Goal: Task Accomplishment & Management: Manage account settings

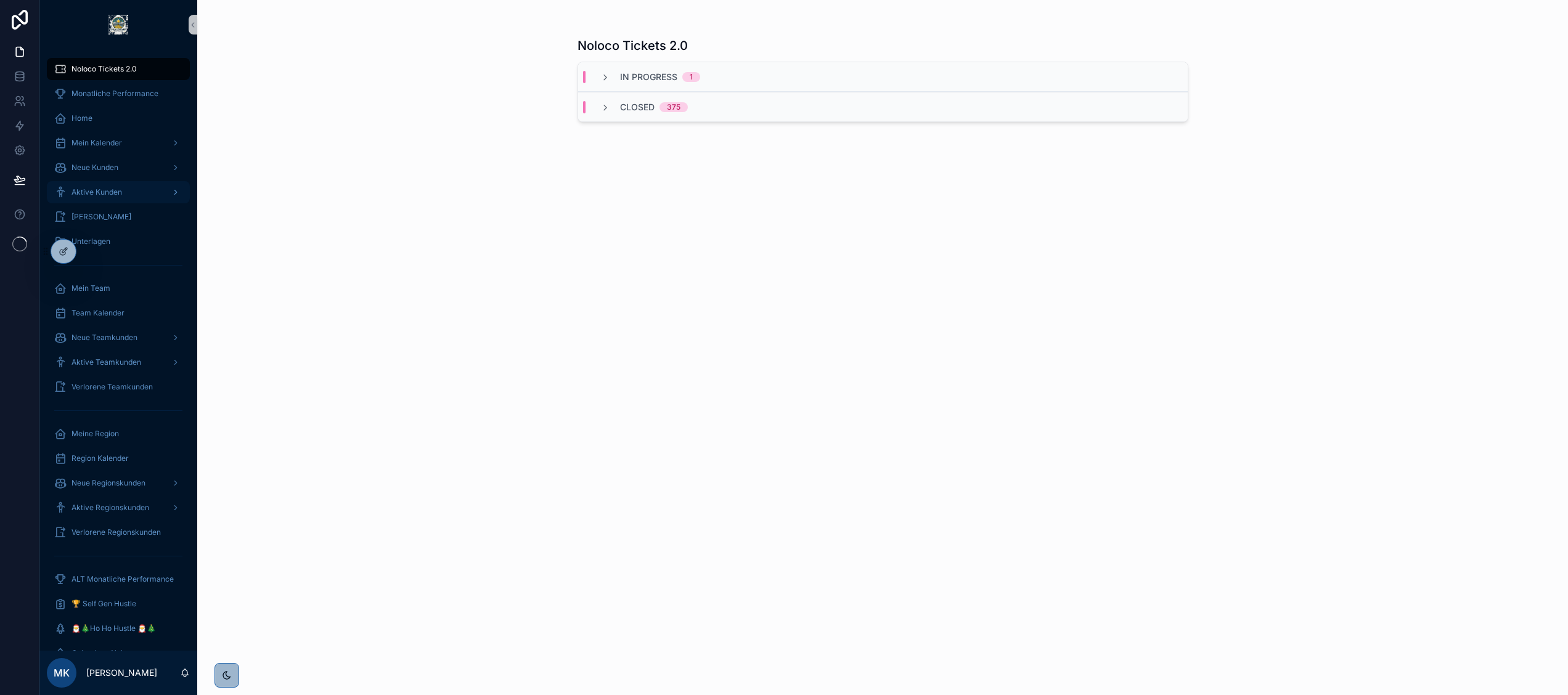
click at [104, 195] on span "Aktive Kunden" at bounding box center [97, 192] width 51 height 10
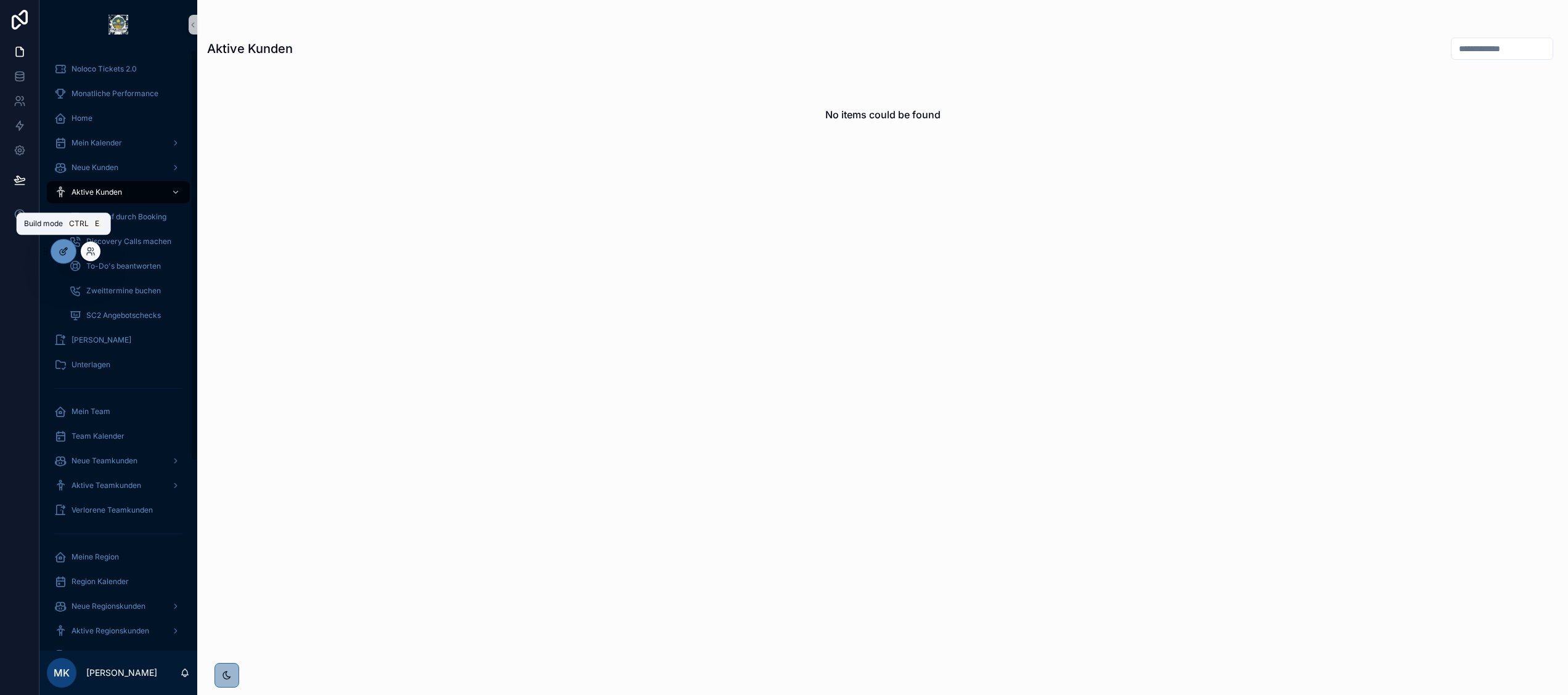
click at [57, 249] on div at bounding box center [63, 252] width 24 height 24
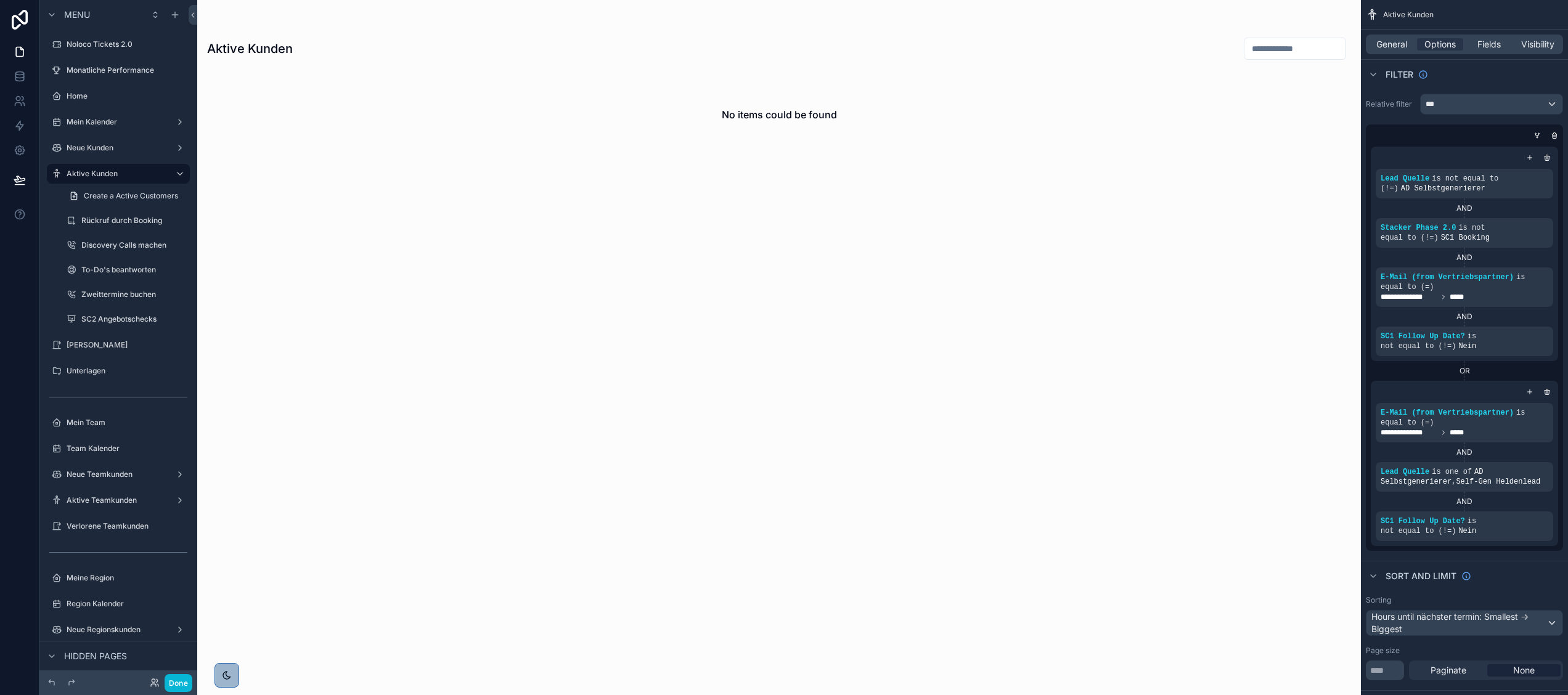
click at [153, 676] on div "Done" at bounding box center [168, 683] width 49 height 18
click at [152, 680] on icon at bounding box center [153, 680] width 3 height 3
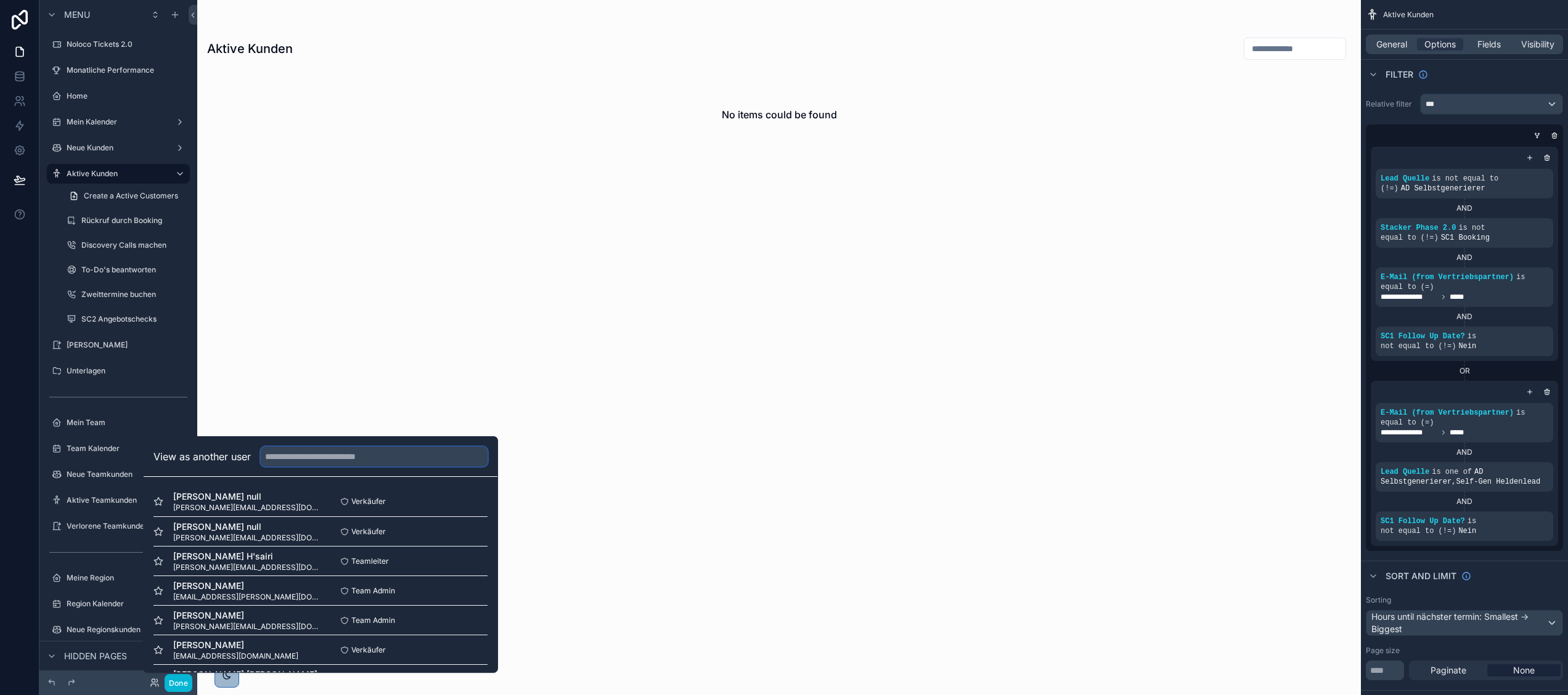
click at [292, 459] on input "text" at bounding box center [373, 457] width 226 height 20
type input "****"
click at [465, 530] on button "Select" at bounding box center [471, 531] width 32 height 18
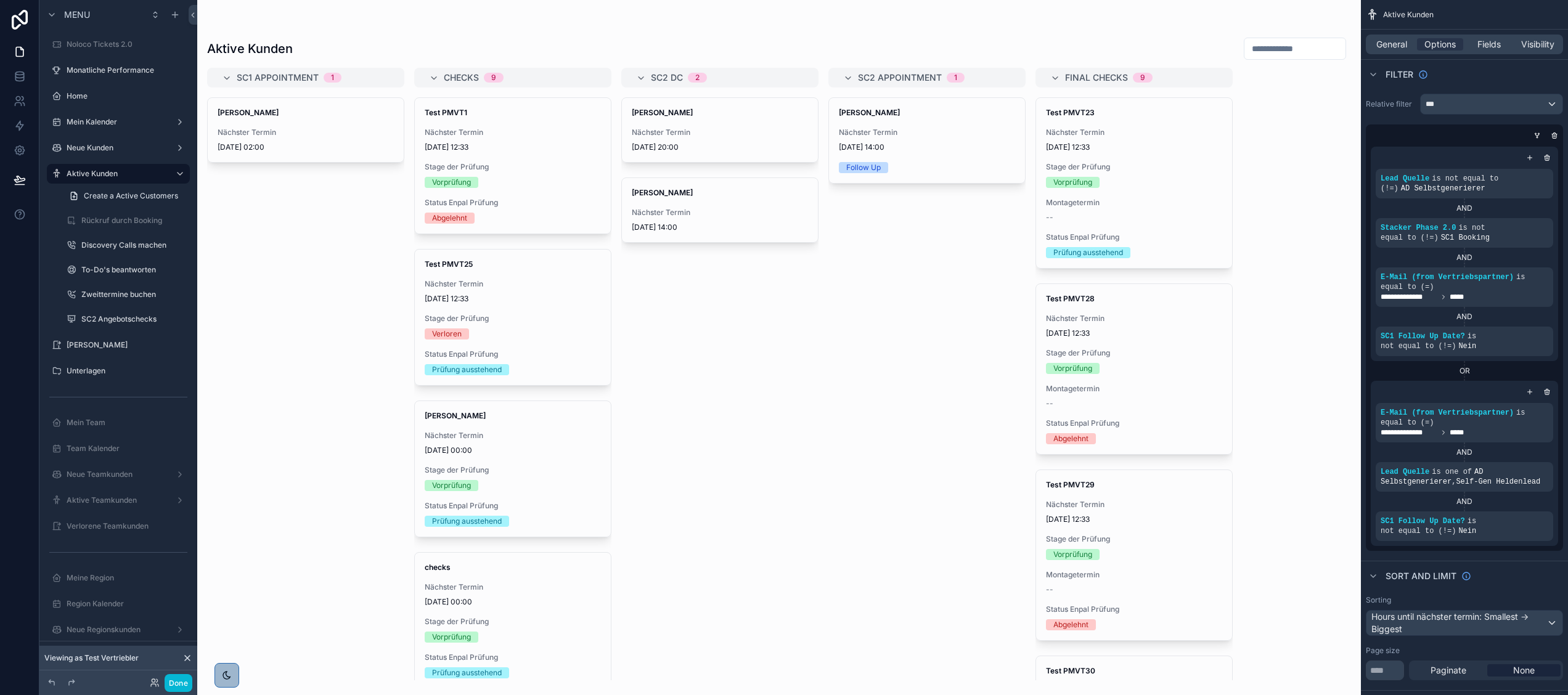
click at [663, 198] on div "scrollable content" at bounding box center [778, 347] width 1163 height 695
click at [503, 144] on span "21/08/2024 12:33" at bounding box center [513, 147] width 176 height 10
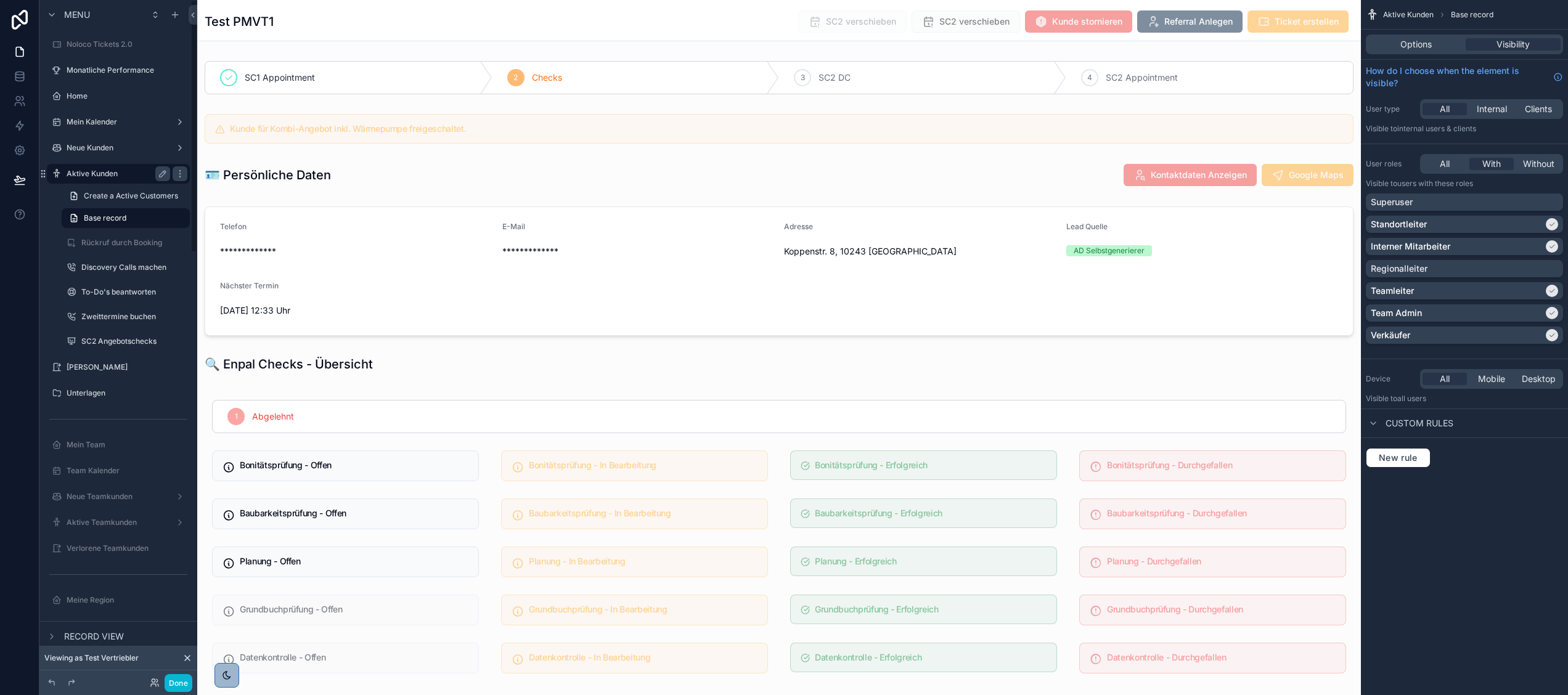
click at [102, 169] on label "Aktive Kunden" at bounding box center [116, 174] width 99 height 10
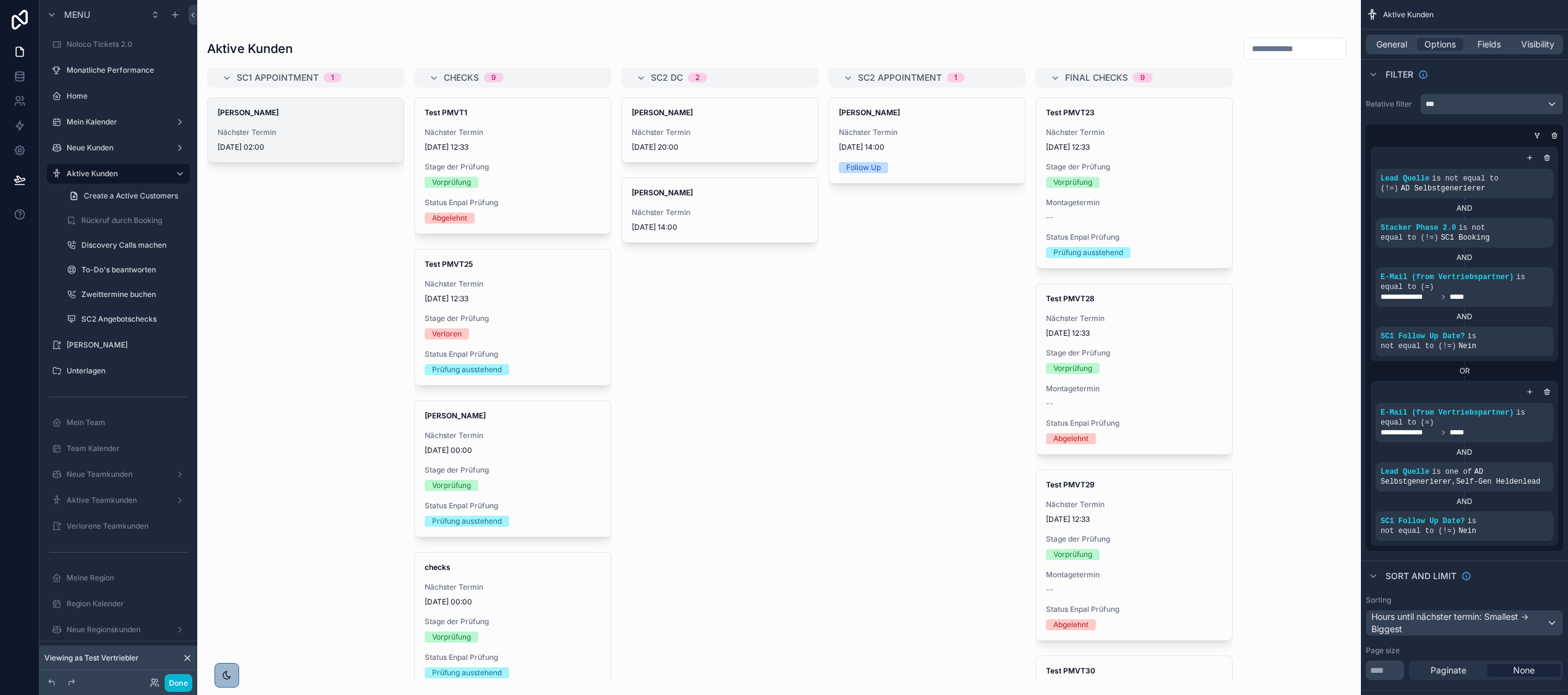
click at [323, 115] on span "[PERSON_NAME]" at bounding box center [306, 113] width 176 height 10
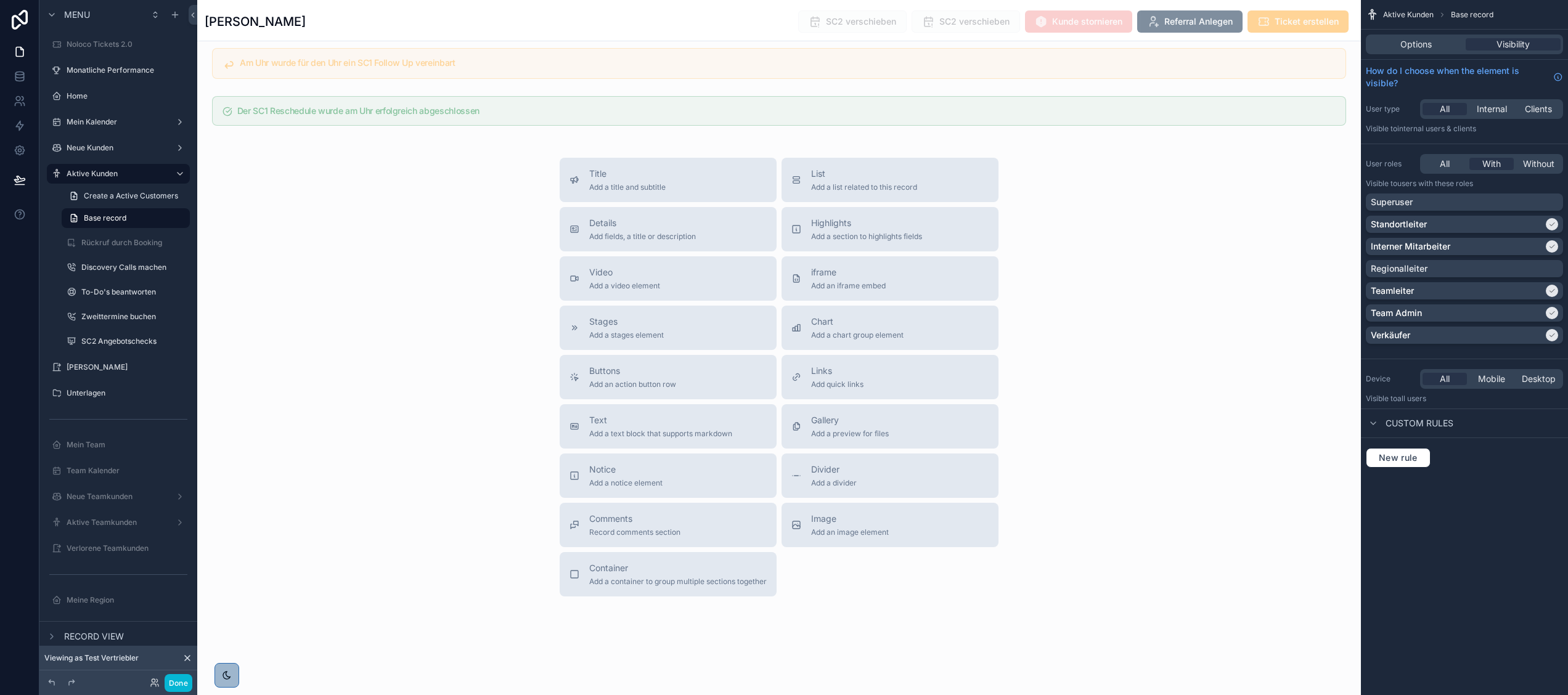
scroll to position [3622, 0]
click at [690, 233] on div "Details Add fields, a title or description" at bounding box center [667, 228] width 197 height 25
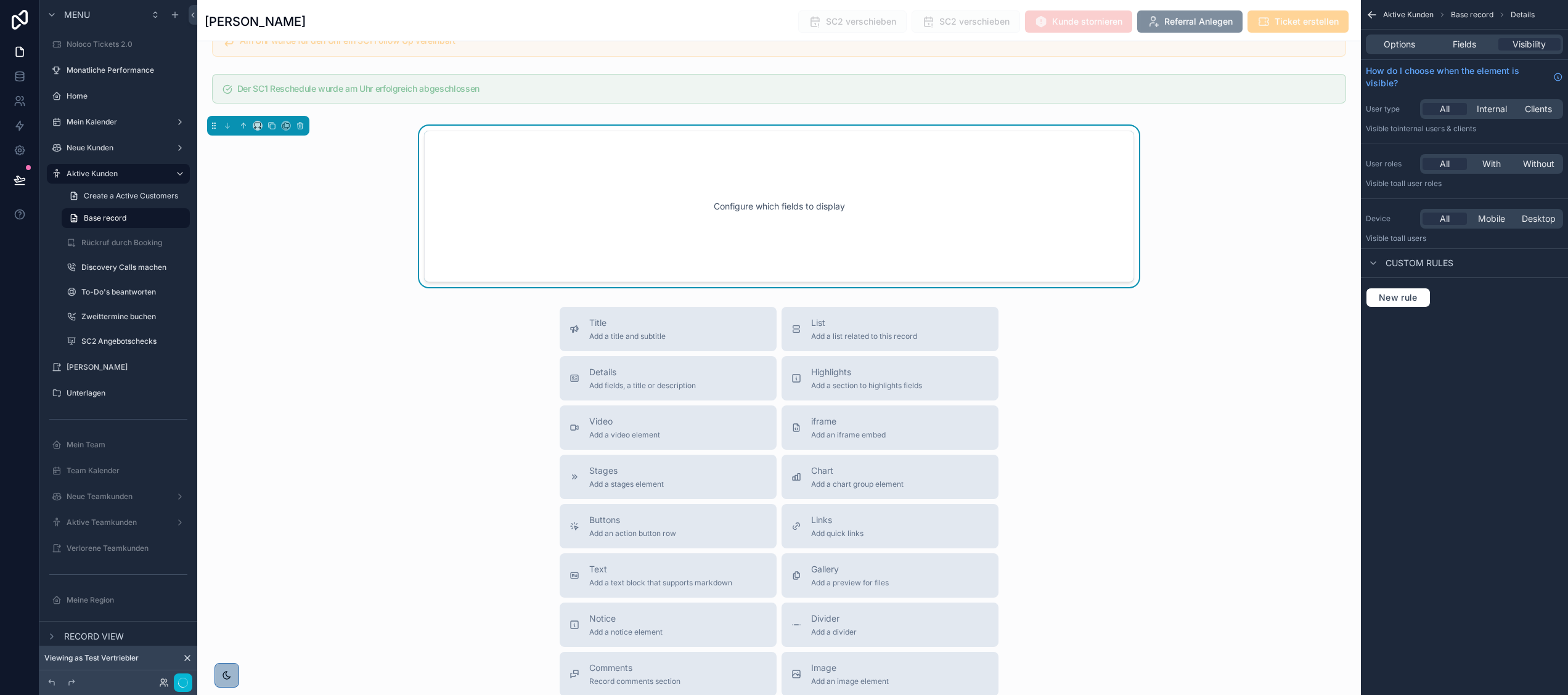
scroll to position [3504, 0]
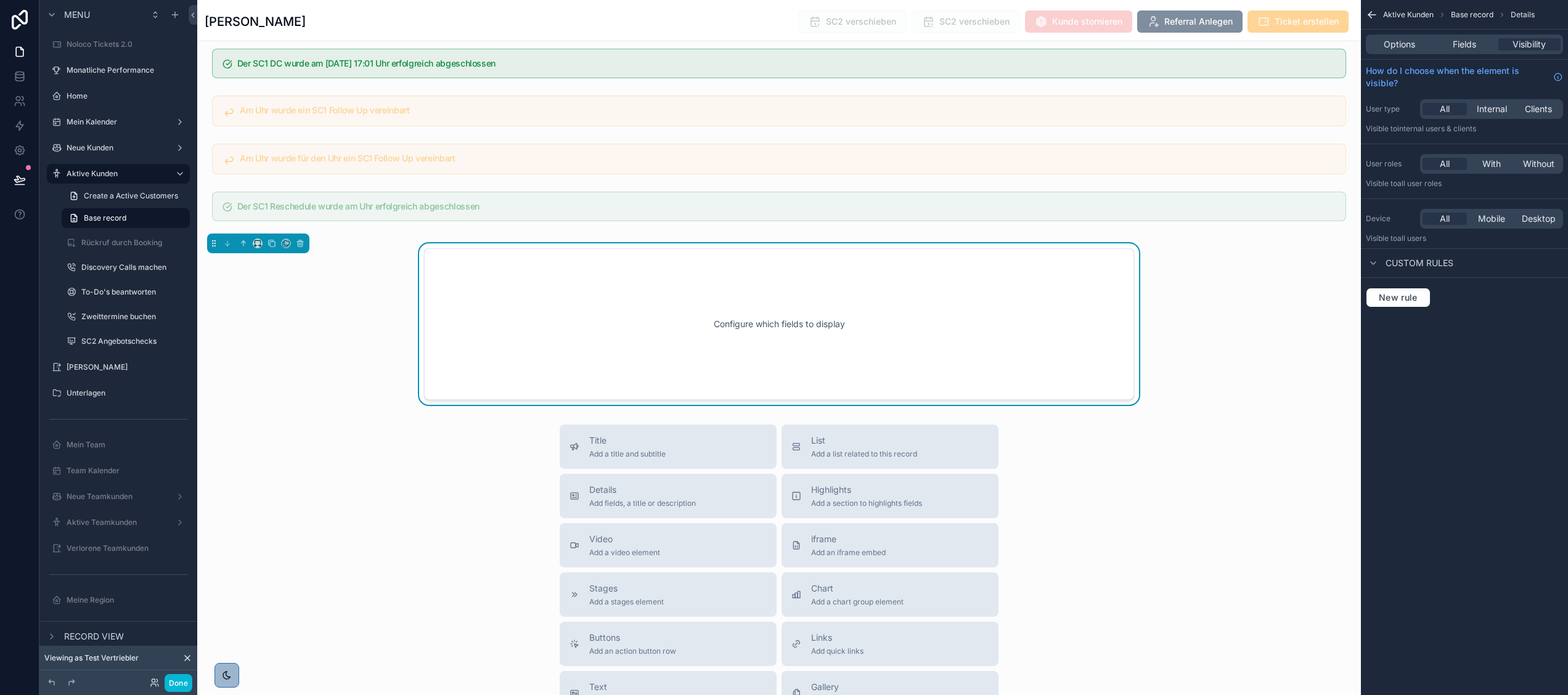
click at [453, 344] on div "Configure which fields to display" at bounding box center [778, 323] width 669 height 111
click at [1394, 47] on span "Options" at bounding box center [1399, 44] width 31 height 13
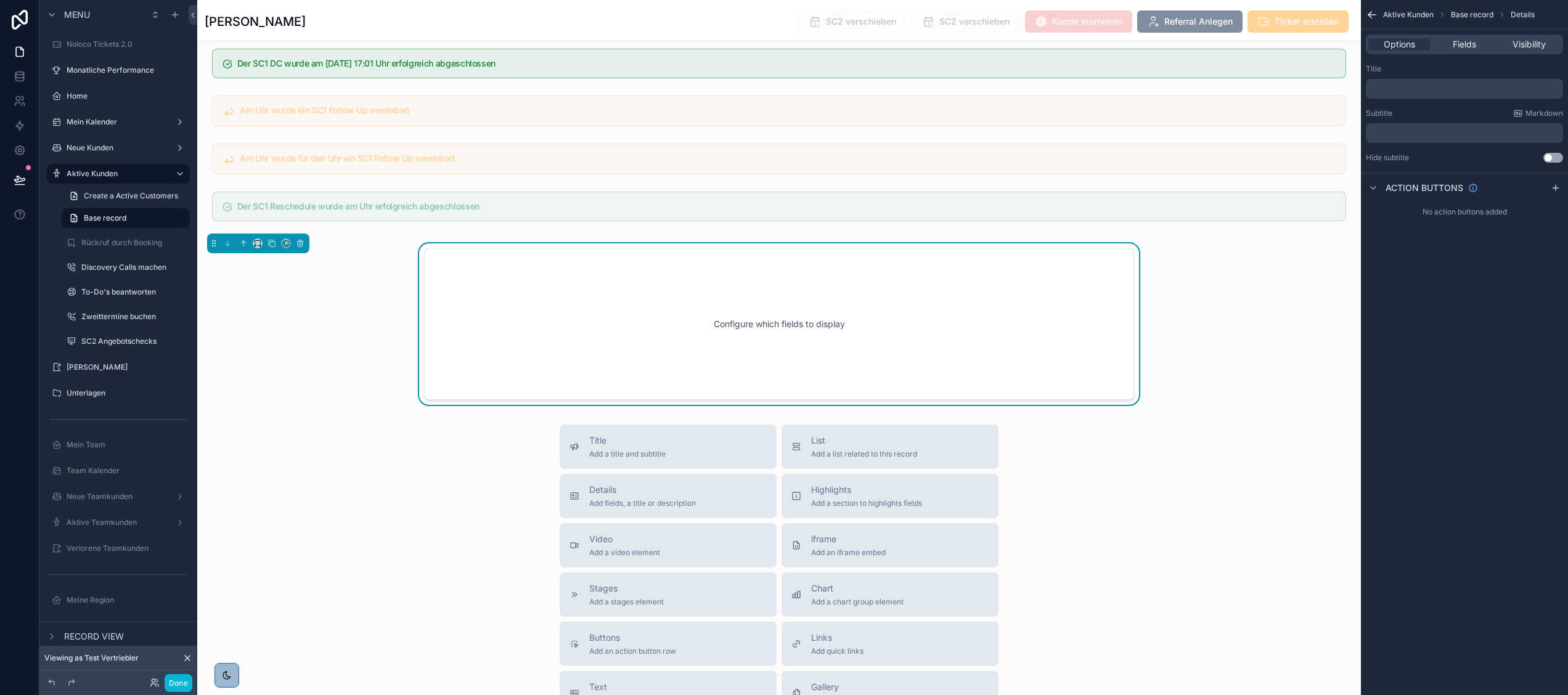
click at [1051, 343] on div "Configure which fields to display" at bounding box center [778, 323] width 669 height 111
click at [1475, 38] on span "Fields" at bounding box center [1464, 44] width 24 height 13
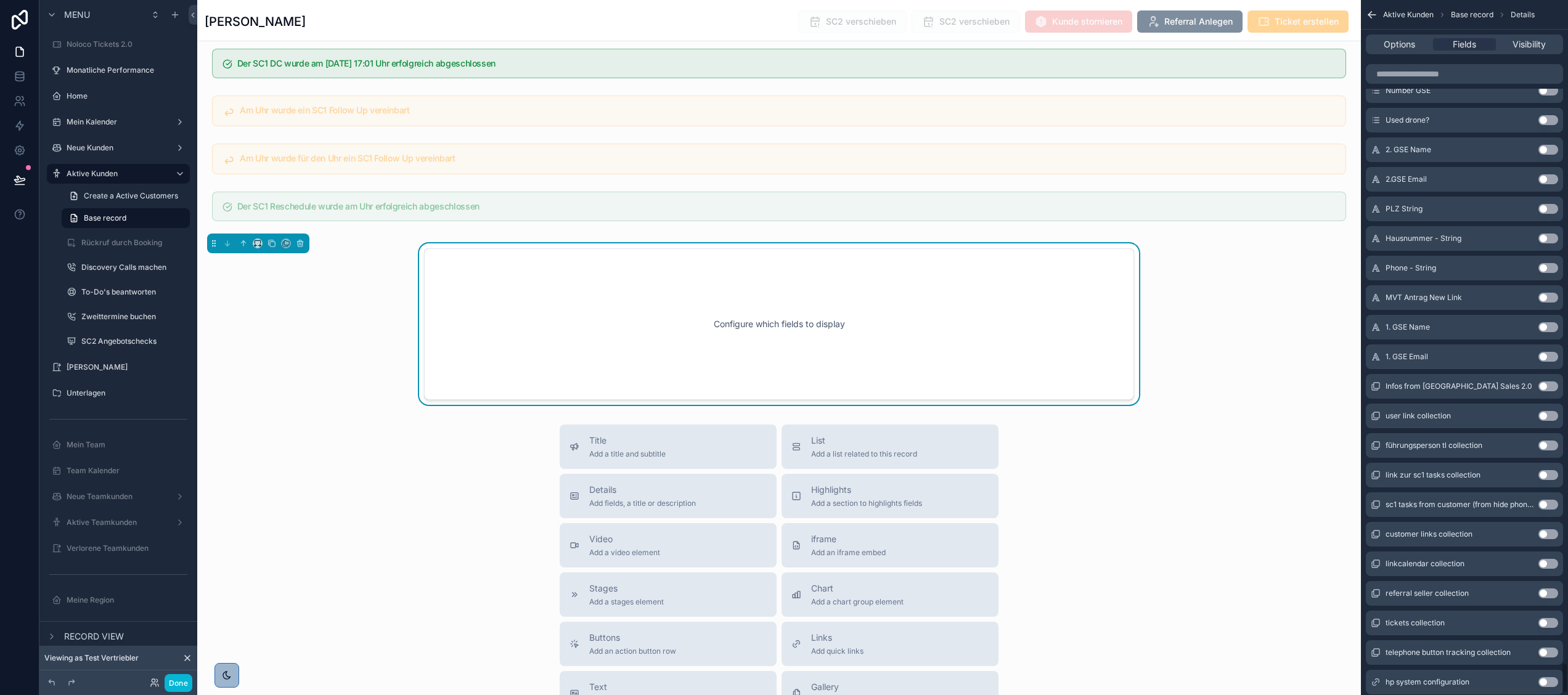
scroll to position [14826, 0]
click at [1546, 323] on div "1. GSE Name Use setting" at bounding box center [1464, 327] width 197 height 25
click at [1541, 326] on button "Use setting" at bounding box center [1548, 328] width 20 height 10
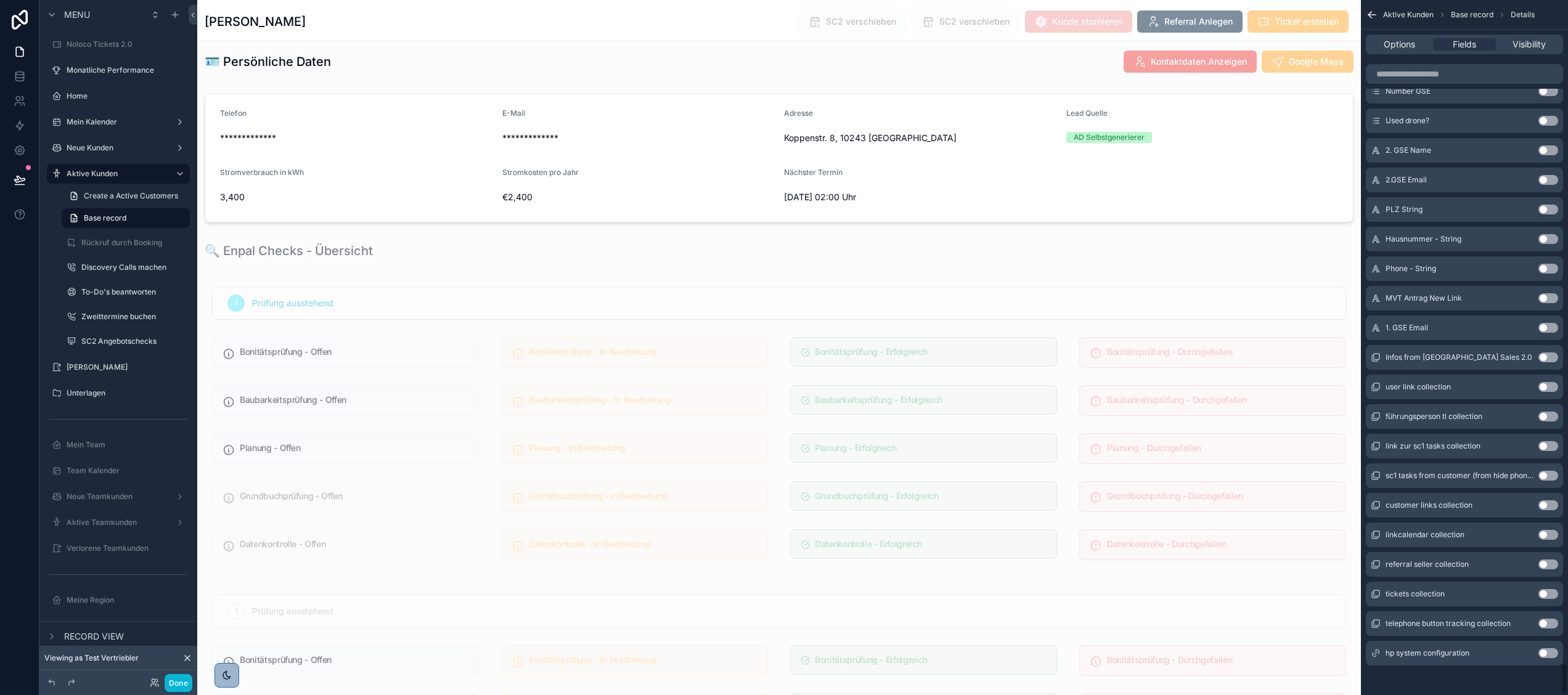
scroll to position [3504, 0]
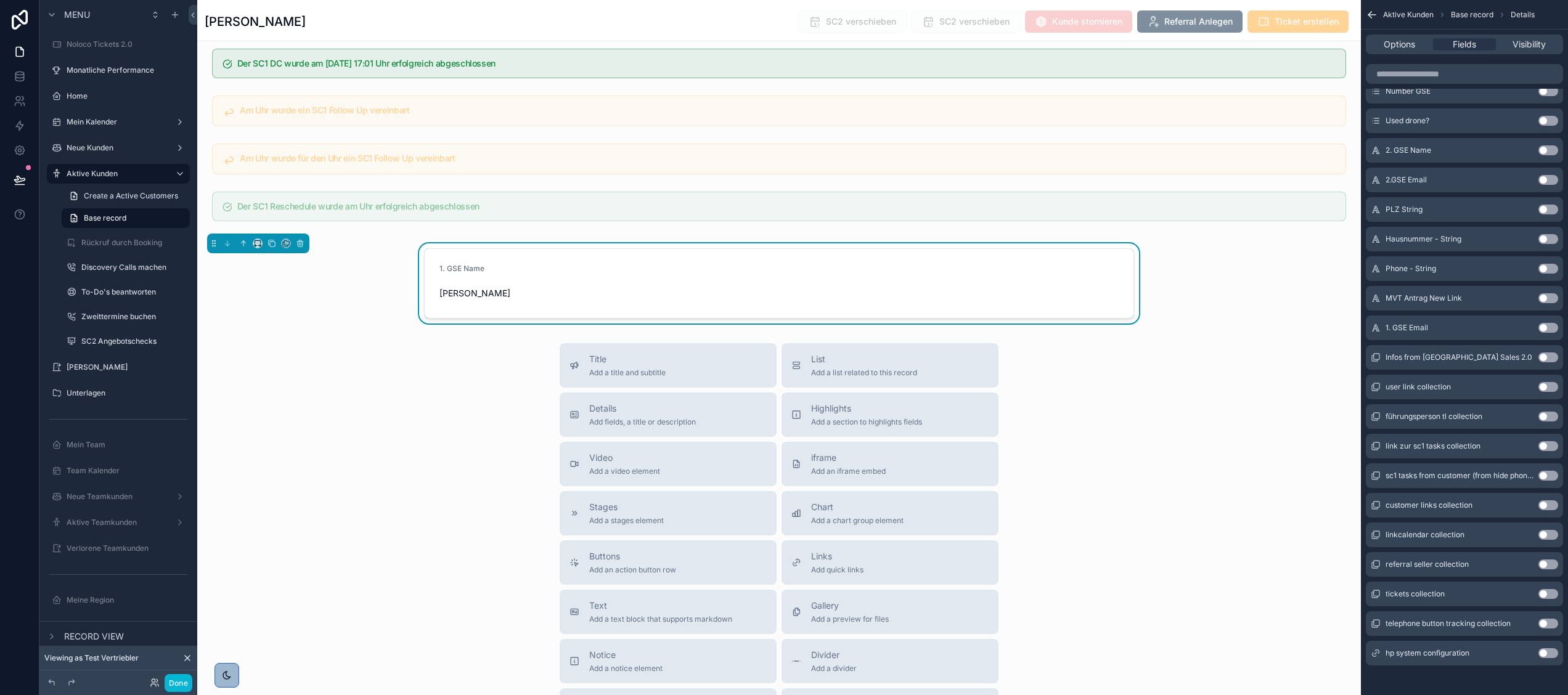
click at [1545, 328] on button "Use setting" at bounding box center [1548, 328] width 20 height 10
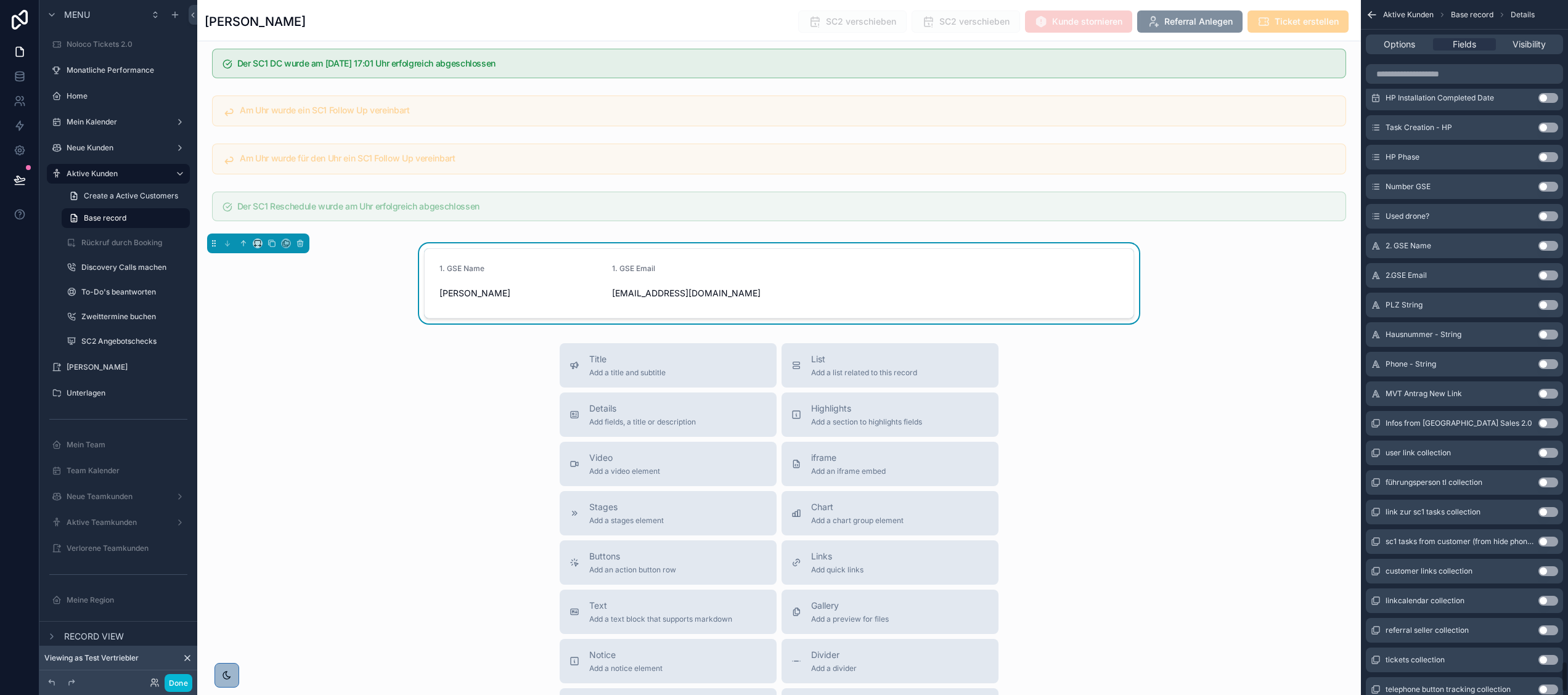
scroll to position [14784, 0]
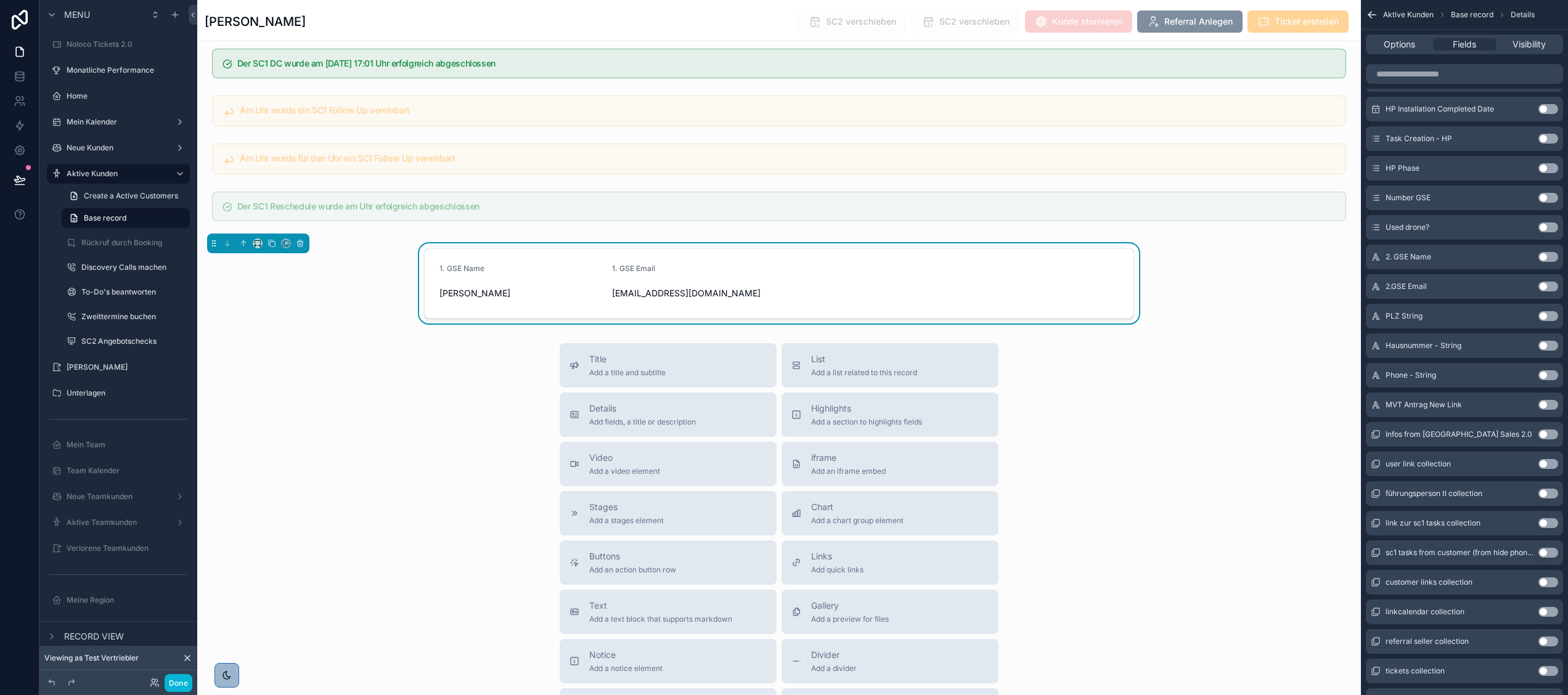
click at [1544, 253] on button "Use setting" at bounding box center [1548, 257] width 20 height 10
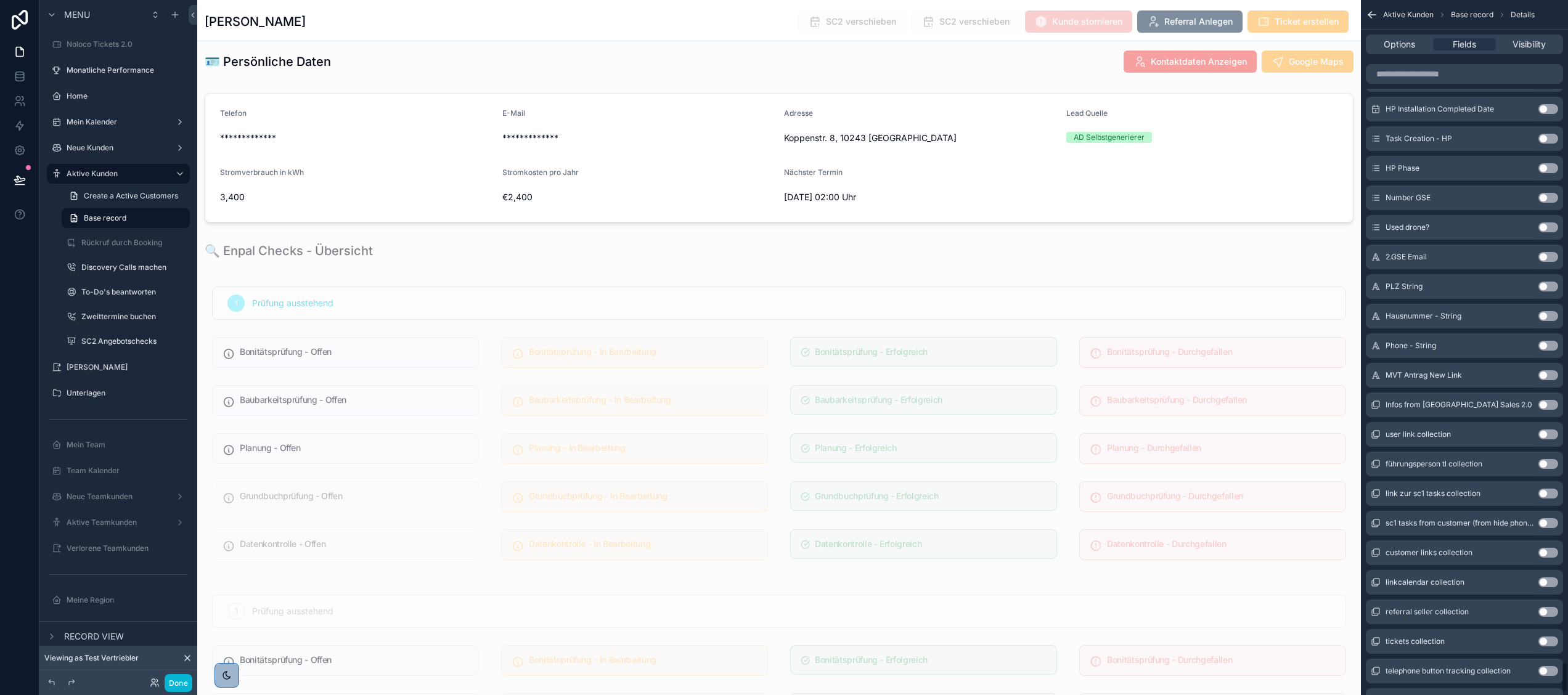
scroll to position [3504, 0]
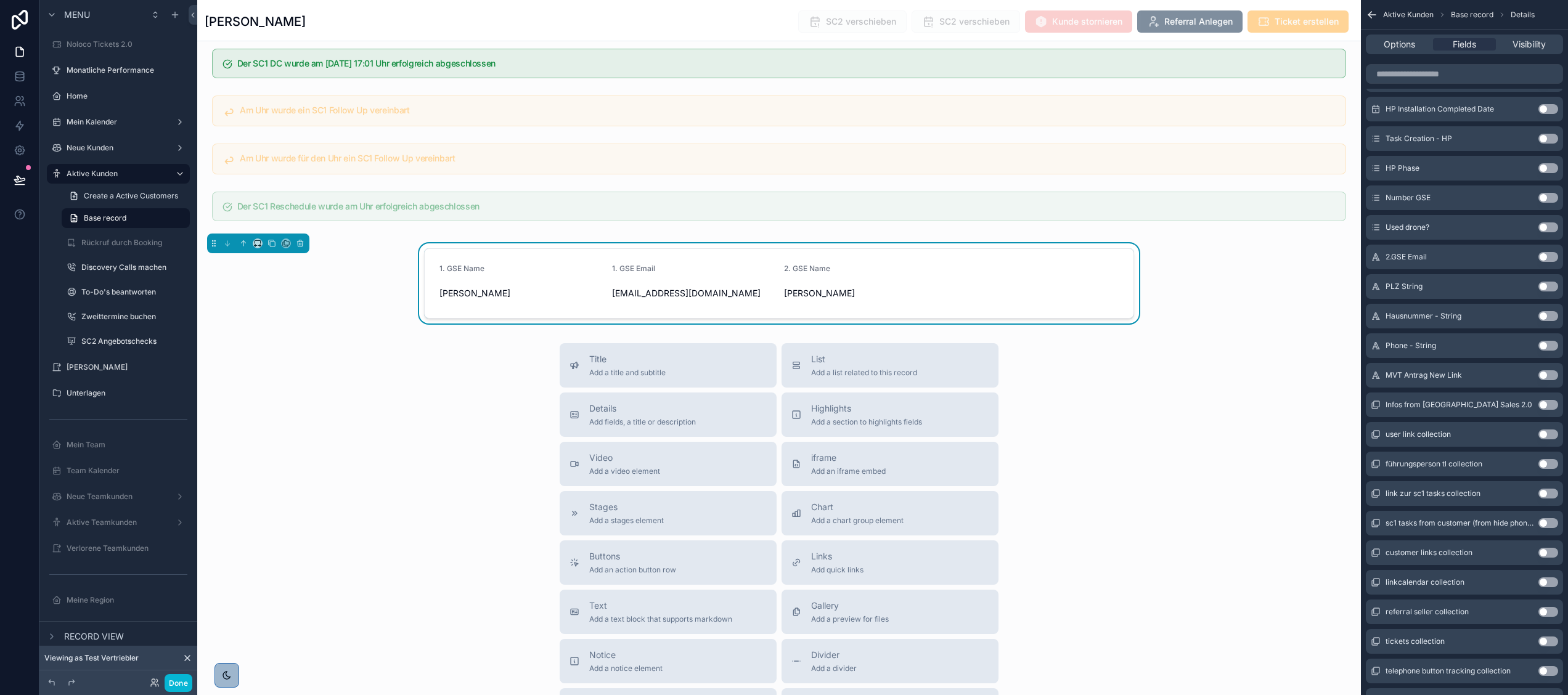
click at [1549, 253] on button "Use setting" at bounding box center [1548, 257] width 20 height 10
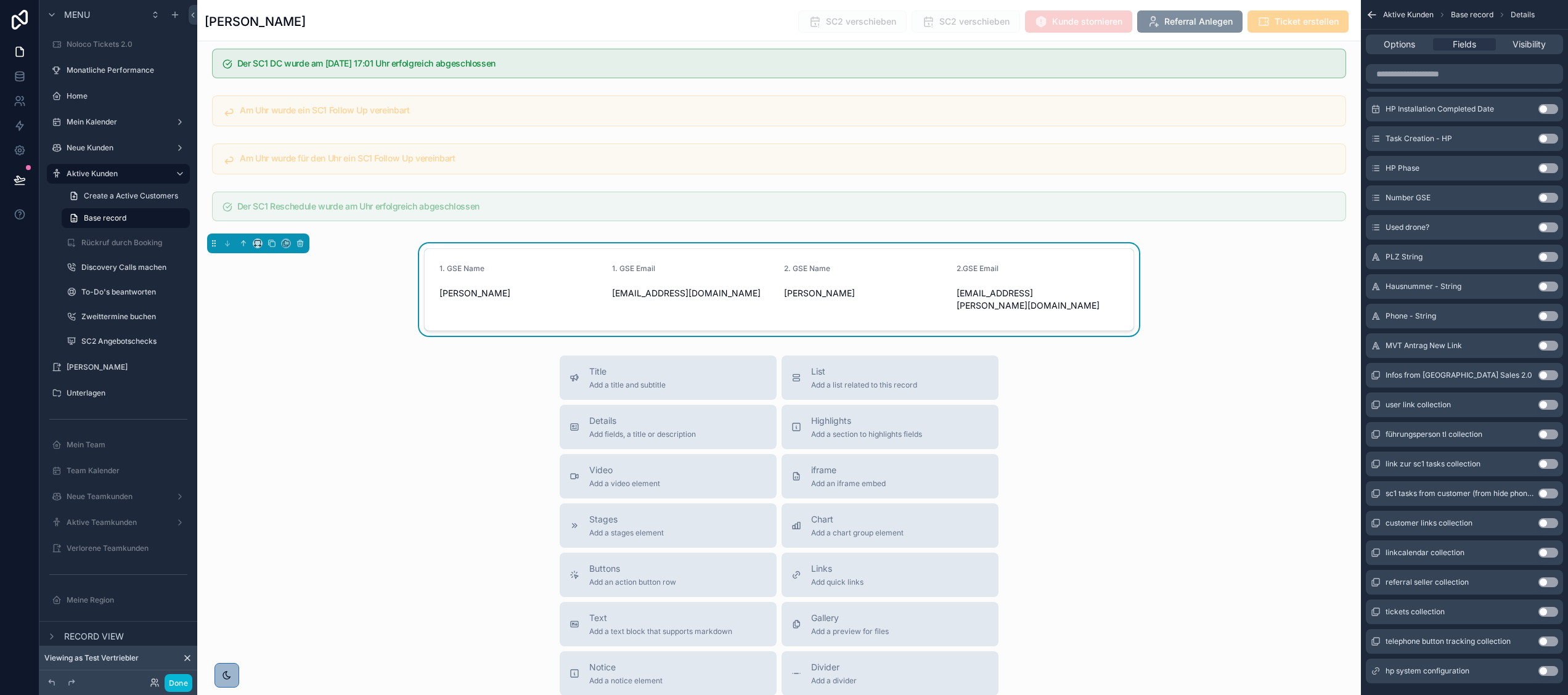
click at [1546, 195] on button "Use setting" at bounding box center [1548, 198] width 20 height 10
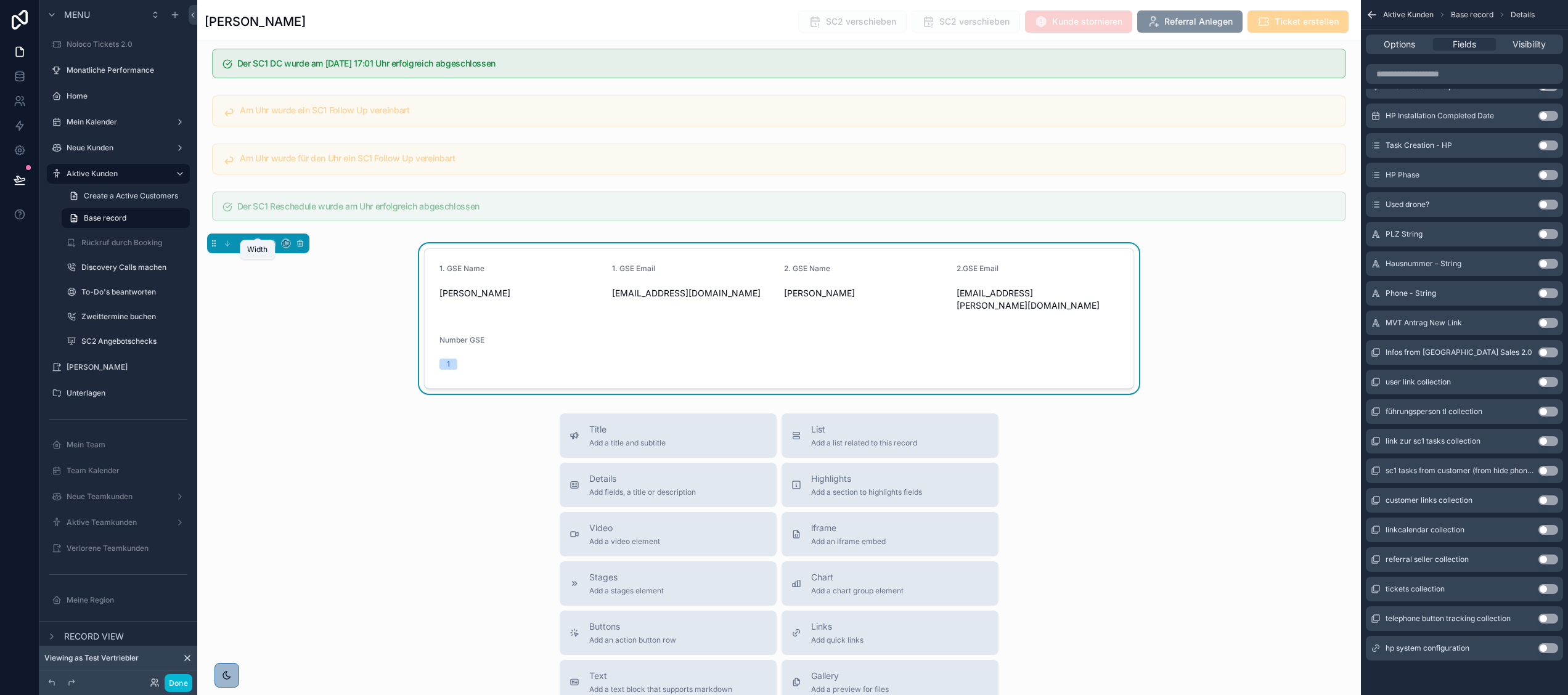
click at [255, 247] on icon "scrollable content" at bounding box center [255, 246] width 1 height 3
click at [281, 420] on div "Full width" at bounding box center [283, 430] width 53 height 23
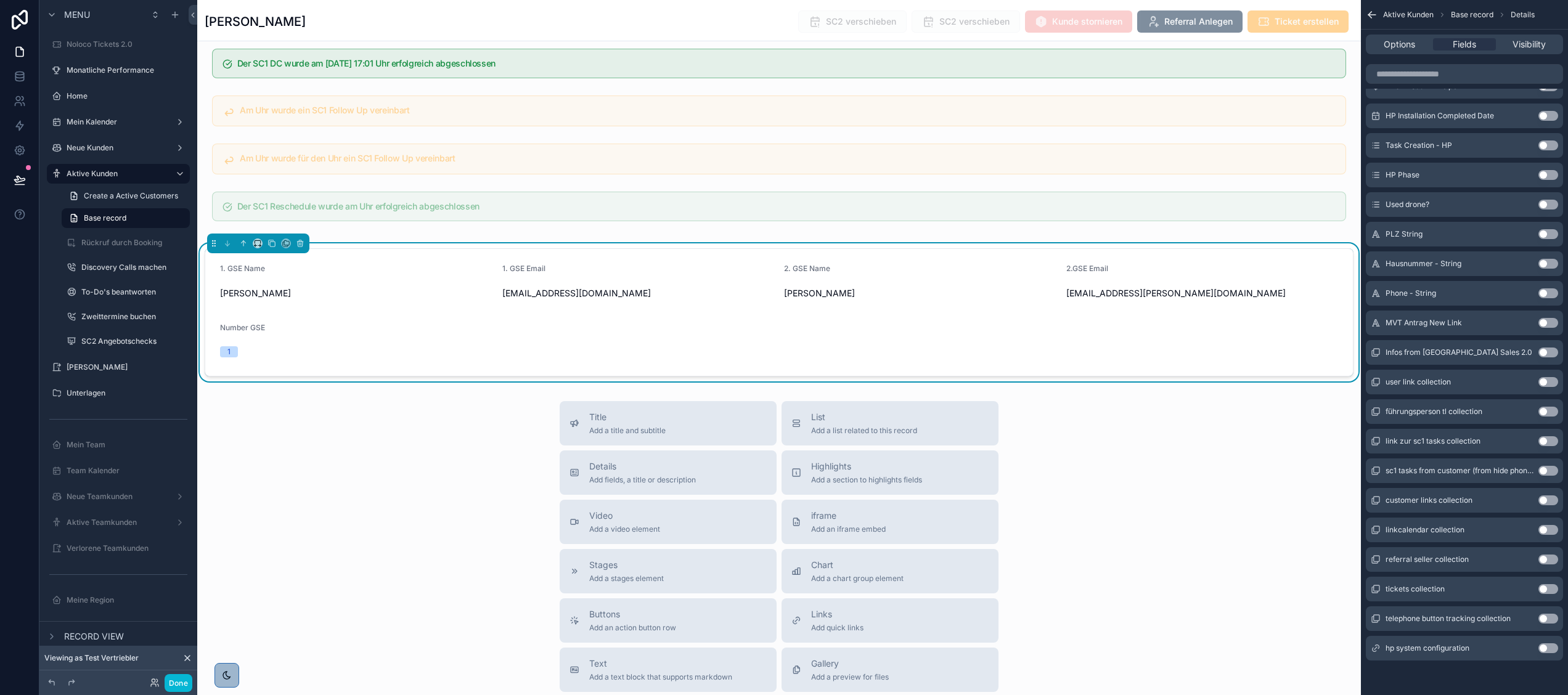
click at [237, 333] on label "Number GSE" at bounding box center [242, 328] width 45 height 10
click at [1389, 52] on div "Options Fields Visibility" at bounding box center [1464, 44] width 197 height 20
click at [1396, 52] on div "Options Fields Visibility" at bounding box center [1464, 44] width 197 height 20
click at [1389, 46] on span "Options" at bounding box center [1399, 44] width 31 height 13
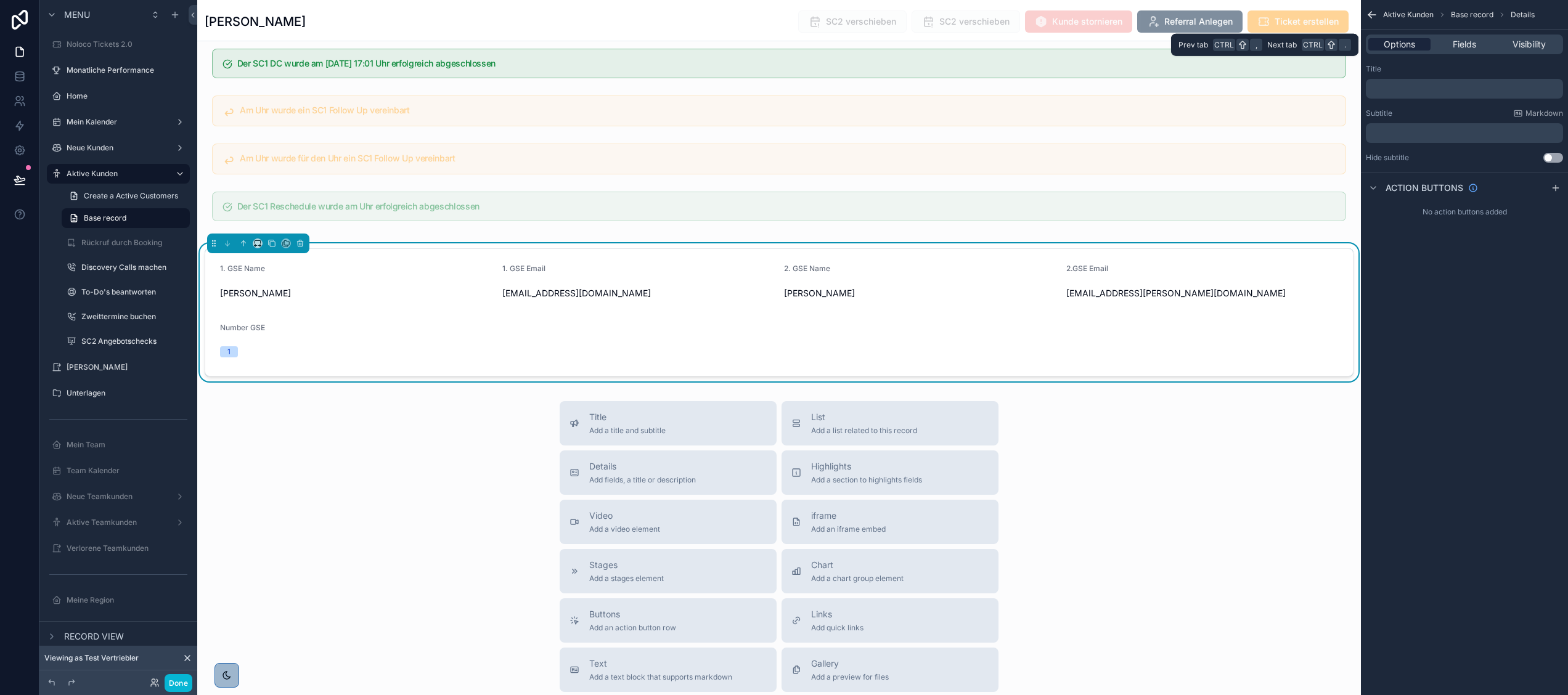
scroll to position [0, 0]
click at [1214, 348] on form "1. GSE Name Tom Parker 1. GSE Email mia.kovacevic@enpal.de 2. GSE Name Parker 2…" at bounding box center [778, 313] width 1148 height 127
click at [1398, 43] on span "Options" at bounding box center [1399, 44] width 31 height 13
click at [1374, 84] on p "﻿" at bounding box center [1466, 89] width 190 height 10
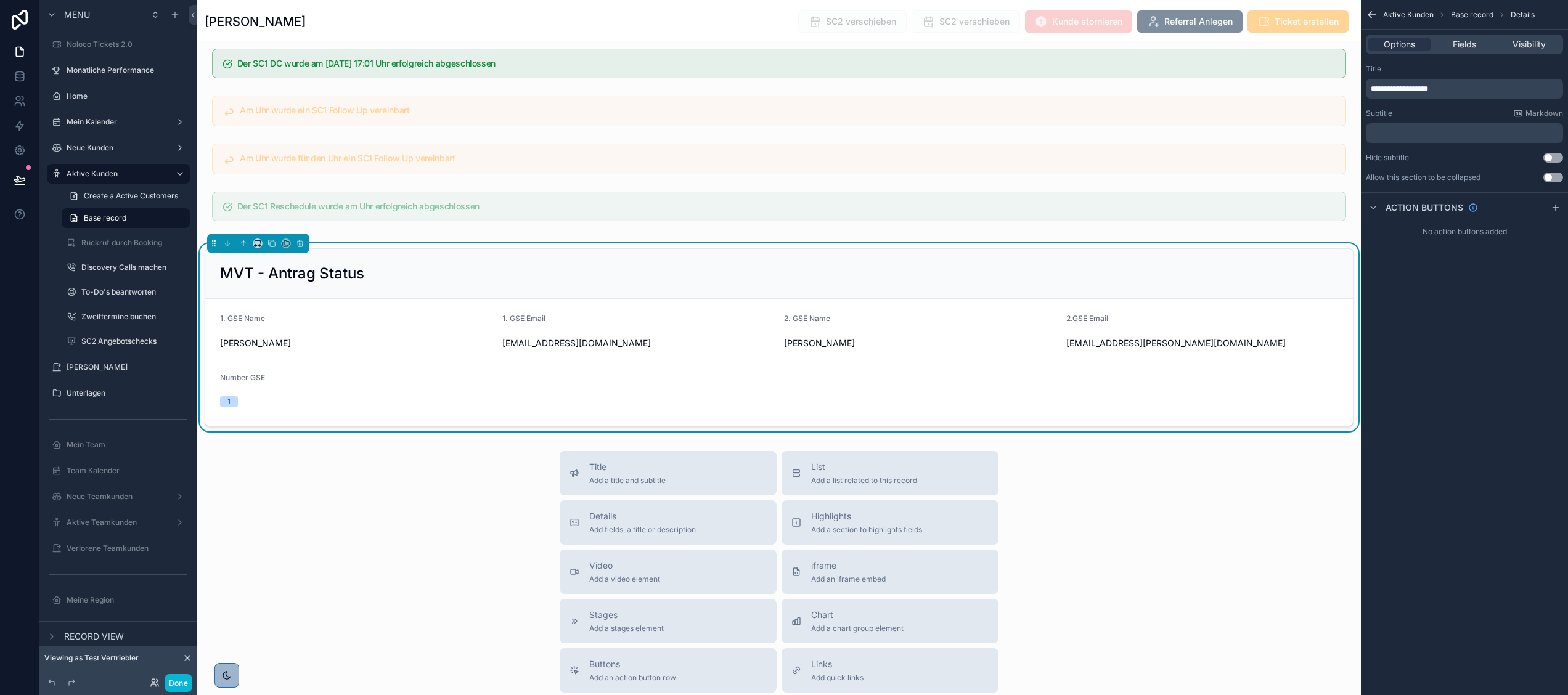
click at [488, 386] on form "1. GSE Name Tom Parker 1. GSE Email mia.kovacevic@enpal.de 2. GSE Name Parker 2…" at bounding box center [778, 363] width 1148 height 127
click at [1465, 45] on span "Fields" at bounding box center [1464, 44] width 24 height 13
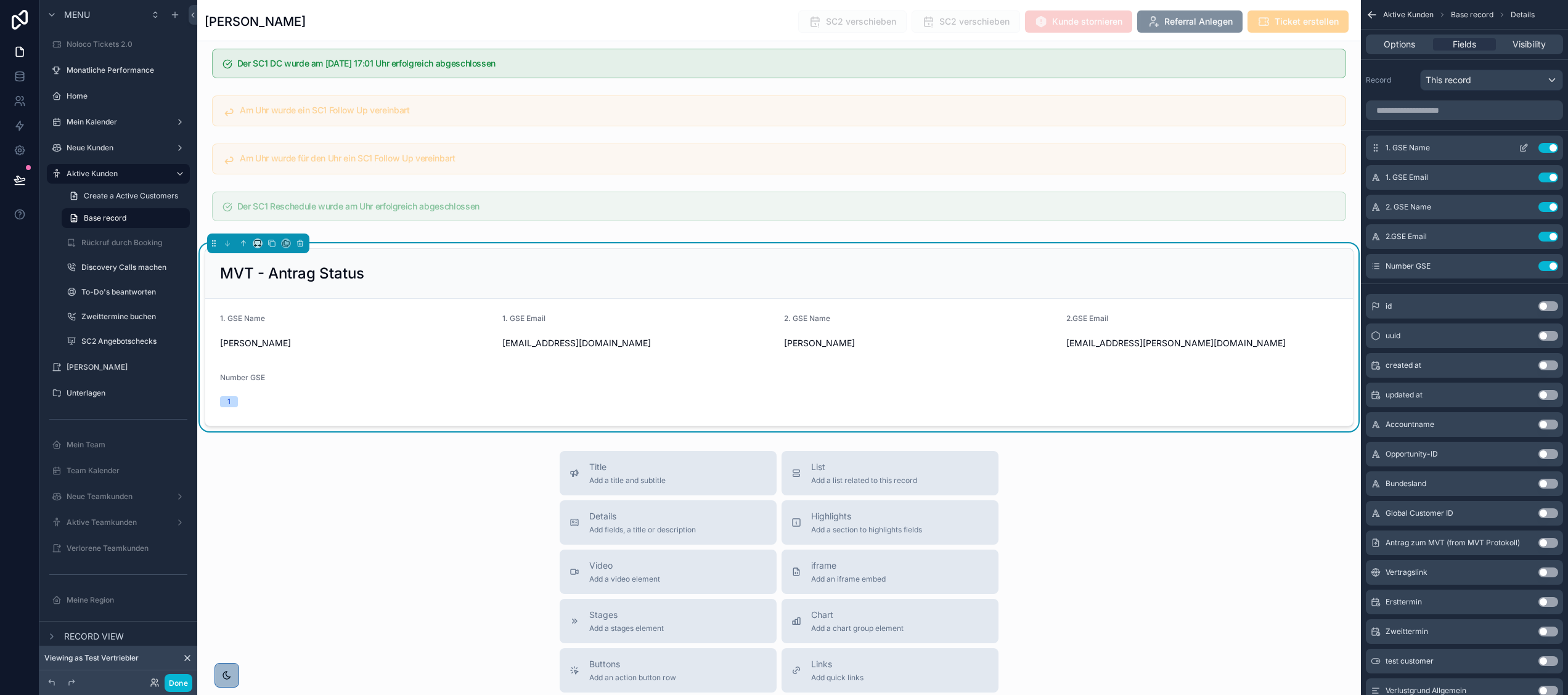
click at [1525, 145] on icon "scrollable content" at bounding box center [1525, 145] width 1 height 1
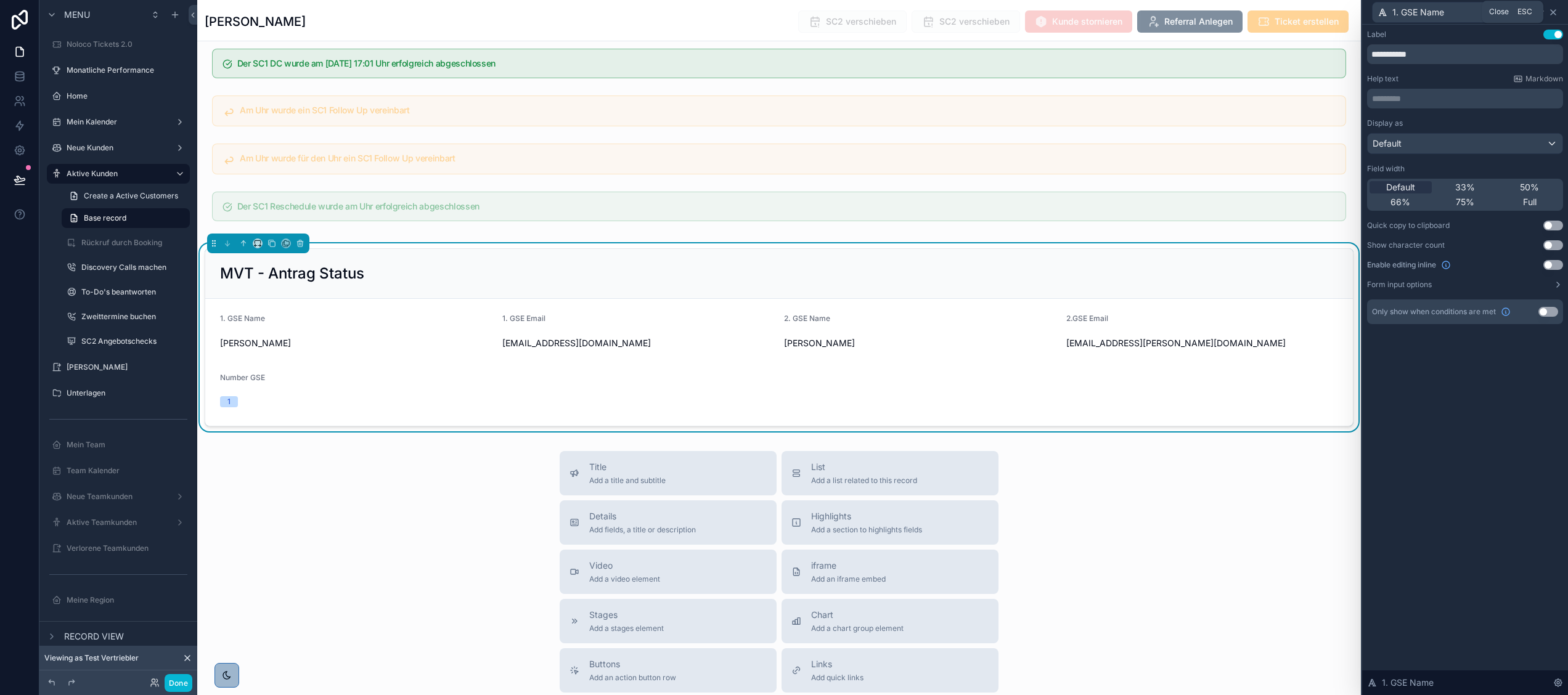
click at [1548, 13] on icon at bounding box center [1553, 13] width 10 height 10
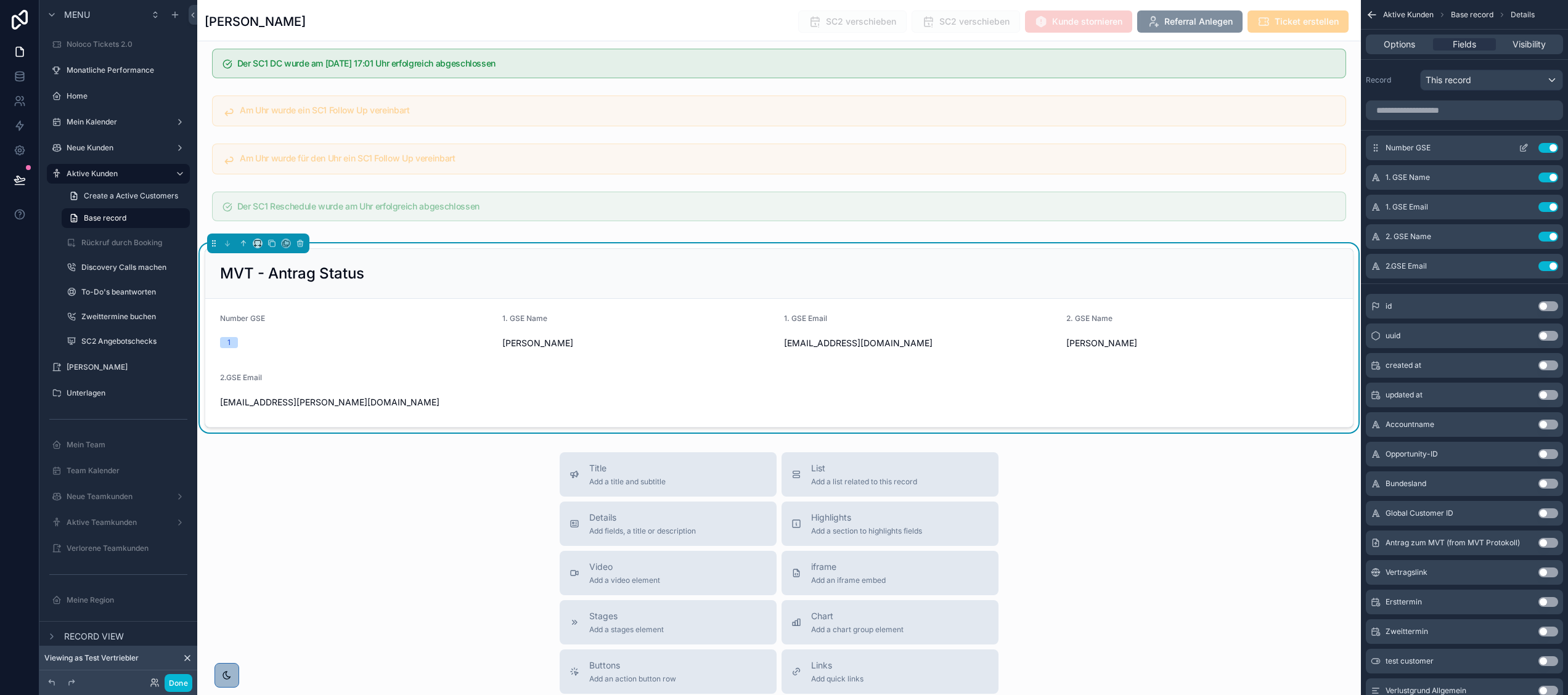
click at [1522, 144] on icon "scrollable content" at bounding box center [1523, 148] width 10 height 10
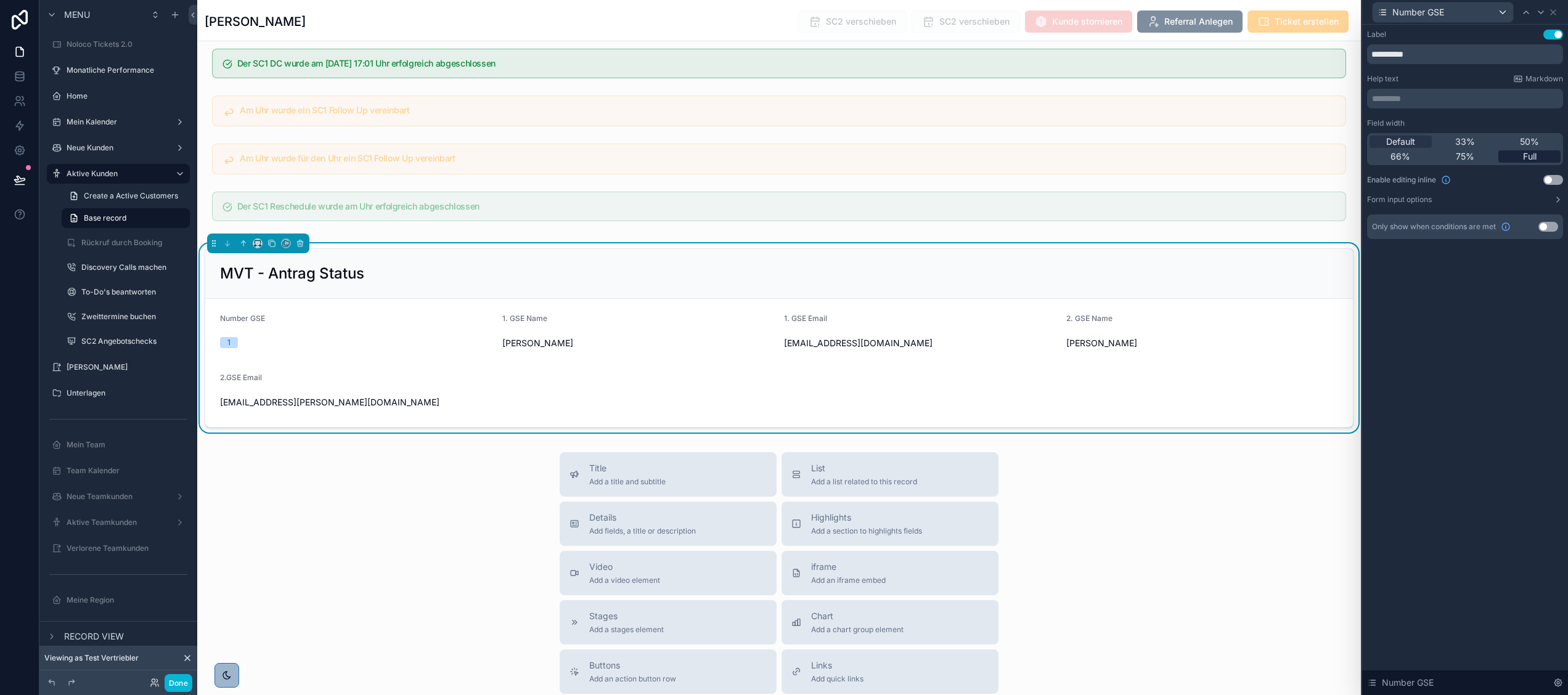
click at [1546, 154] on div "Full" at bounding box center [1530, 156] width 63 height 13
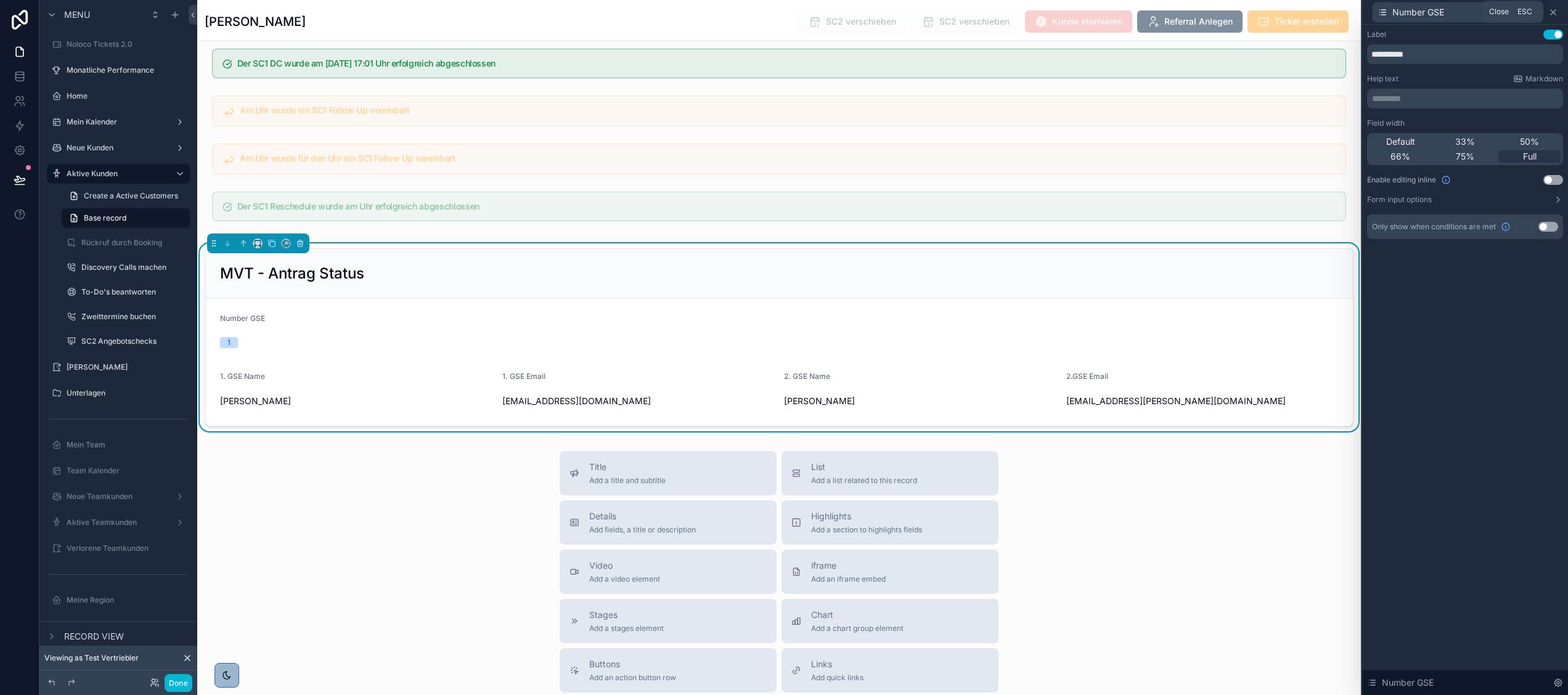
click at [1553, 13] on icon at bounding box center [1552, 12] width 5 height 5
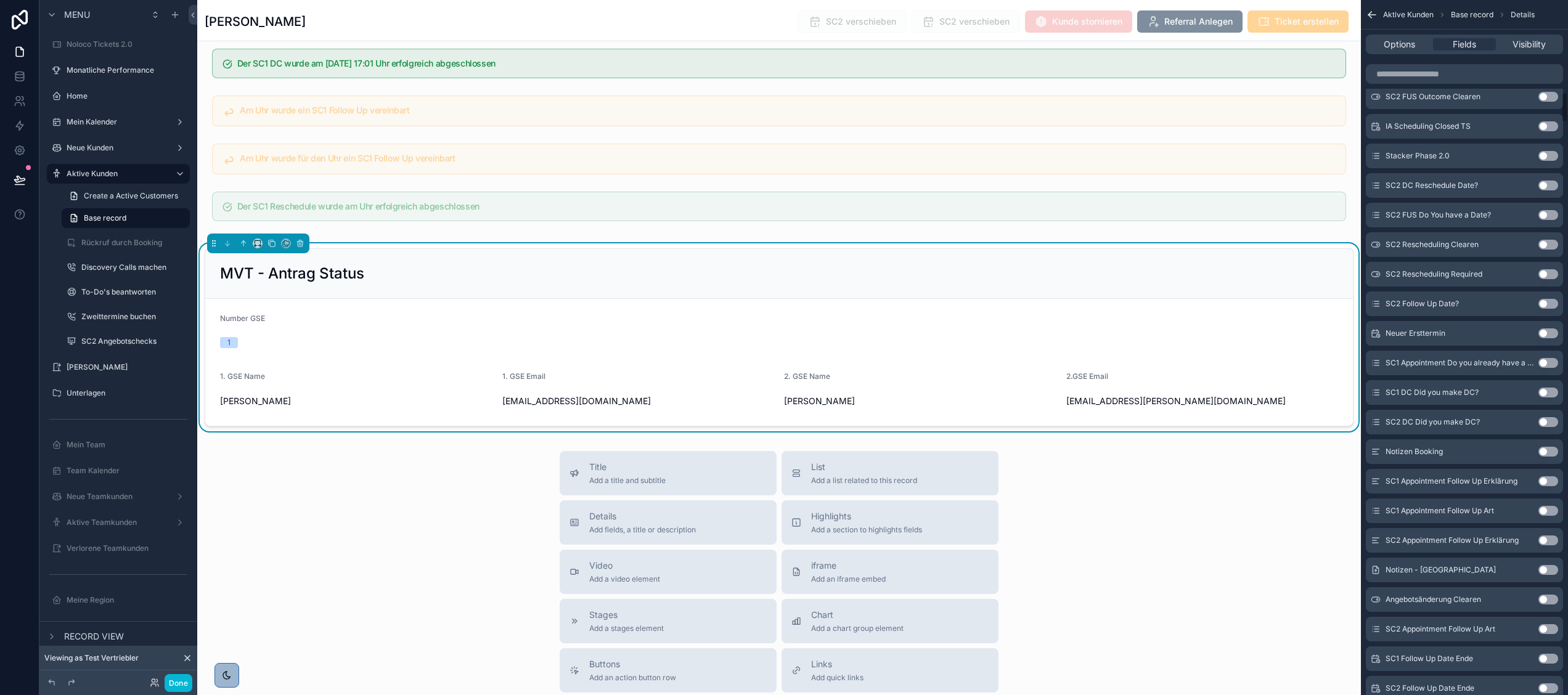
scroll to position [1514, 0]
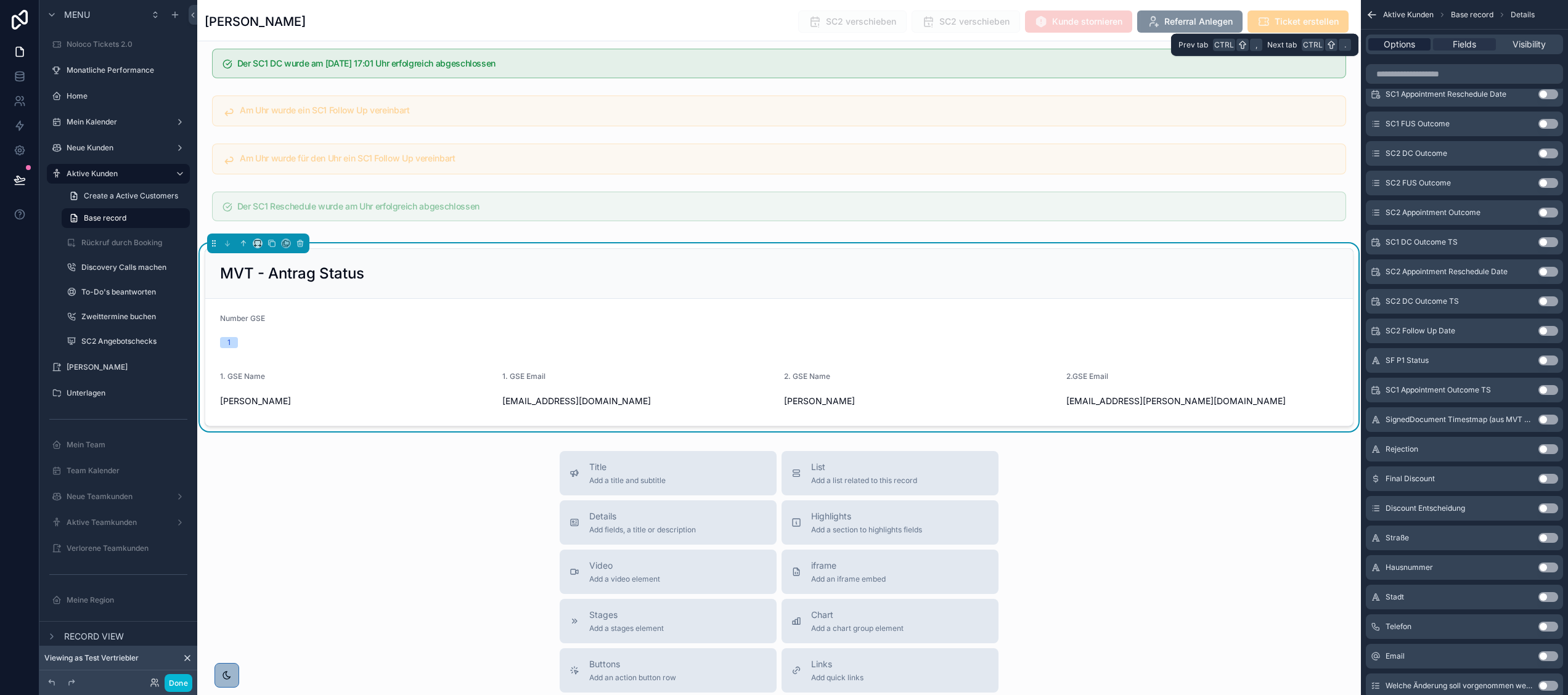
click at [1396, 47] on span "Options" at bounding box center [1399, 44] width 31 height 13
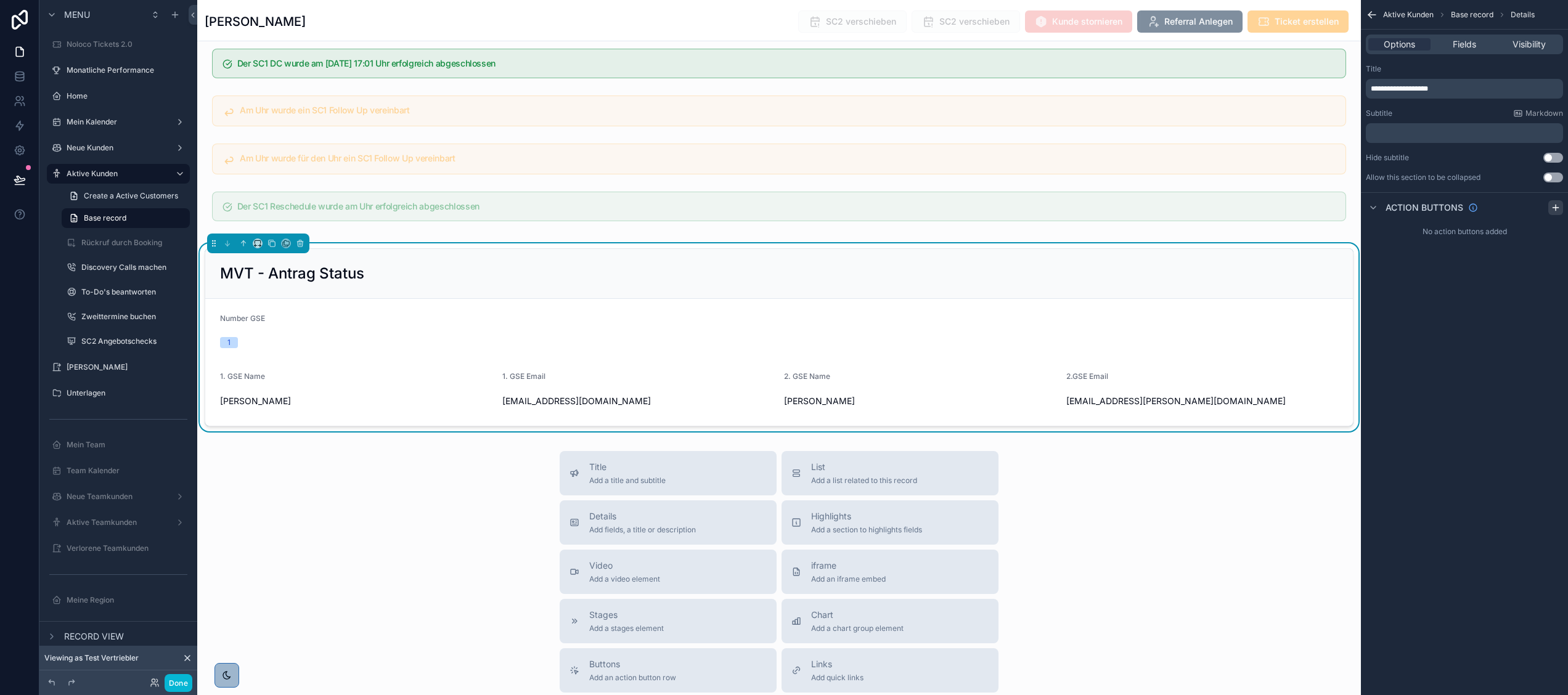
click at [1555, 206] on icon "scrollable content" at bounding box center [1555, 208] width 0 height 6
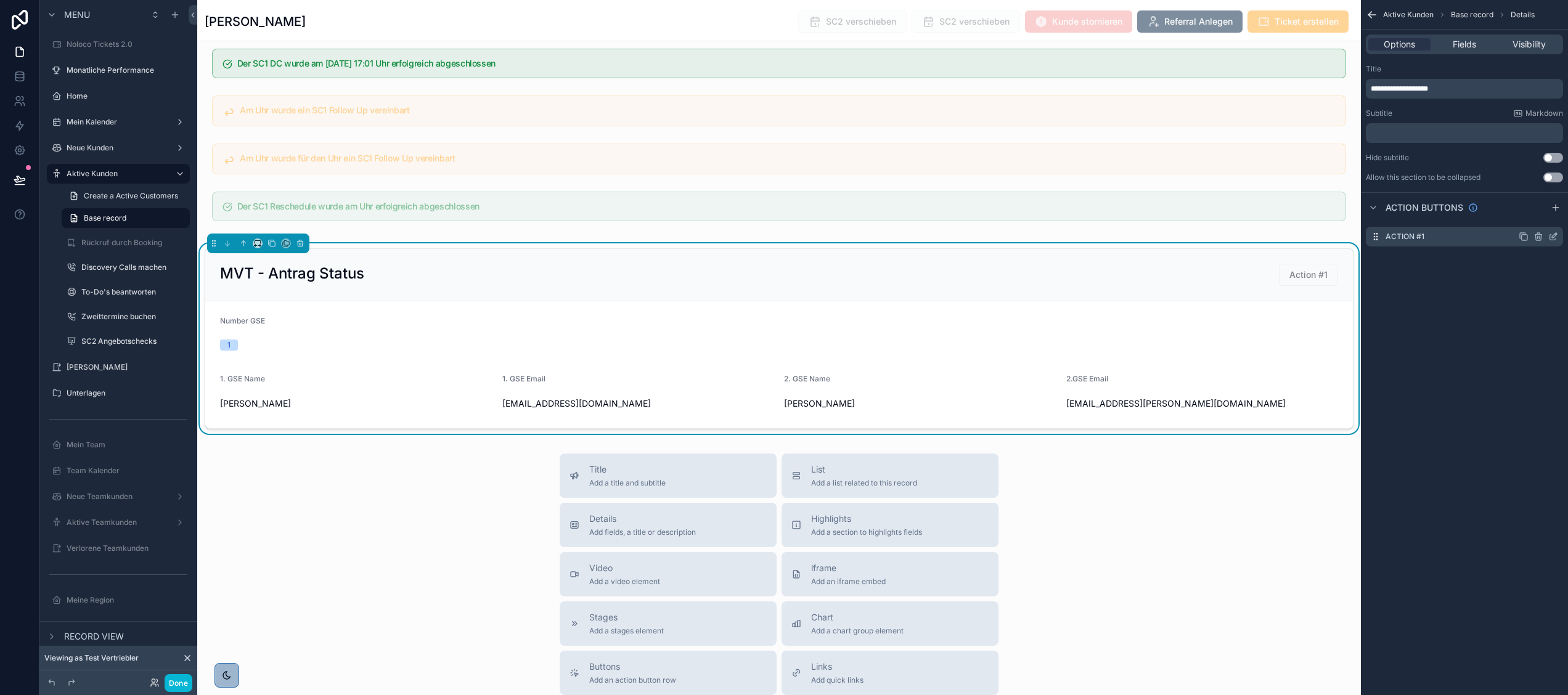
click at [1441, 240] on div "Action #1" at bounding box center [1464, 236] width 197 height 20
click at [1553, 236] on icon "scrollable content" at bounding box center [1553, 235] width 5 height 5
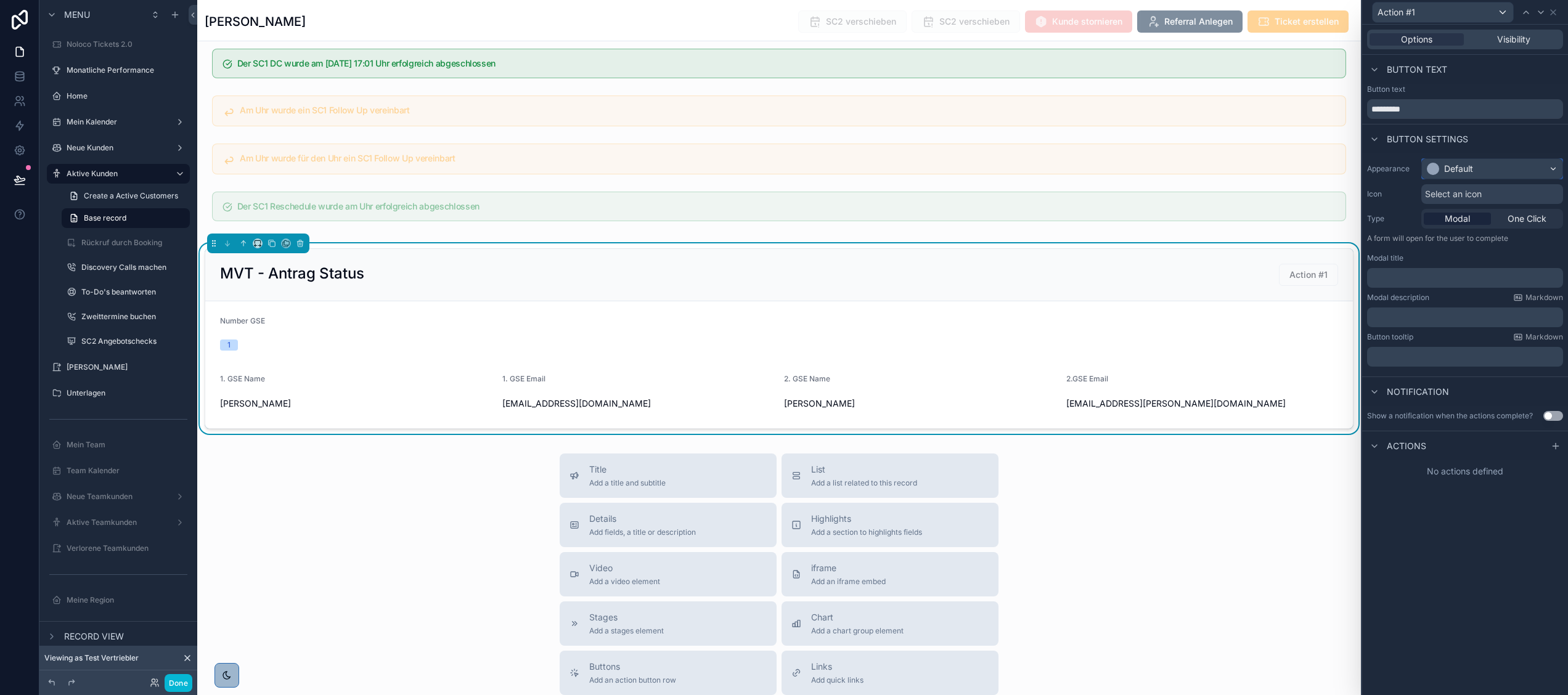
click at [1459, 172] on div "Default" at bounding box center [1458, 169] width 29 height 13
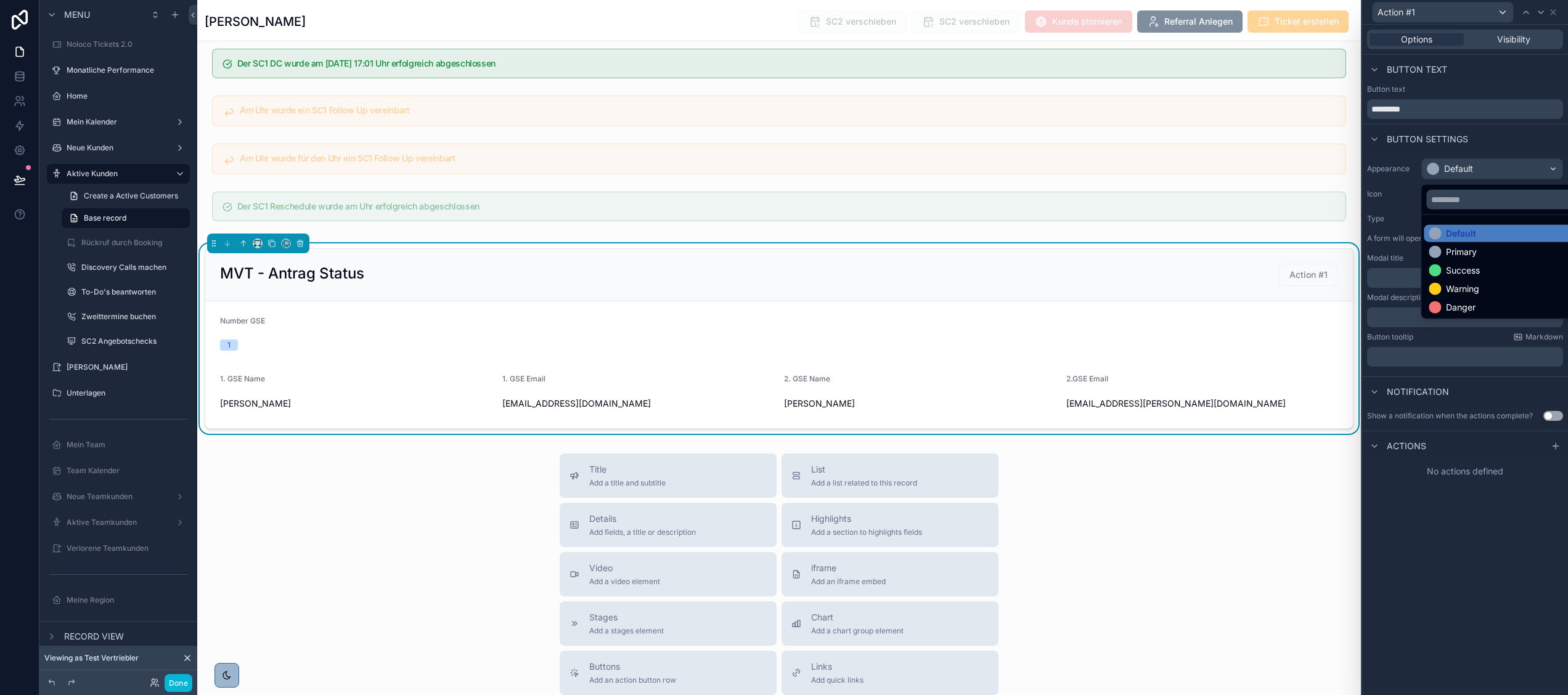
click at [1452, 262] on div "Success" at bounding box center [1505, 271] width 164 height 18
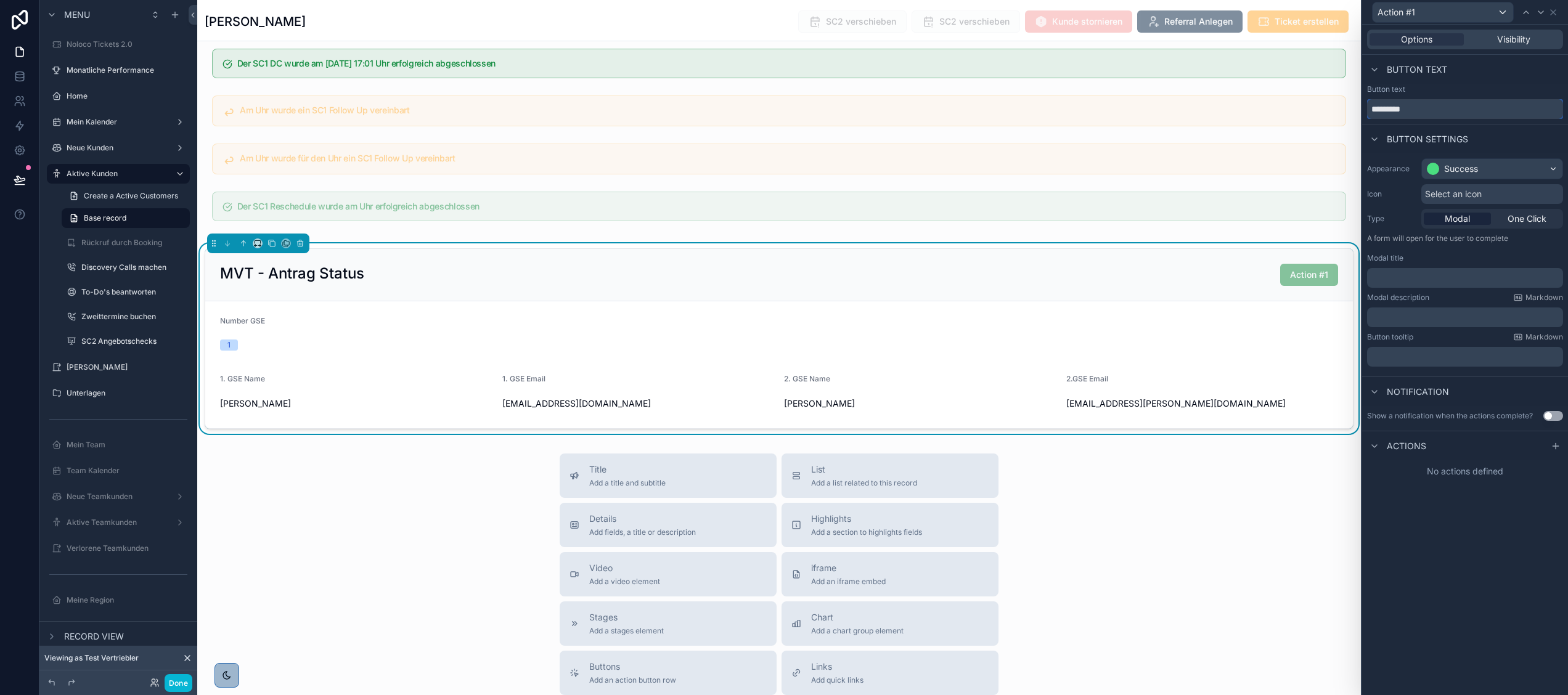
click at [1427, 104] on input "*********" at bounding box center [1465, 109] width 196 height 20
type input "*"
type input "**********"
click at [1200, 522] on div "Title Add a title and subtitle List Add a list related to this record Details A…" at bounding box center [778, 673] width 1163 height 439
click at [1553, 11] on icon at bounding box center [1552, 12] width 5 height 5
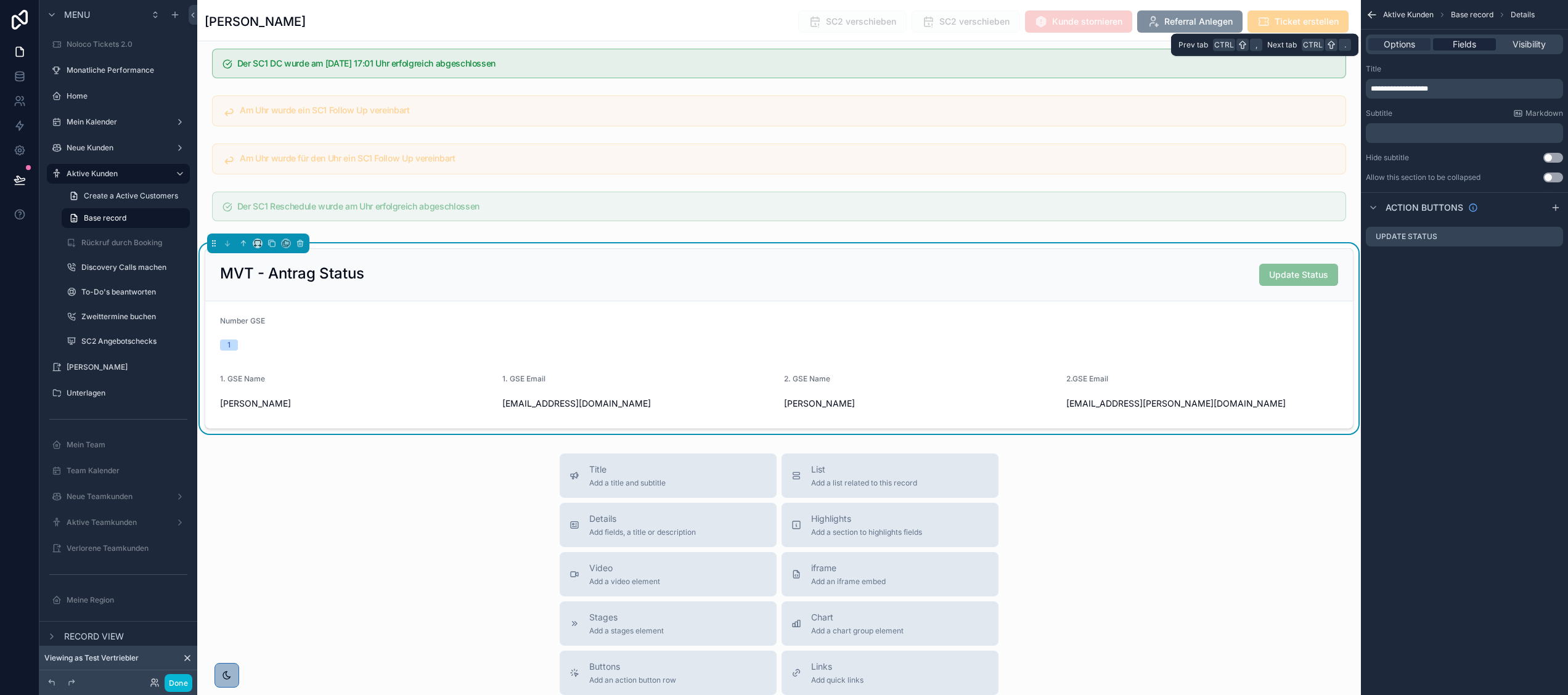
click at [1467, 40] on span "Fields" at bounding box center [1464, 44] width 24 height 13
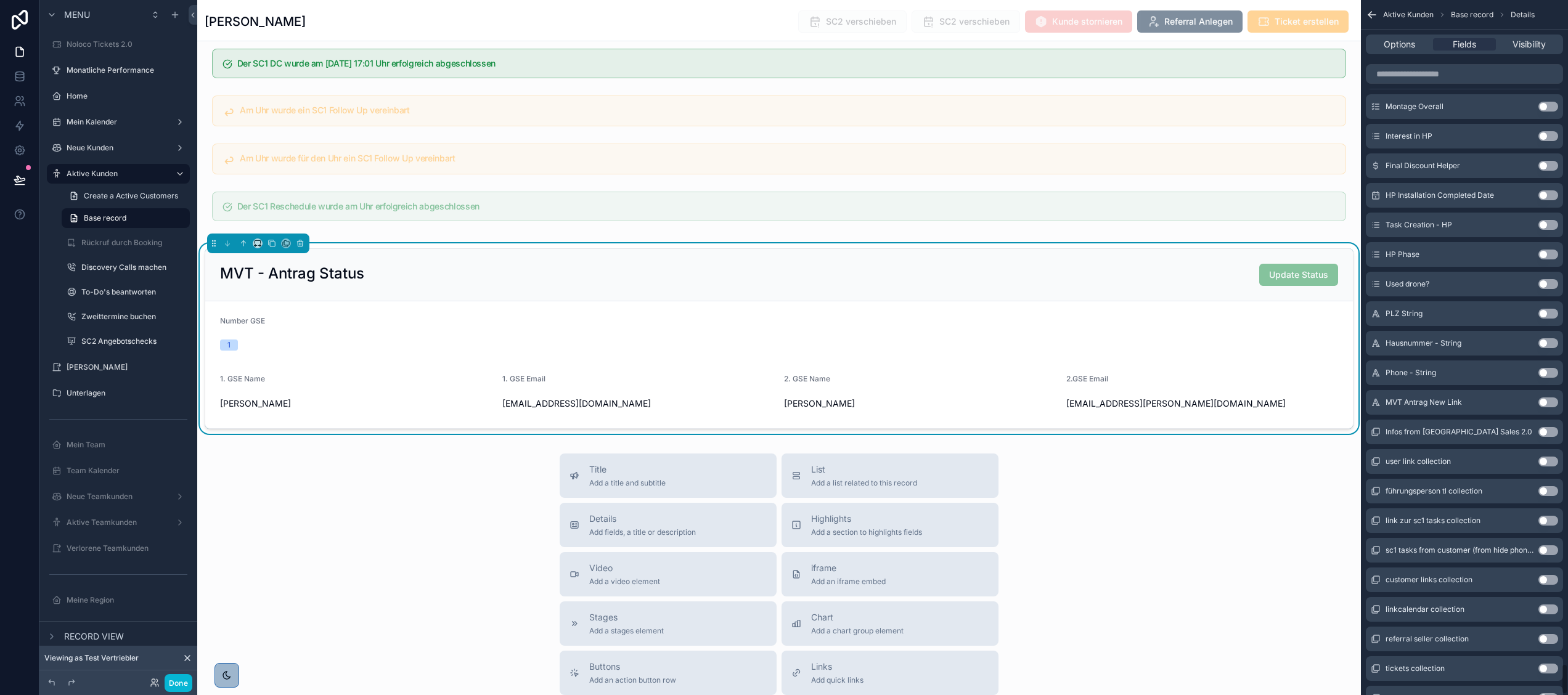
scroll to position [14867, 0]
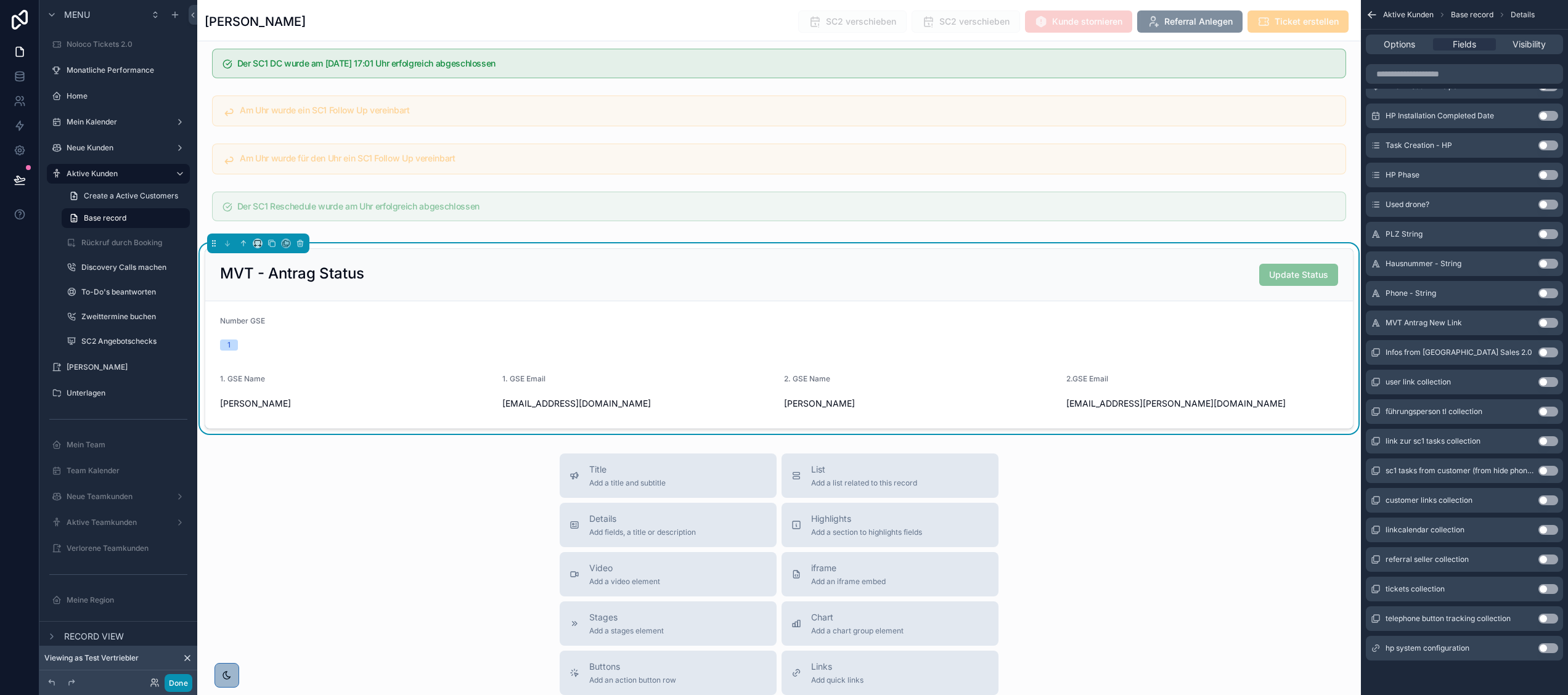
click at [176, 678] on button "Done" at bounding box center [178, 683] width 27 height 18
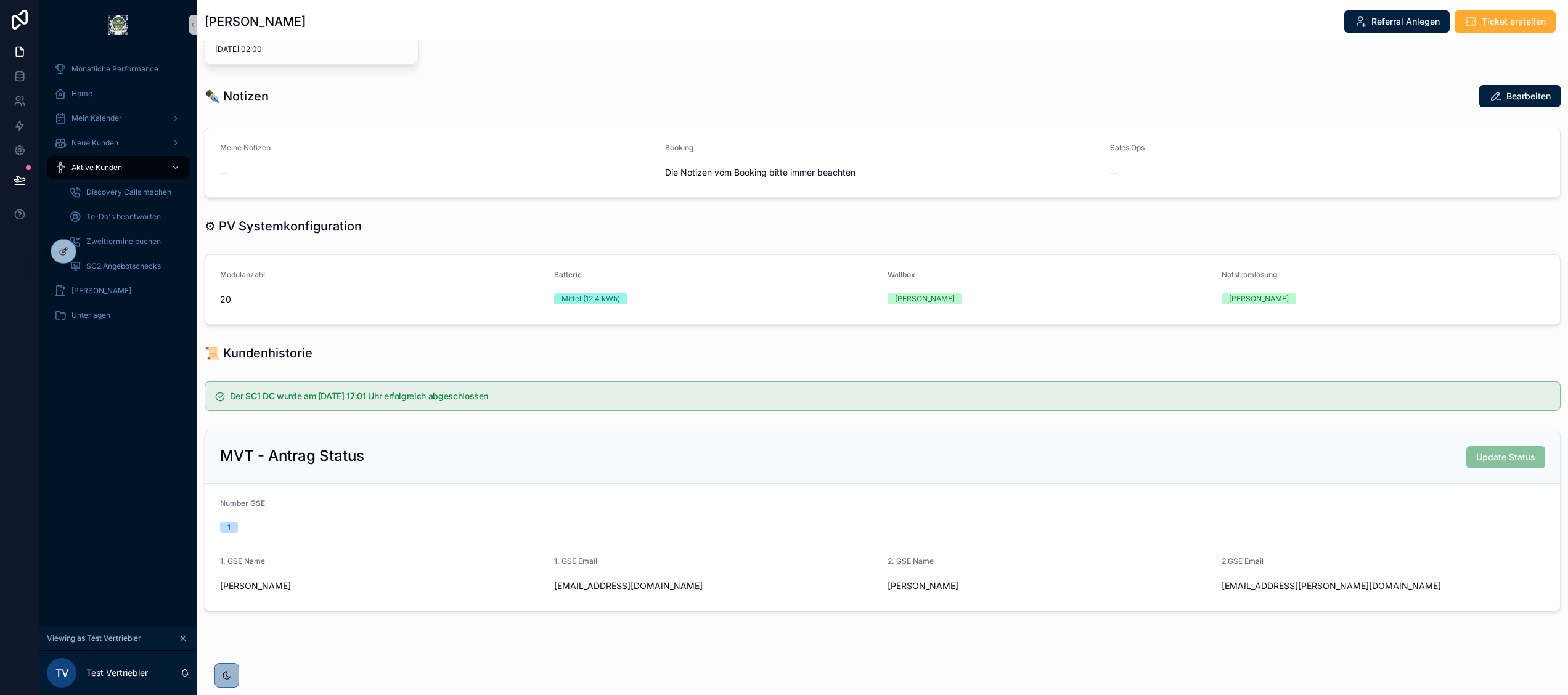
scroll to position [405, 0]
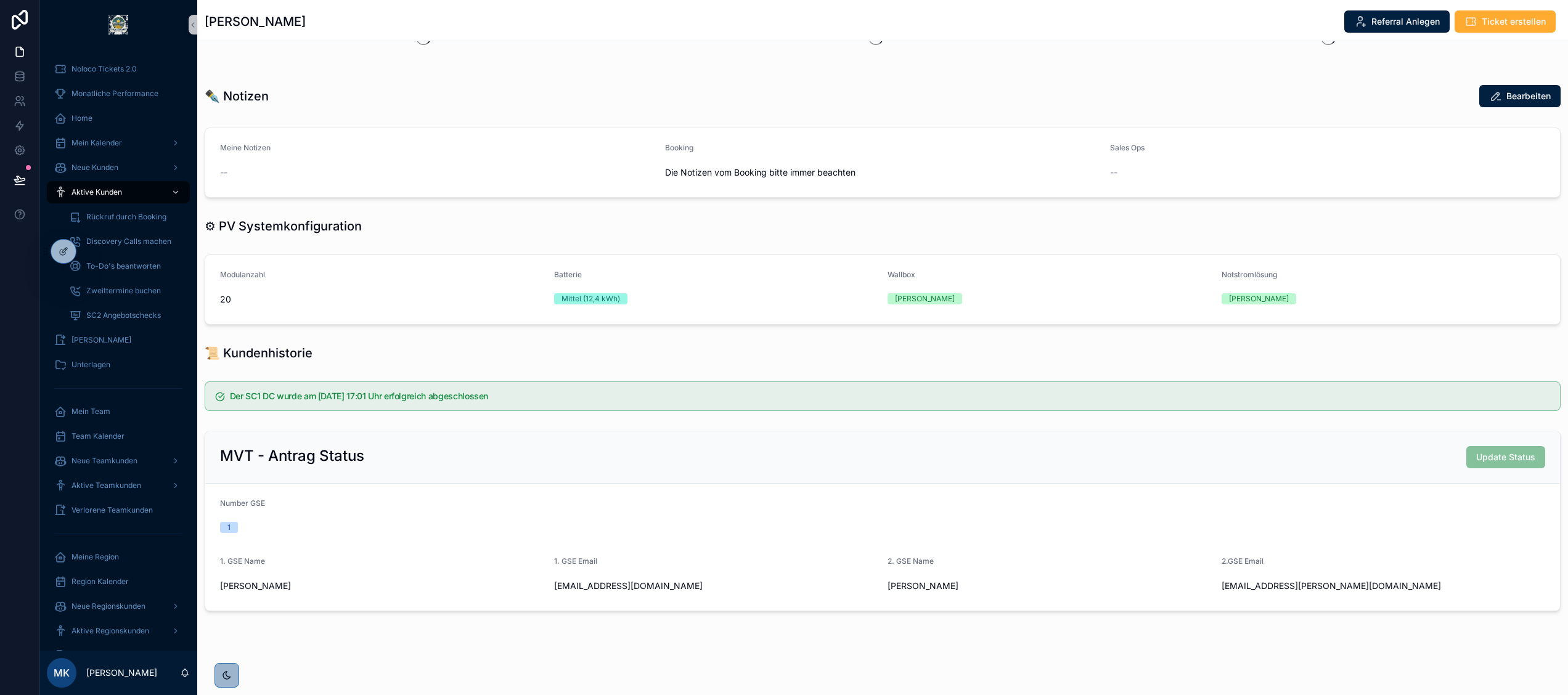
scroll to position [441, 0]
click at [57, 243] on div at bounding box center [63, 252] width 24 height 24
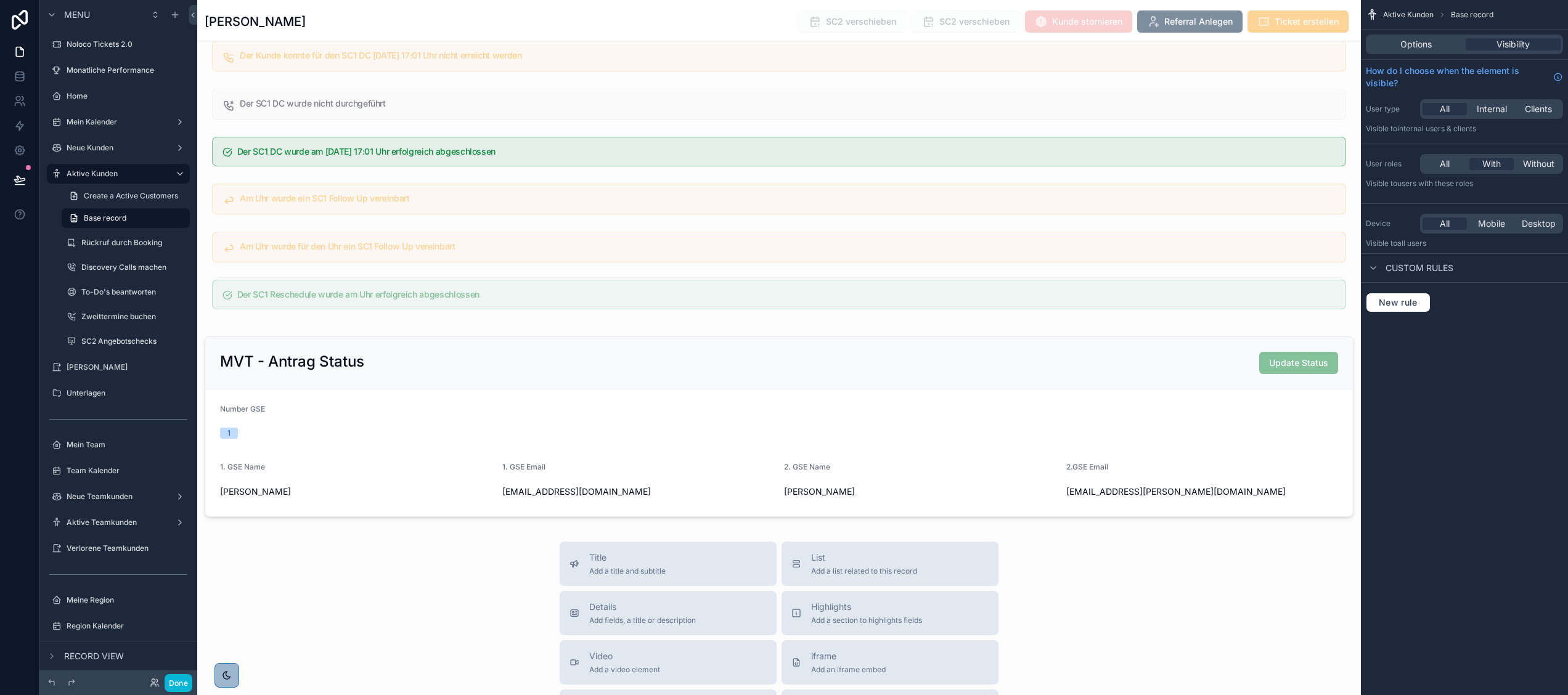
scroll to position [3414, 0]
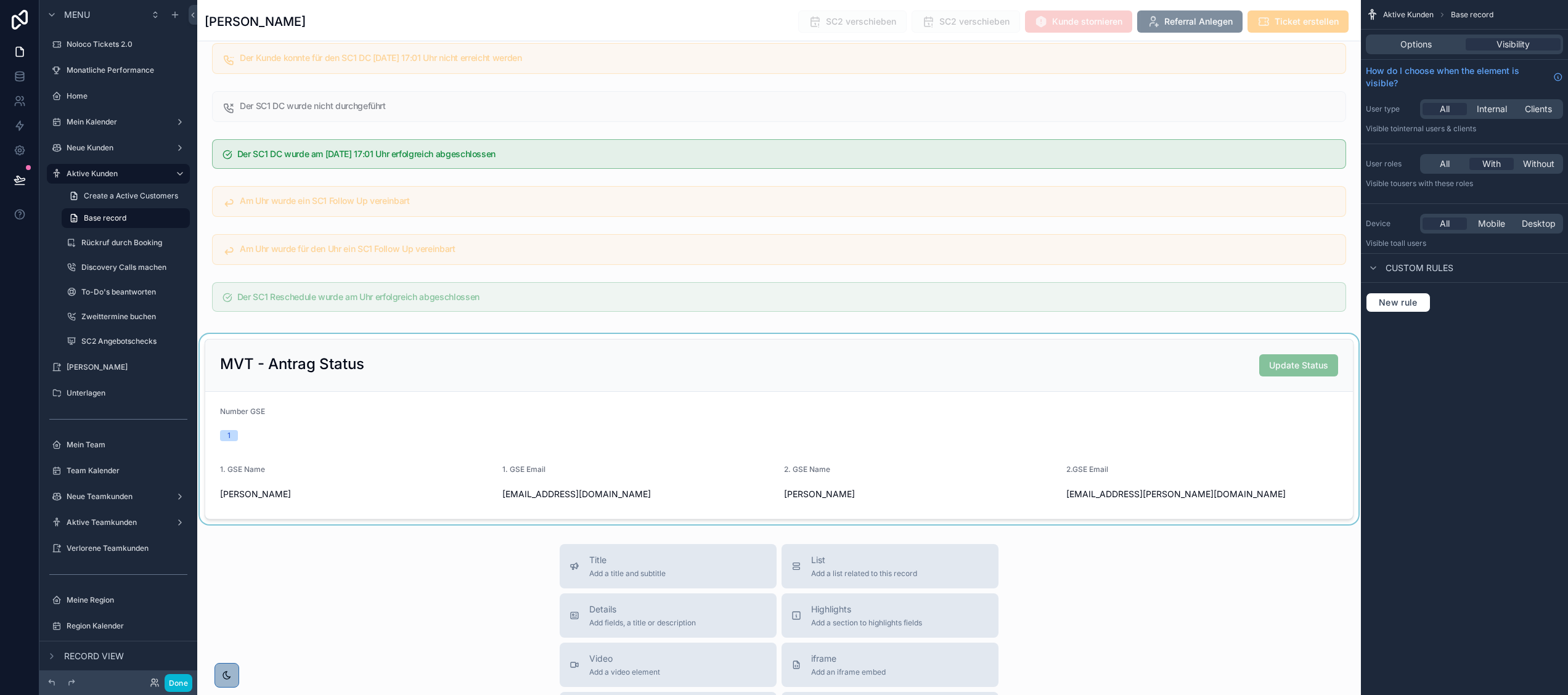
click at [719, 424] on div "scrollable content" at bounding box center [778, 429] width 1163 height 190
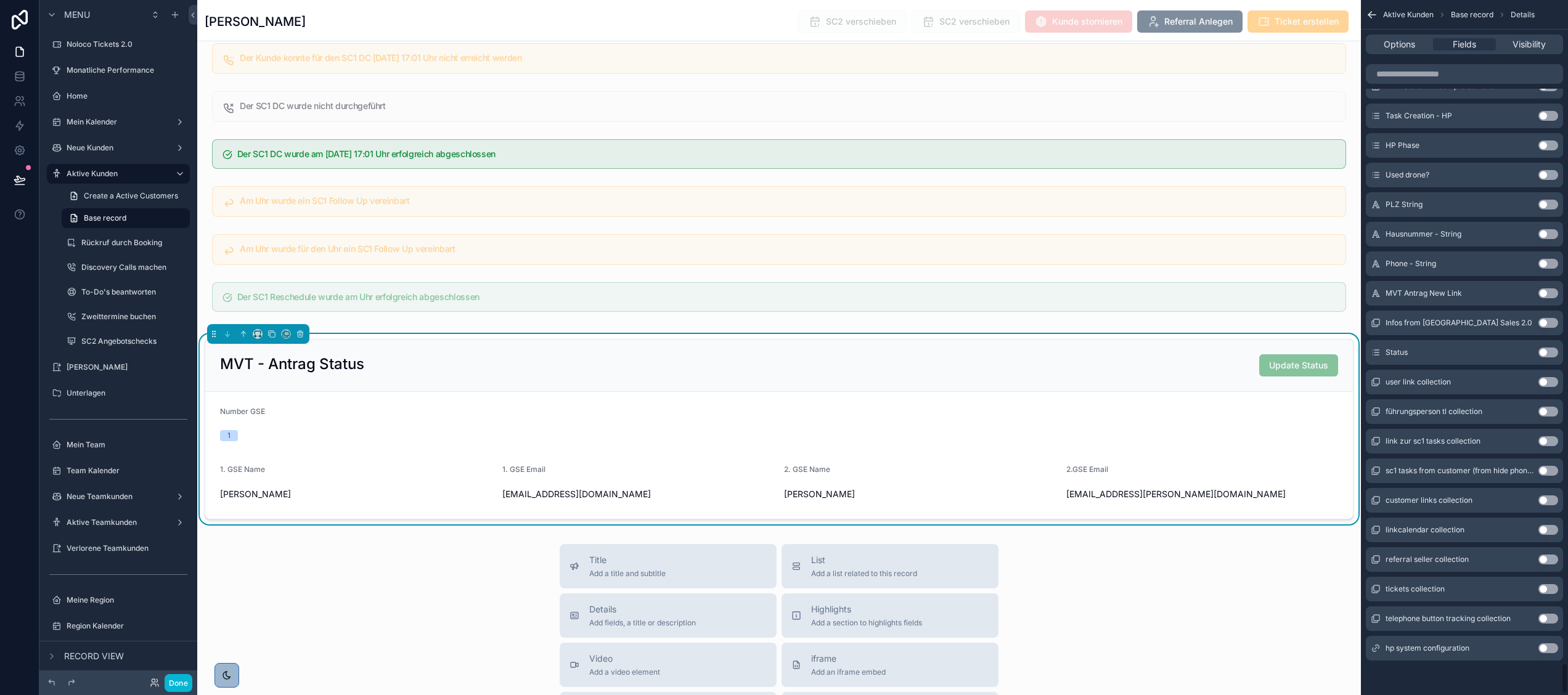
scroll to position [14867, 0]
click at [1546, 382] on button "Use setting" at bounding box center [1548, 381] width 20 height 10
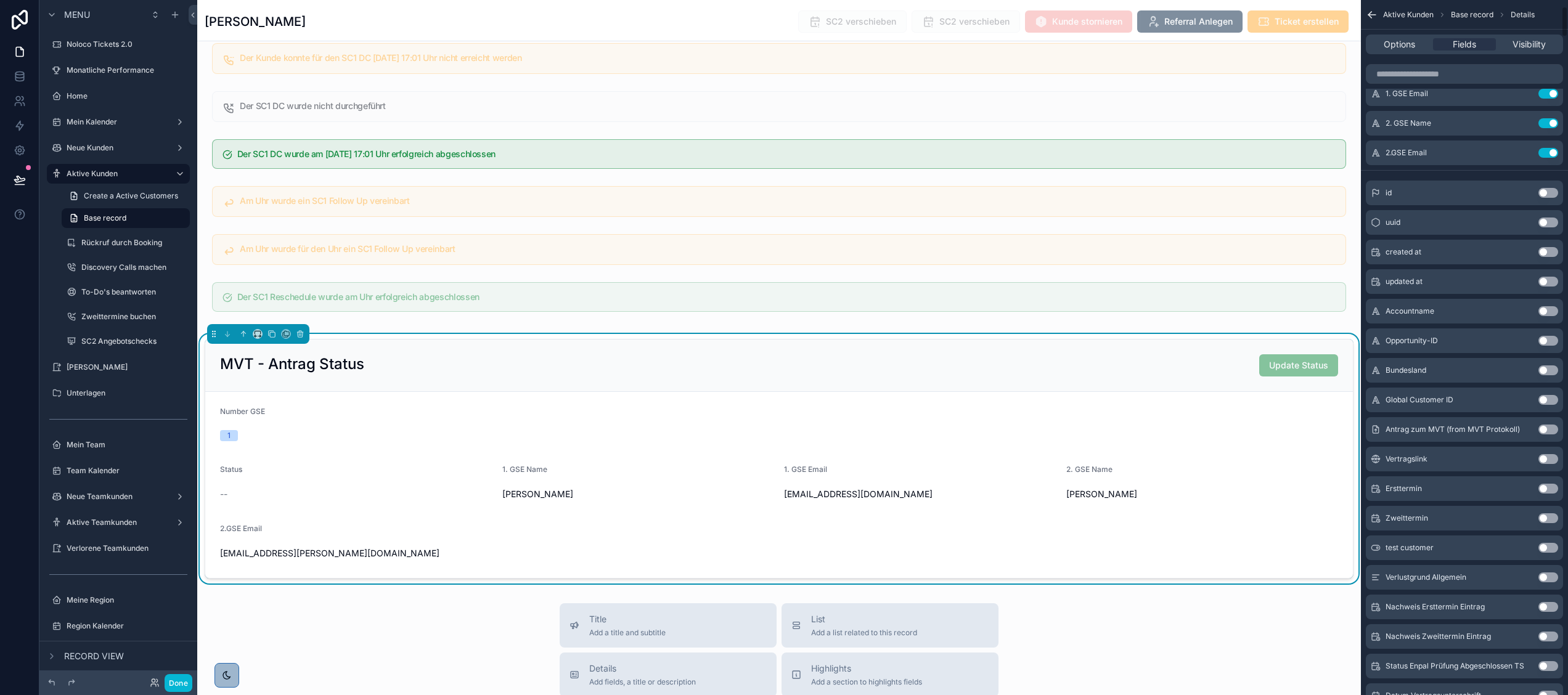
scroll to position [0, 0]
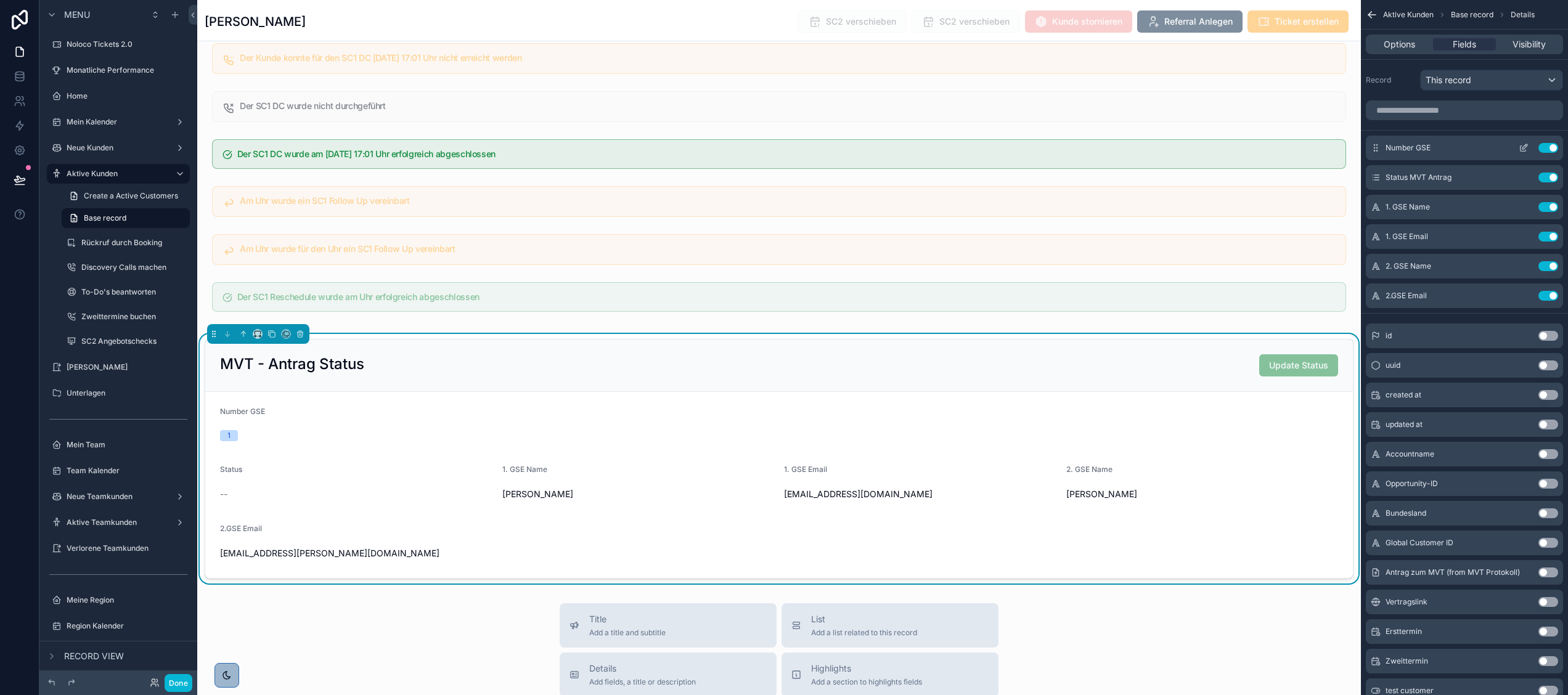
click at [1522, 149] on icon "scrollable content" at bounding box center [1524, 146] width 5 height 5
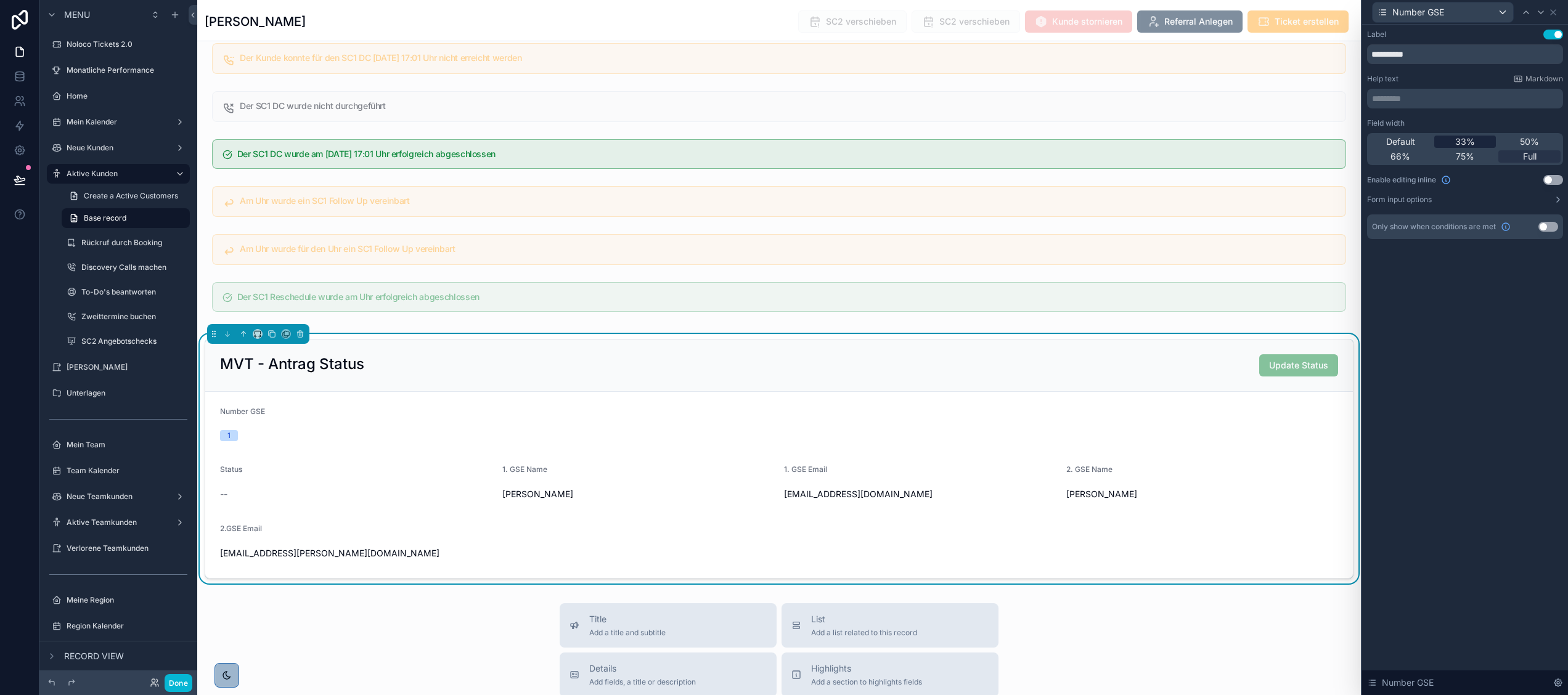
click at [1473, 136] on span "33%" at bounding box center [1465, 141] width 20 height 13
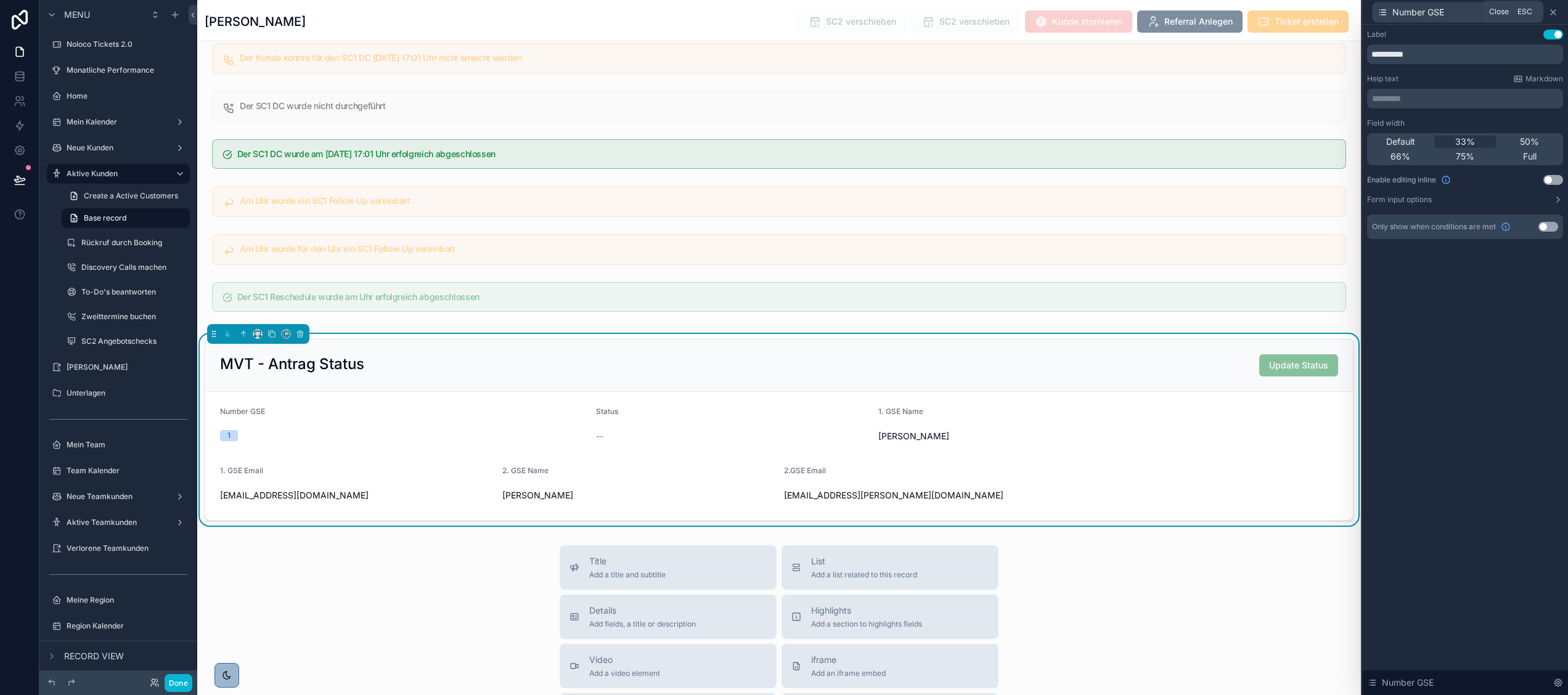
click at [1551, 13] on icon at bounding box center [1552, 12] width 5 height 5
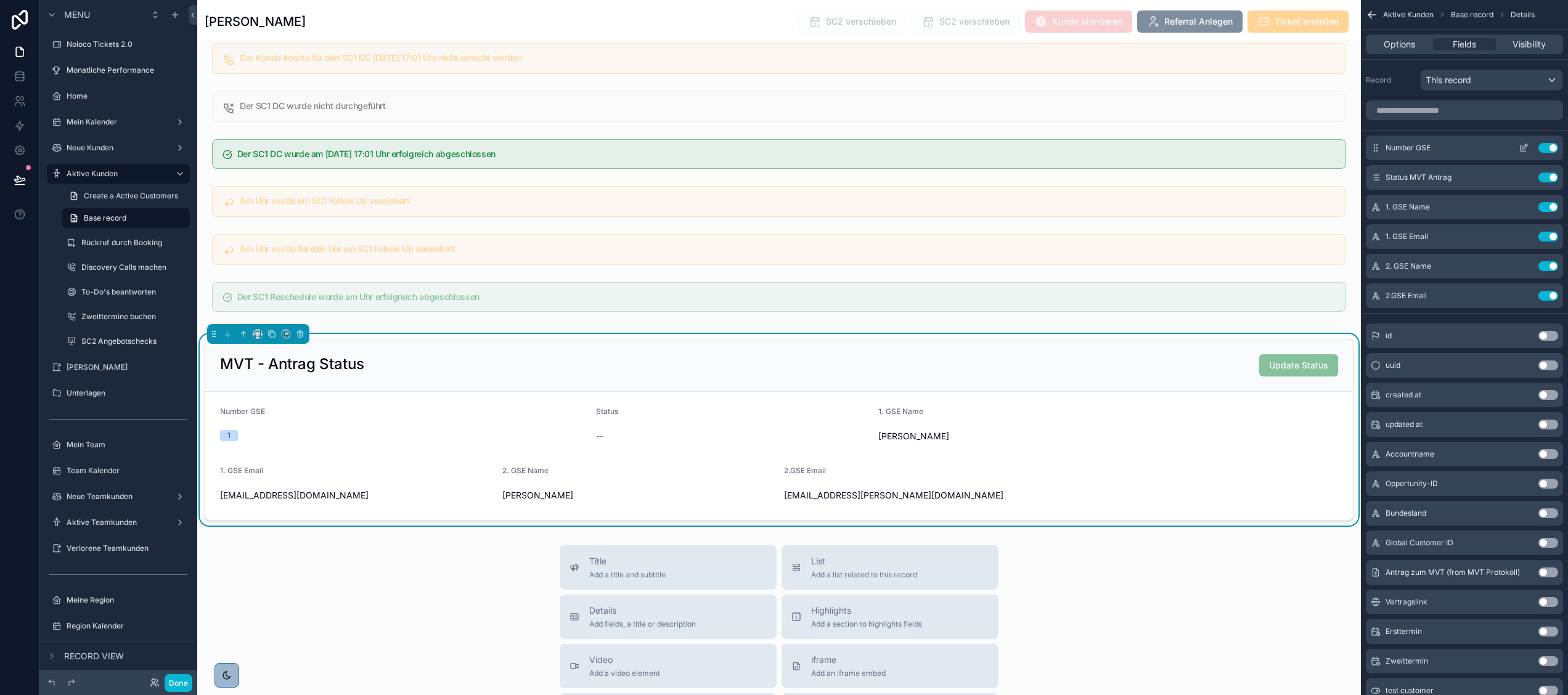
click at [1517, 148] on button "scrollable content" at bounding box center [1523, 148] width 20 height 10
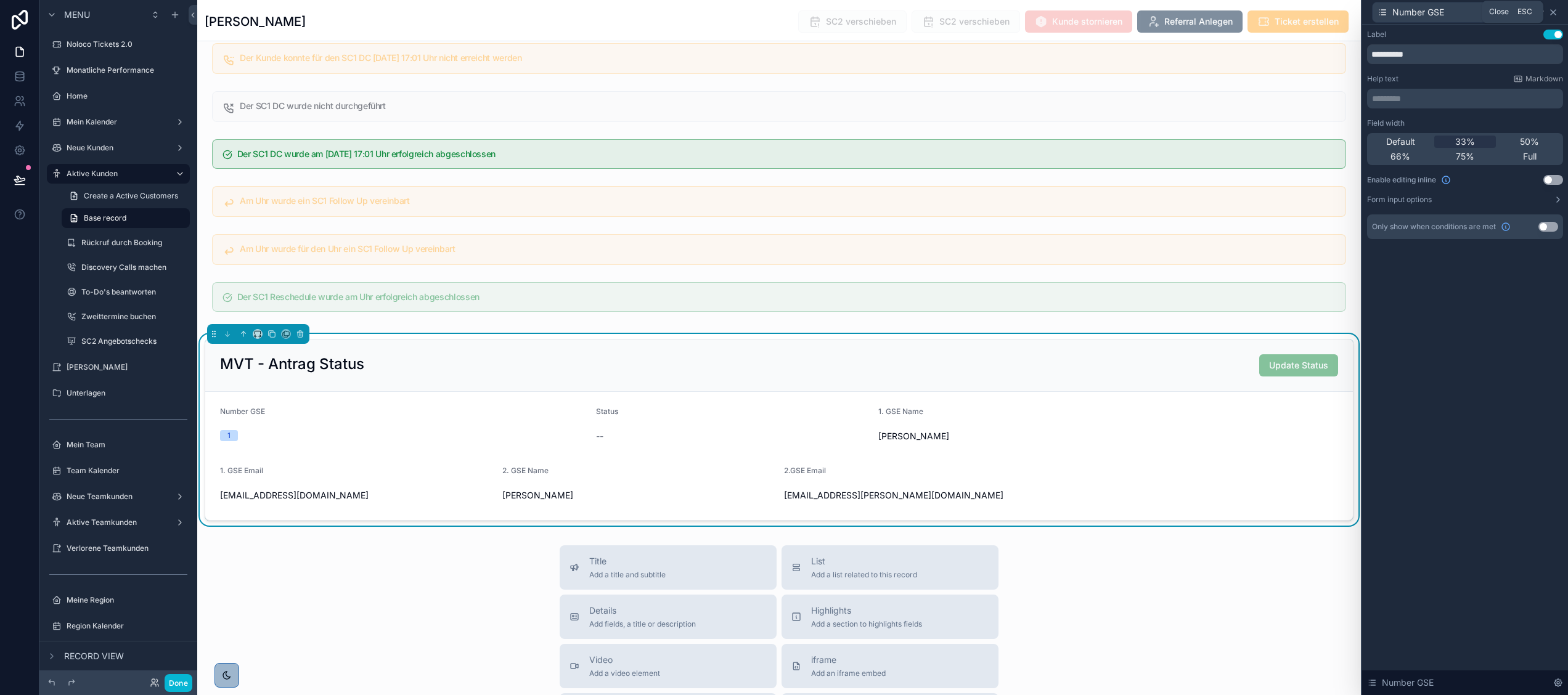
click at [1556, 9] on icon at bounding box center [1553, 13] width 10 height 10
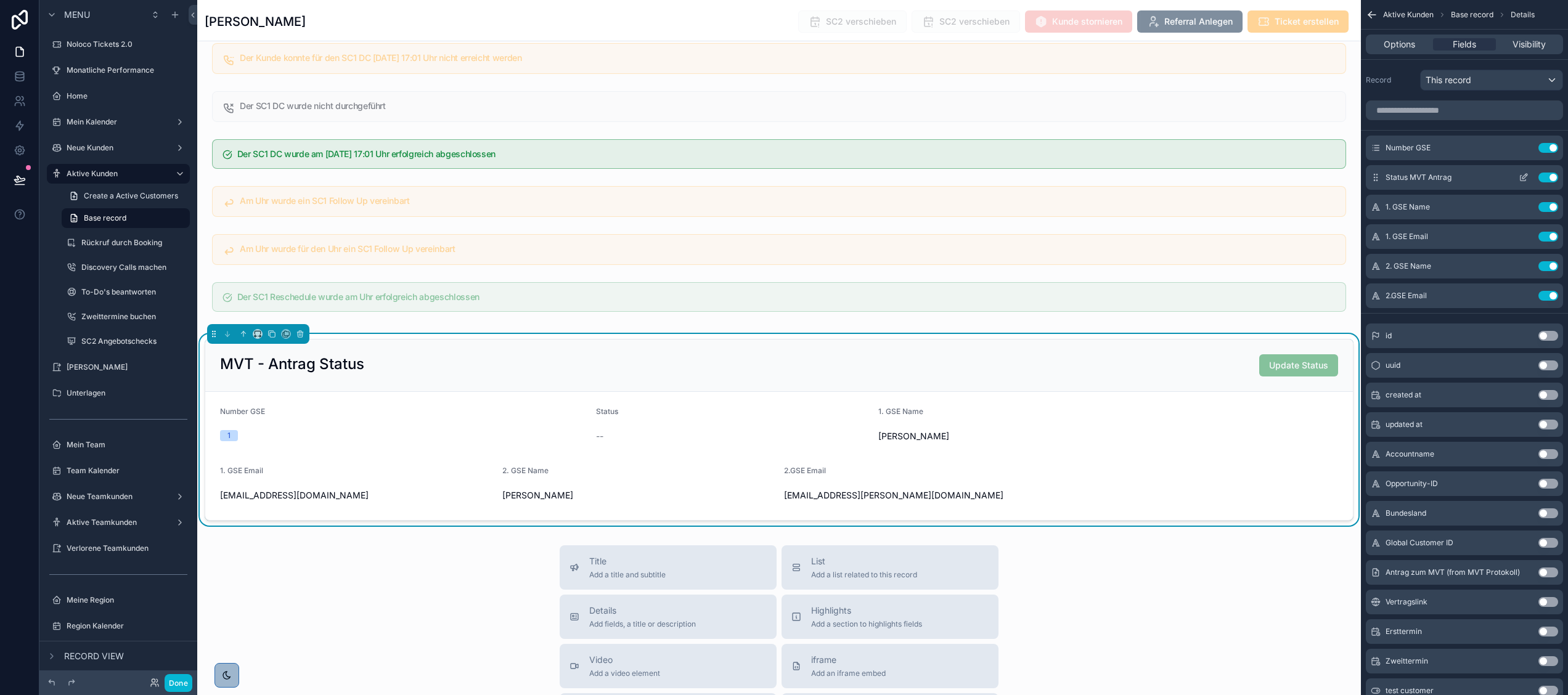
click at [1517, 176] on button "scrollable content" at bounding box center [1523, 177] width 20 height 10
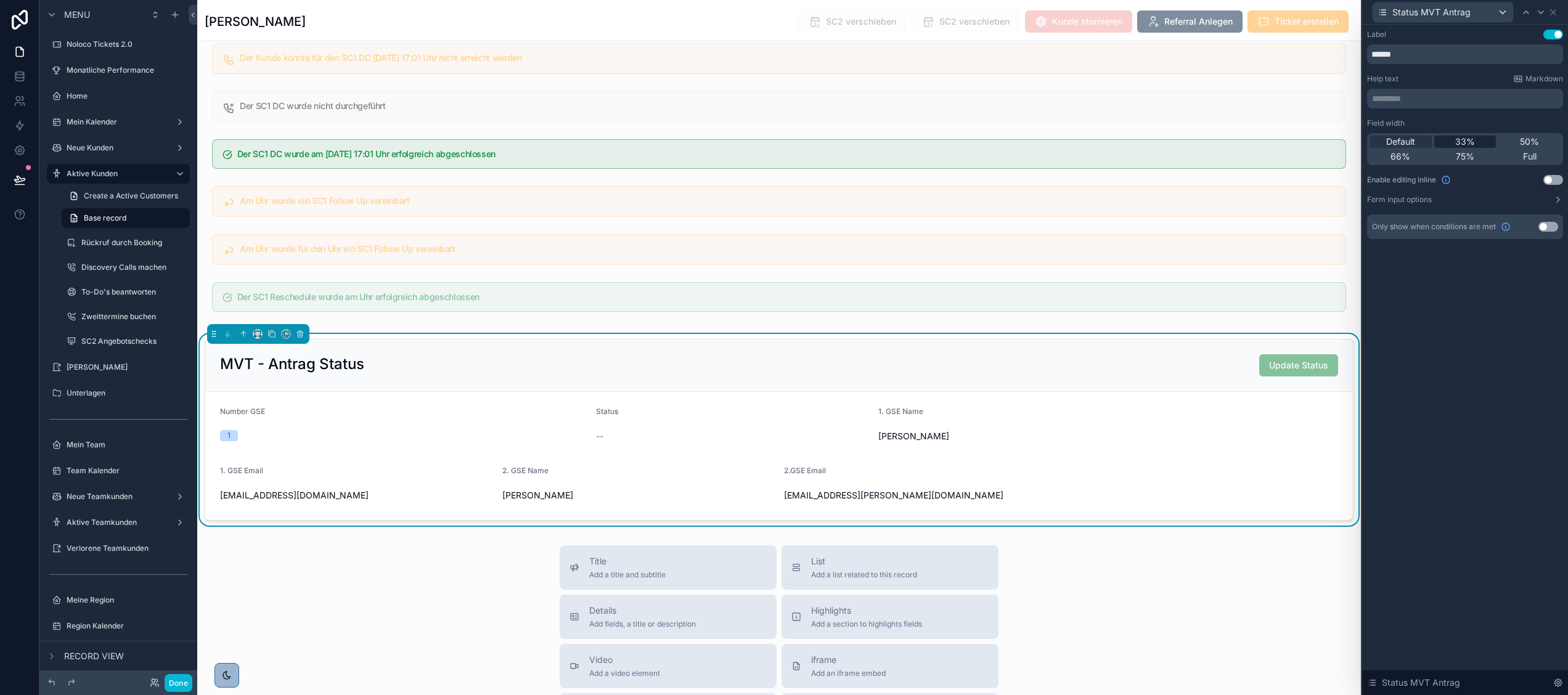
click at [1472, 139] on span "33%" at bounding box center [1465, 141] width 20 height 13
click at [1553, 13] on icon at bounding box center [1552, 12] width 5 height 5
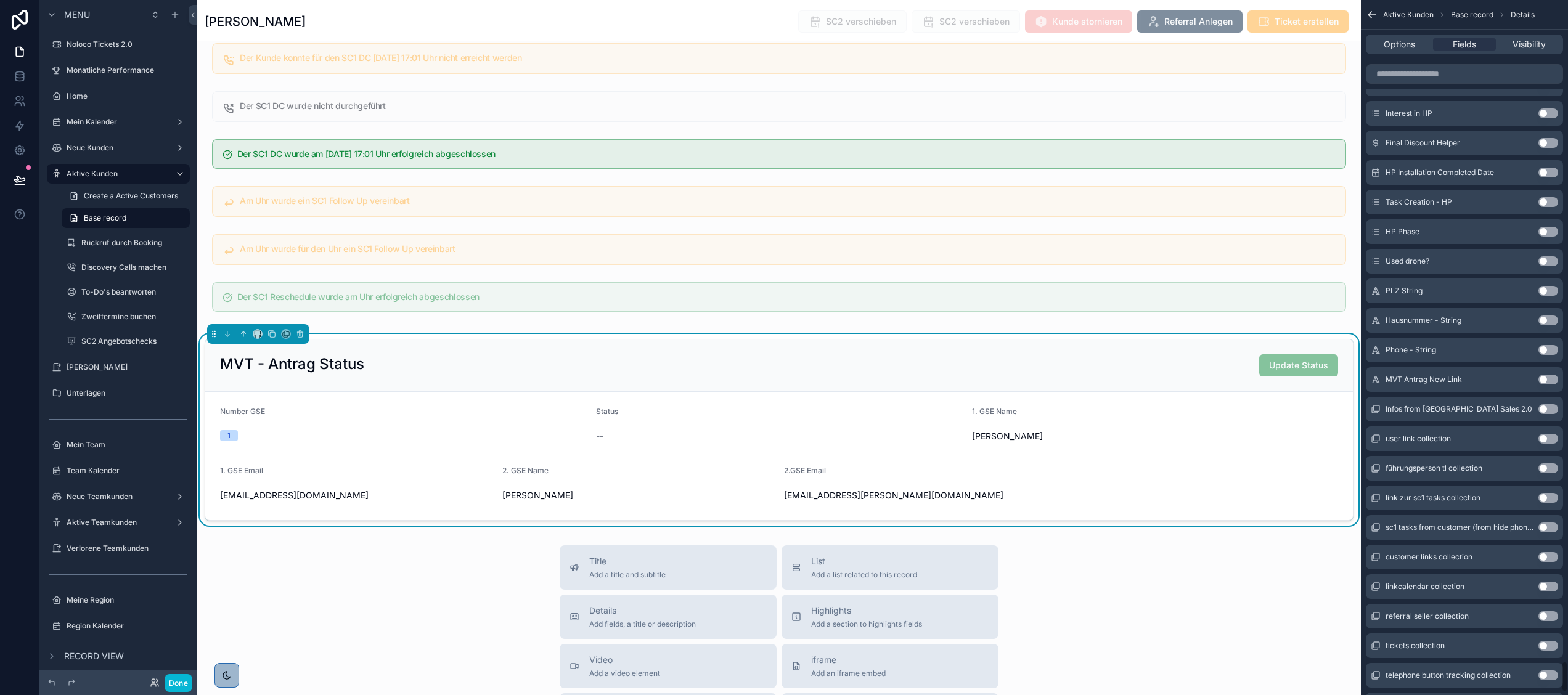
scroll to position [14837, 0]
click at [168, 681] on button "Done" at bounding box center [178, 683] width 27 height 18
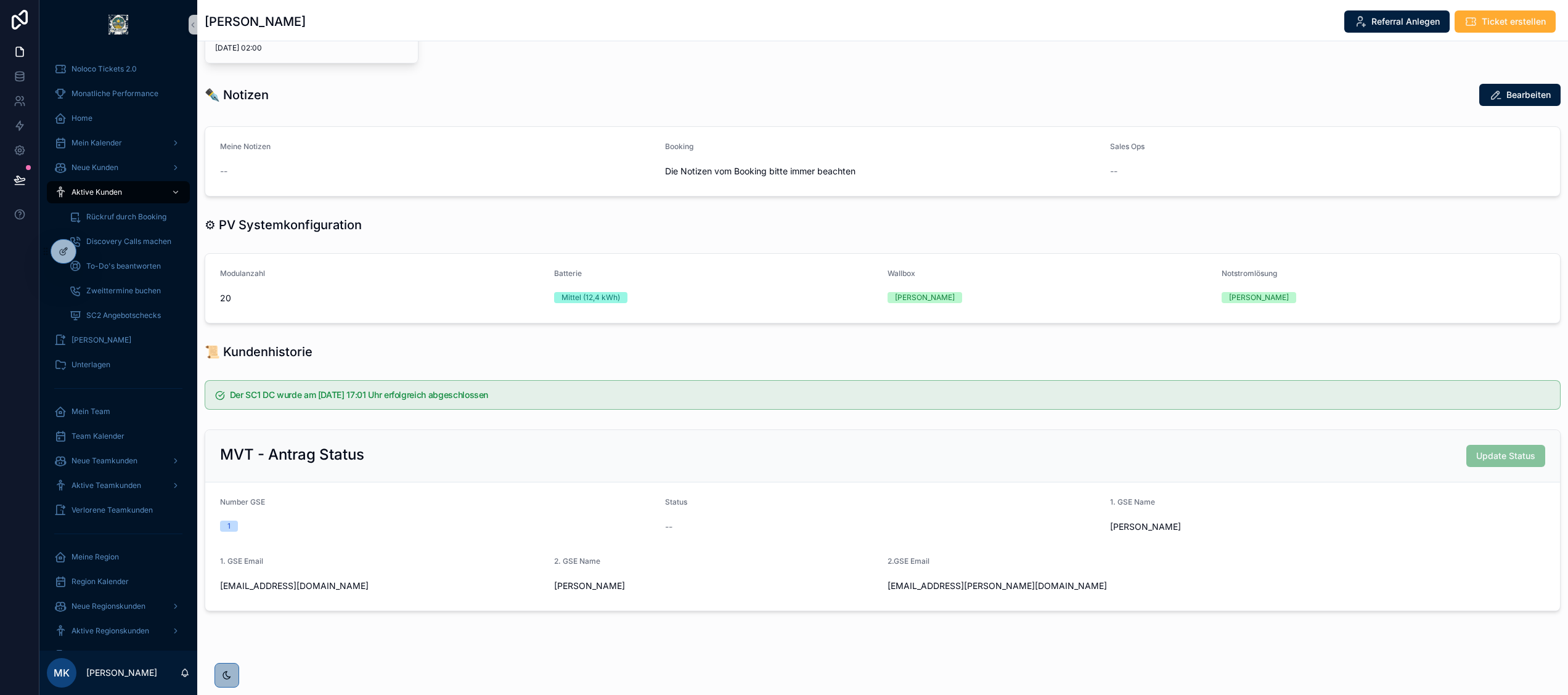
scroll to position [442, 0]
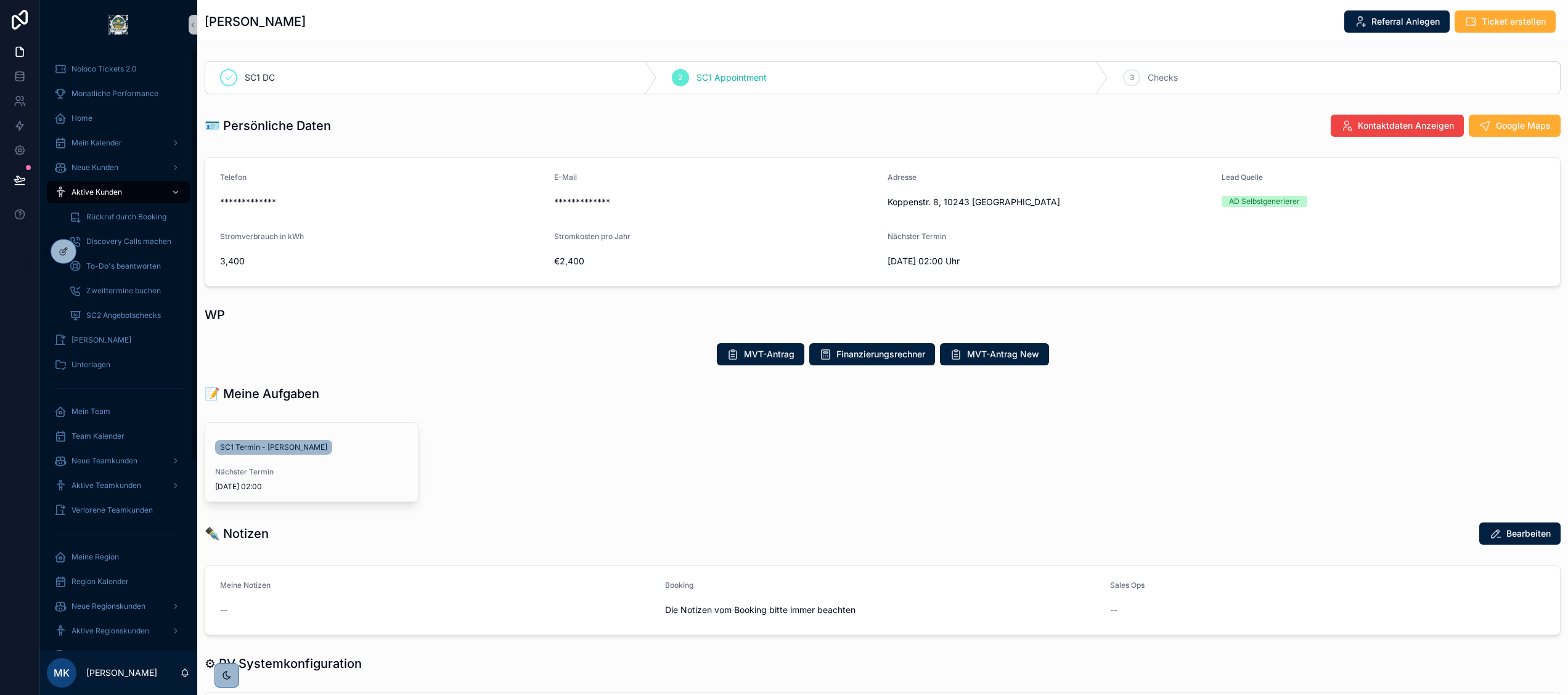
scroll to position [442, 0]
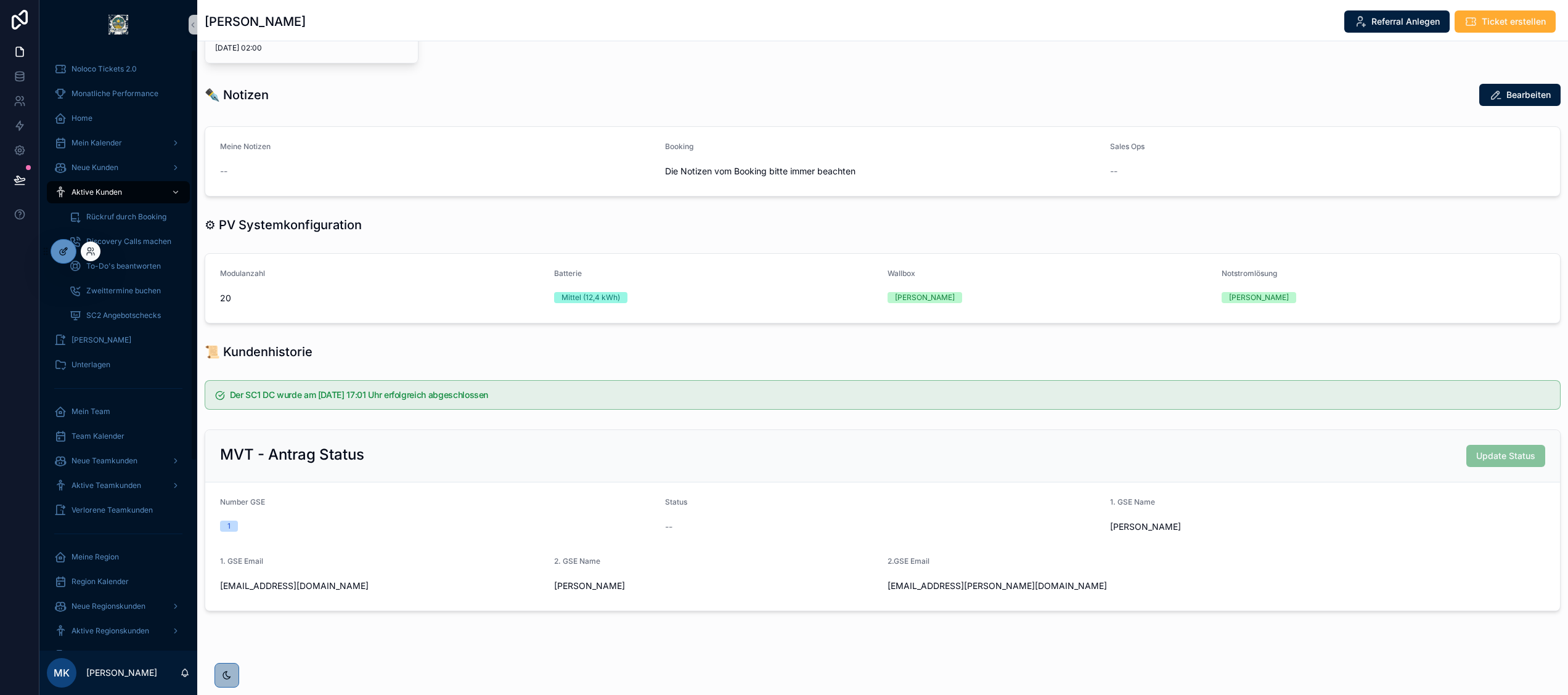
click at [63, 248] on icon at bounding box center [64, 252] width 10 height 10
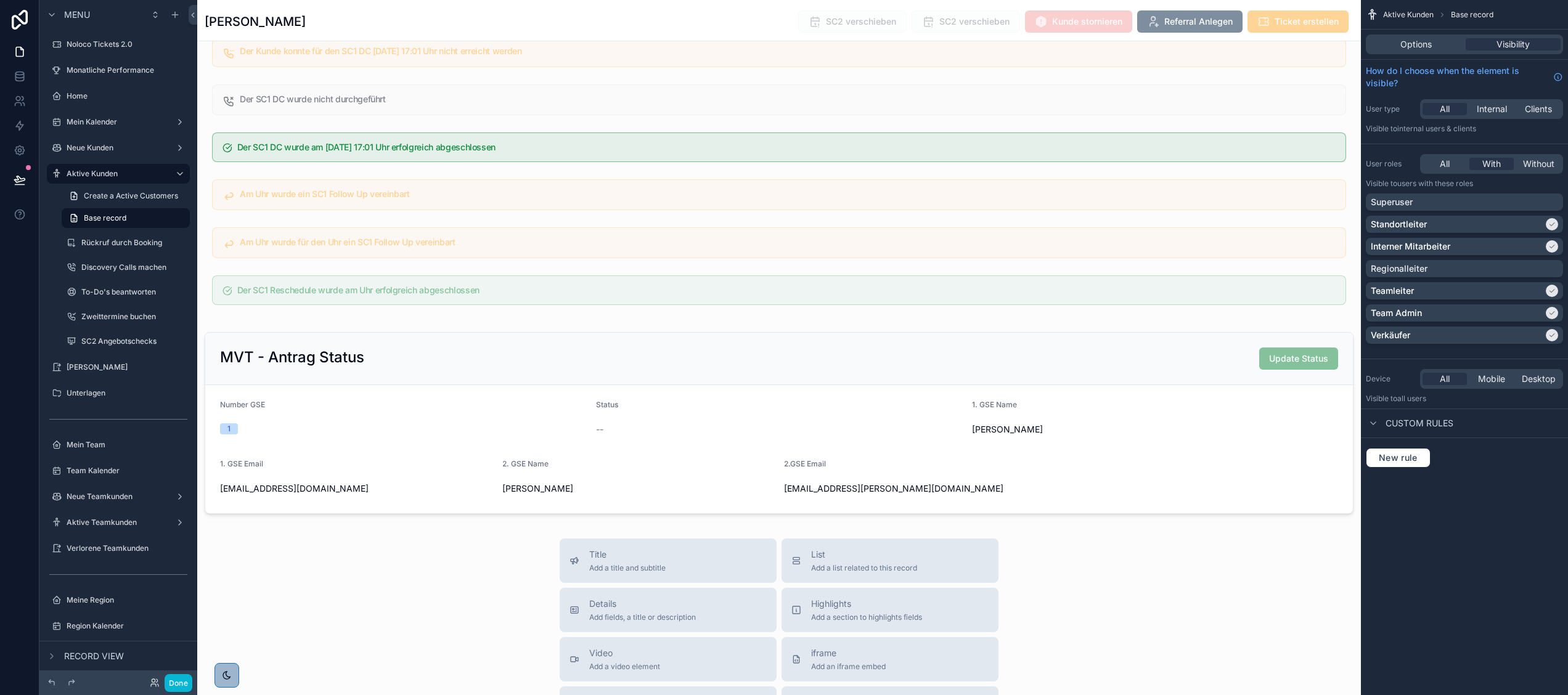
scroll to position [3408, 0]
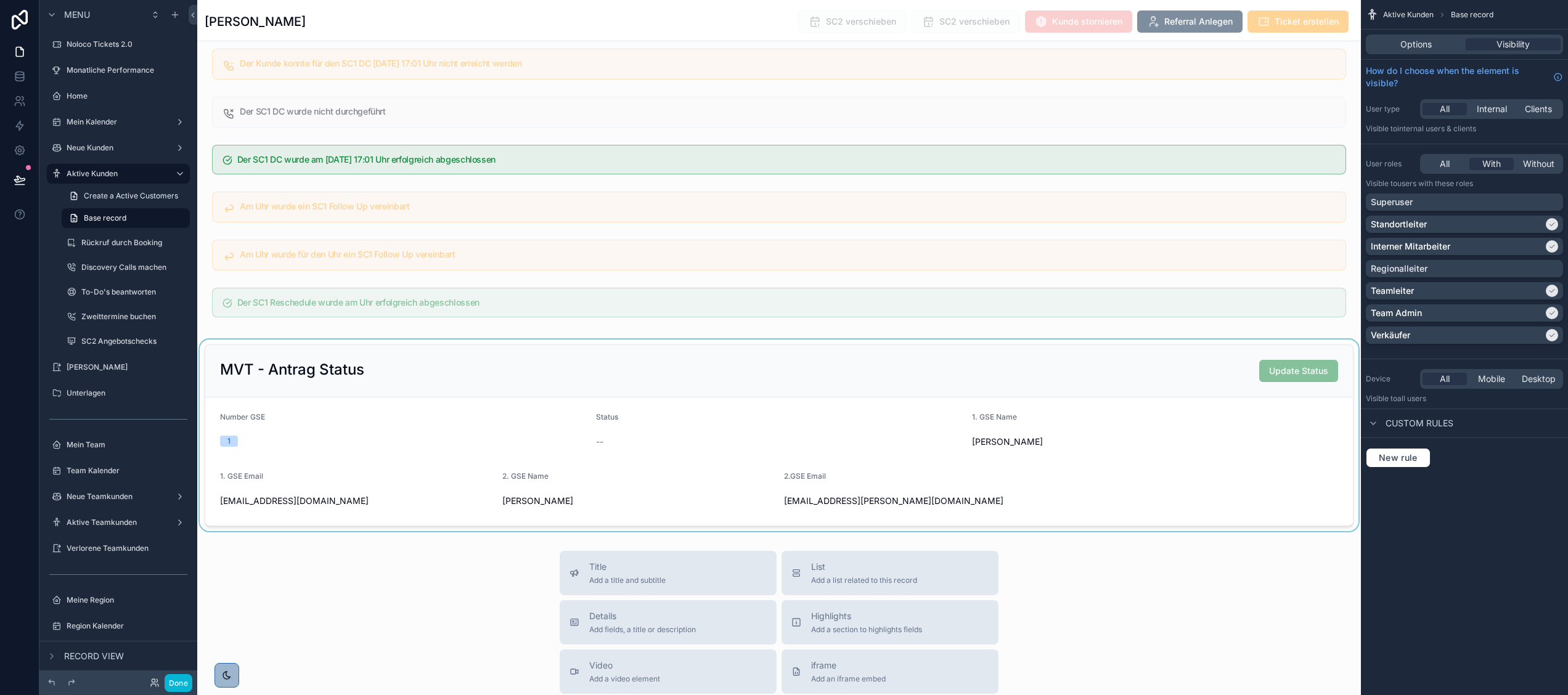
click at [499, 491] on div "scrollable content" at bounding box center [778, 435] width 1163 height 192
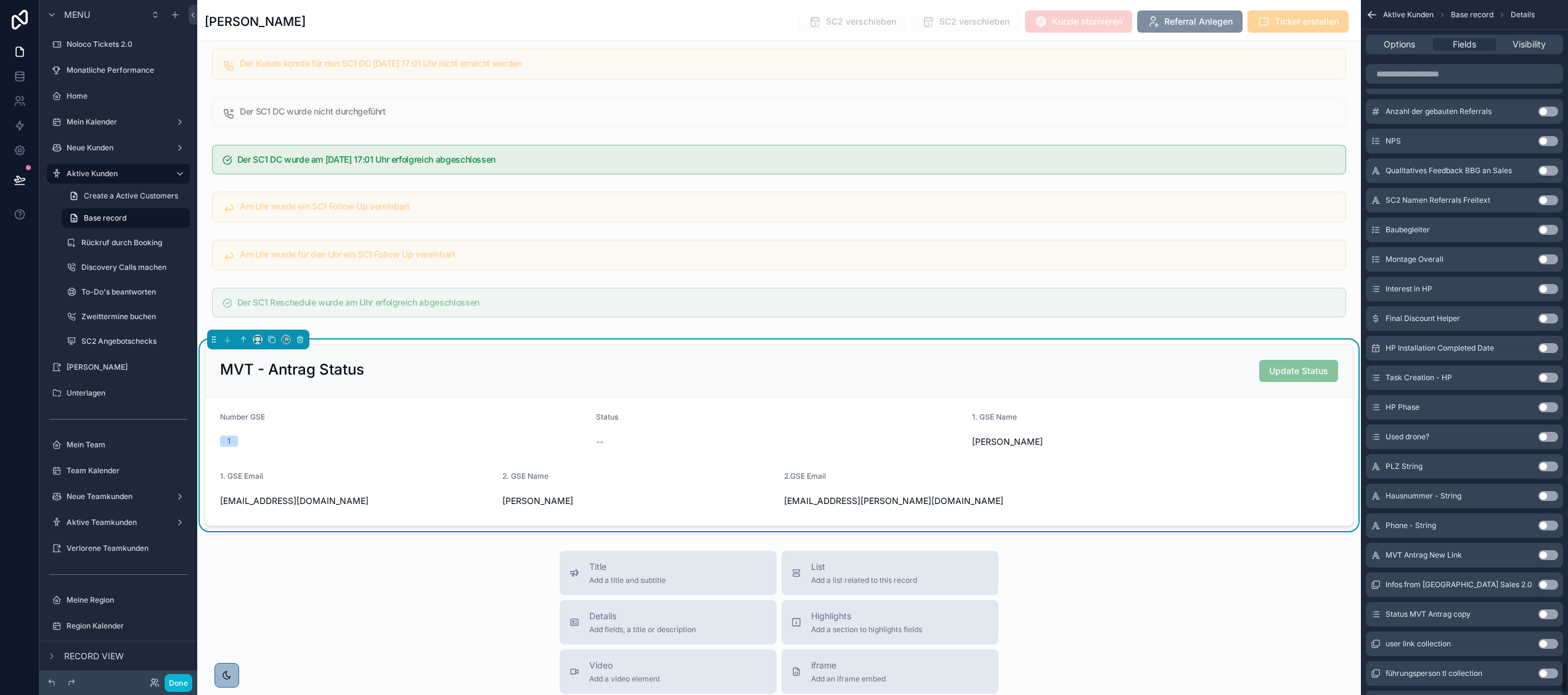
scroll to position [14926, 0]
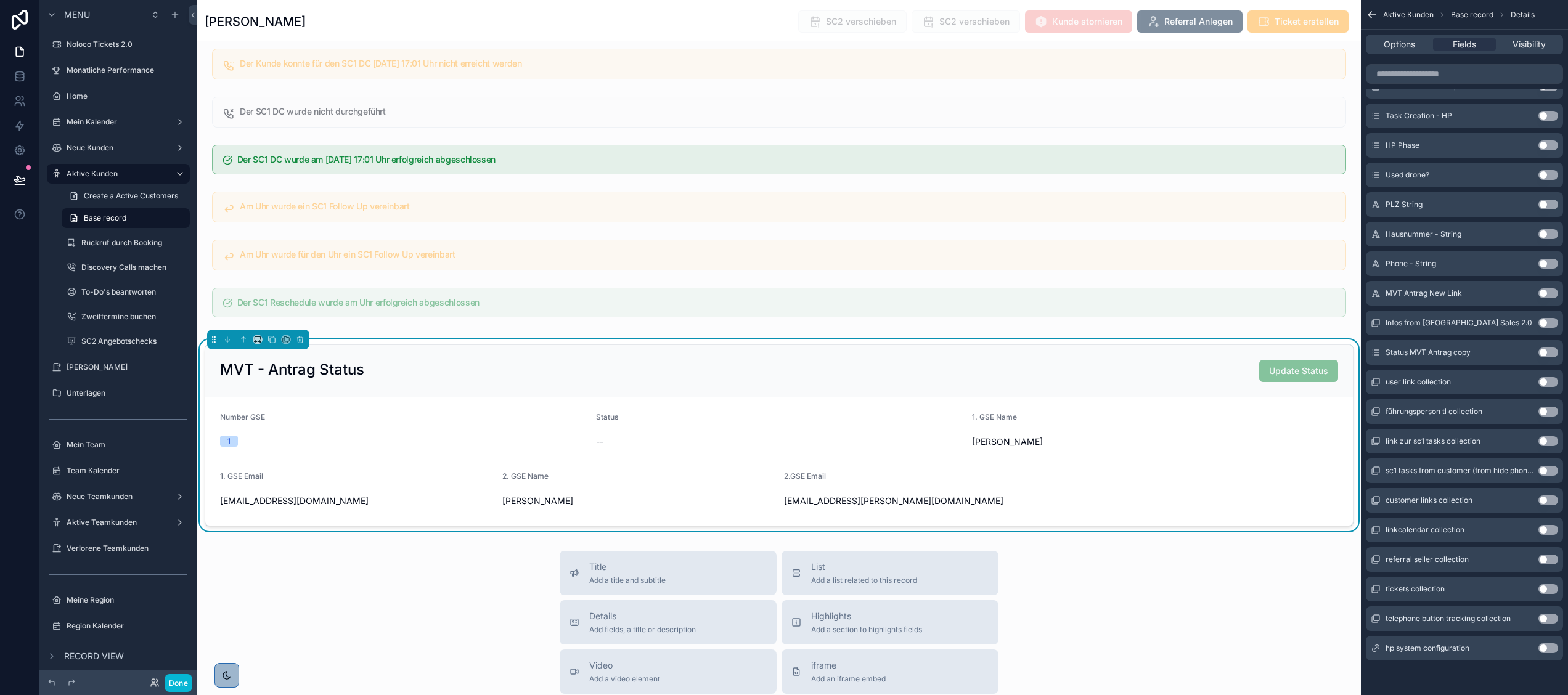
click at [1546, 351] on button "Use setting" at bounding box center [1548, 353] width 20 height 10
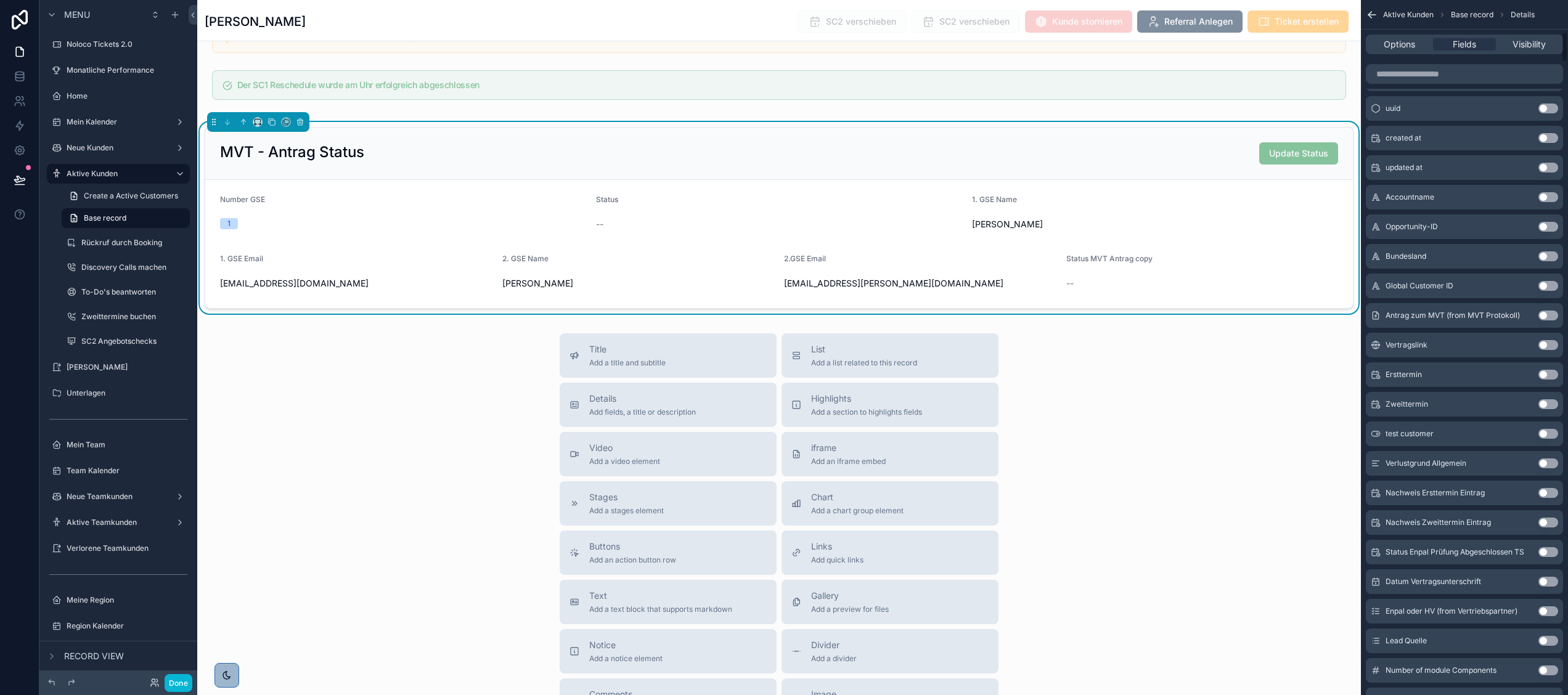
scroll to position [0, 0]
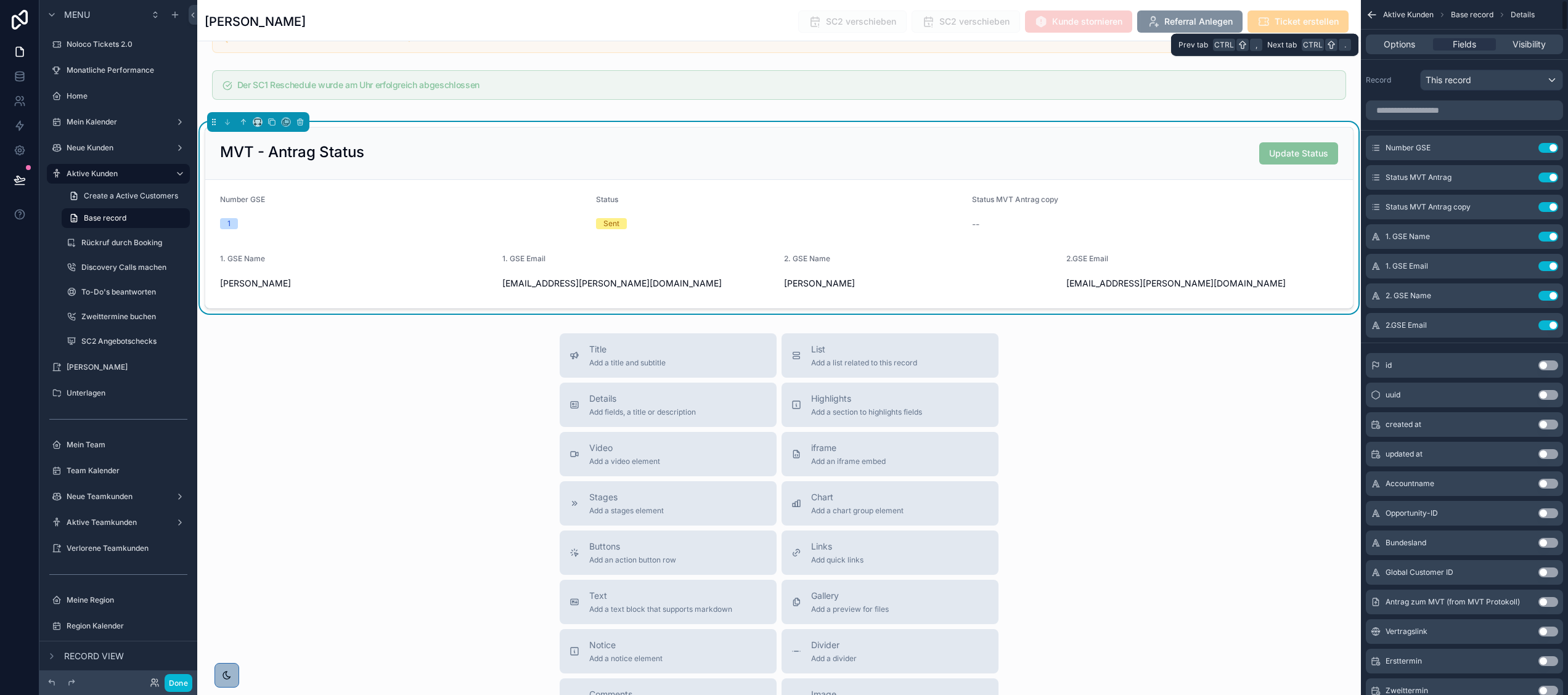
click at [1398, 53] on div "Options Fields Visibility" at bounding box center [1464, 44] width 197 height 20
click at [1396, 42] on span "Options" at bounding box center [1399, 44] width 31 height 13
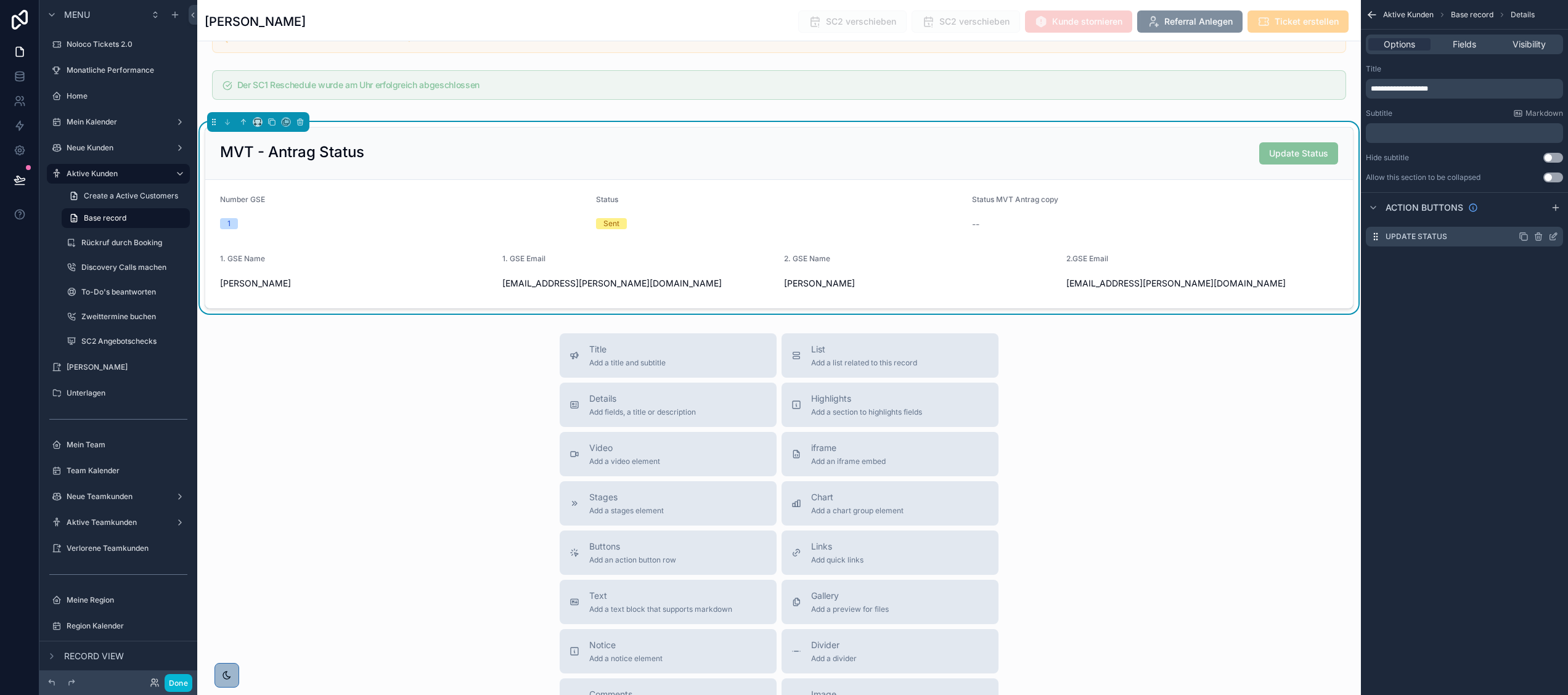
click at [1555, 233] on icon "scrollable content" at bounding box center [1555, 233] width 1 height 1
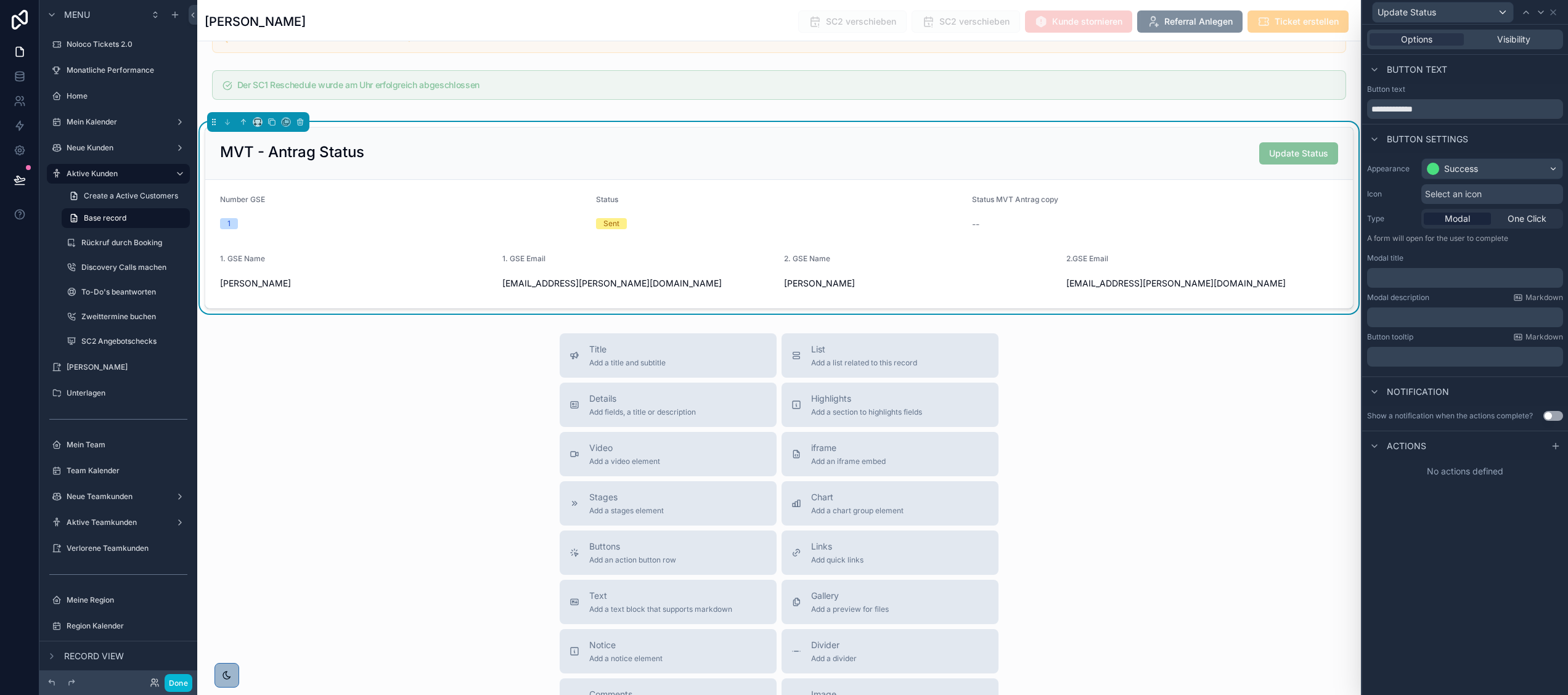
click at [1446, 445] on div "Actions" at bounding box center [1465, 446] width 206 height 29
click at [1558, 446] on icon at bounding box center [1555, 446] width 10 height 10
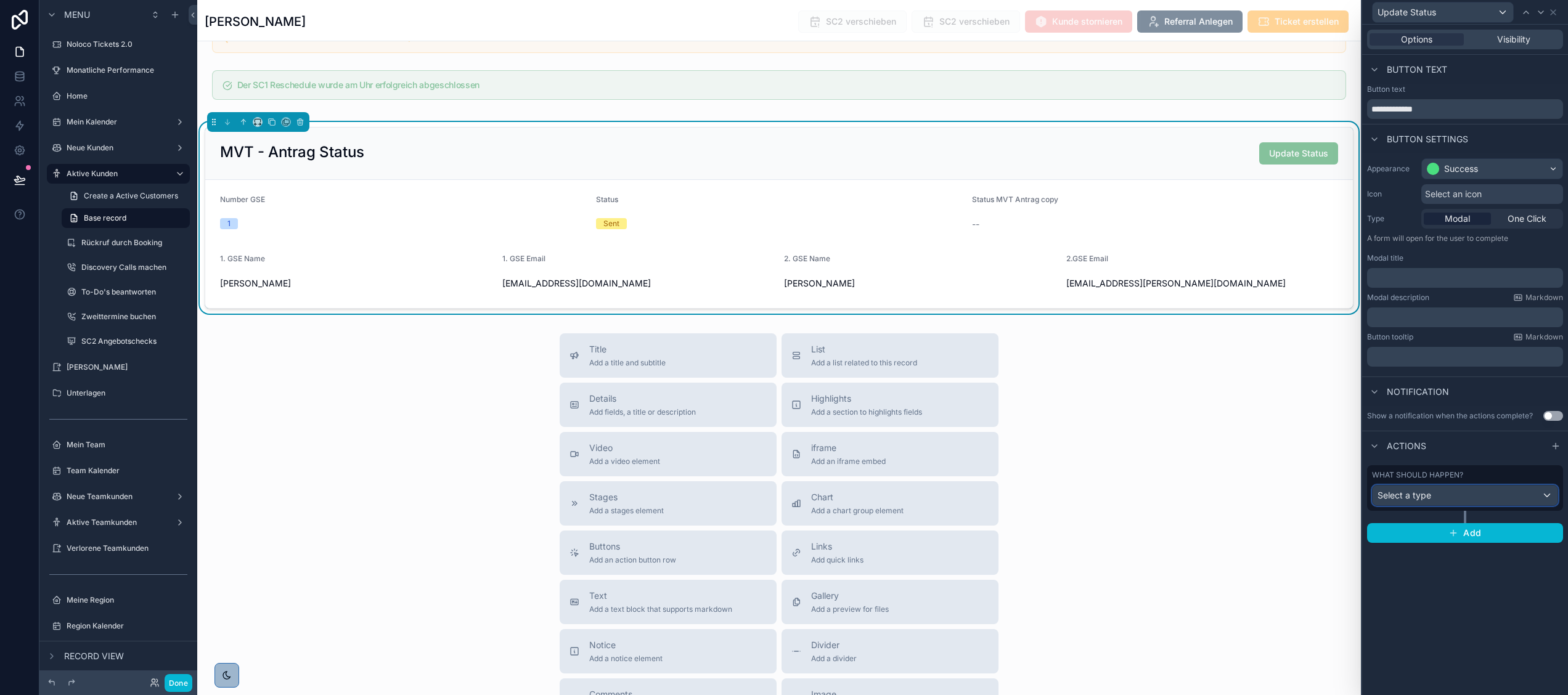
click at [1431, 494] on div "Select a type" at bounding box center [1464, 496] width 185 height 20
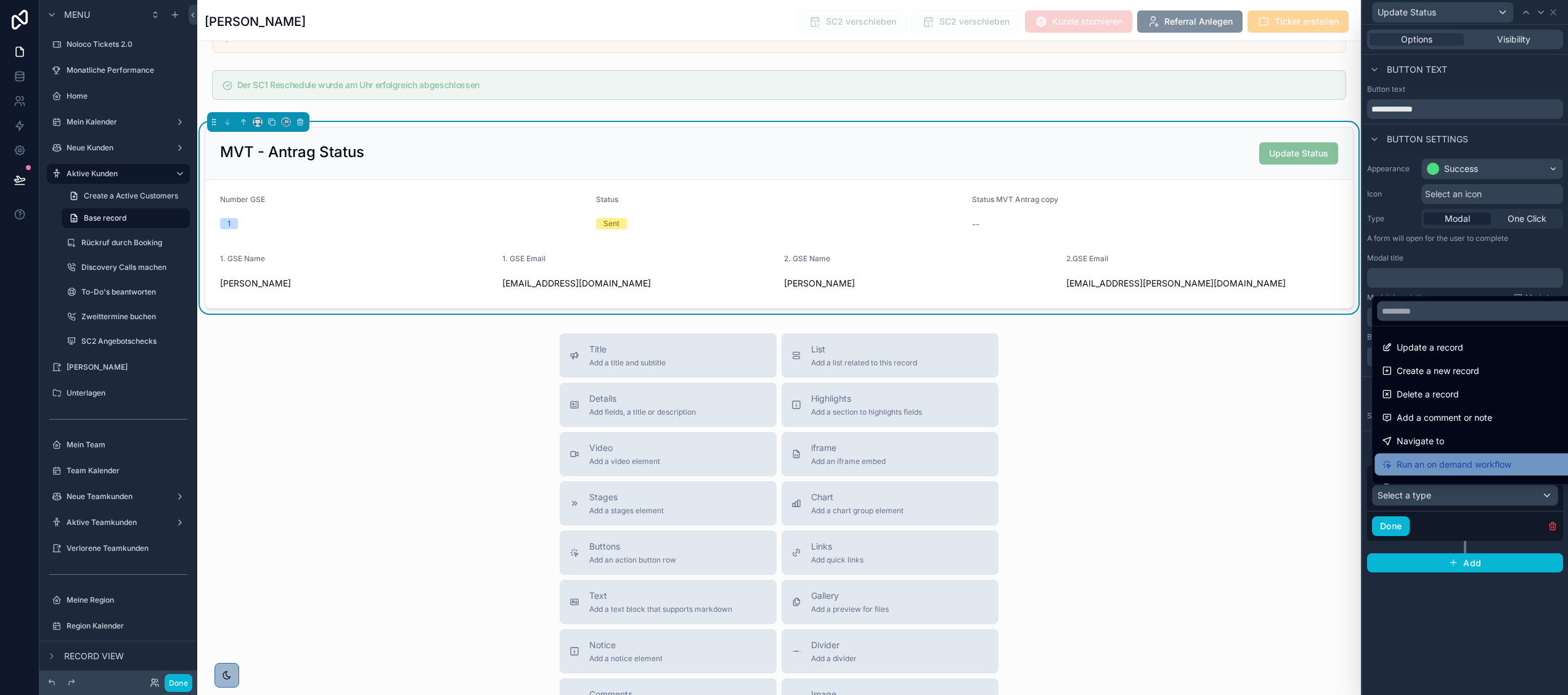
click at [1409, 460] on span "Run an on demand workflow" at bounding box center [1453, 465] width 115 height 15
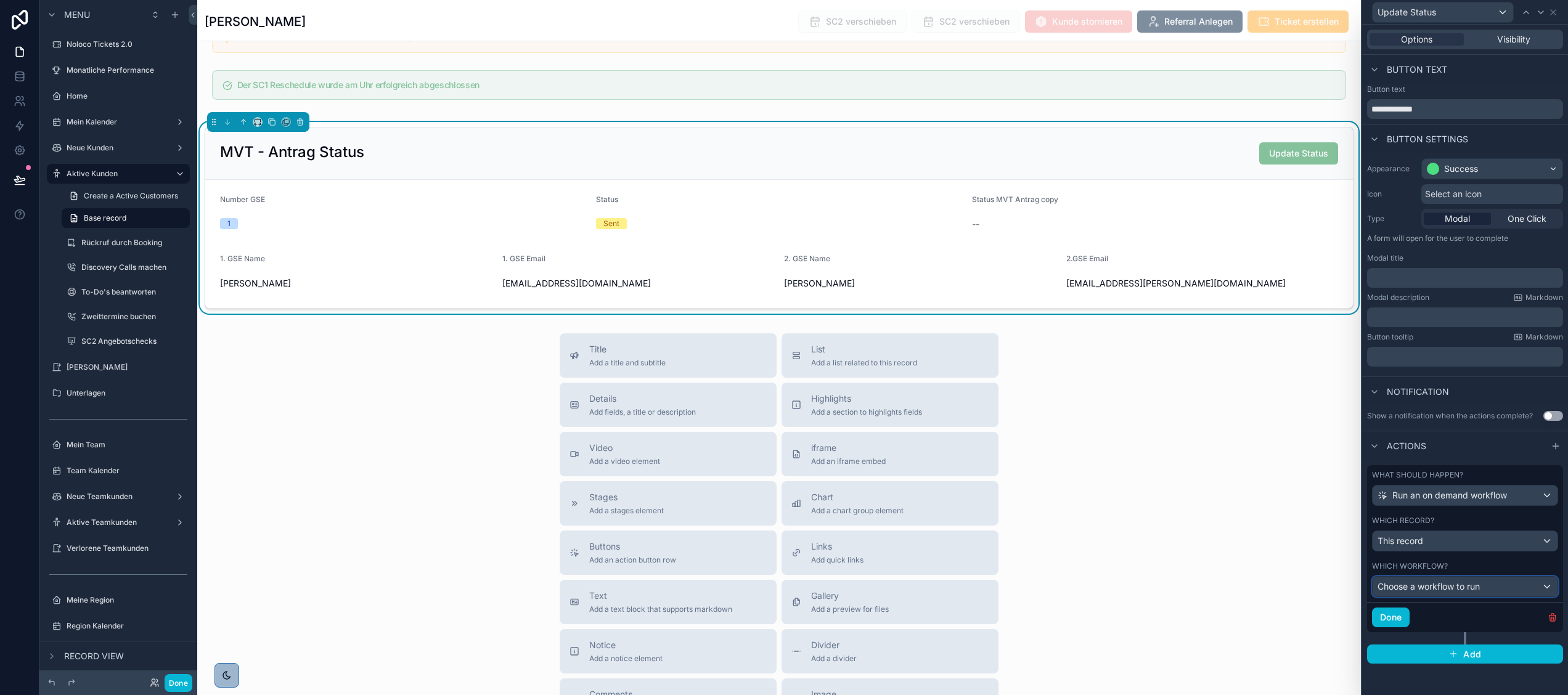
click at [1437, 587] on span "Choose a workflow to run" at bounding box center [1428, 586] width 102 height 11
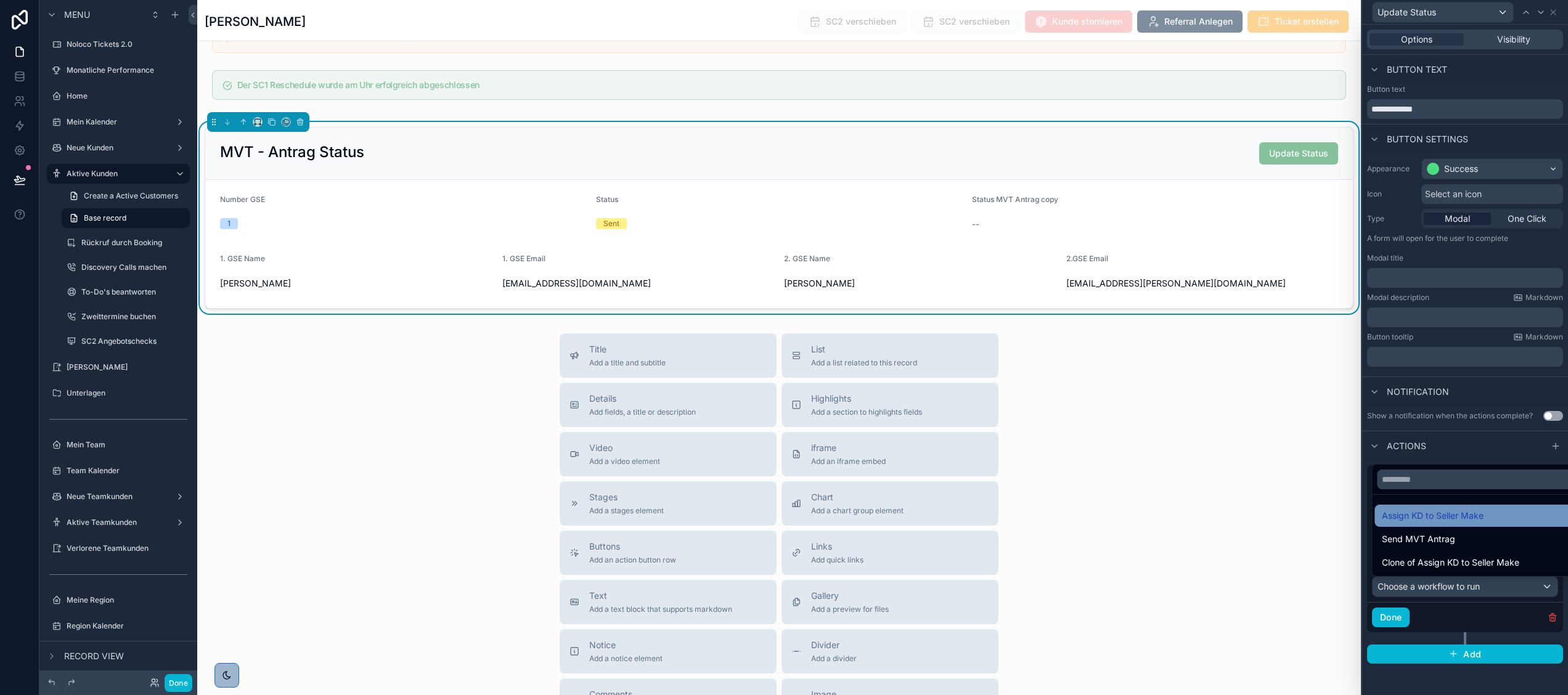
click at [1440, 512] on span "Assign KD to Seller Make" at bounding box center [1433, 516] width 102 height 15
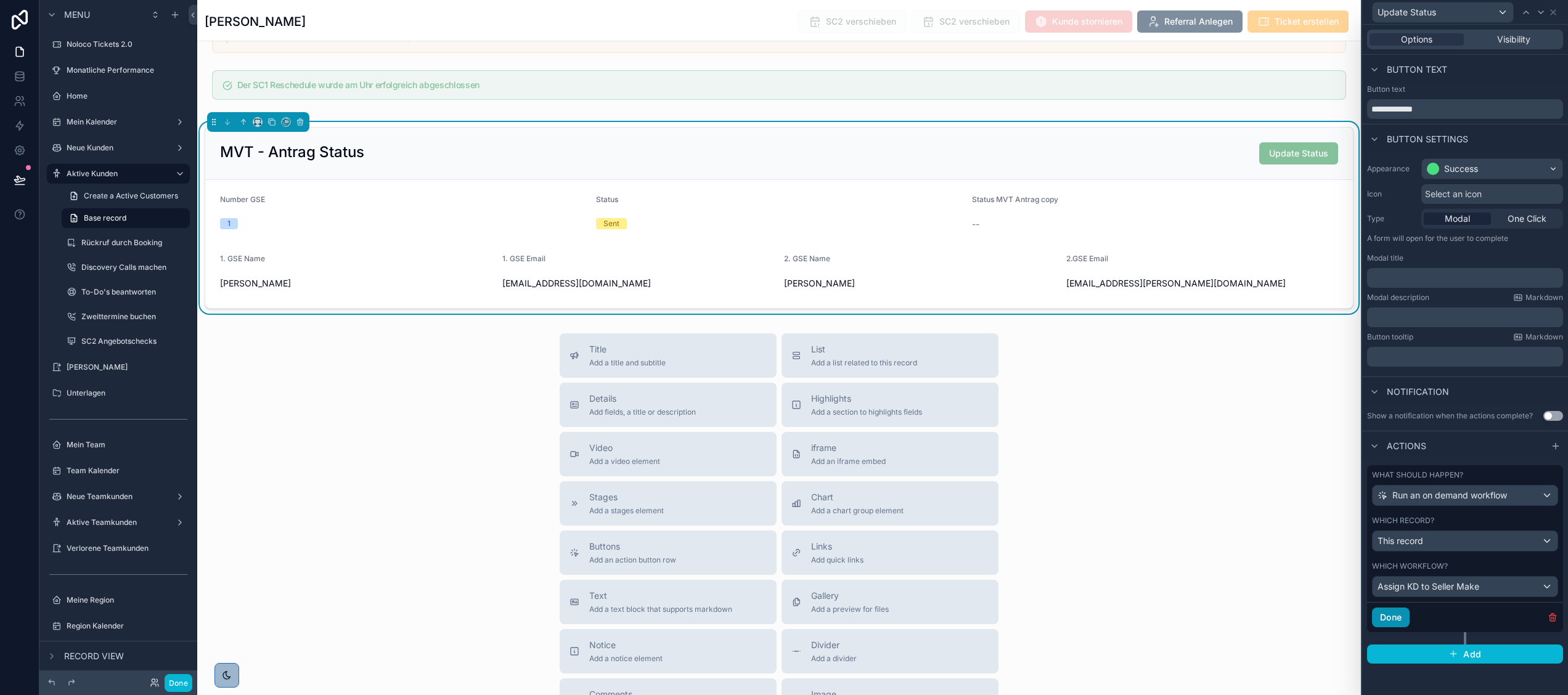
click at [1388, 615] on button "Done" at bounding box center [1391, 618] width 37 height 20
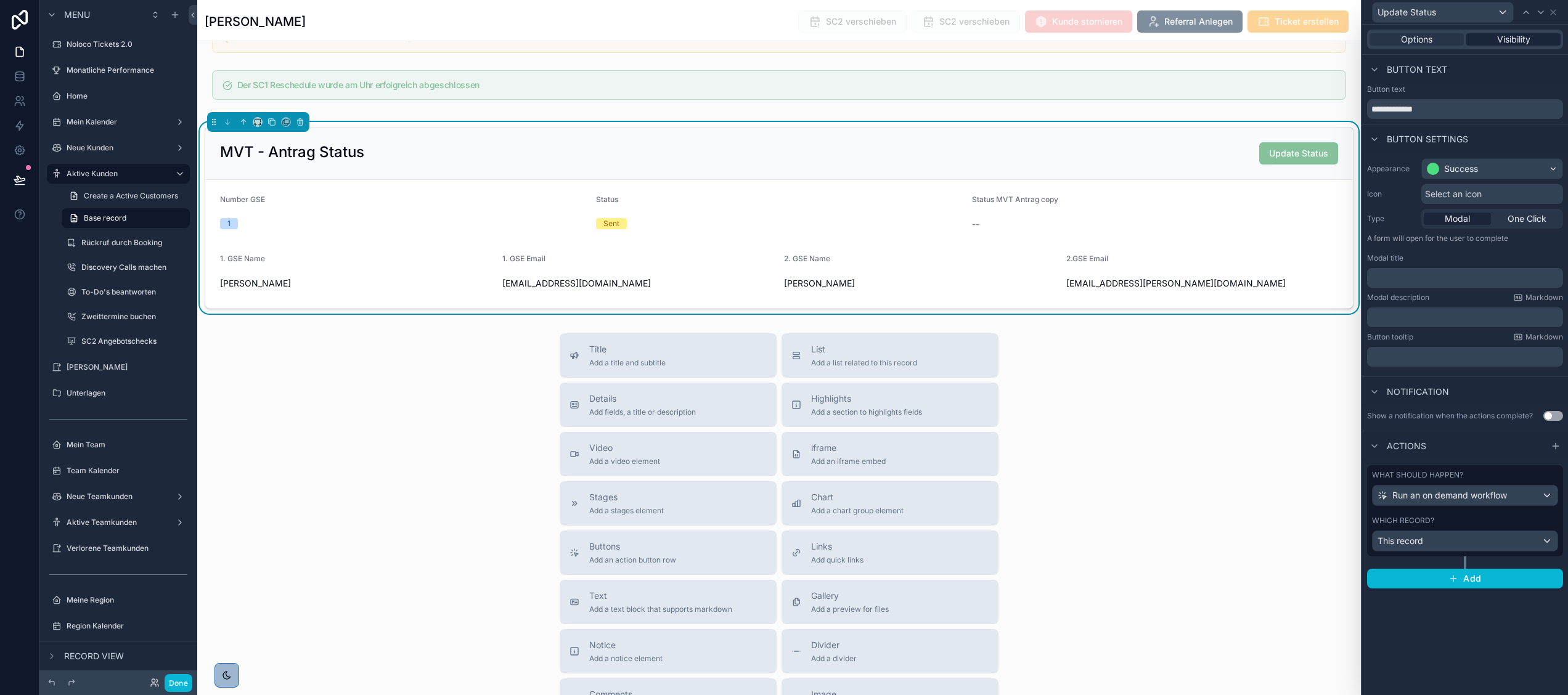
click at [1507, 34] on span "Visibility" at bounding box center [1513, 39] width 33 height 13
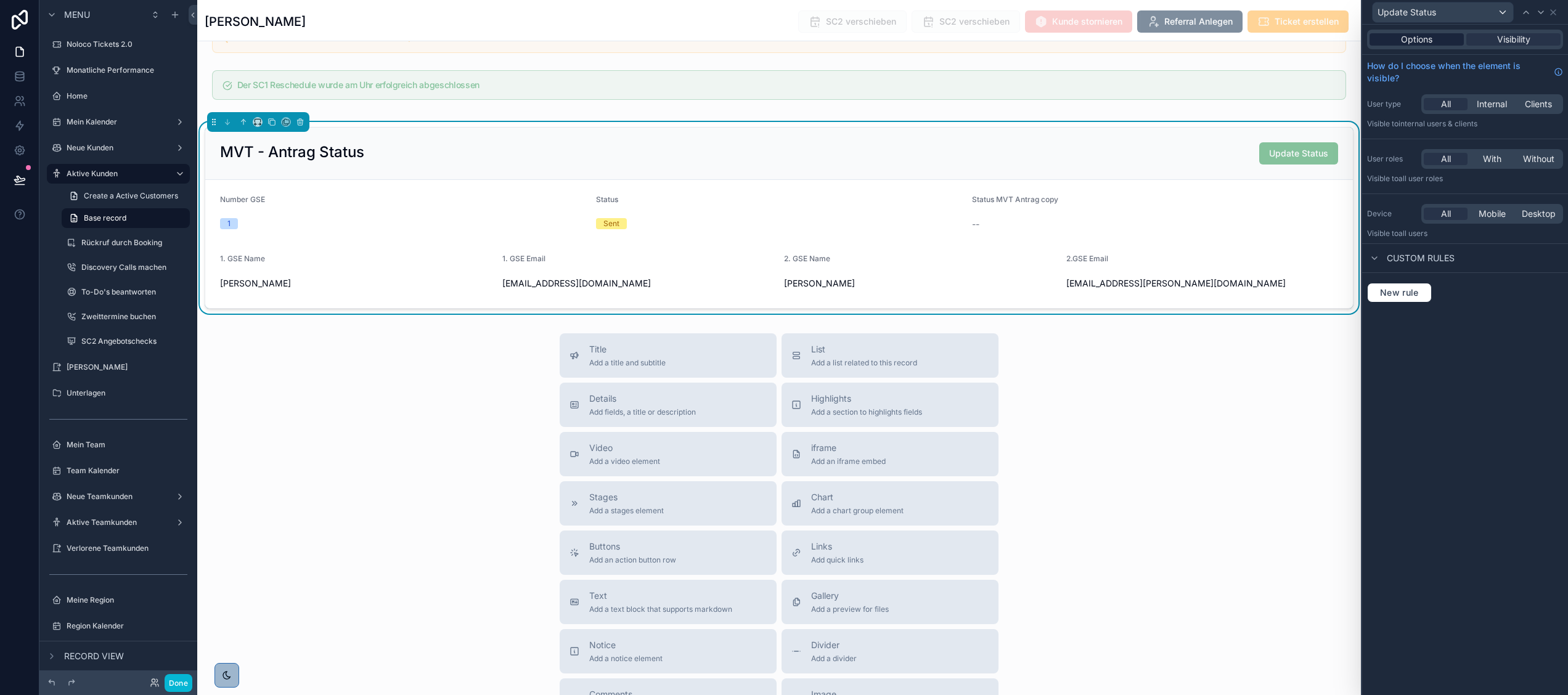
click at [1411, 38] on span "Options" at bounding box center [1416, 39] width 31 height 13
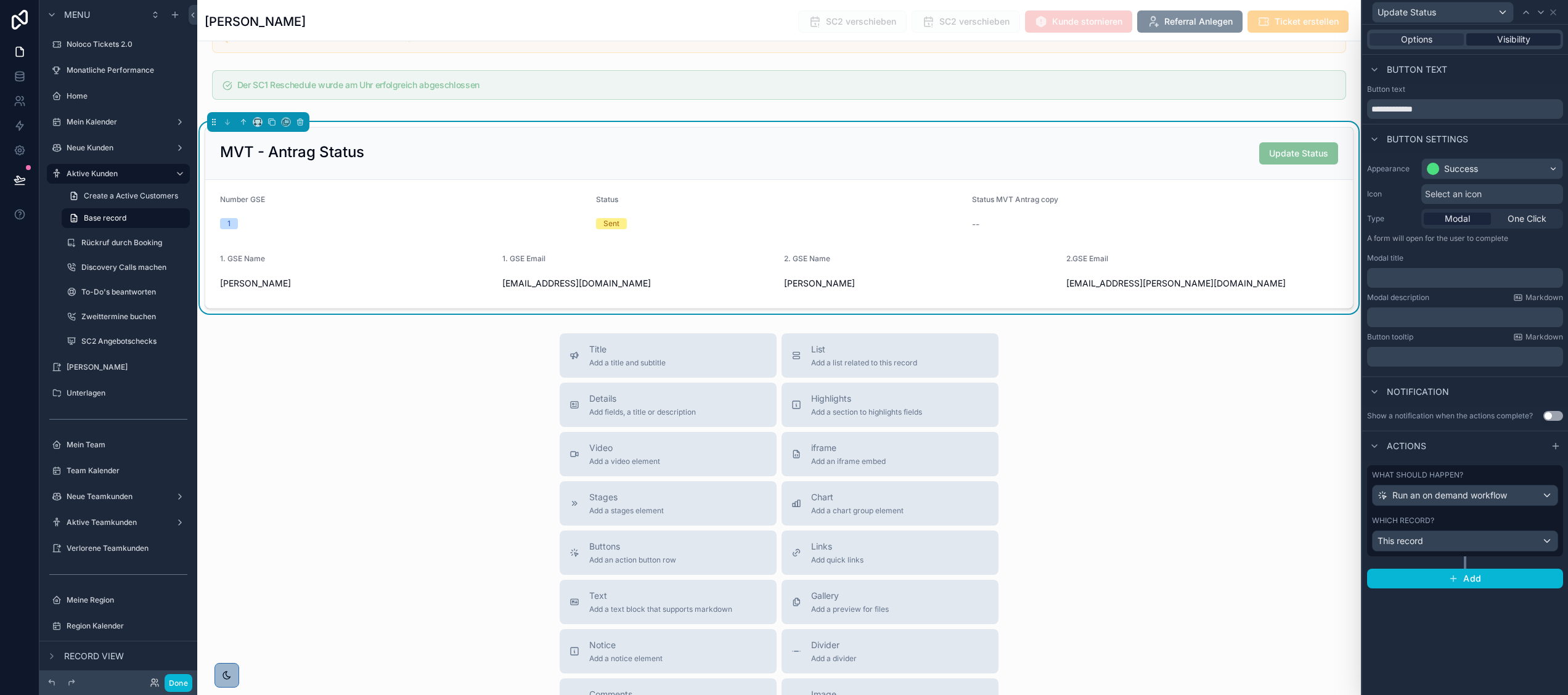
click at [1513, 34] on span "Visibility" at bounding box center [1513, 39] width 33 height 13
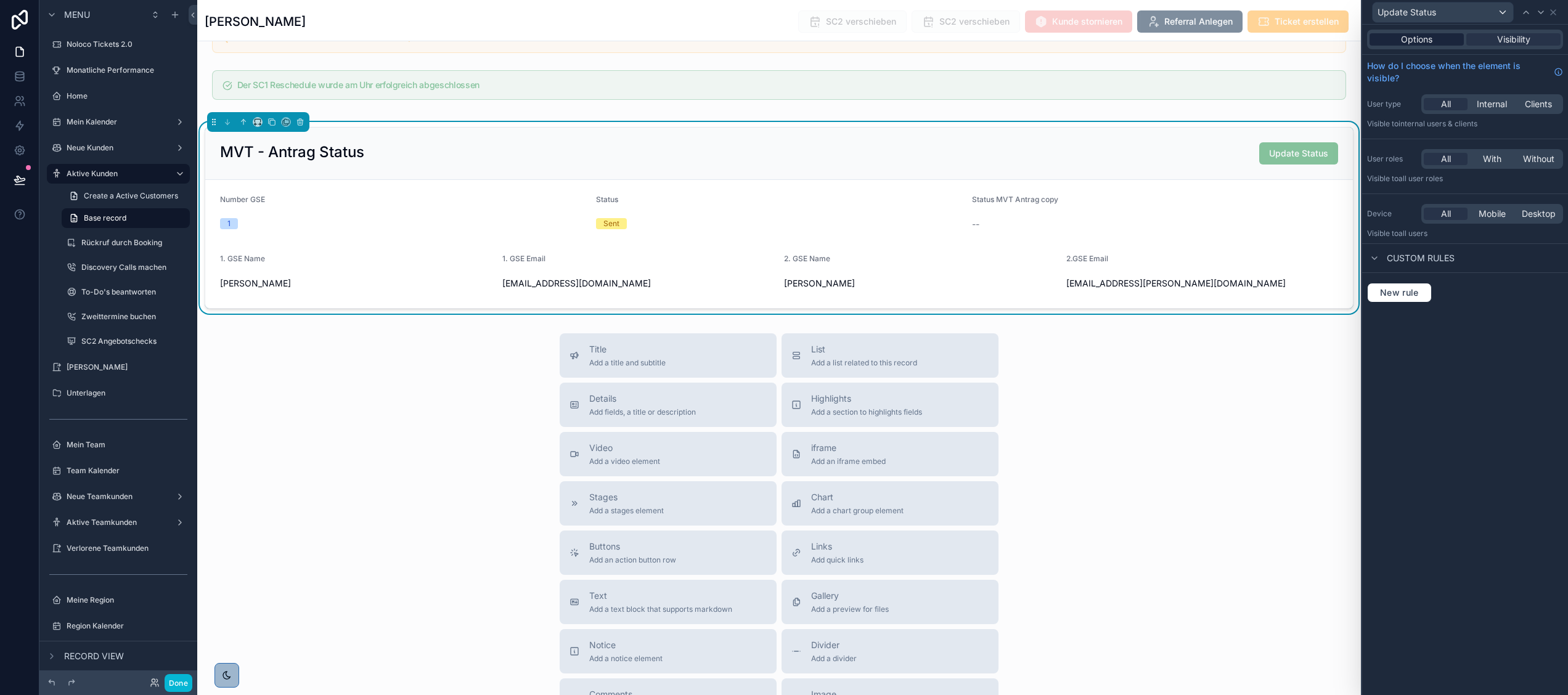
click at [1410, 40] on span "Options" at bounding box center [1416, 39] width 31 height 13
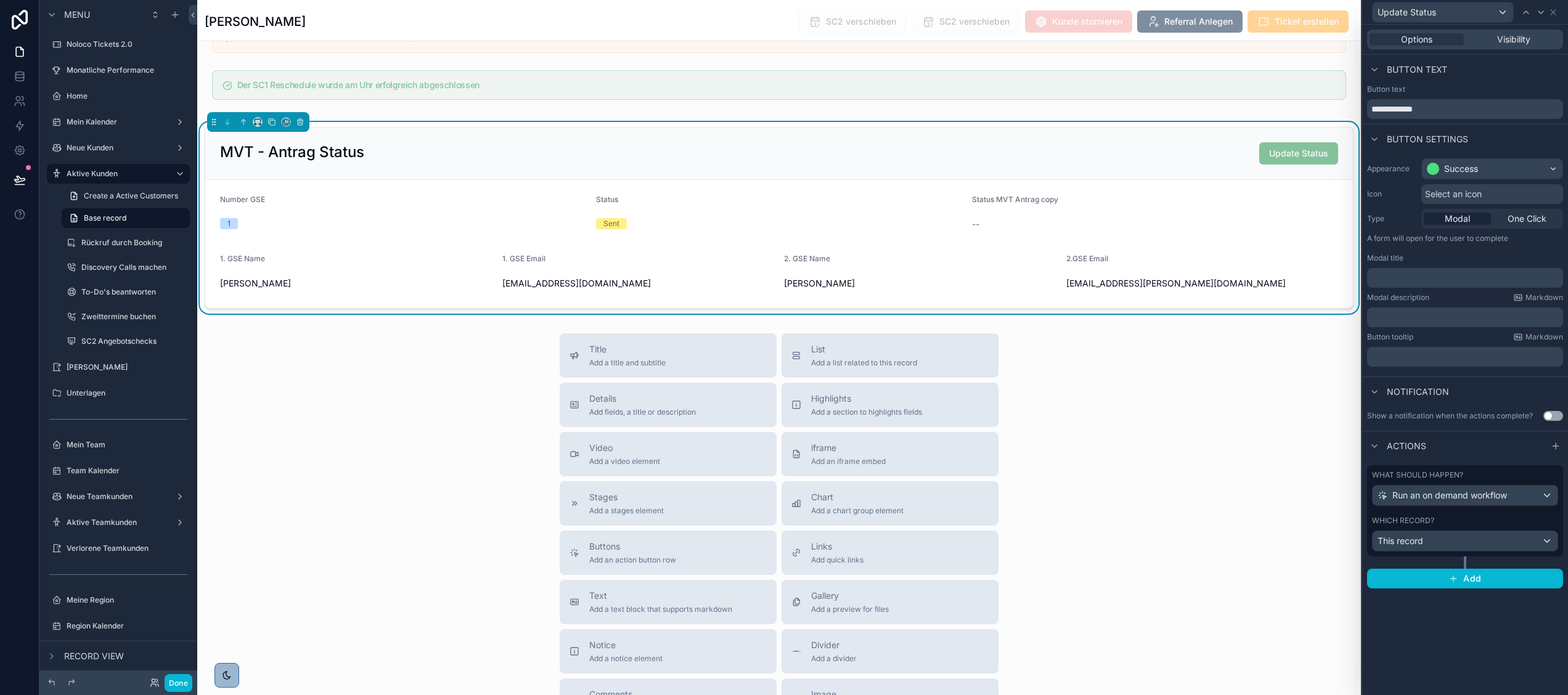
click at [1285, 240] on form "Number GSE 1 Status Sent Status MVT Antrag copy -- 1. GSE Name Tom Parker 1. GS…" at bounding box center [778, 244] width 1148 height 128
click at [1228, 209] on form "Number GSE 1 Status Sent Status MVT Antrag copy -- 1. GSE Name Tom Parker 1. GS…" at bounding box center [778, 244] width 1148 height 128
click at [1551, 11] on icon at bounding box center [1553, 13] width 10 height 10
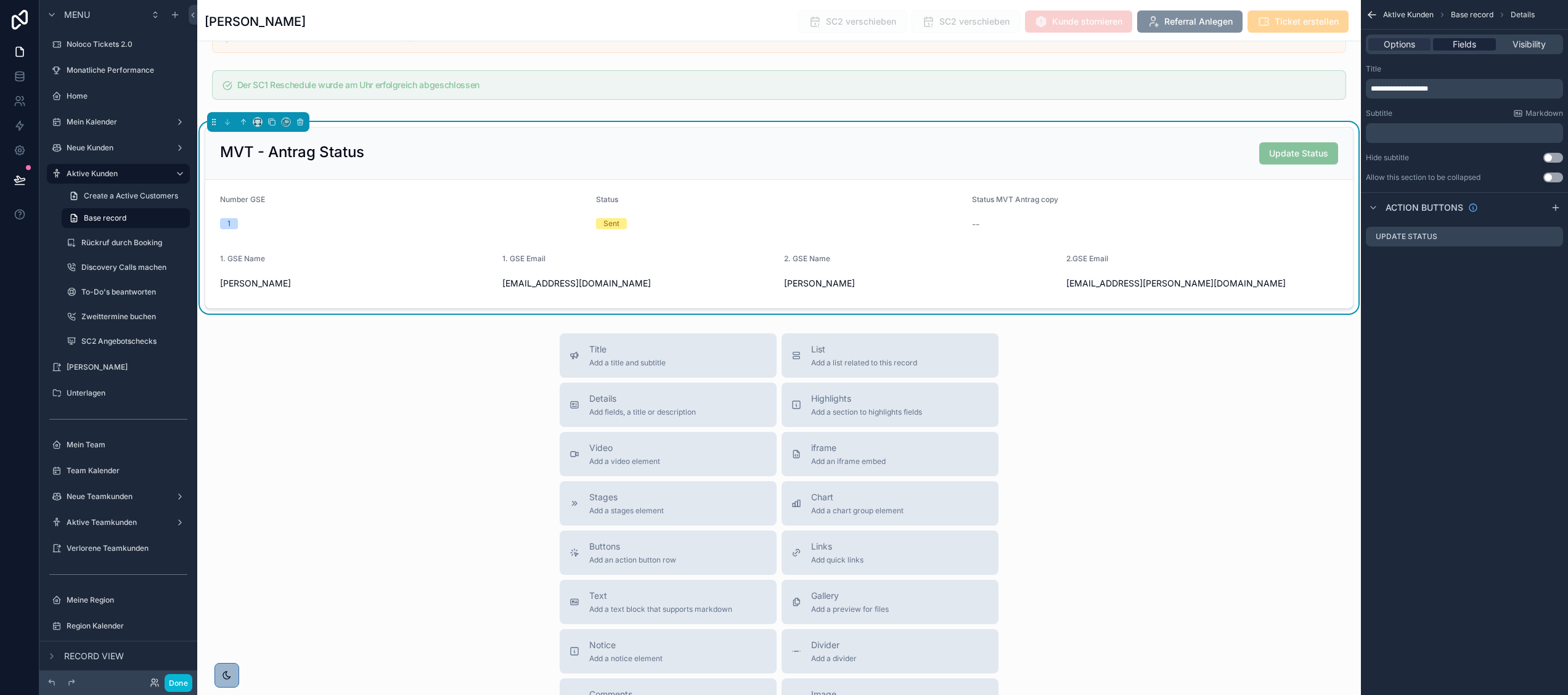
click at [1472, 43] on span "Fields" at bounding box center [1464, 44] width 24 height 13
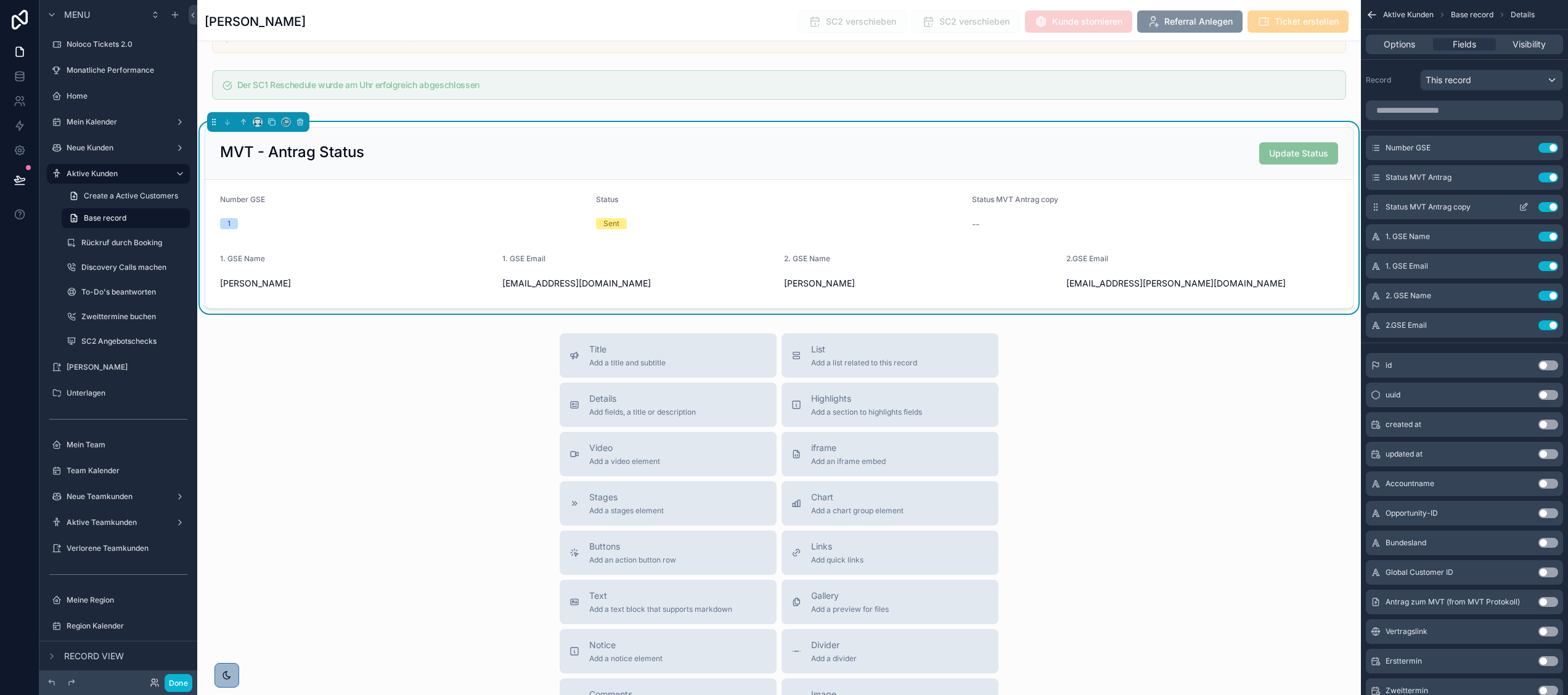
click at [1525, 210] on icon "scrollable content" at bounding box center [1523, 208] width 6 height 6
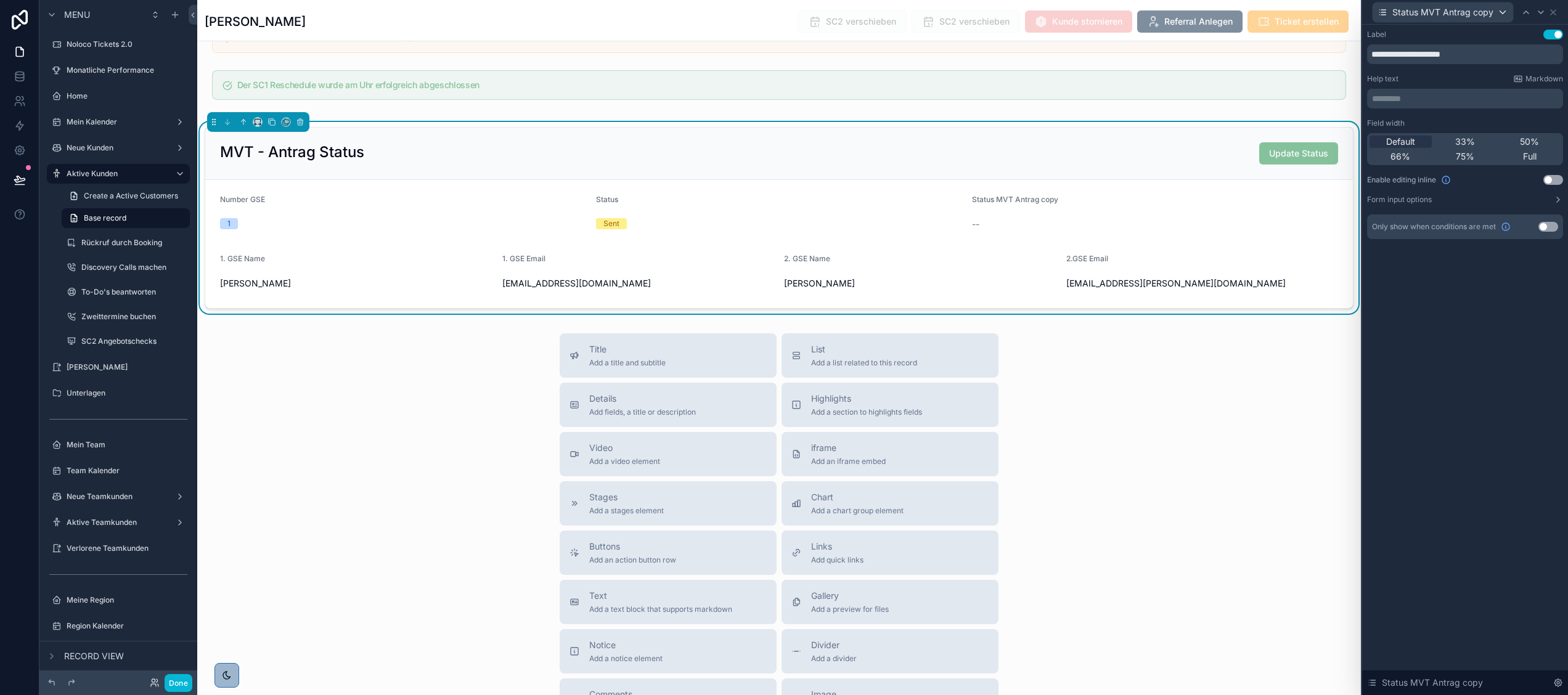
click at [1548, 227] on button "Use setting" at bounding box center [1548, 226] width 20 height 10
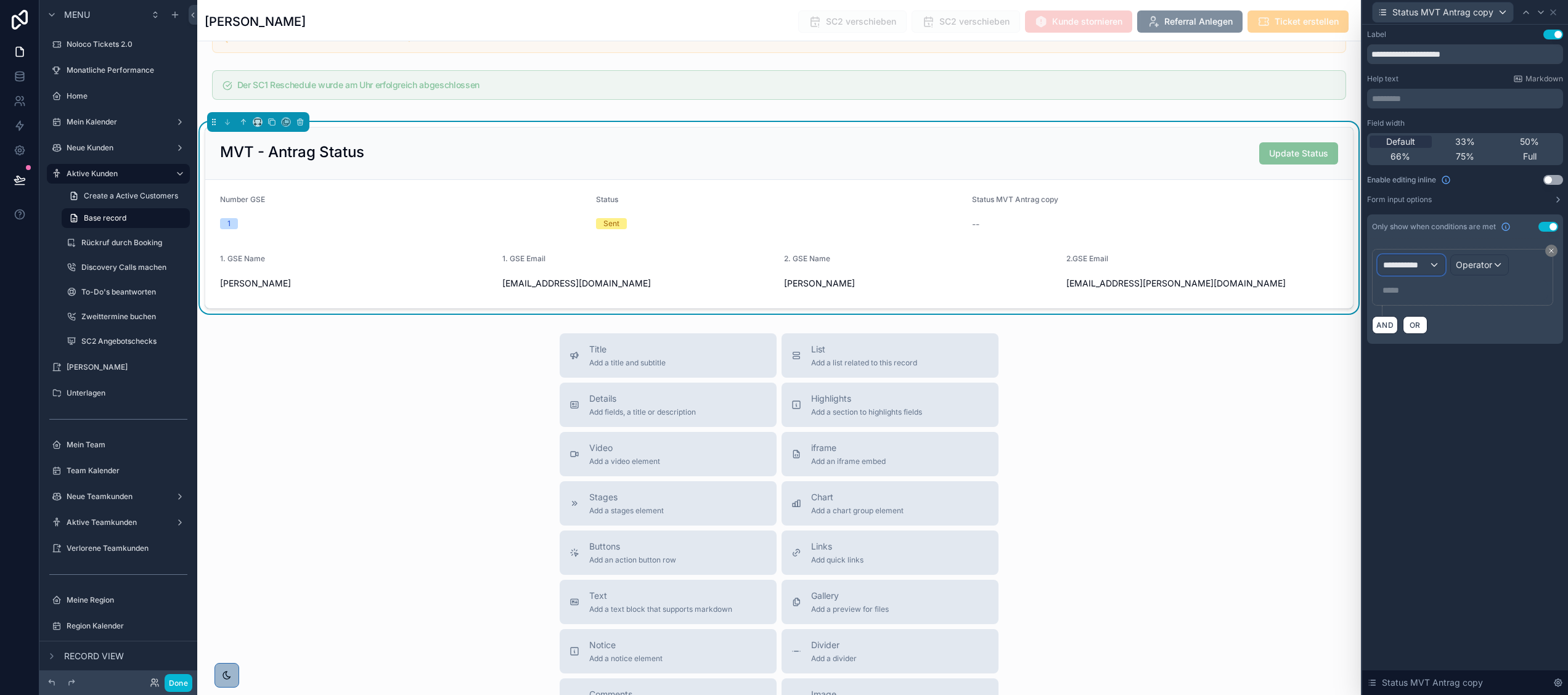
click at [1408, 260] on span "**********" at bounding box center [1405, 265] width 46 height 13
click at [1420, 293] on input "text" at bounding box center [1446, 296] width 127 height 20
type input "******"
click at [1446, 341] on div "Active Customers" at bounding box center [1434, 332] width 106 height 23
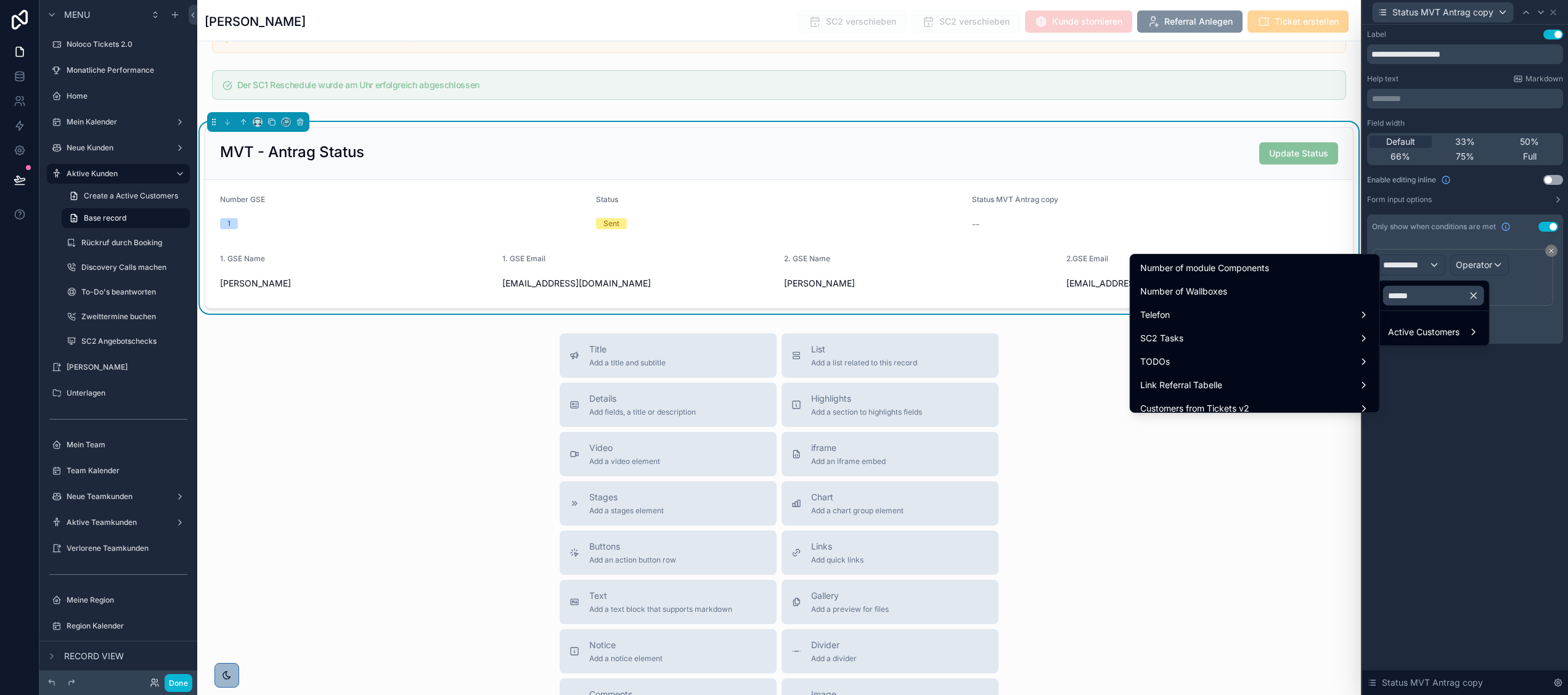
scroll to position [174, 0]
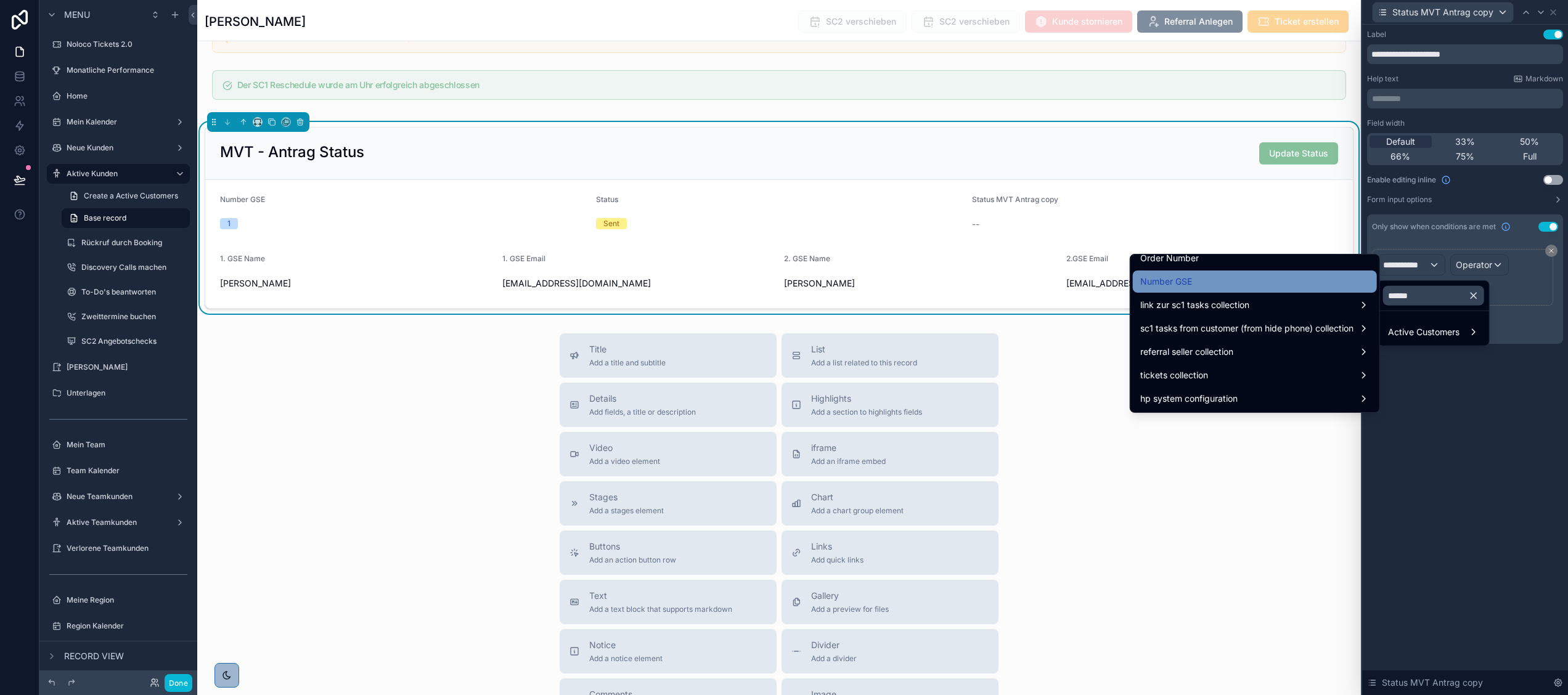
click at [1240, 279] on div "Number GSE" at bounding box center [1254, 281] width 229 height 15
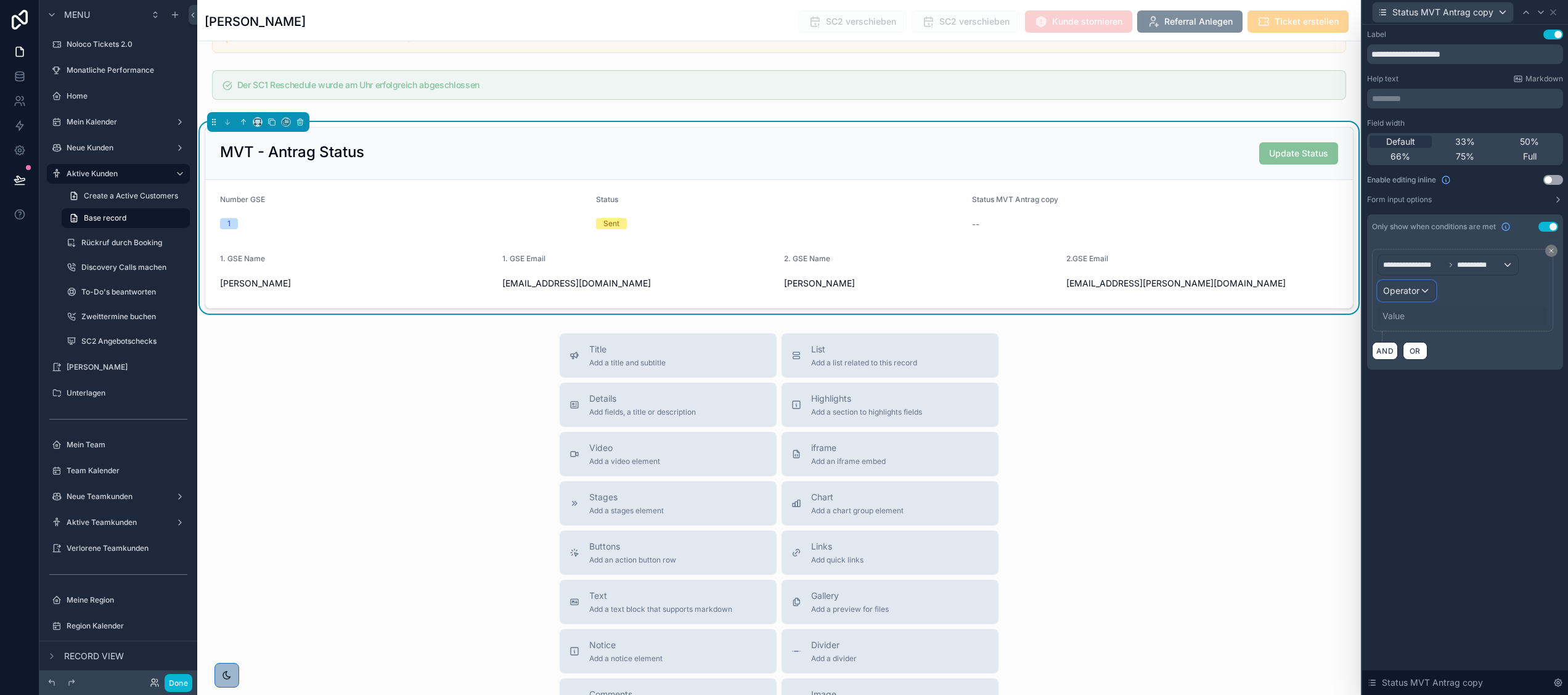
click at [1412, 288] on span "Operator" at bounding box center [1400, 290] width 36 height 11
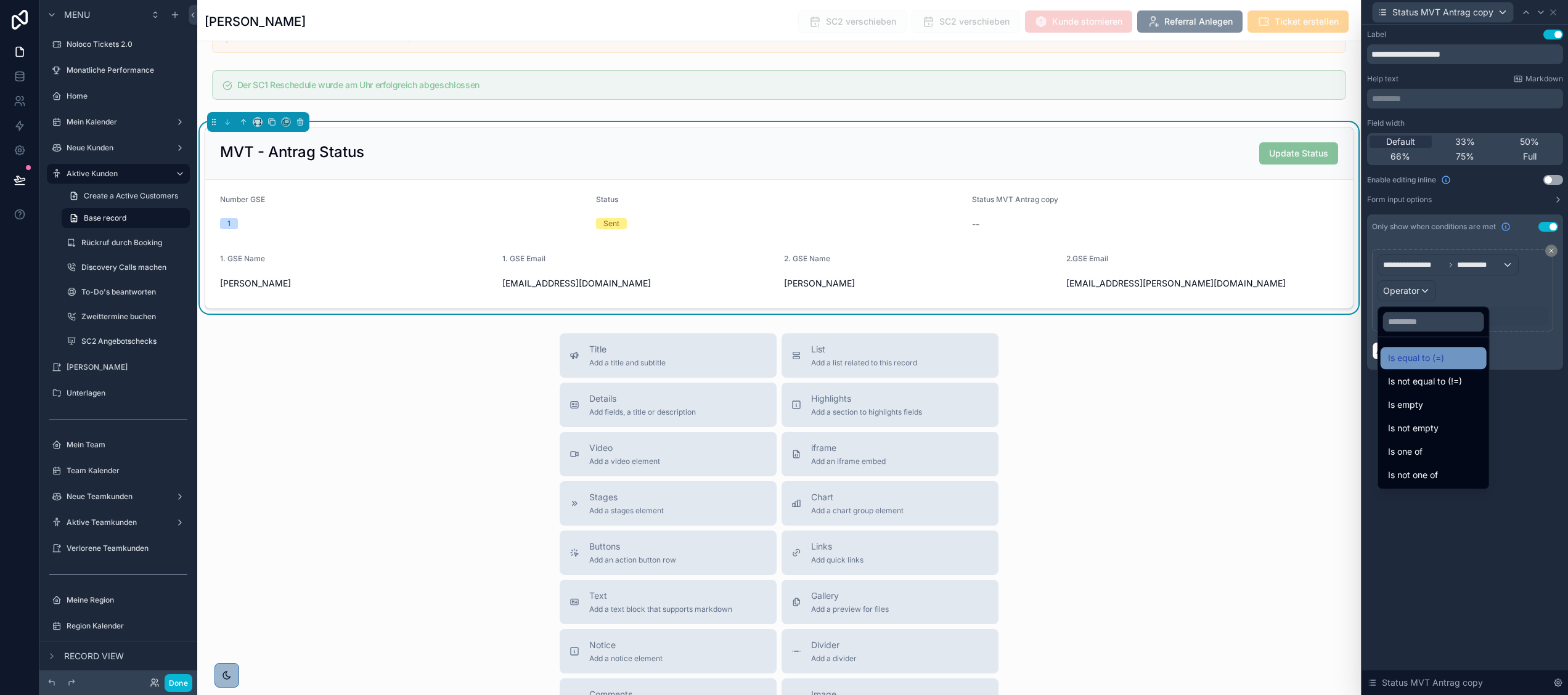
click at [1415, 356] on span "Is equal to (=)" at bounding box center [1415, 358] width 56 height 15
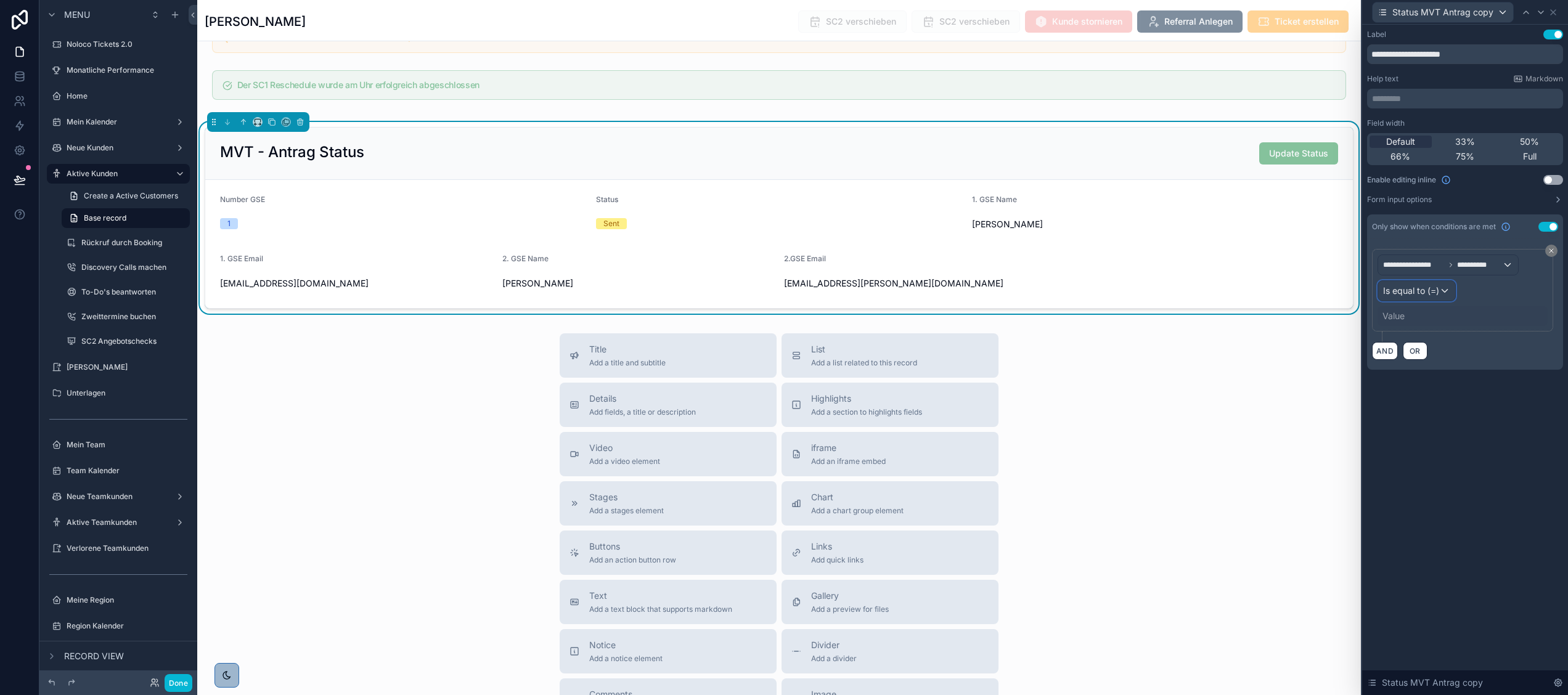
click at [1421, 284] on div "Is equal to (=)" at bounding box center [1416, 291] width 77 height 20
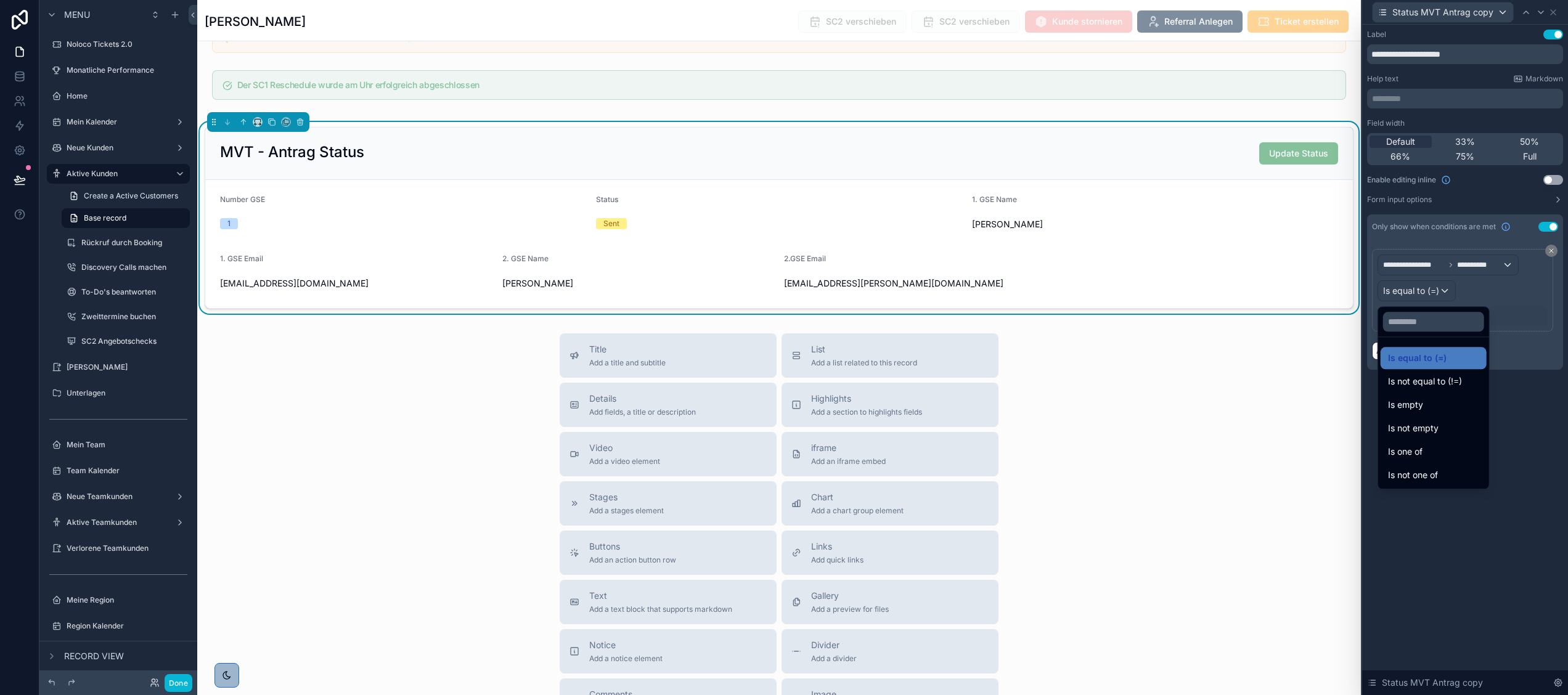
click at [1465, 281] on div at bounding box center [1465, 347] width 206 height 695
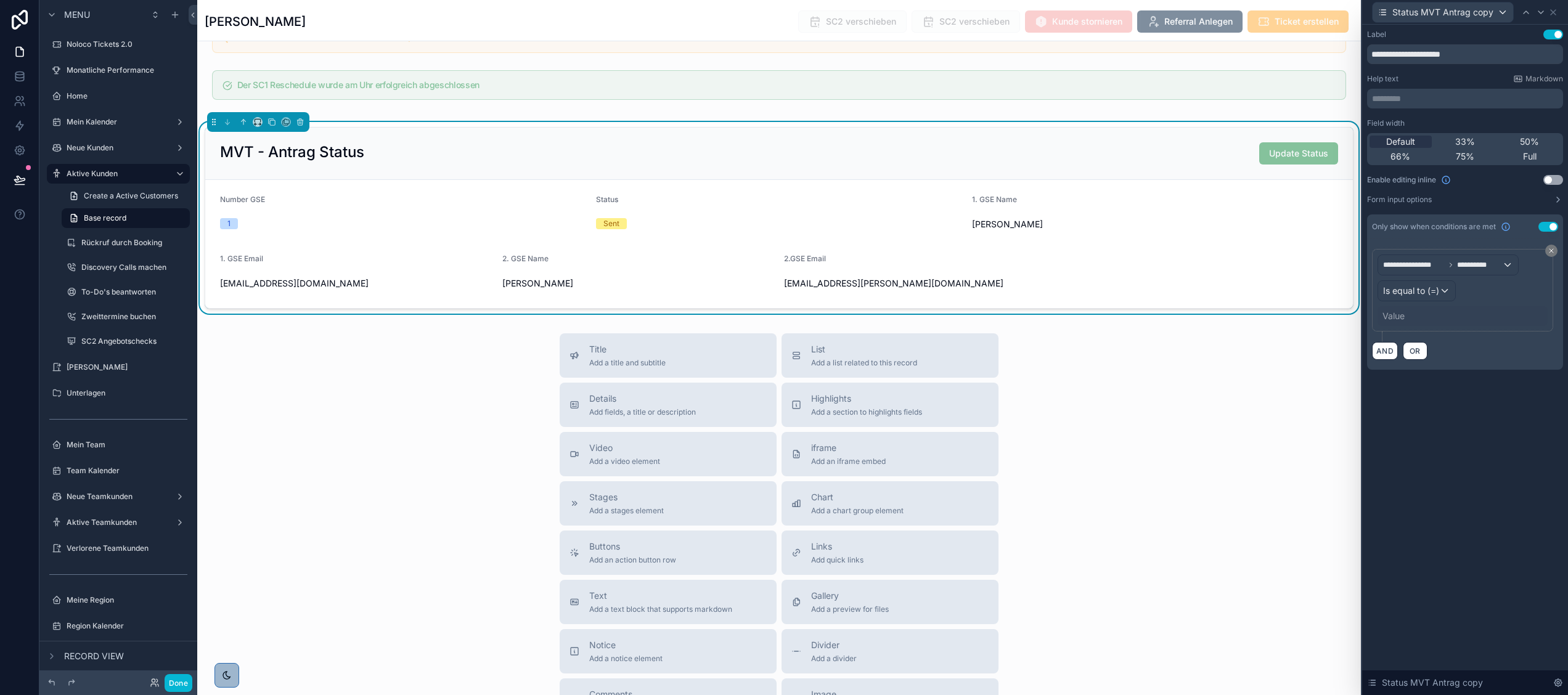
click at [1398, 317] on div "Value" at bounding box center [1393, 316] width 23 height 13
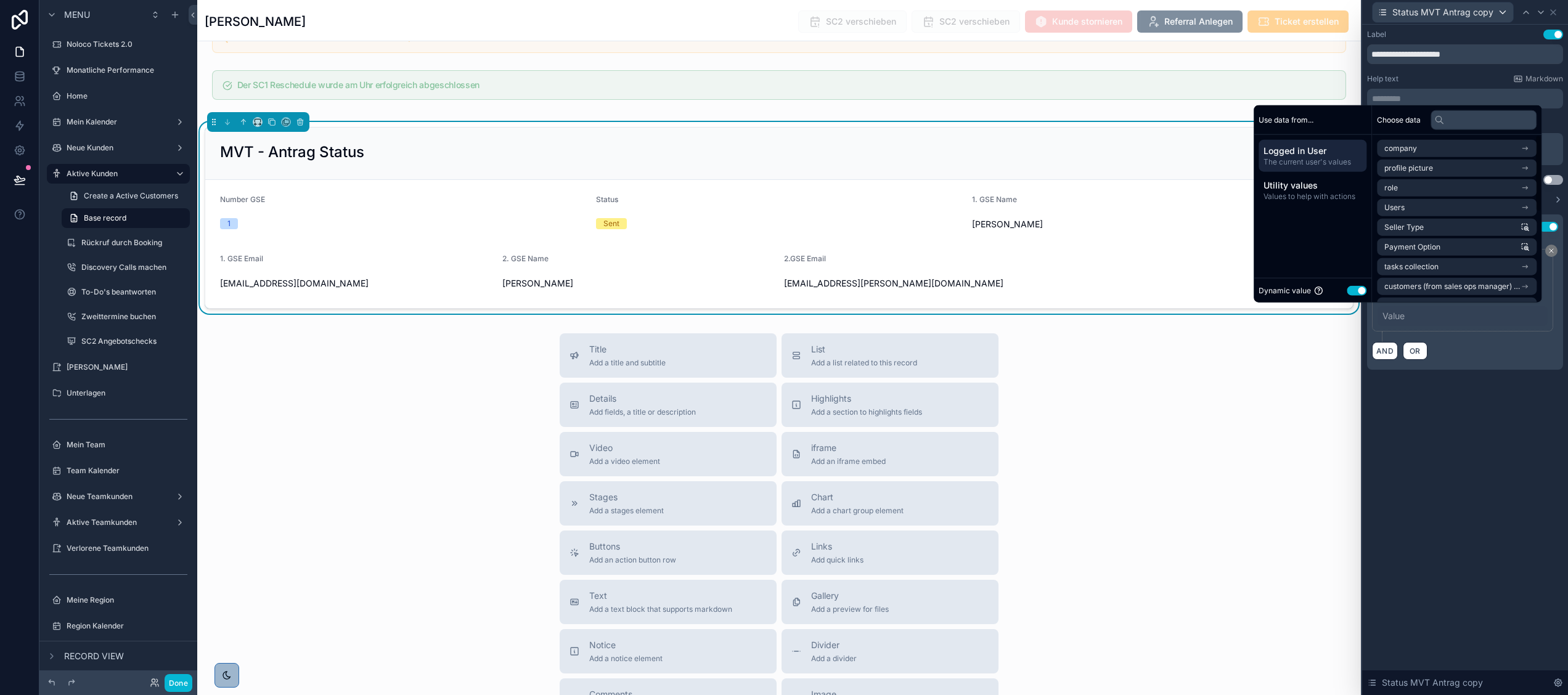
click at [1354, 289] on button "Use setting" at bounding box center [1356, 290] width 20 height 10
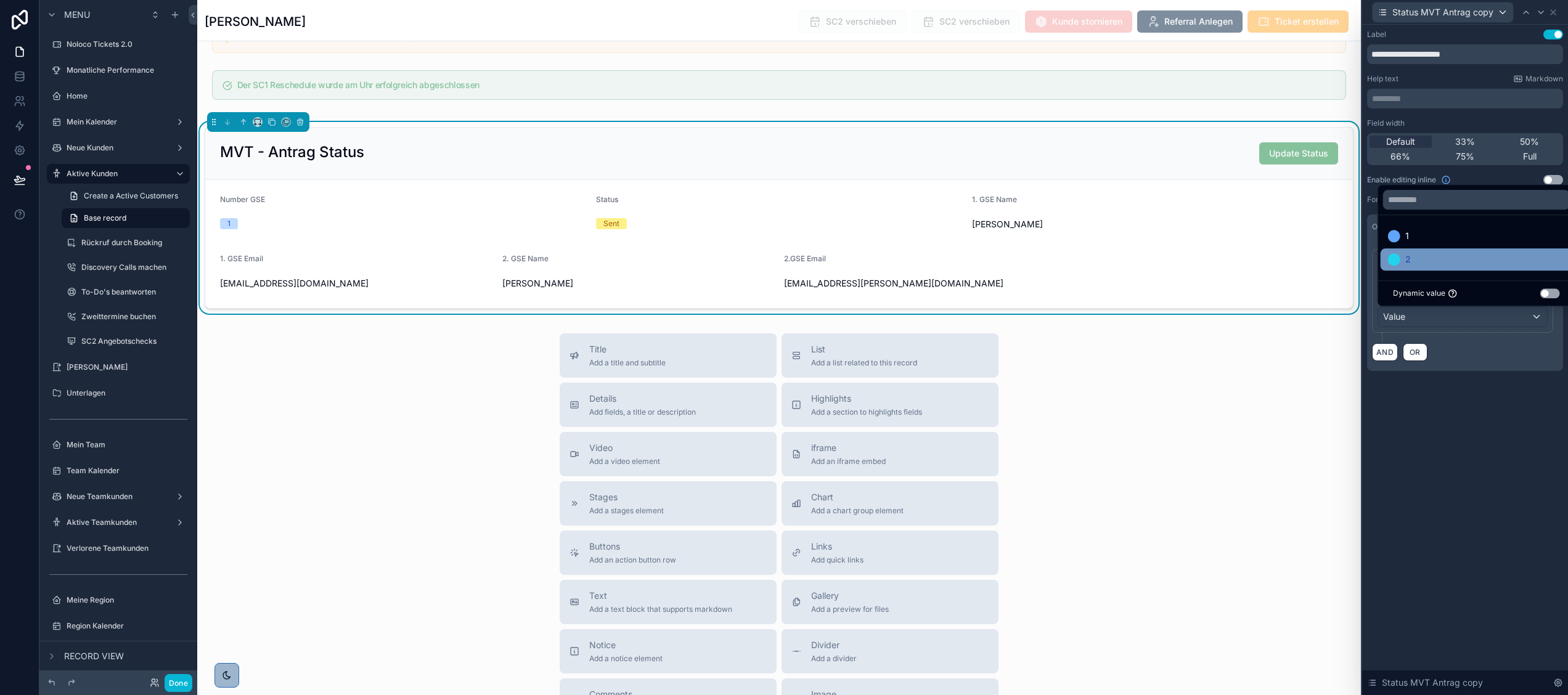
click at [1424, 253] on div "2" at bounding box center [1476, 259] width 176 height 15
click at [1431, 393] on div "**********" at bounding box center [1465, 213] width 206 height 376
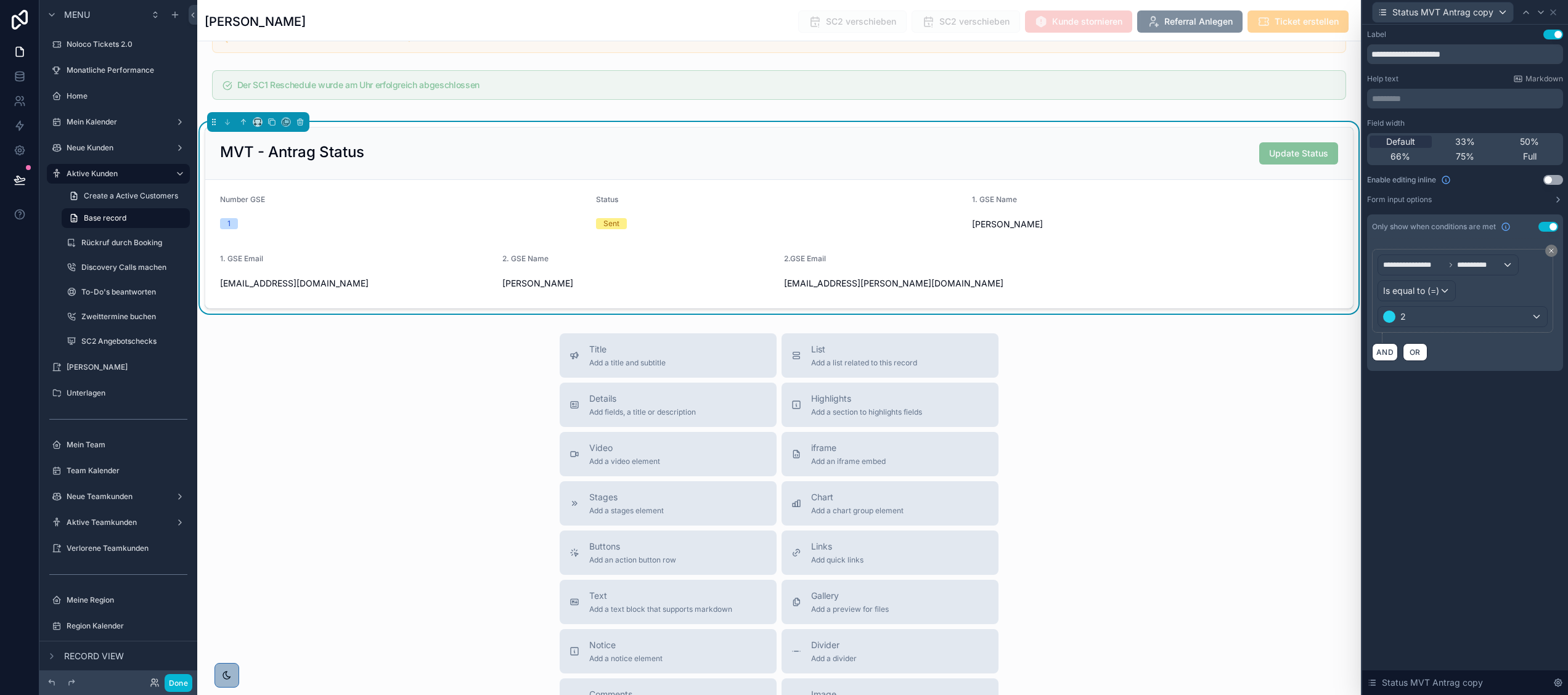
click at [488, 210] on div "Number GSE" at bounding box center [403, 202] width 367 height 15
click at [1551, 13] on icon at bounding box center [1552, 12] width 5 height 5
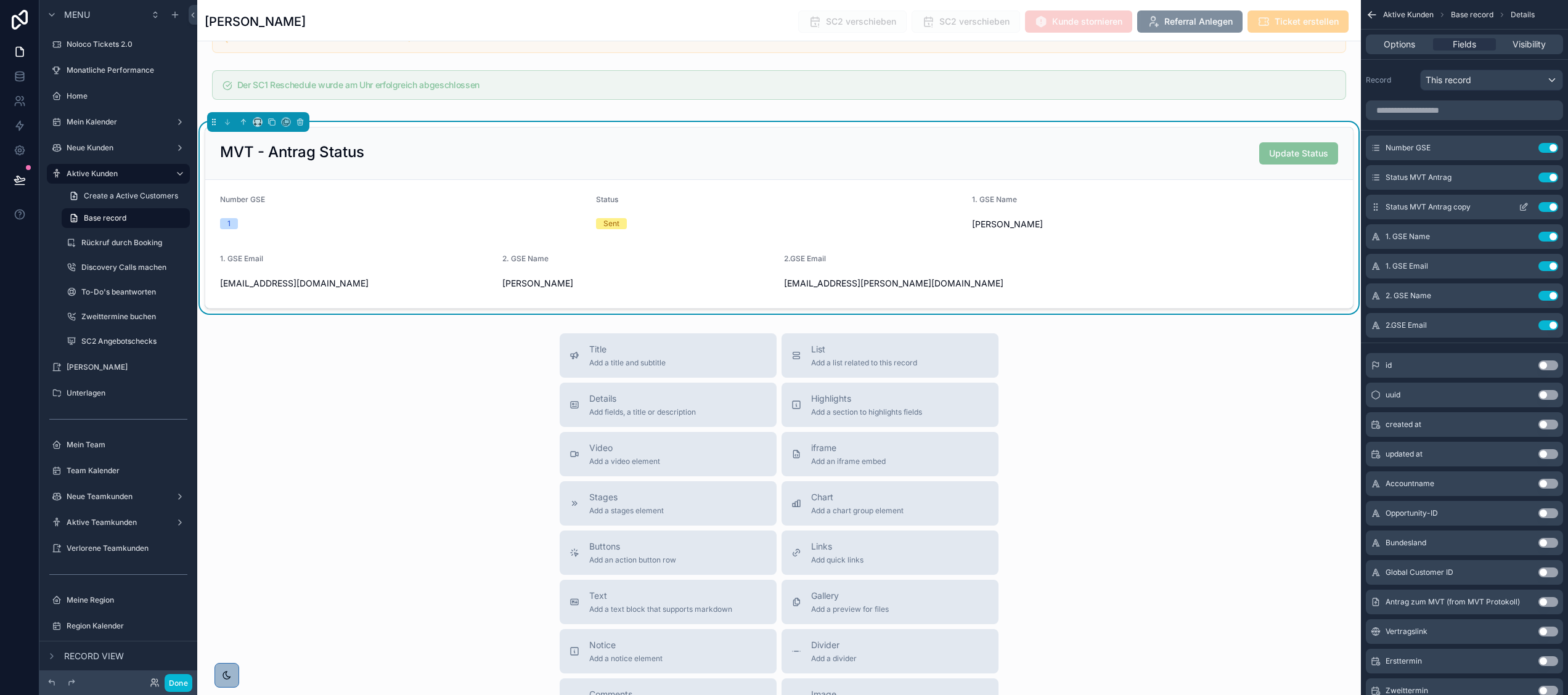
click at [1553, 205] on button "Use setting" at bounding box center [1548, 207] width 20 height 10
click at [1548, 265] on button "Use setting" at bounding box center [1548, 267] width 20 height 10
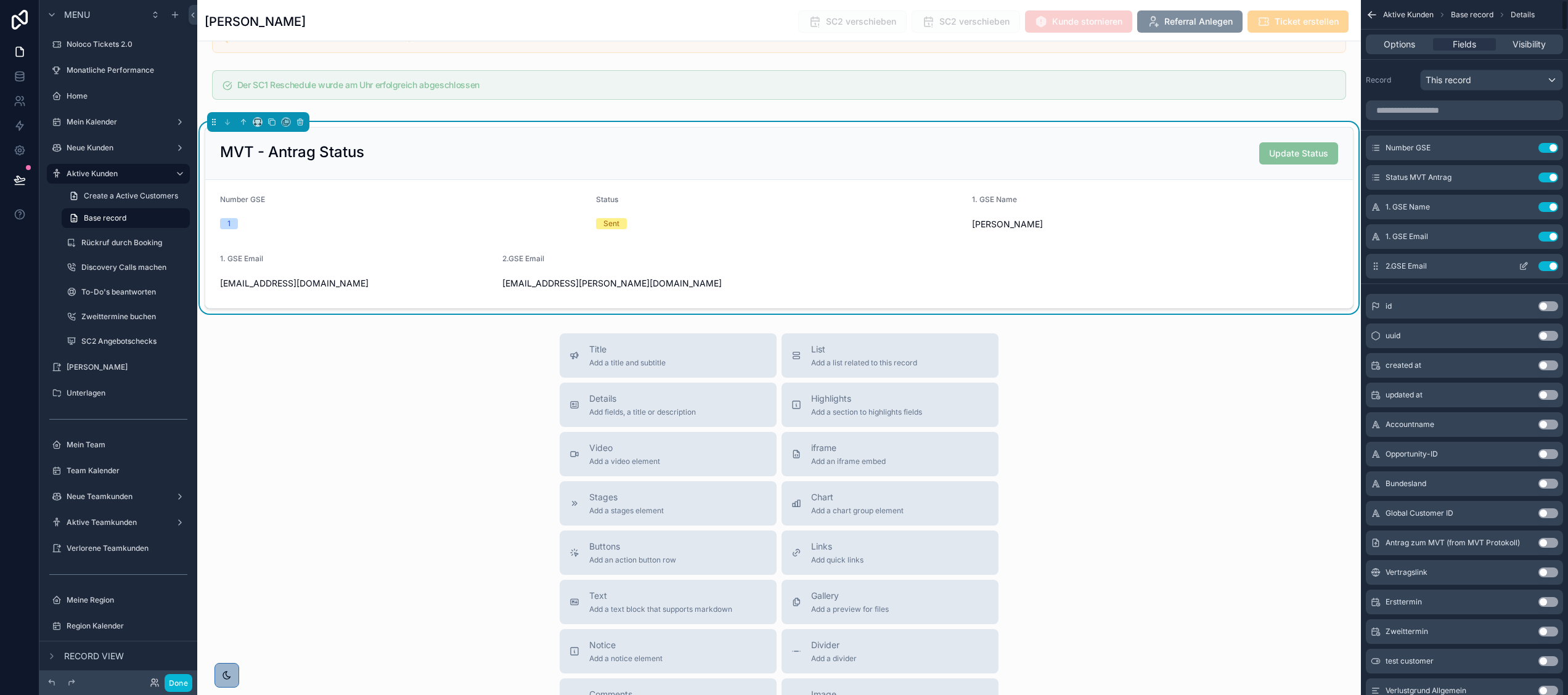
click at [1548, 265] on button "Use setting" at bounding box center [1548, 267] width 20 height 10
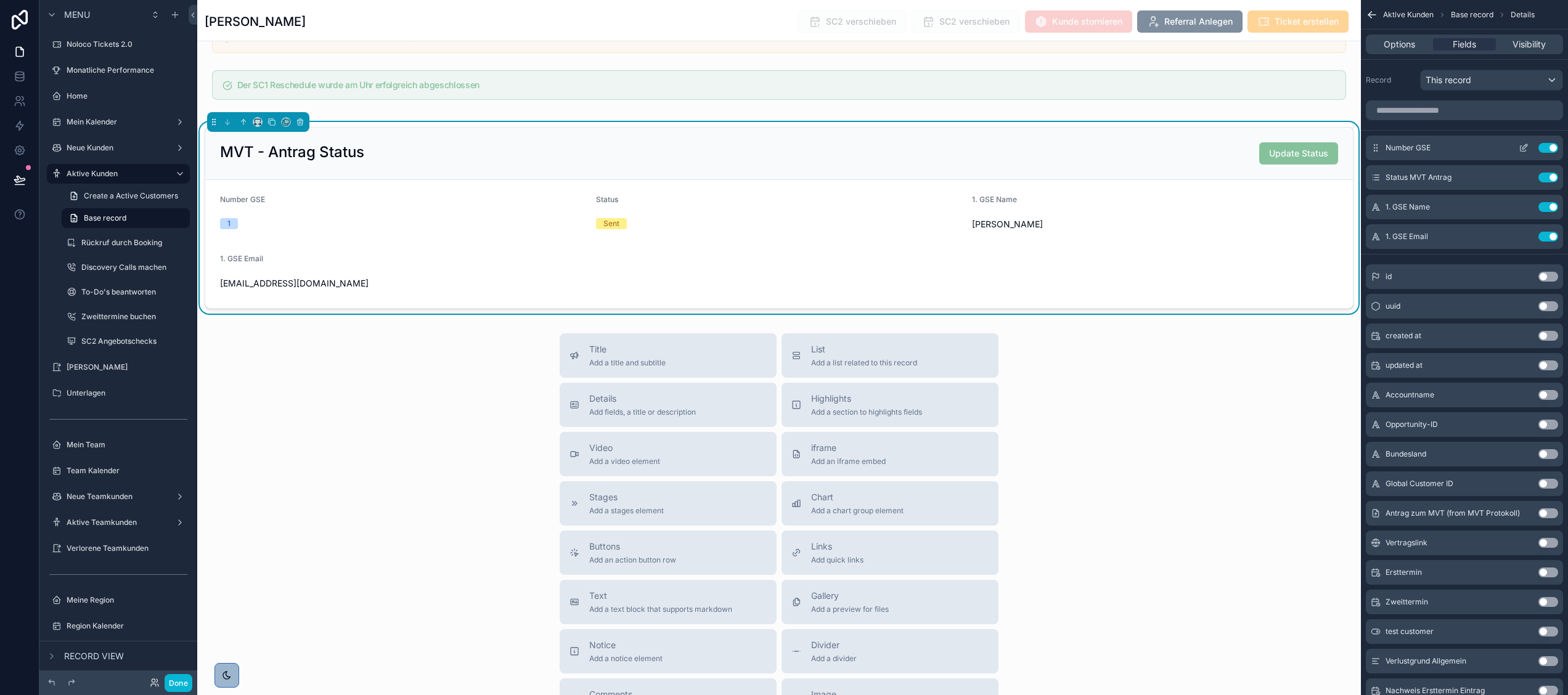
click at [1519, 146] on icon "scrollable content" at bounding box center [1523, 148] width 10 height 10
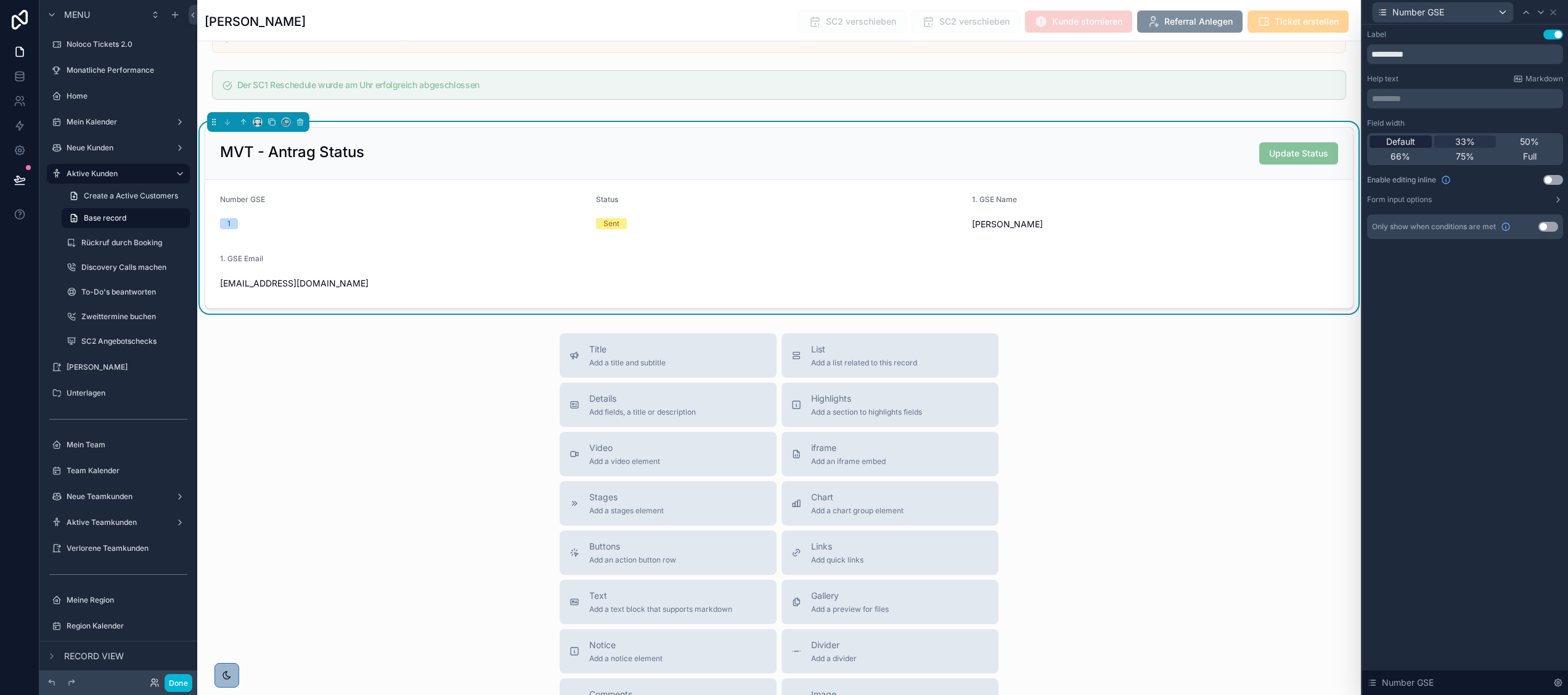
click at [1410, 138] on span "Default" at bounding box center [1400, 141] width 29 height 13
click at [1551, 11] on icon at bounding box center [1553, 13] width 10 height 10
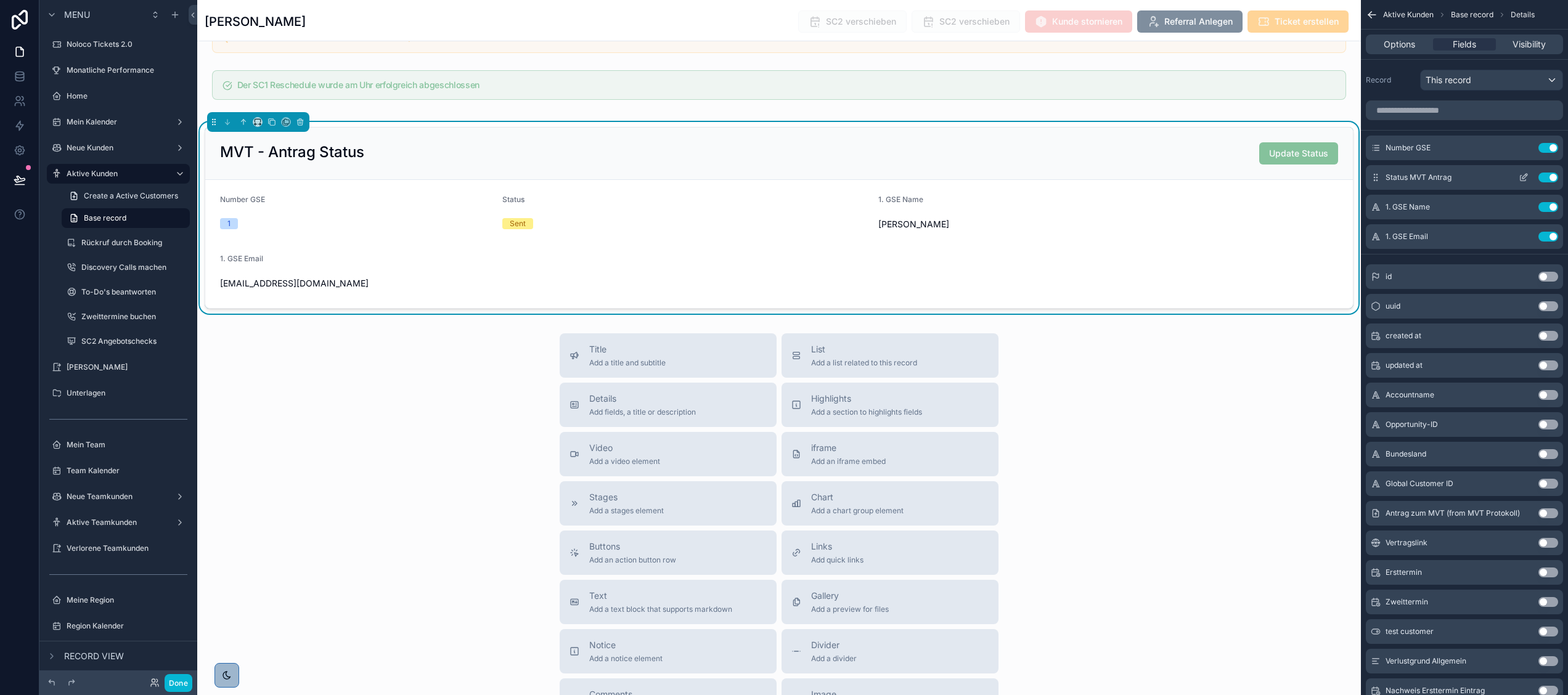
click at [1521, 176] on icon "scrollable content" at bounding box center [1523, 178] width 6 height 6
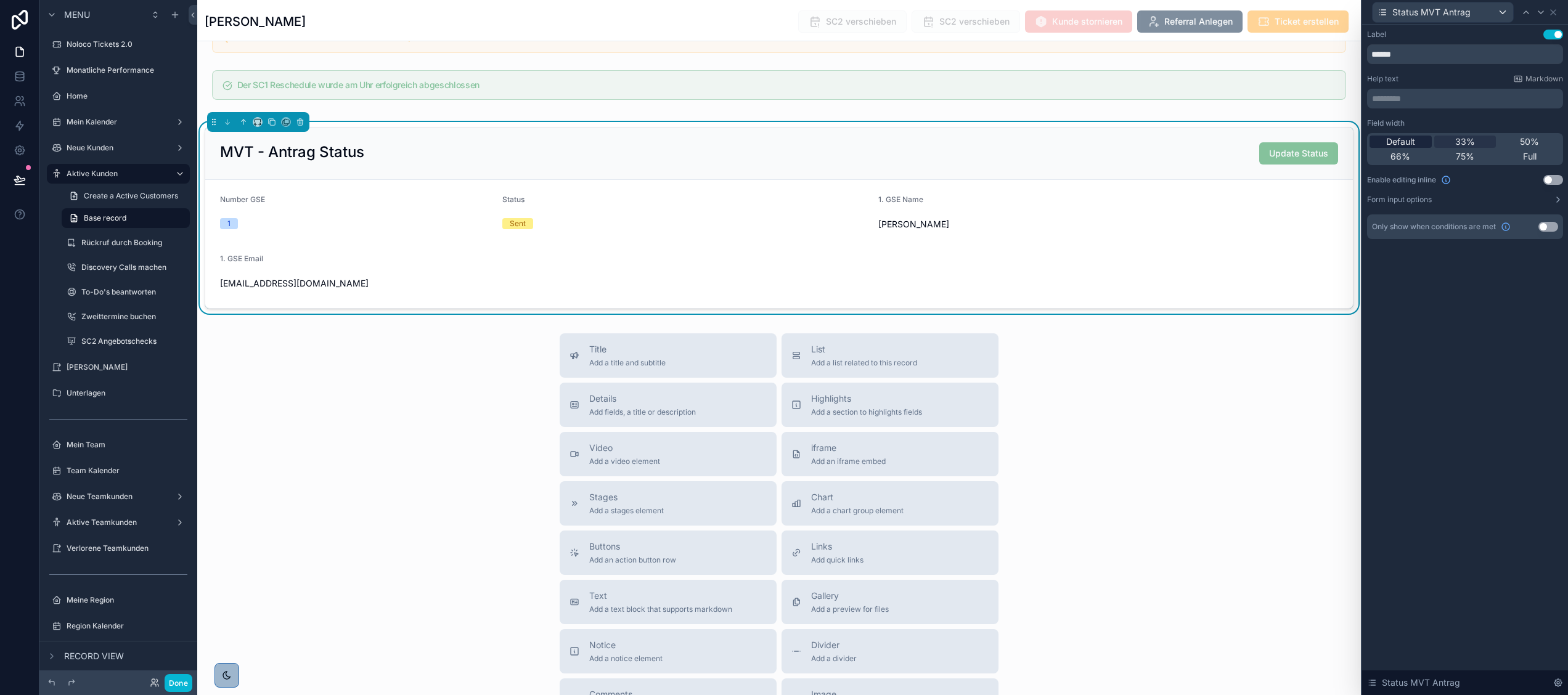
click at [1413, 135] on span "Default" at bounding box center [1400, 141] width 29 height 13
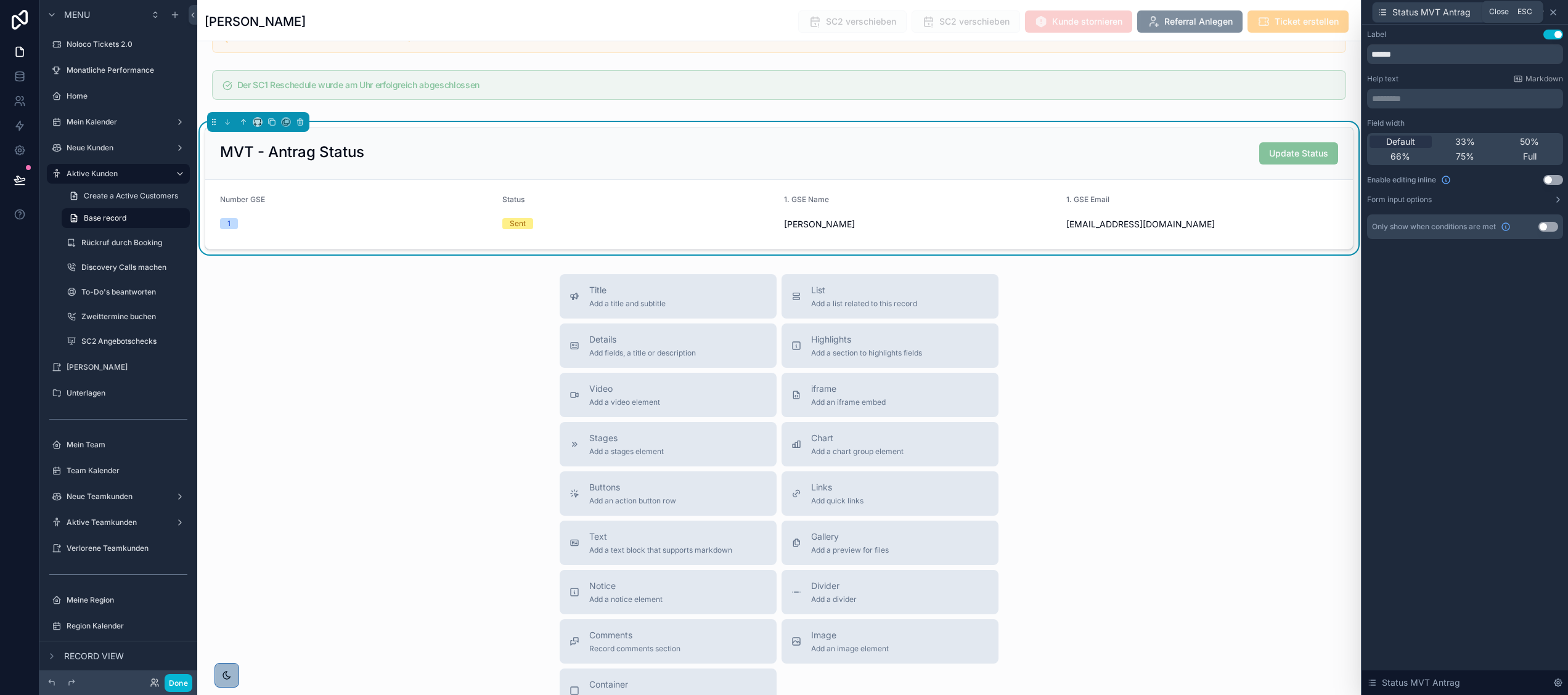
click at [1555, 11] on icon at bounding box center [1553, 13] width 10 height 10
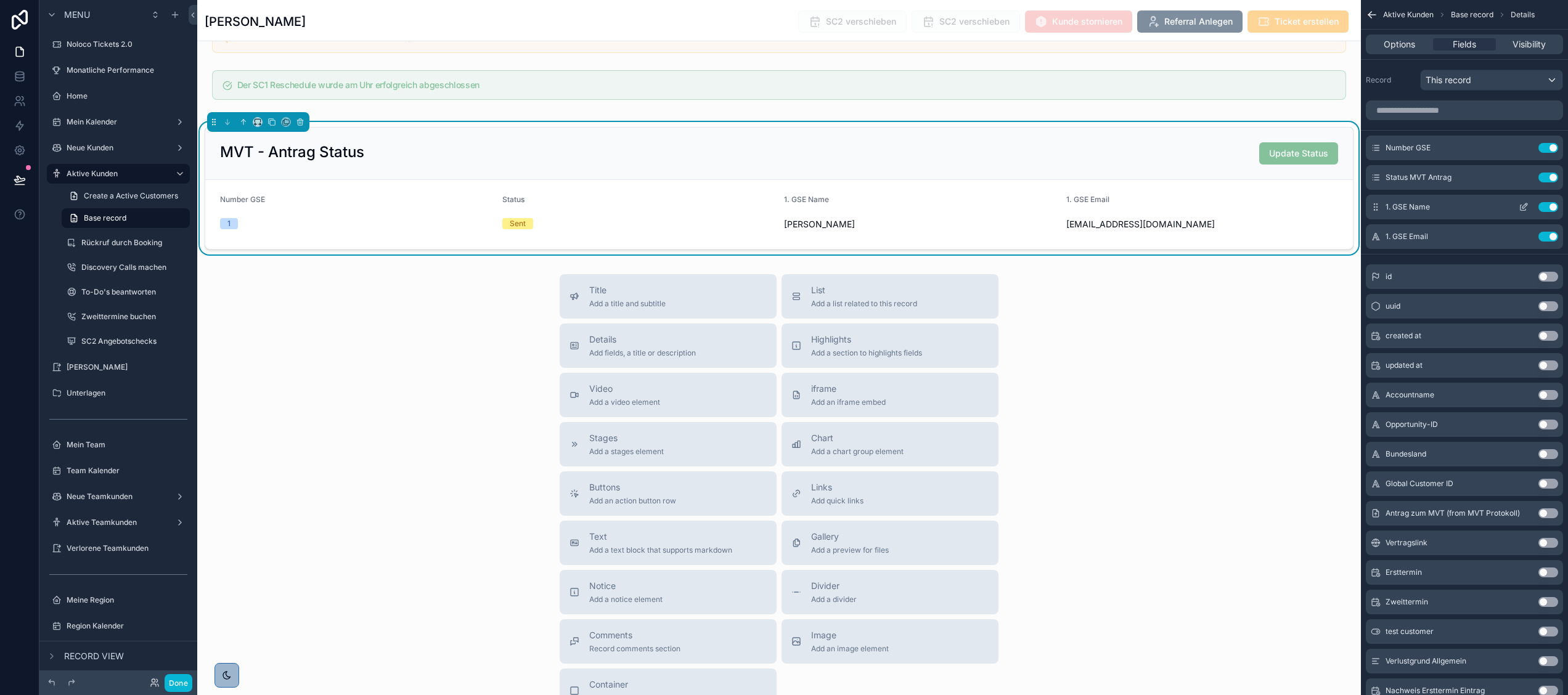
click at [1522, 205] on icon "scrollable content" at bounding box center [1523, 207] width 10 height 10
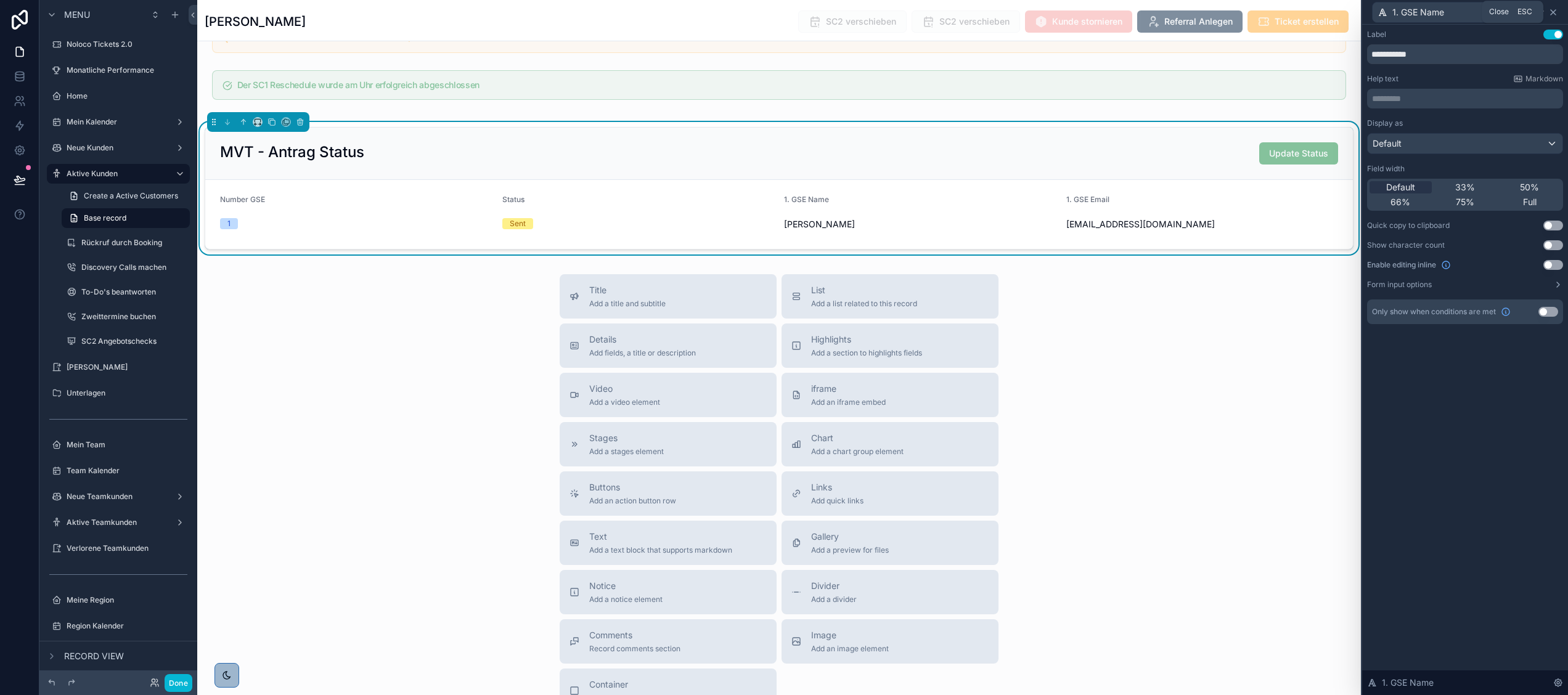
click at [1556, 10] on icon at bounding box center [1553, 13] width 10 height 10
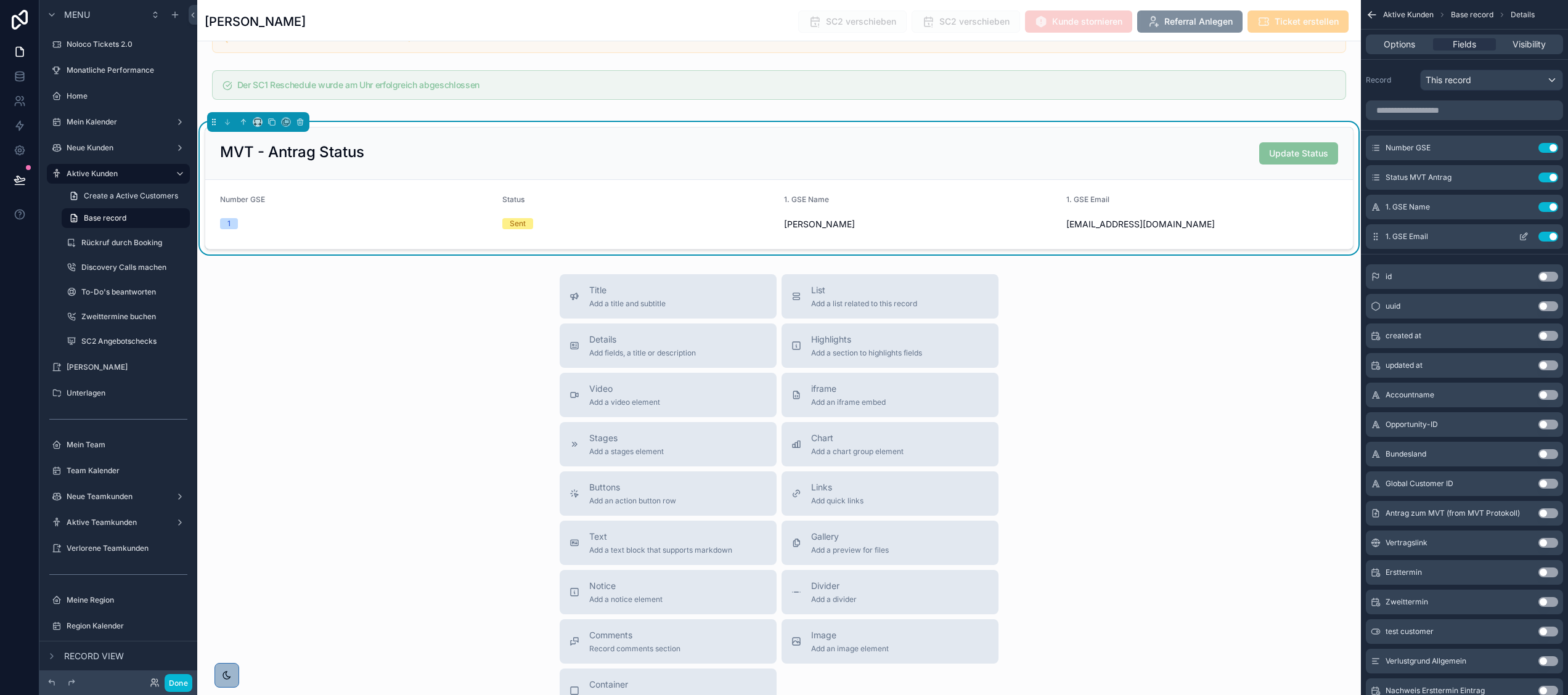
click at [1519, 235] on icon "scrollable content" at bounding box center [1523, 236] width 10 height 10
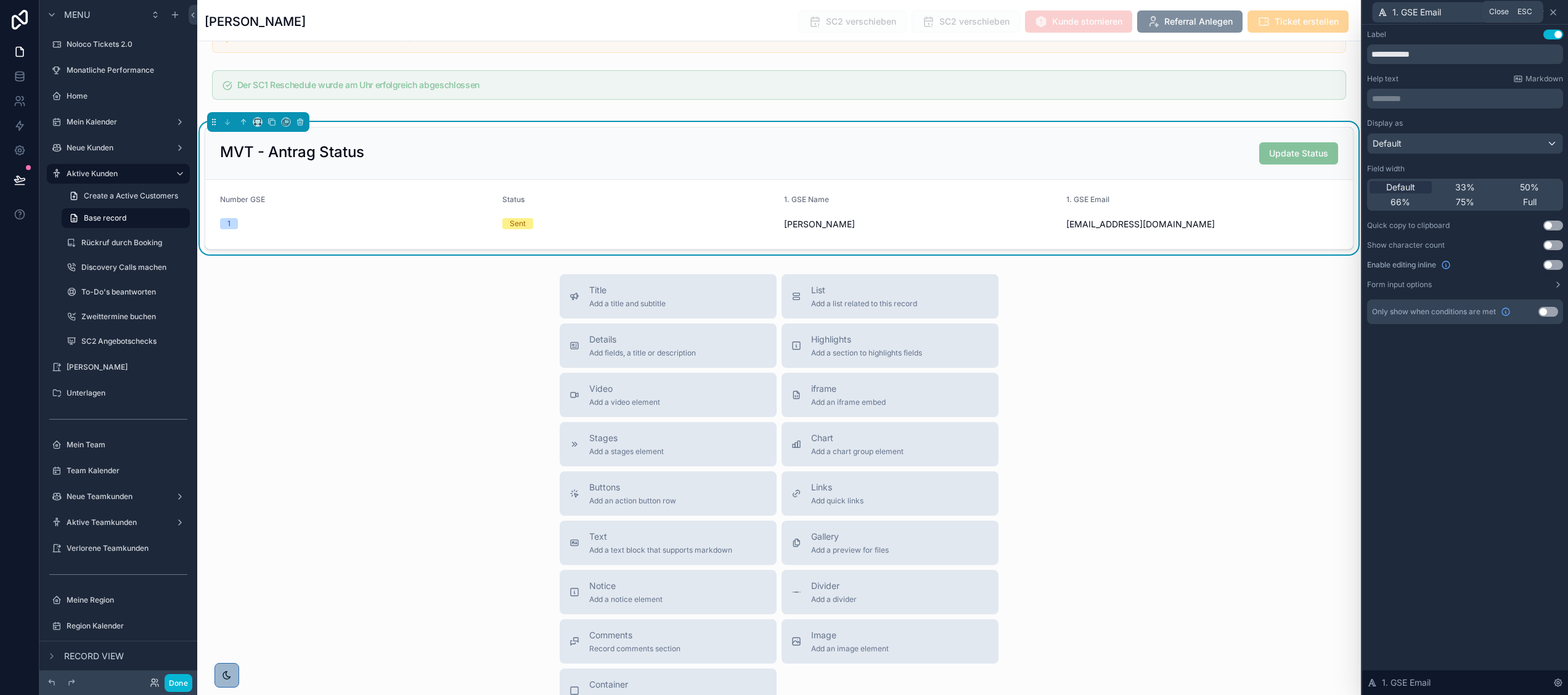
click at [1553, 13] on icon at bounding box center [1552, 12] width 5 height 5
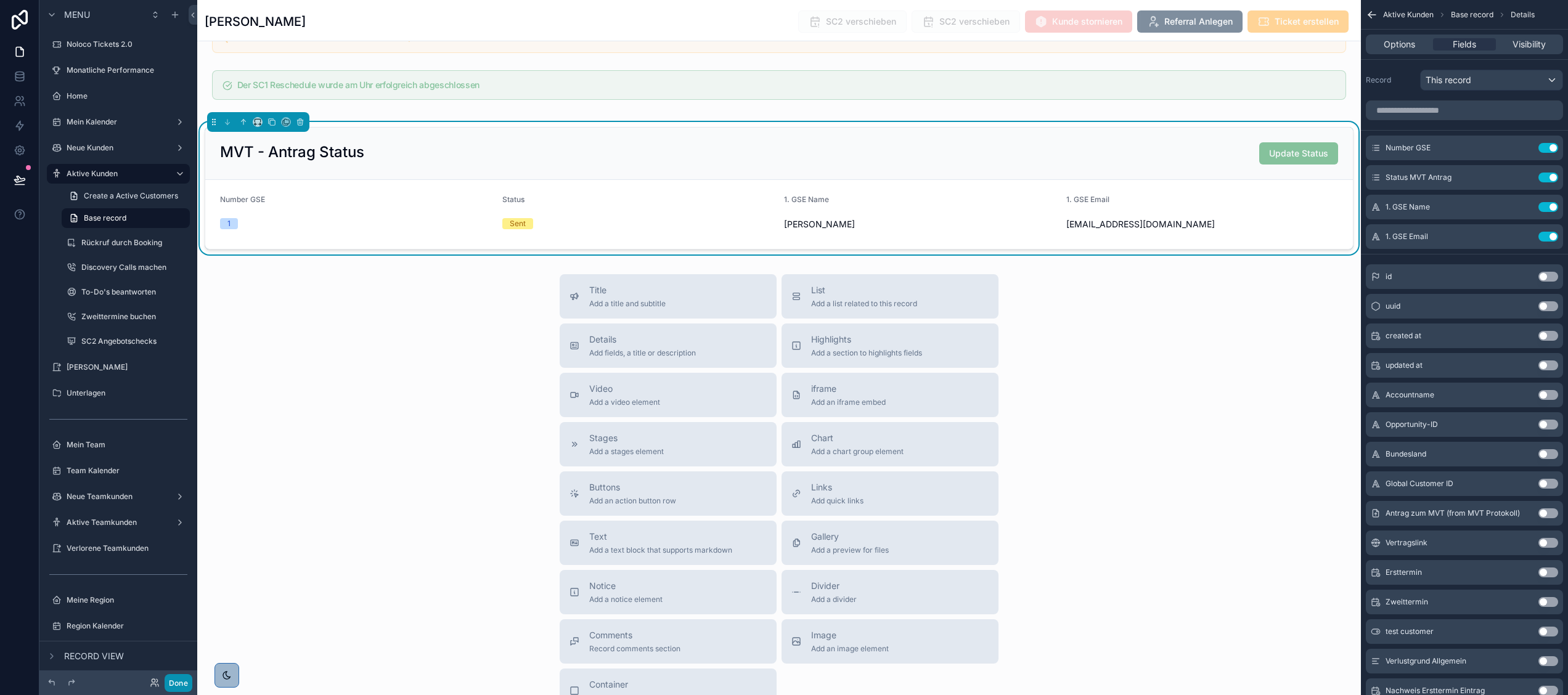
click at [178, 688] on button "Done" at bounding box center [178, 683] width 27 height 18
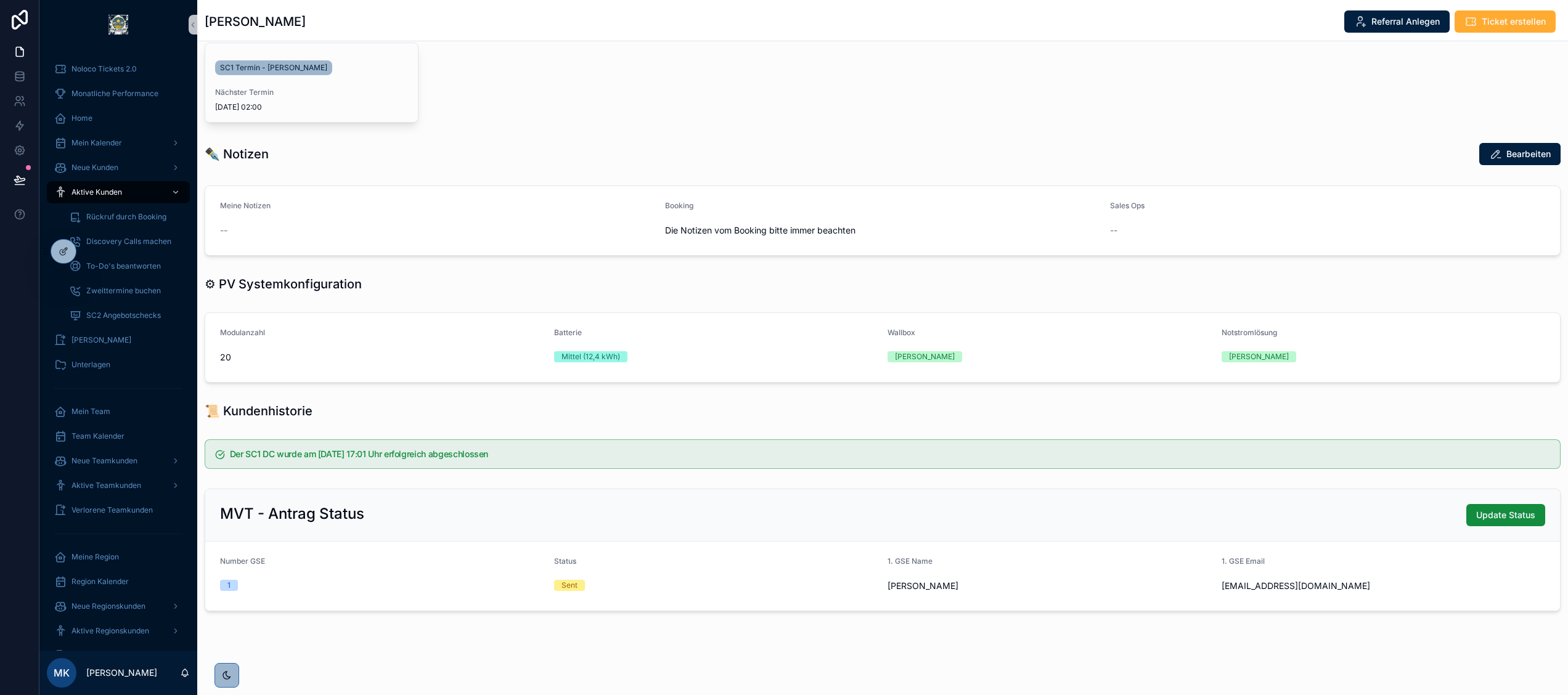
scroll to position [383, 0]
click at [70, 252] on div at bounding box center [63, 252] width 24 height 24
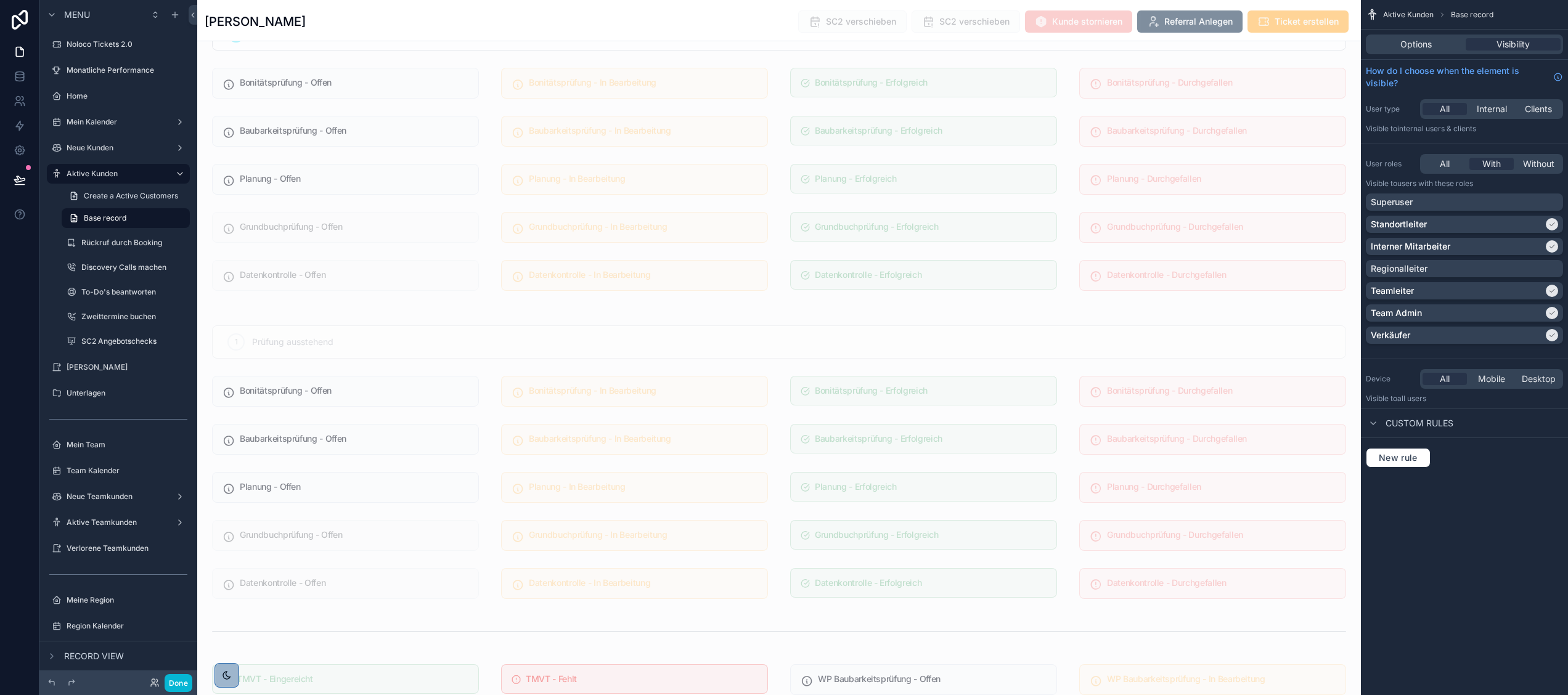
scroll to position [3626, 0]
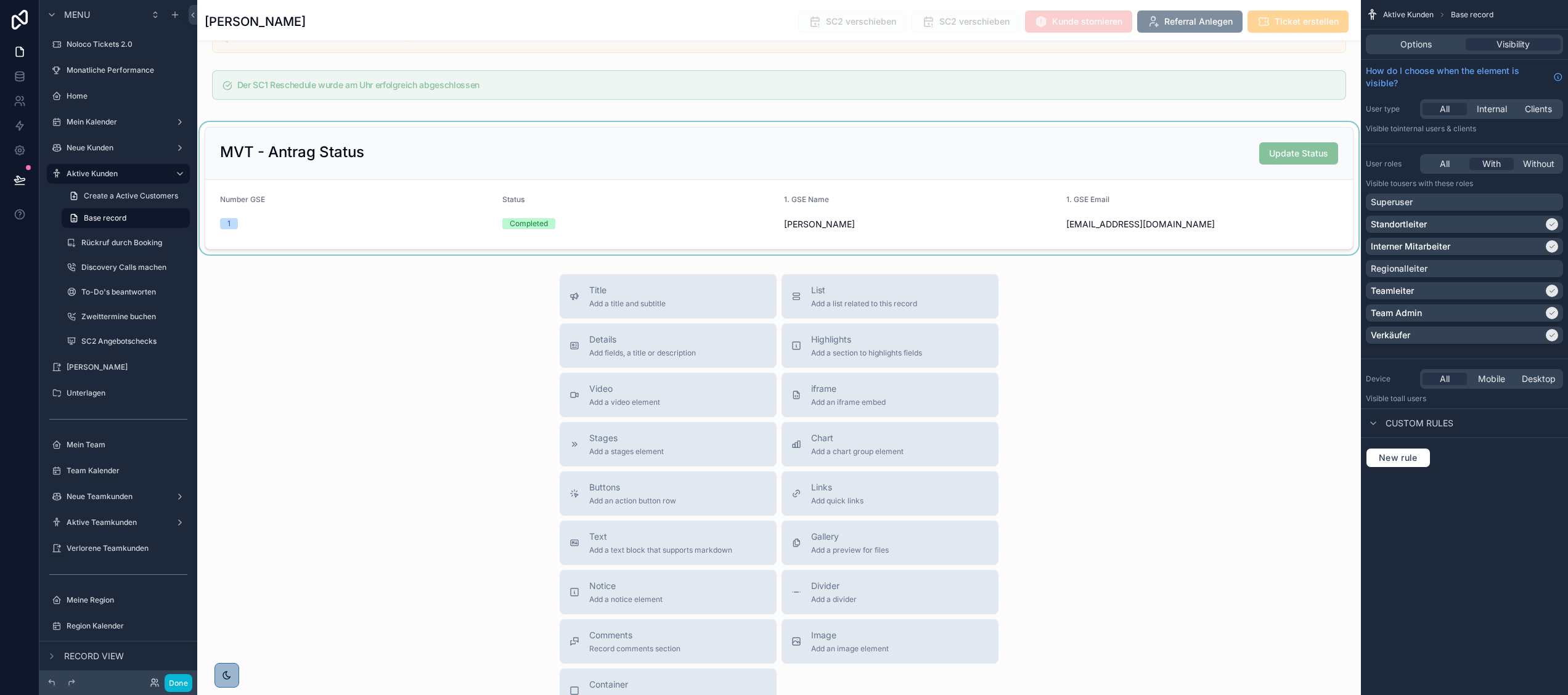
click at [1201, 214] on div "scrollable content" at bounding box center [778, 188] width 1163 height 132
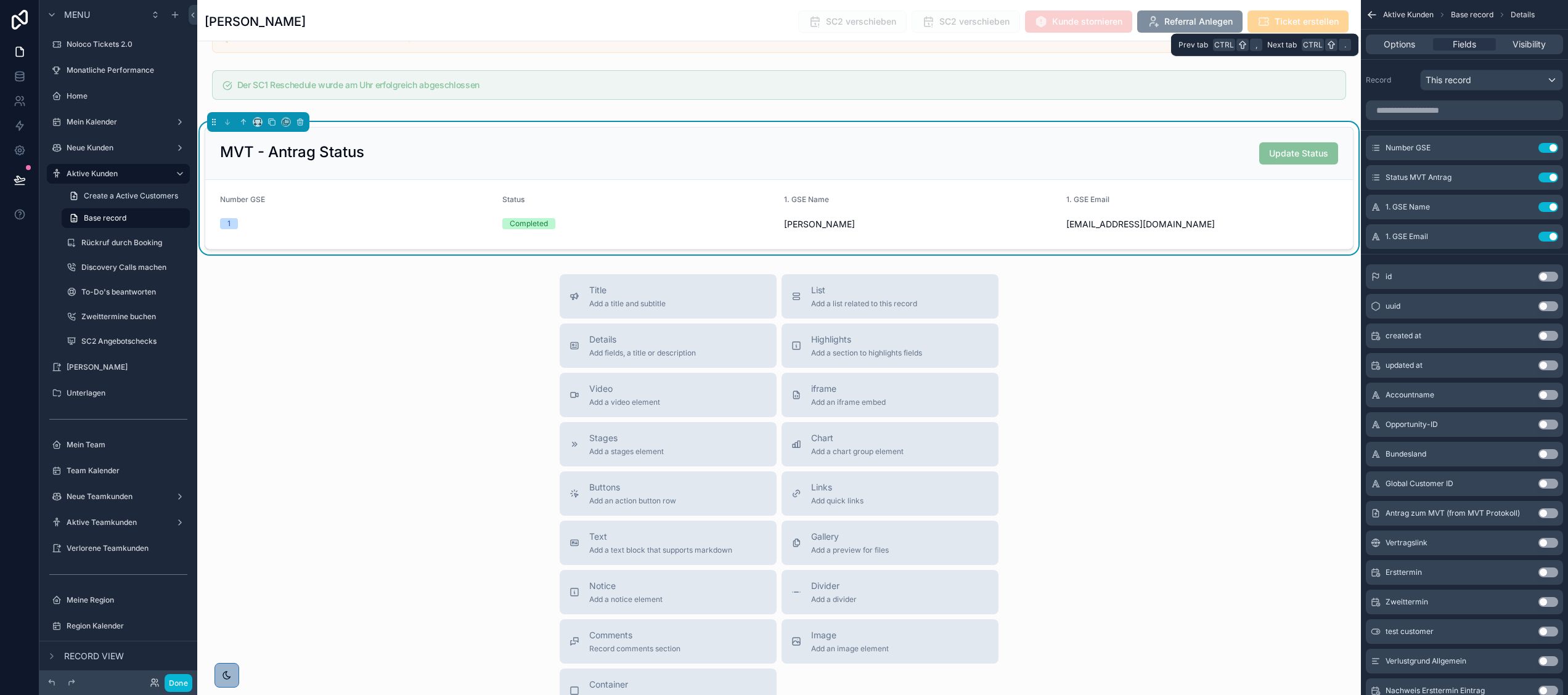
click at [1418, 32] on div "Options Fields Visibility" at bounding box center [1463, 44] width 207 height 29
click at [1410, 35] on div "Options Fields Visibility" at bounding box center [1464, 44] width 197 height 20
click at [1396, 43] on span "Options" at bounding box center [1399, 44] width 31 height 13
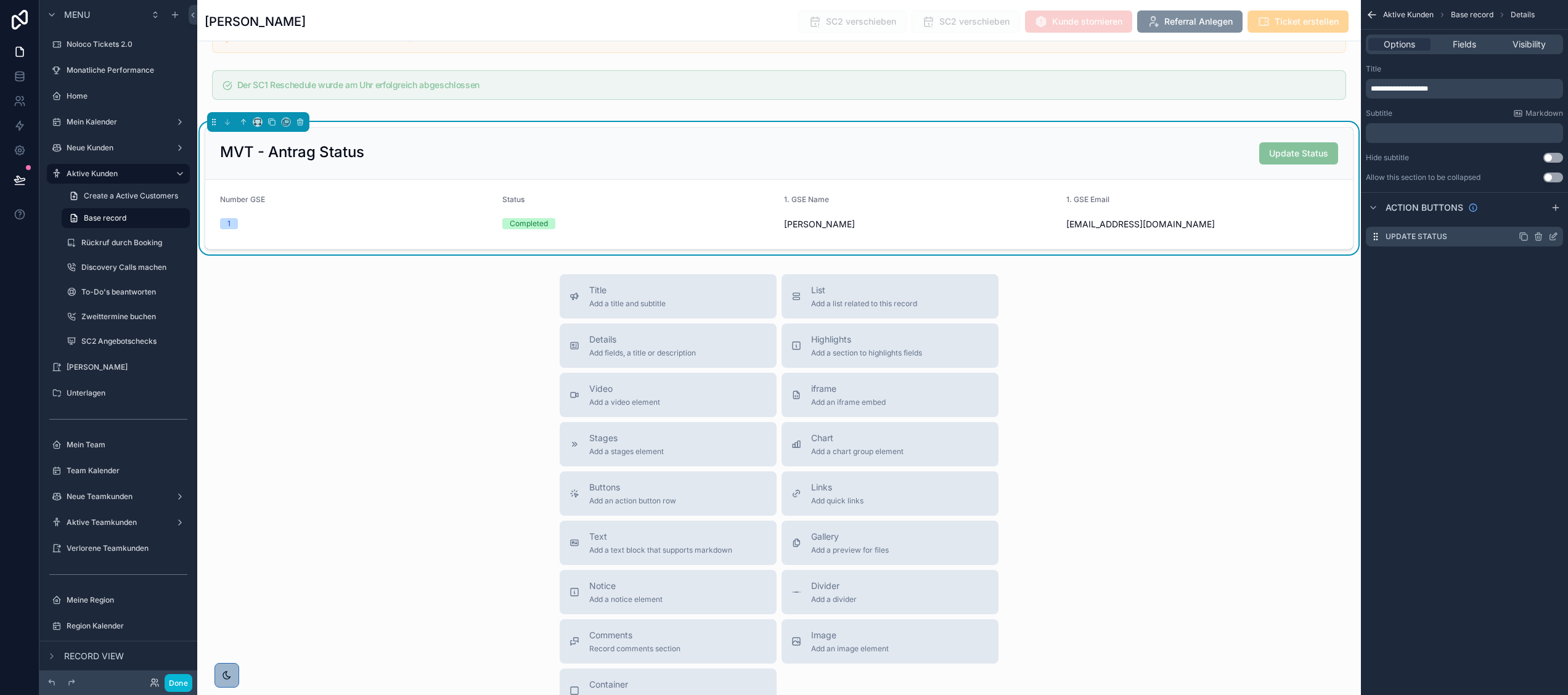
click at [1551, 235] on icon "scrollable content" at bounding box center [1553, 236] width 10 height 10
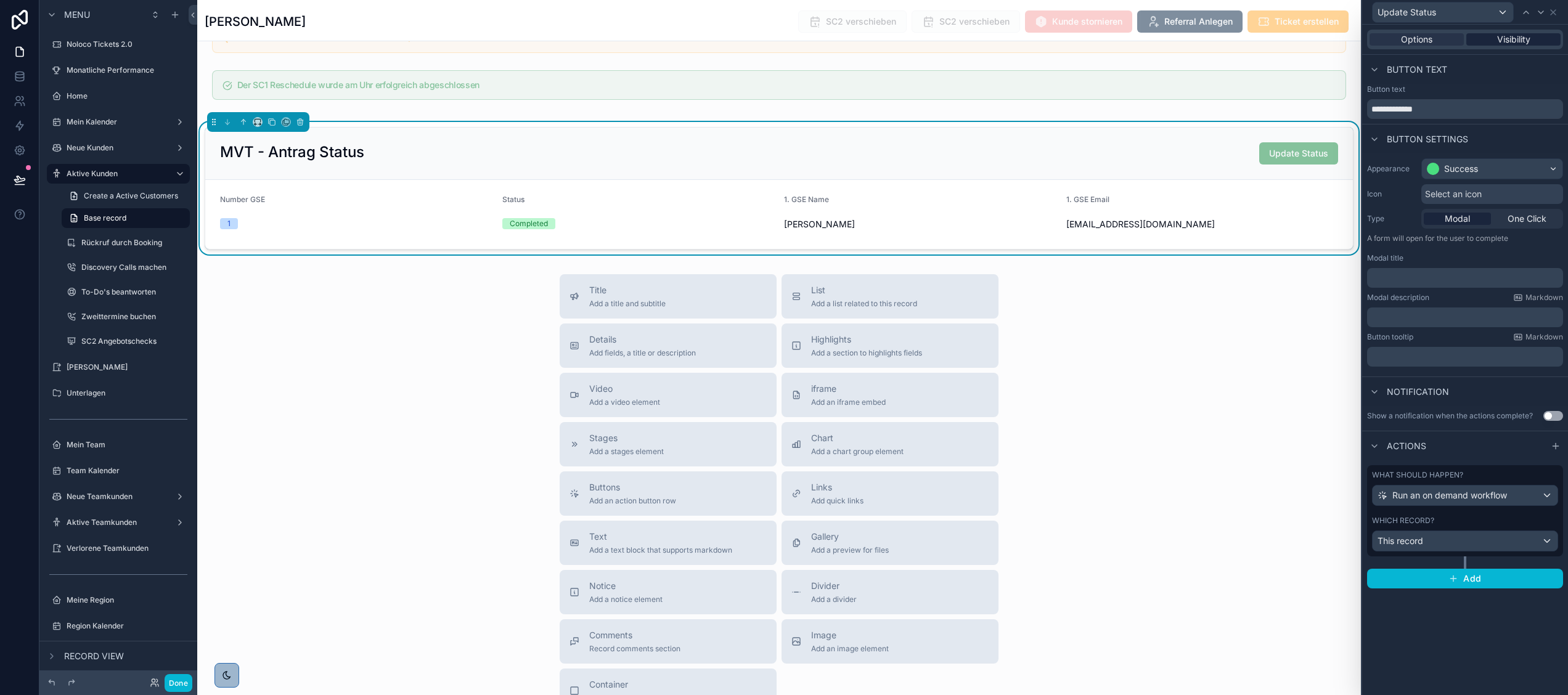
click at [1502, 37] on span "Visibility" at bounding box center [1513, 39] width 33 height 13
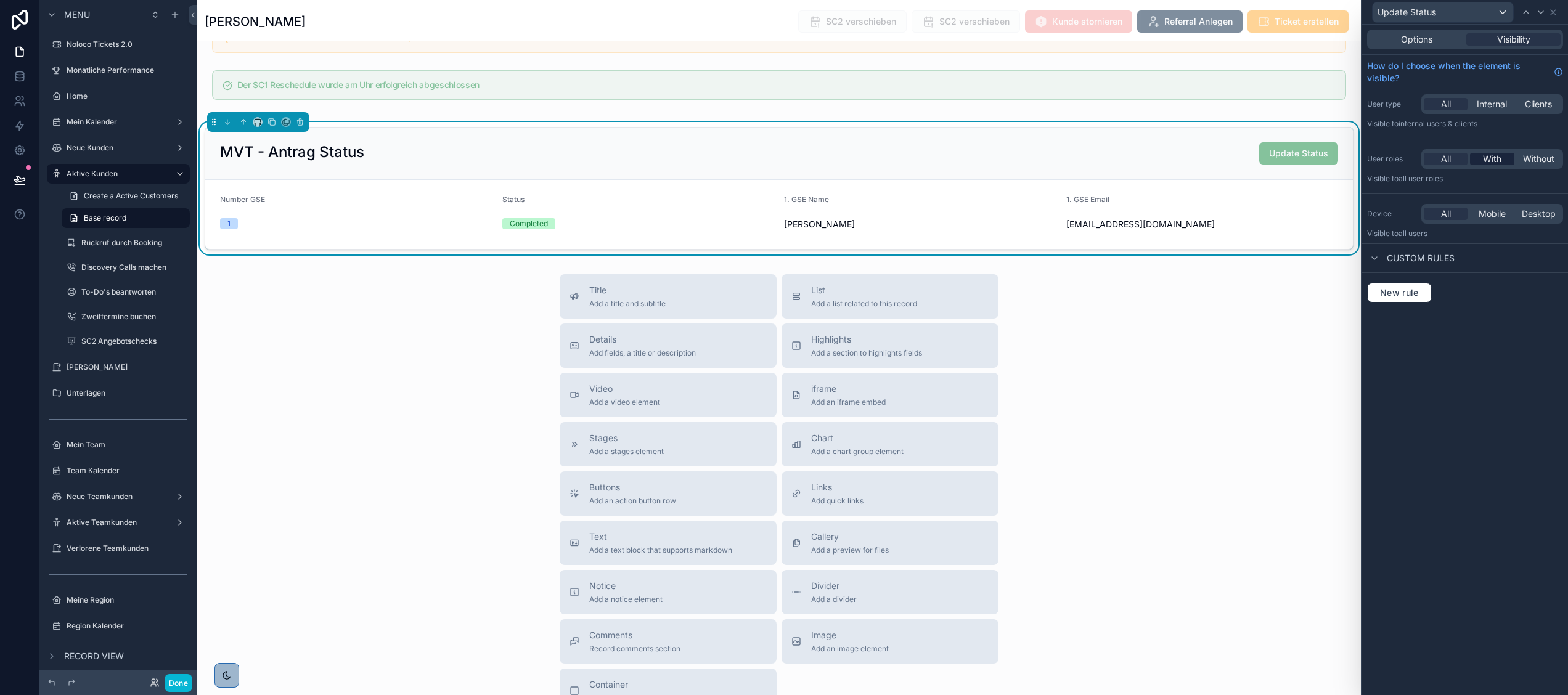
click at [1490, 159] on span "With" at bounding box center [1492, 159] width 19 height 13
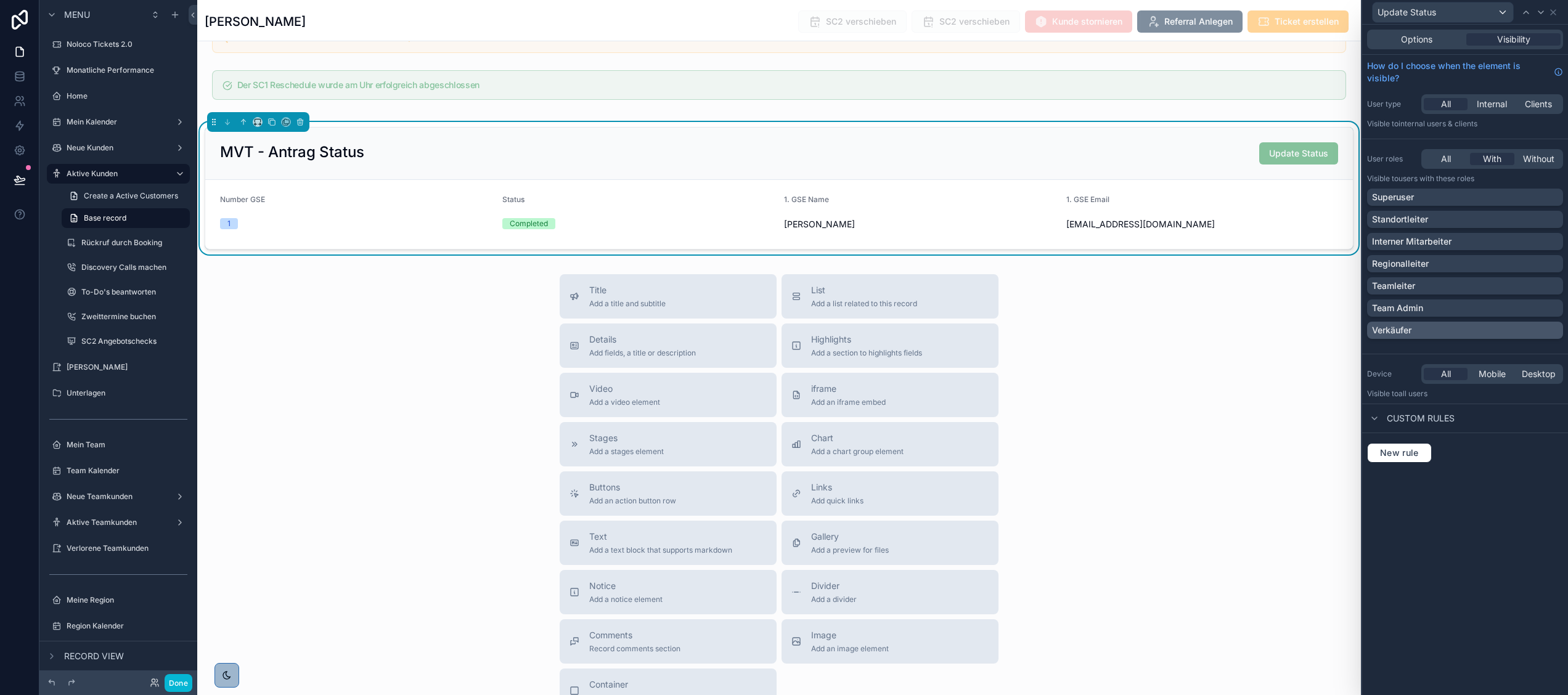
click at [1425, 325] on div "Verkäufer" at bounding box center [1465, 330] width 186 height 13
click at [171, 683] on button "Done" at bounding box center [178, 683] width 27 height 18
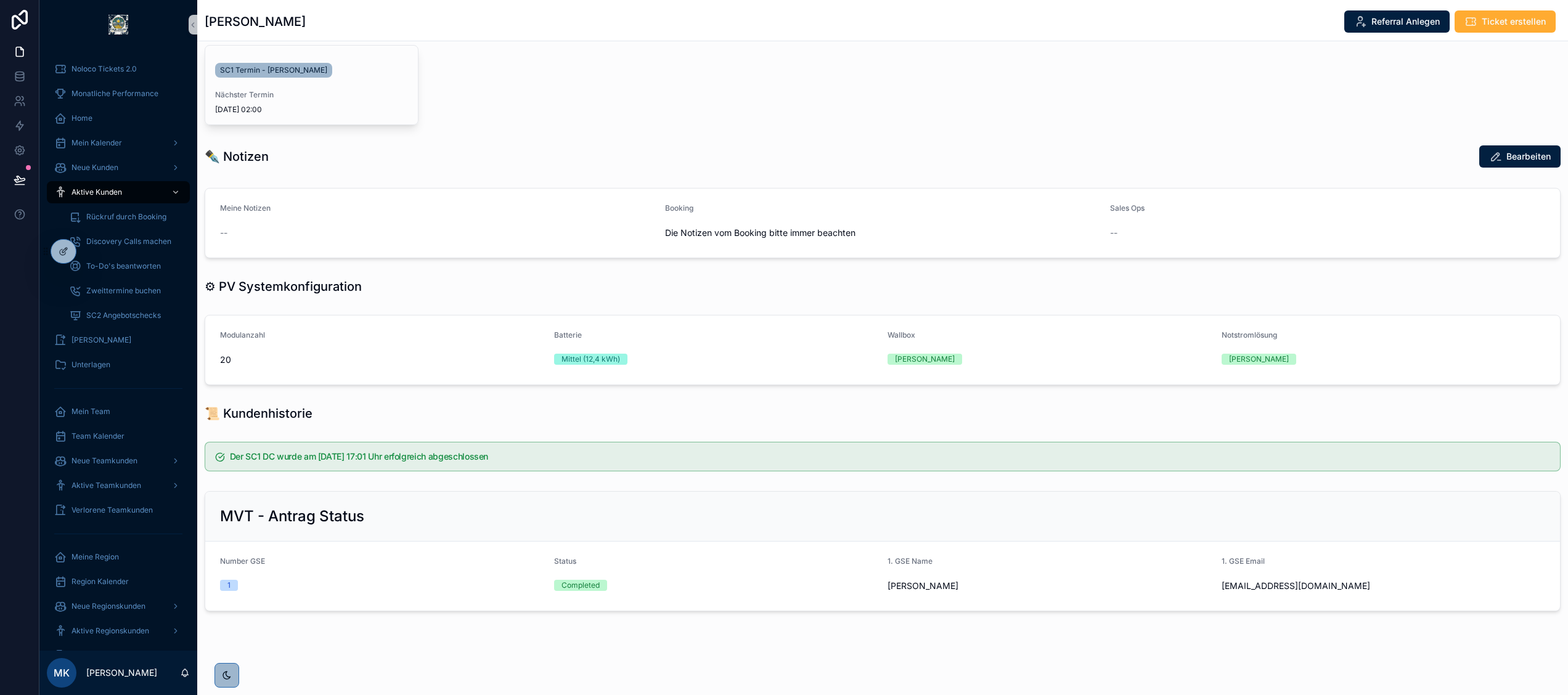
scroll to position [380, 0]
click at [61, 249] on icon at bounding box center [64, 252] width 10 height 10
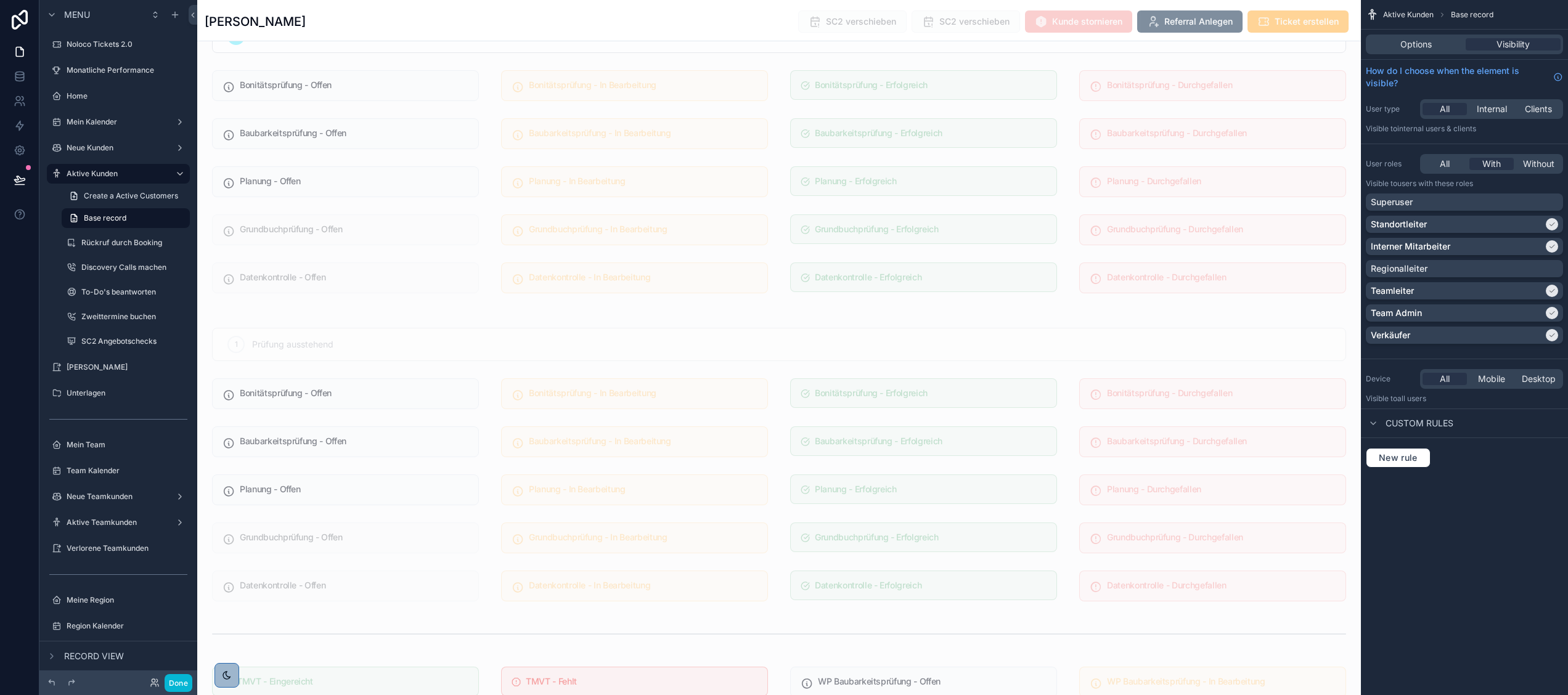
scroll to position [3626, 0]
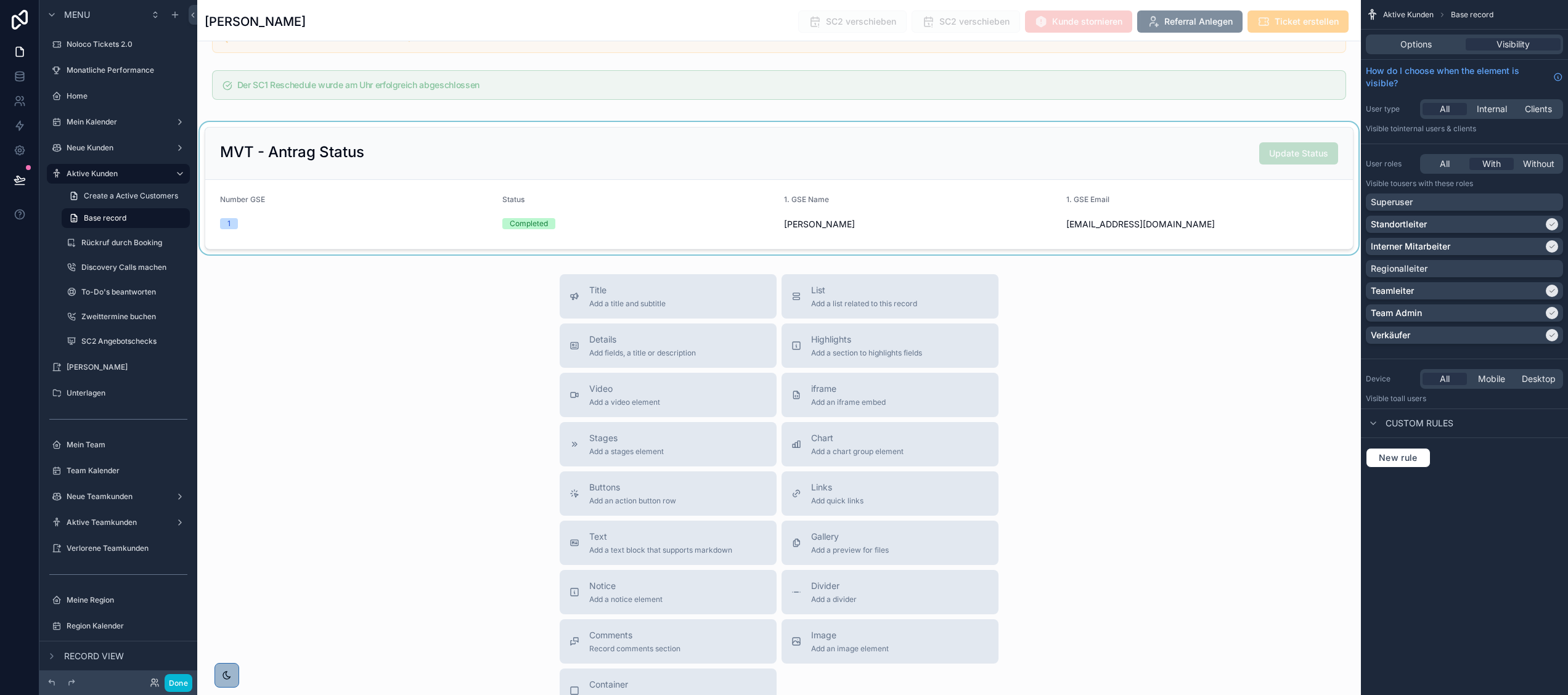
click at [540, 195] on div "scrollable content" at bounding box center [778, 188] width 1163 height 132
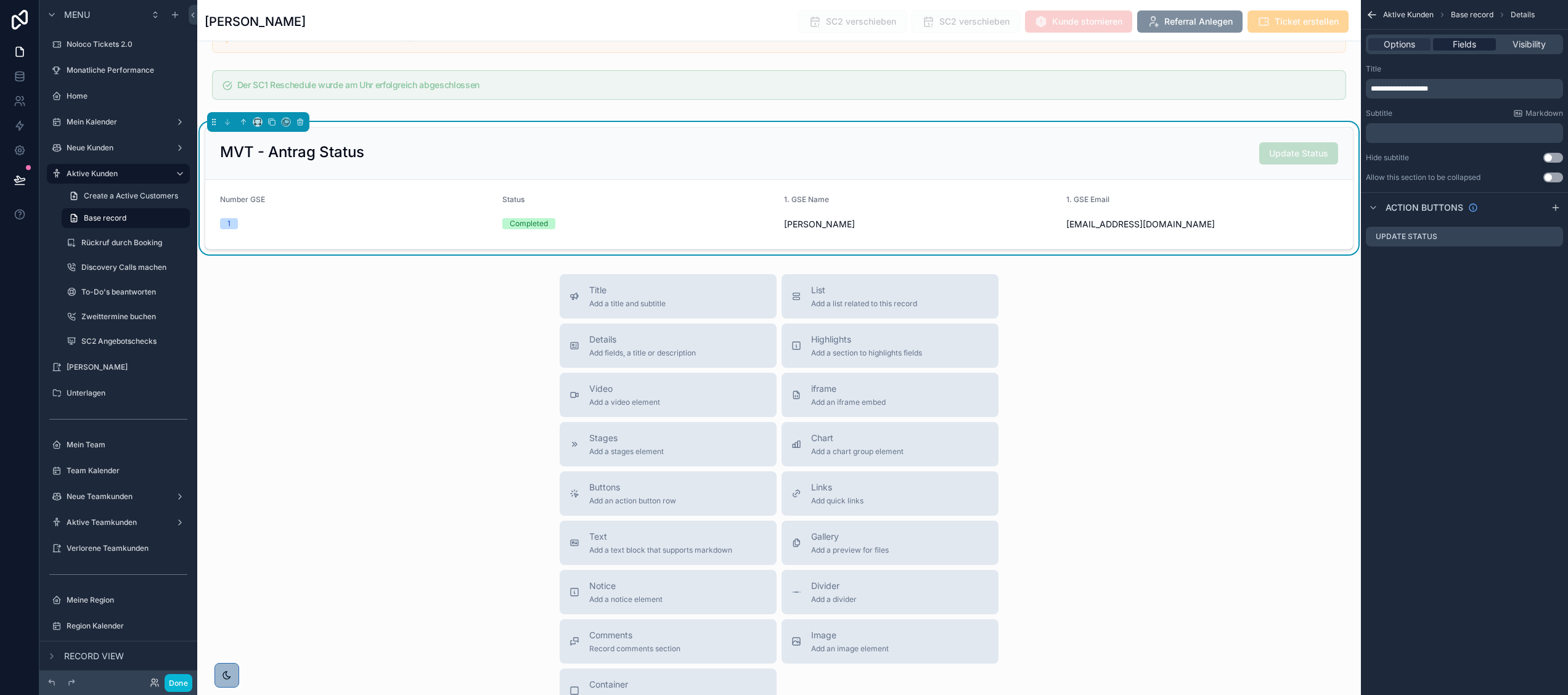
click at [1465, 40] on span "Fields" at bounding box center [1464, 44] width 24 height 13
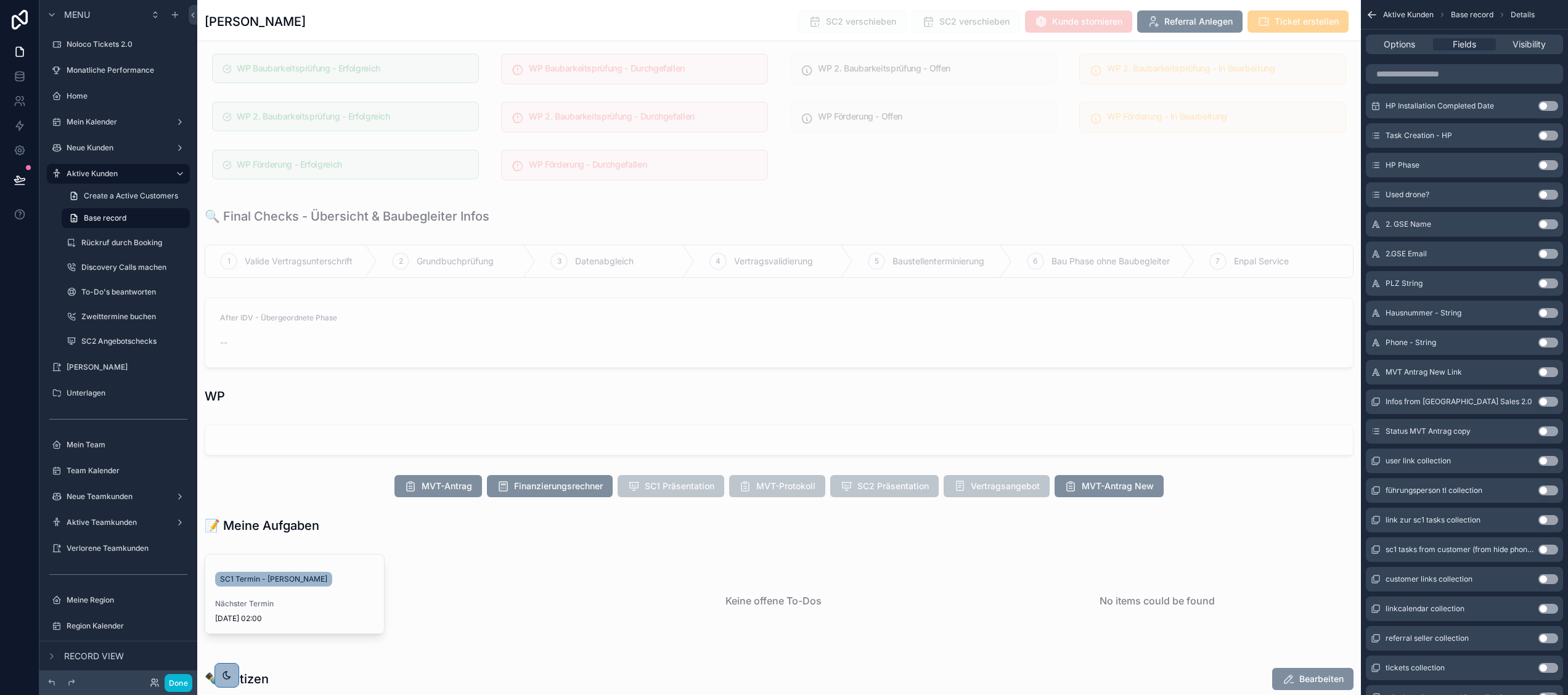
scroll to position [1041, 0]
click at [1105, 498] on div "scrollable content" at bounding box center [778, 486] width 1163 height 32
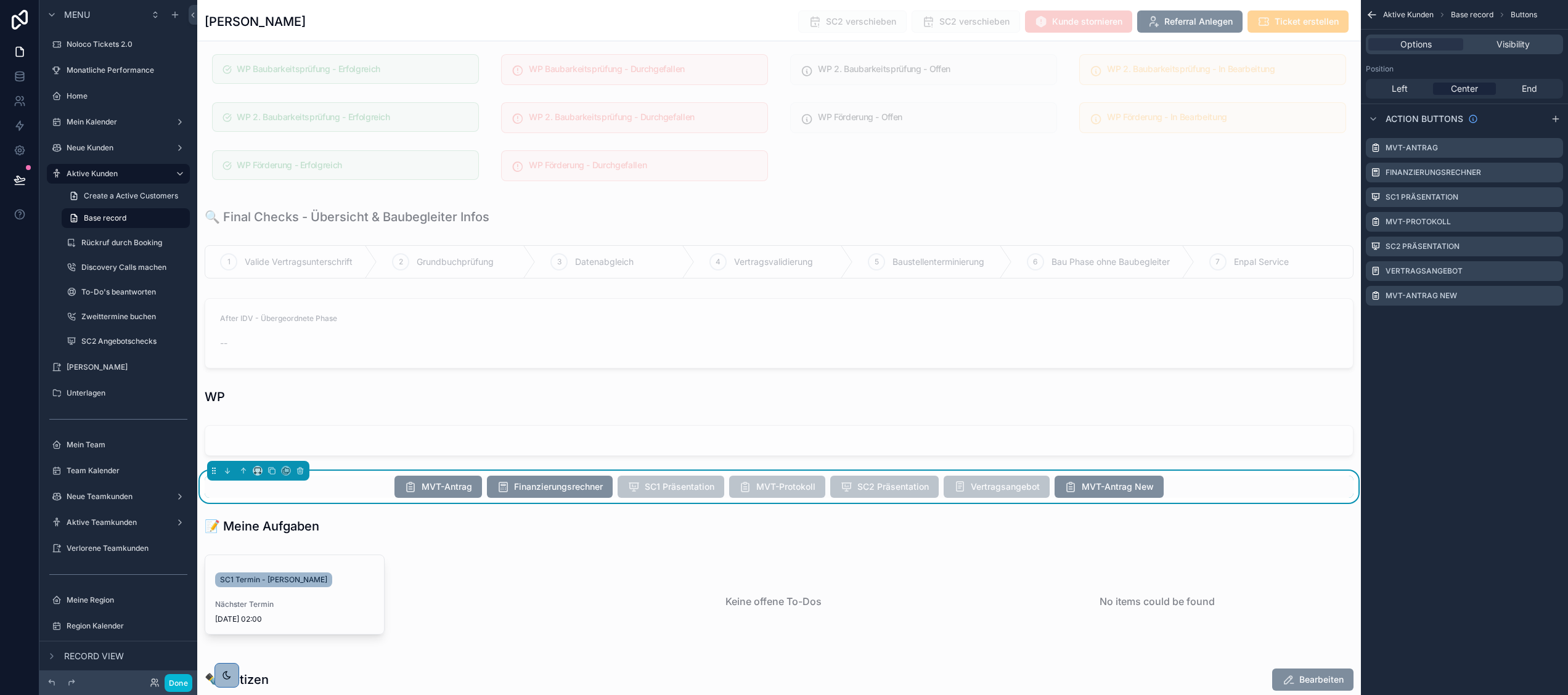
scroll to position [0, 0]
click at [1096, 498] on div "MVT-Antrag New" at bounding box center [1108, 486] width 109 height 23
click at [1085, 494] on span "MVT-Antrag New" at bounding box center [1108, 488] width 109 height 13
click at [1553, 293] on icon "scrollable content" at bounding box center [1553, 294] width 5 height 5
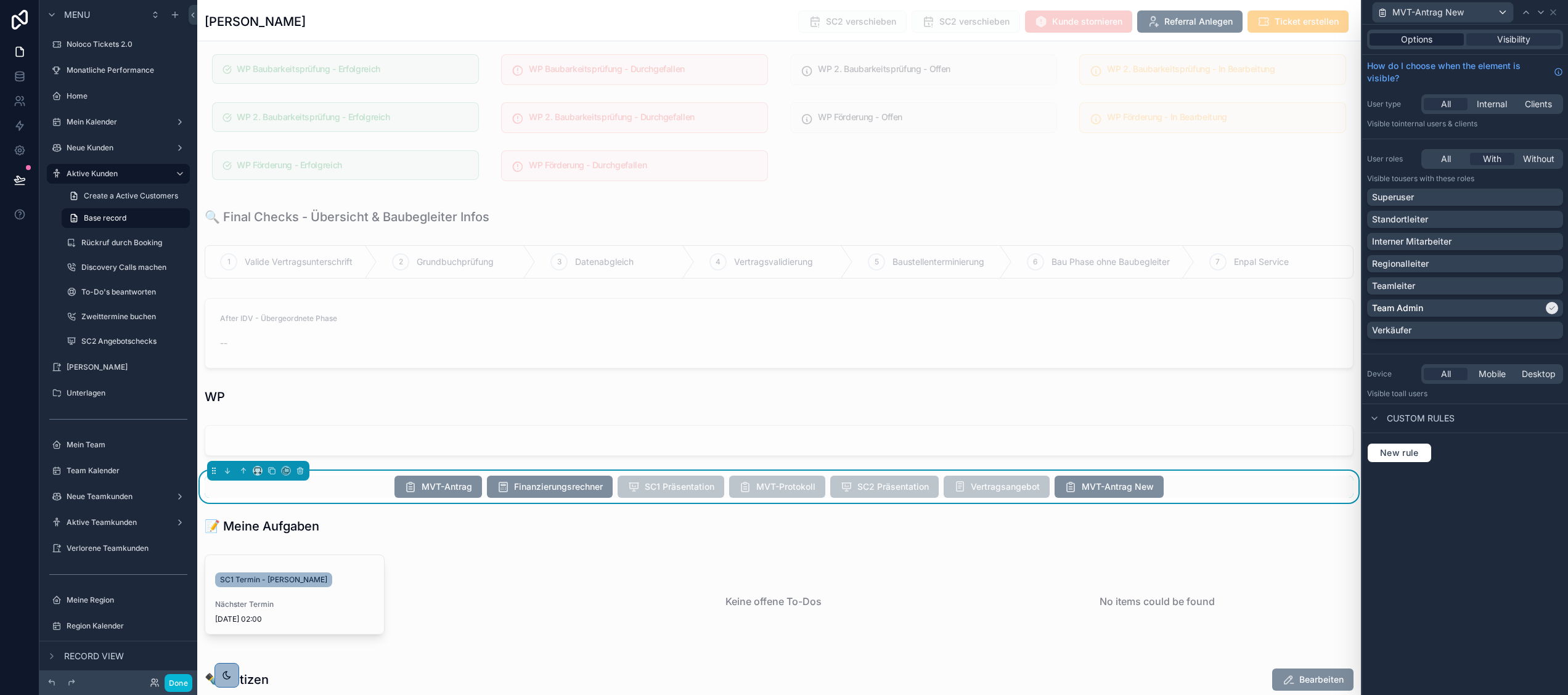
click at [1425, 34] on span "Options" at bounding box center [1416, 39] width 31 height 13
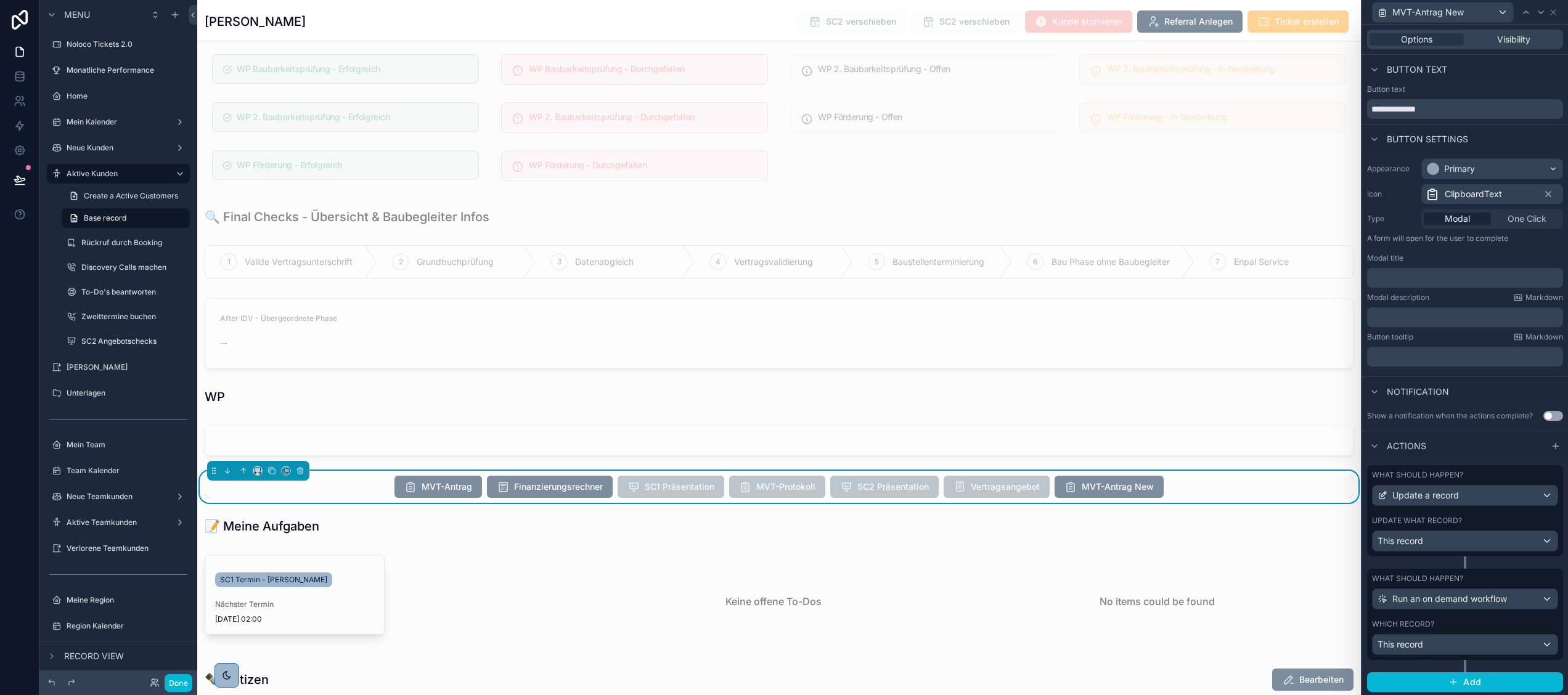
scroll to position [14, 0]
click at [1502, 531] on div "This record" at bounding box center [1464, 539] width 185 height 20
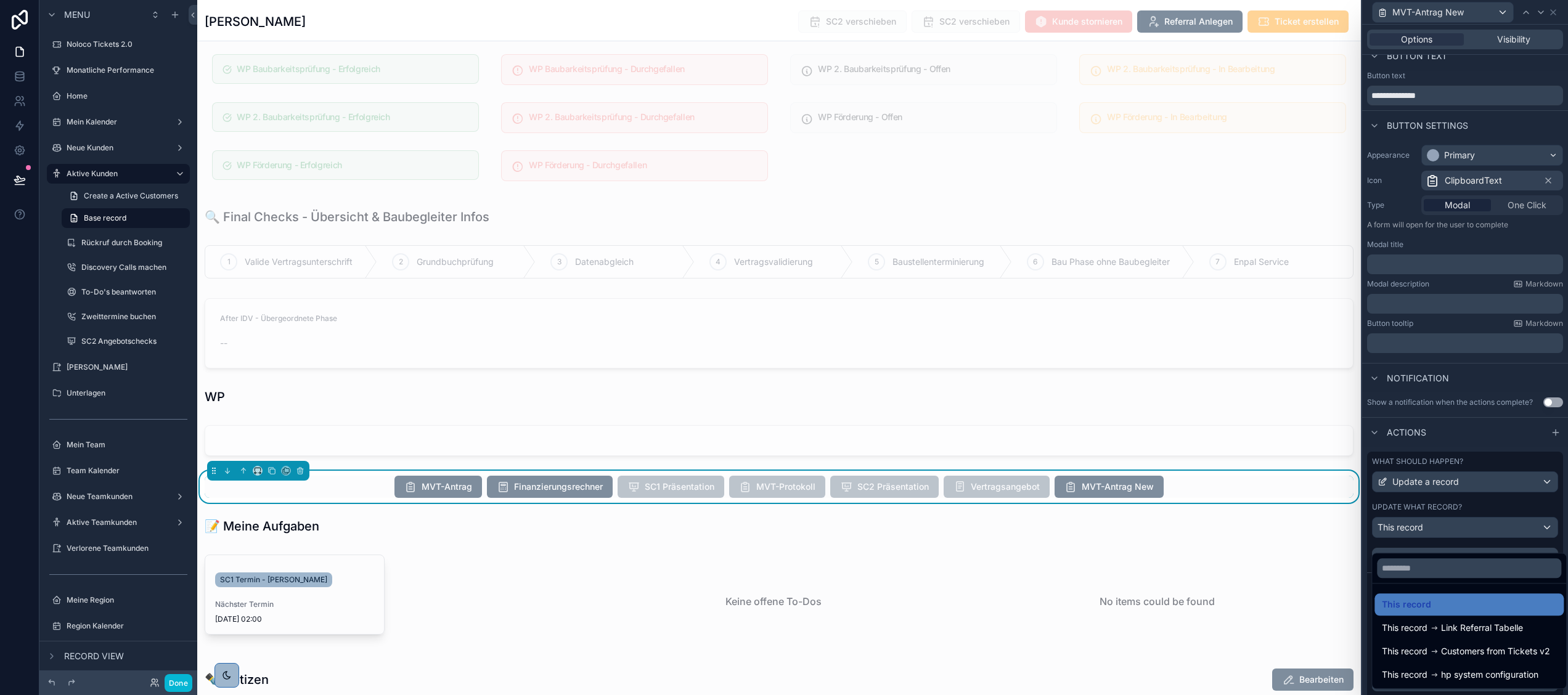
click at [1460, 504] on div at bounding box center [1465, 347] width 206 height 695
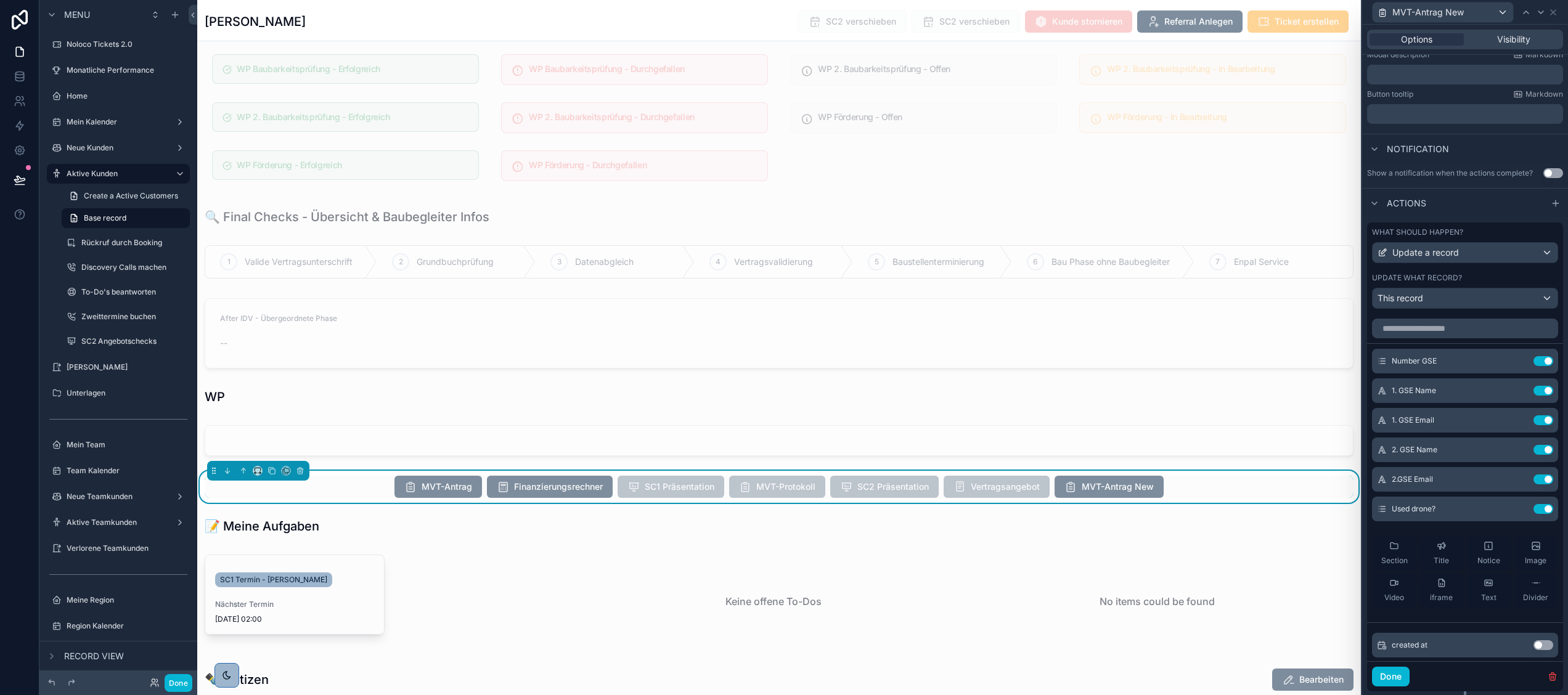
scroll to position [247, 0]
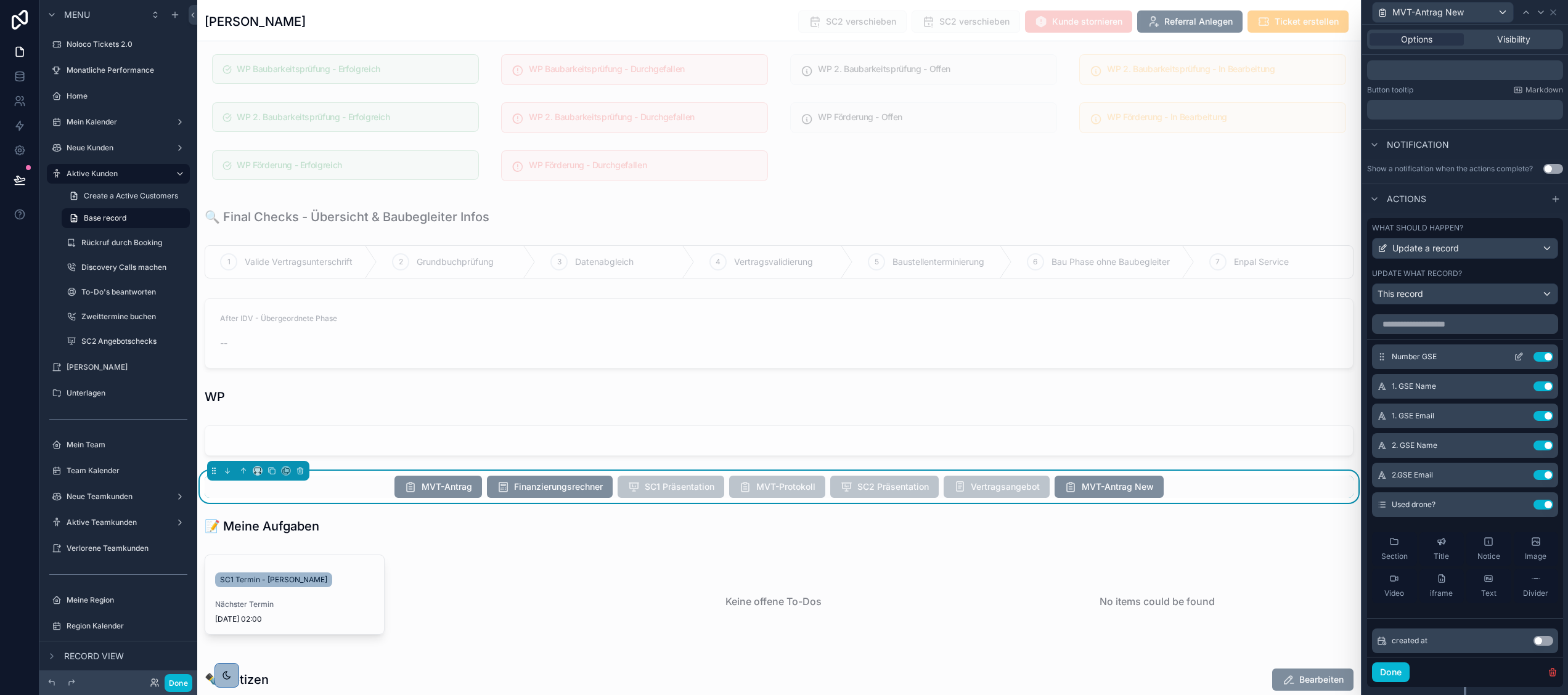
click at [1515, 361] on icon at bounding box center [1518, 358] width 6 height 6
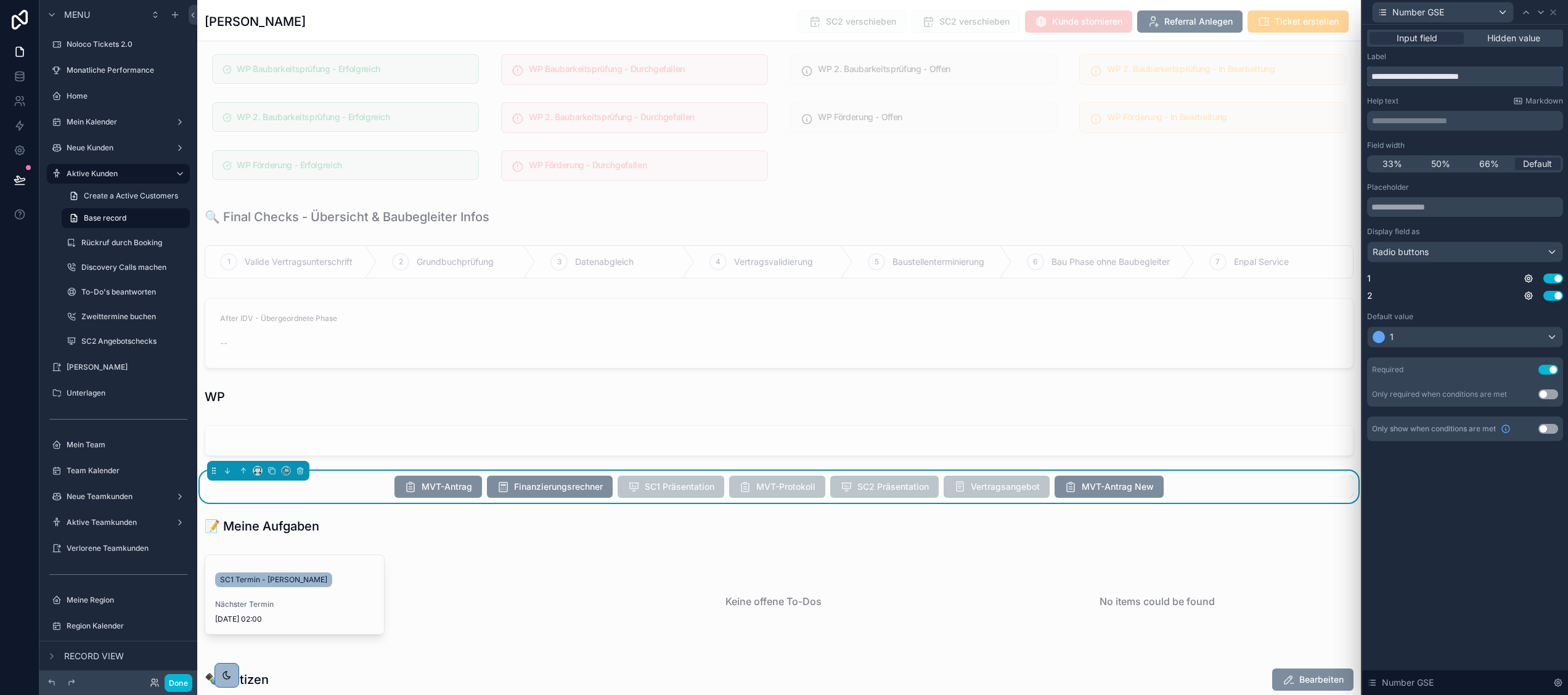
drag, startPoint x: 1510, startPoint y: 73, endPoint x: 1374, endPoint y: 74, distance: 136.0
click at [1374, 74] on input "**********" at bounding box center [1465, 76] width 196 height 20
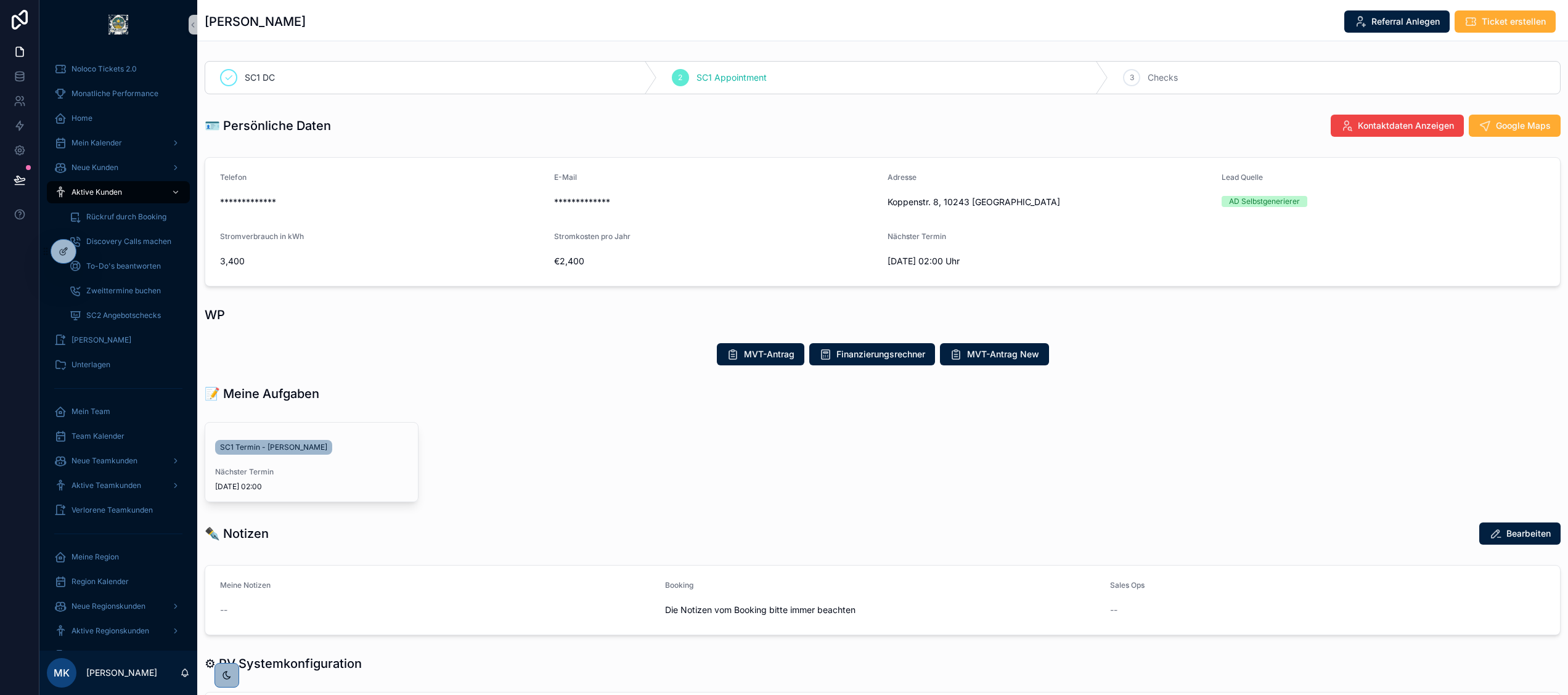
scroll to position [380, 0]
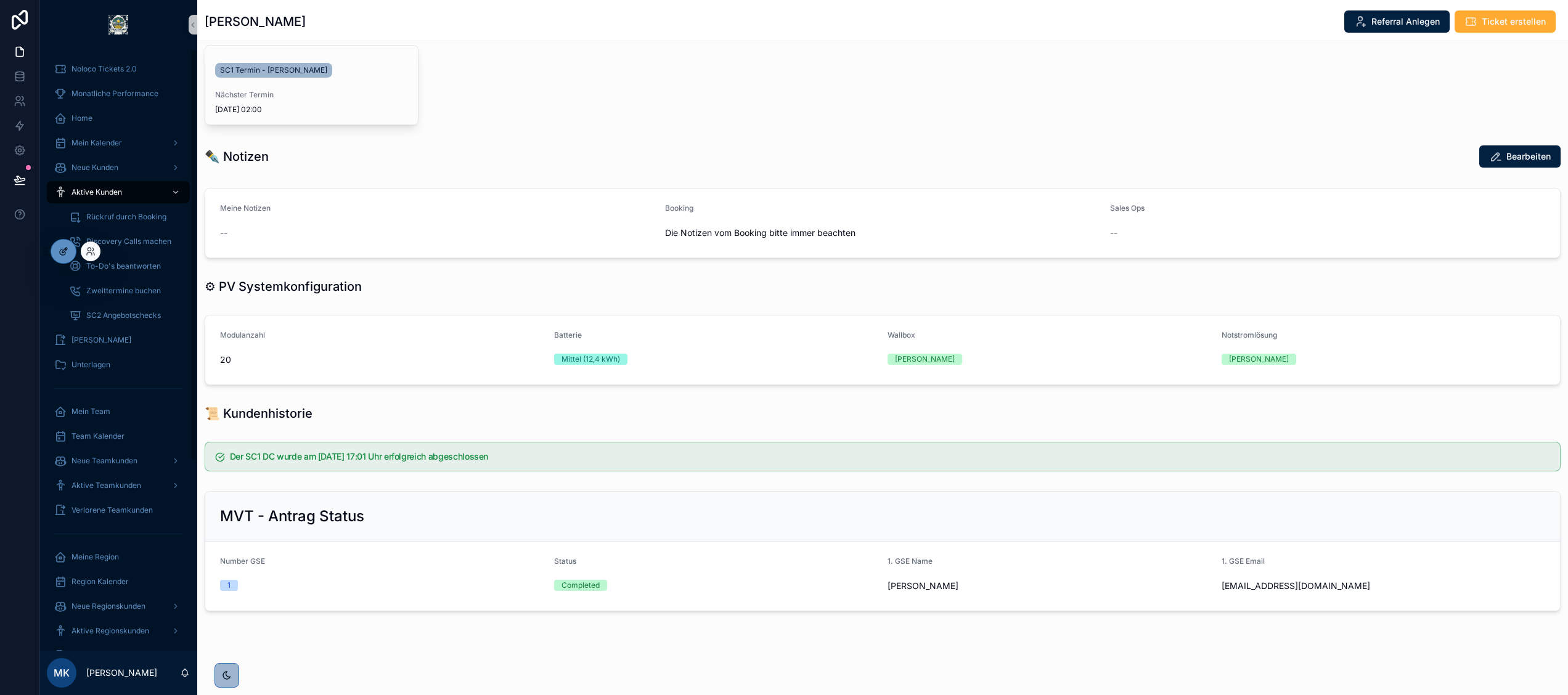
click at [67, 249] on icon at bounding box center [64, 252] width 10 height 10
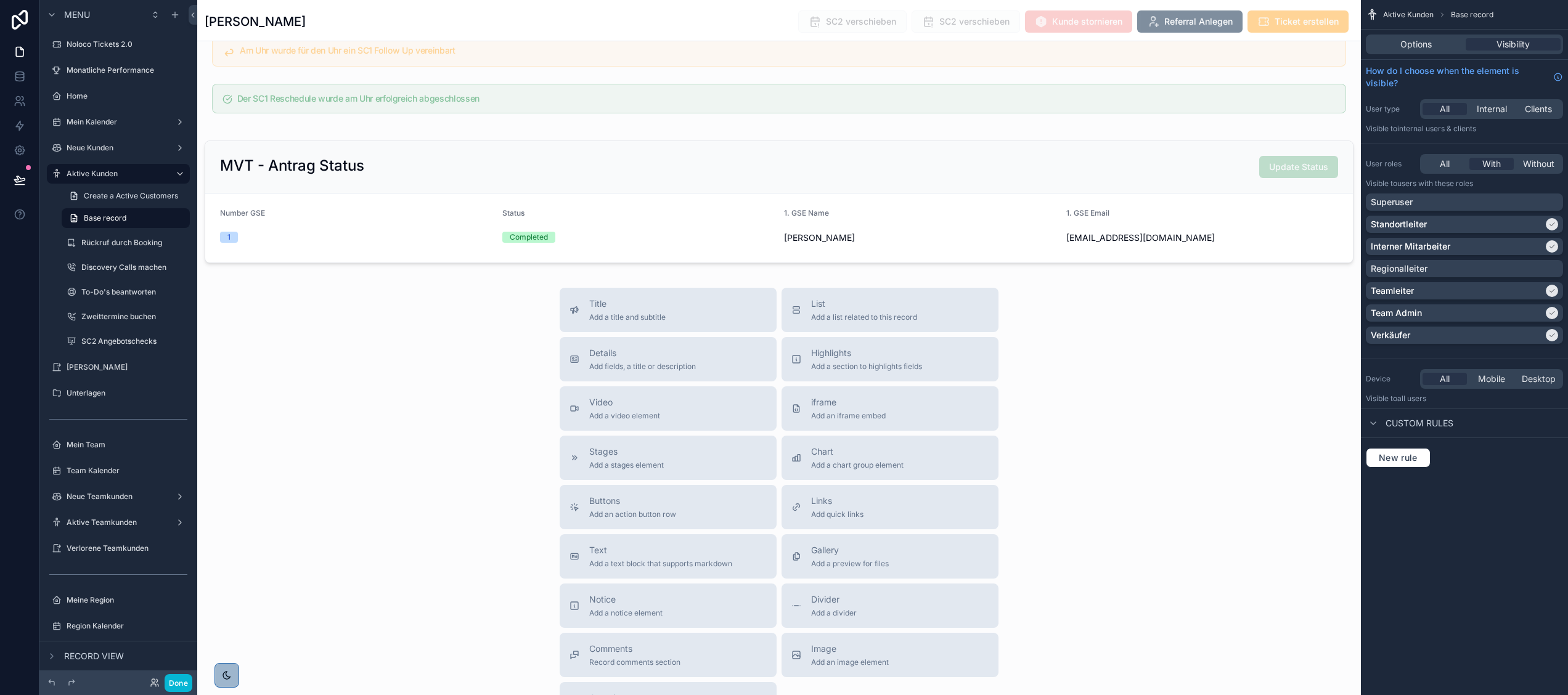
scroll to position [3610, 0]
click at [389, 248] on div "scrollable content" at bounding box center [778, 203] width 1163 height 132
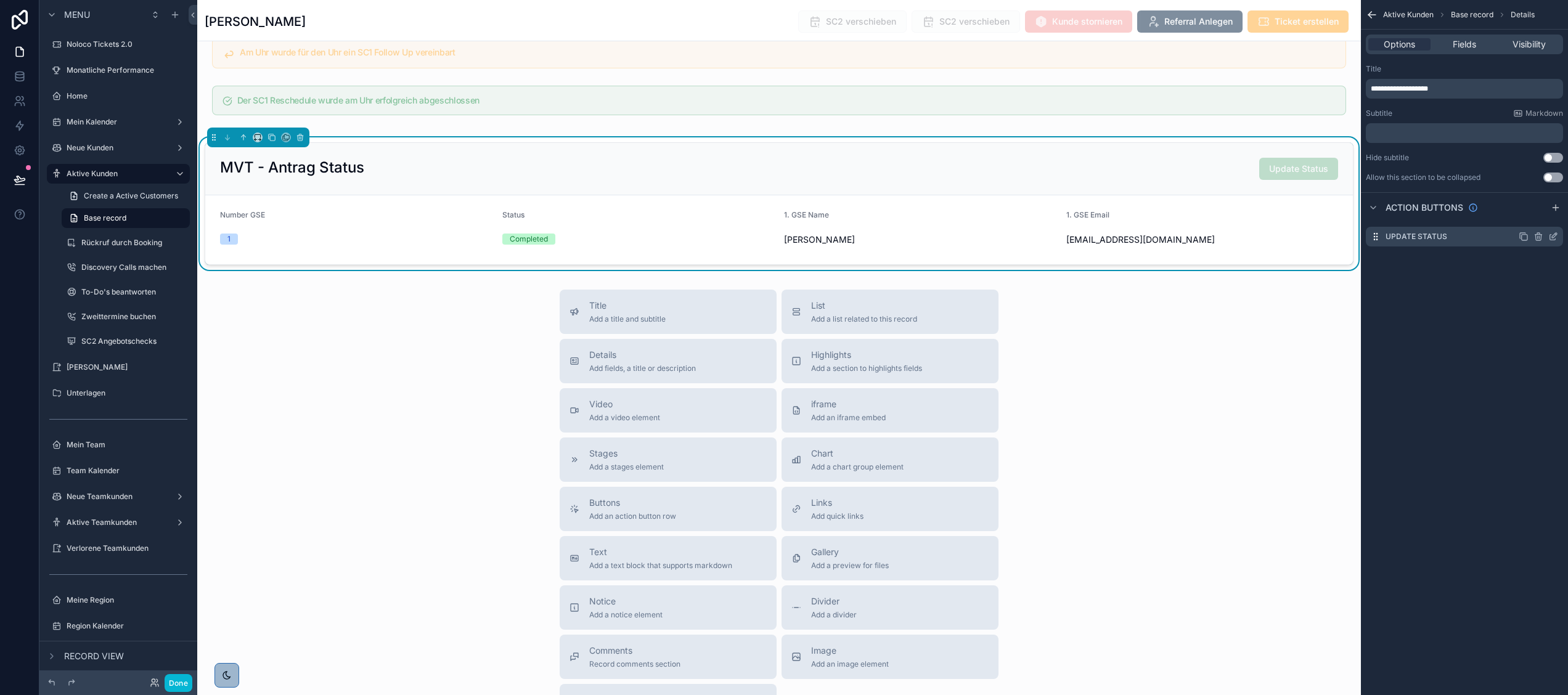
click at [1553, 233] on icon "scrollable content" at bounding box center [1553, 236] width 10 height 10
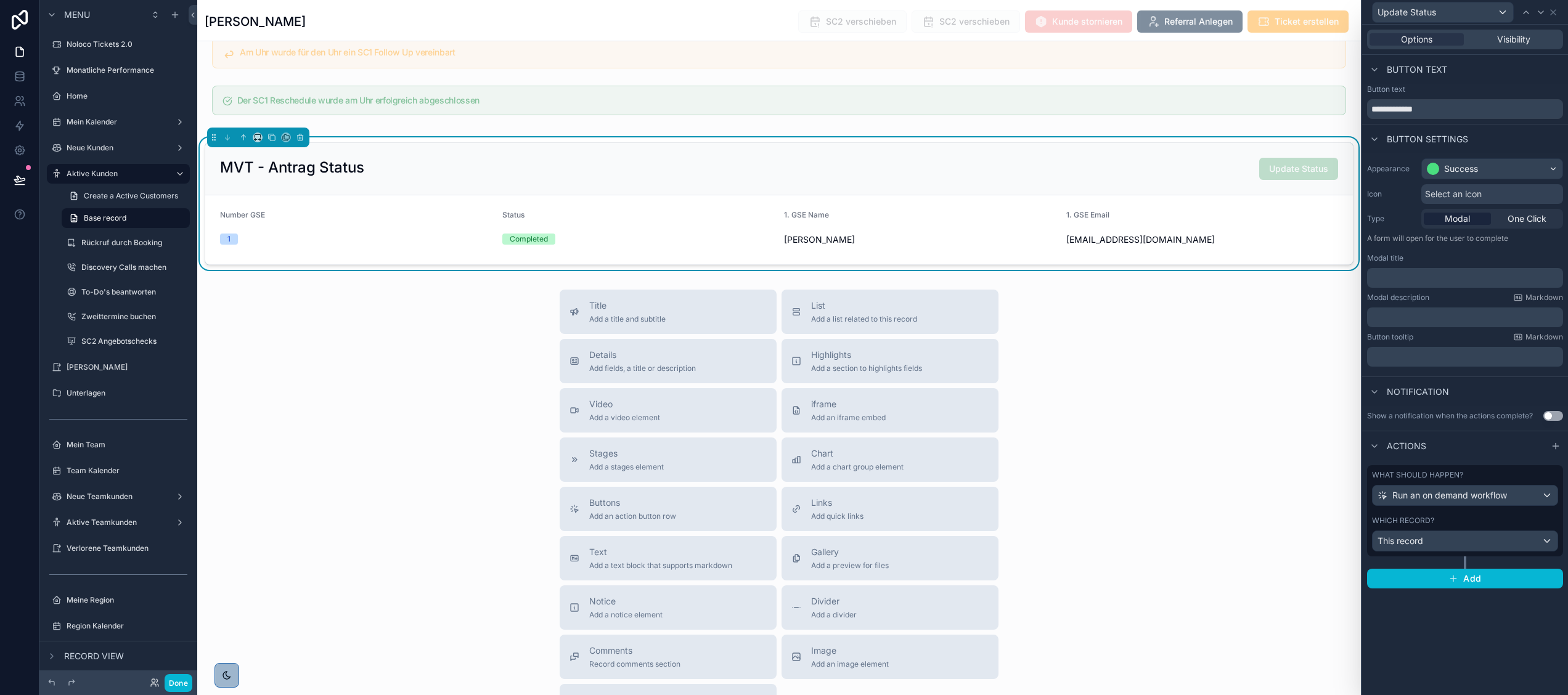
click at [1250, 436] on div "Title Add a title and subtitle List Add a list related to this record Details A…" at bounding box center [778, 510] width 1163 height 439
click at [1551, 13] on icon at bounding box center [1552, 12] width 5 height 5
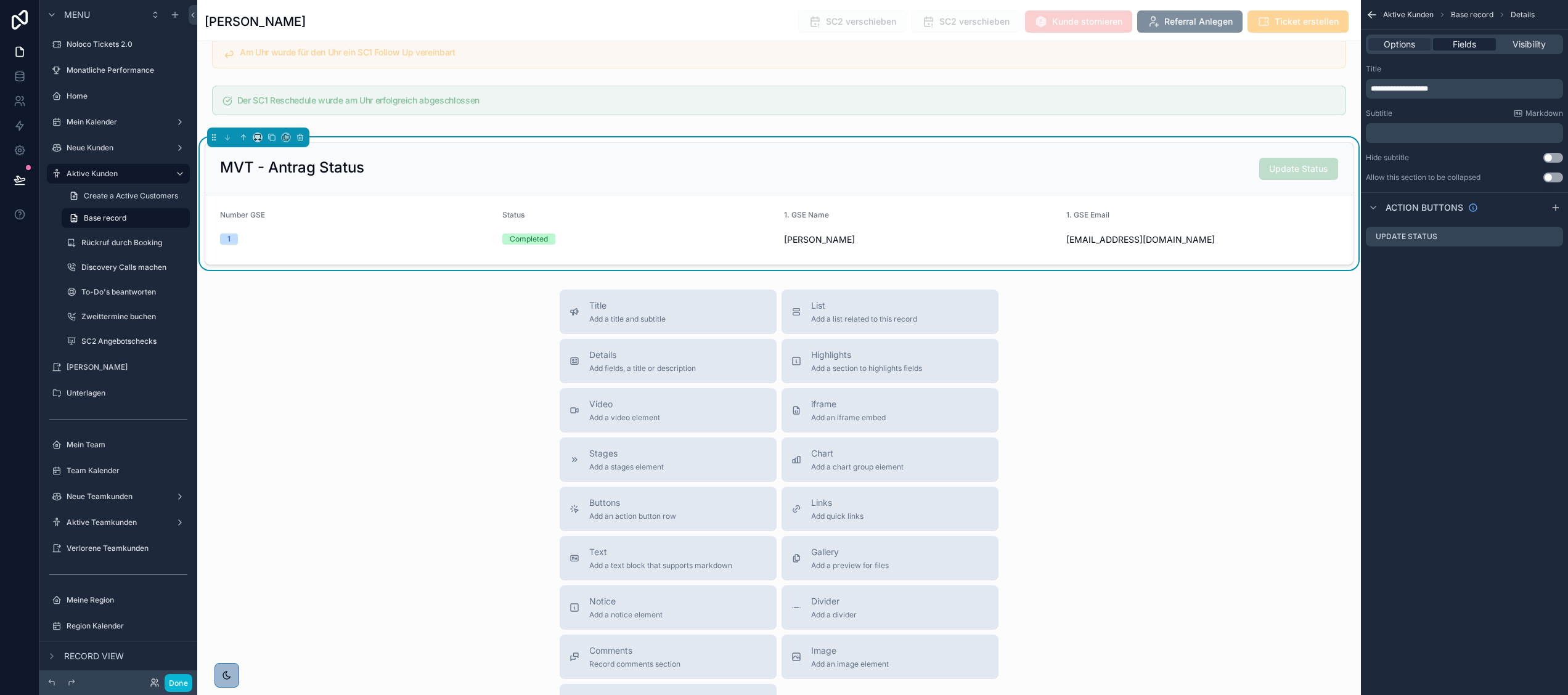
click at [1455, 47] on span "Fields" at bounding box center [1464, 44] width 24 height 13
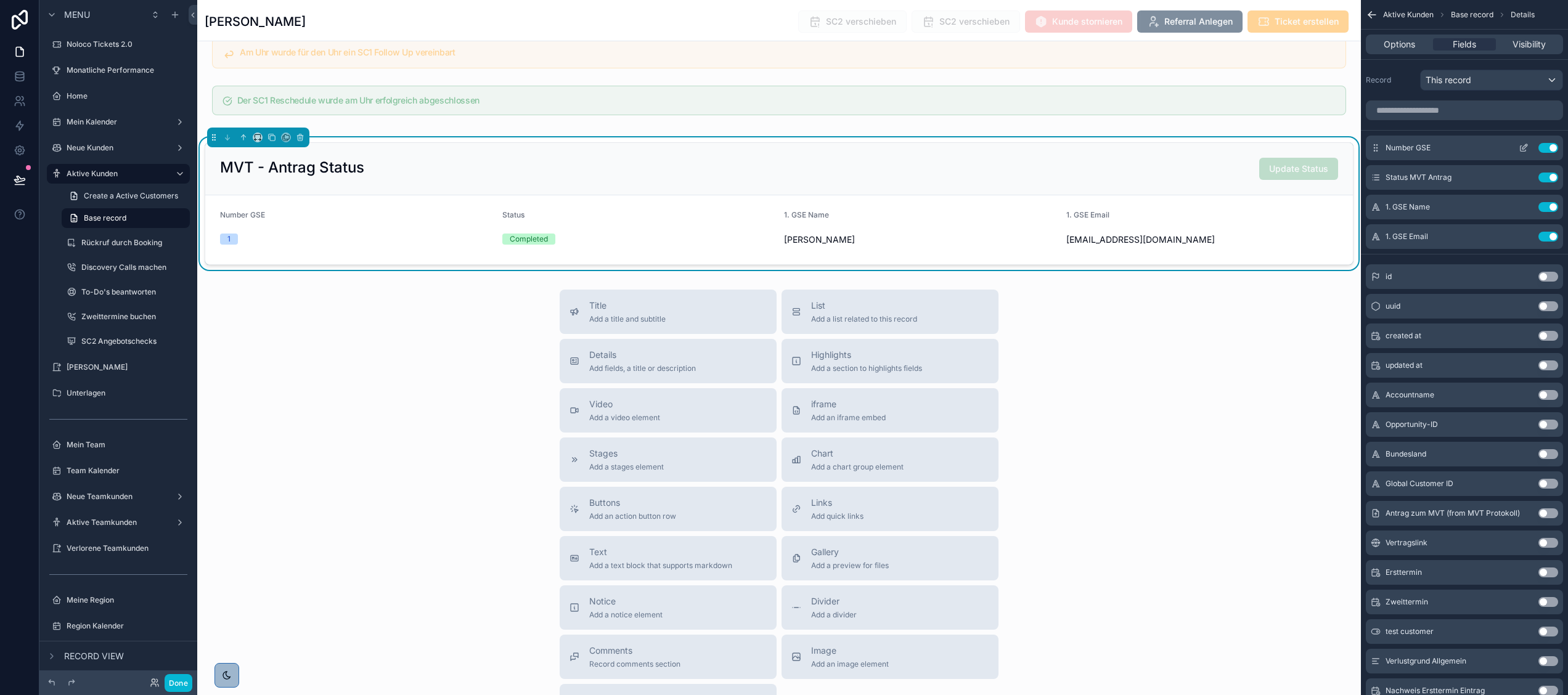
click at [1521, 144] on icon "scrollable content" at bounding box center [1523, 148] width 10 height 10
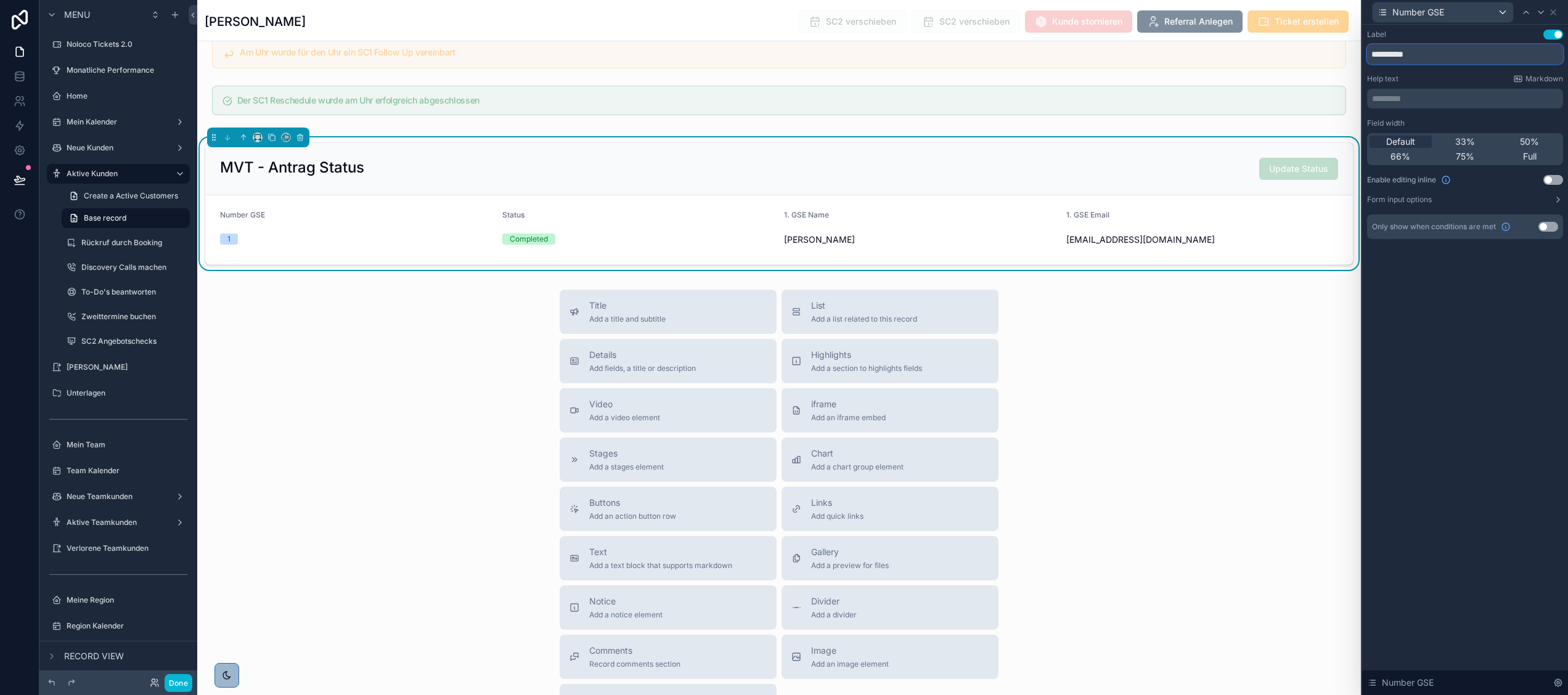
click at [1438, 52] on input "**********" at bounding box center [1465, 54] width 196 height 20
drag, startPoint x: 1438, startPoint y: 52, endPoint x: 1363, endPoint y: 55, distance: 75.1
click at [1363, 55] on div "**********" at bounding box center [1465, 146] width 206 height 244
paste input "**********"
type input "**********"
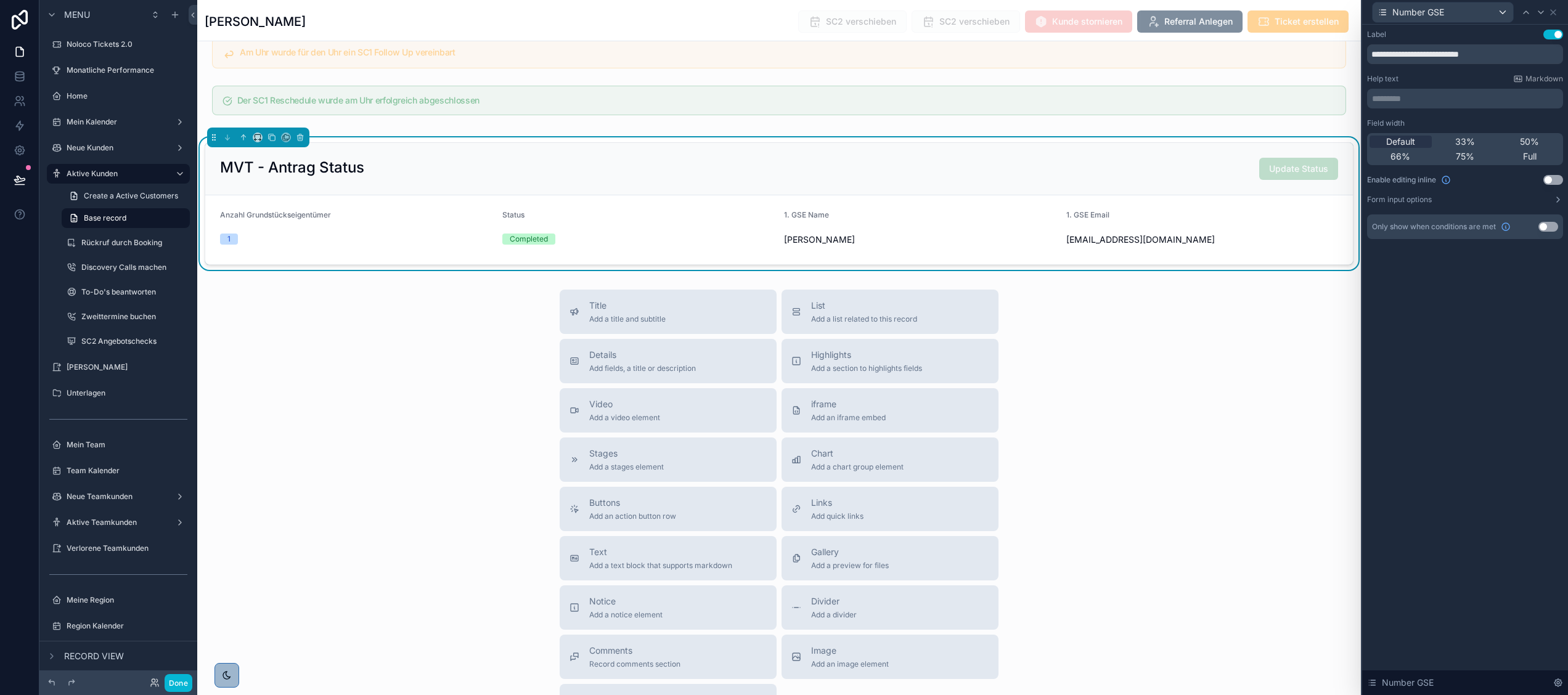
click at [1243, 350] on div "Title Add a title and subtitle List Add a list related to this record Details A…" at bounding box center [778, 510] width 1163 height 439
click at [173, 683] on button "Done" at bounding box center [178, 683] width 27 height 18
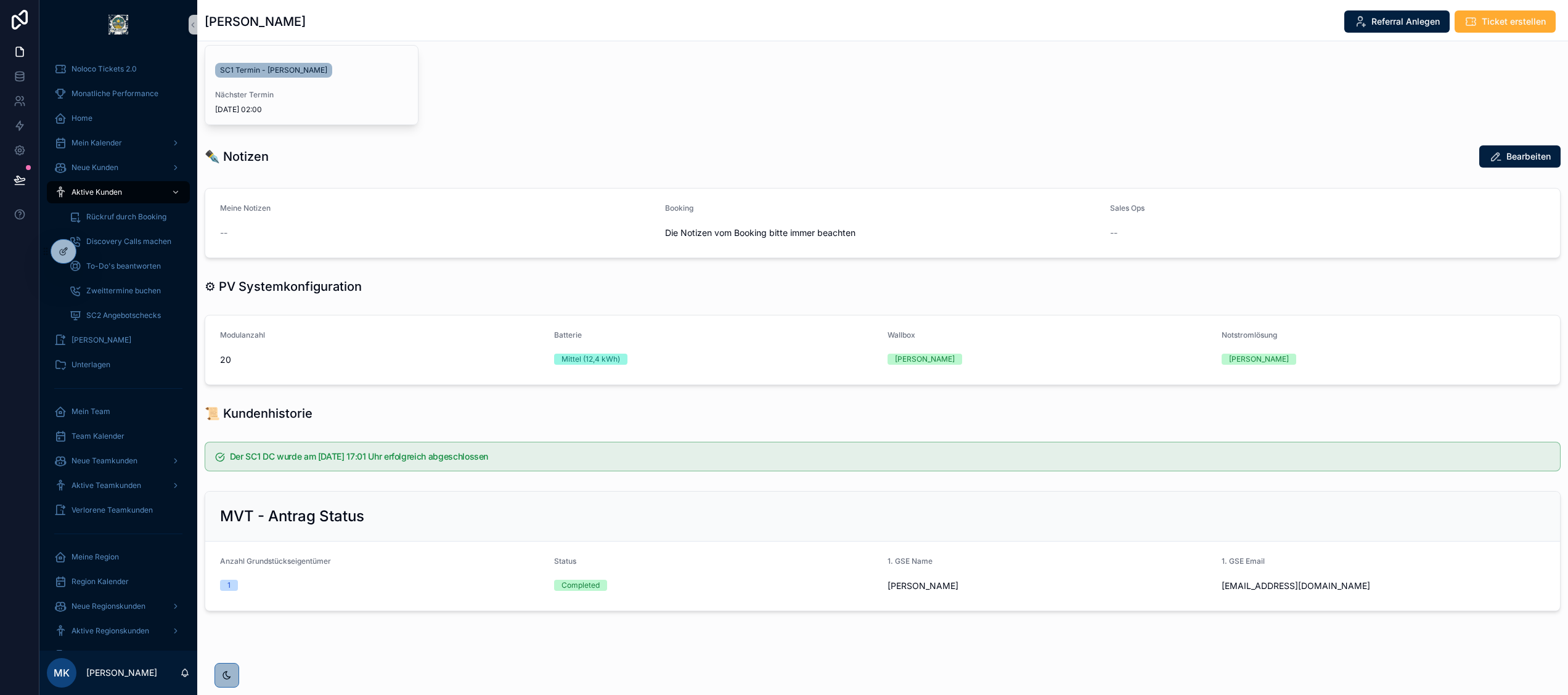
scroll to position [380, 0]
click at [68, 247] on icon at bounding box center [64, 252] width 10 height 10
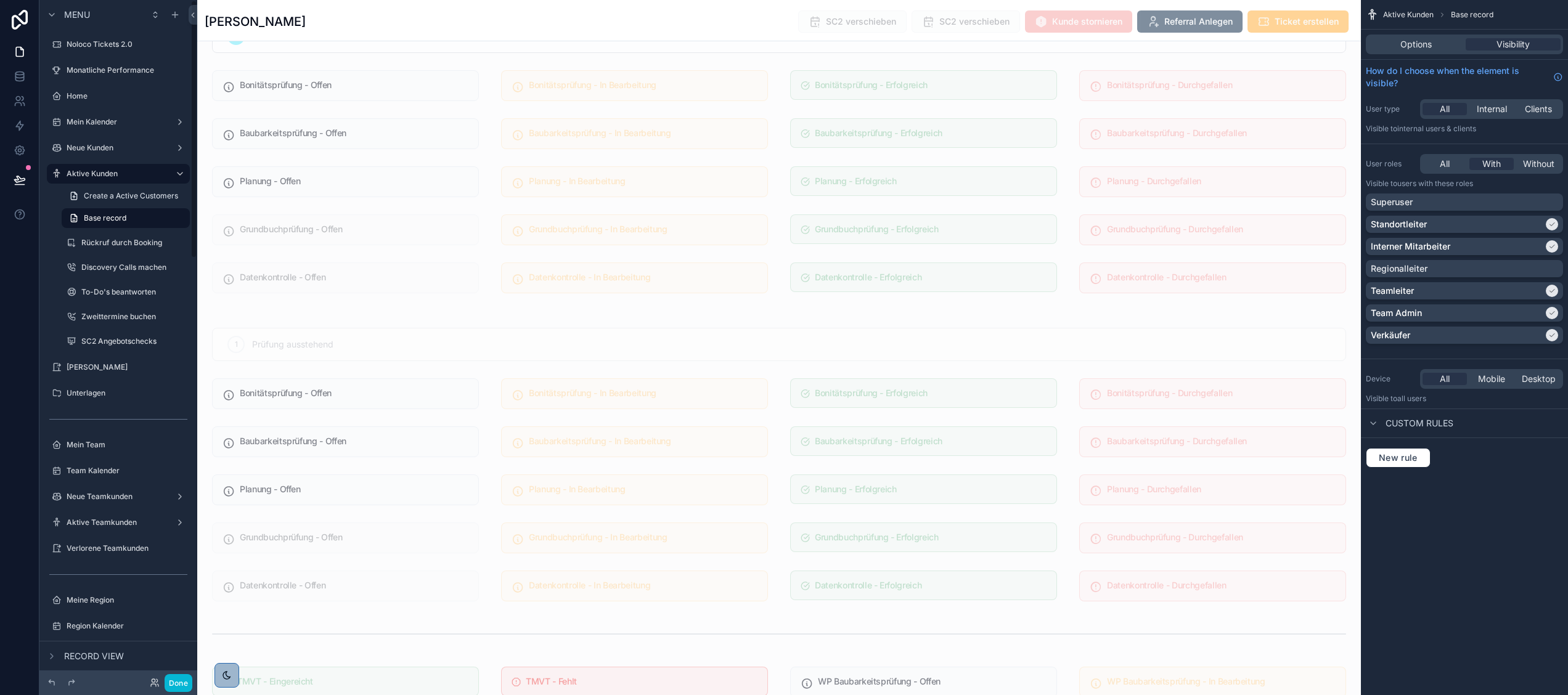
scroll to position [3610, 0]
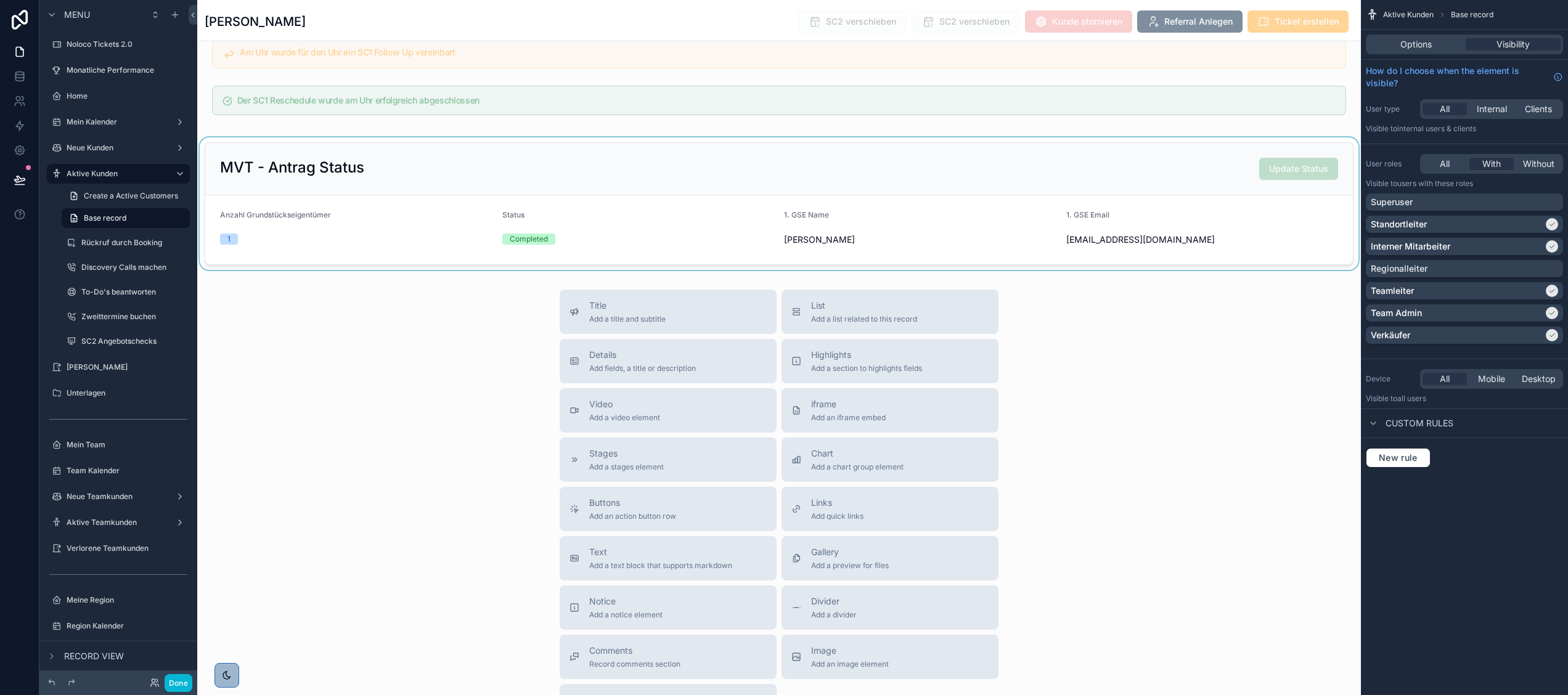
click at [408, 212] on div "scrollable content" at bounding box center [778, 203] width 1163 height 132
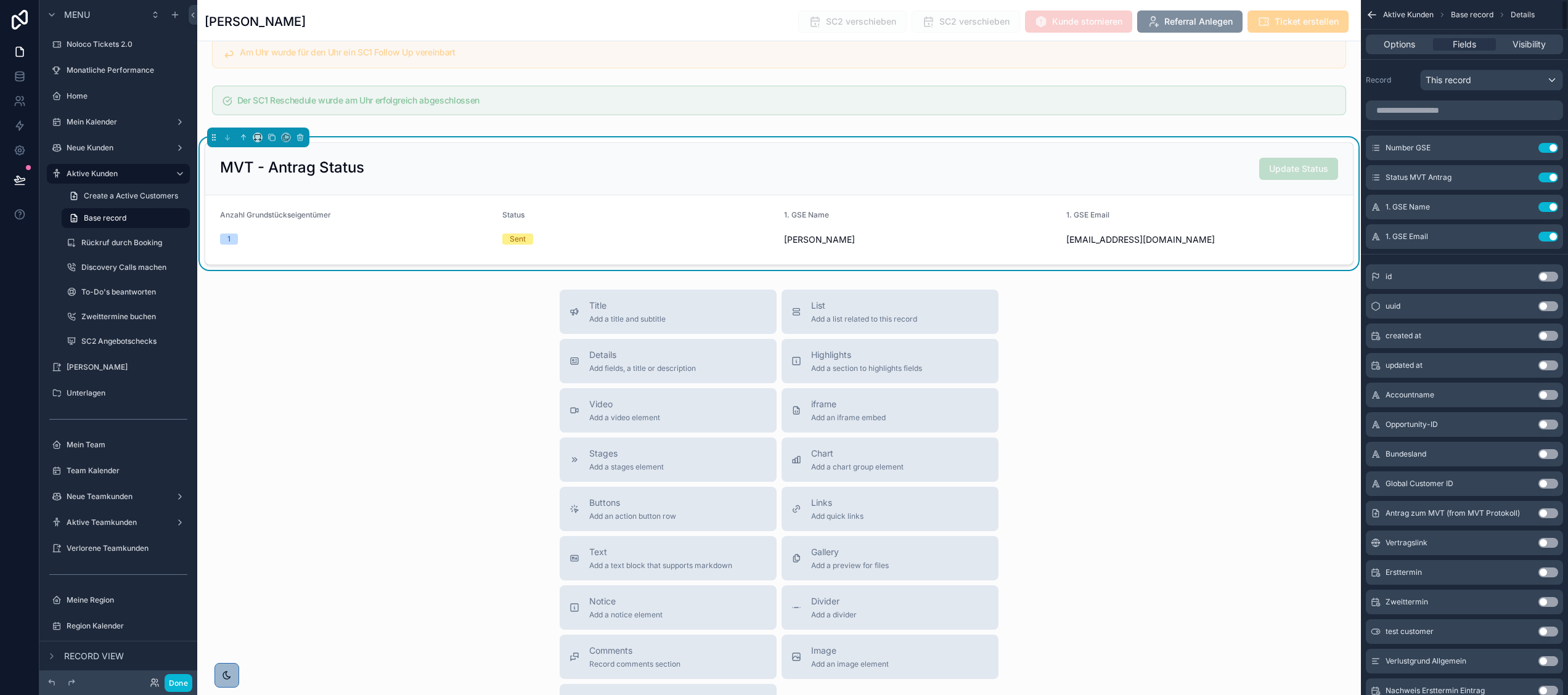
click at [1403, 33] on div "Options Fields Visibility" at bounding box center [1463, 44] width 207 height 29
click at [1393, 41] on span "Options" at bounding box center [1399, 44] width 31 height 13
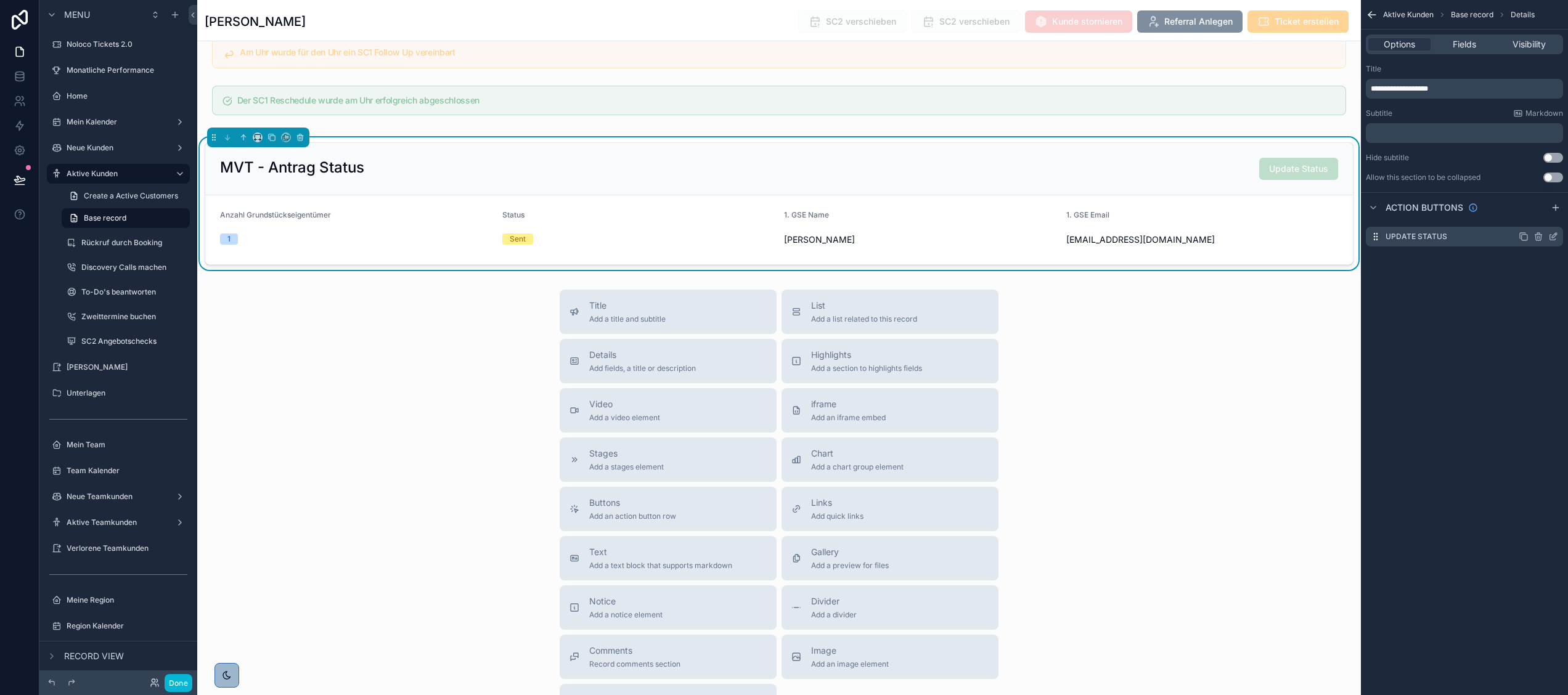
click at [1551, 236] on icon "scrollable content" at bounding box center [1553, 236] width 10 height 10
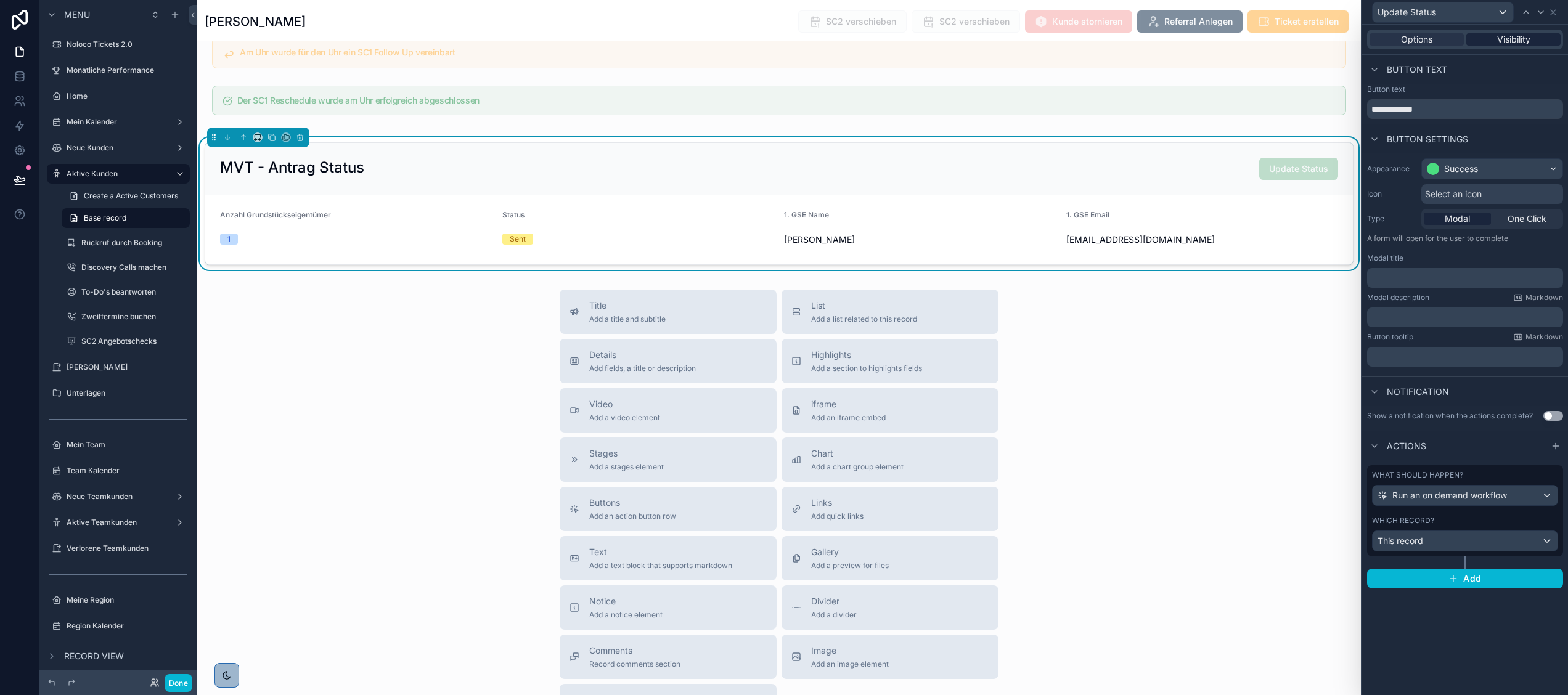
click at [1507, 42] on span "Visibility" at bounding box center [1513, 39] width 33 height 13
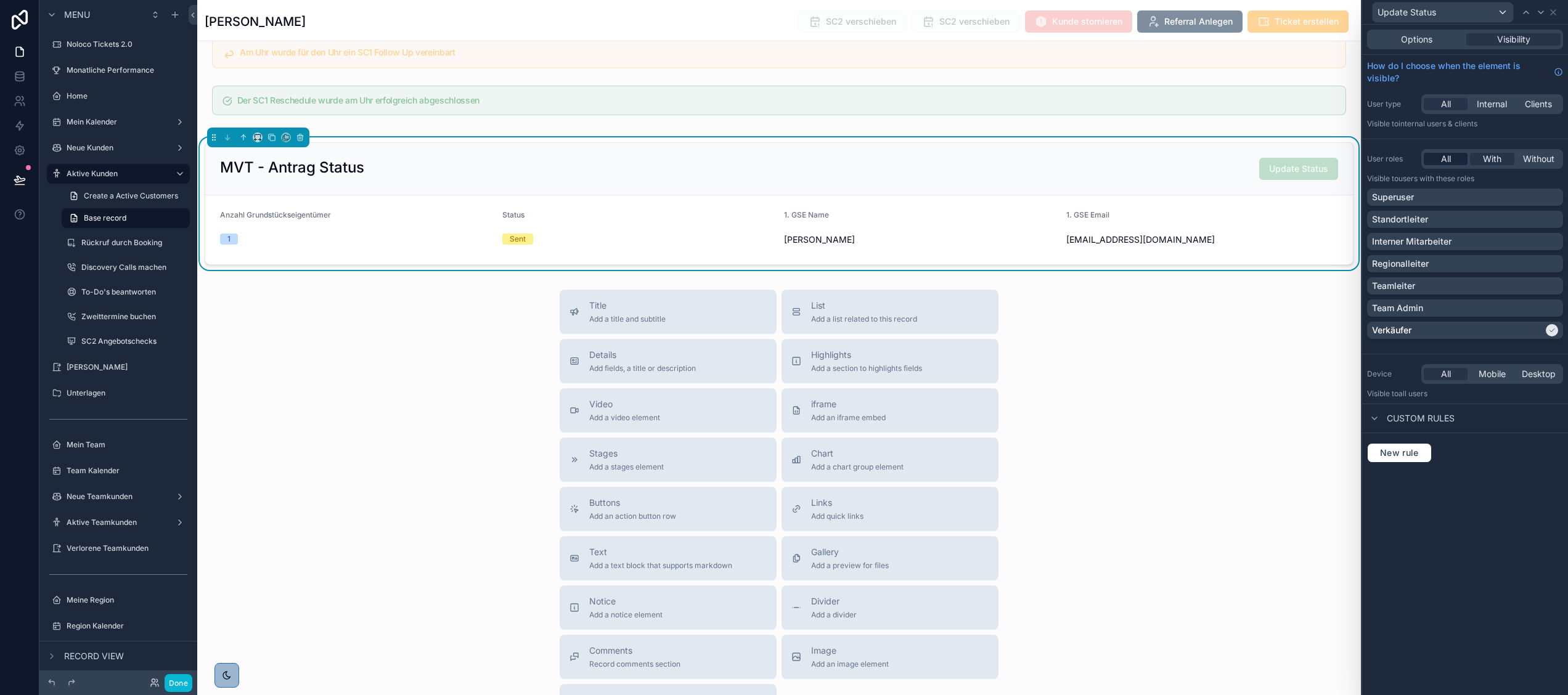
click at [1446, 159] on span "All" at bounding box center [1446, 159] width 10 height 13
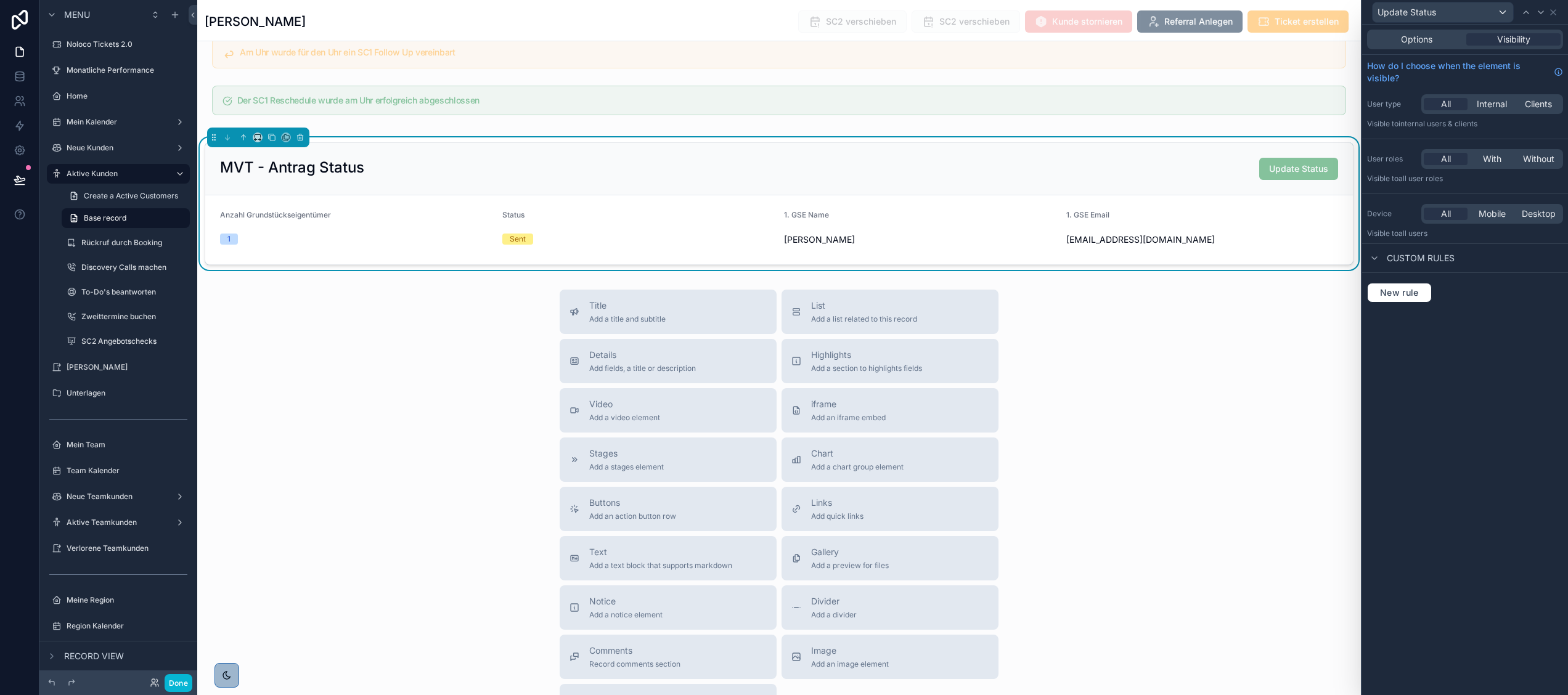
click at [1228, 418] on div "Title Add a title and subtitle List Add a list related to this record Details A…" at bounding box center [778, 510] width 1163 height 439
click at [175, 683] on button "Done" at bounding box center [178, 683] width 27 height 18
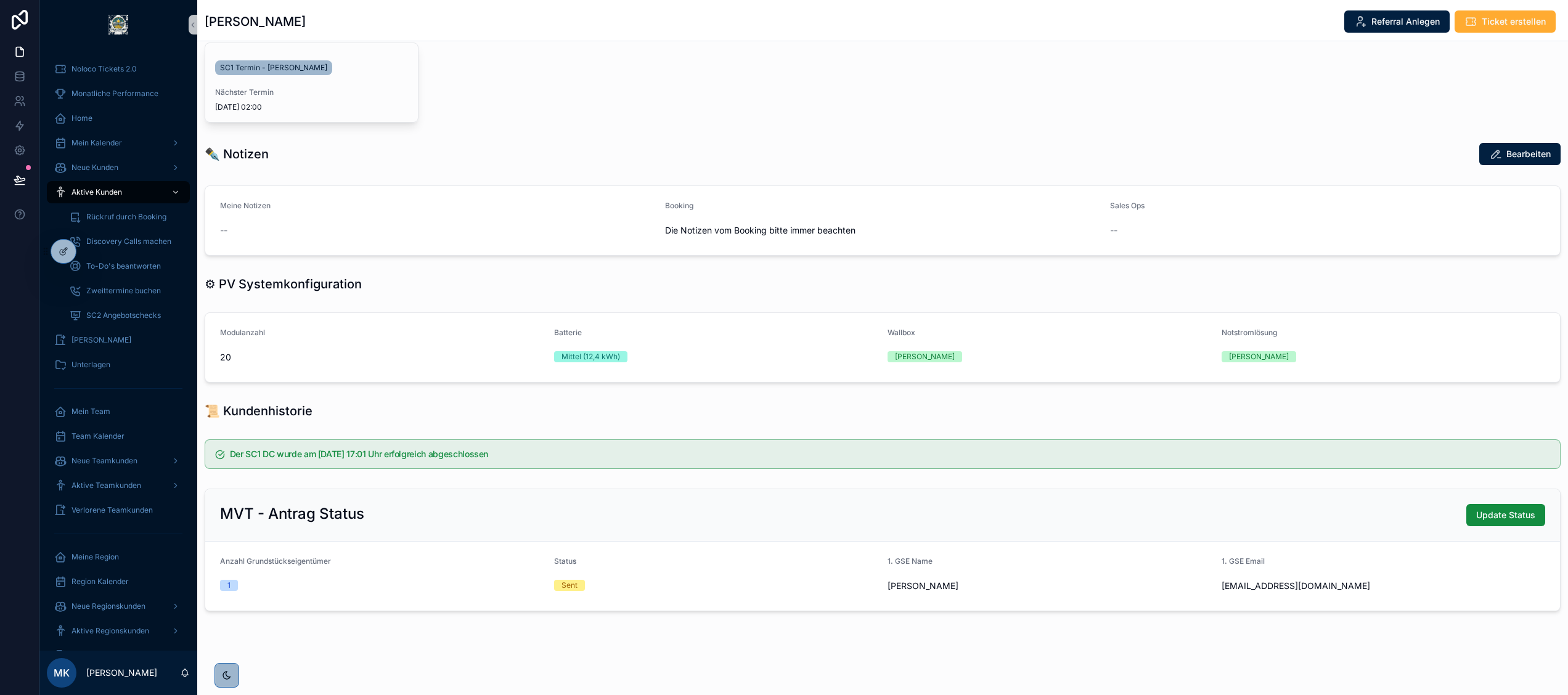
scroll to position [383, 0]
click at [60, 249] on icon at bounding box center [64, 252] width 10 height 10
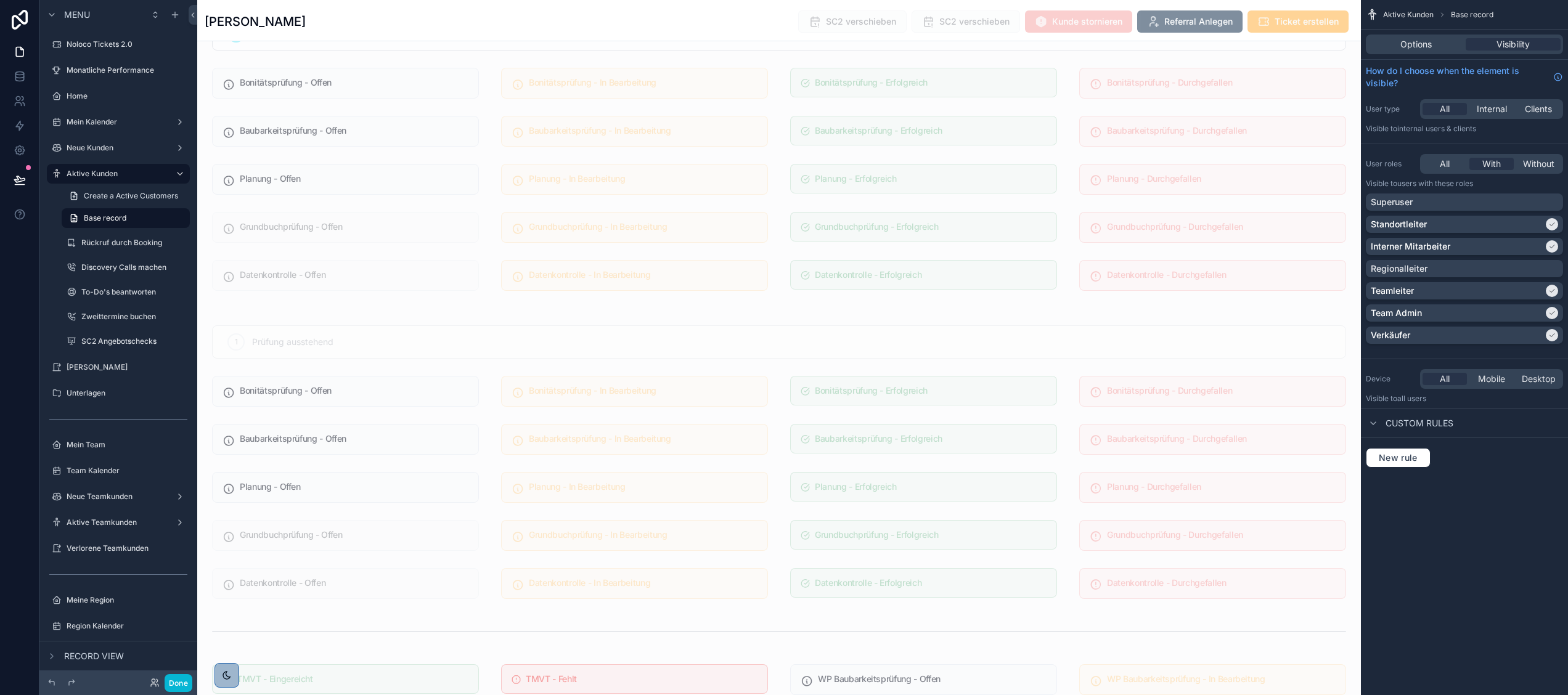
scroll to position [3610, 0]
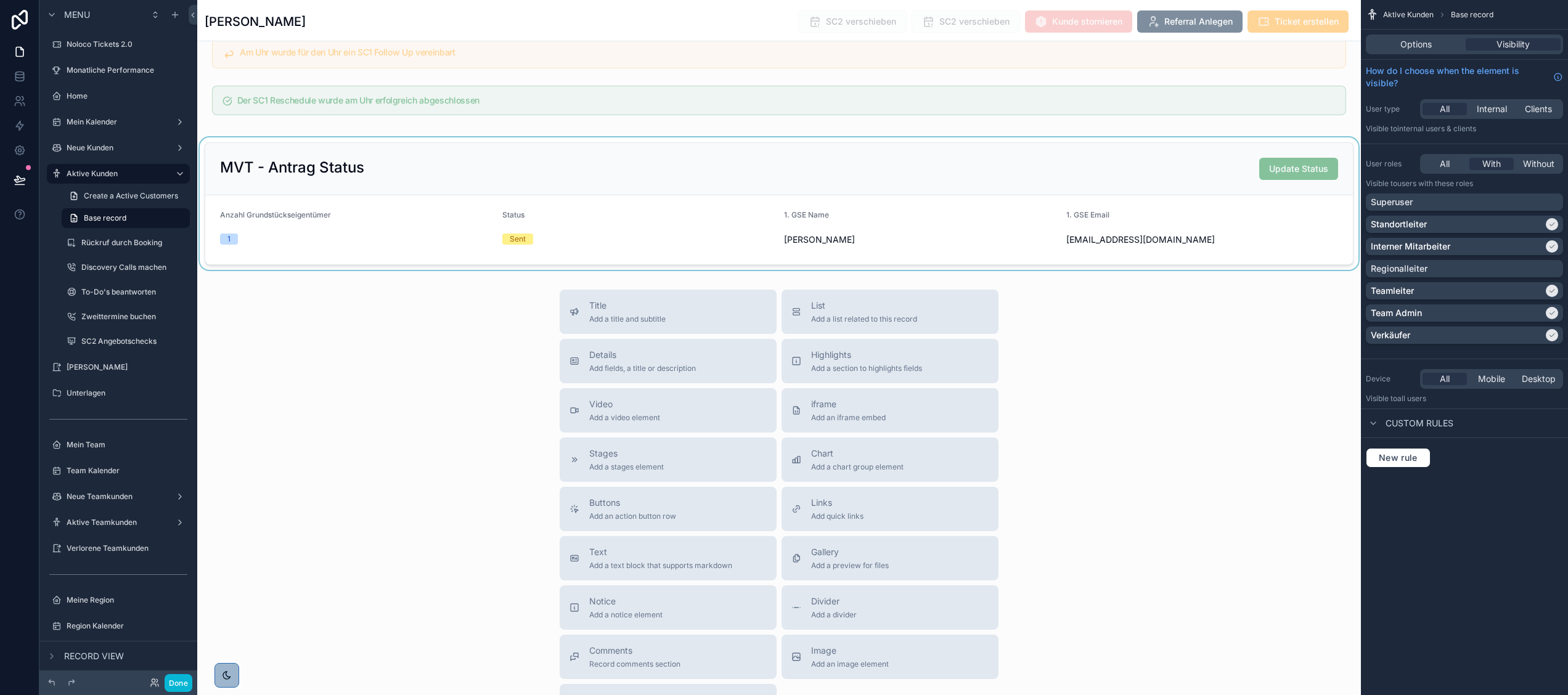
click at [556, 268] on div "scrollable content" at bounding box center [778, 203] width 1163 height 132
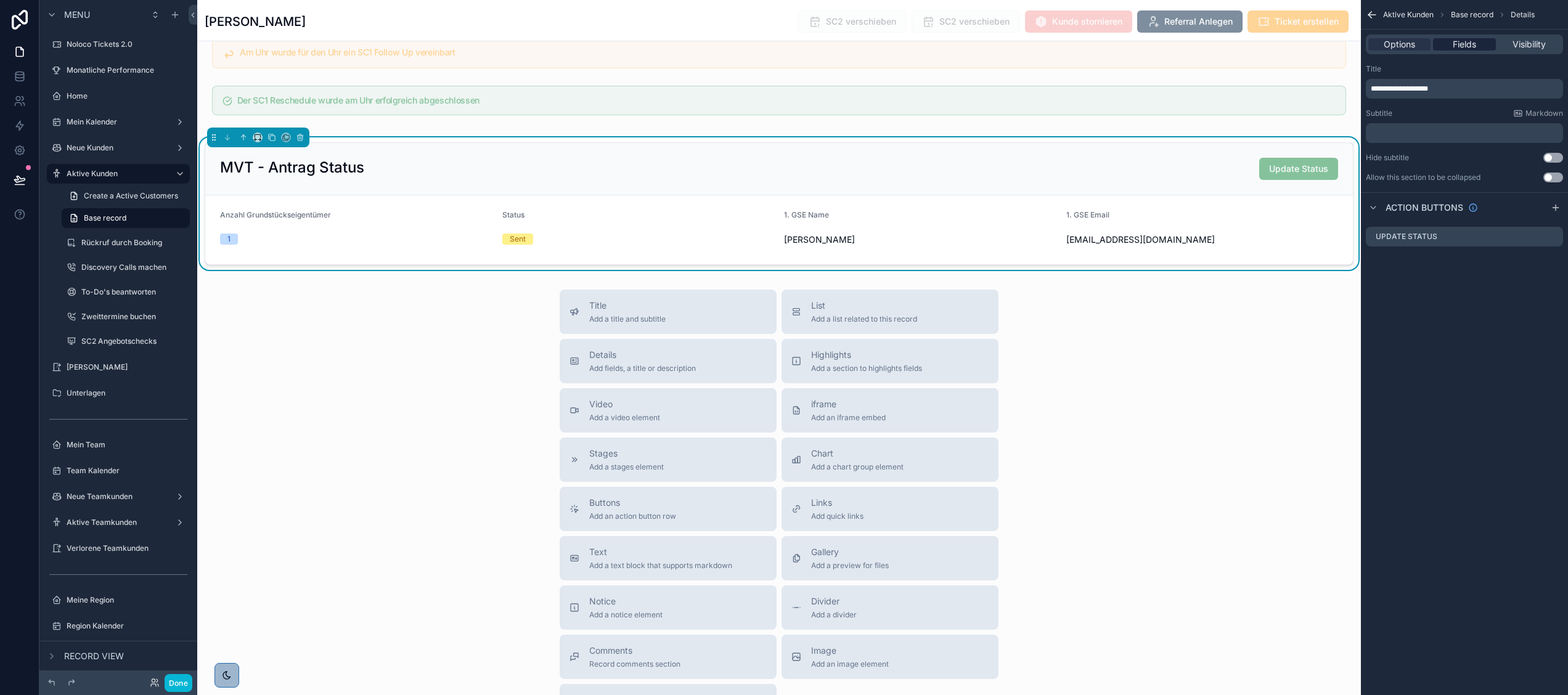
click at [1467, 47] on span "Fields" at bounding box center [1464, 44] width 24 height 13
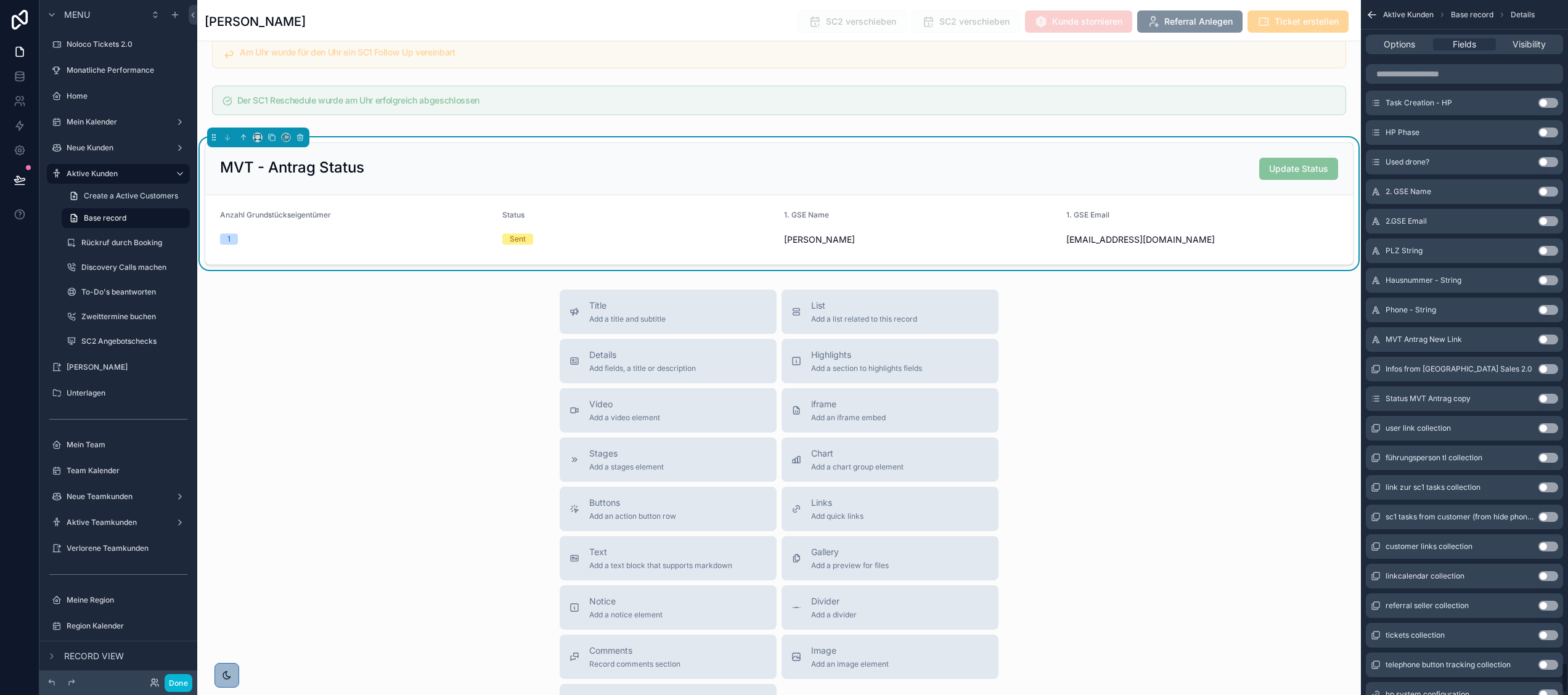
scroll to position [14873, 0]
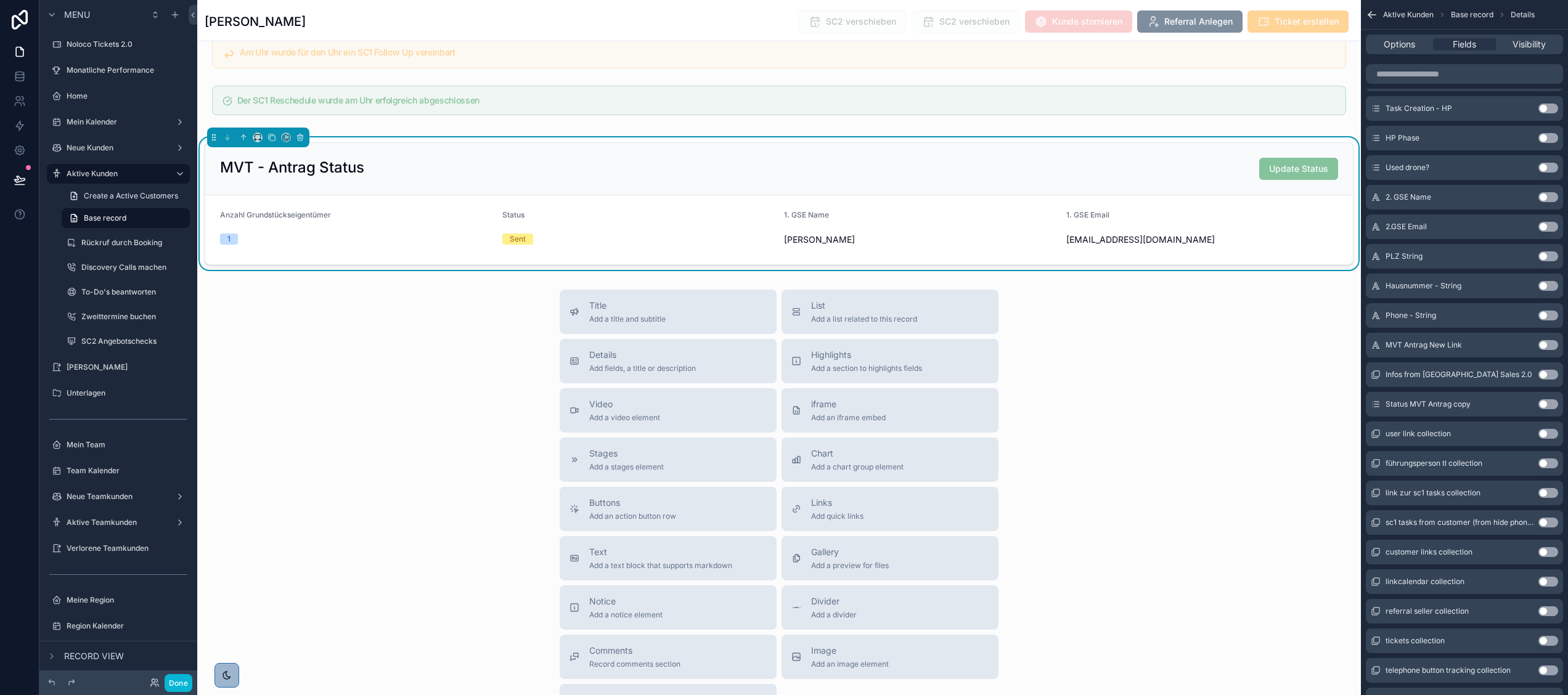
click at [1554, 198] on button "Use setting" at bounding box center [1548, 197] width 20 height 10
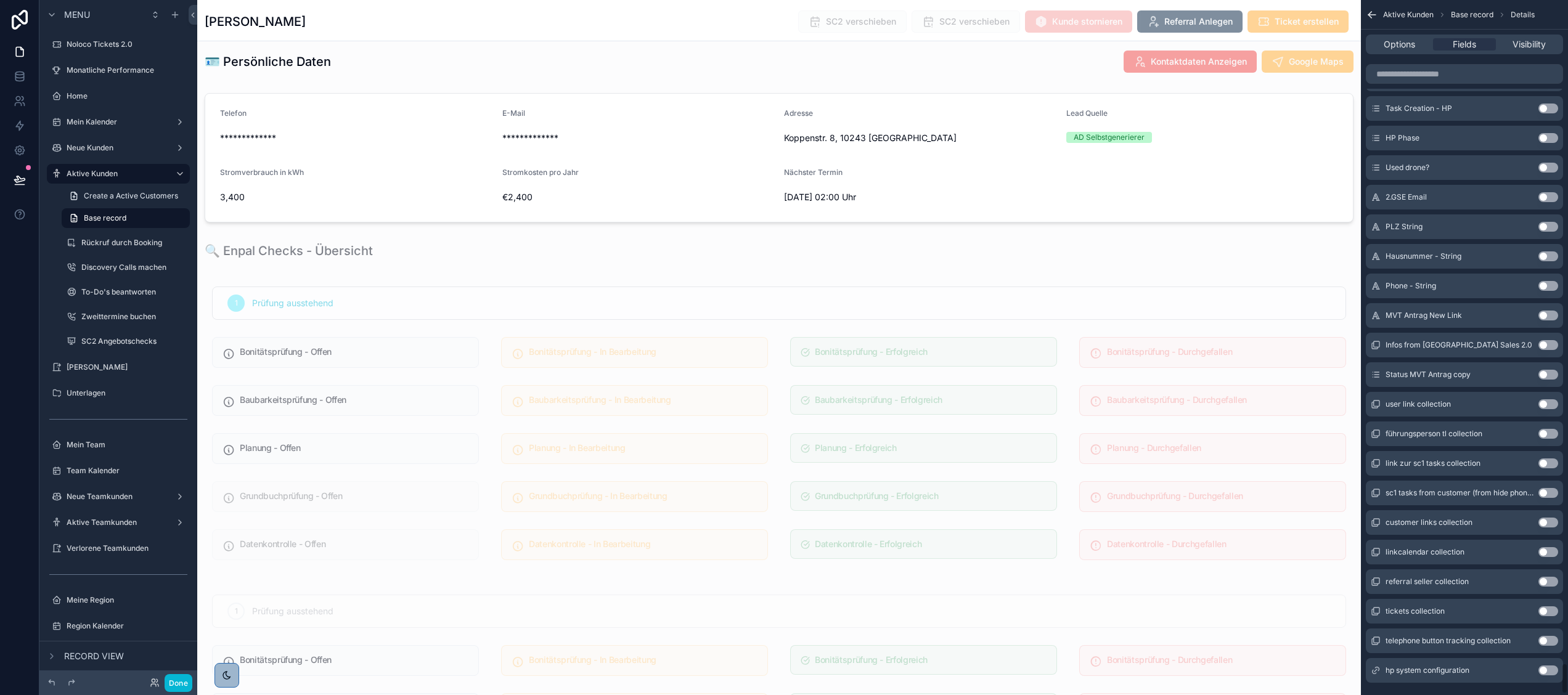
scroll to position [3610, 0]
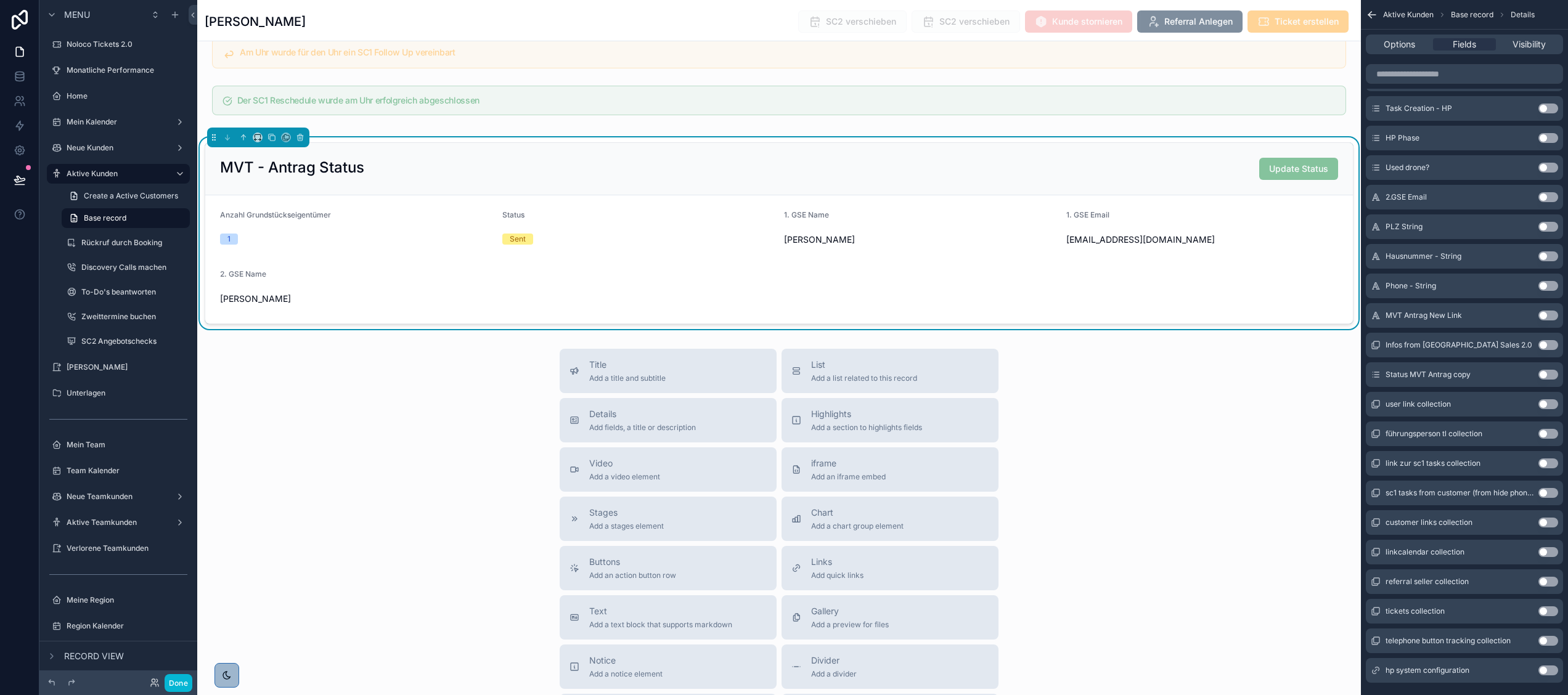
click at [1544, 196] on button "Use setting" at bounding box center [1548, 197] width 20 height 10
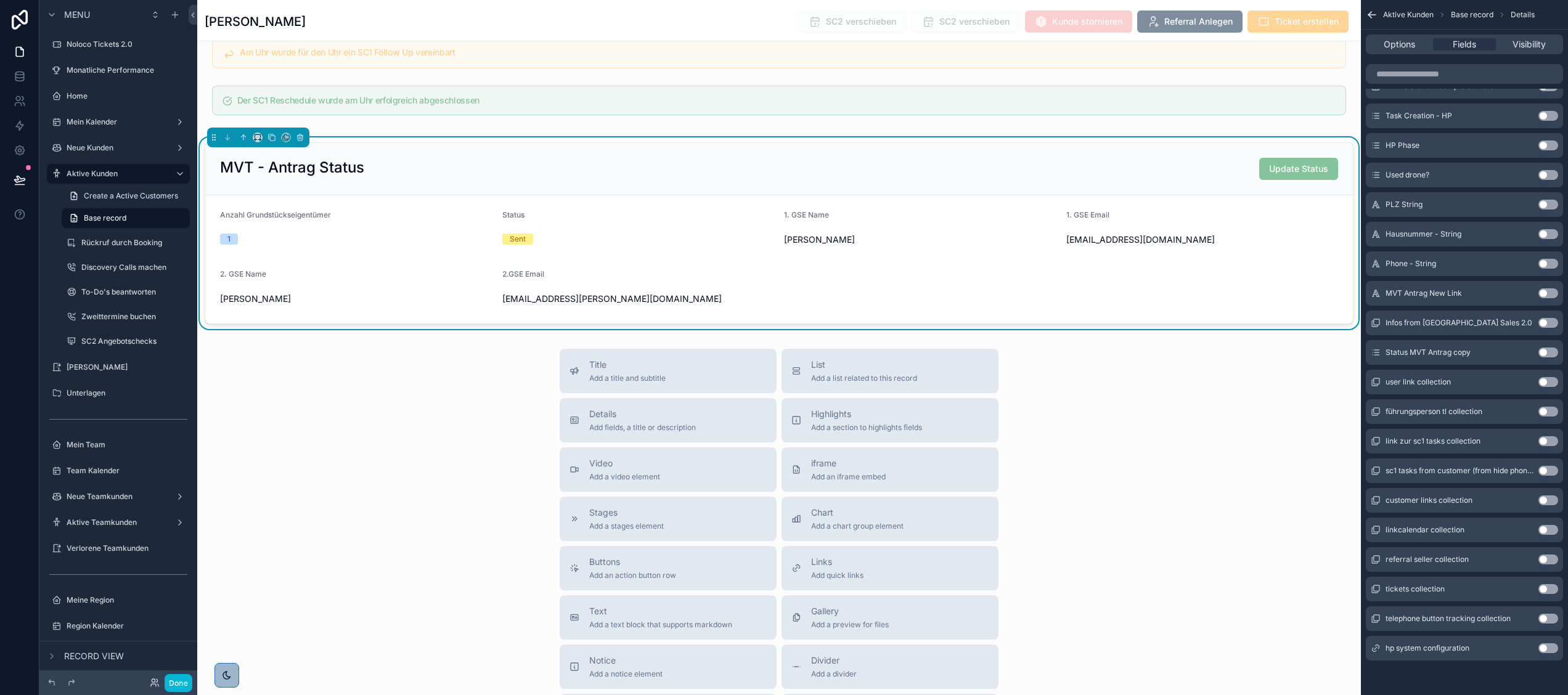
click at [1545, 353] on button "Use setting" at bounding box center [1548, 353] width 20 height 10
click at [1394, 45] on span "Options" at bounding box center [1399, 44] width 31 height 13
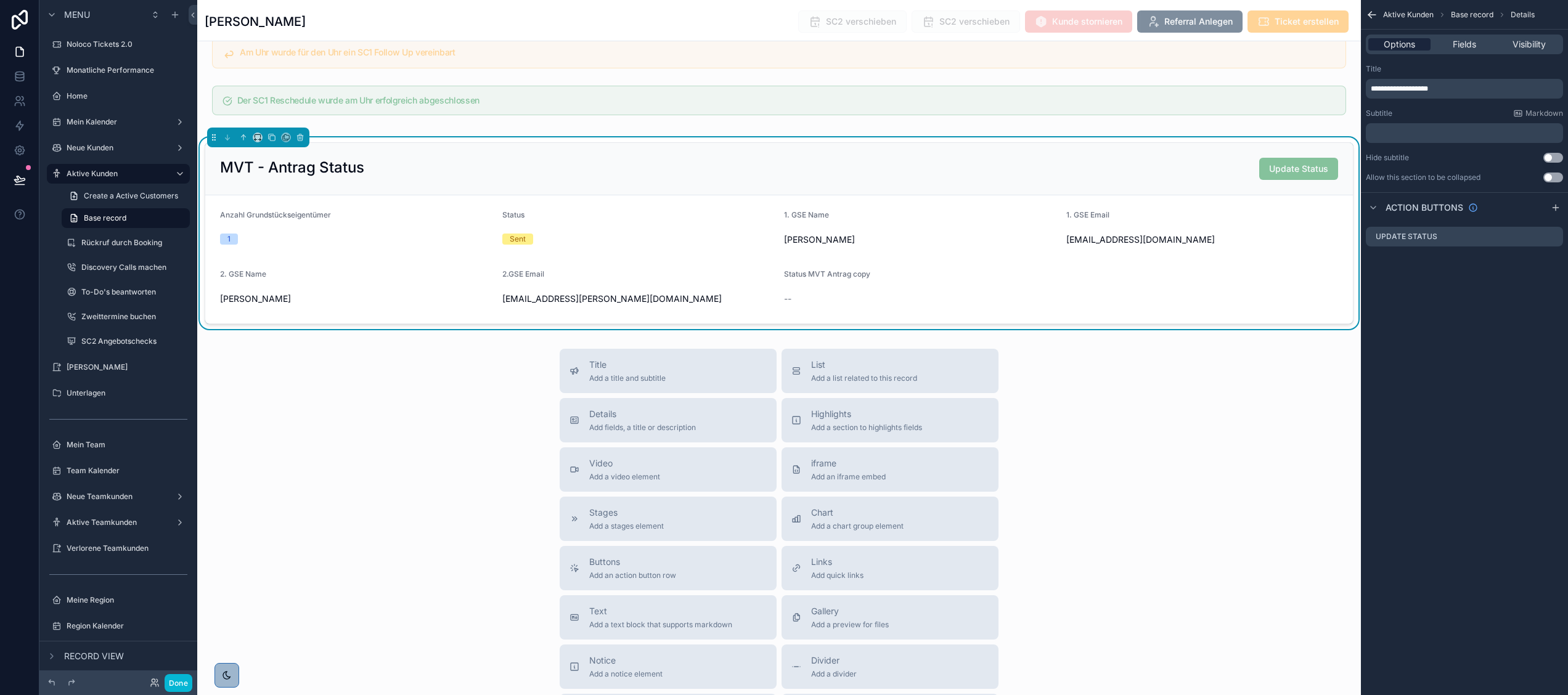
scroll to position [0, 0]
click at [1452, 48] on span "Fields" at bounding box center [1464, 44] width 24 height 13
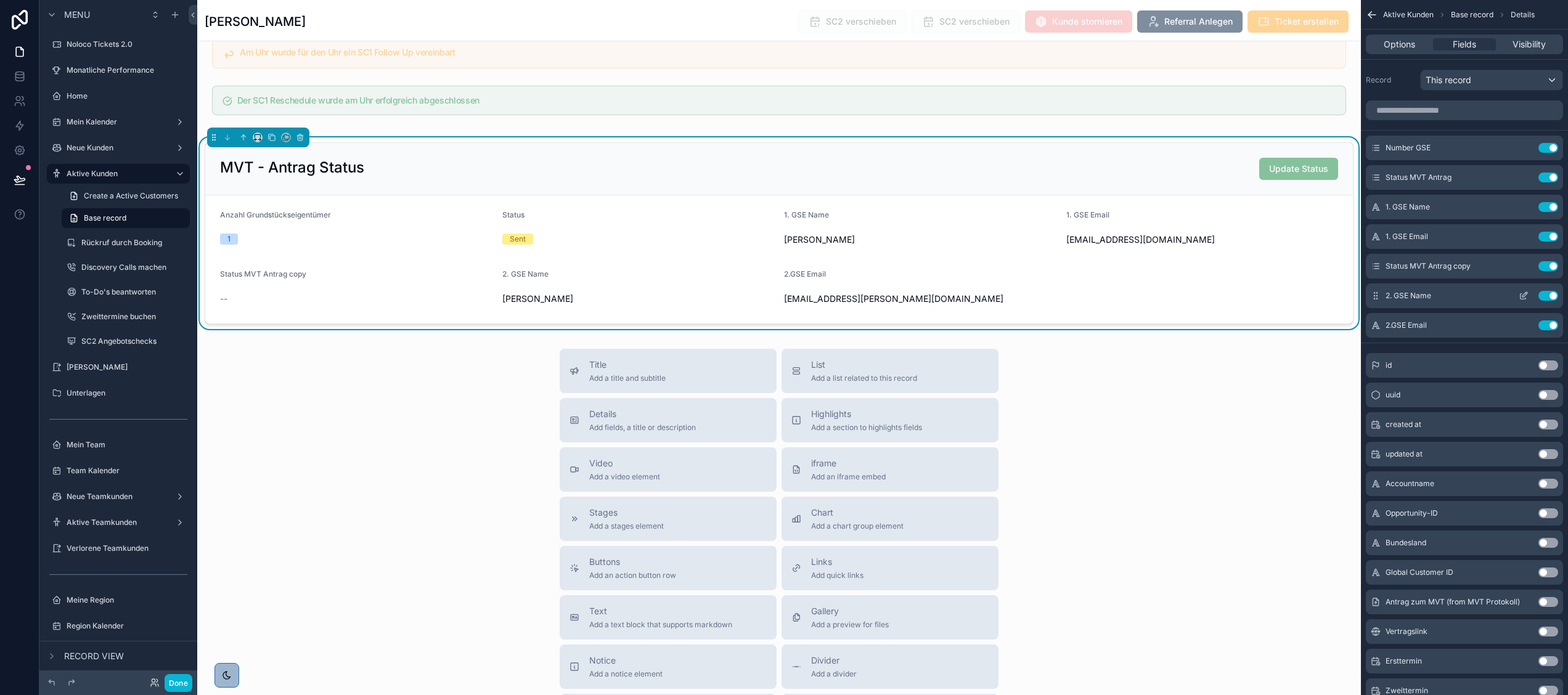
click at [1522, 294] on icon "scrollable content" at bounding box center [1523, 296] width 10 height 10
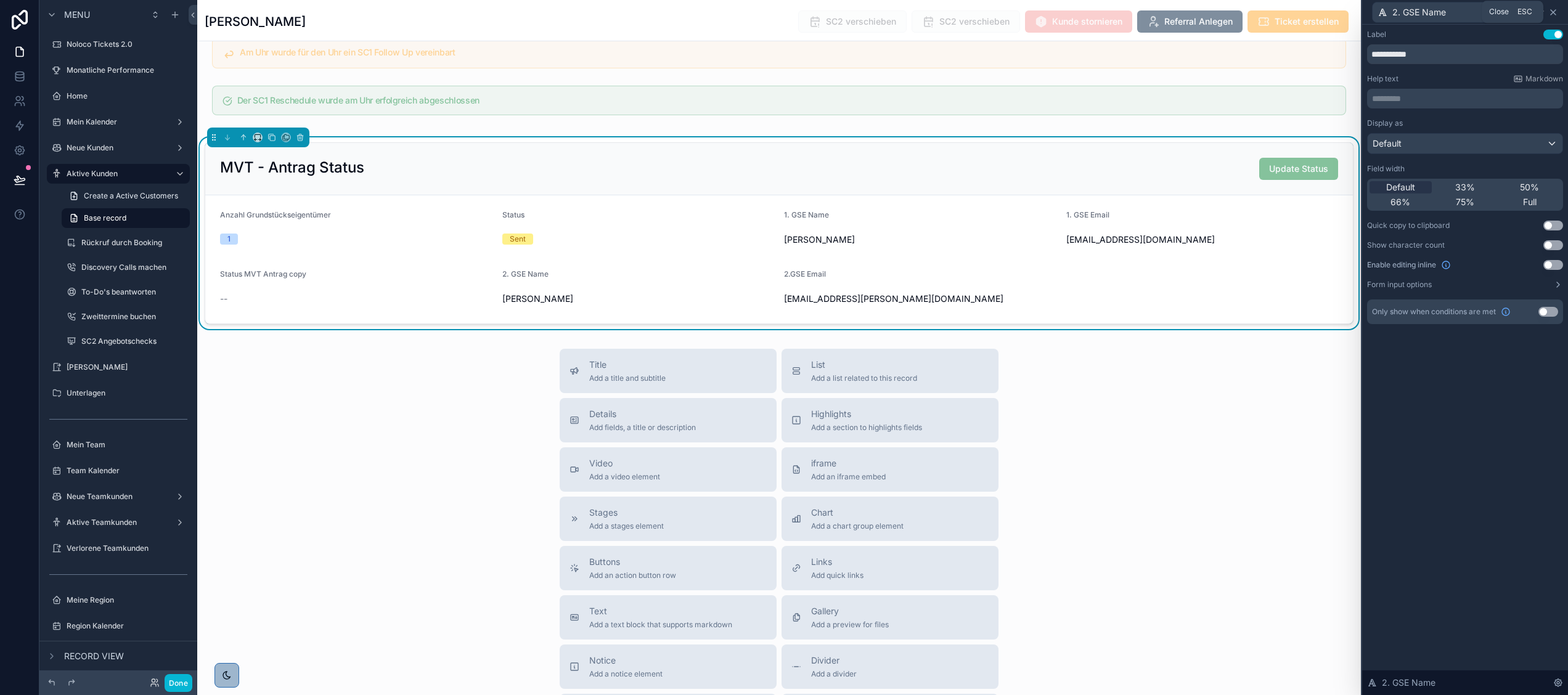
click at [1553, 10] on icon at bounding box center [1553, 13] width 10 height 10
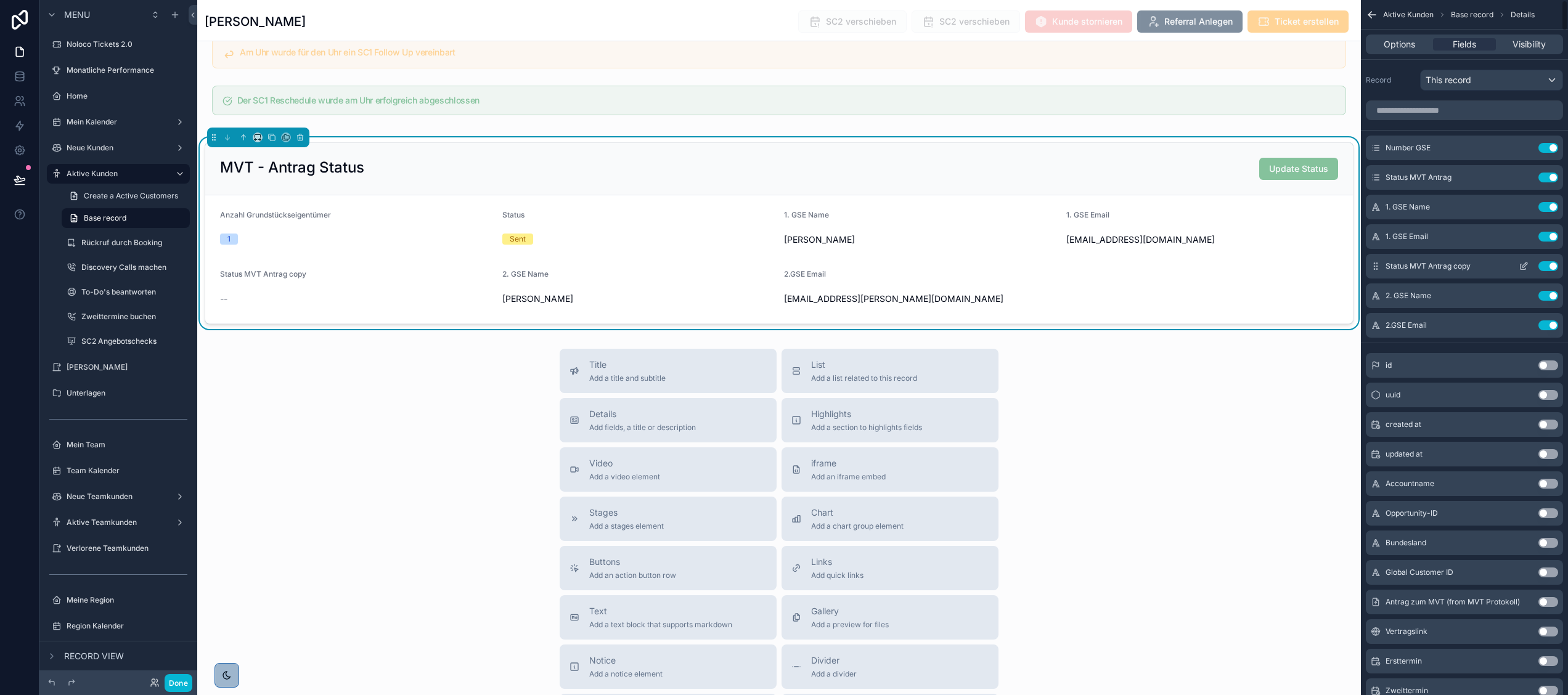
click at [1522, 267] on icon "scrollable content" at bounding box center [1523, 267] width 10 height 10
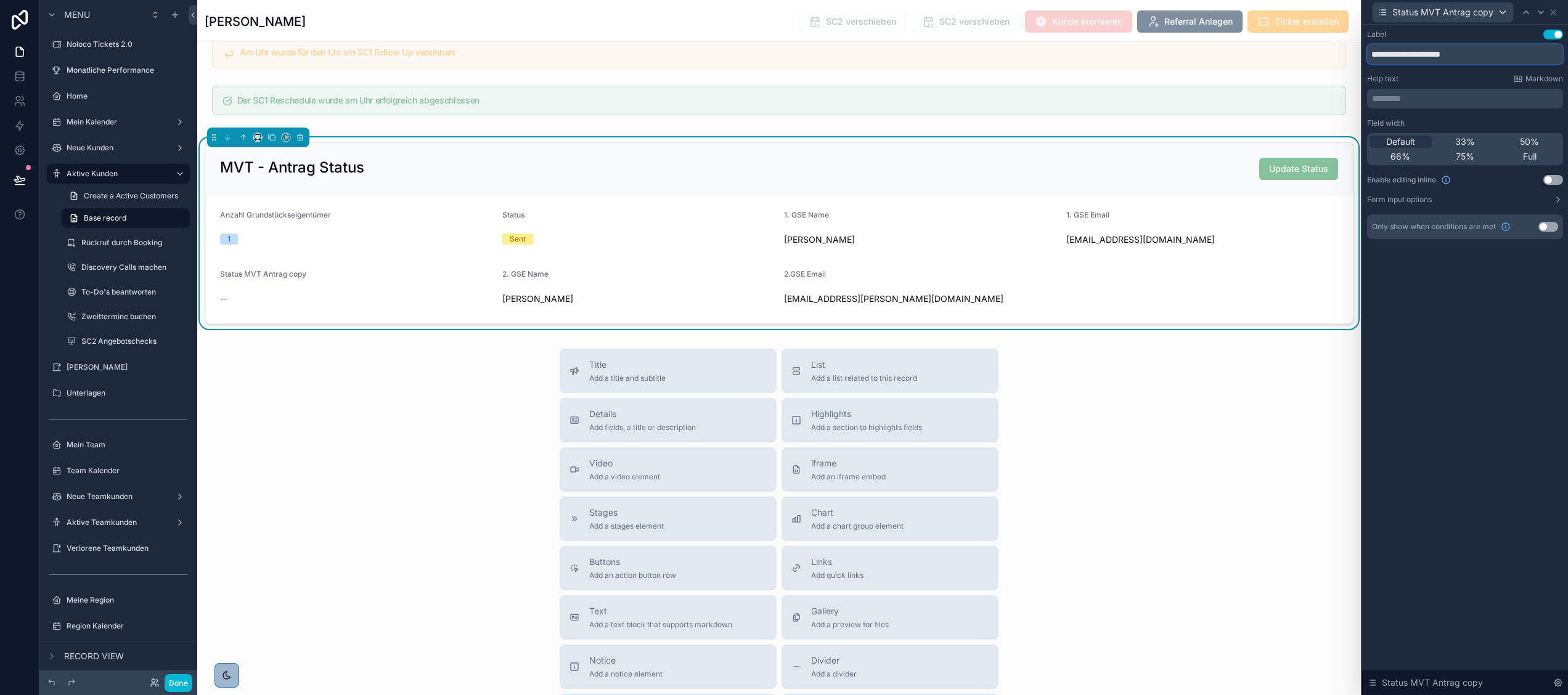
click at [1488, 50] on input "**********" at bounding box center [1465, 54] width 196 height 20
click at [1253, 402] on div "Title Add a title and subtitle List Add a list related to this record Details A…" at bounding box center [778, 569] width 1163 height 439
click at [1405, 60] on input "********" at bounding box center [1465, 54] width 196 height 20
type input "*********"
click at [1548, 13] on icon at bounding box center [1553, 13] width 10 height 10
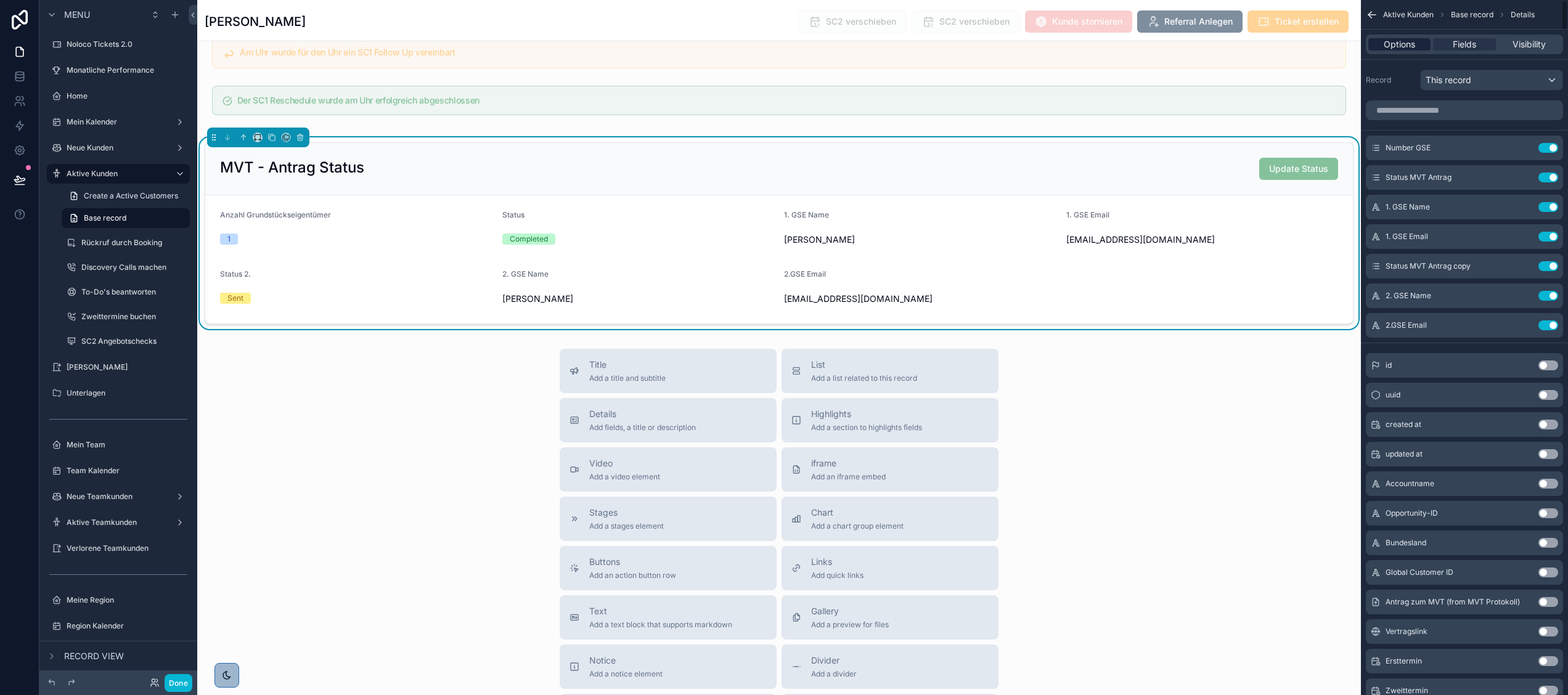
click at [1396, 42] on span "Options" at bounding box center [1399, 44] width 31 height 13
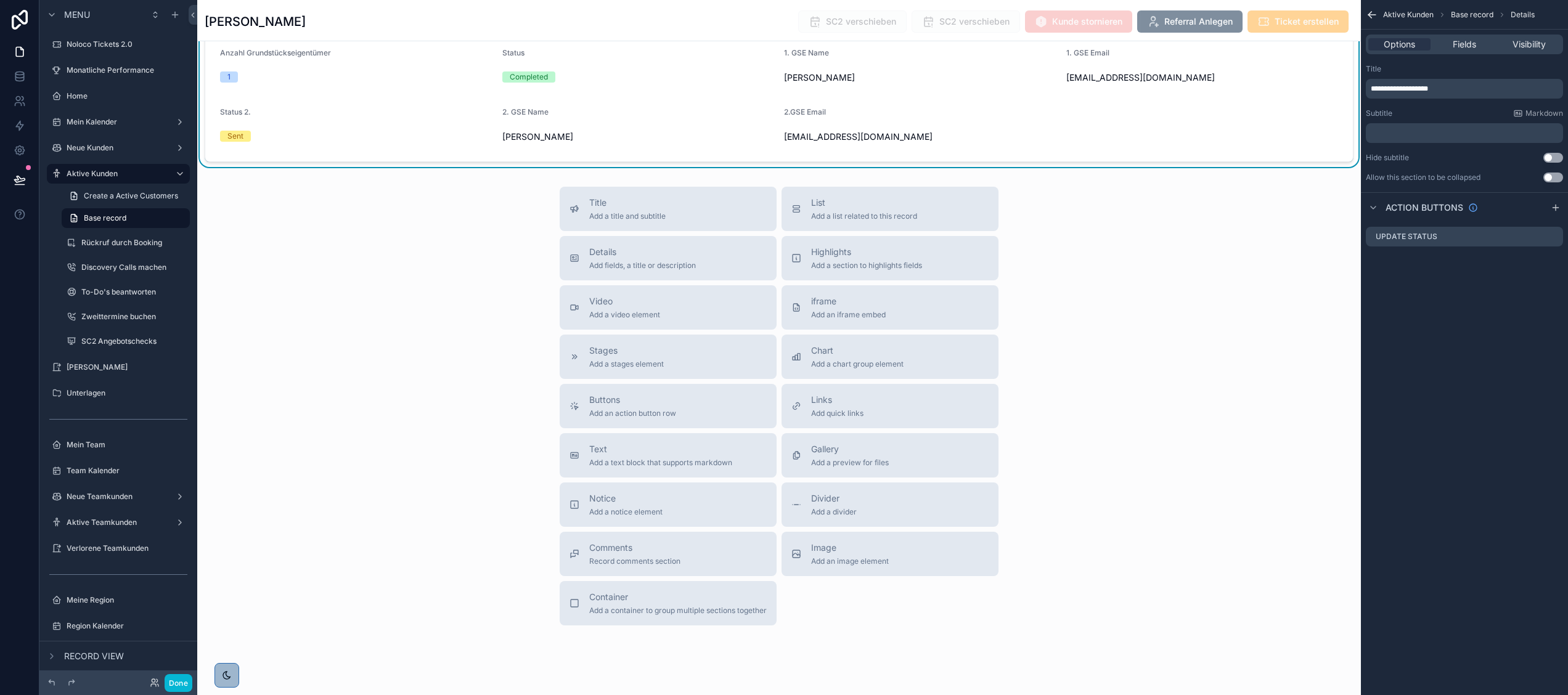
scroll to position [3781, 0]
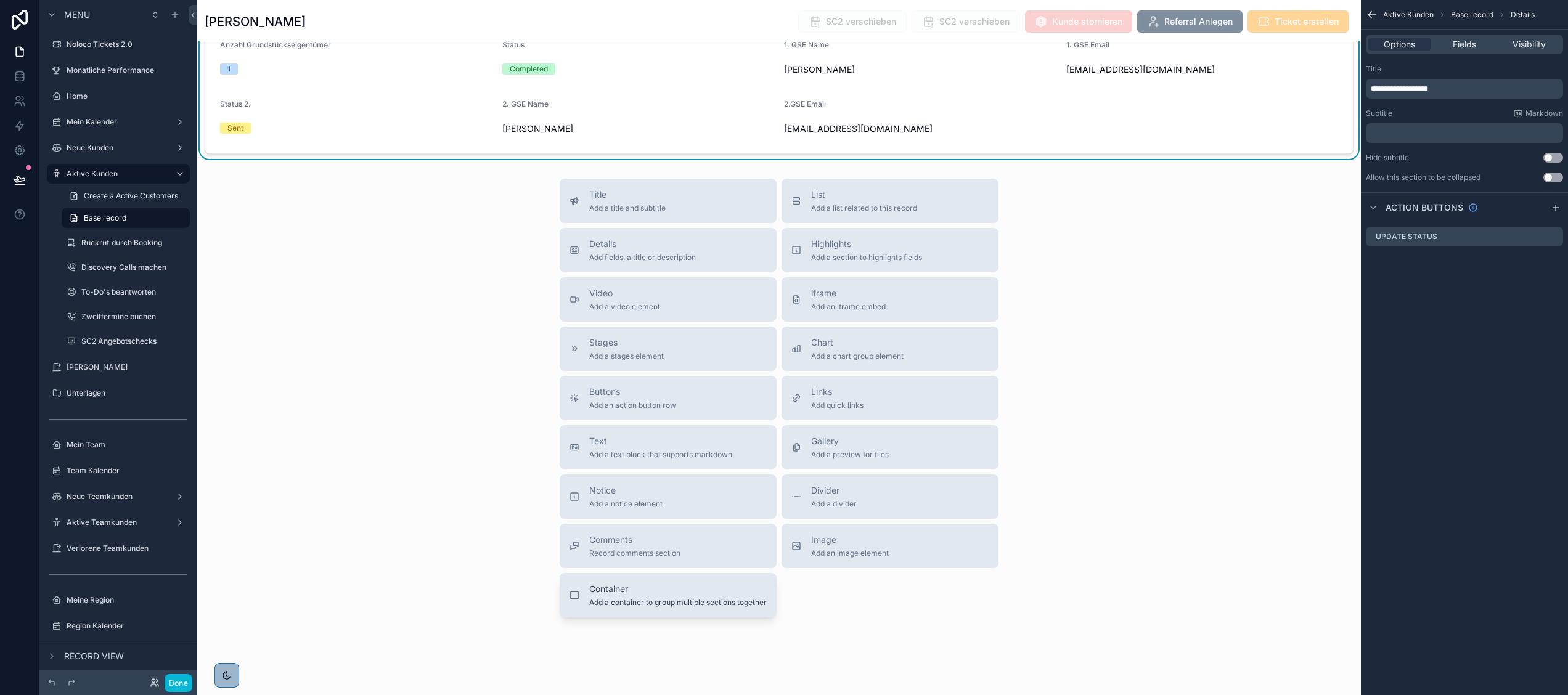
click at [664, 608] on span "Add a container to group multiple sections together" at bounding box center [677, 603] width 177 height 10
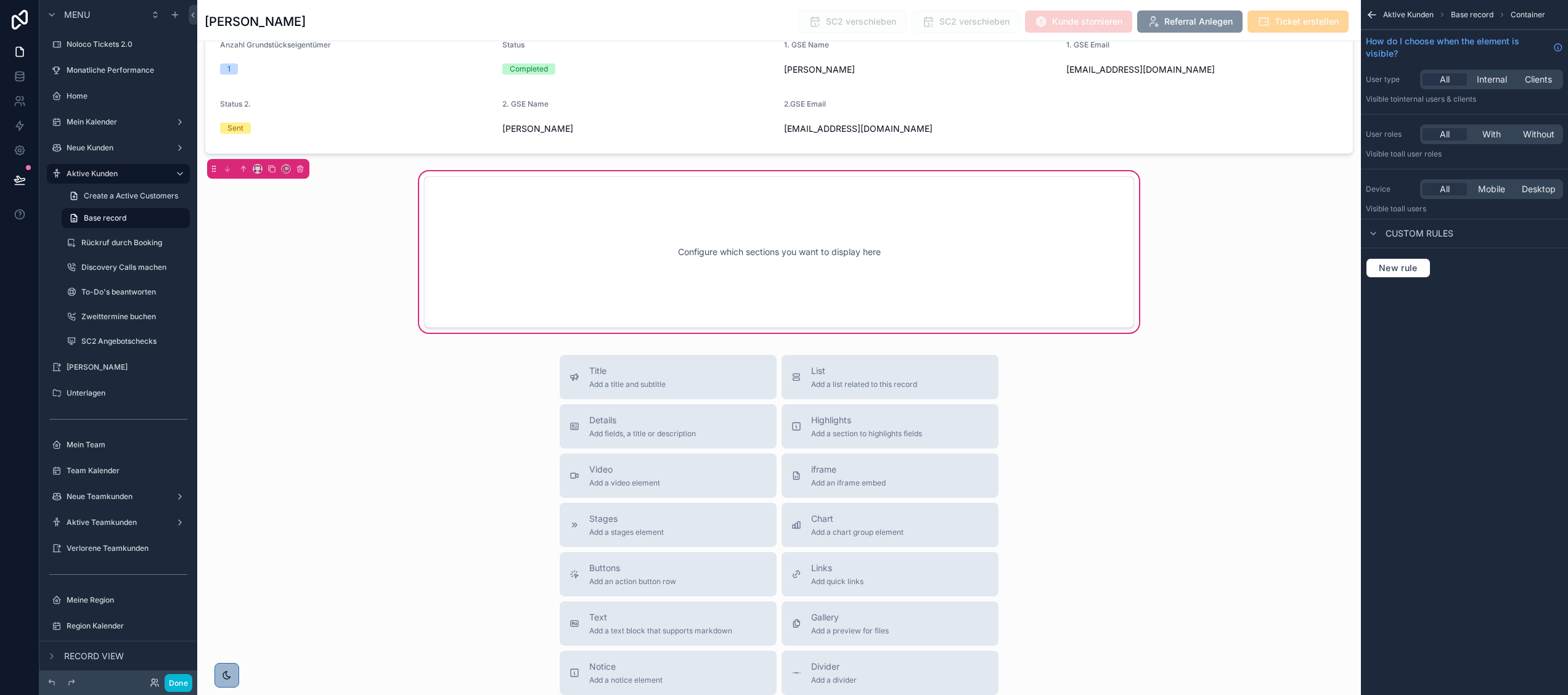
scroll to position [3709, 0]
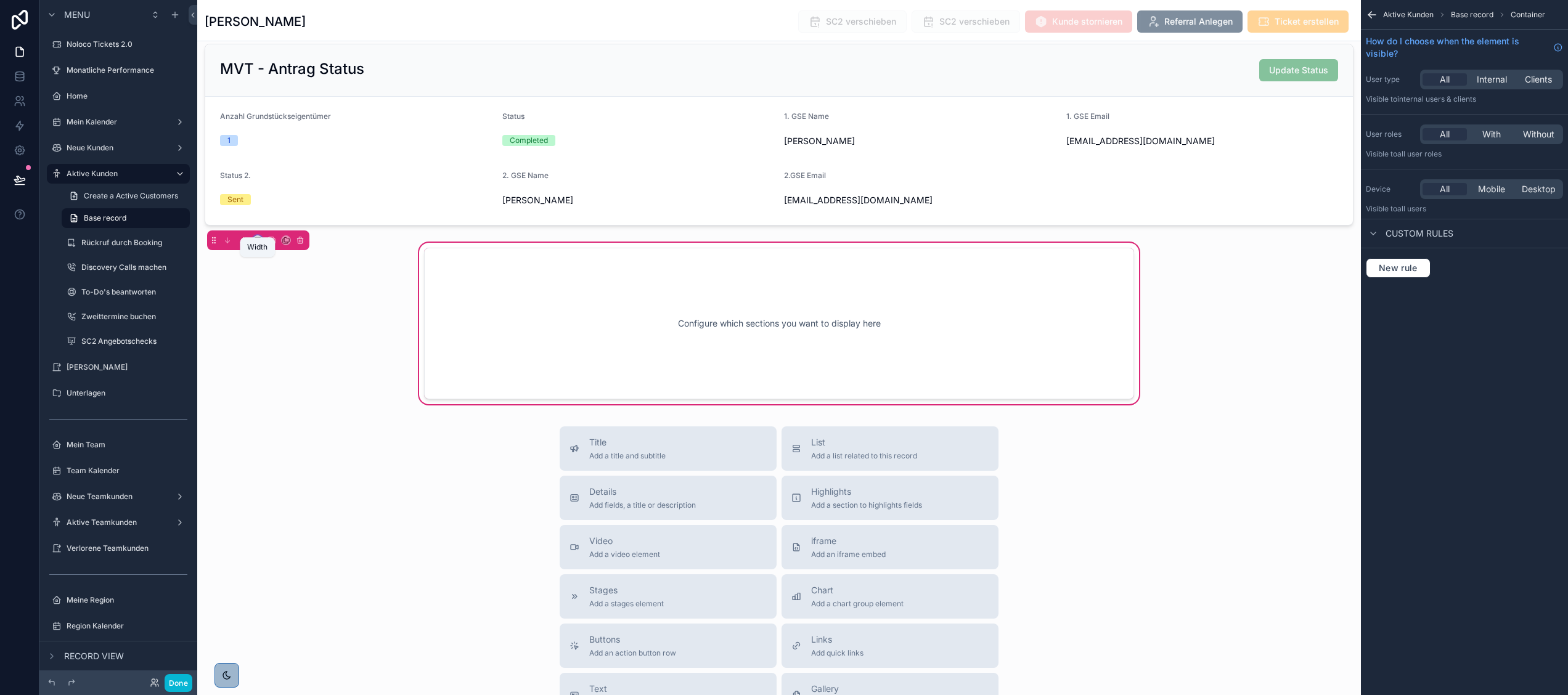
click at [259, 245] on icon "scrollable content" at bounding box center [257, 240] width 9 height 9
click at [283, 424] on span "Full width" at bounding box center [282, 427] width 38 height 15
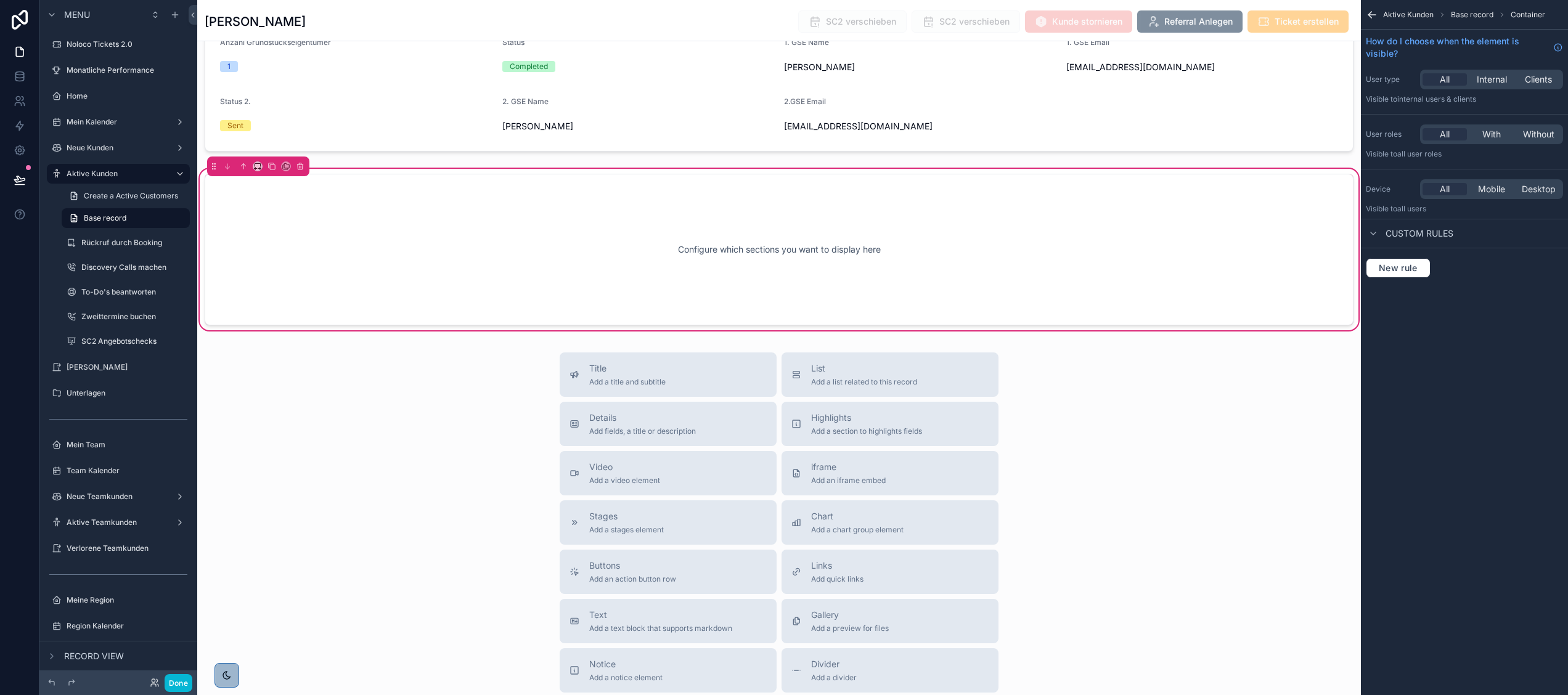
scroll to position [3786, 0]
click at [940, 264] on div "Configure which sections you want to display here" at bounding box center [779, 247] width 1108 height 111
click at [589, 422] on span "Details" at bounding box center [642, 416] width 107 height 13
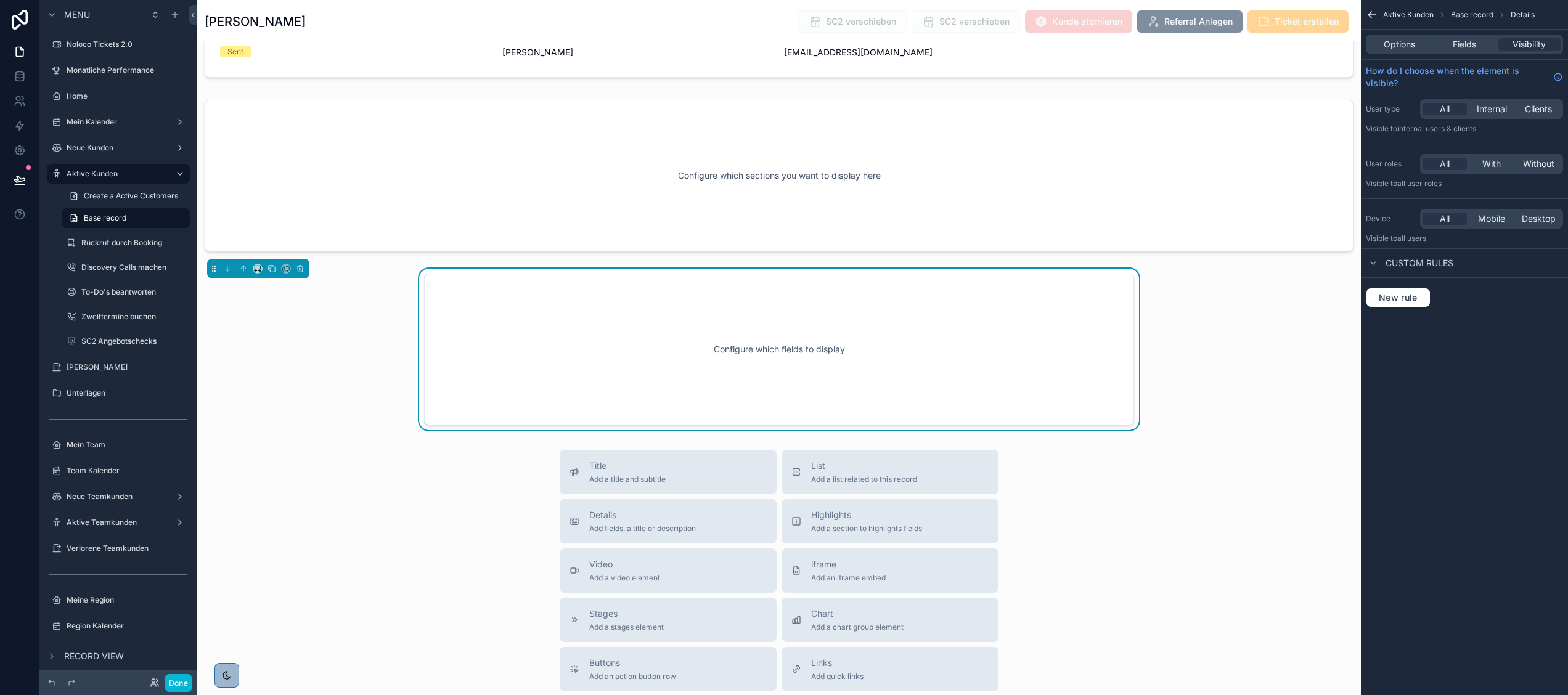
scroll to position [3884, 0]
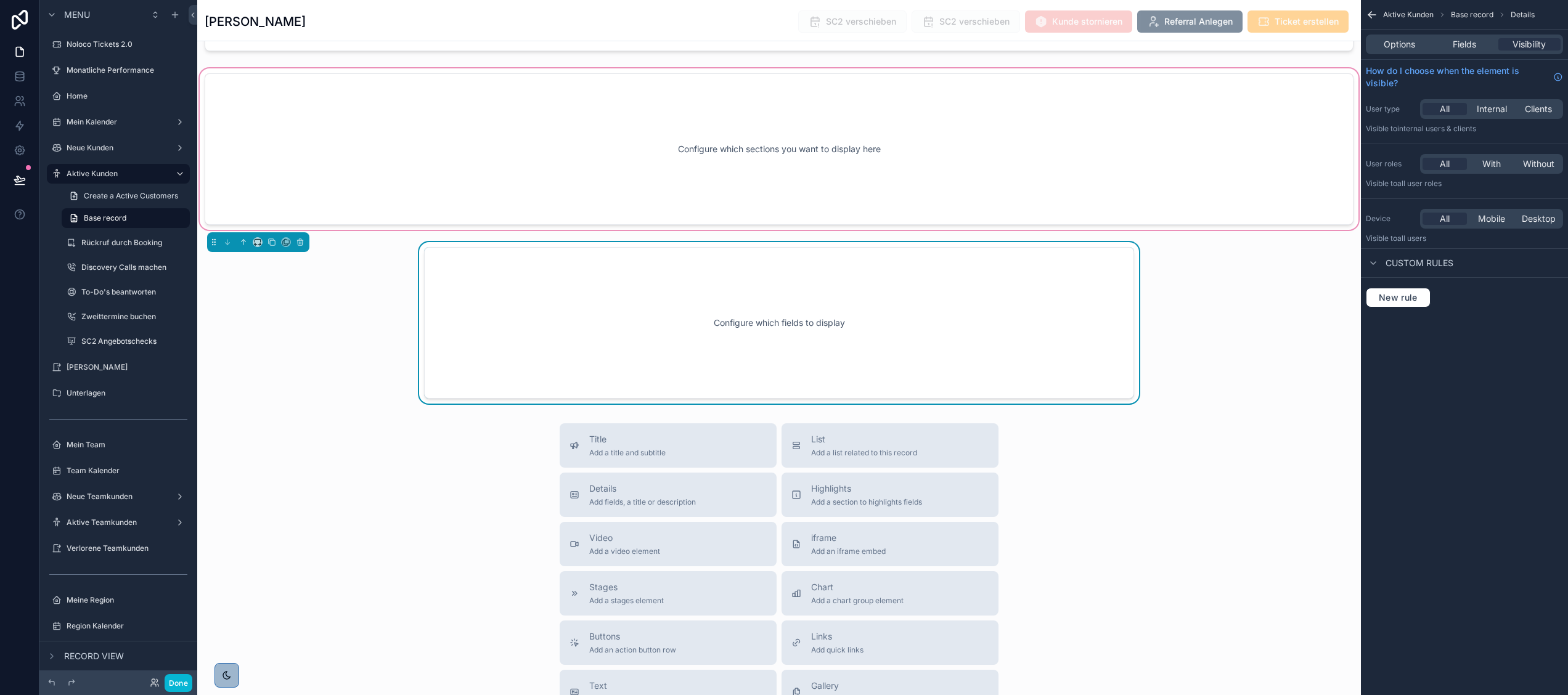
drag, startPoint x: 546, startPoint y: 372, endPoint x: 544, endPoint y: 188, distance: 184.0
click at [544, 188] on div "scrollable content" at bounding box center [778, 149] width 1163 height 167
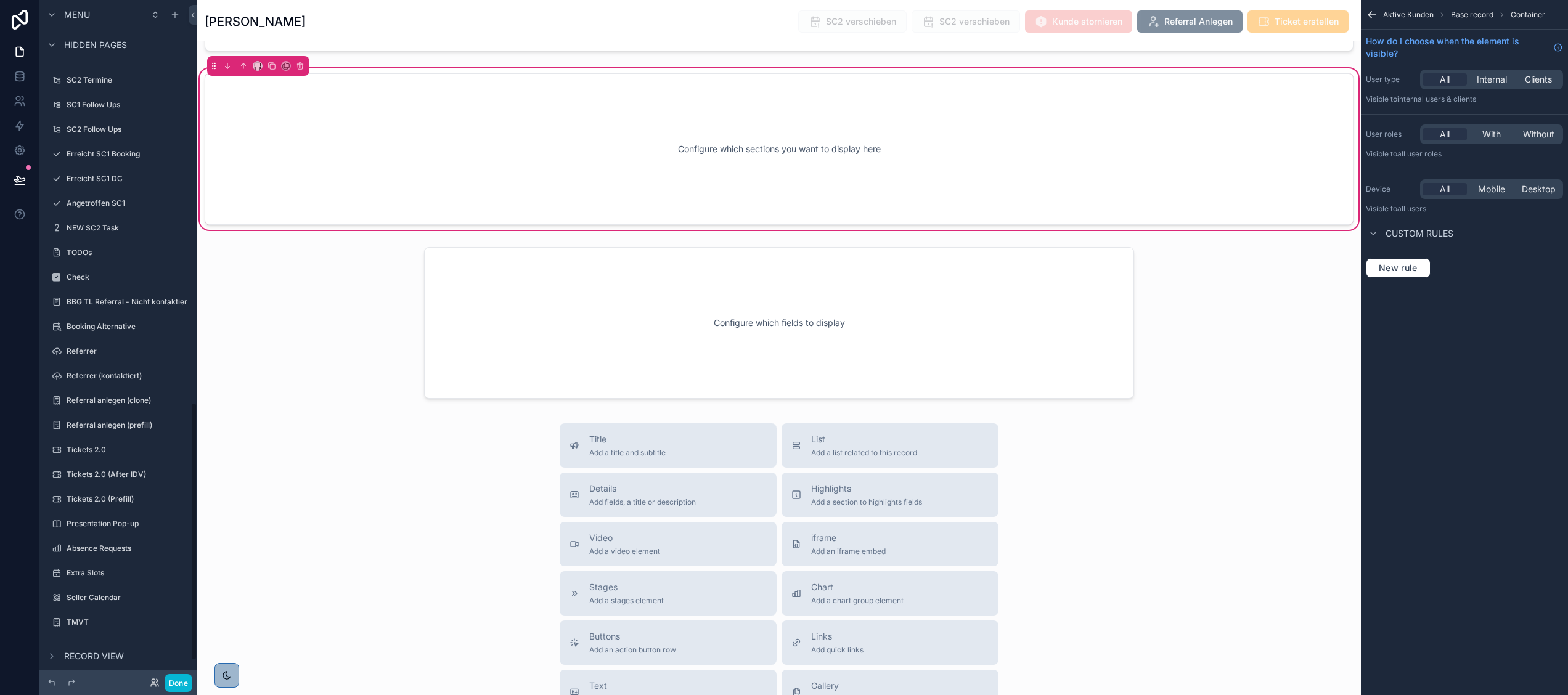
scroll to position [1112, 0]
click at [356, 205] on div "Configure which sections you want to display here" at bounding box center [779, 149] width 1108 height 111
click at [1511, 338] on div "Aktive Kunden Base record Container How do I choose when the element is visible…" at bounding box center [1463, 347] width 207 height 695
click at [1529, 13] on span "Container" at bounding box center [1527, 15] width 34 height 10
click at [974, 333] on div "scrollable content" at bounding box center [778, 323] width 1163 height 162
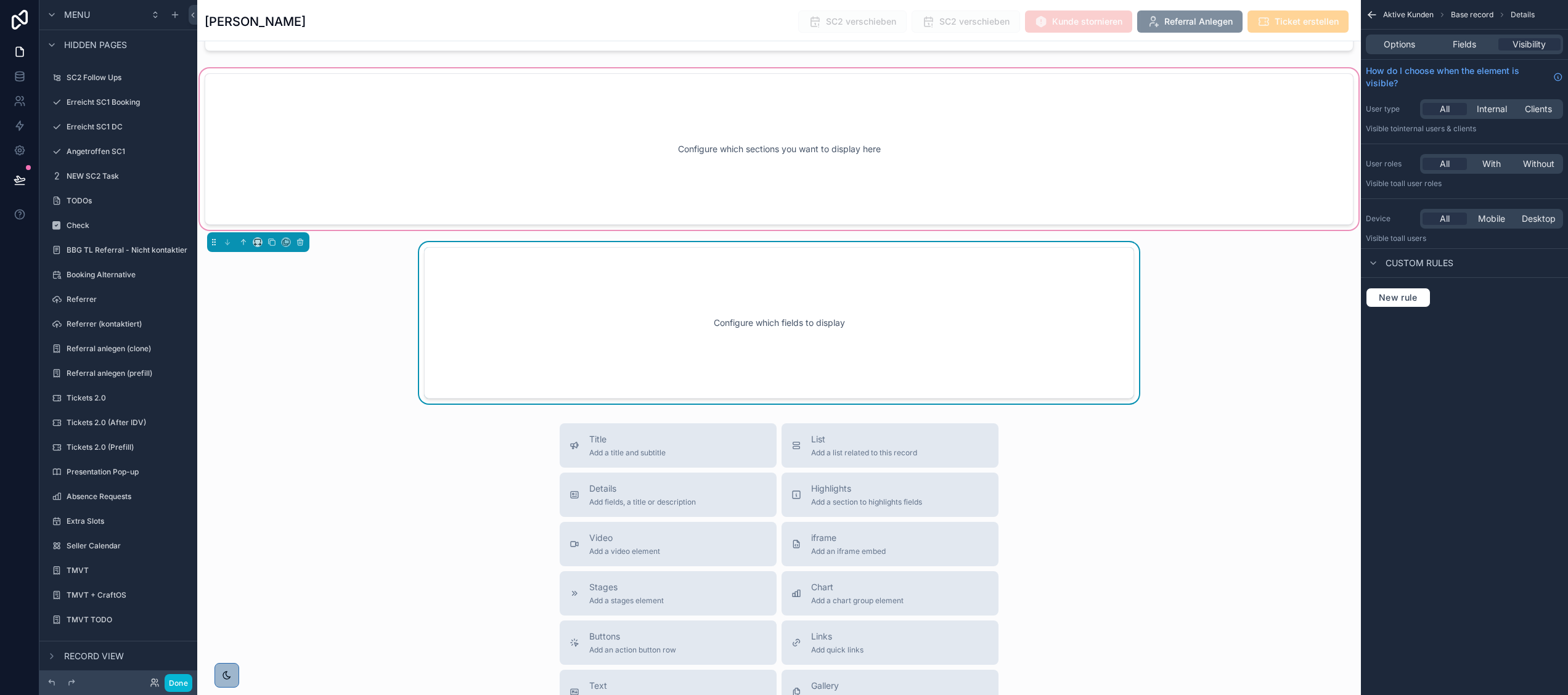
click at [747, 152] on div "scrollable content" at bounding box center [778, 149] width 1163 height 167
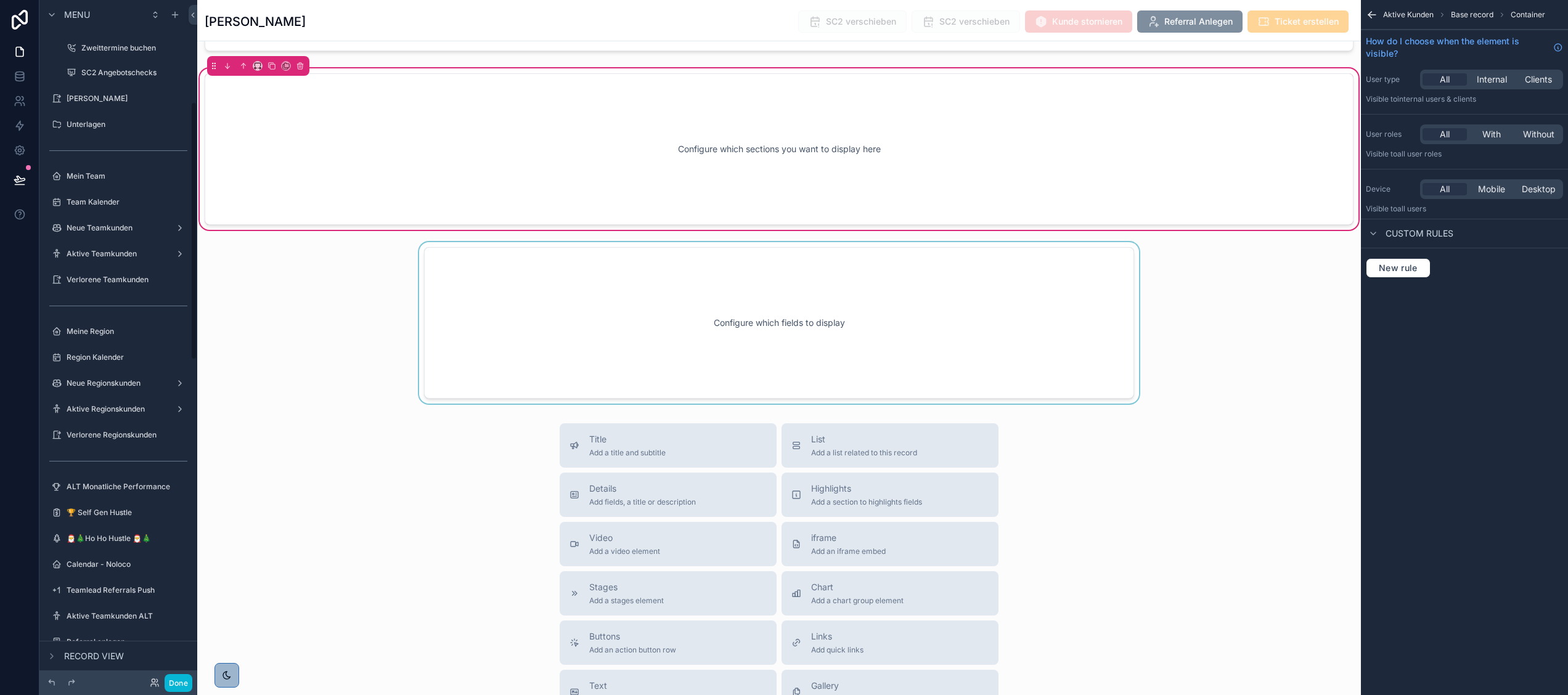
scroll to position [272, 0]
click at [52, 652] on icon "scrollable content" at bounding box center [52, 657] width 10 height 10
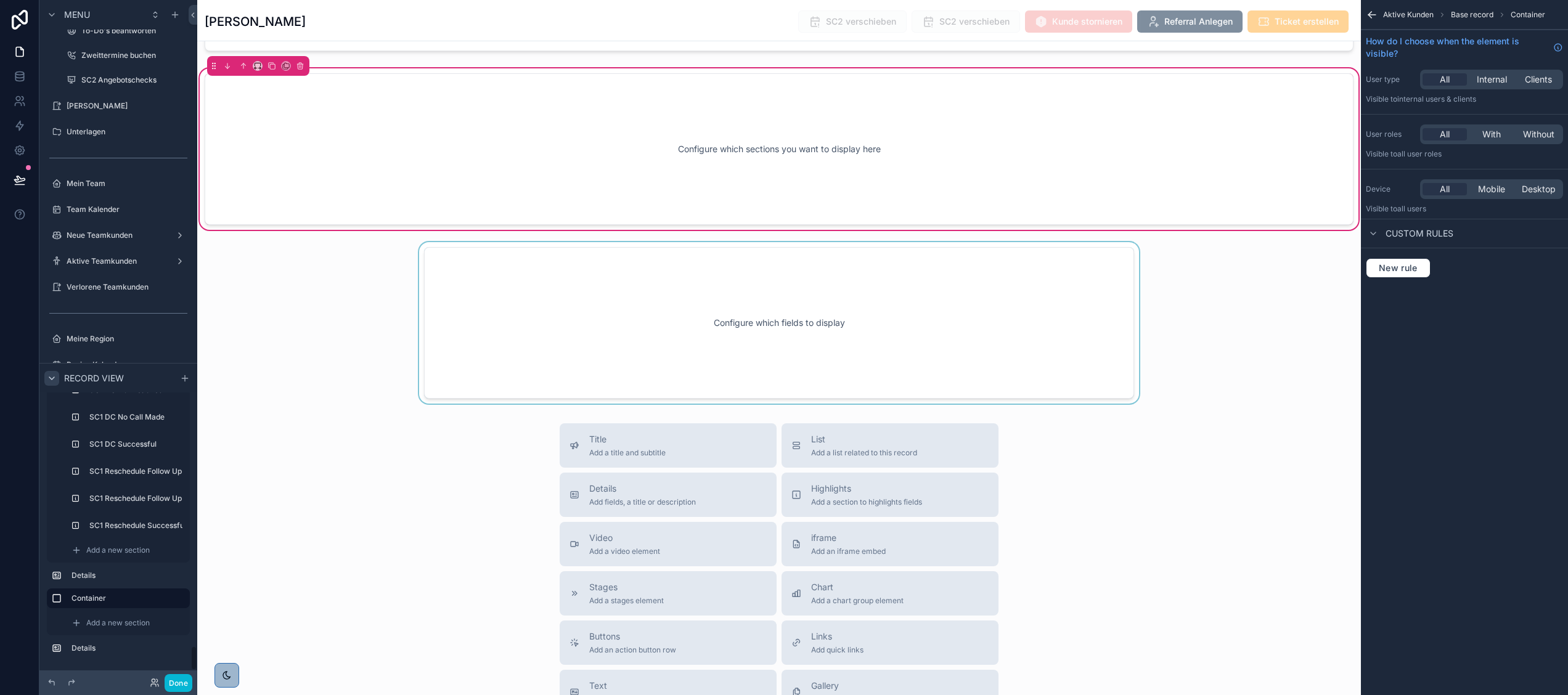
scroll to position [1389, 0]
click at [84, 616] on div "Add a new section" at bounding box center [126, 623] width 121 height 20
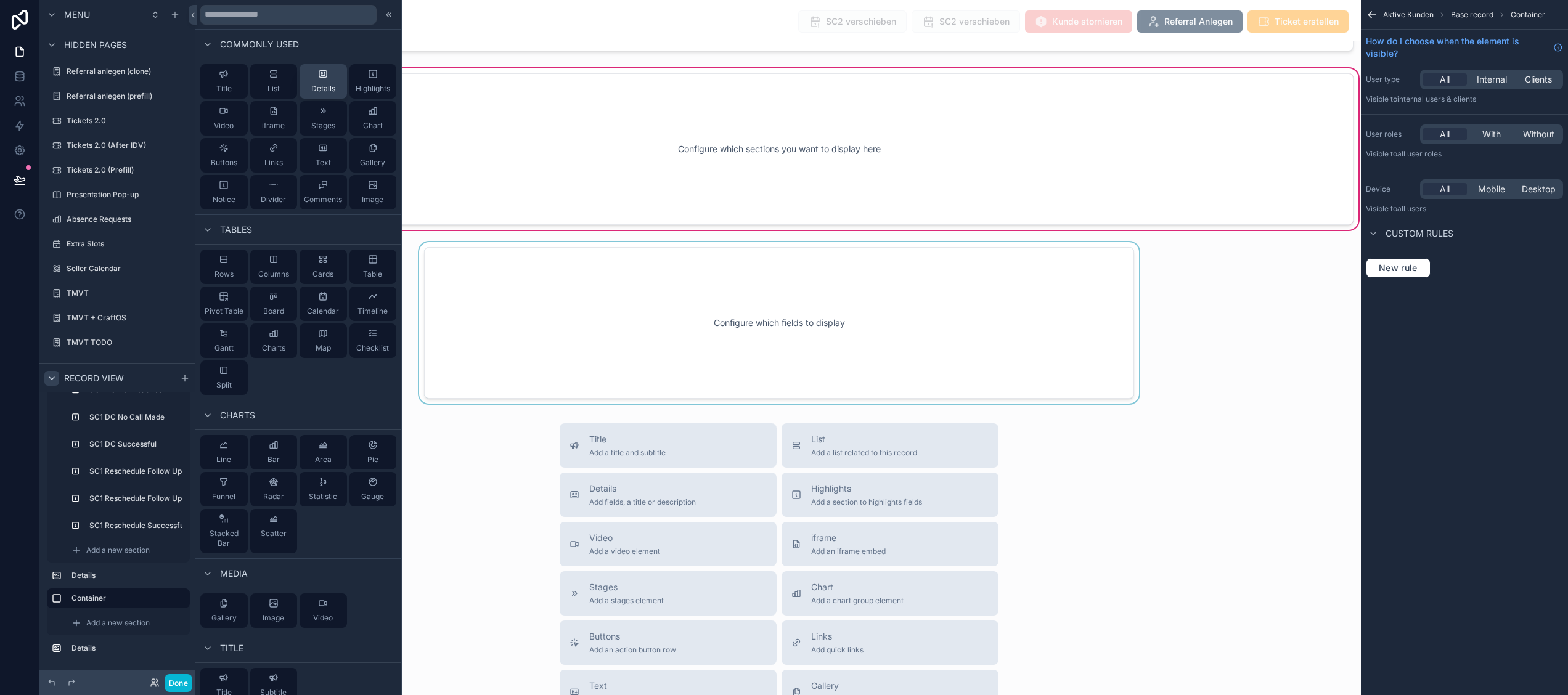
click at [312, 87] on span "Details" at bounding box center [323, 89] width 24 height 10
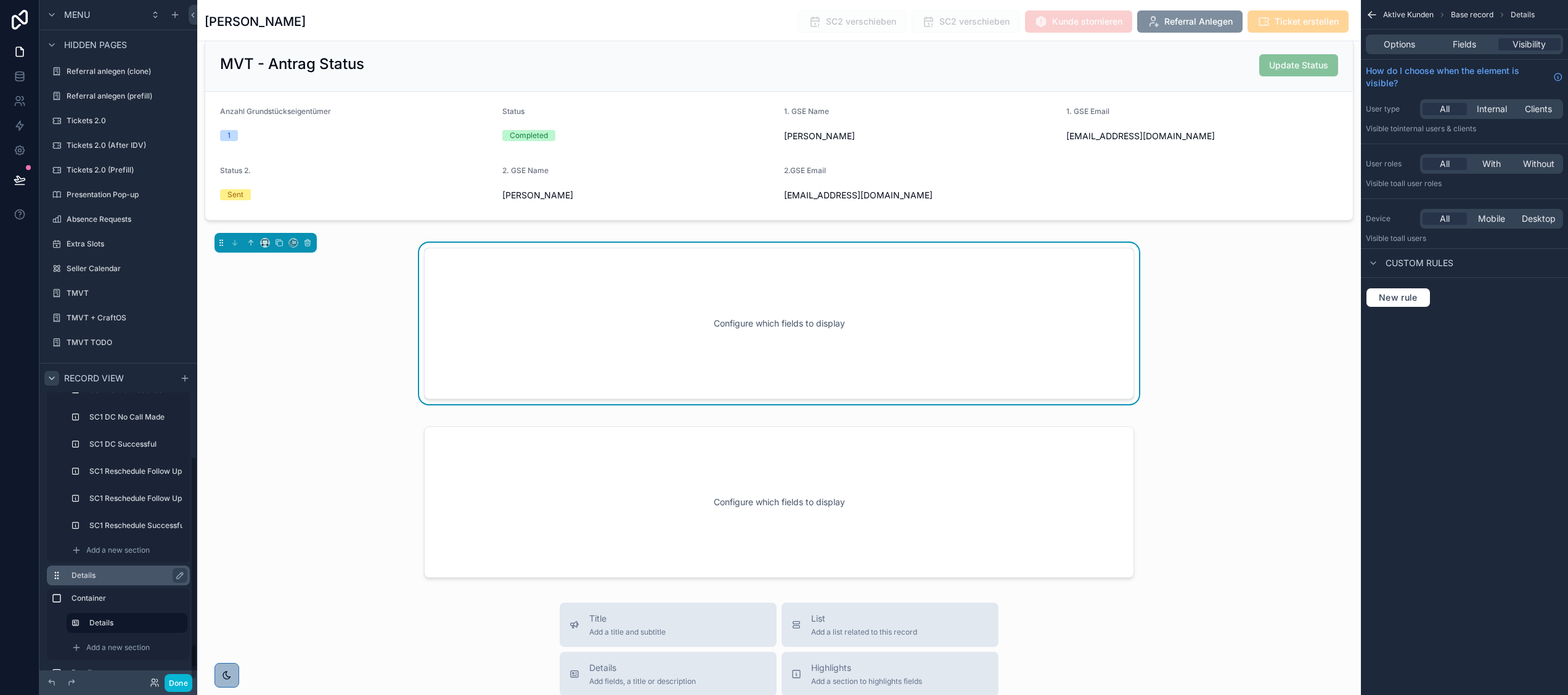
scroll to position [2881, 0]
click at [84, 617] on div "Add a new section" at bounding box center [126, 623] width 121 height 20
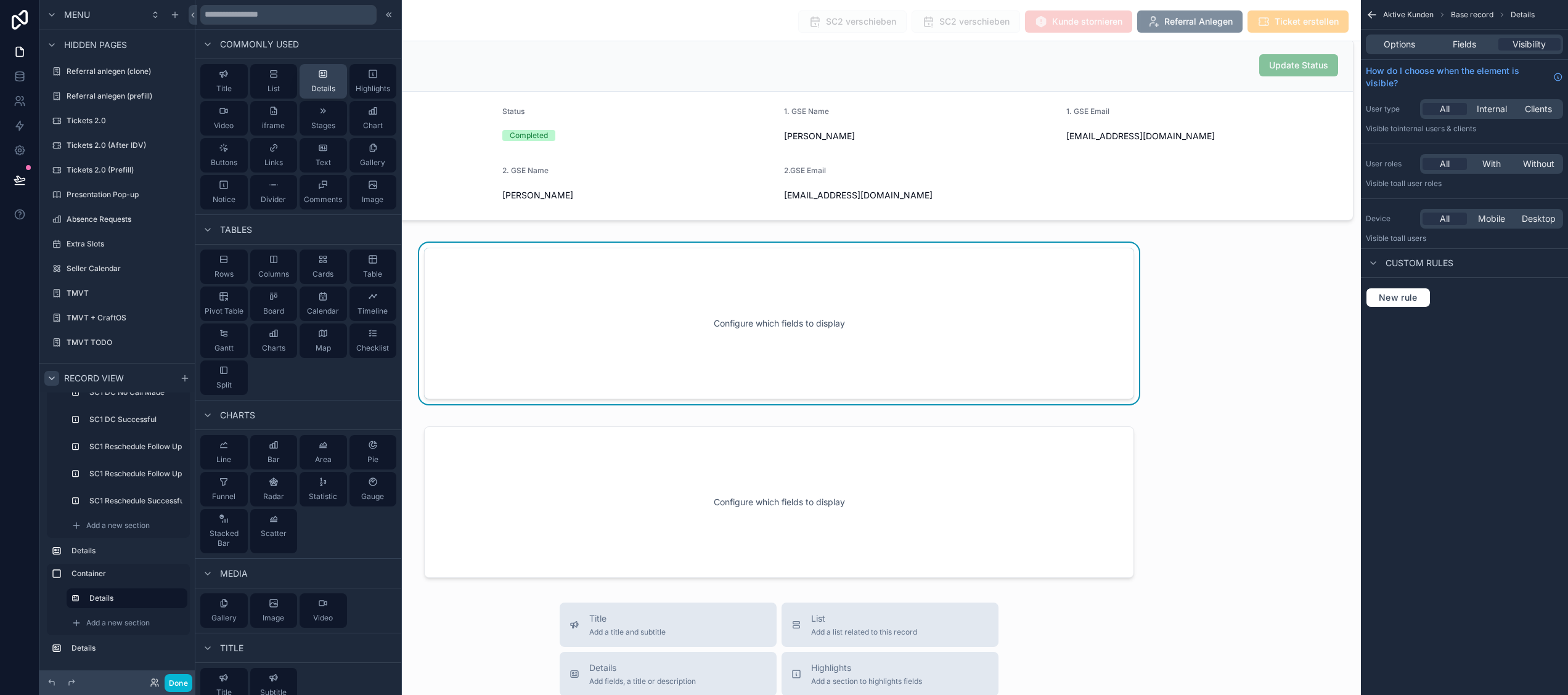
click at [312, 89] on span "Details" at bounding box center [323, 89] width 24 height 10
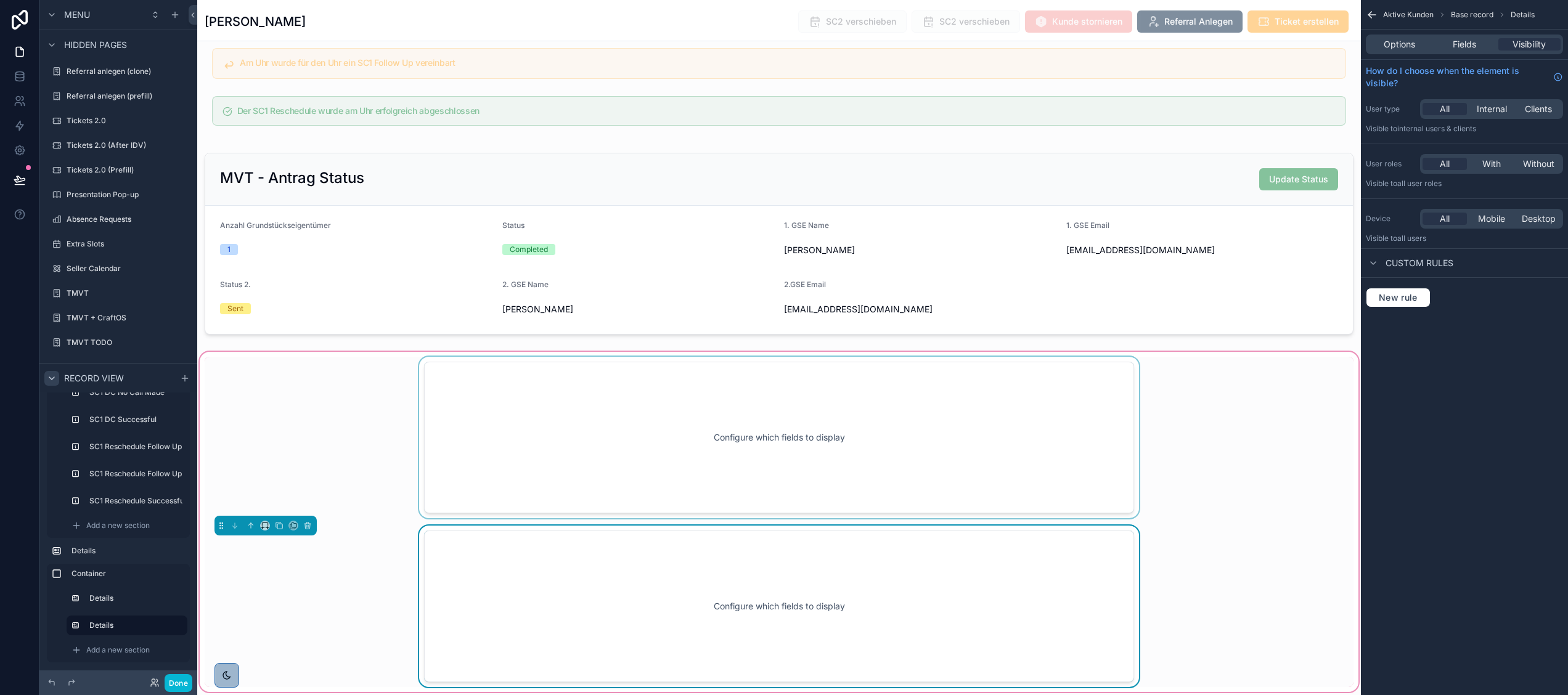
scroll to position [3597, 0]
click at [411, 465] on div "scrollable content" at bounding box center [779, 441] width 1149 height 162
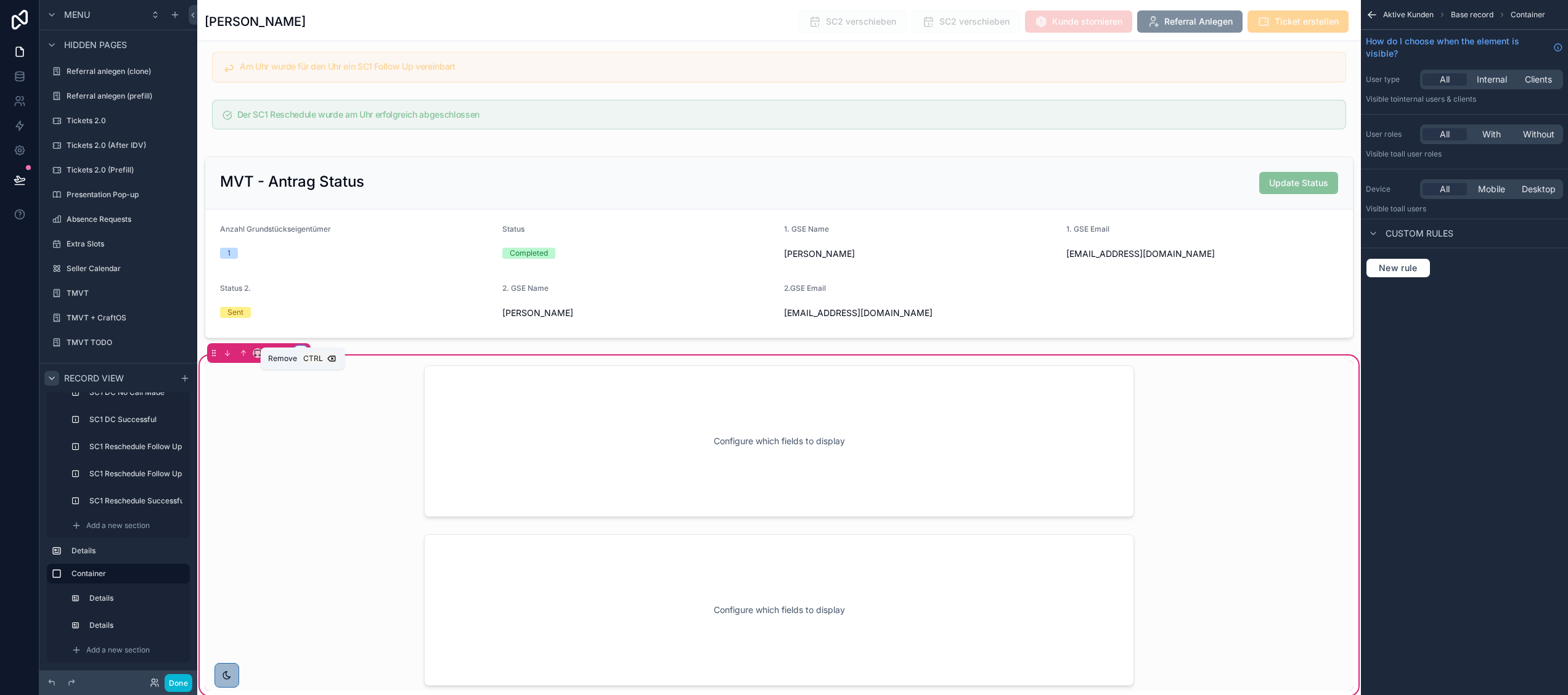
click at [302, 360] on div "scrollable content" at bounding box center [301, 353] width 14 height 14
click at [336, 429] on span "Remove entire container" at bounding box center [354, 424] width 98 height 15
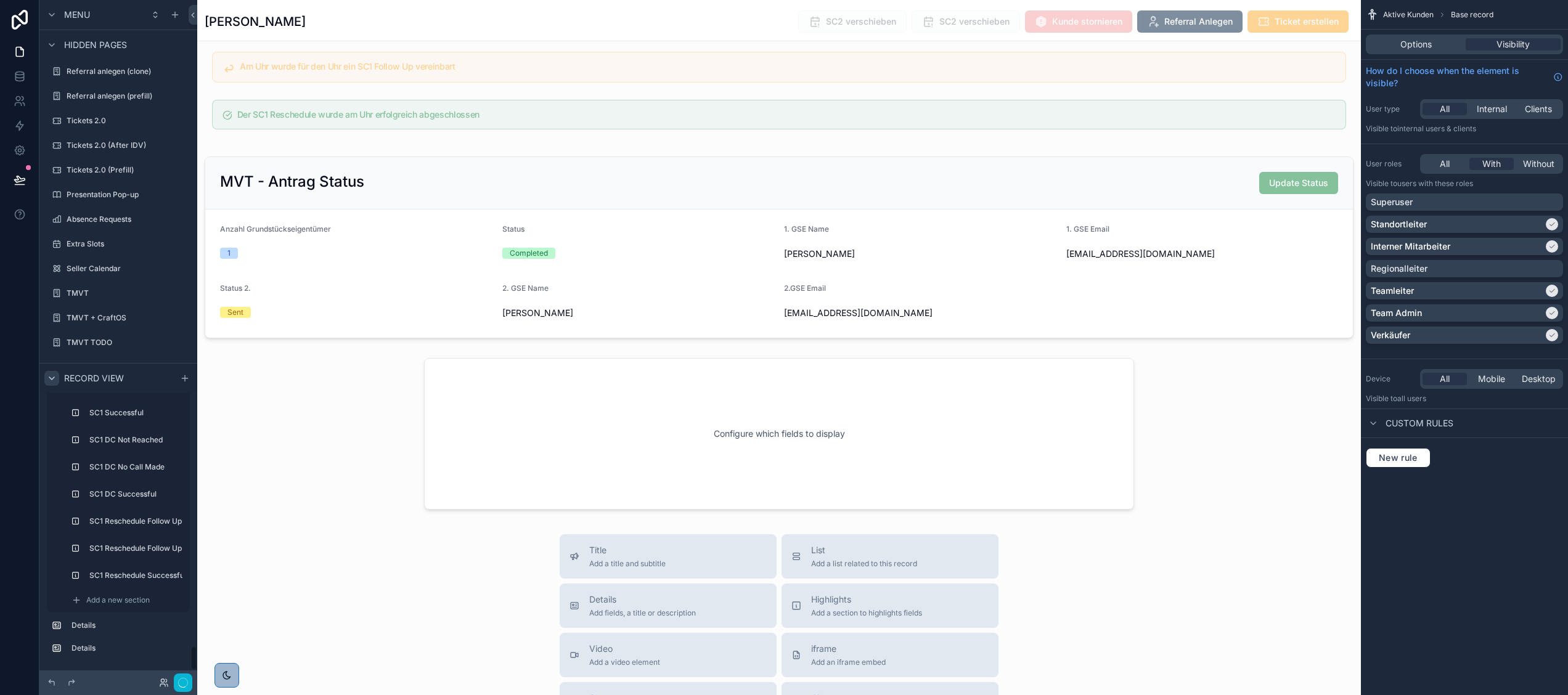
scroll to position [2805, 0]
click at [516, 448] on div "scrollable content" at bounding box center [778, 433] width 1163 height 162
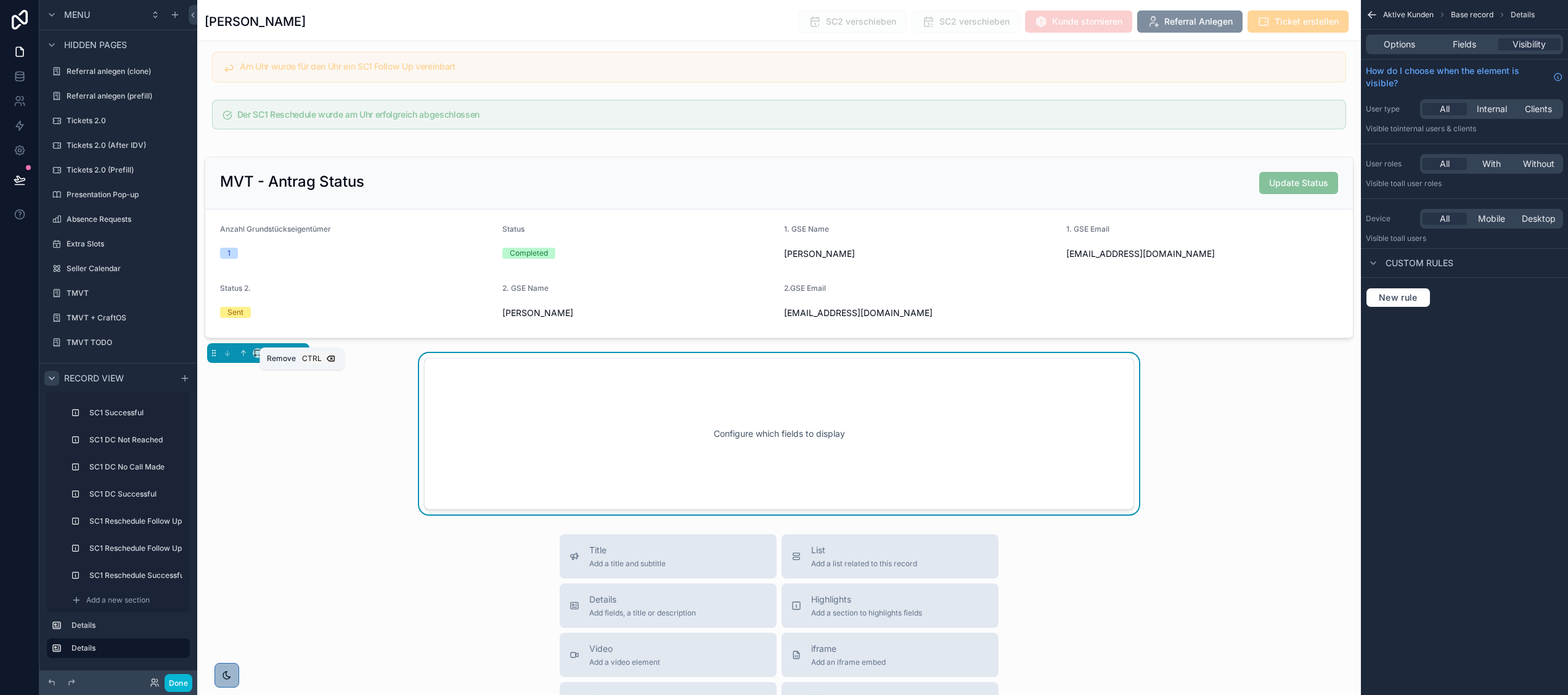
click at [295, 360] on button "scrollable content" at bounding box center [300, 353] width 14 height 14
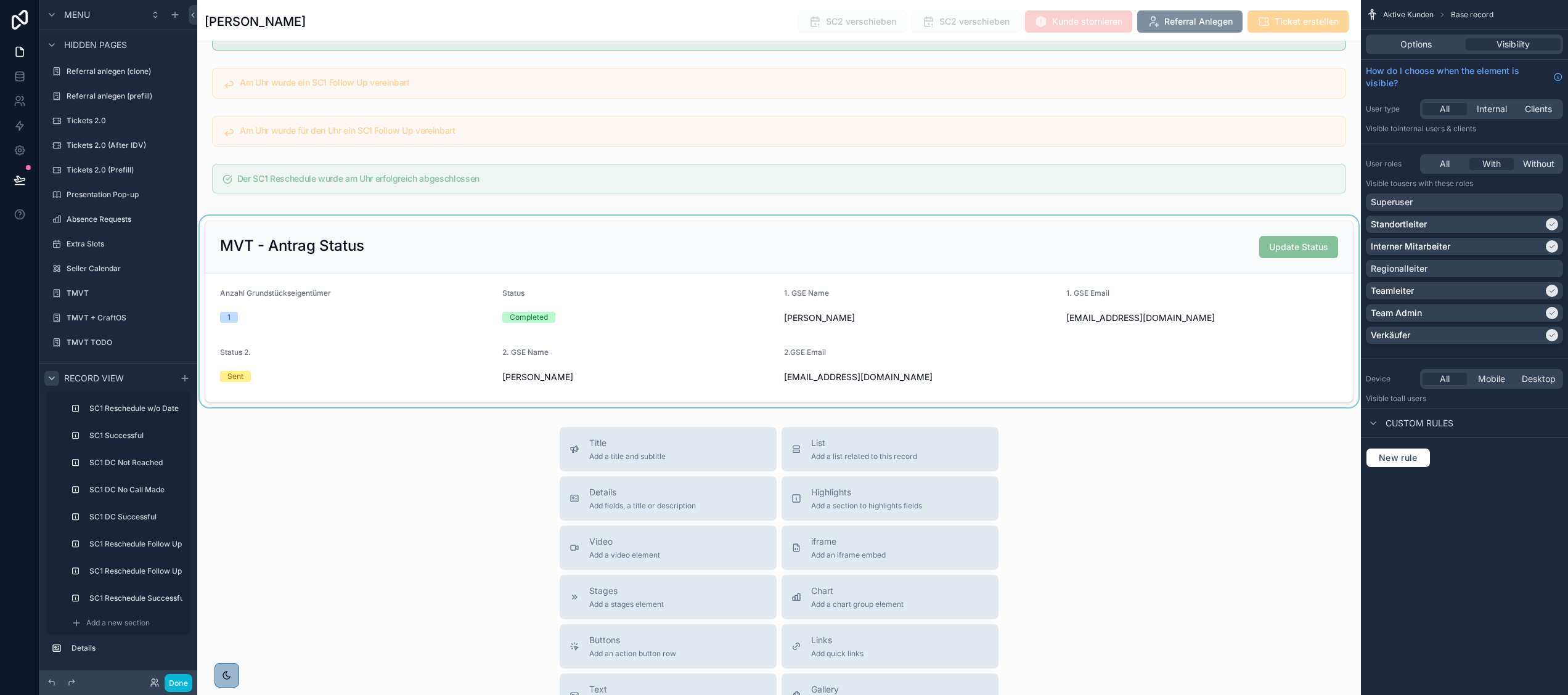
scroll to position [3530, 0]
click at [176, 678] on button "Done" at bounding box center [178, 683] width 27 height 18
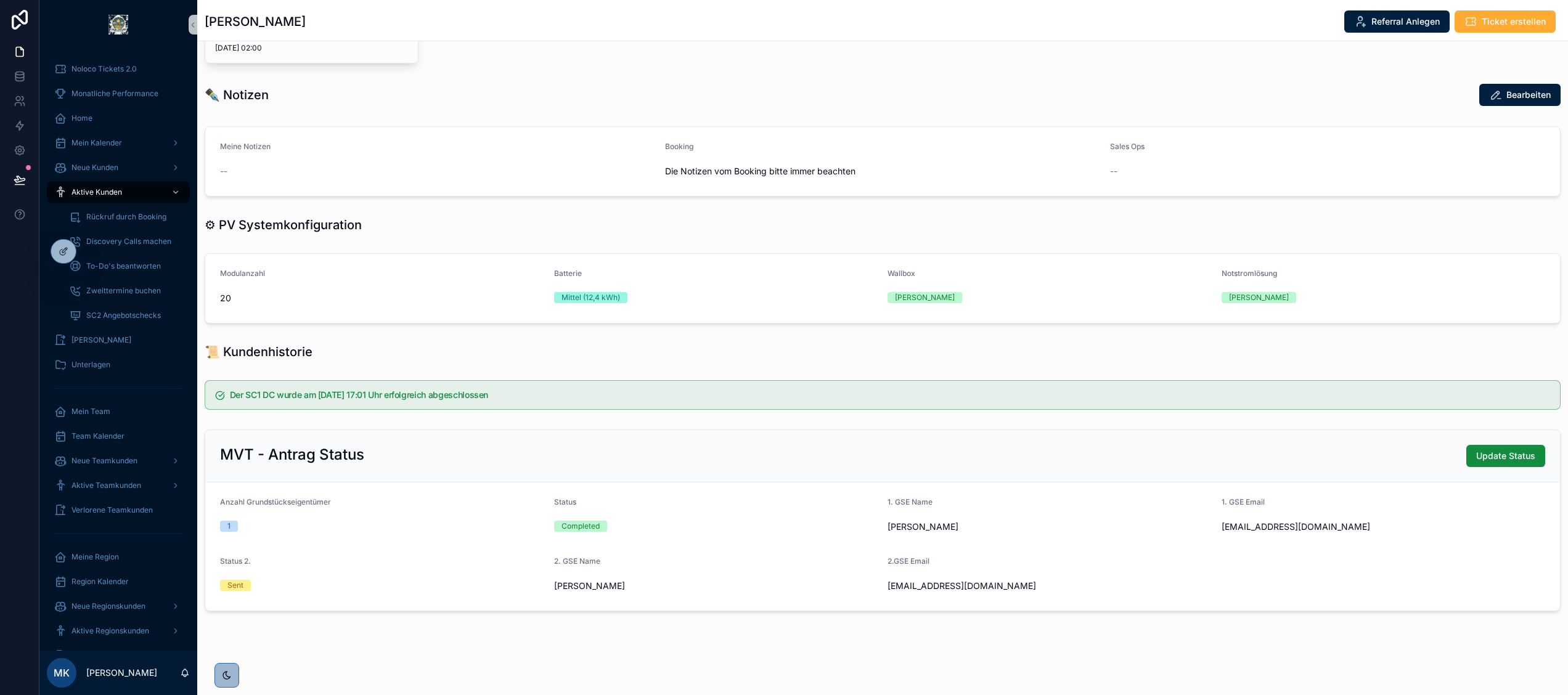
scroll to position [442, 0]
click at [64, 250] on icon at bounding box center [64, 252] width 10 height 10
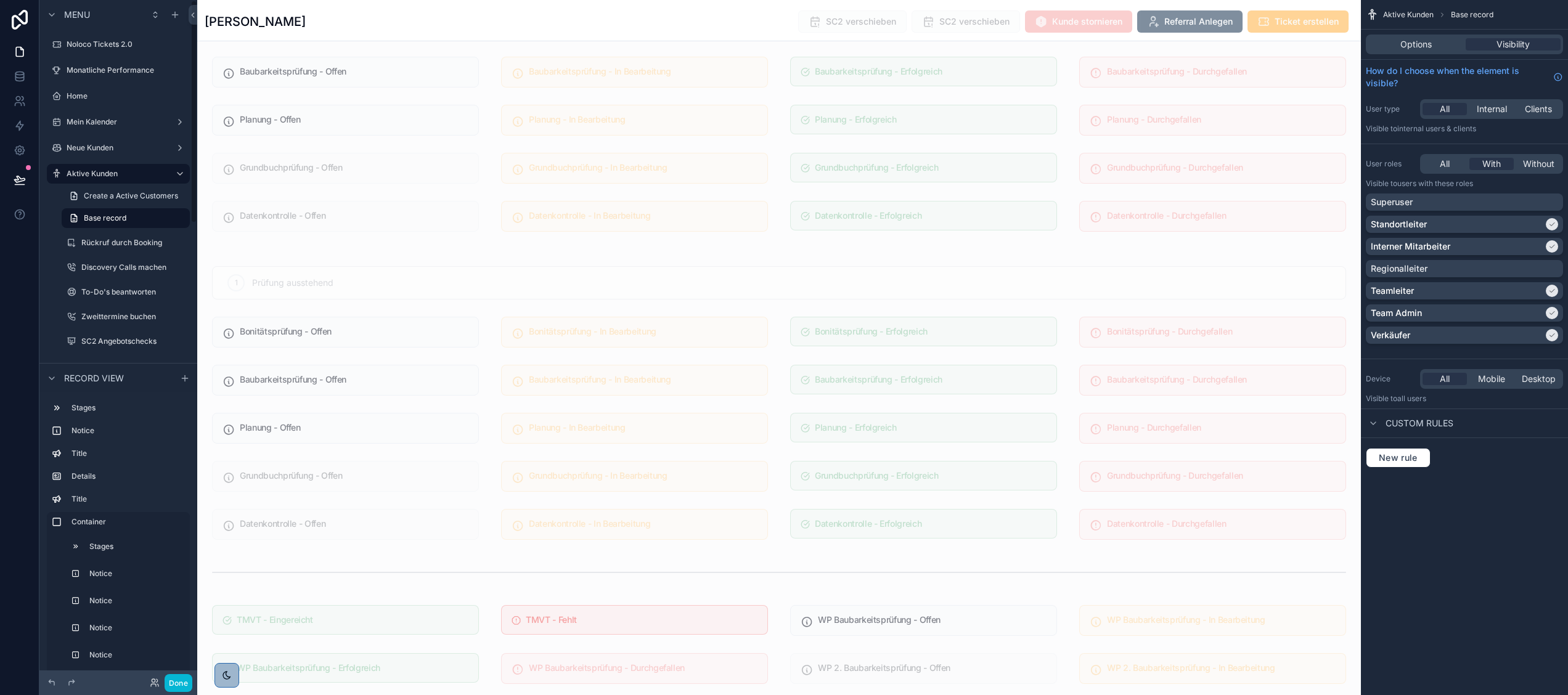
scroll to position [3530, 0]
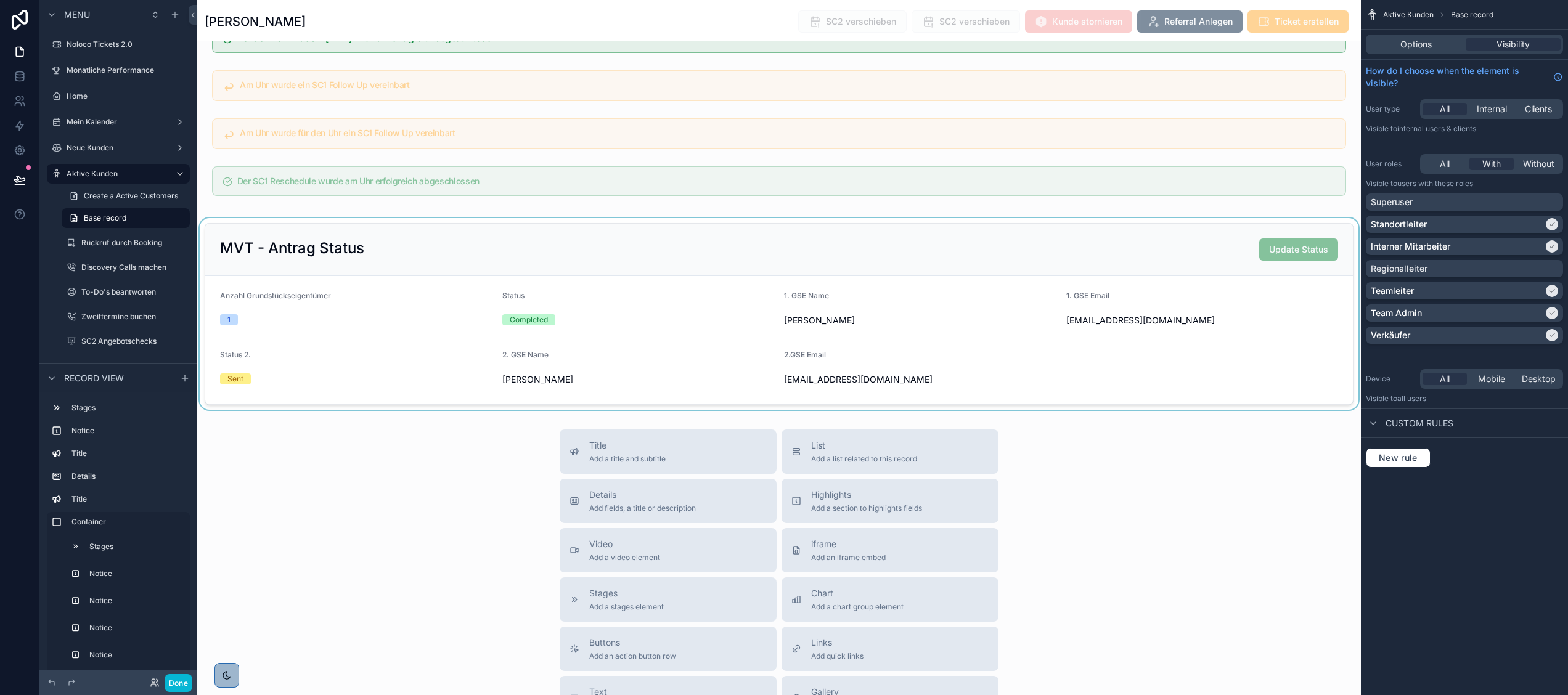
click at [561, 338] on div "scrollable content" at bounding box center [778, 315] width 1163 height 192
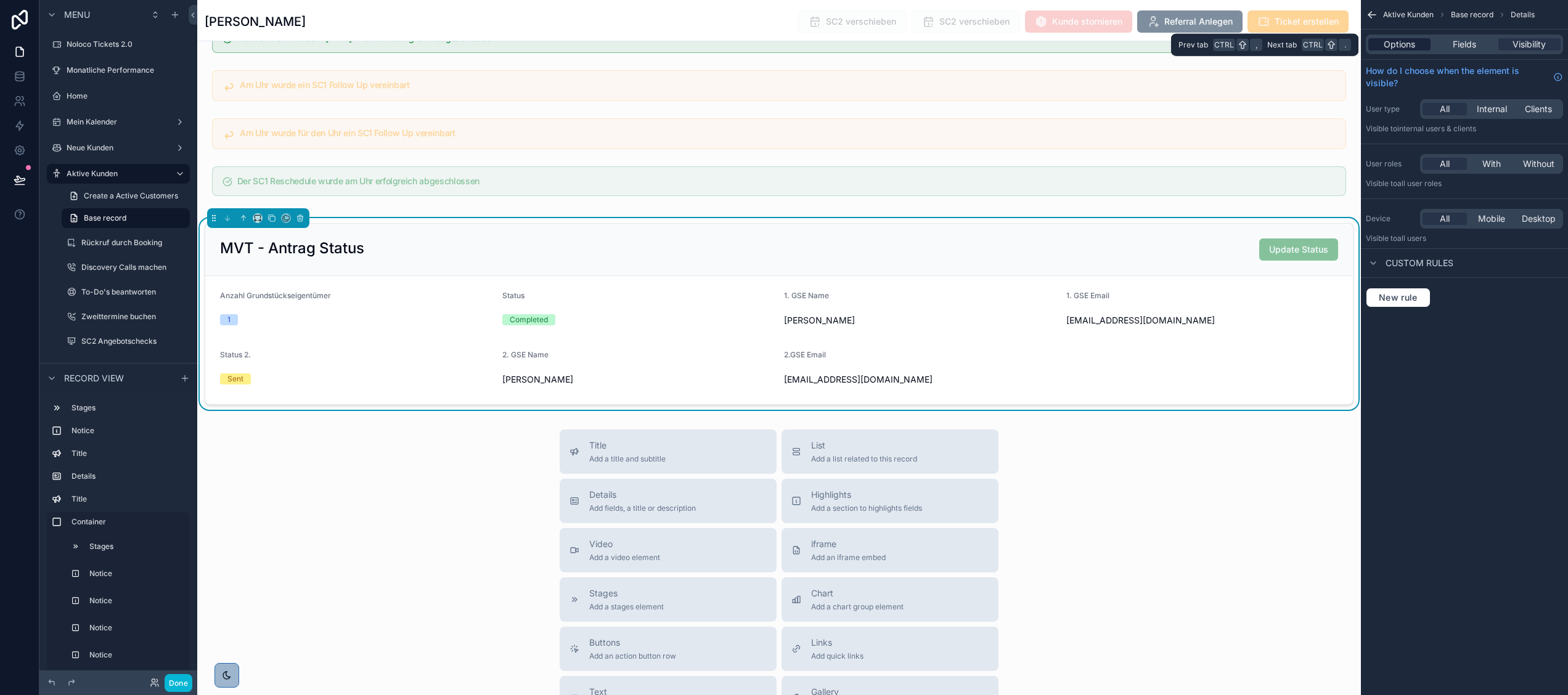
click at [1418, 42] on div "Options" at bounding box center [1399, 44] width 63 height 13
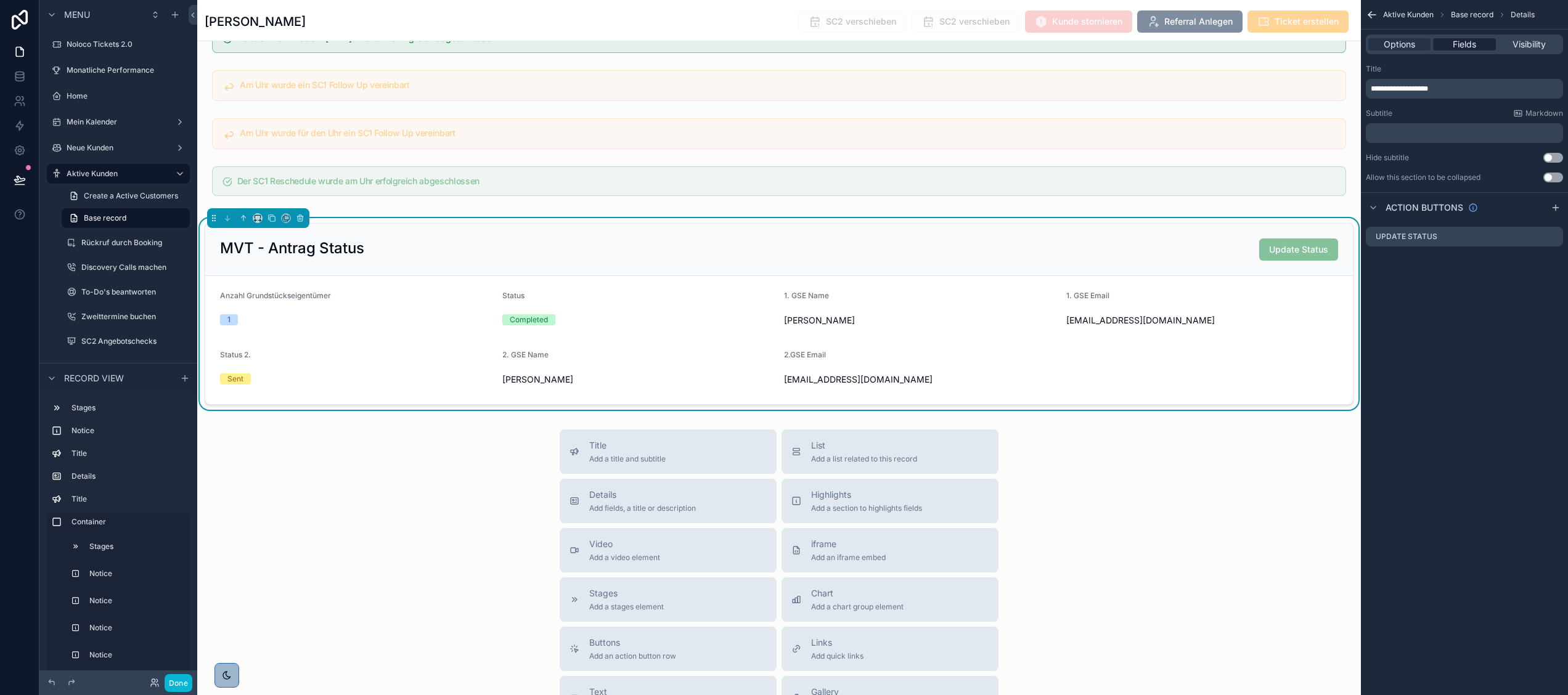
click at [1459, 42] on span "Fields" at bounding box center [1464, 44] width 24 height 13
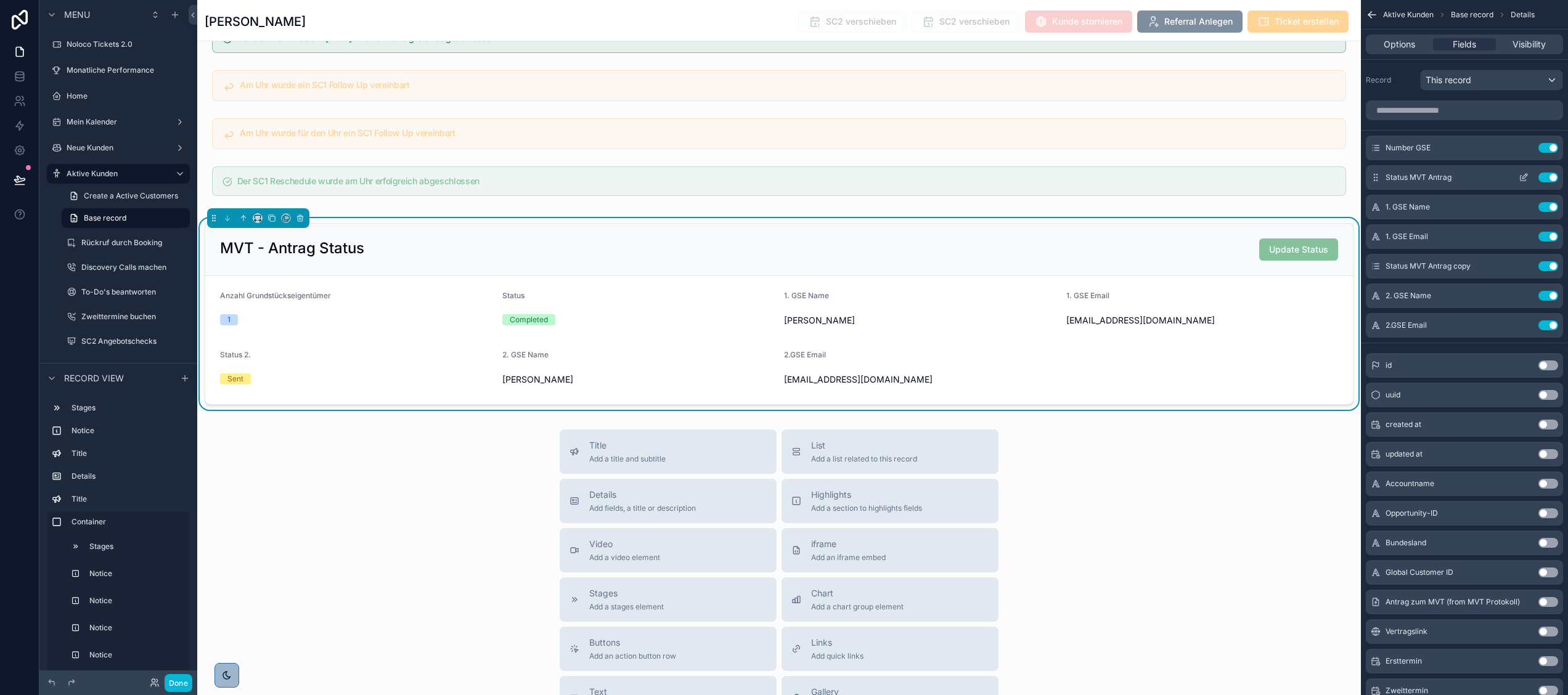
click at [1515, 176] on button "scrollable content" at bounding box center [1523, 177] width 20 height 10
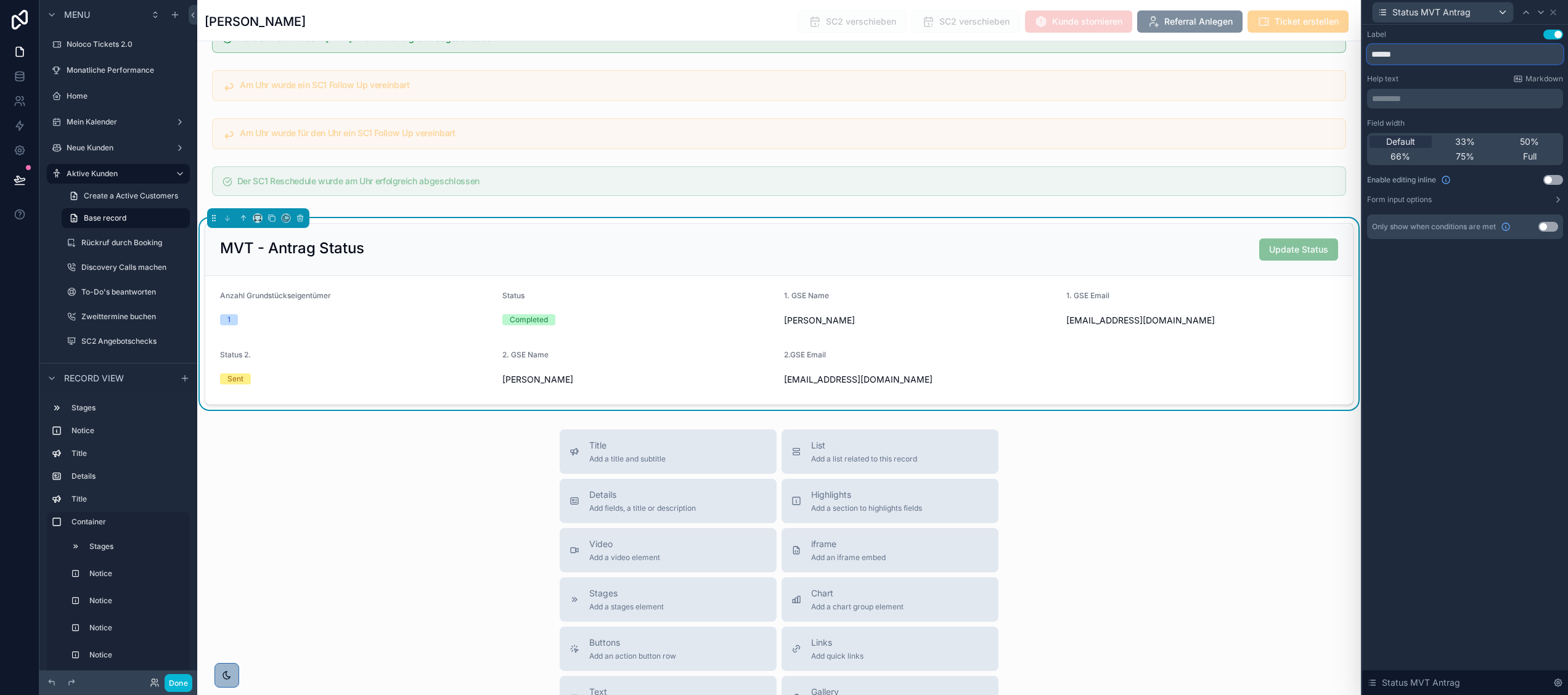
click at [1421, 46] on input "******" at bounding box center [1465, 54] width 196 height 20
type input "*********"
click at [1161, 511] on div "Title Add a title and subtitle List Add a list related to this record Details A…" at bounding box center [778, 649] width 1163 height 439
click at [166, 684] on button "Done" at bounding box center [178, 683] width 27 height 18
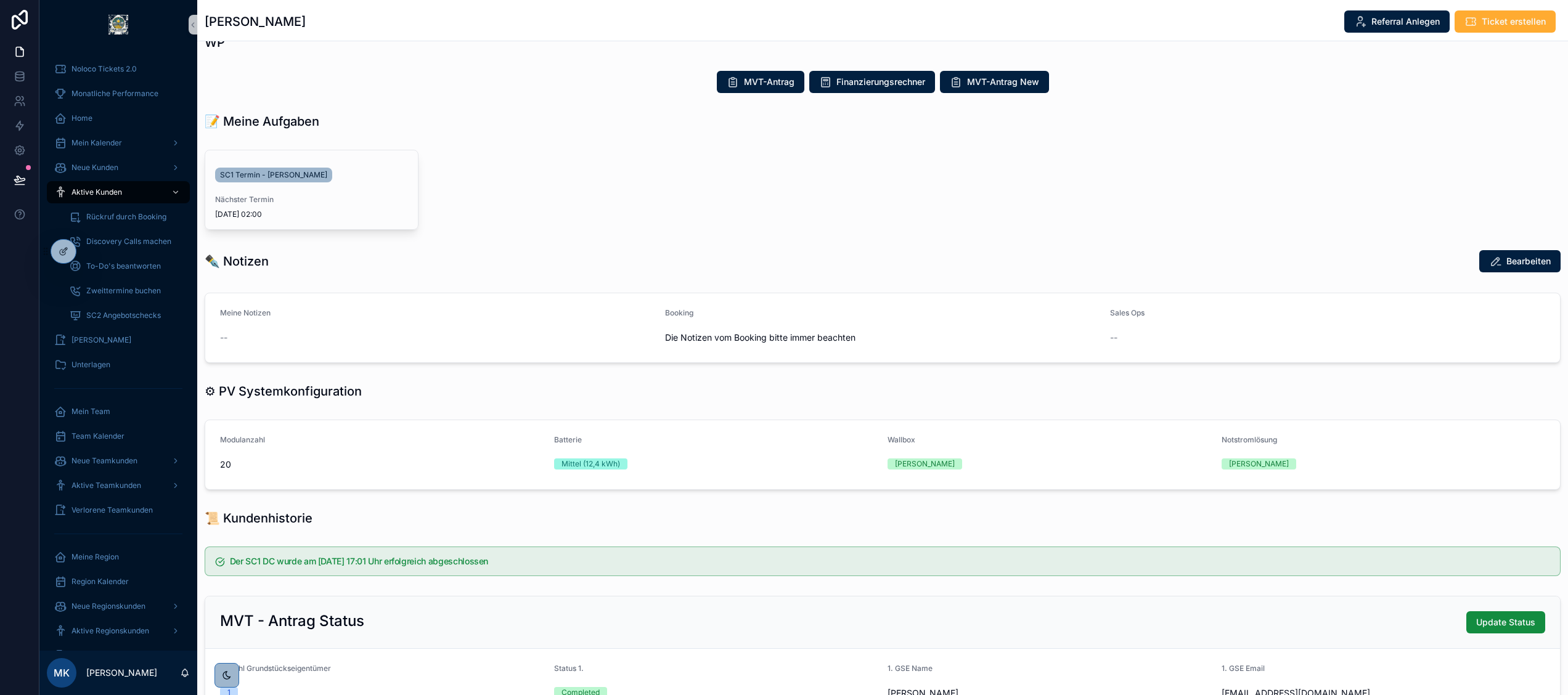
scroll to position [442, 0]
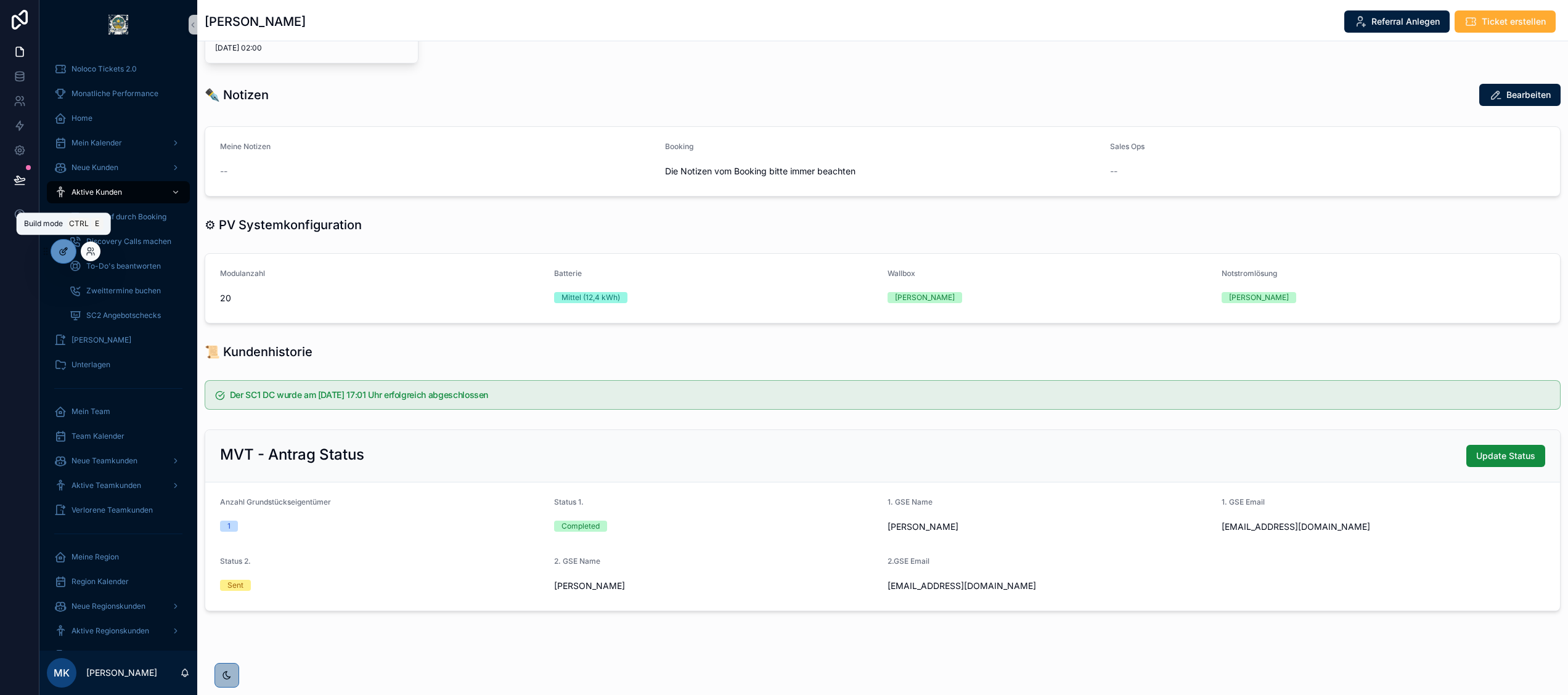
click at [68, 250] on icon at bounding box center [64, 252] width 10 height 10
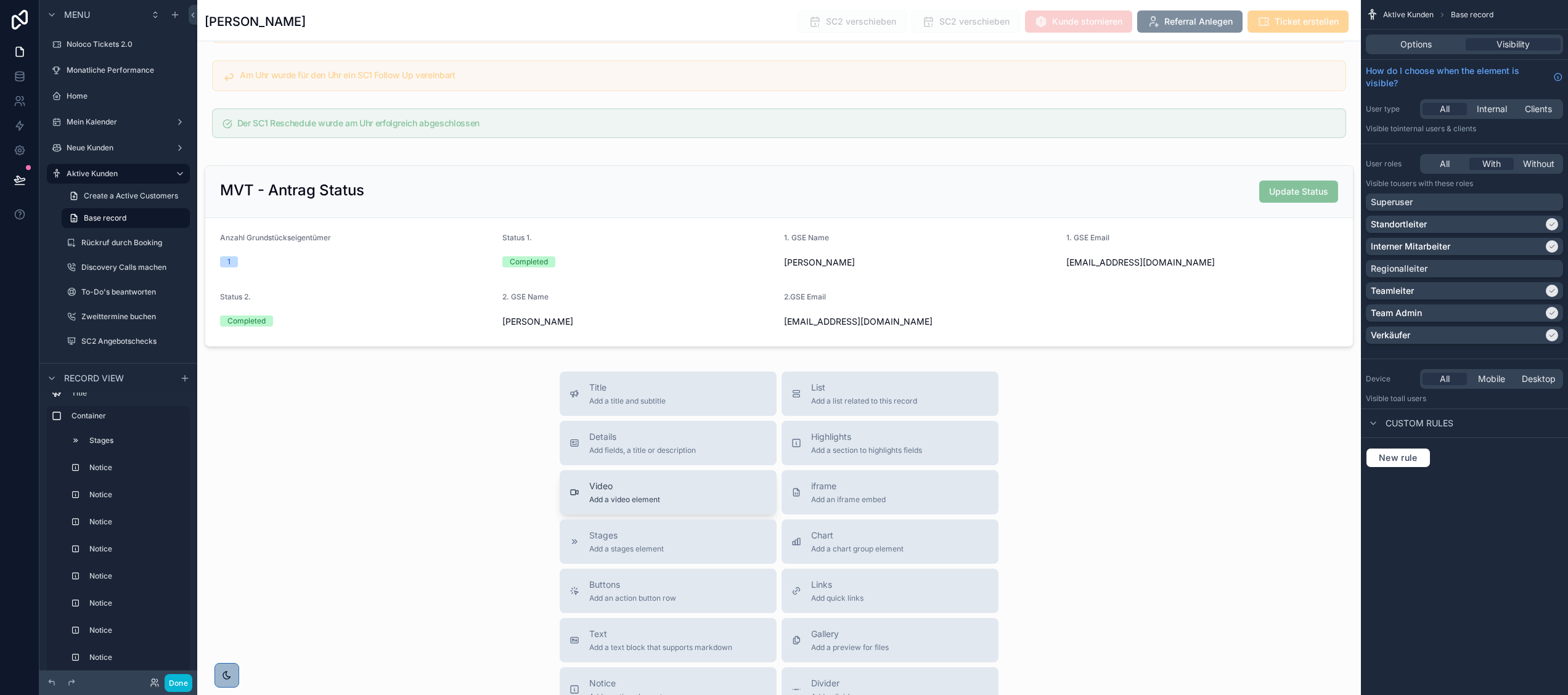
scroll to position [3586, 0]
click at [866, 291] on div "scrollable content" at bounding box center [778, 258] width 1163 height 192
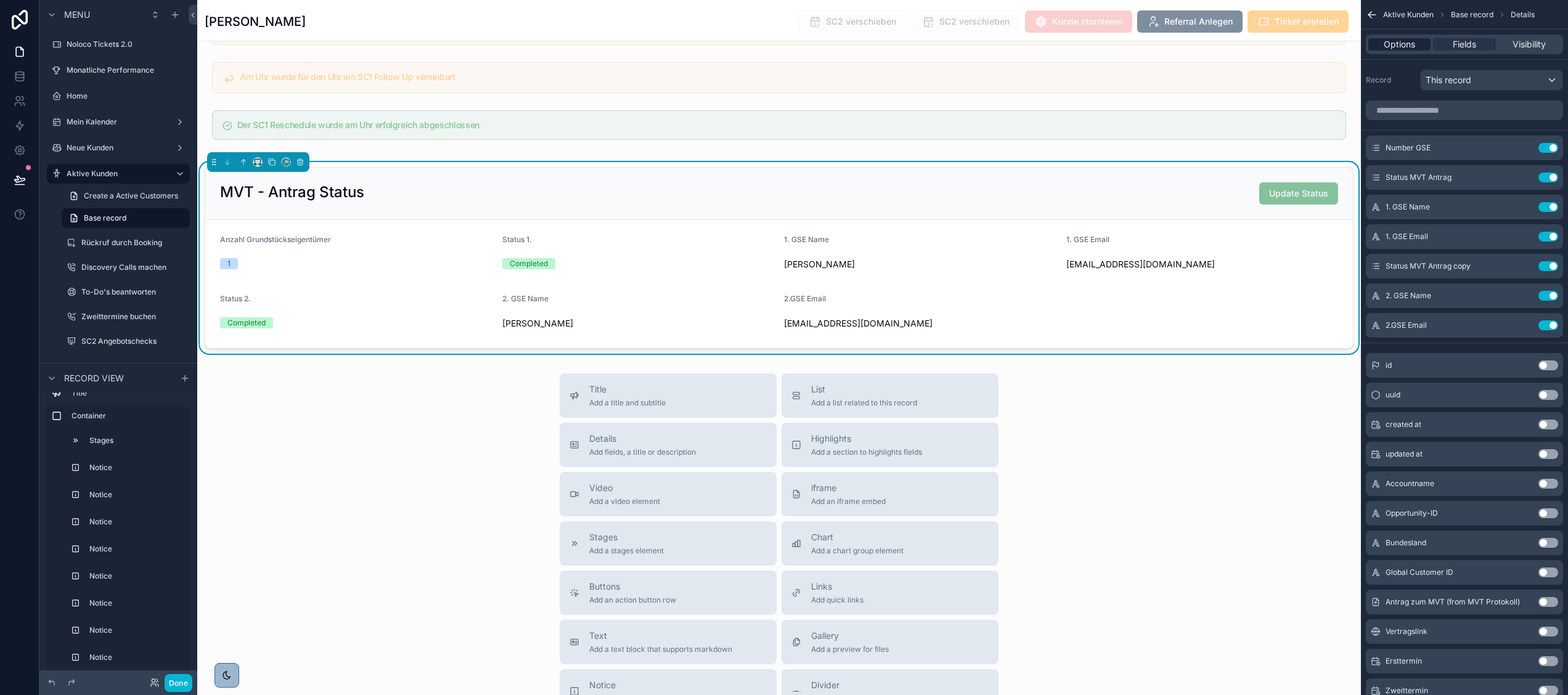
click at [1405, 40] on span "Options" at bounding box center [1399, 44] width 31 height 13
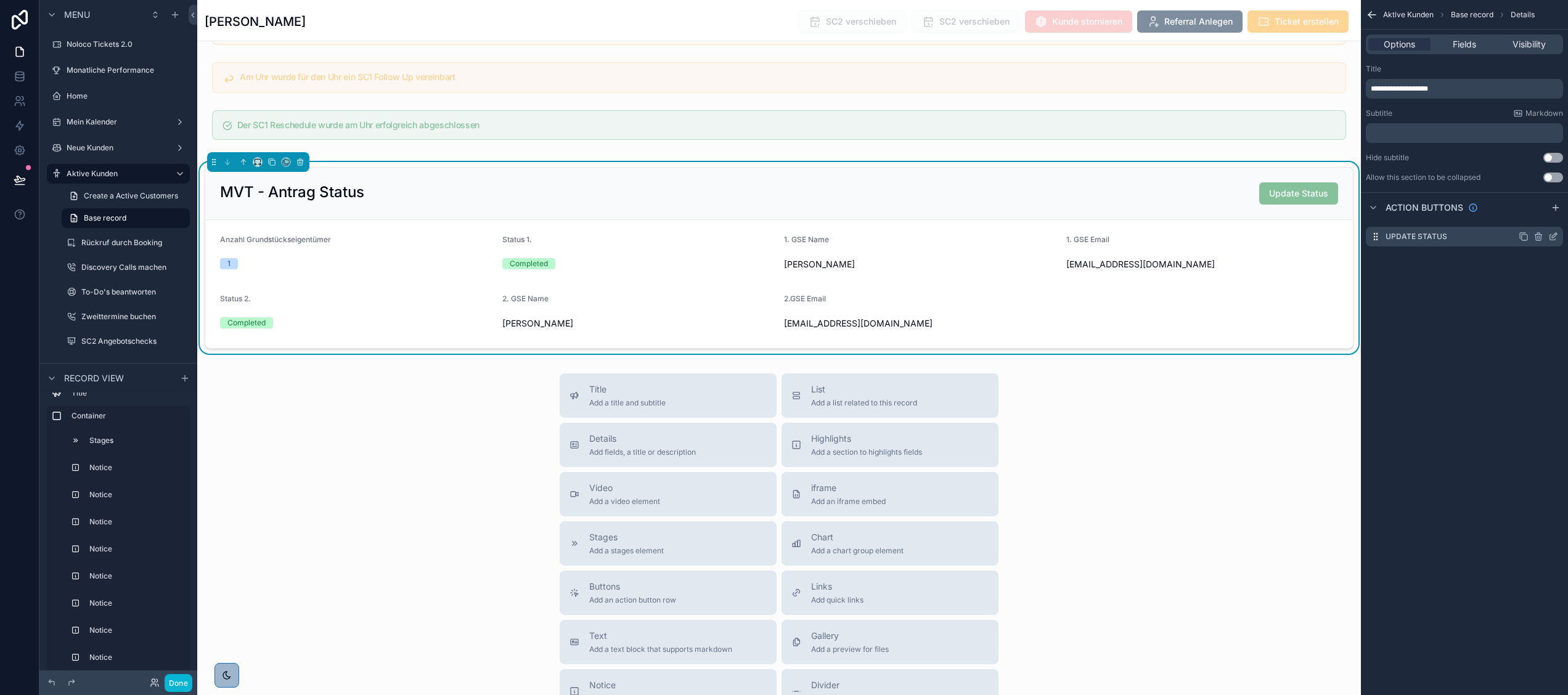
click at [1550, 235] on icon "scrollable content" at bounding box center [1553, 238] width 6 height 6
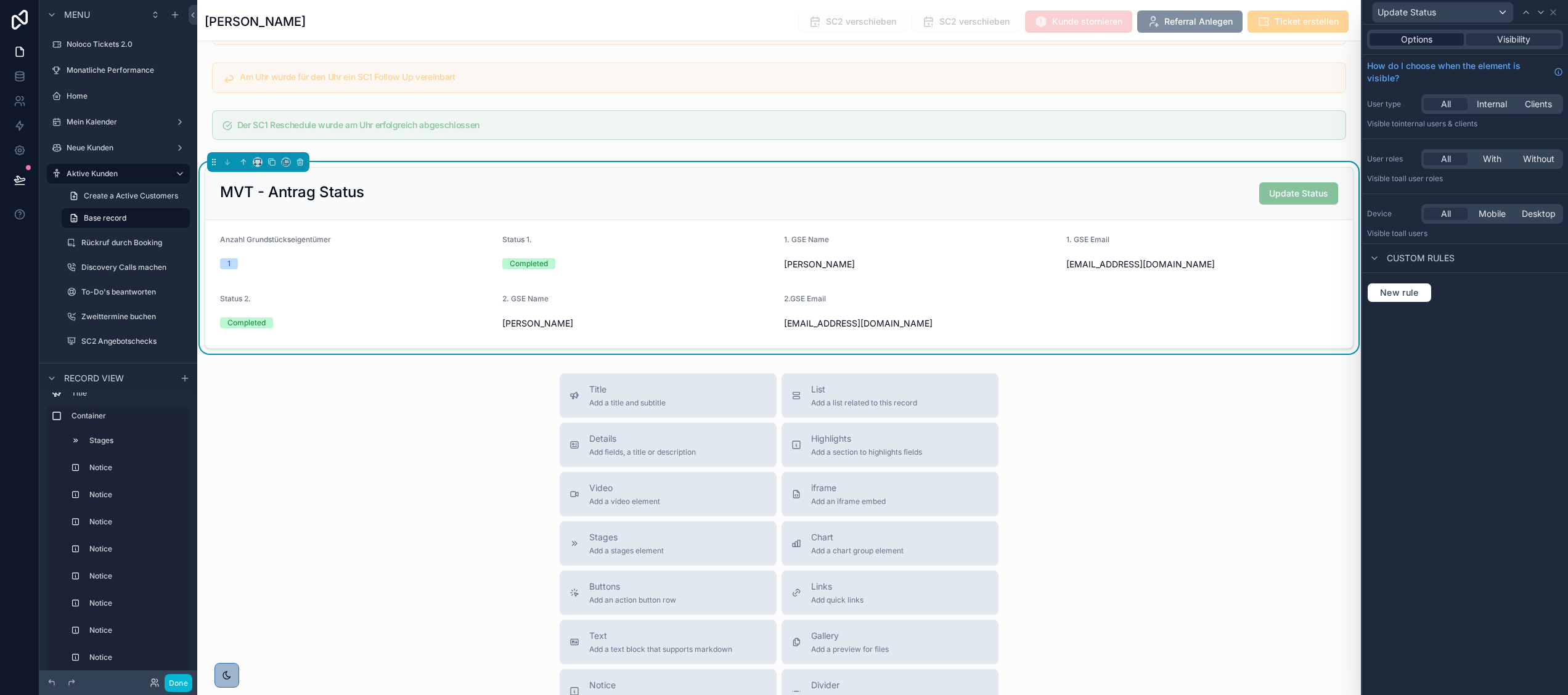
click at [1436, 41] on div "Options" at bounding box center [1416, 39] width 94 height 13
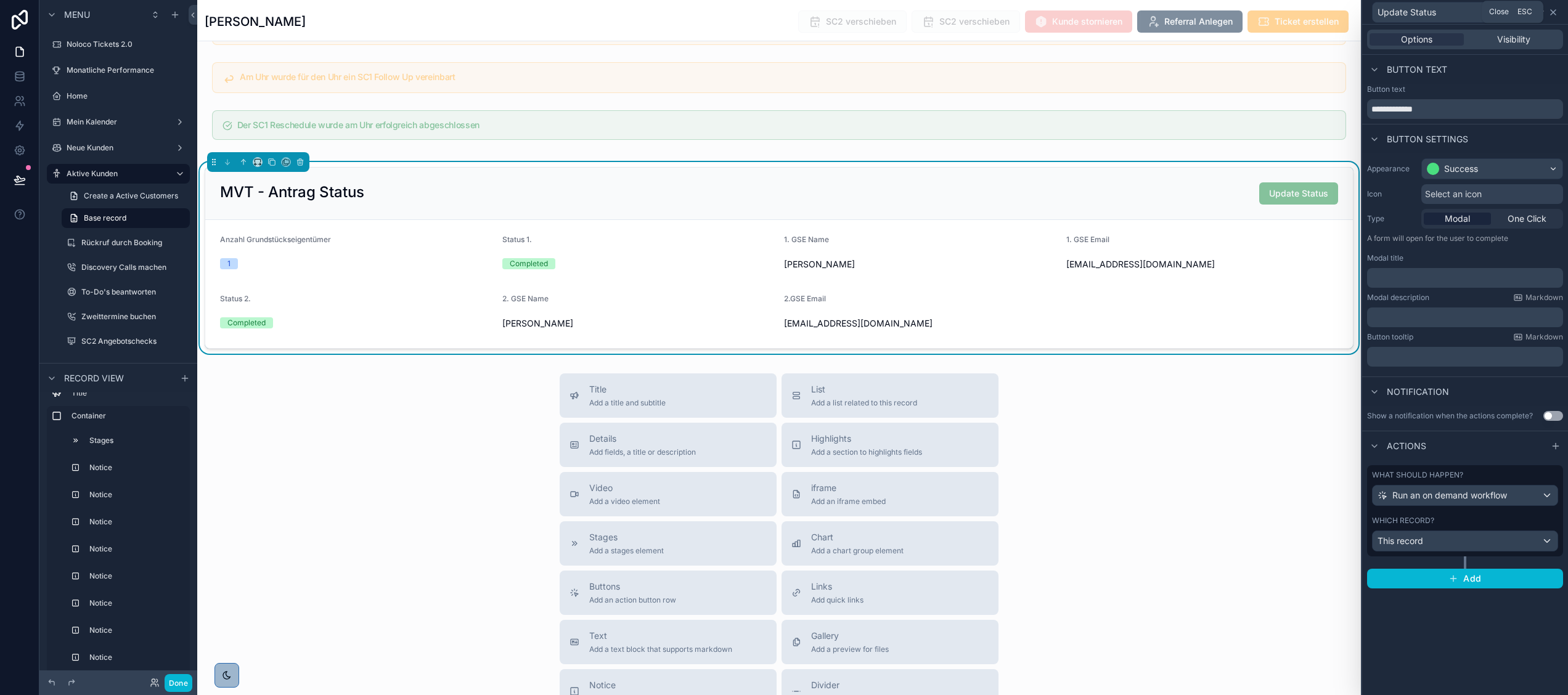
click at [1548, 13] on icon at bounding box center [1553, 13] width 10 height 10
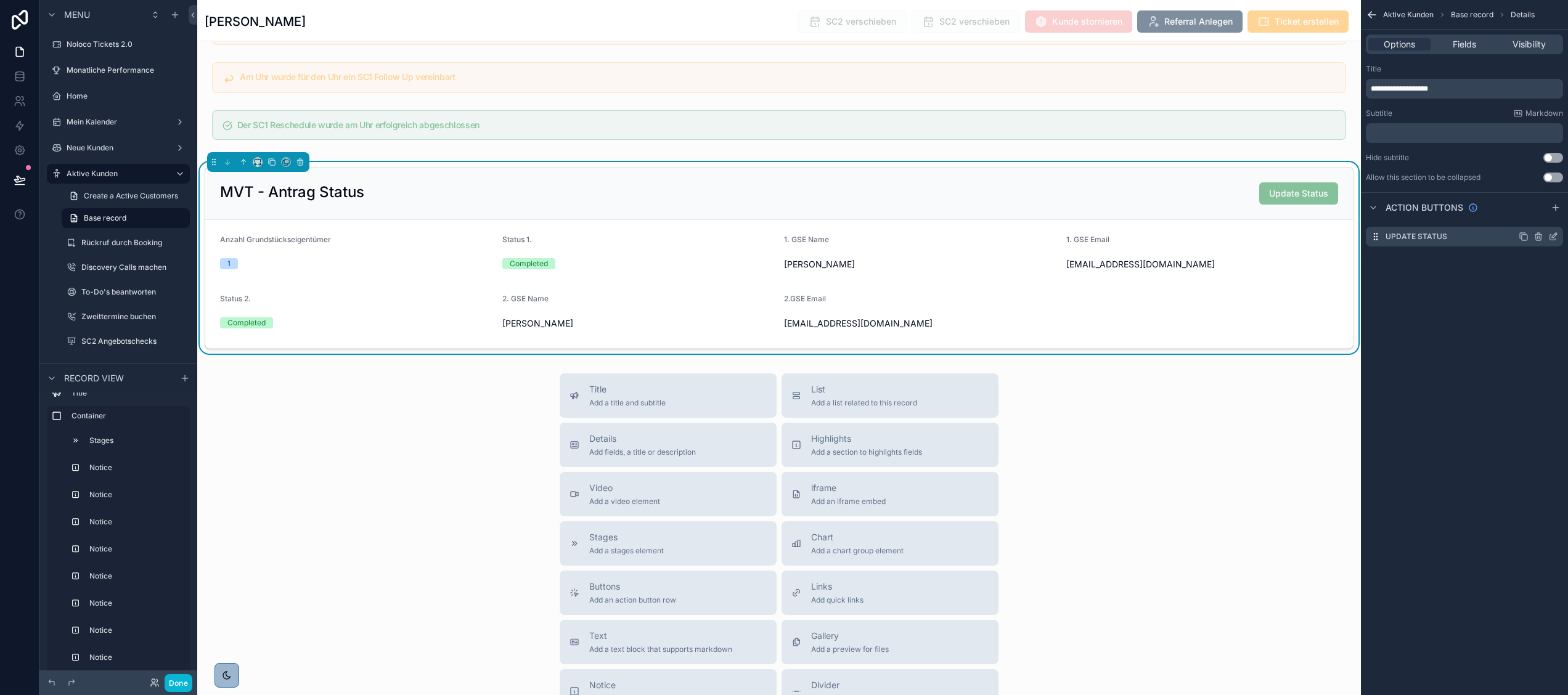
click at [1537, 237] on icon "scrollable content" at bounding box center [1539, 236] width 10 height 10
click at [1536, 215] on icon at bounding box center [1533, 215] width 7 height 0
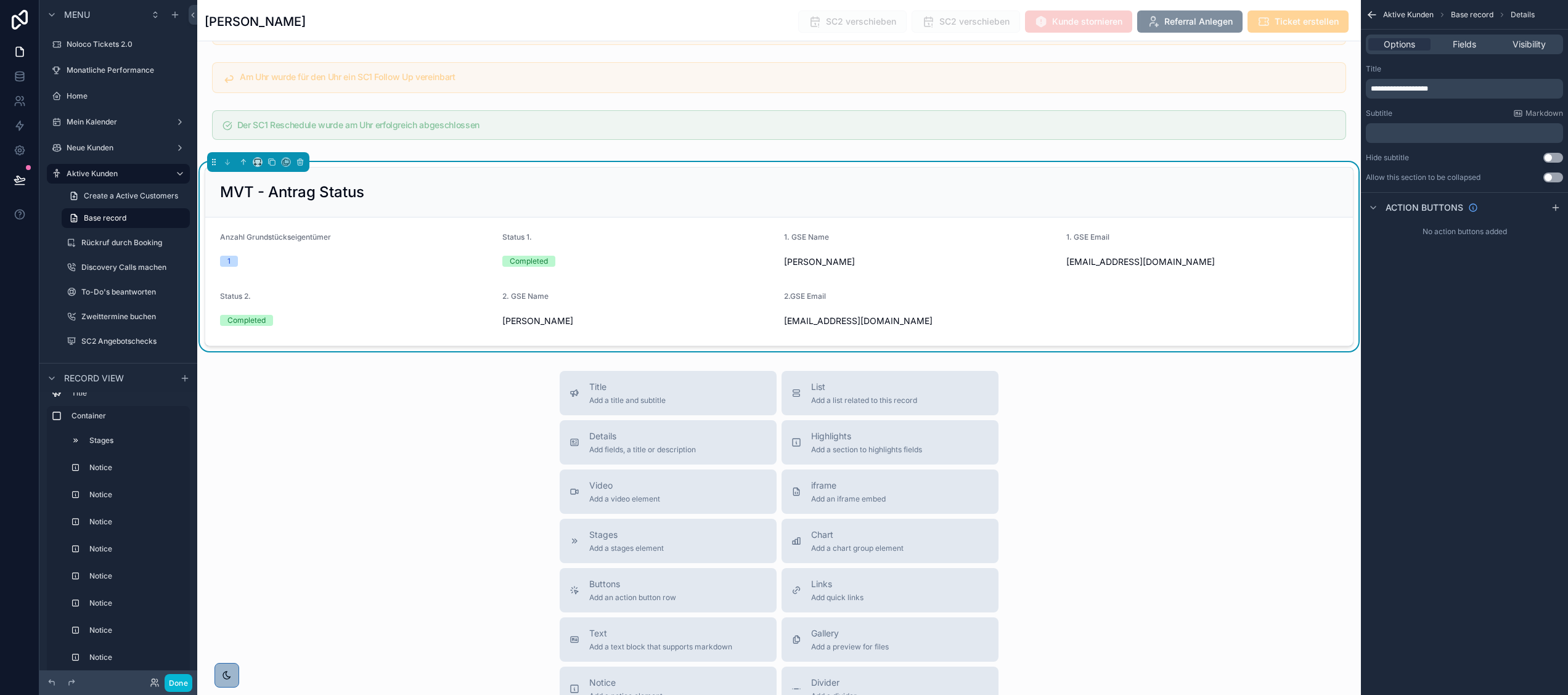
click at [1261, 430] on div "Title Add a title and subtitle List Add a list related to this record Details A…" at bounding box center [778, 591] width 1163 height 439
click at [178, 680] on button "Done" at bounding box center [178, 683] width 27 height 18
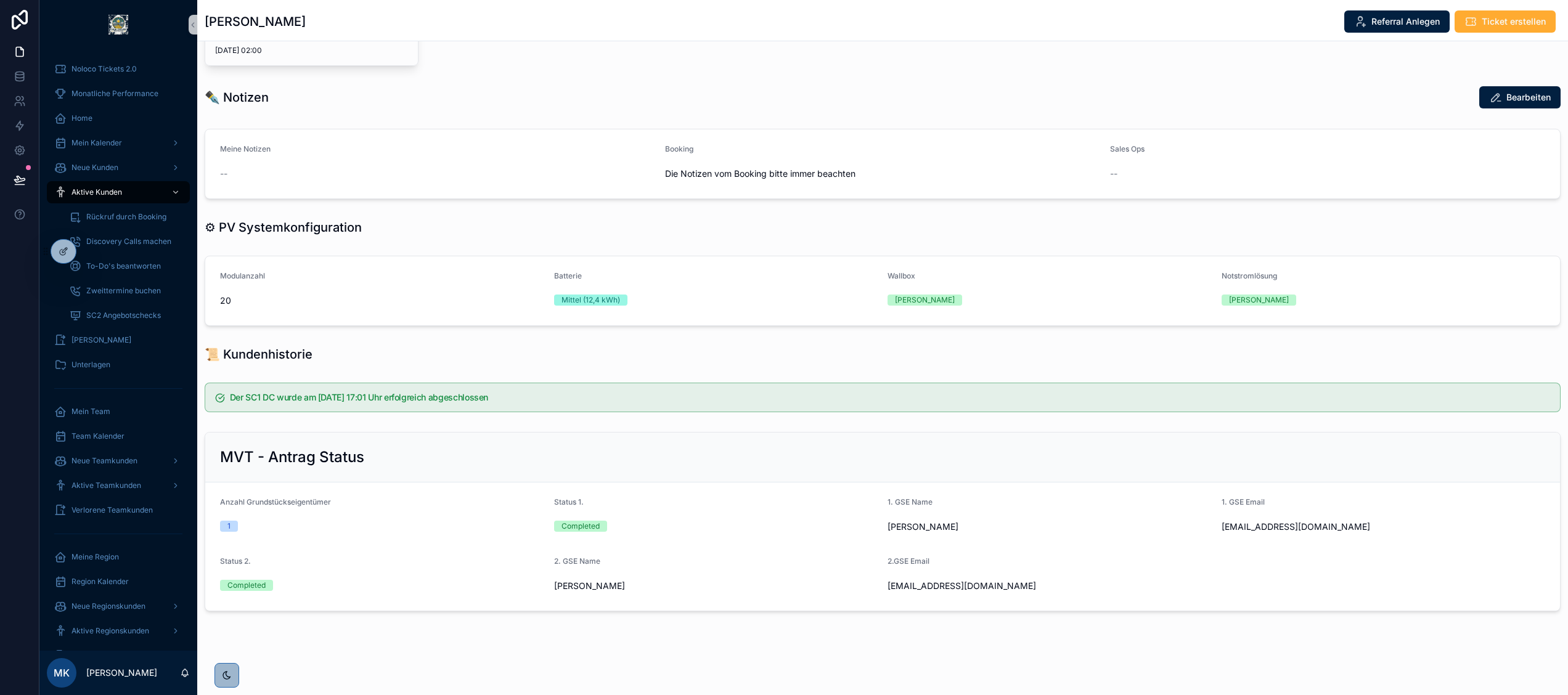
scroll to position [439, 0]
click at [67, 250] on icon at bounding box center [64, 252] width 10 height 10
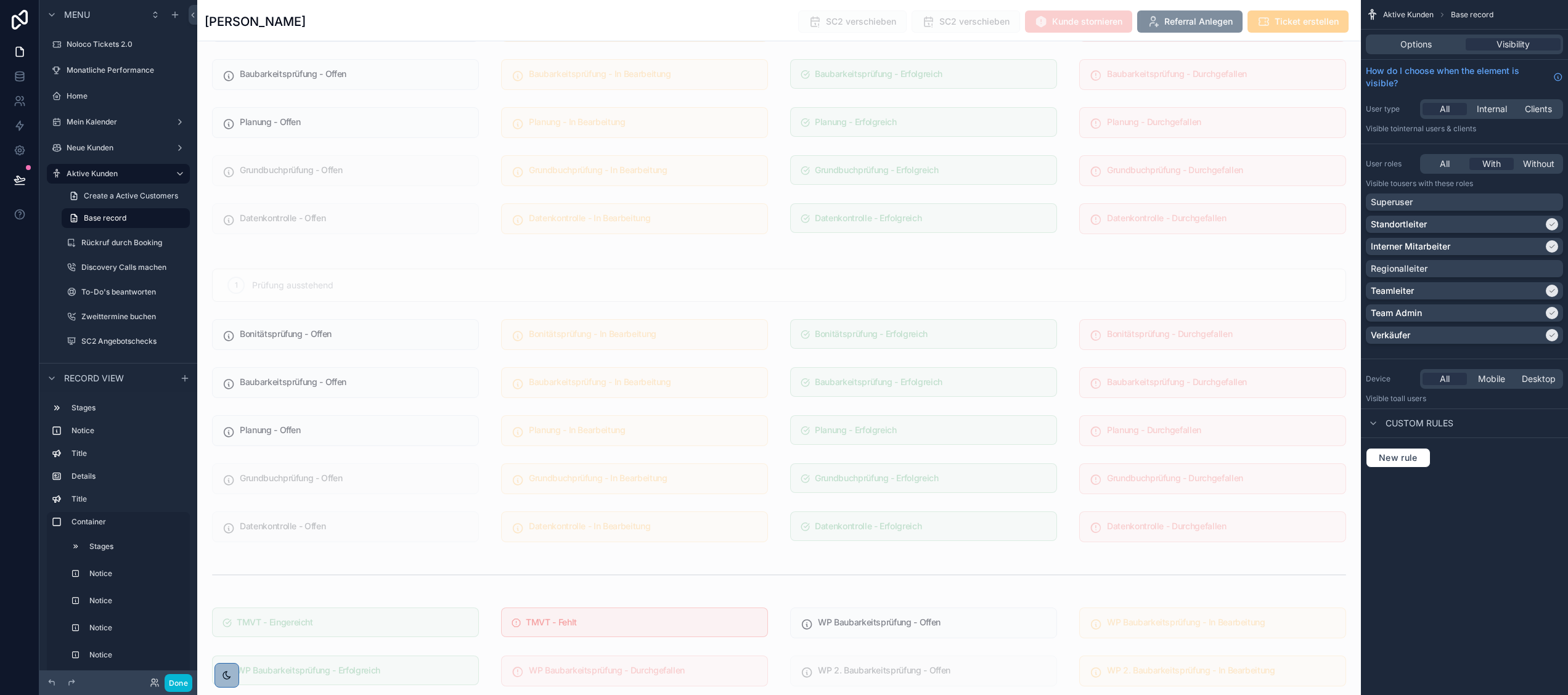
scroll to position [3586, 0]
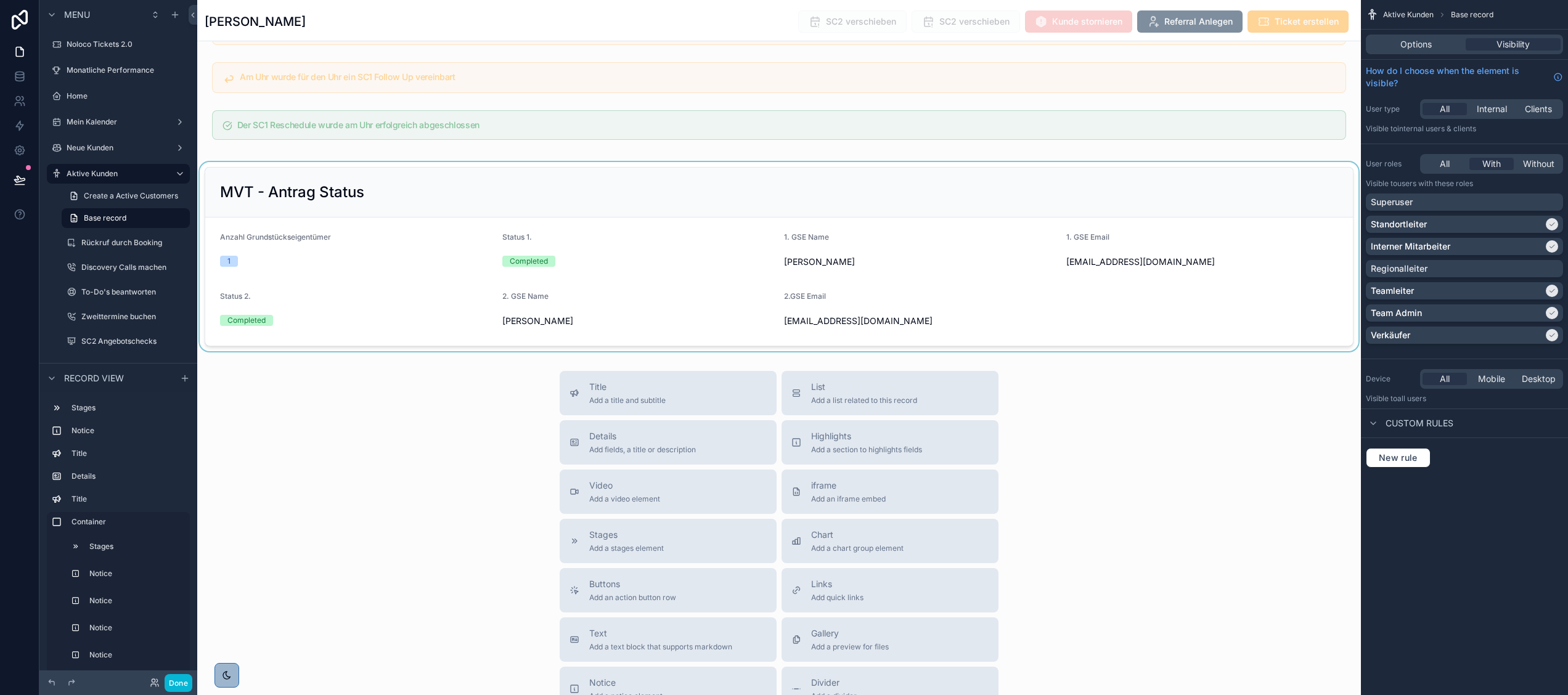
click at [372, 214] on div "scrollable content" at bounding box center [778, 256] width 1163 height 189
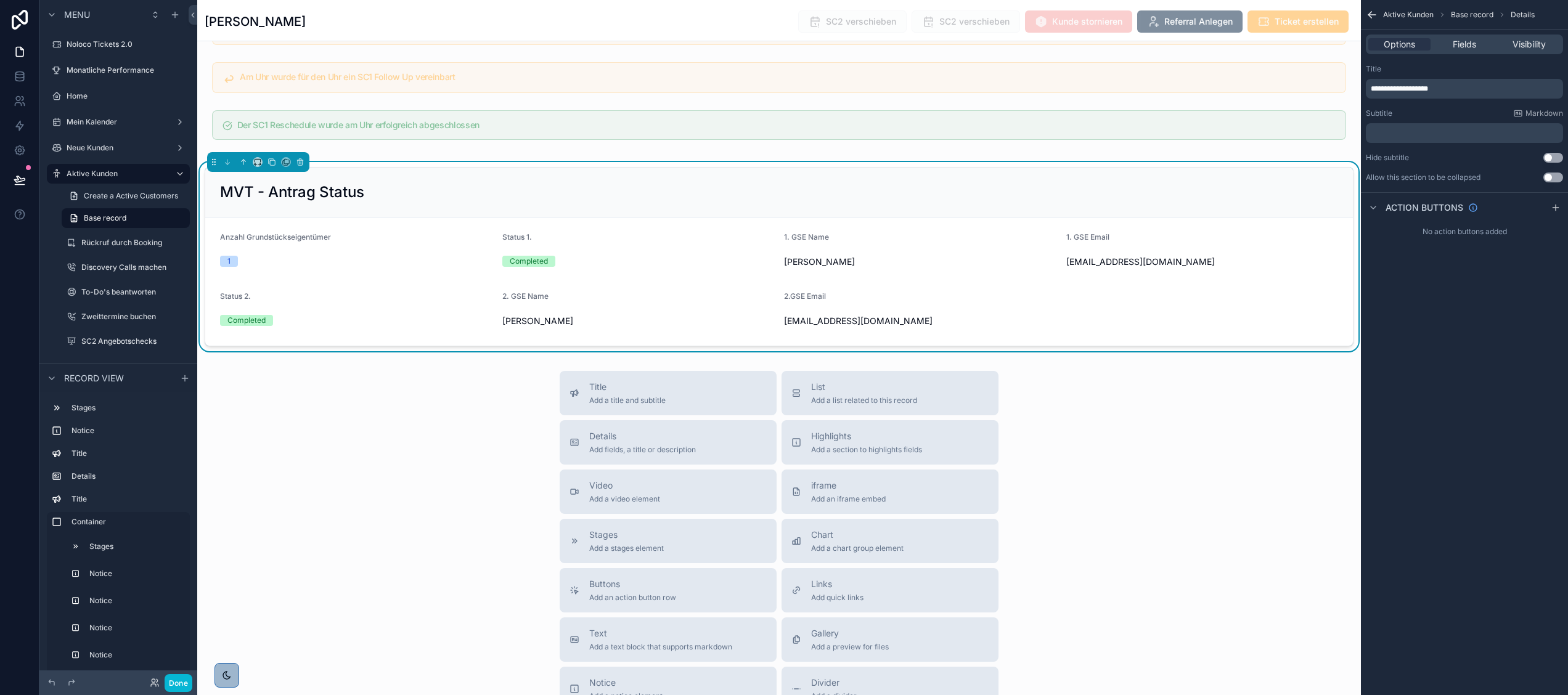
click at [1454, 87] on p "**********" at bounding box center [1466, 89] width 190 height 10
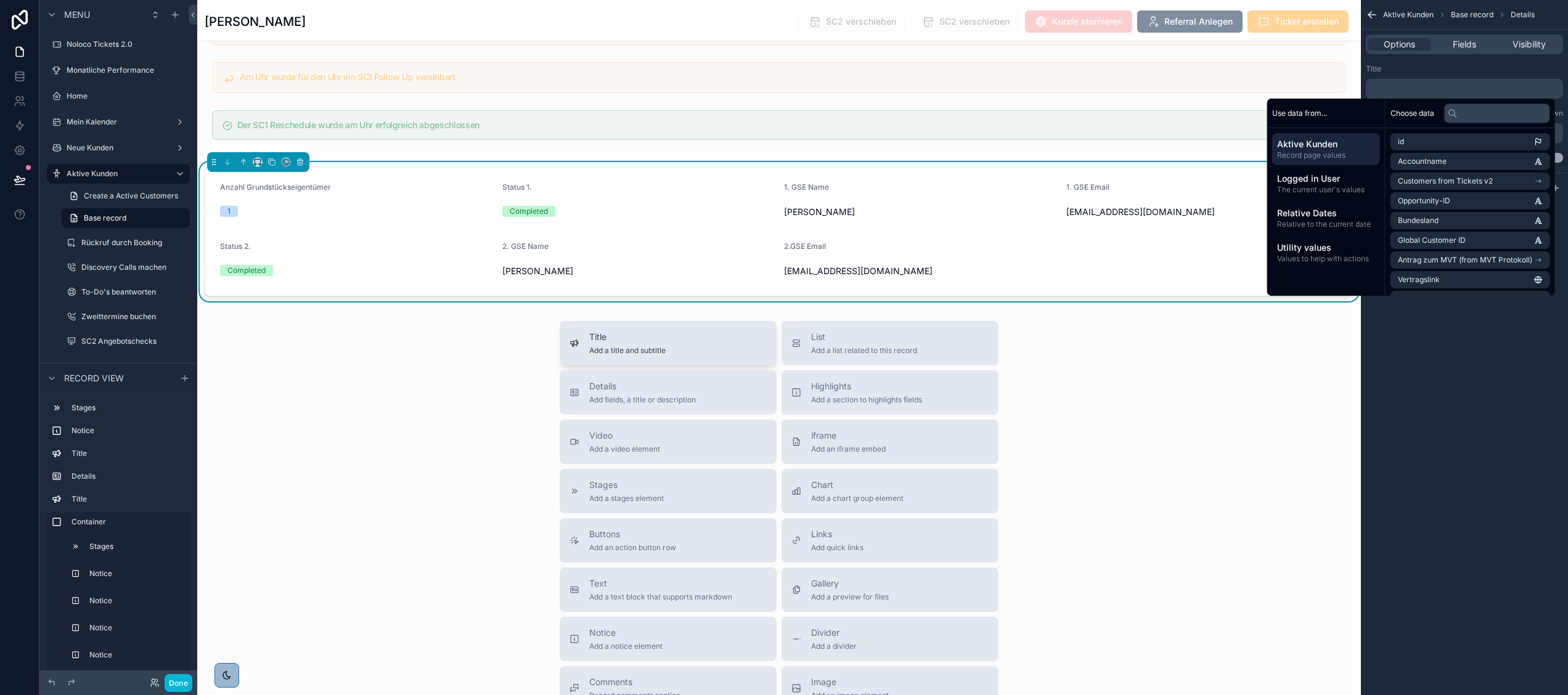
click at [647, 343] on span "Title" at bounding box center [627, 337] width 76 height 13
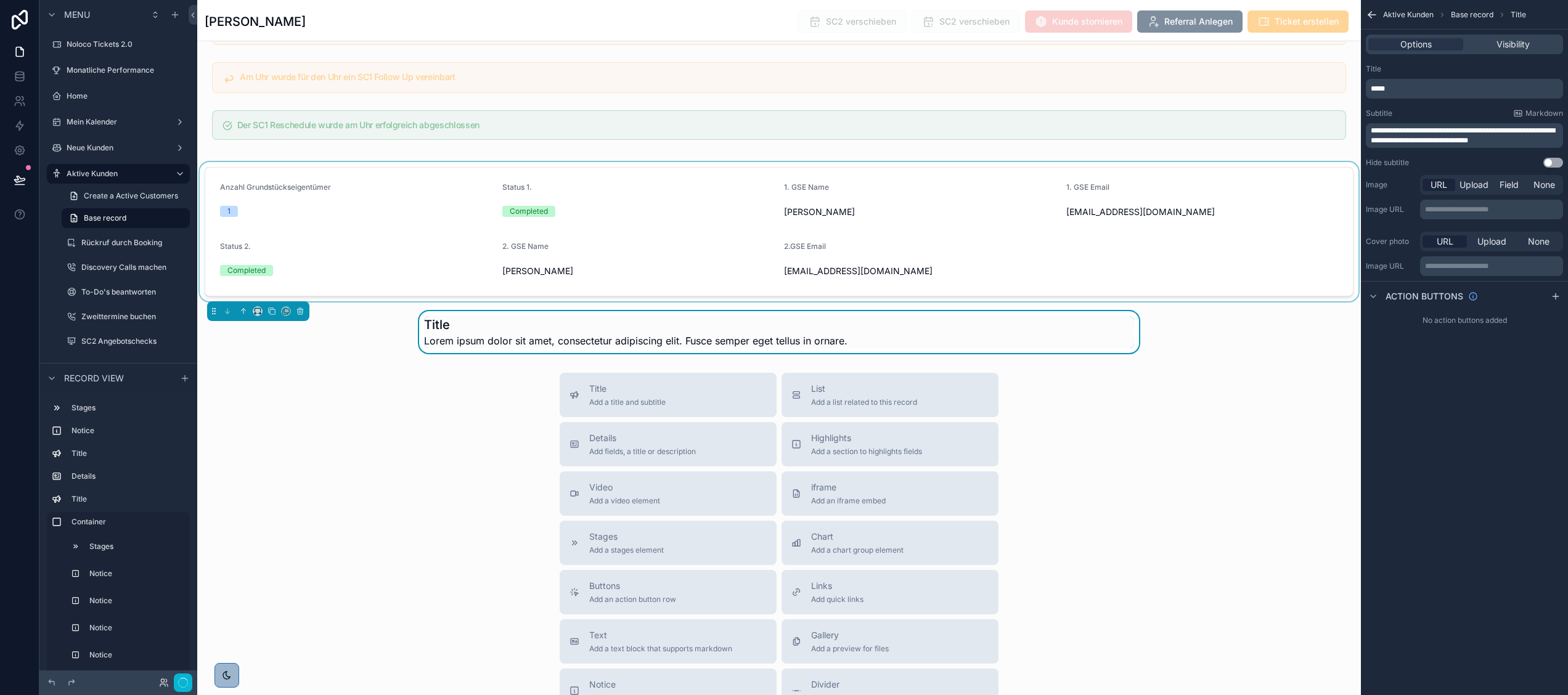
scroll to position [3594, 0]
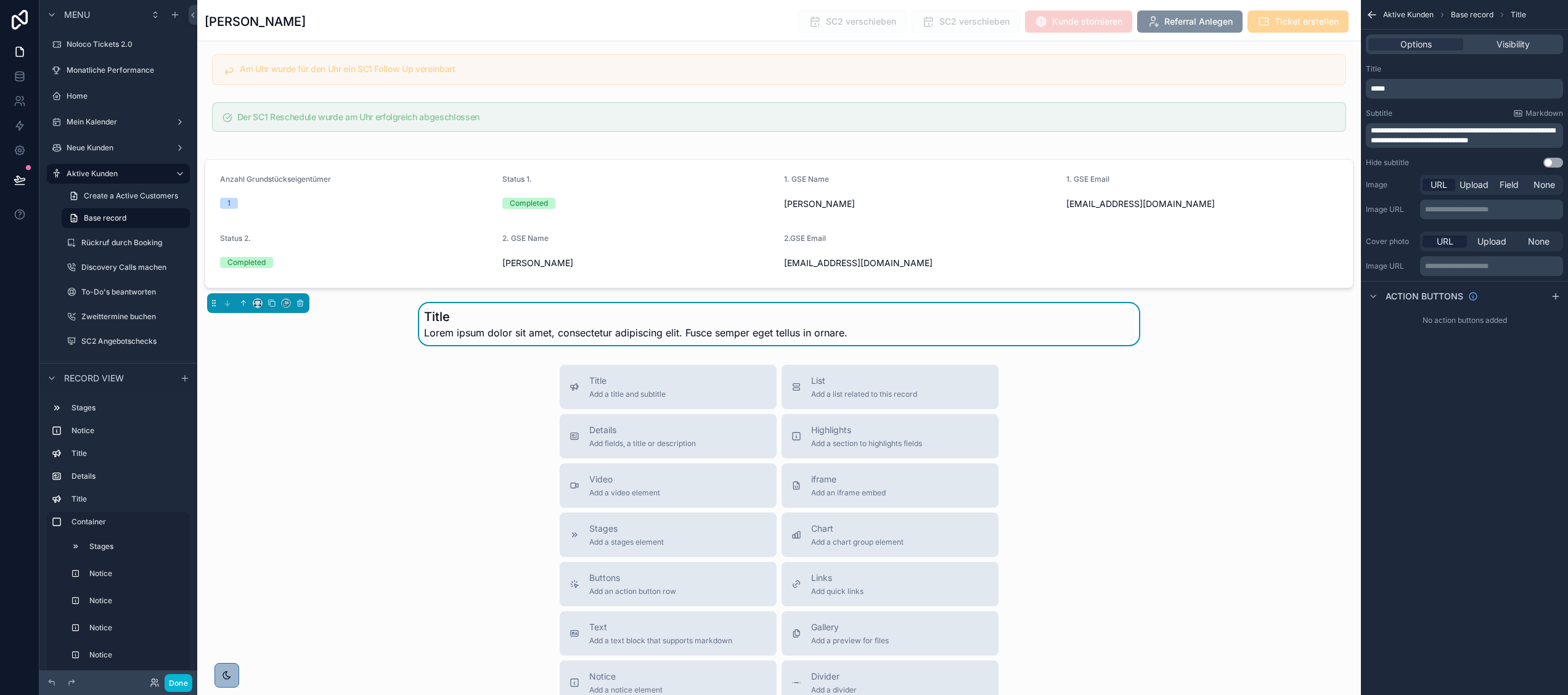
click at [461, 325] on h1 "Title" at bounding box center [636, 317] width 423 height 18
drag, startPoint x: 1517, startPoint y: 140, endPoint x: 1353, endPoint y: 114, distance: 166.0
click at [1353, 114] on div "Noloco Tickets 2.0 Monatliche Performance Home Mein Kalender Neue Kunden Aktive…" at bounding box center [882, 347] width 1371 height 695
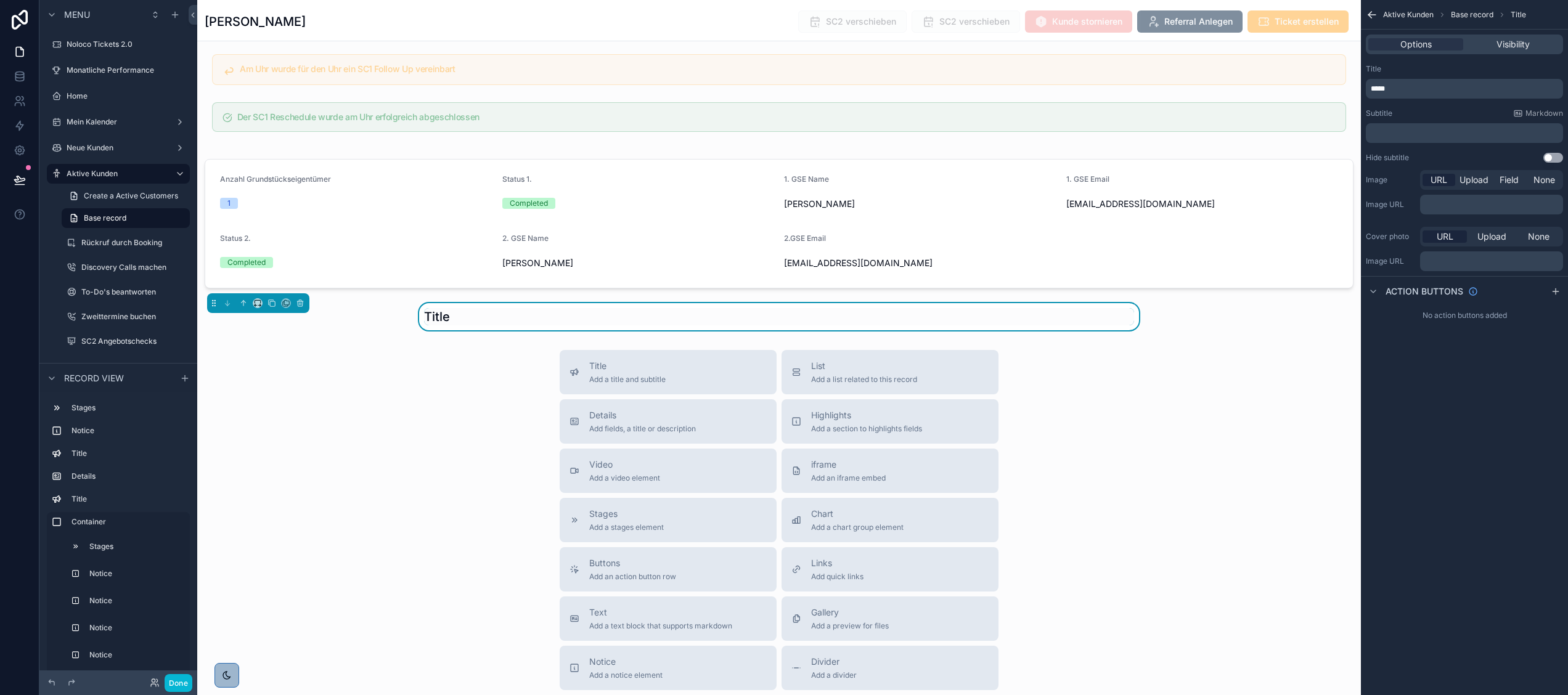
click at [1400, 82] on div "*****" at bounding box center [1464, 88] width 197 height 20
click at [1396, 87] on p "*****" at bounding box center [1466, 89] width 190 height 10
click at [257, 308] on icon "scrollable content" at bounding box center [257, 303] width 9 height 9
click at [281, 480] on div "Full width" at bounding box center [283, 490] width 53 height 23
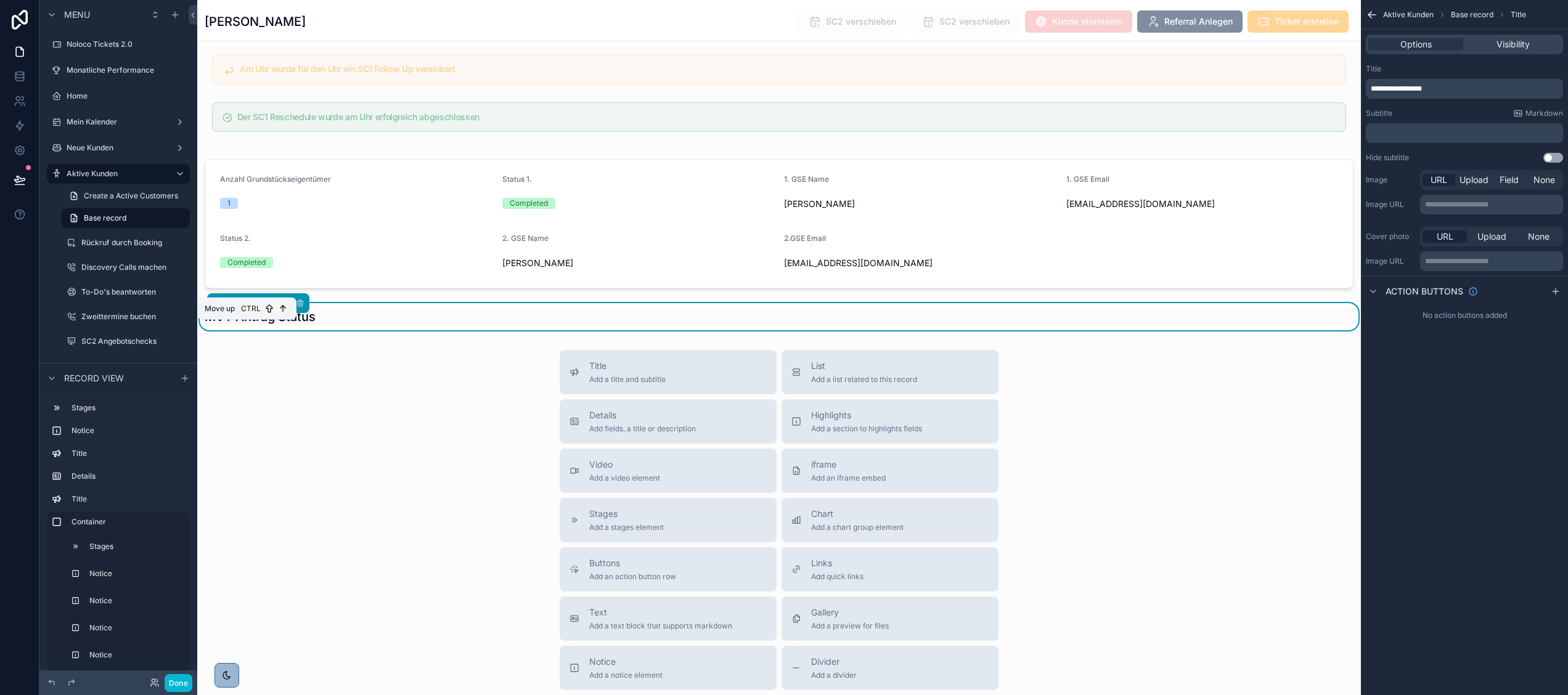
click at [243, 306] on icon "scrollable content" at bounding box center [243, 303] width 0 height 5
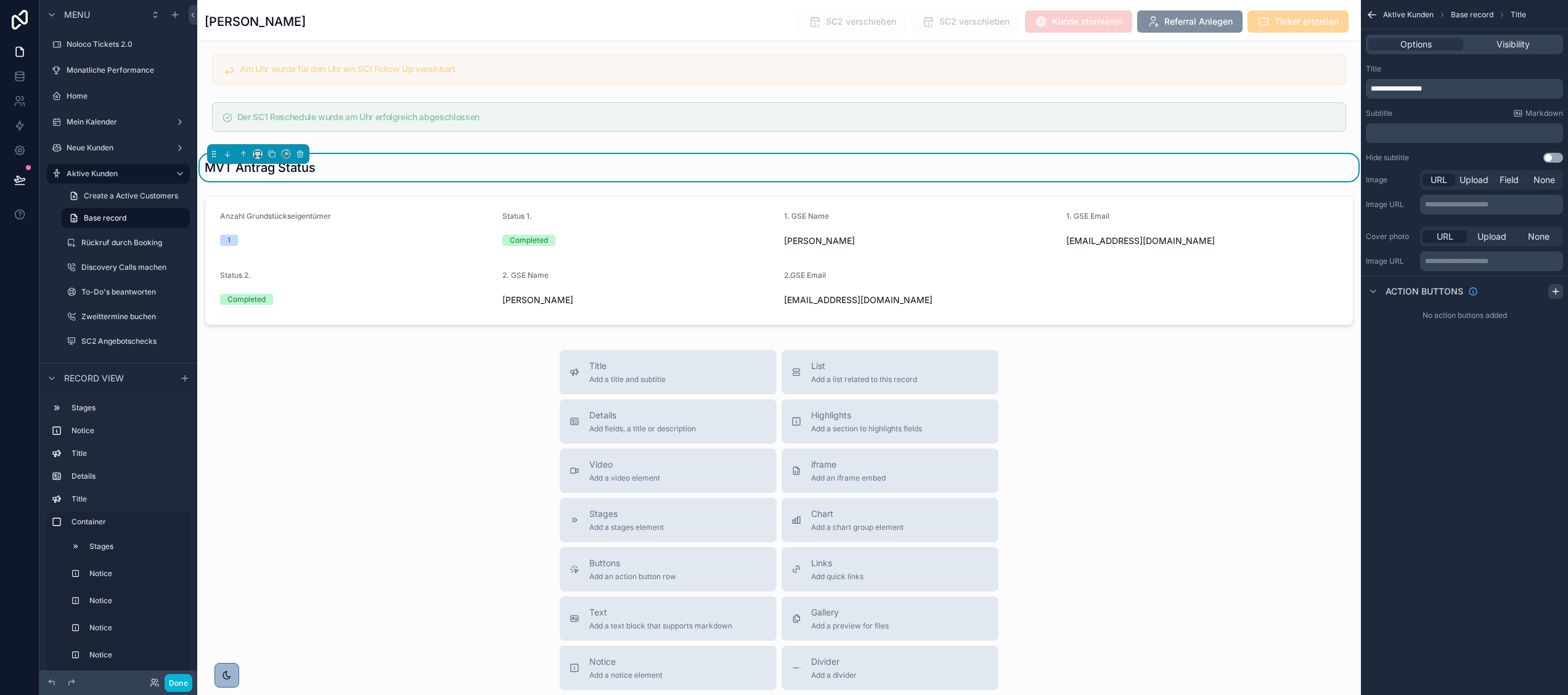
click at [1555, 289] on icon "scrollable content" at bounding box center [1555, 291] width 0 height 6
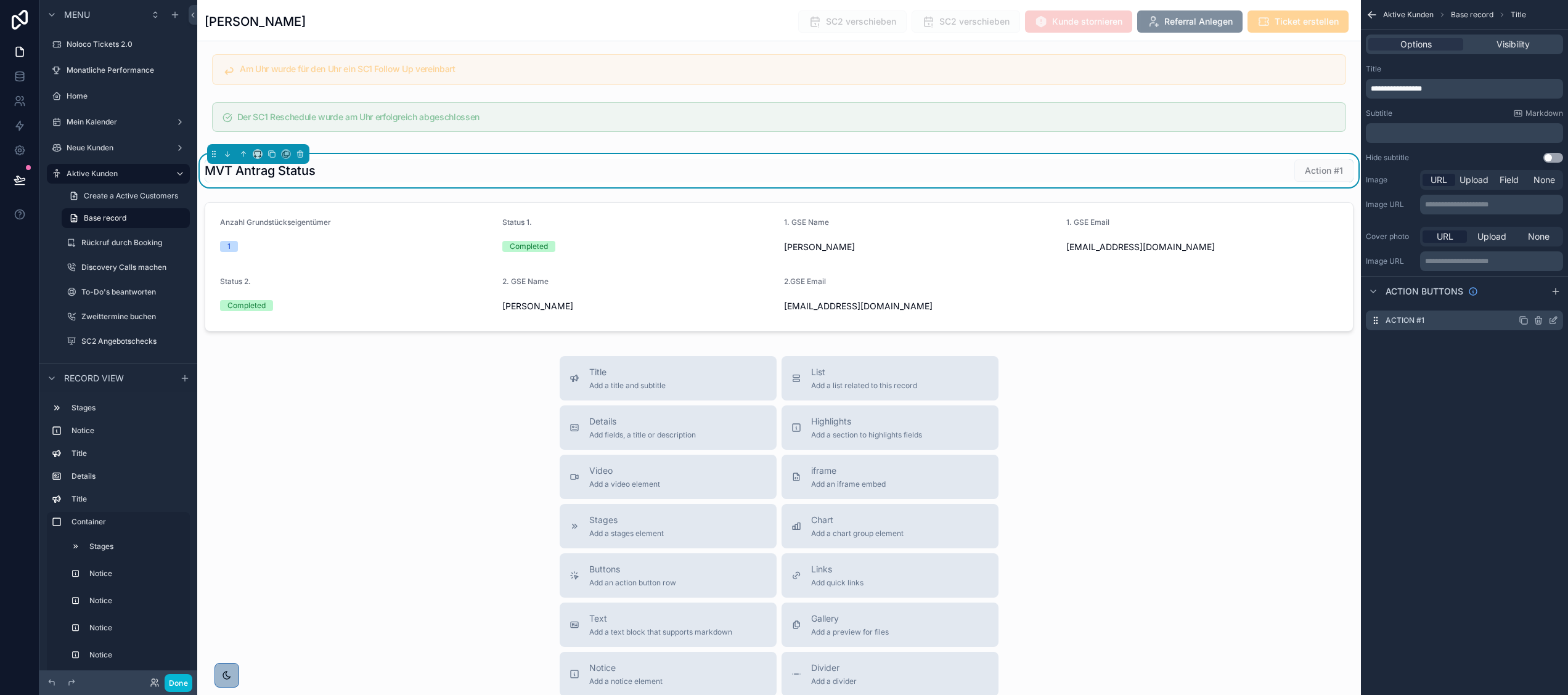
click at [1540, 318] on icon "scrollable content" at bounding box center [1538, 318] width 3 height 2
click at [1532, 301] on icon at bounding box center [1533, 301] width 10 height 10
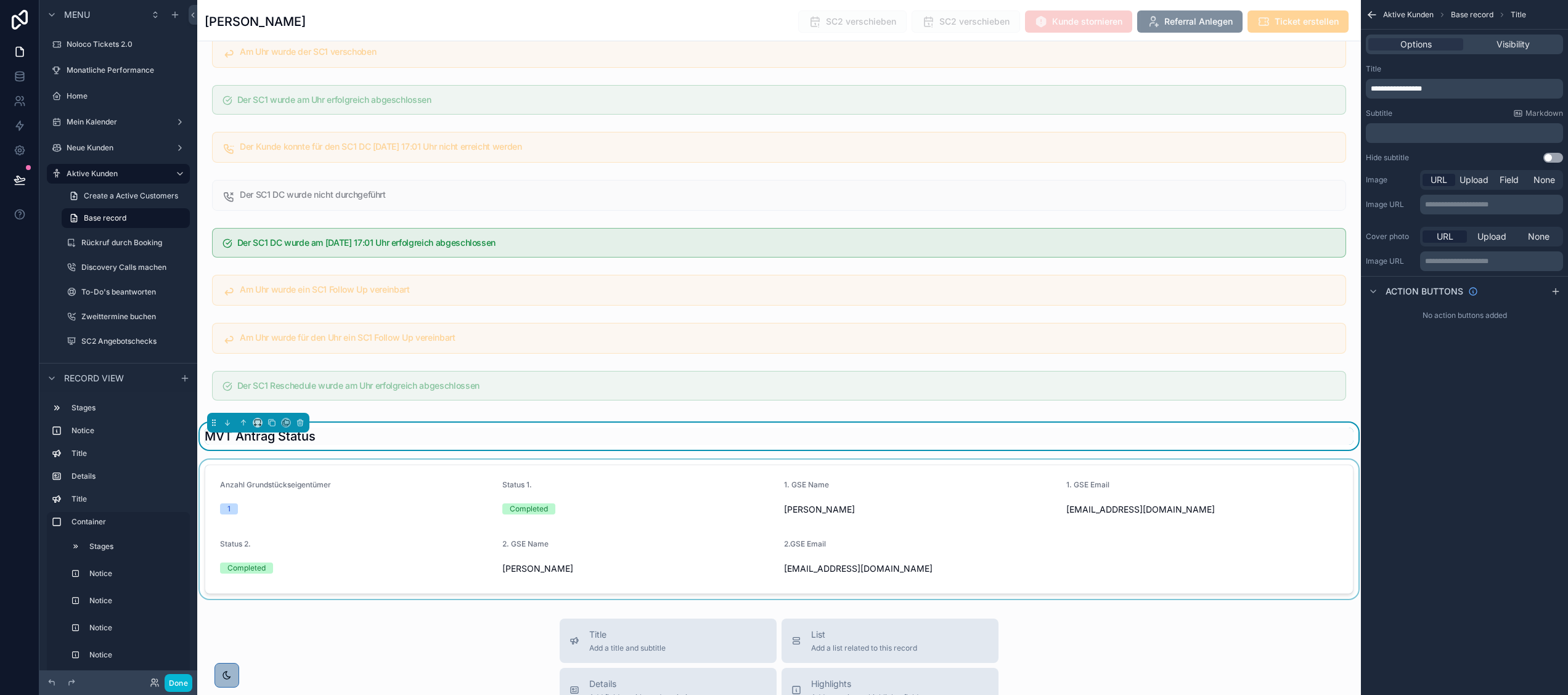
scroll to position [3386, 0]
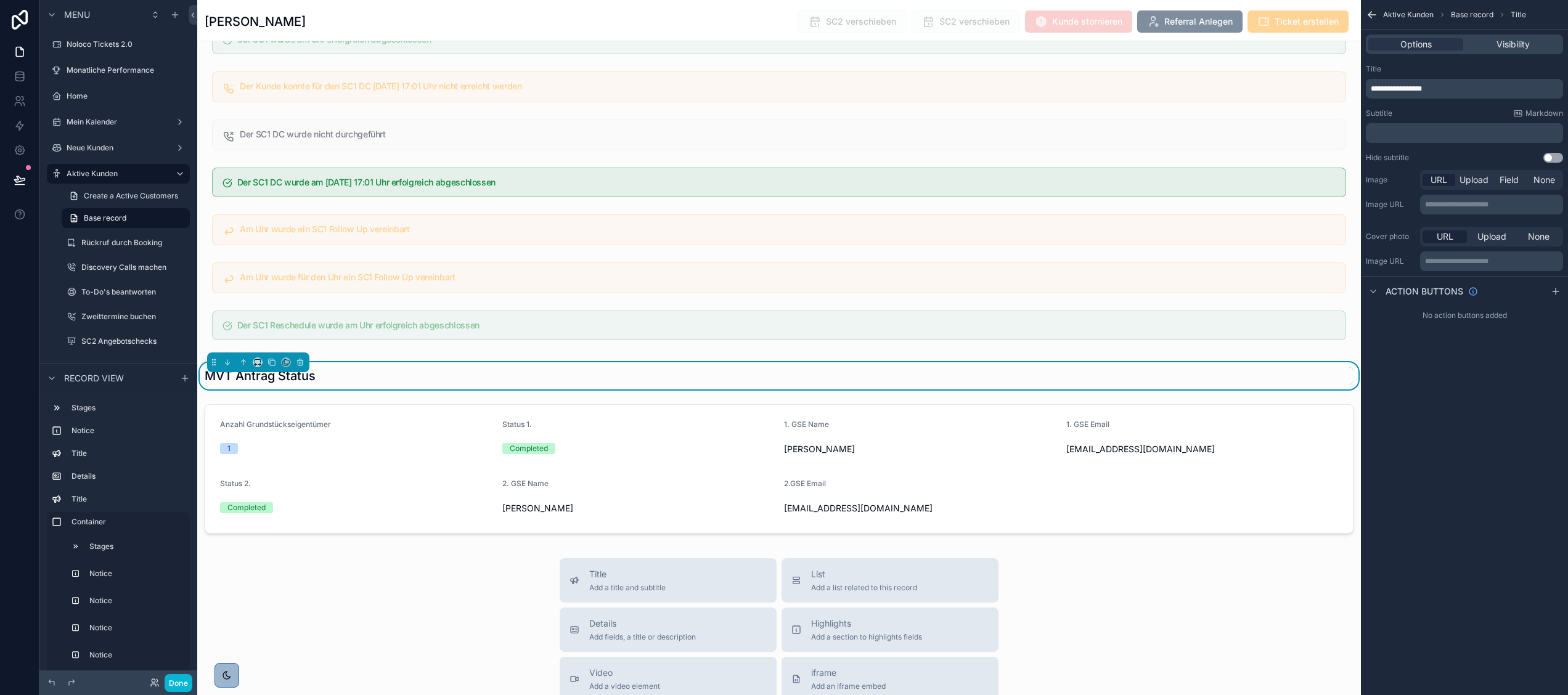
click at [205, 384] on h1 "MVT Antrag Status" at bounding box center [260, 376] width 111 height 18
click at [204, 389] on div "MVT Antrag Status" at bounding box center [778, 376] width 1163 height 27
click at [1376, 91] on span "**********" at bounding box center [1396, 89] width 51 height 8
click at [171, 678] on button "Done" at bounding box center [178, 683] width 27 height 18
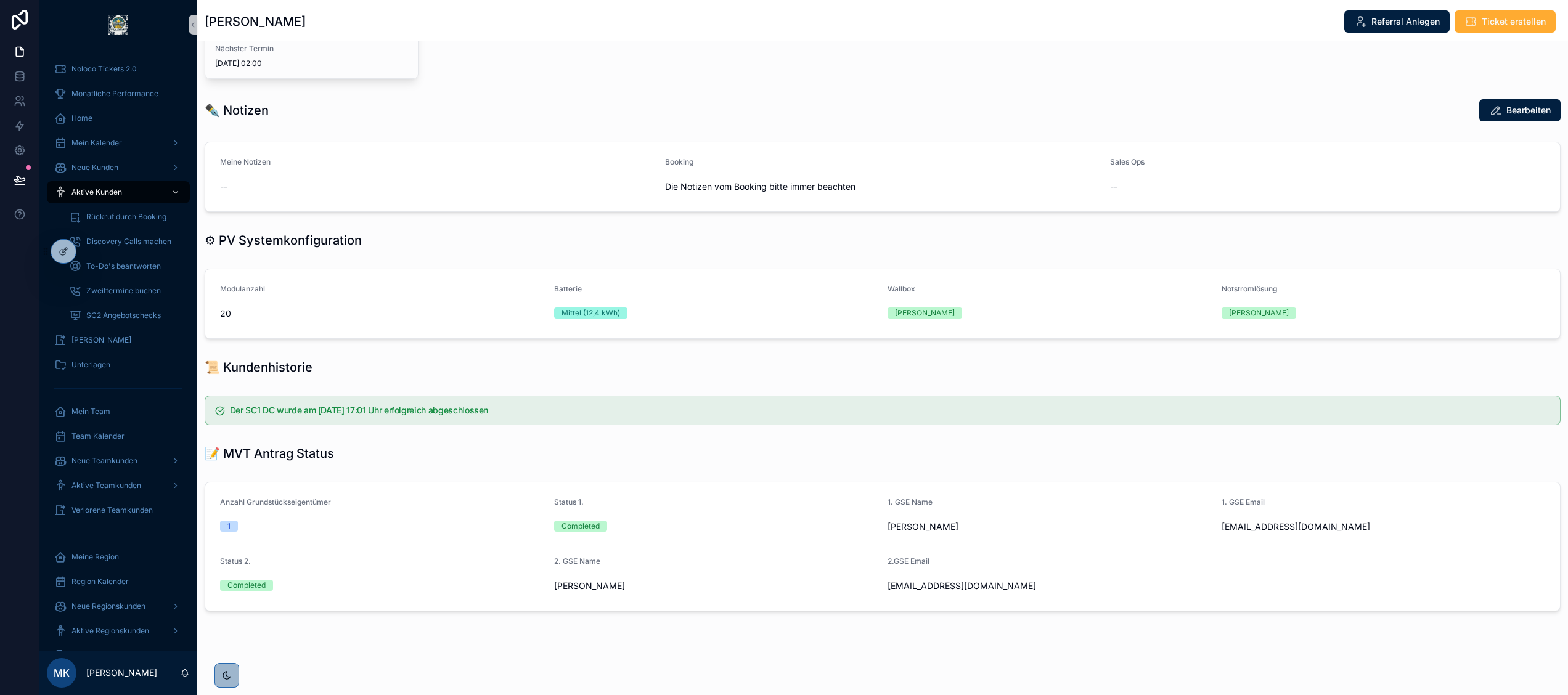
scroll to position [426, 0]
click at [65, 248] on icon at bounding box center [64, 252] width 10 height 10
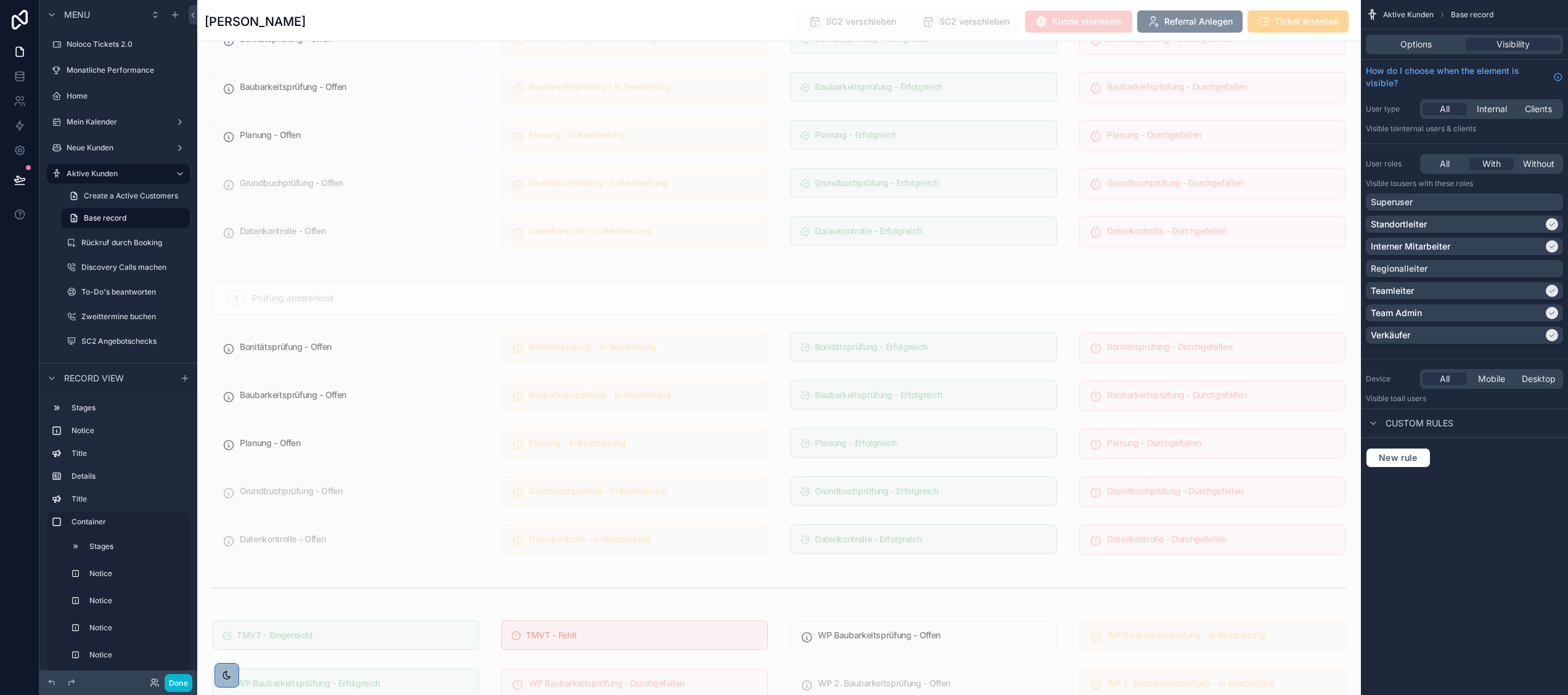
scroll to position [3386, 0]
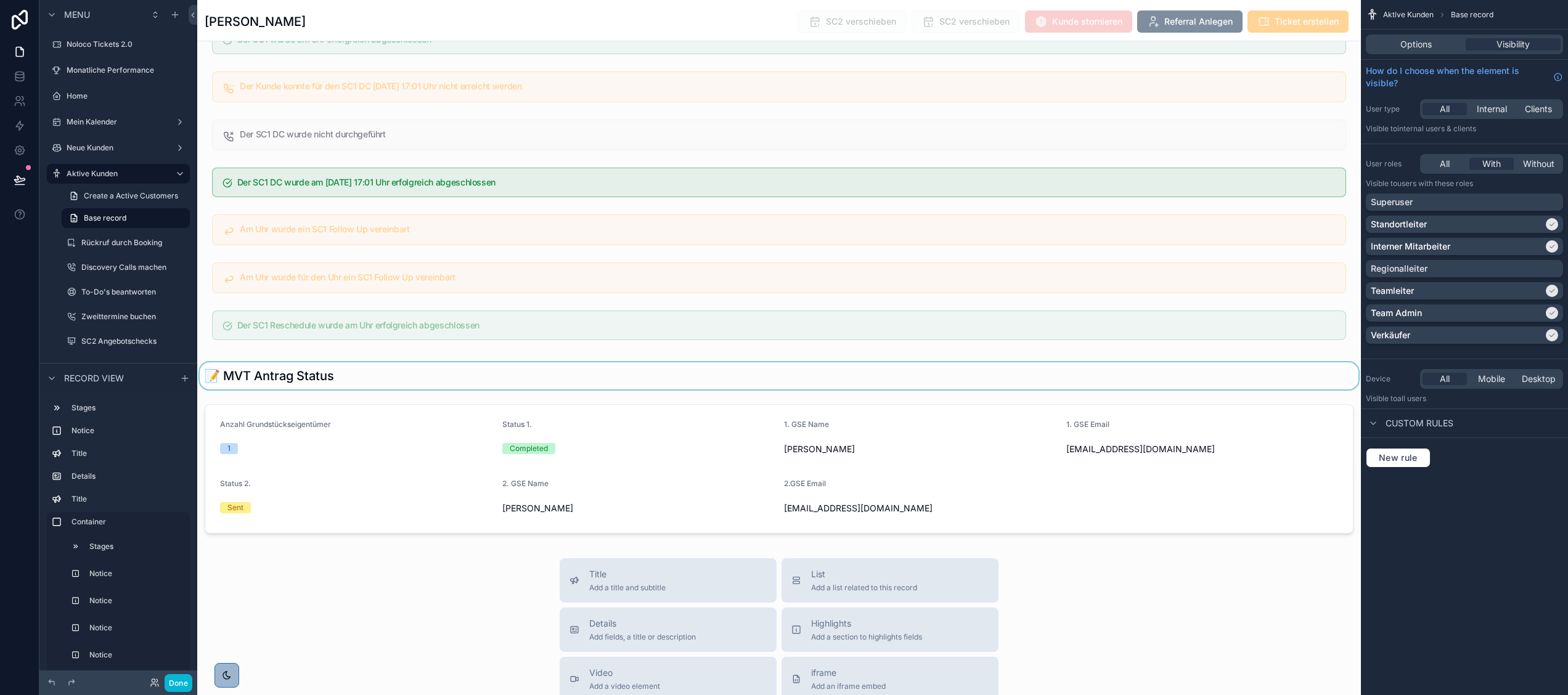
click at [824, 389] on div "scrollable content" at bounding box center [778, 376] width 1163 height 27
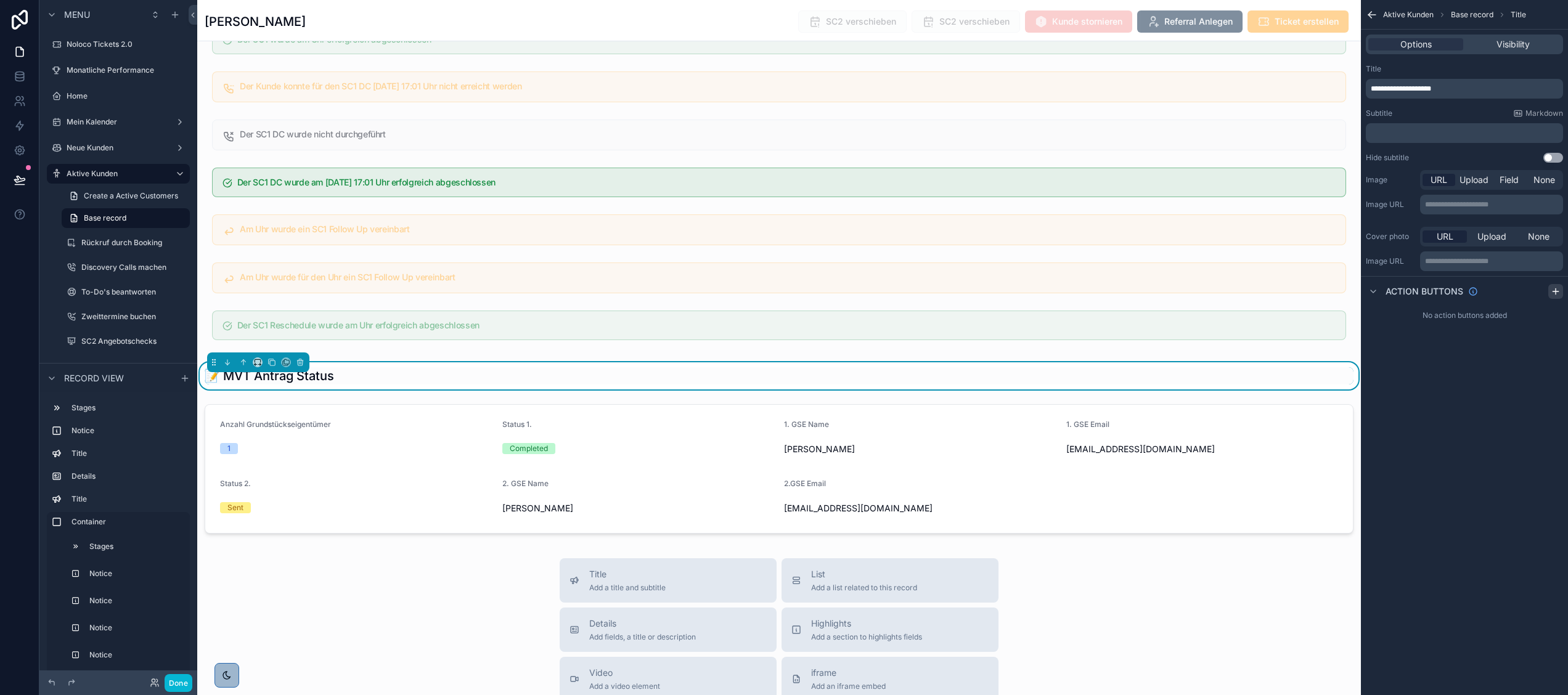
click at [1553, 286] on icon "scrollable content" at bounding box center [1555, 291] width 10 height 10
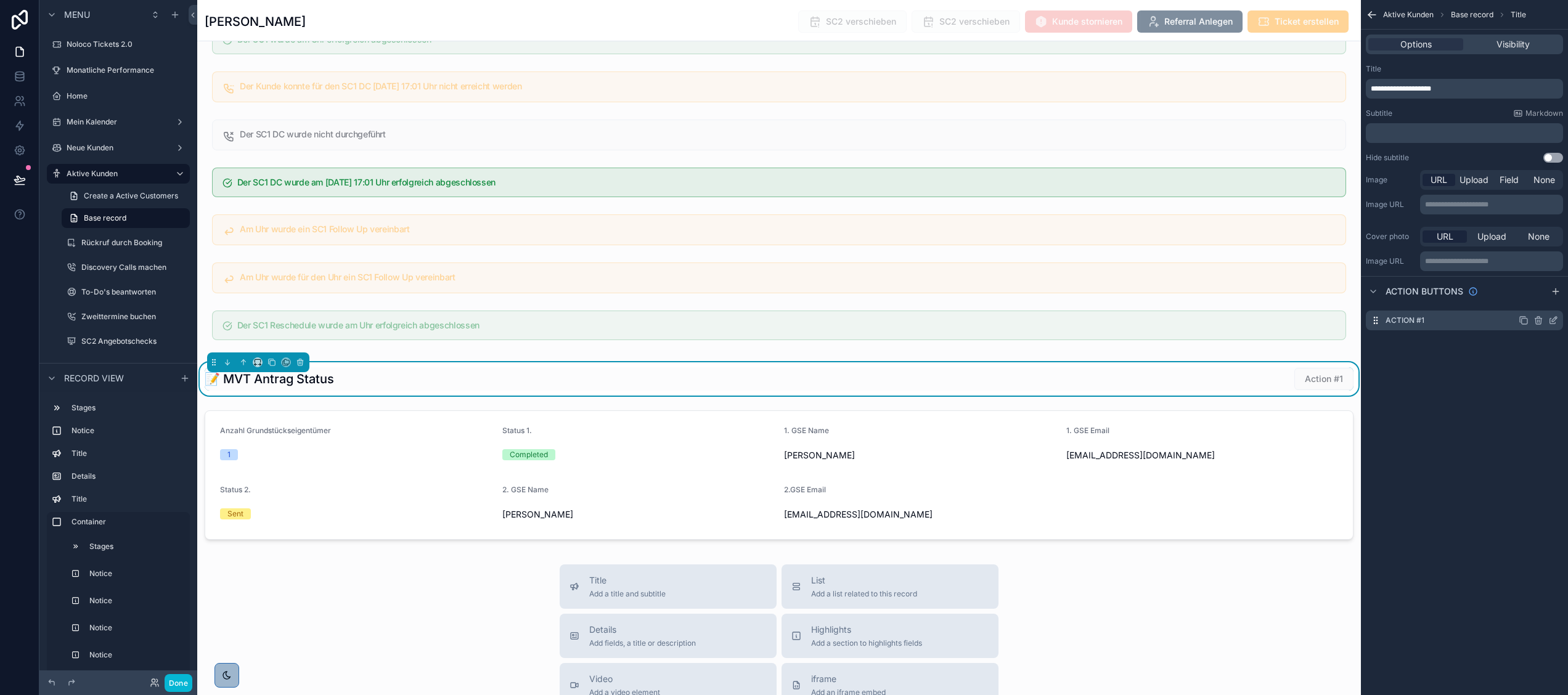
click at [1551, 317] on icon "scrollable content" at bounding box center [1553, 321] width 10 height 10
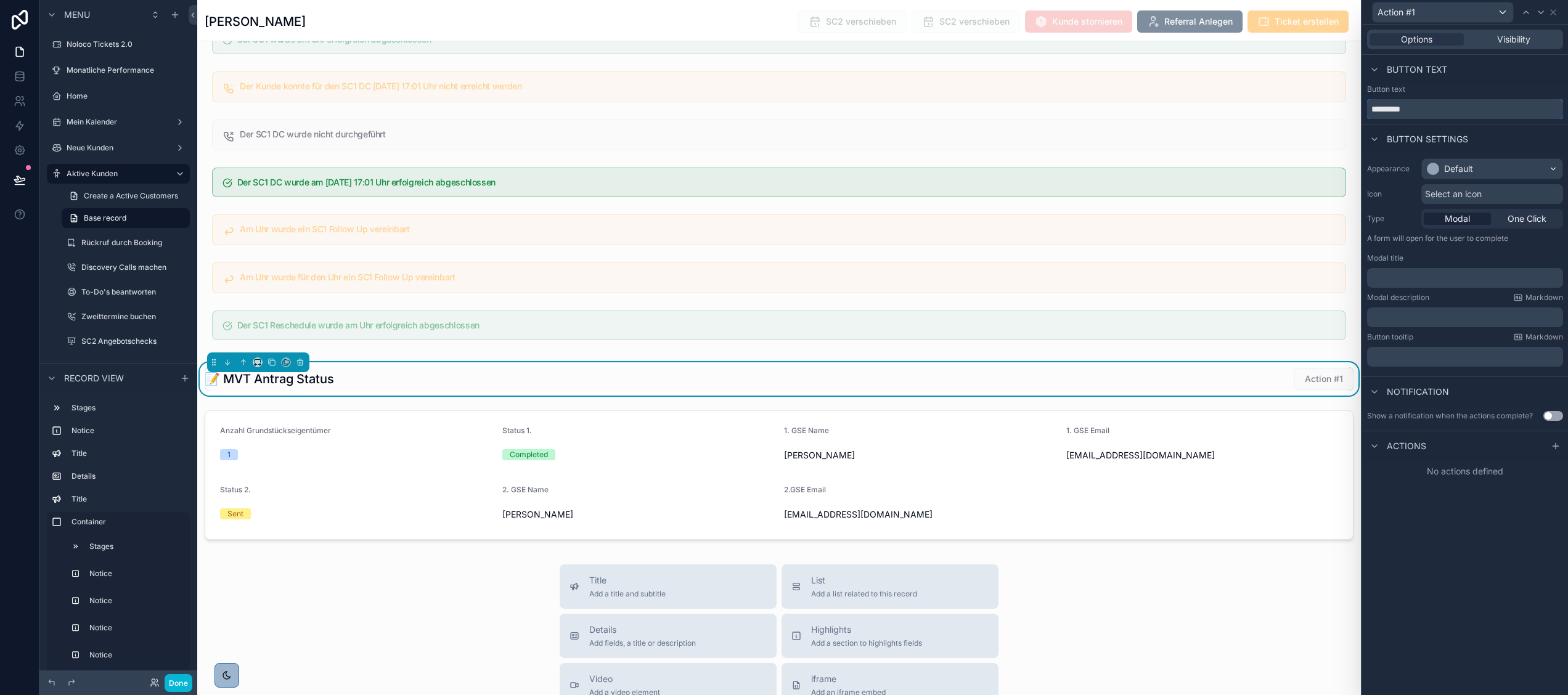
click at [1423, 107] on input "*********" at bounding box center [1465, 109] width 196 height 20
type input "*"
type input "**********"
click at [1529, 169] on div "Default" at bounding box center [1492, 169] width 140 height 20
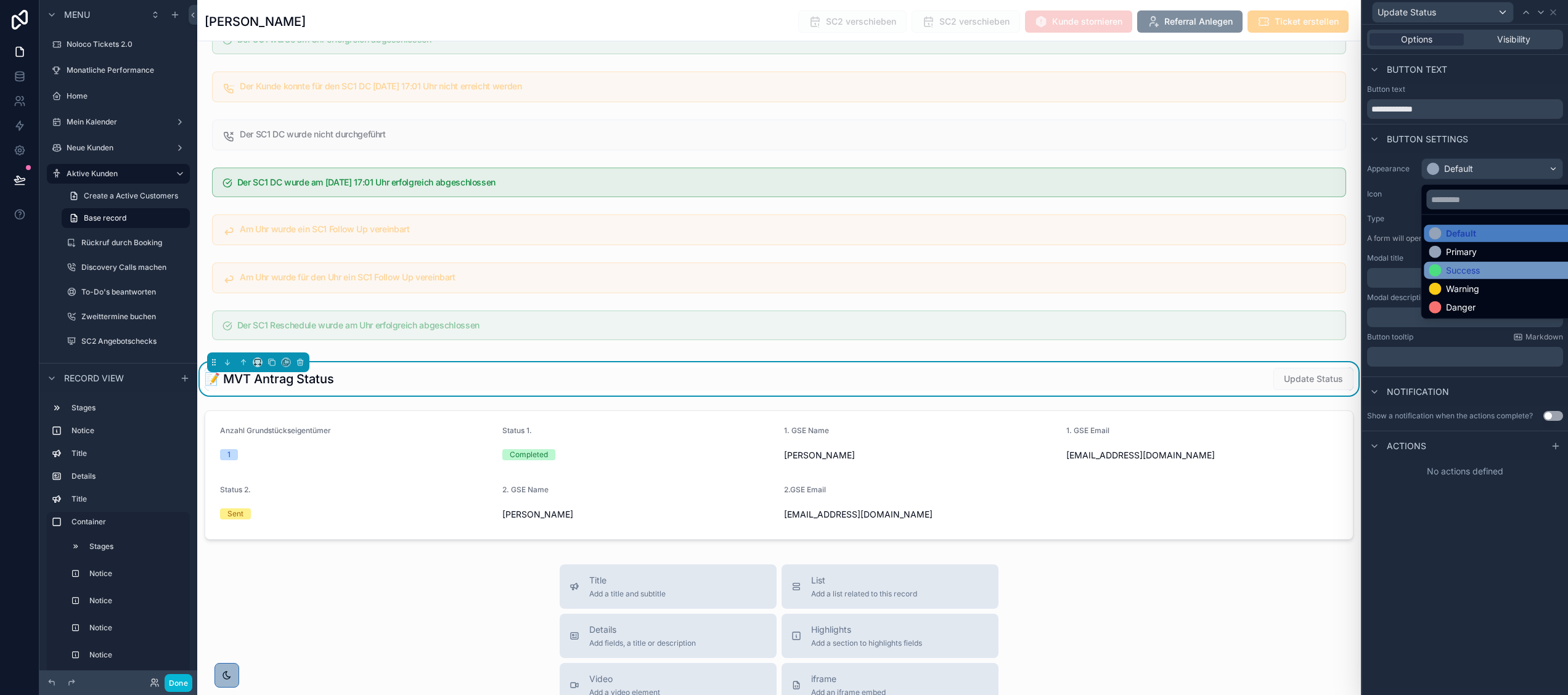
click at [1498, 276] on div "Success" at bounding box center [1505, 271] width 164 height 18
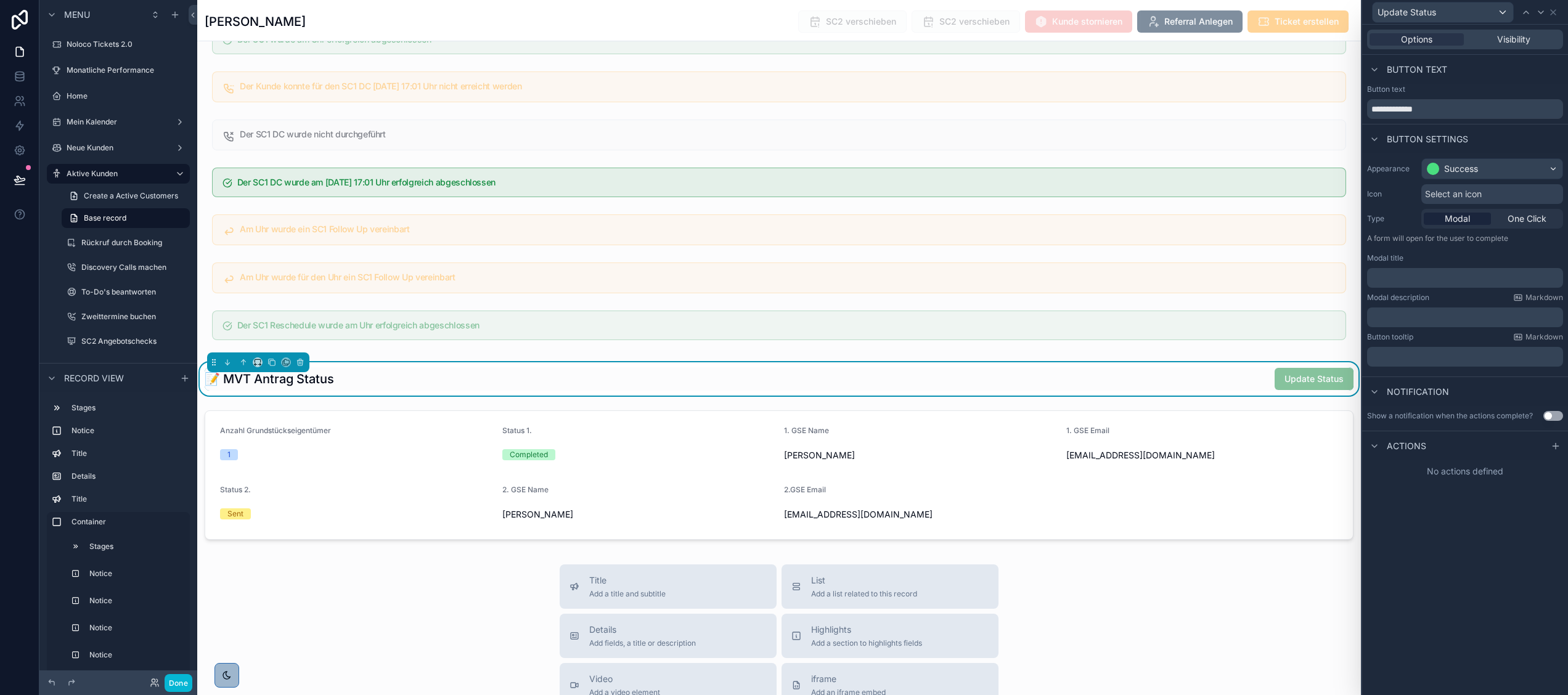
click at [1509, 187] on div "Select an icon" at bounding box center [1492, 194] width 142 height 20
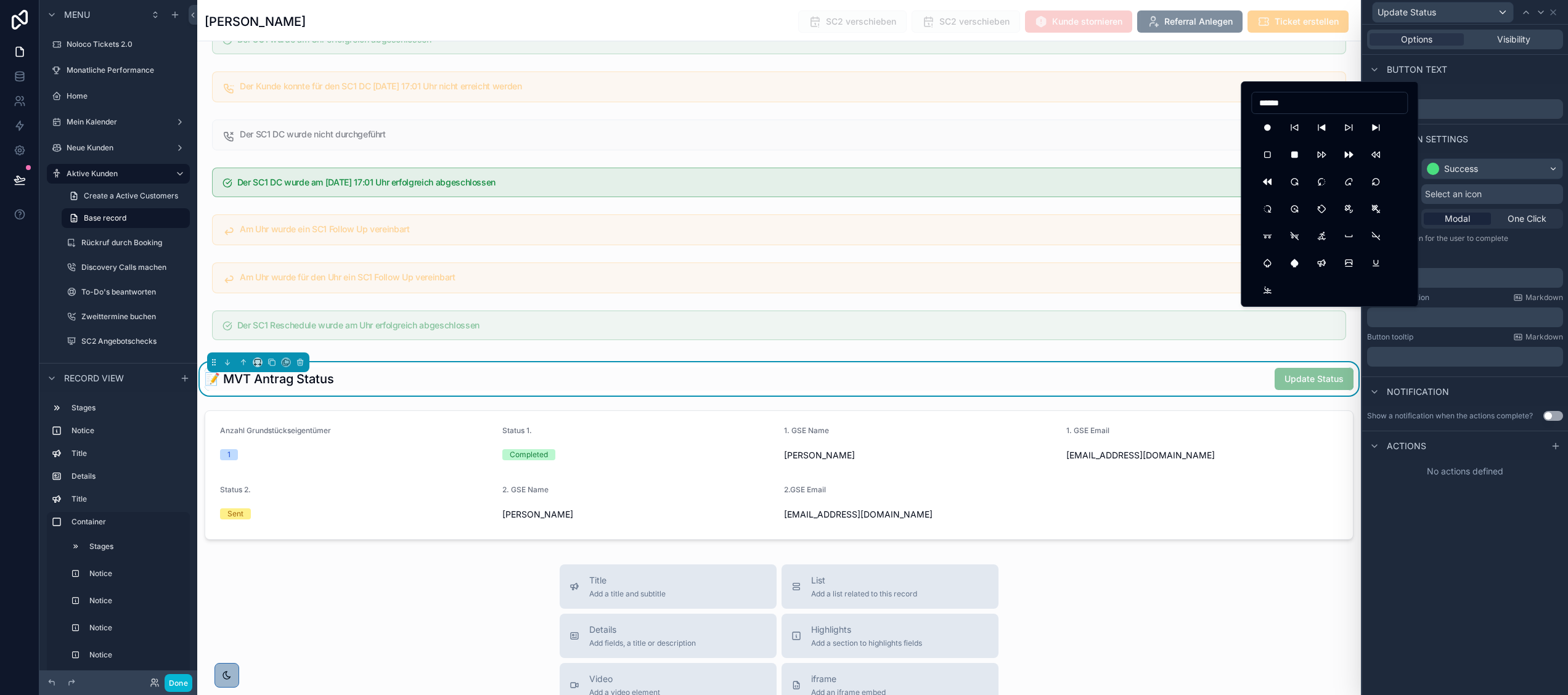
scroll to position [277, 0]
type input "******"
click at [1273, 217] on button "RotateClockwise2" at bounding box center [1267, 205] width 23 height 23
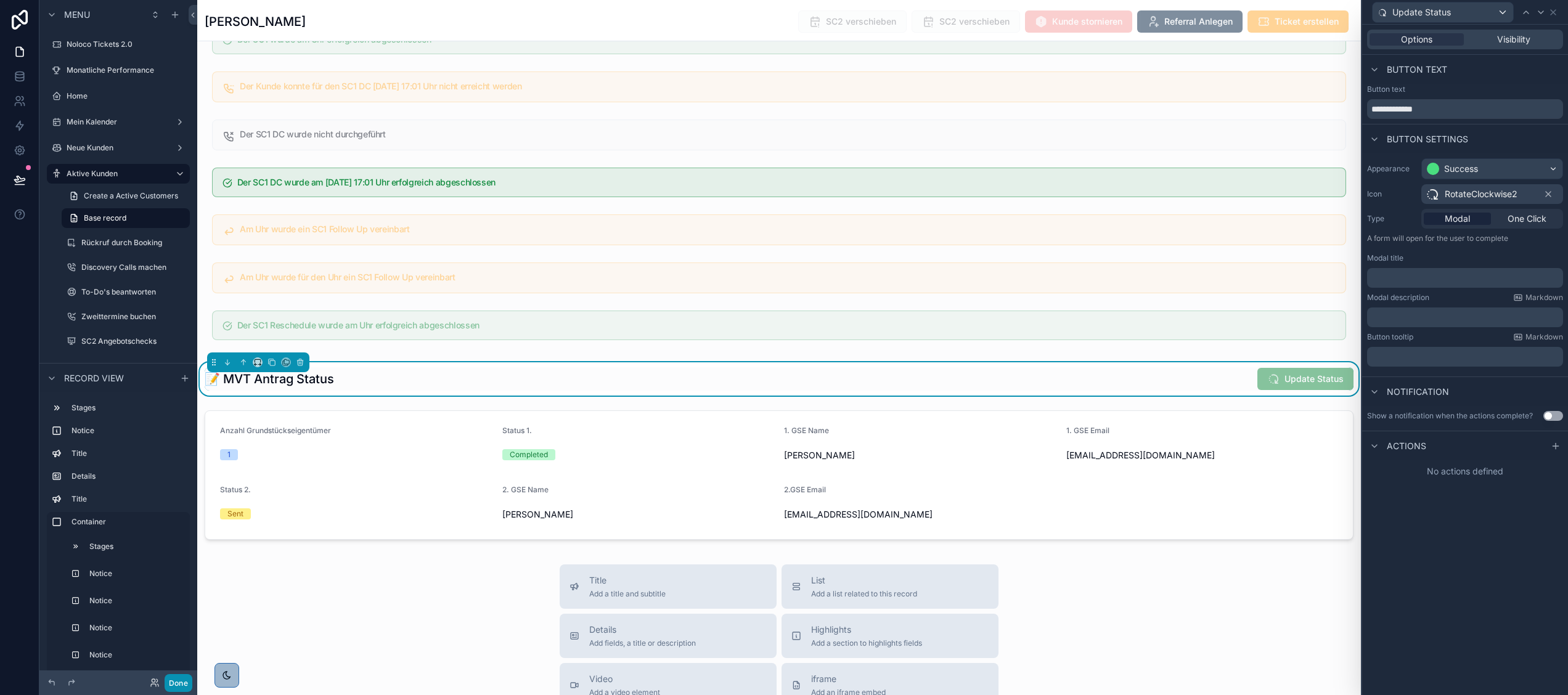
click at [171, 678] on button "Done" at bounding box center [178, 683] width 27 height 18
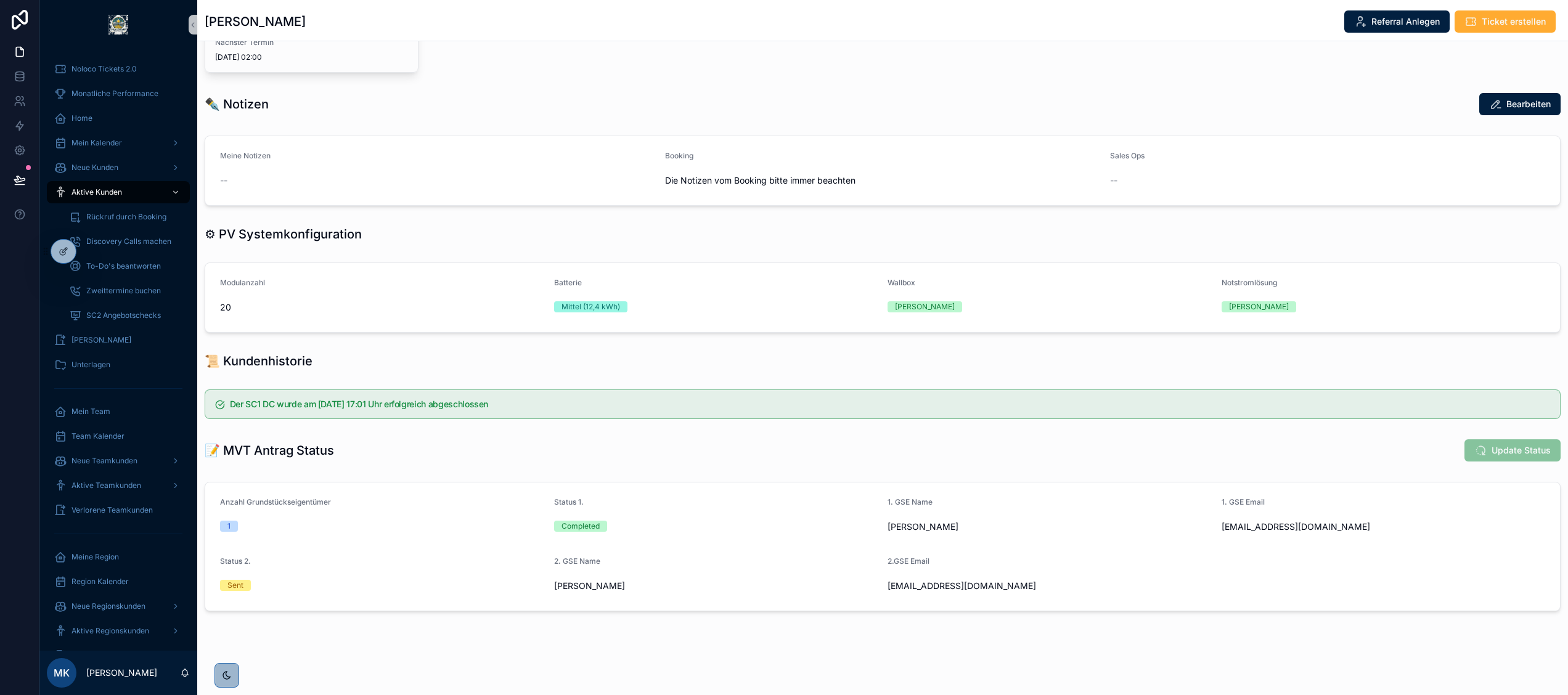
scroll to position [432, 0]
click at [63, 248] on icon at bounding box center [64, 252] width 10 height 10
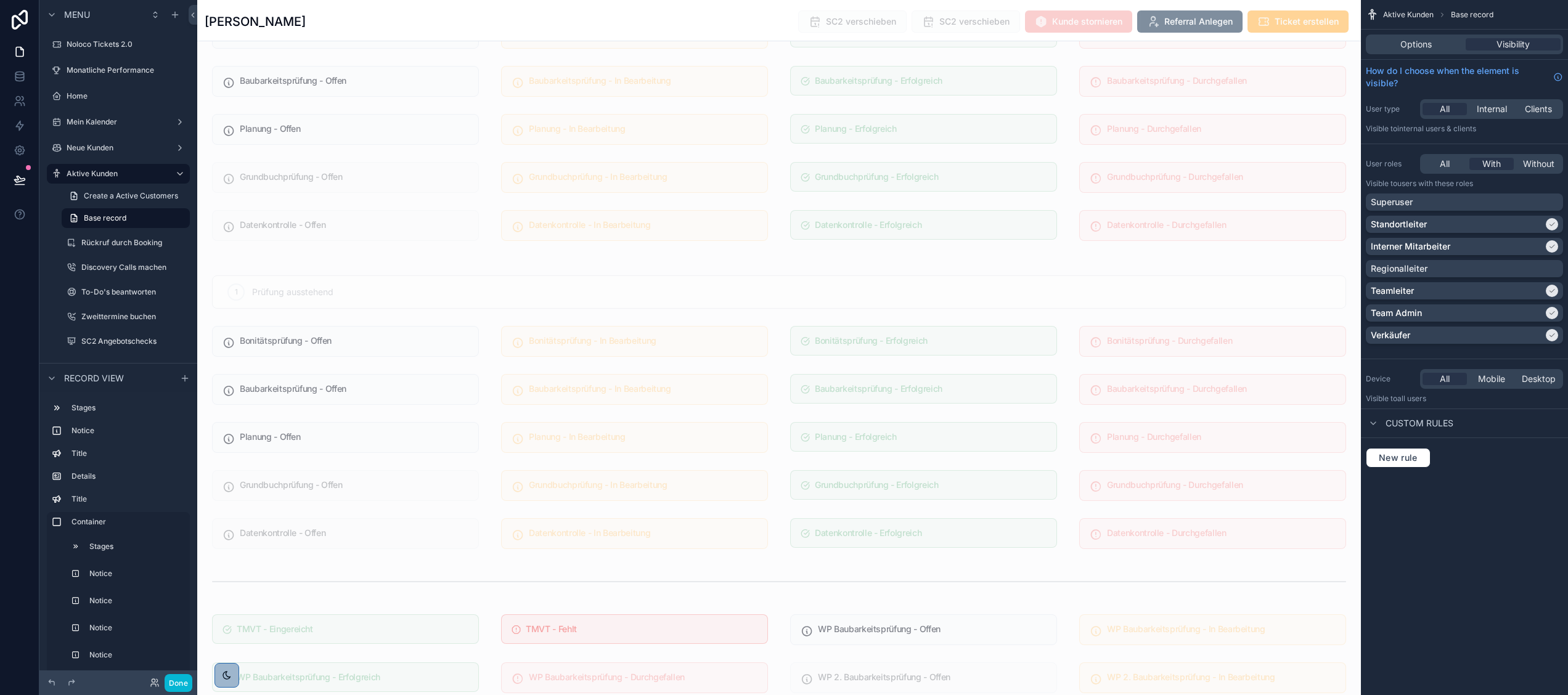
scroll to position [3386, 0]
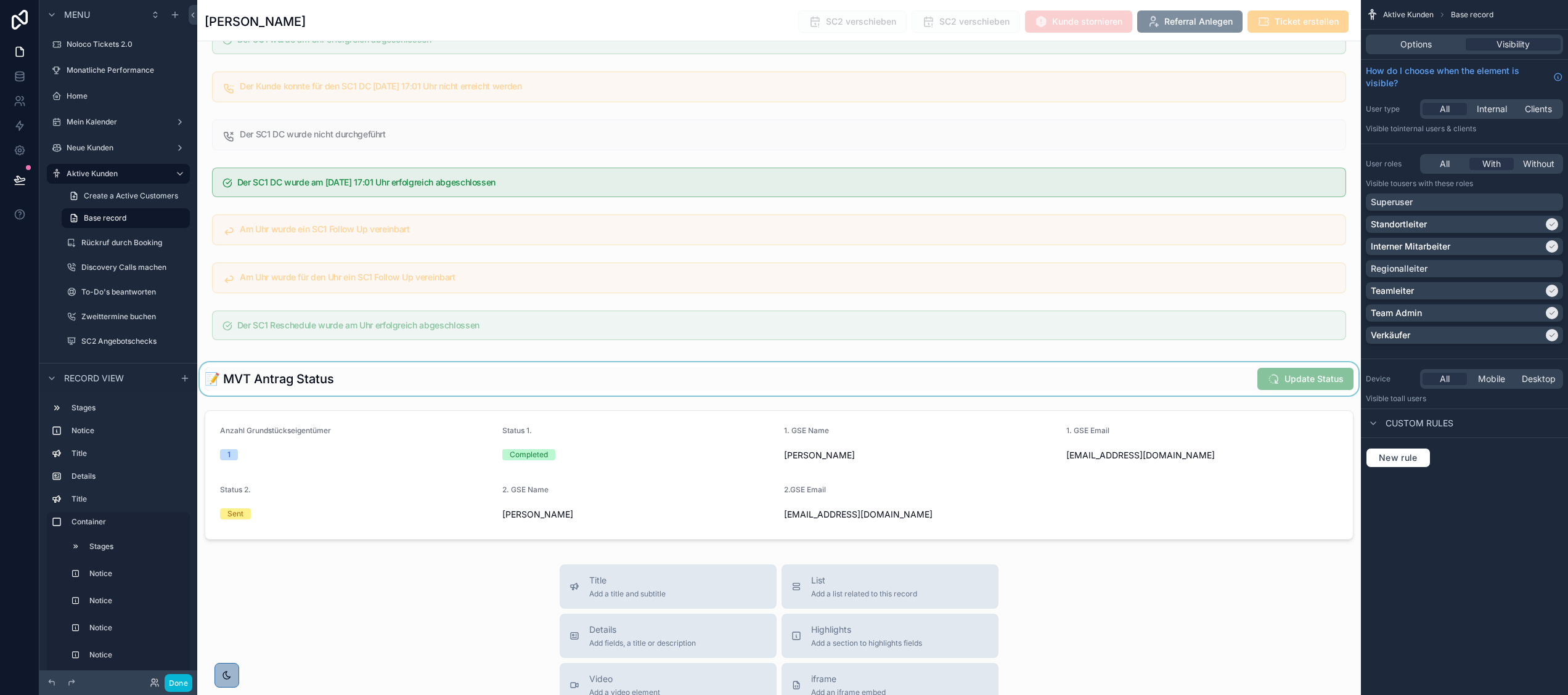
click at [1295, 396] on div "scrollable content" at bounding box center [778, 379] width 1163 height 33
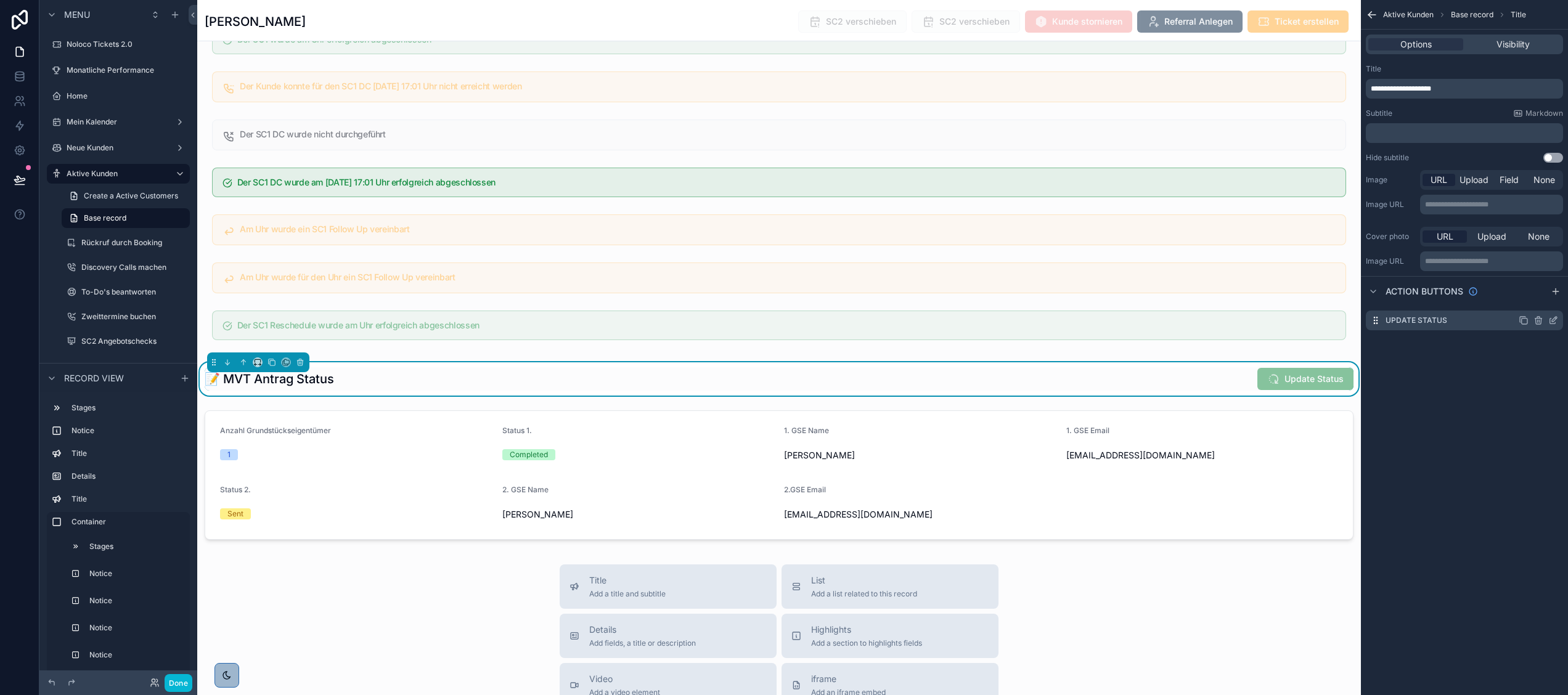
click at [1551, 319] on icon "scrollable content" at bounding box center [1553, 321] width 10 height 10
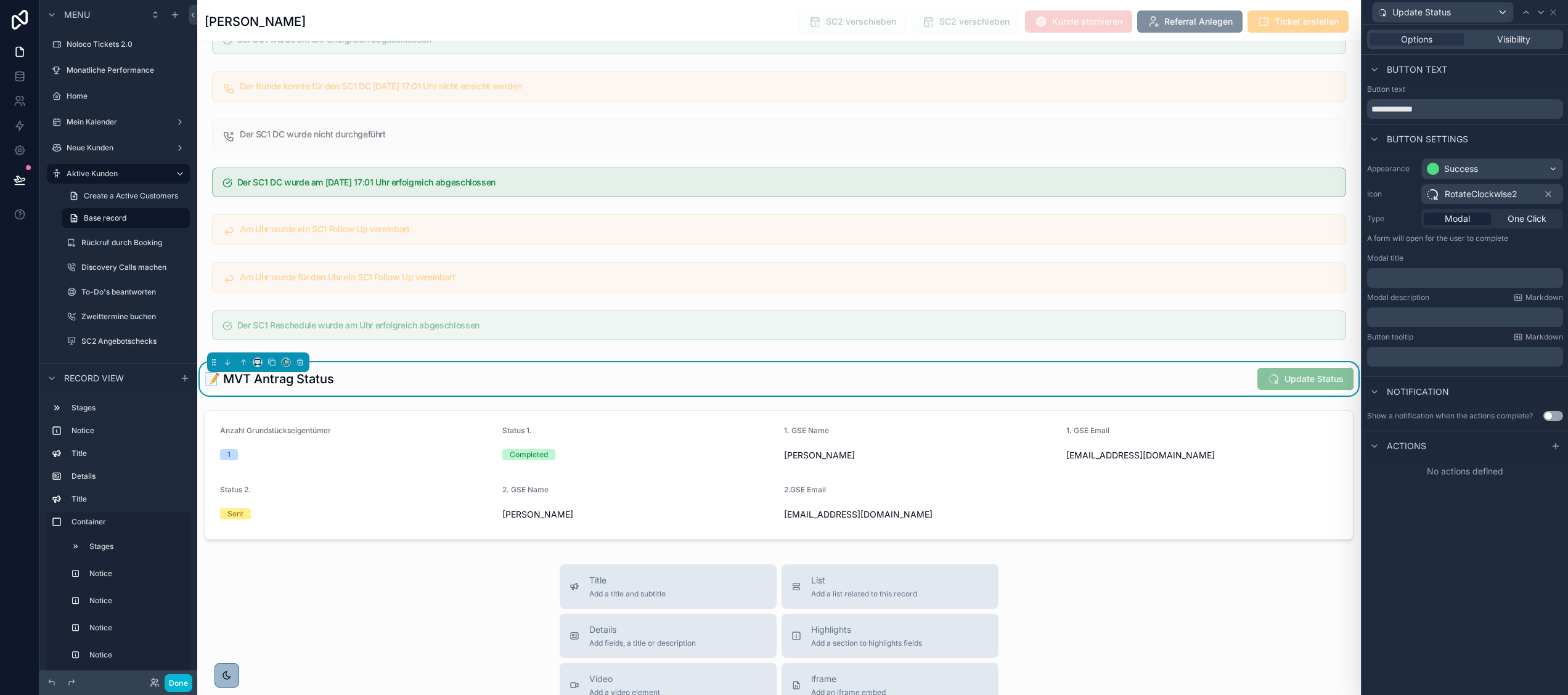
click at [1452, 432] on div "Actions" at bounding box center [1465, 446] width 206 height 29
click at [1558, 445] on icon at bounding box center [1555, 446] width 10 height 10
click at [1444, 491] on div "Select a type" at bounding box center [1464, 496] width 185 height 20
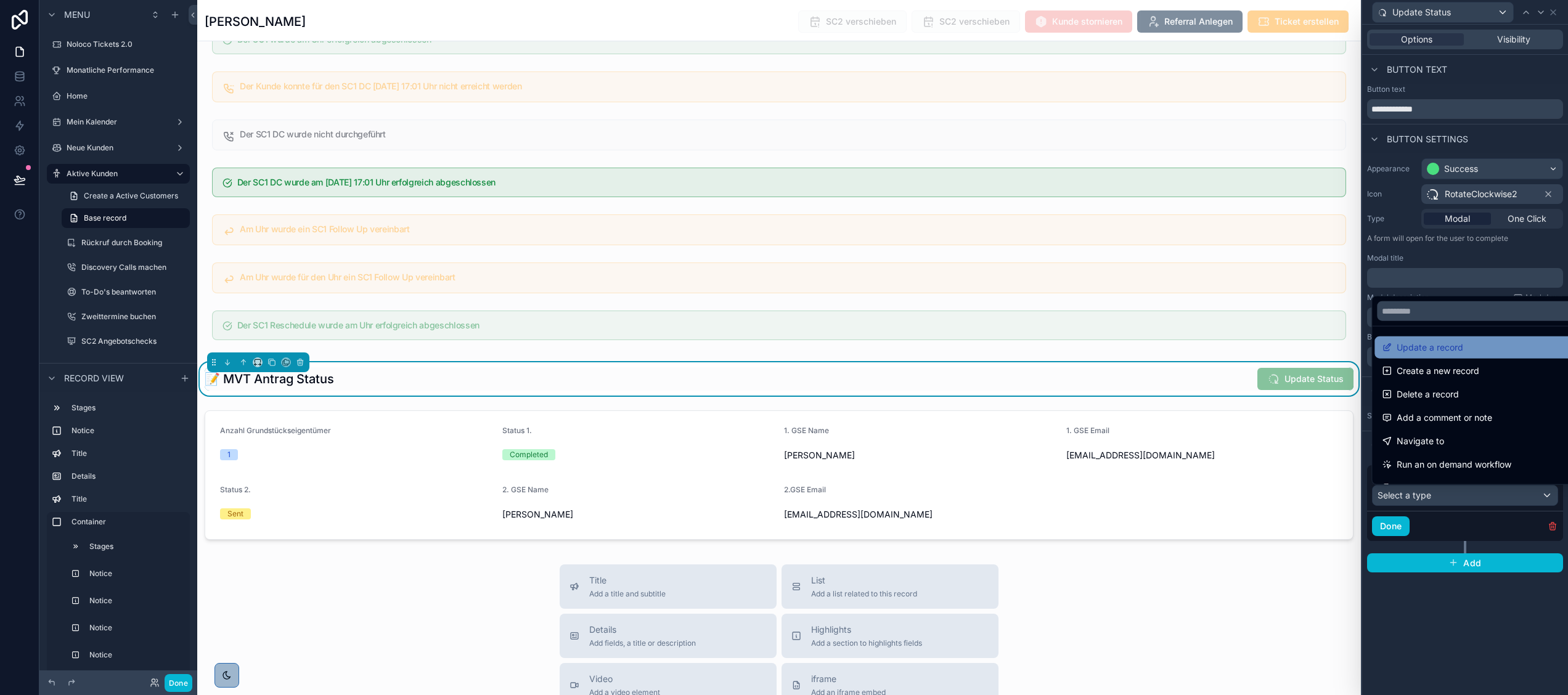
click at [1425, 350] on span "Update a record" at bounding box center [1430, 347] width 67 height 15
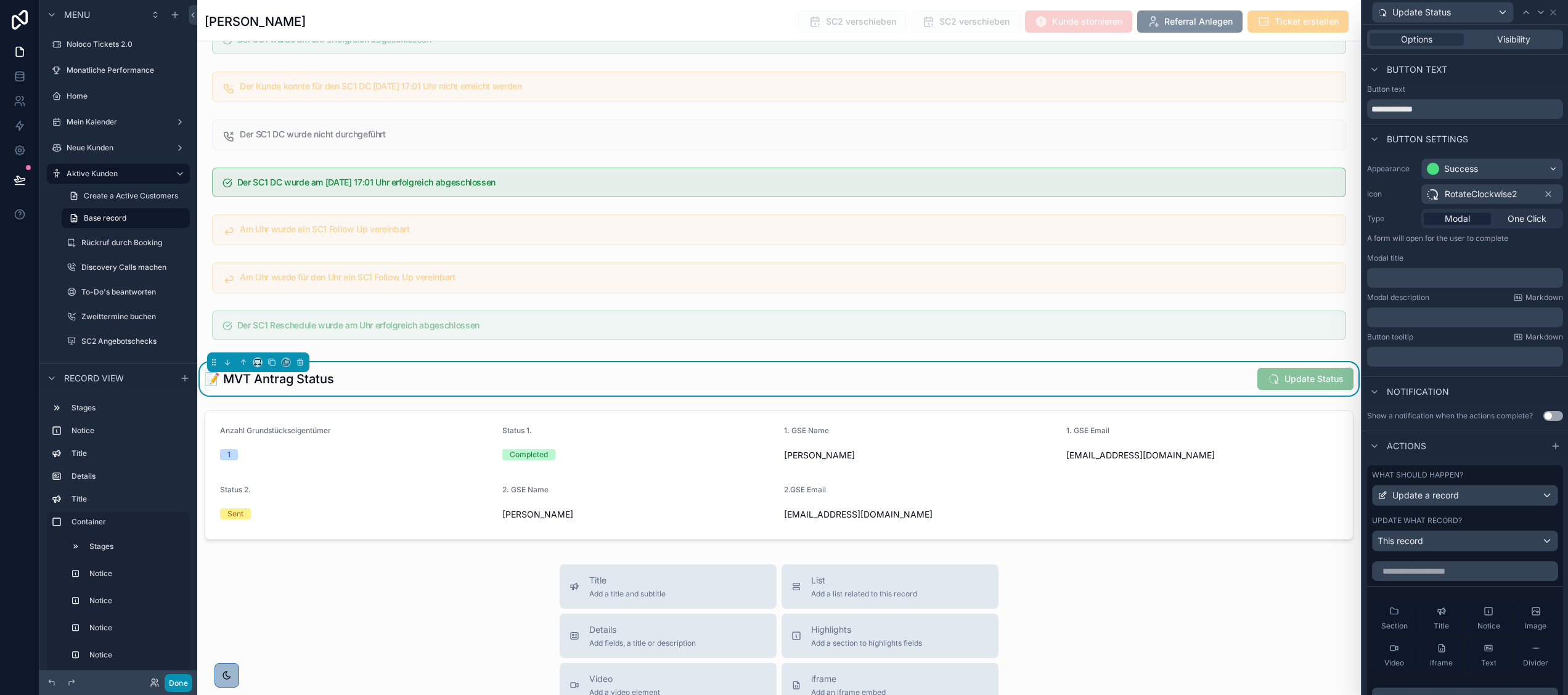
click at [178, 681] on button "Done" at bounding box center [178, 683] width 27 height 18
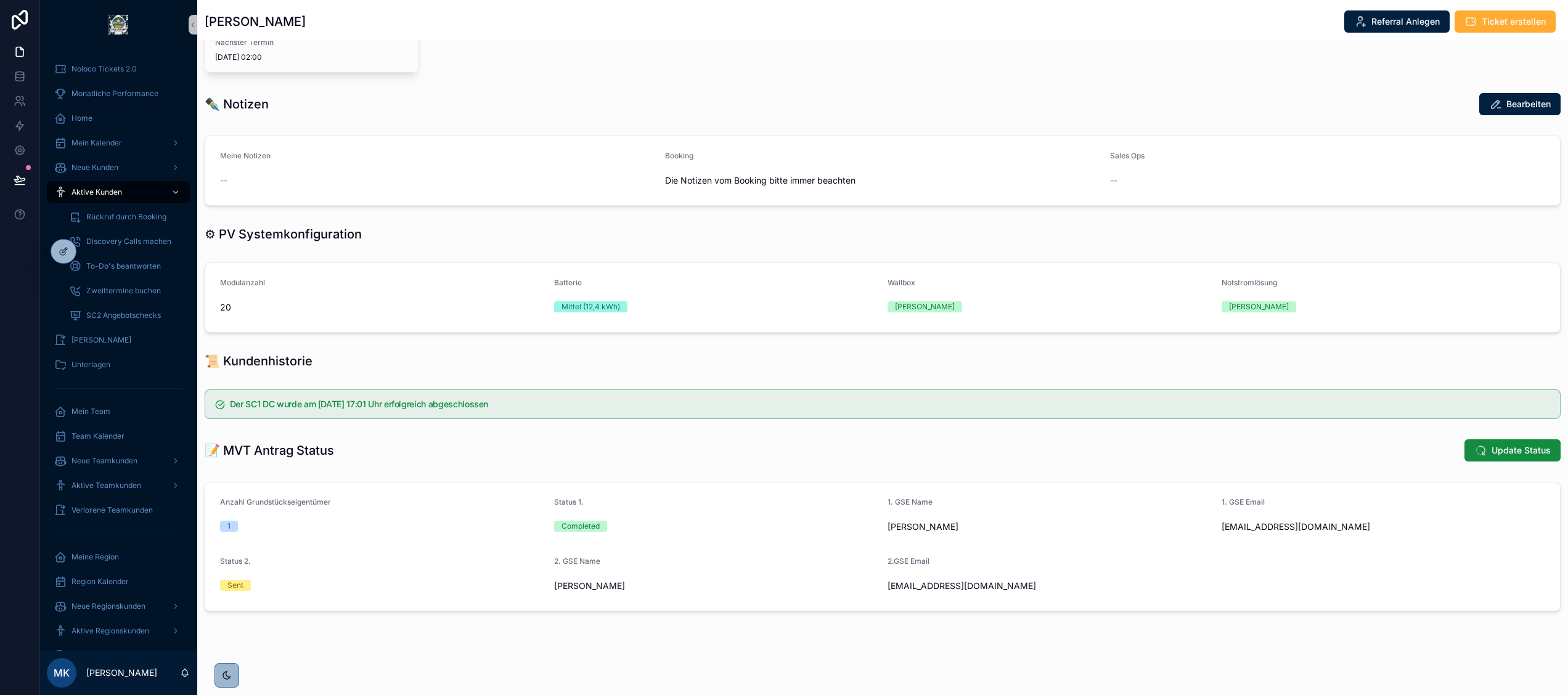
scroll to position [432, 0]
click at [60, 253] on icon at bounding box center [63, 253] width 6 height 6
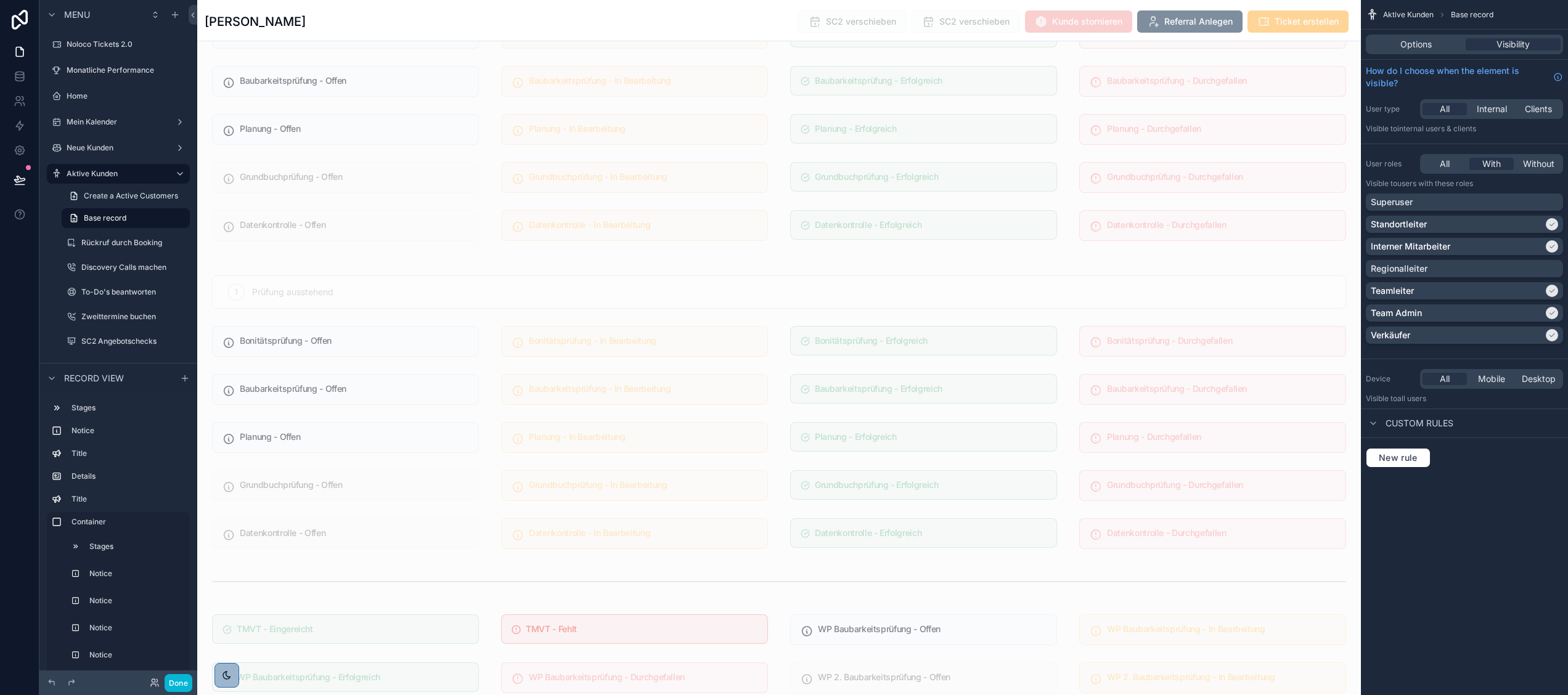
scroll to position [3386, 0]
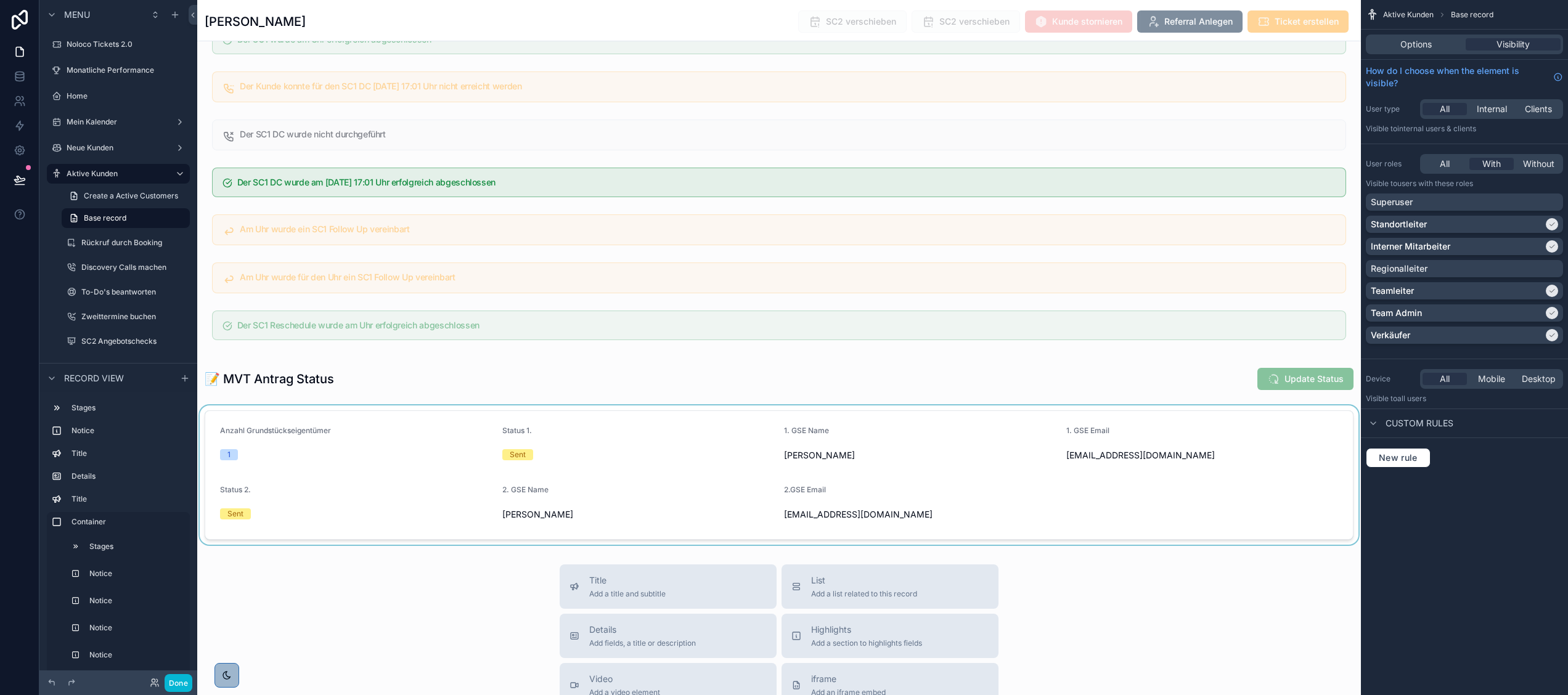
click at [453, 470] on div "scrollable content" at bounding box center [778, 475] width 1163 height 139
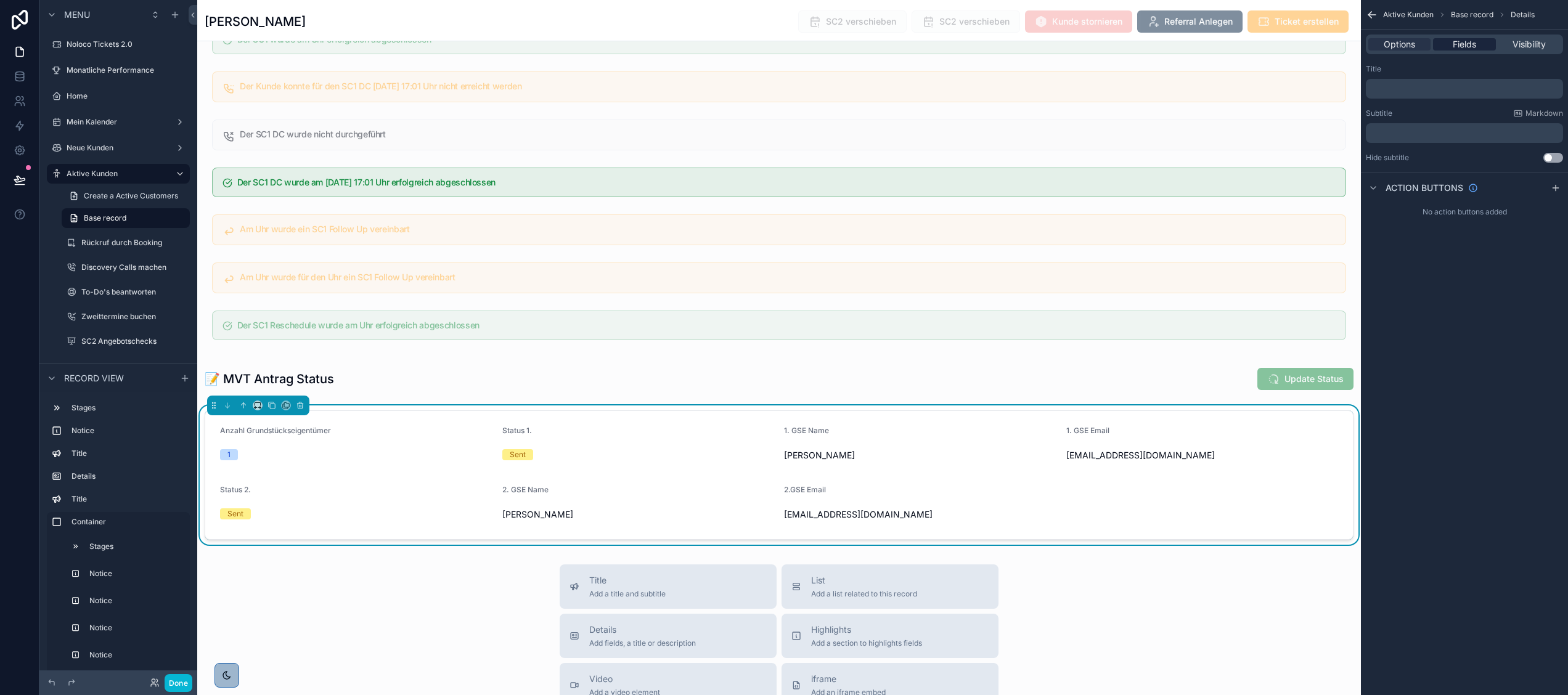
click at [1470, 38] on span "Fields" at bounding box center [1464, 44] width 24 height 13
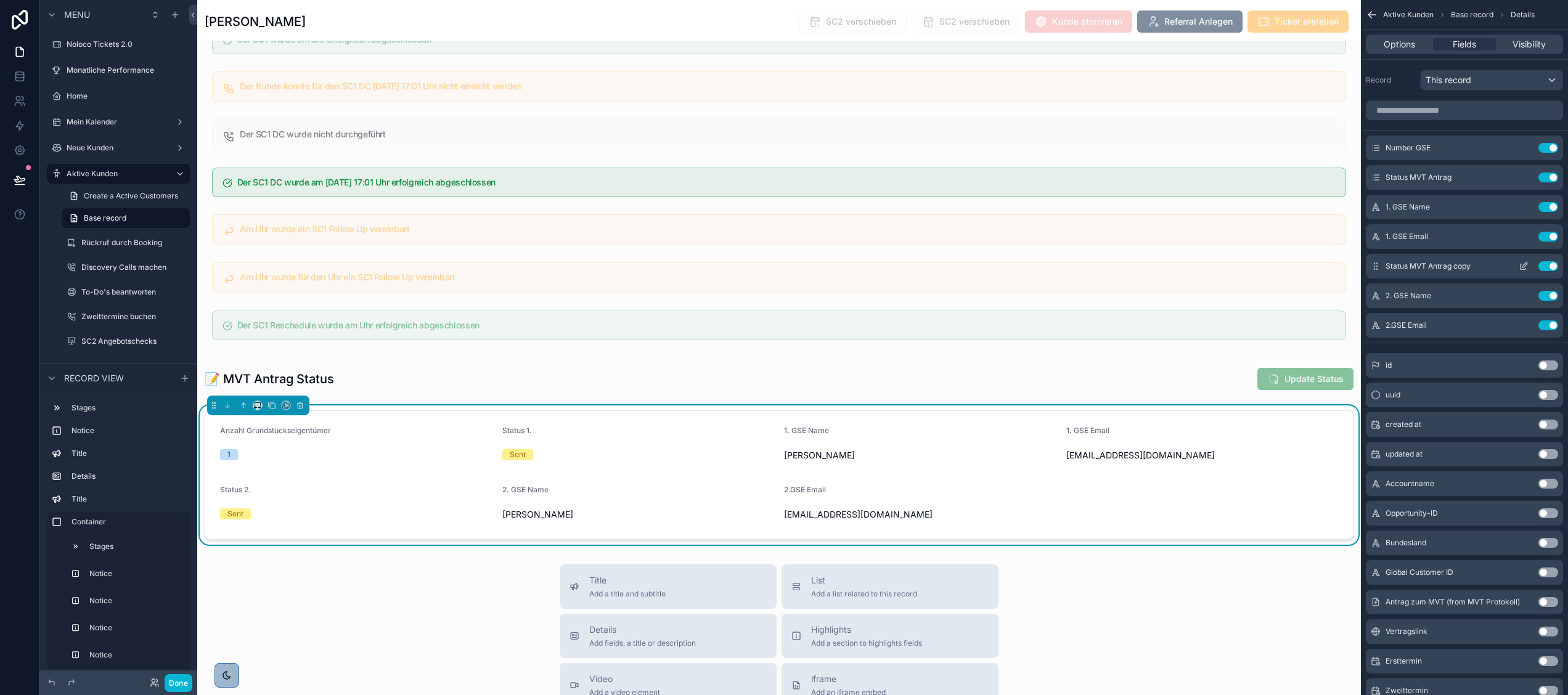
click at [1545, 268] on button "Use setting" at bounding box center [1548, 267] width 20 height 10
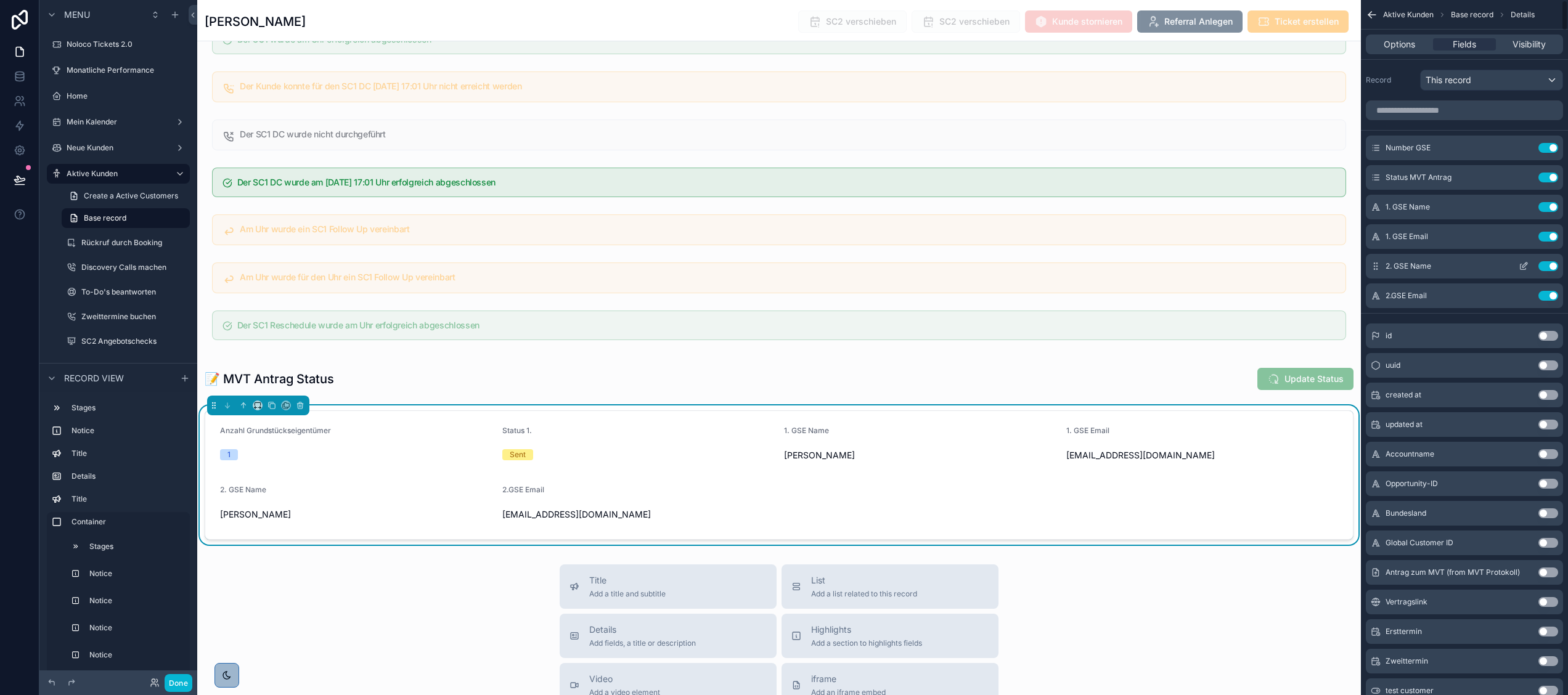
click at [1545, 272] on div "2. GSE Name Use setting" at bounding box center [1464, 266] width 197 height 25
click at [1548, 268] on button "Use setting" at bounding box center [1548, 267] width 20 height 10
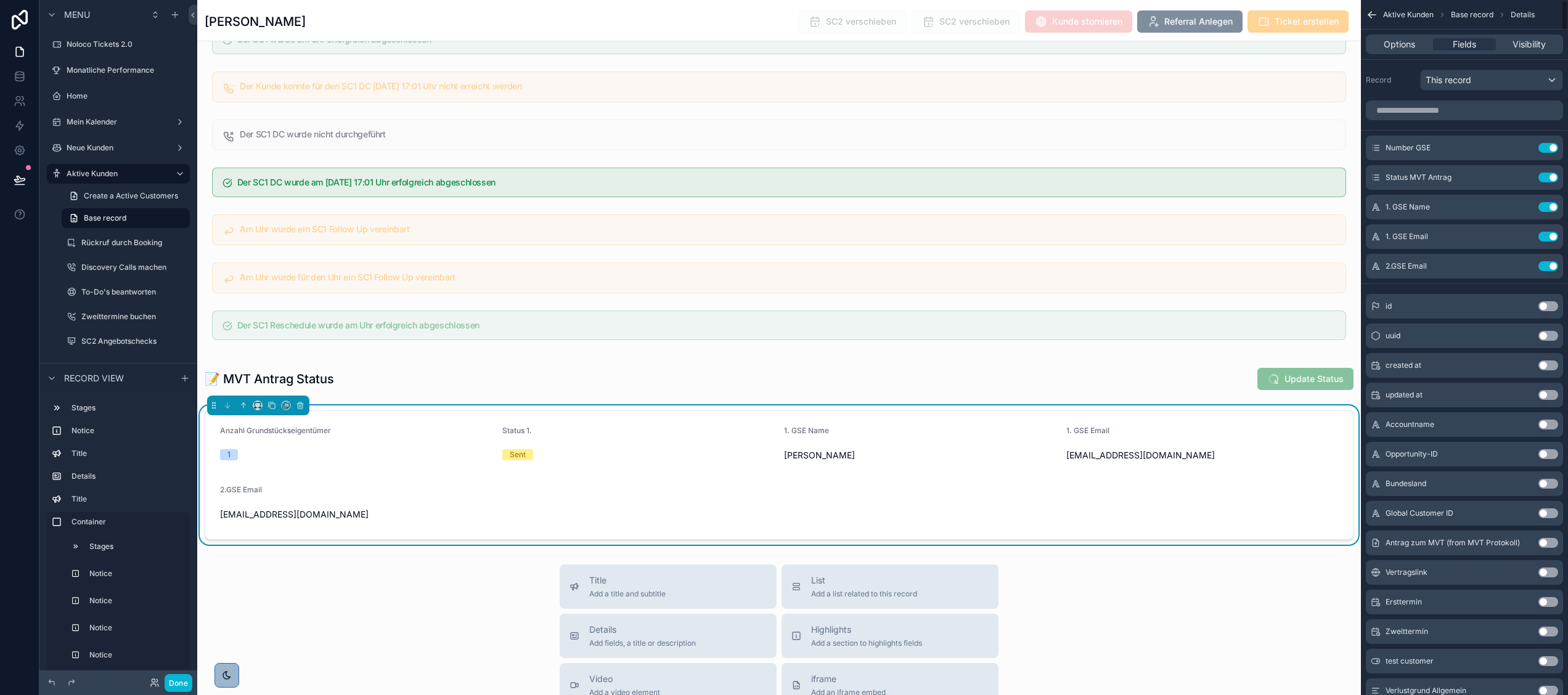
click at [1548, 268] on button "Use setting" at bounding box center [1548, 267] width 20 height 10
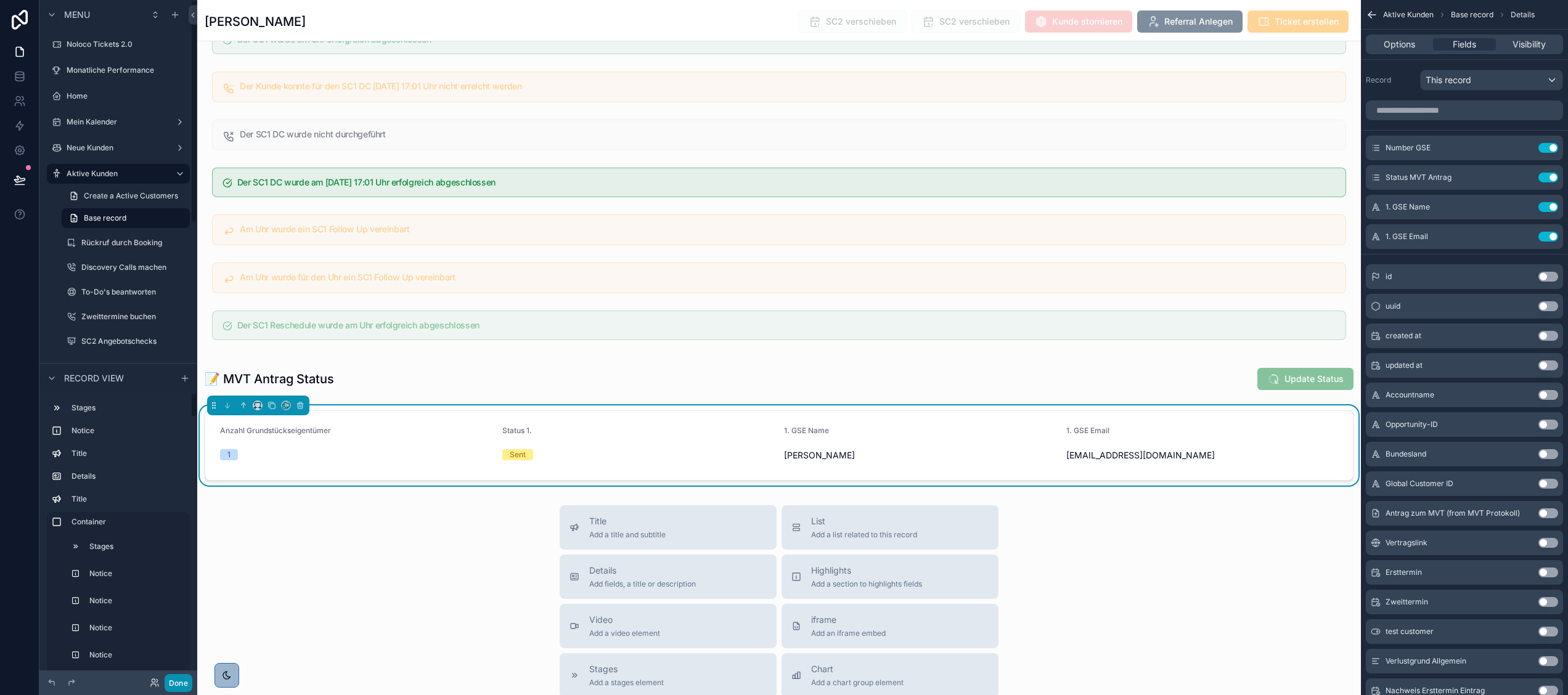
click at [175, 679] on button "Done" at bounding box center [178, 683] width 27 height 18
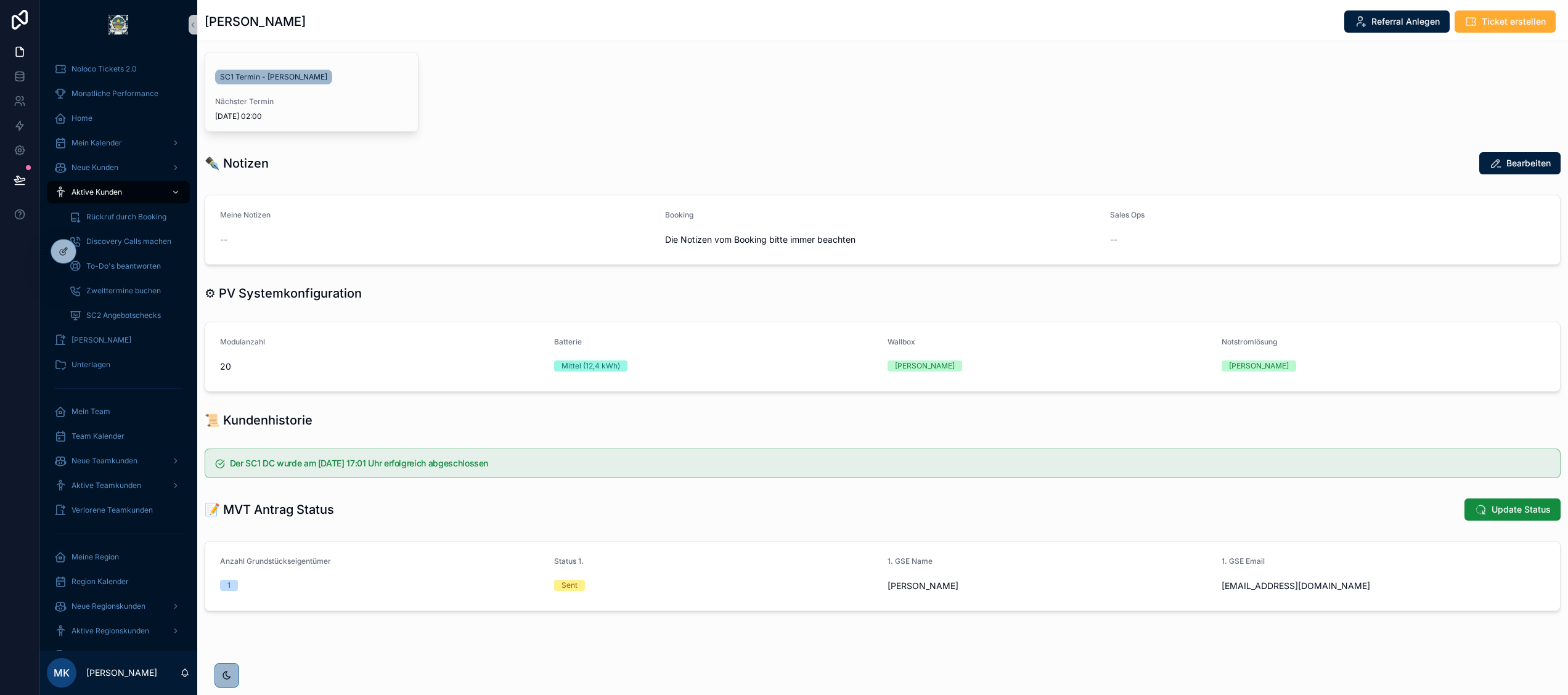
scroll to position [373, 0]
click at [61, 250] on icon at bounding box center [63, 253] width 6 height 6
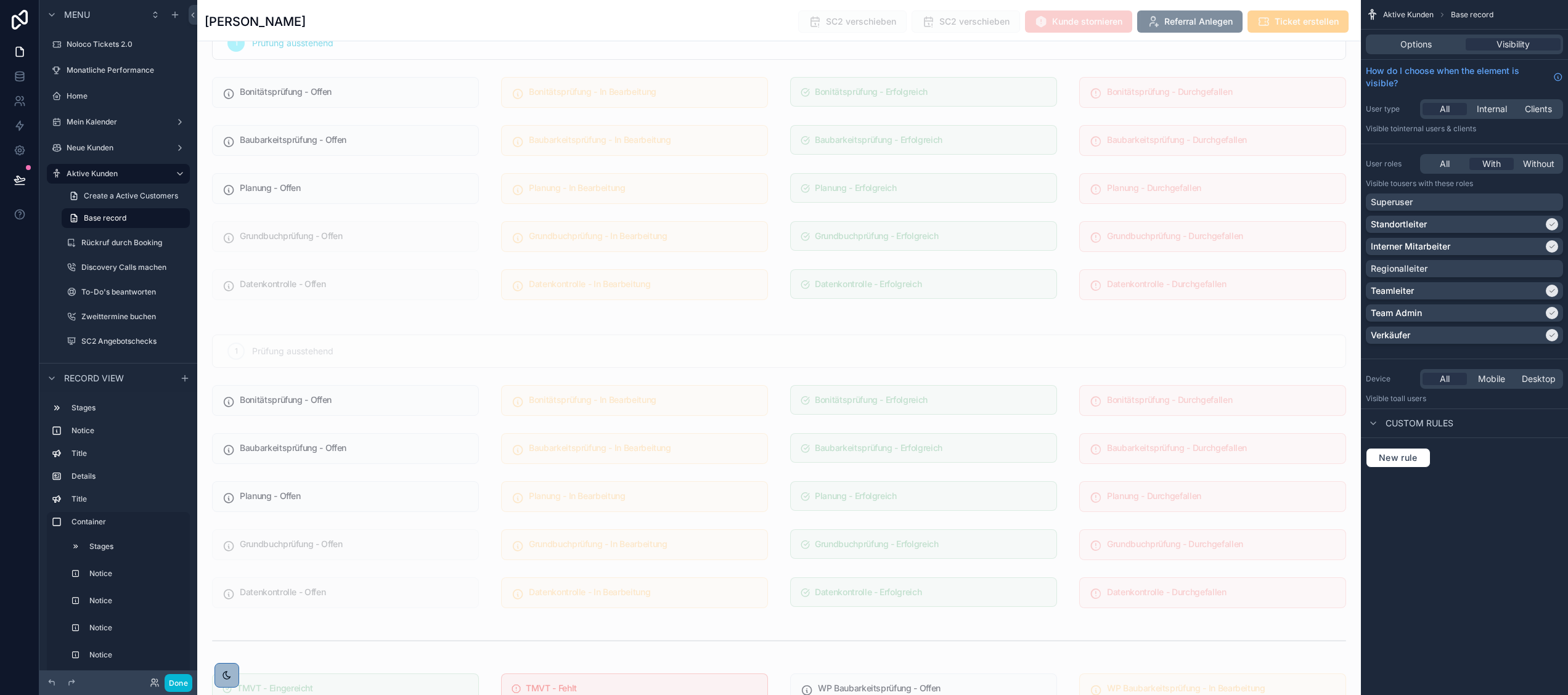
scroll to position [3386, 0]
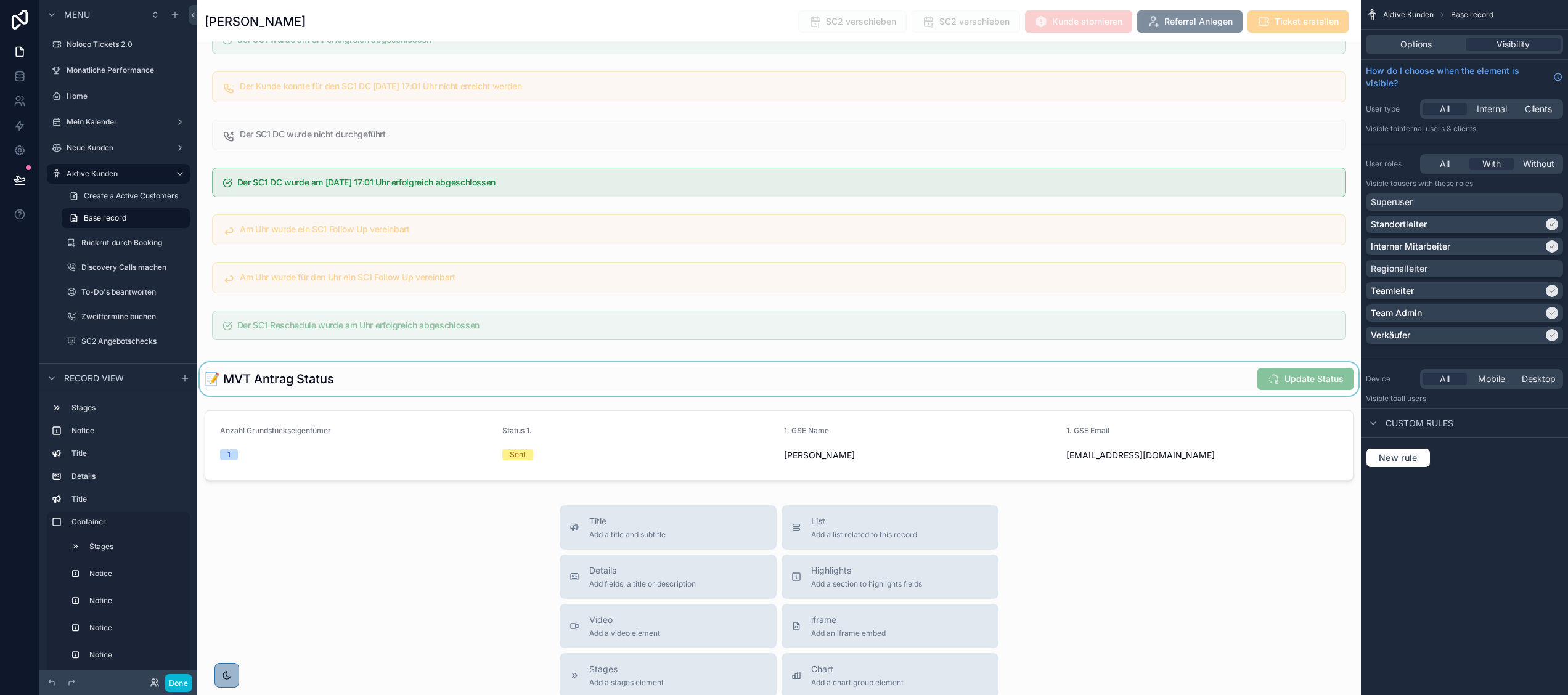
click at [847, 396] on div "scrollable content" at bounding box center [778, 379] width 1163 height 33
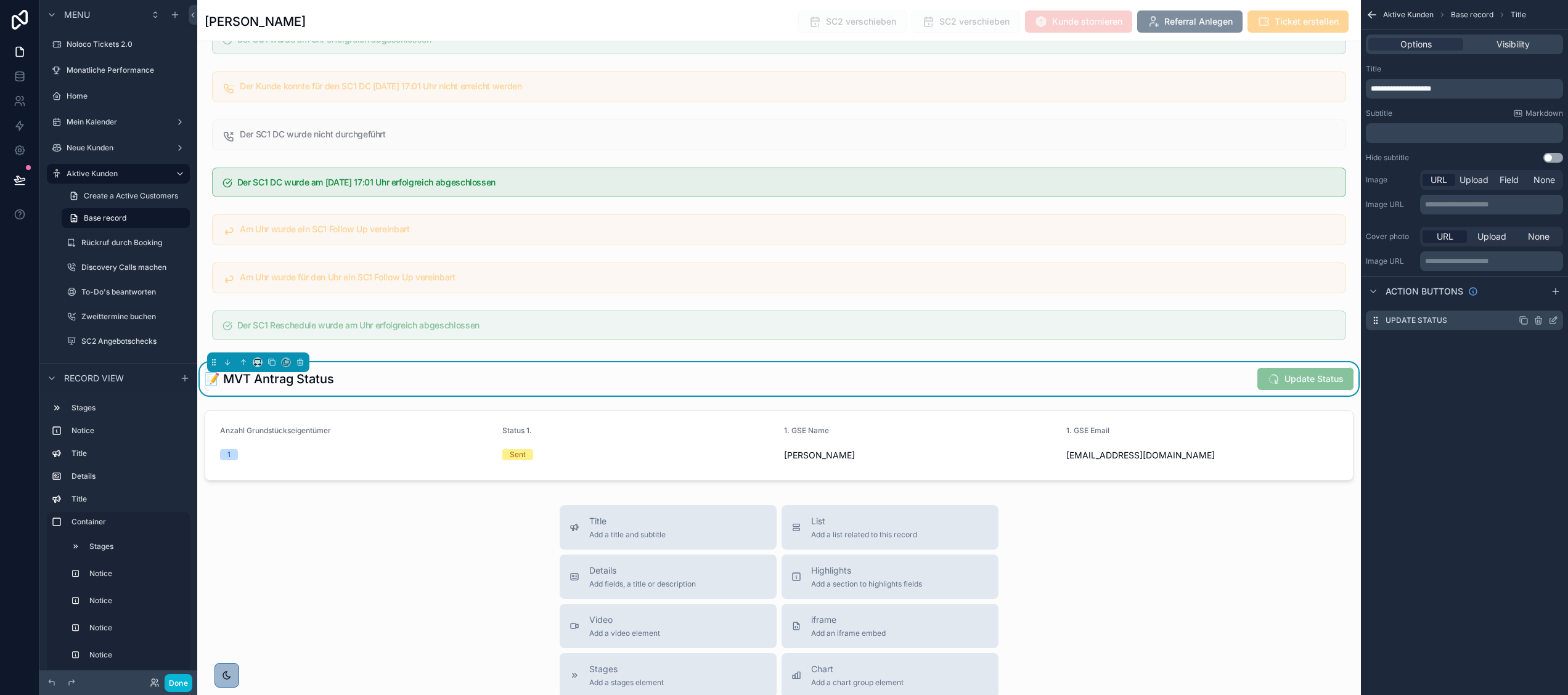
click at [1555, 319] on icon "scrollable content" at bounding box center [1555, 318] width 1 height 1
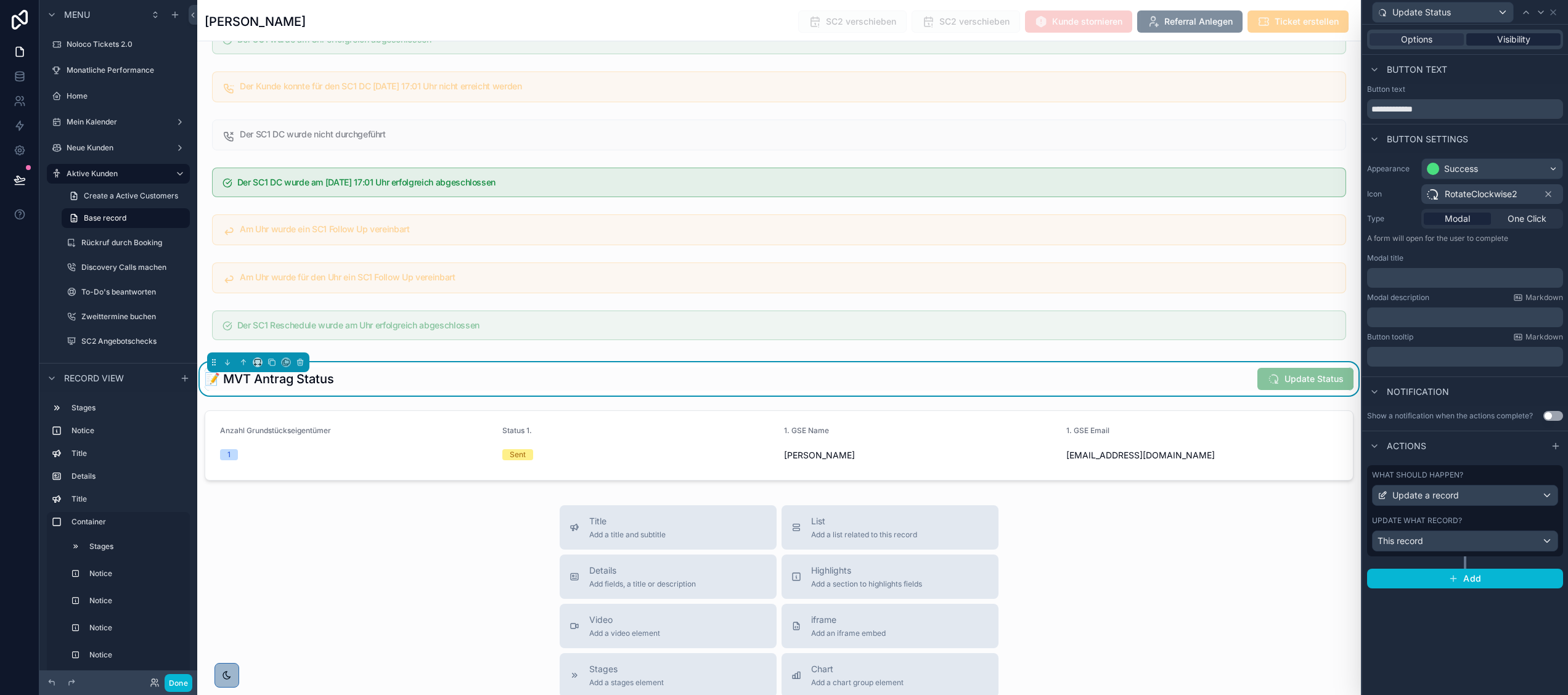
click at [1514, 37] on span "Visibility" at bounding box center [1513, 39] width 33 height 13
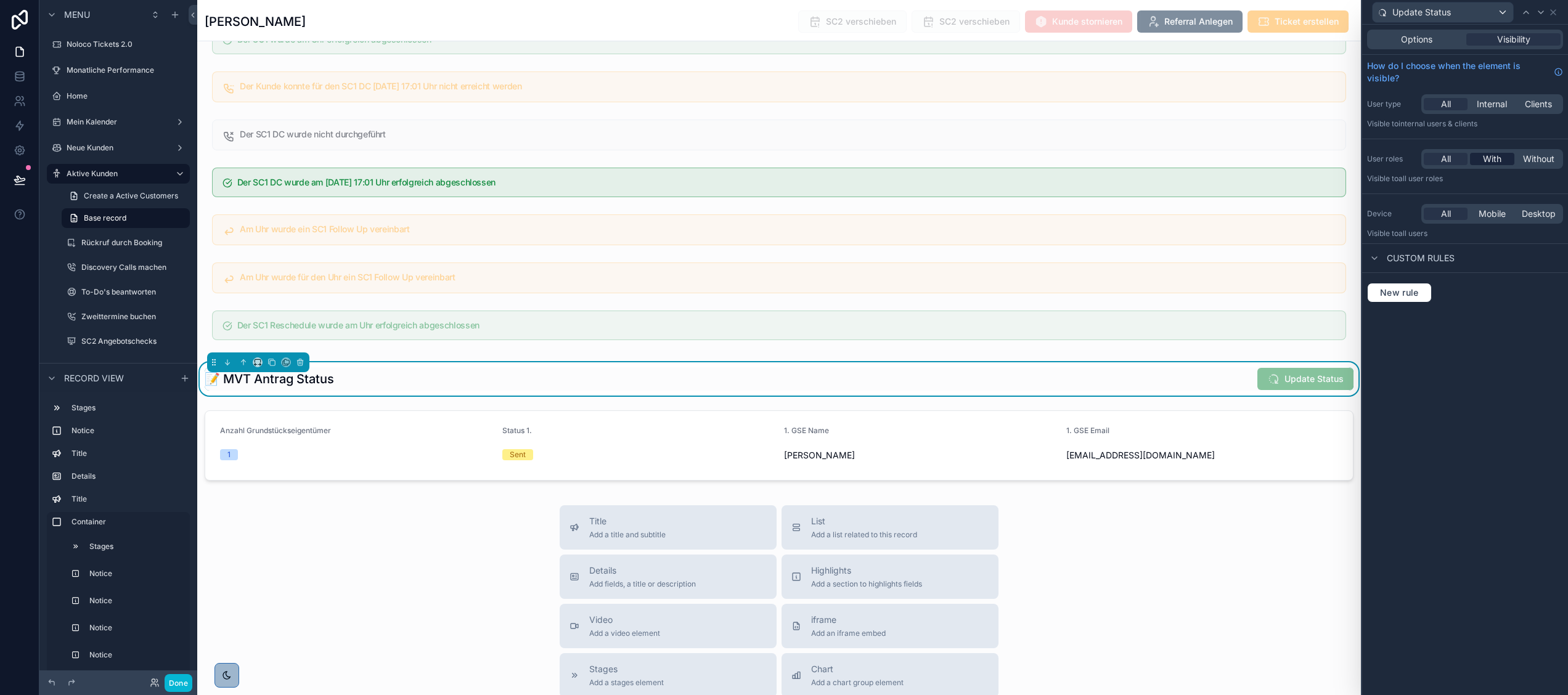
click at [1487, 158] on span "With" at bounding box center [1492, 159] width 19 height 13
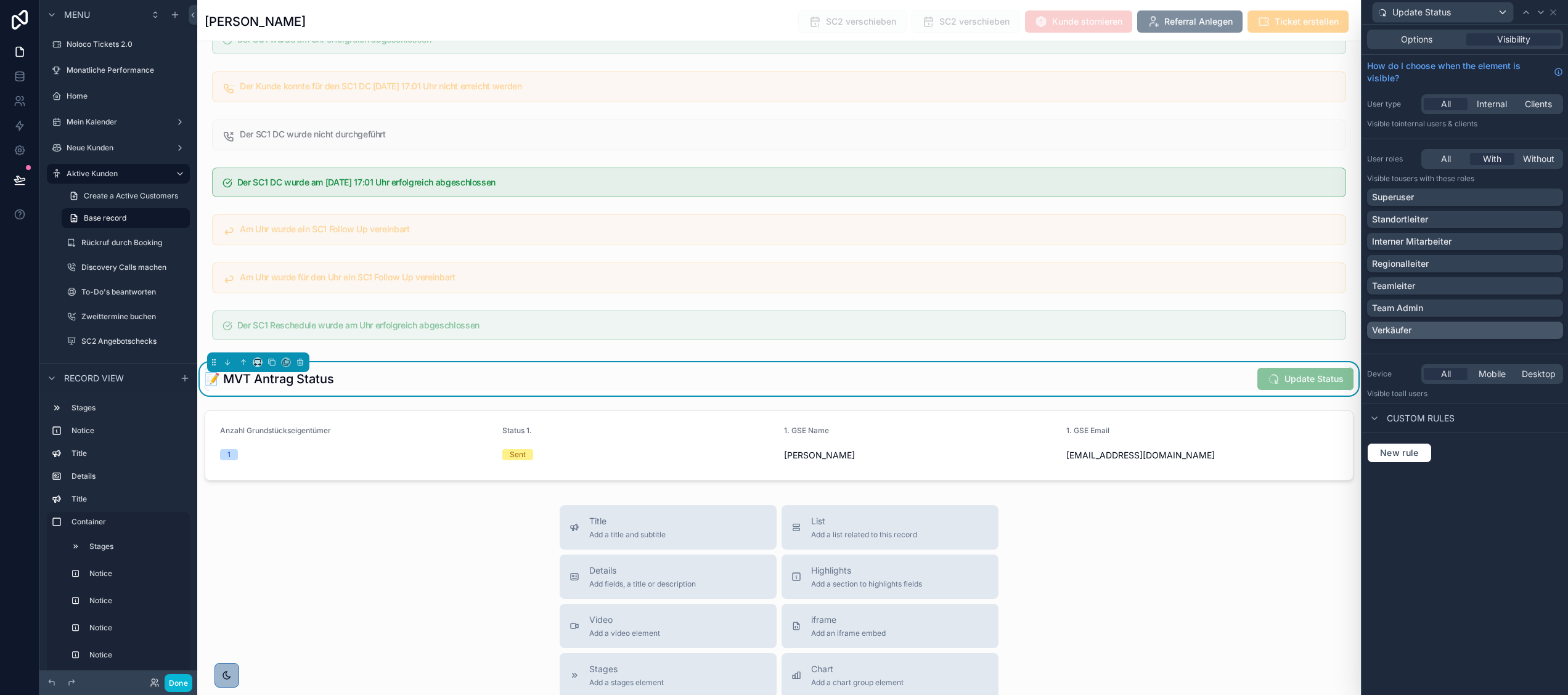
click at [1387, 322] on div "Verkäufer" at bounding box center [1465, 330] width 196 height 18
click at [171, 685] on button "Done" at bounding box center [178, 683] width 27 height 18
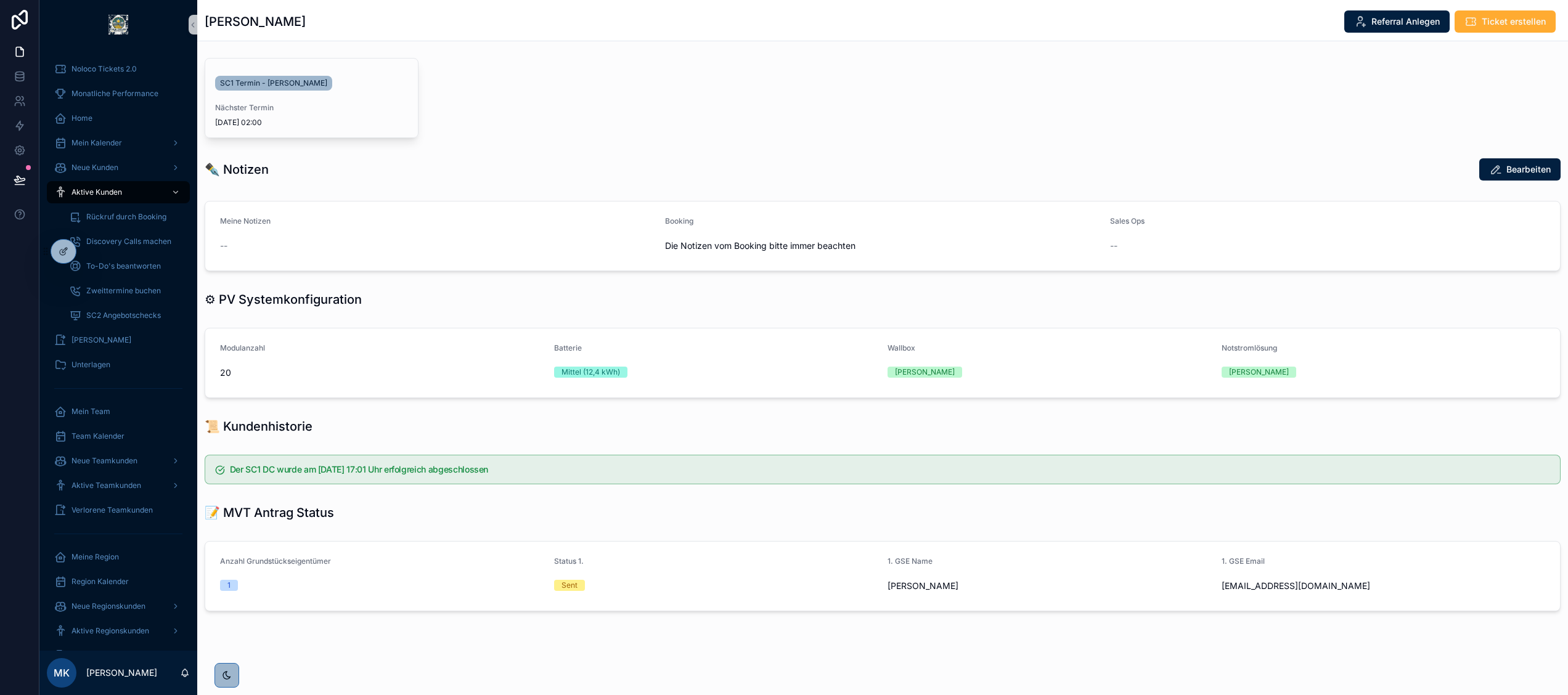
scroll to position [368, 0]
click at [67, 252] on icon at bounding box center [64, 252] width 10 height 10
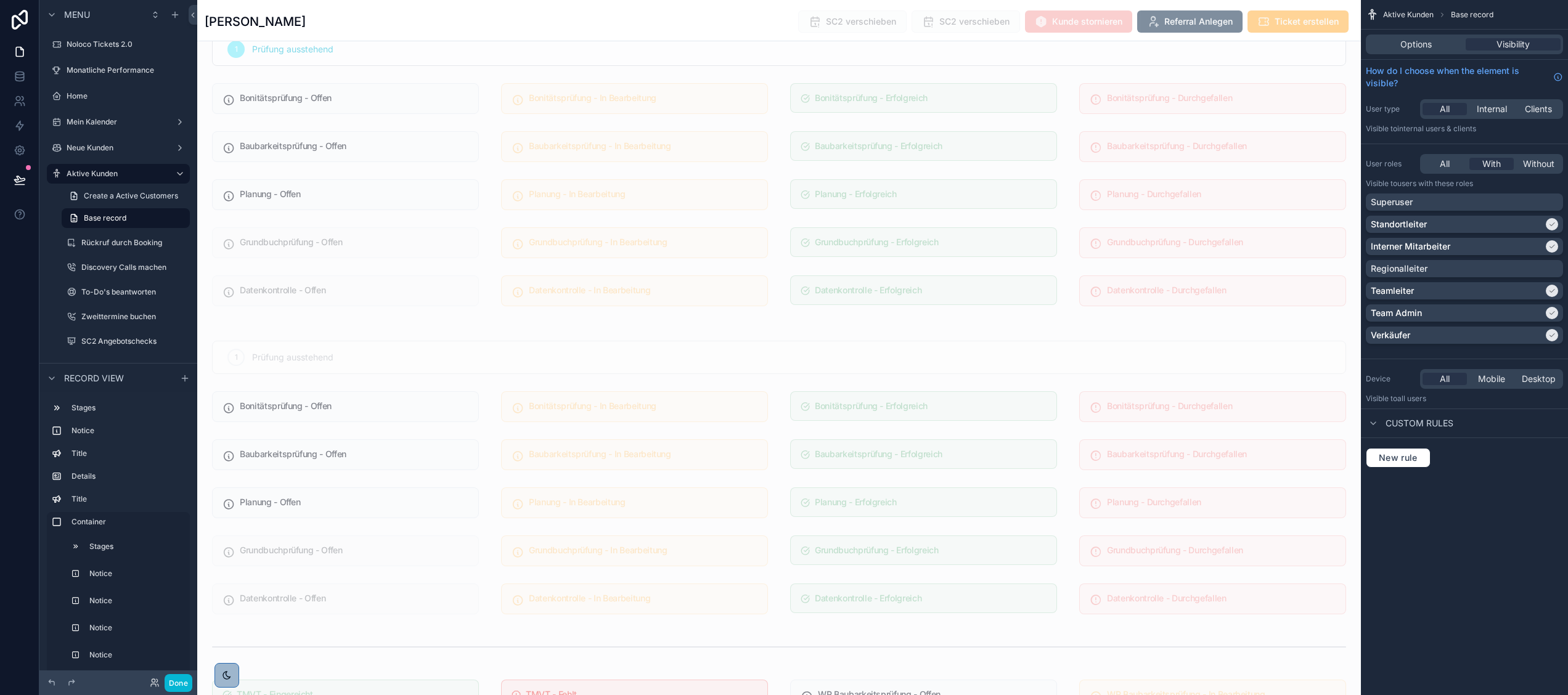
scroll to position [3386, 0]
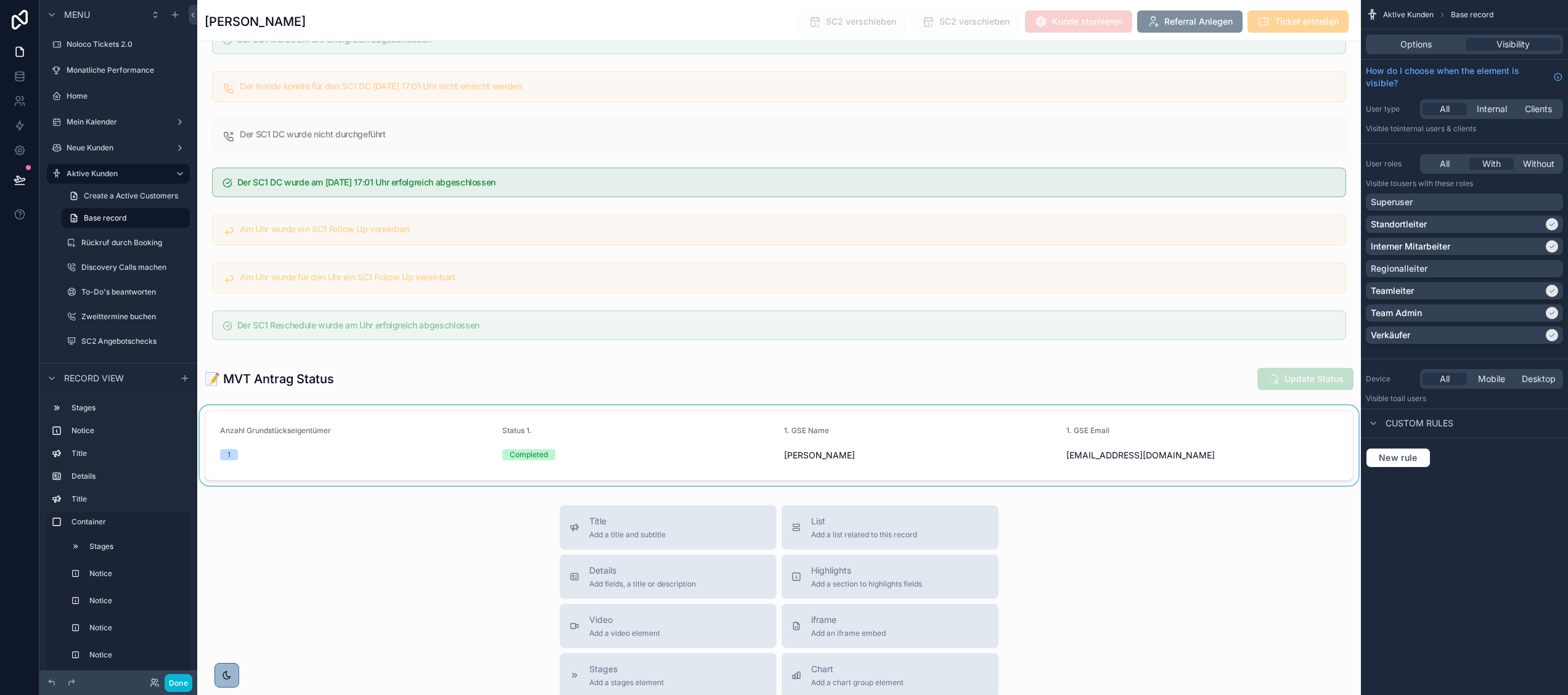
click at [1055, 467] on div "scrollable content" at bounding box center [778, 446] width 1163 height 80
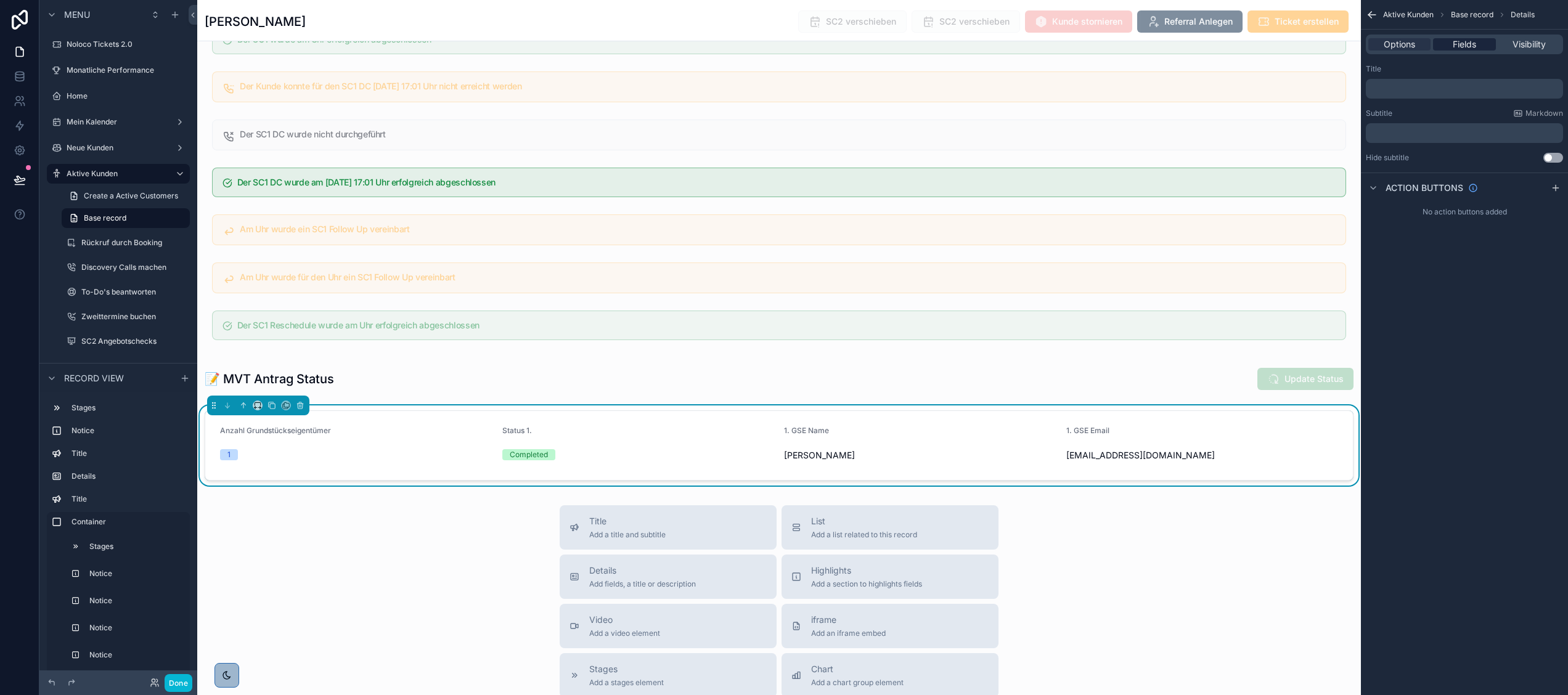
click at [1460, 45] on span "Fields" at bounding box center [1464, 44] width 24 height 13
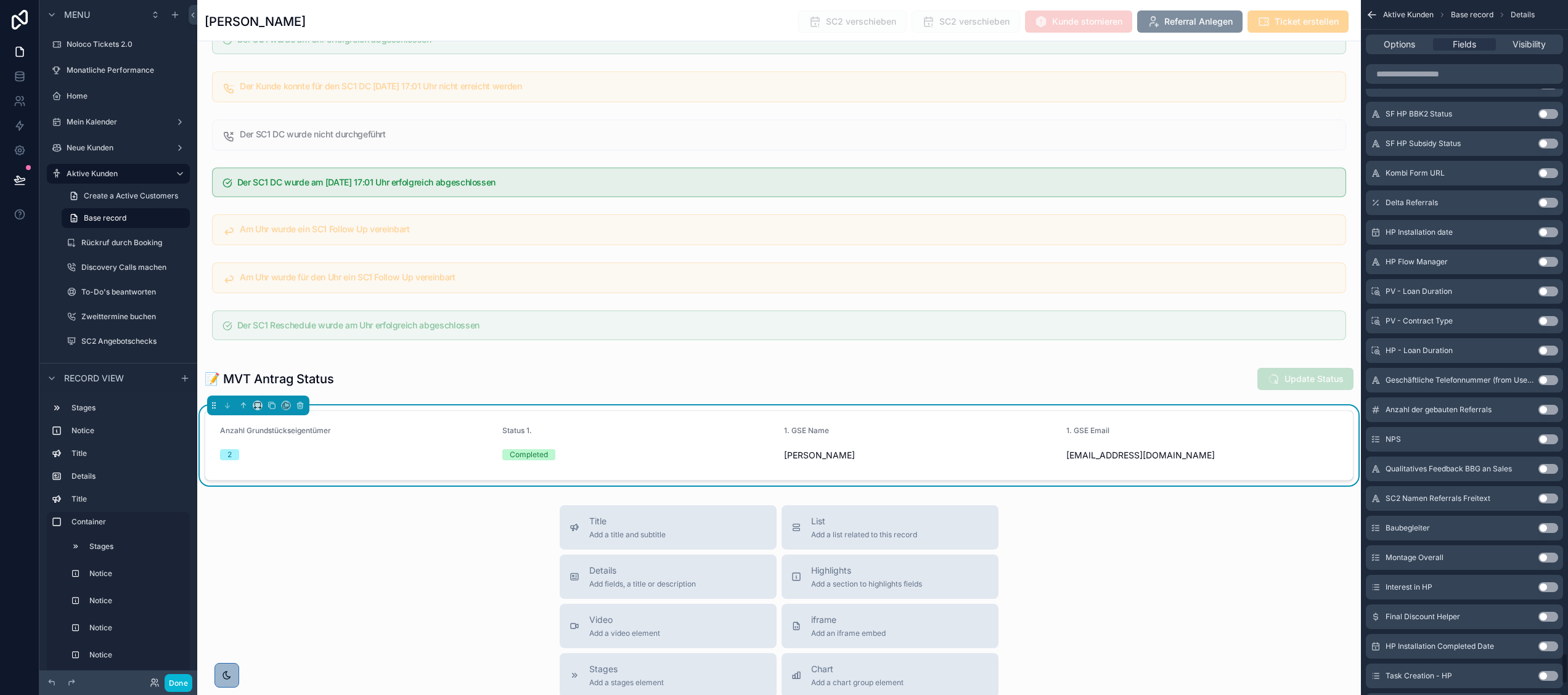
scroll to position [14926, 0]
click at [1549, 349] on button "Use setting" at bounding box center [1548, 353] width 20 height 10
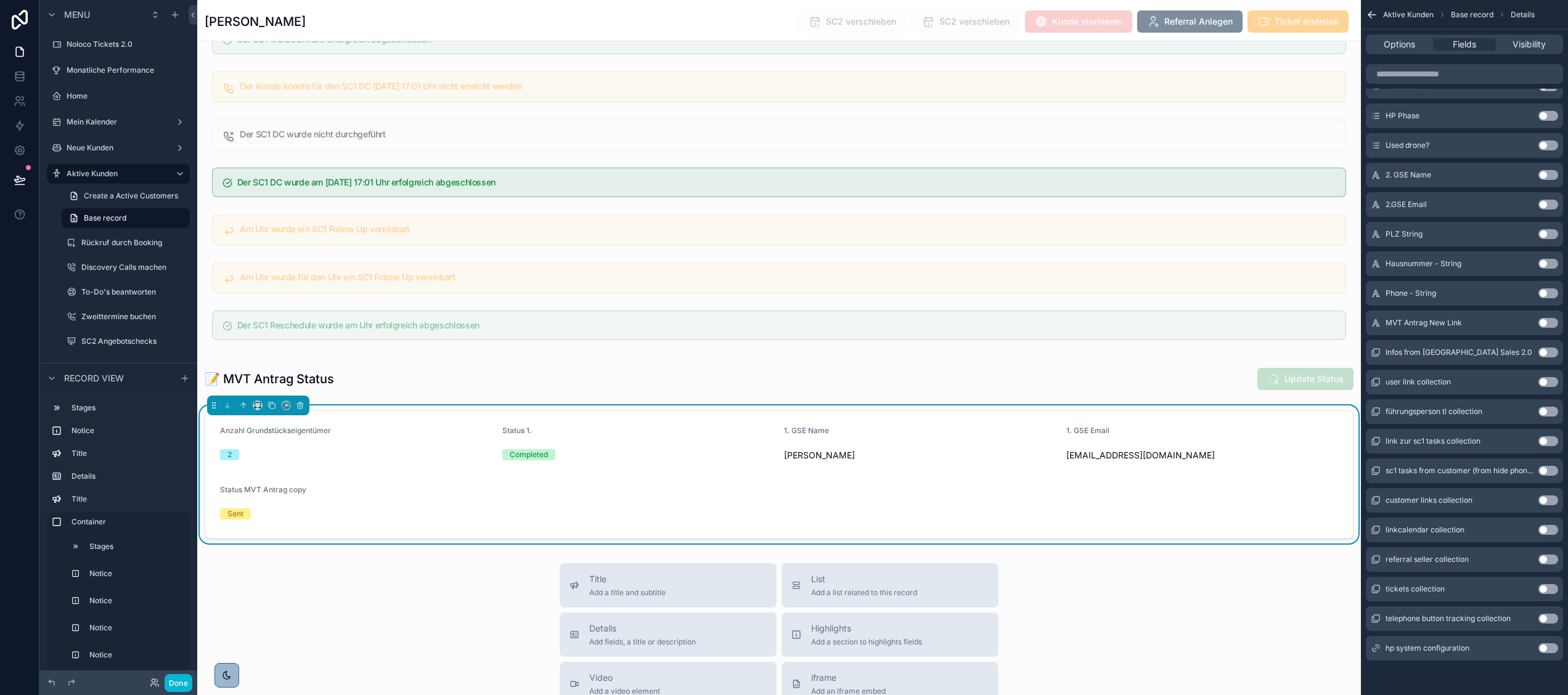
click at [1546, 175] on button "Use setting" at bounding box center [1548, 175] width 20 height 10
click at [1544, 203] on button "Use setting" at bounding box center [1548, 205] width 20 height 10
click at [1394, 46] on span "Options" at bounding box center [1399, 44] width 31 height 13
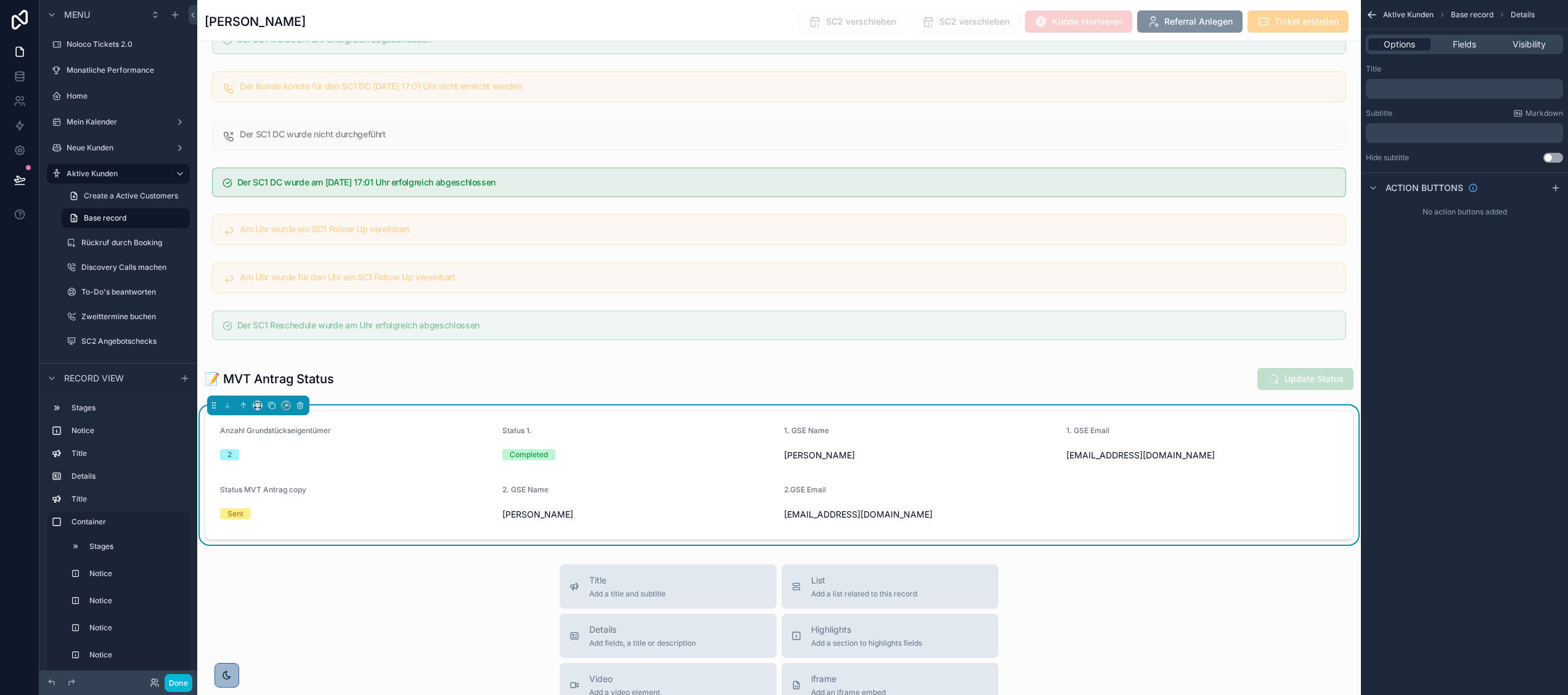
scroll to position [0, 0]
click at [1463, 40] on span "Fields" at bounding box center [1464, 44] width 24 height 13
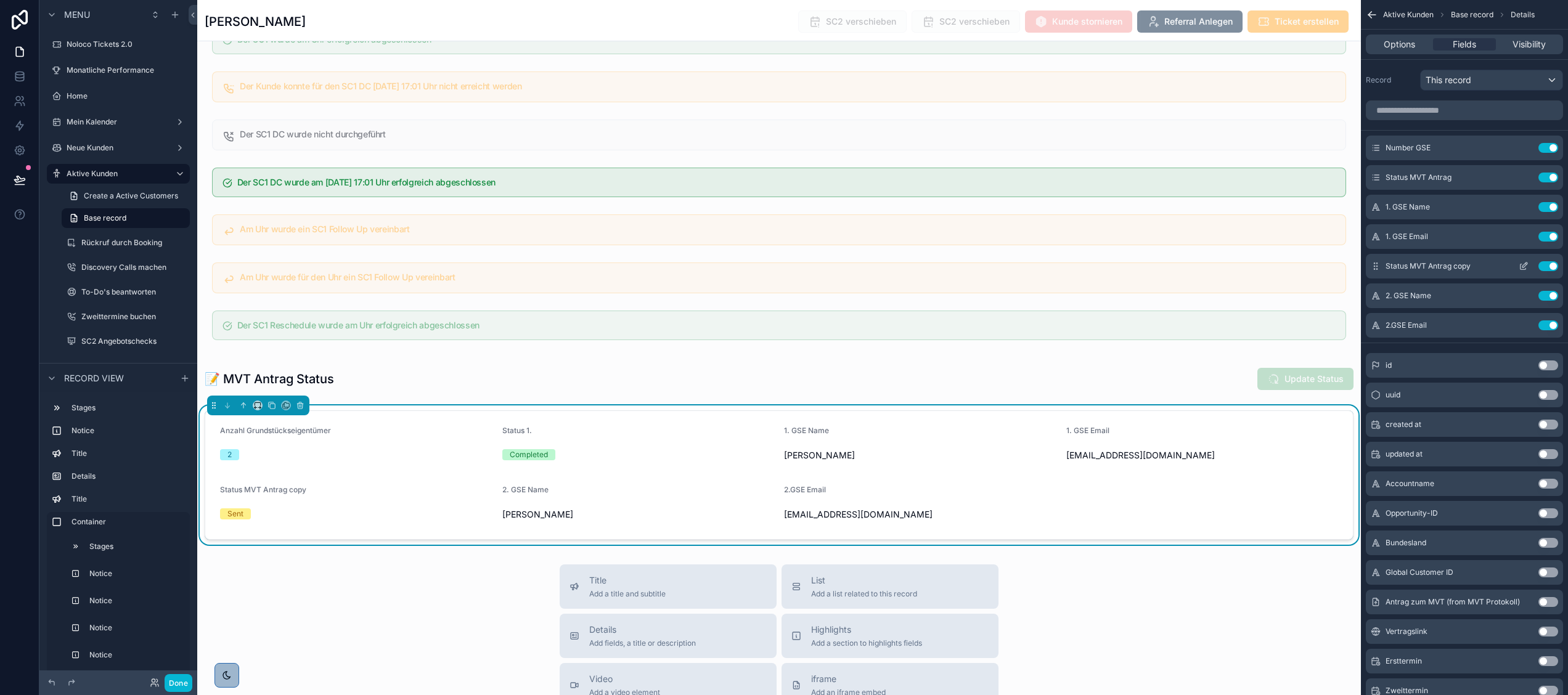
click at [1523, 267] on icon "scrollable content" at bounding box center [1524, 265] width 5 height 5
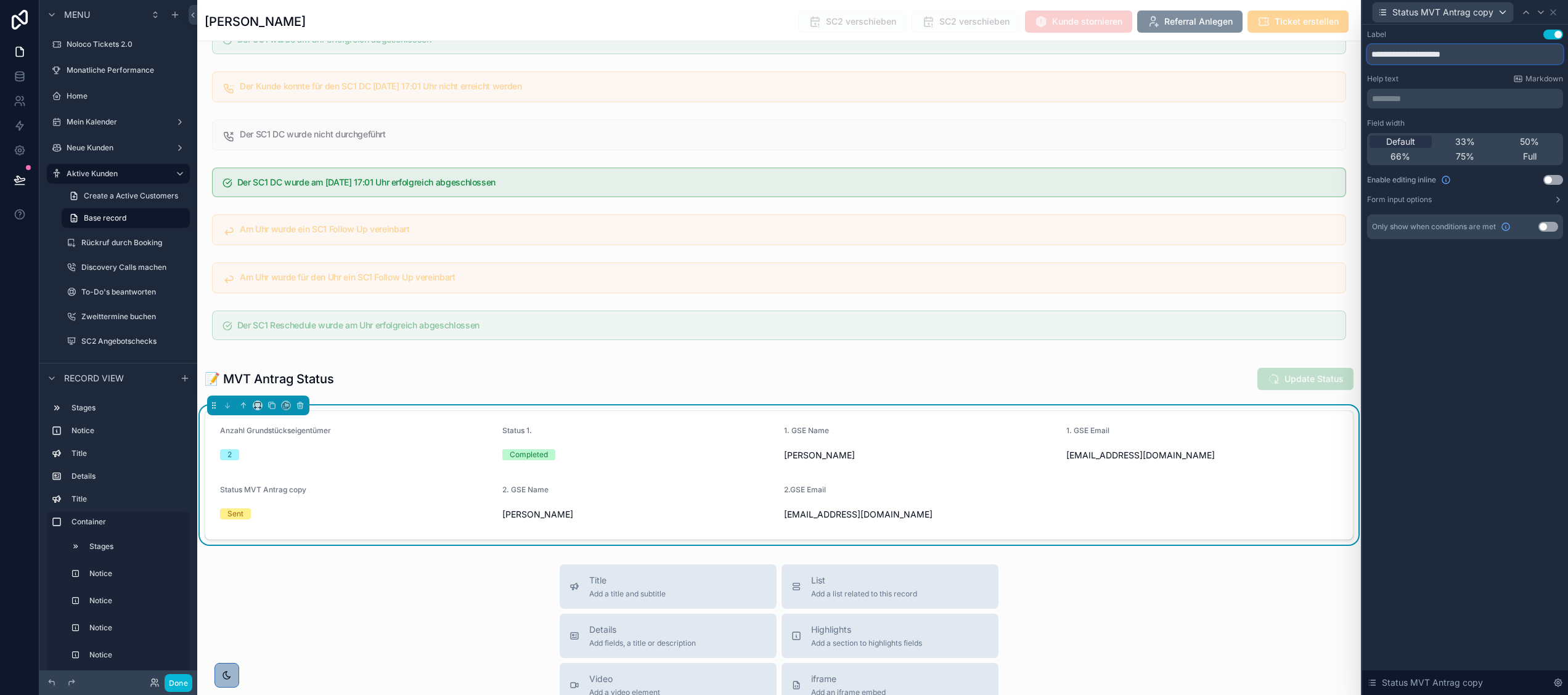
click at [1400, 56] on input "**********" at bounding box center [1465, 54] width 196 height 20
click at [1483, 51] on input "**********" at bounding box center [1465, 54] width 196 height 20
type input "*********"
click at [1550, 14] on icon at bounding box center [1552, 12] width 5 height 5
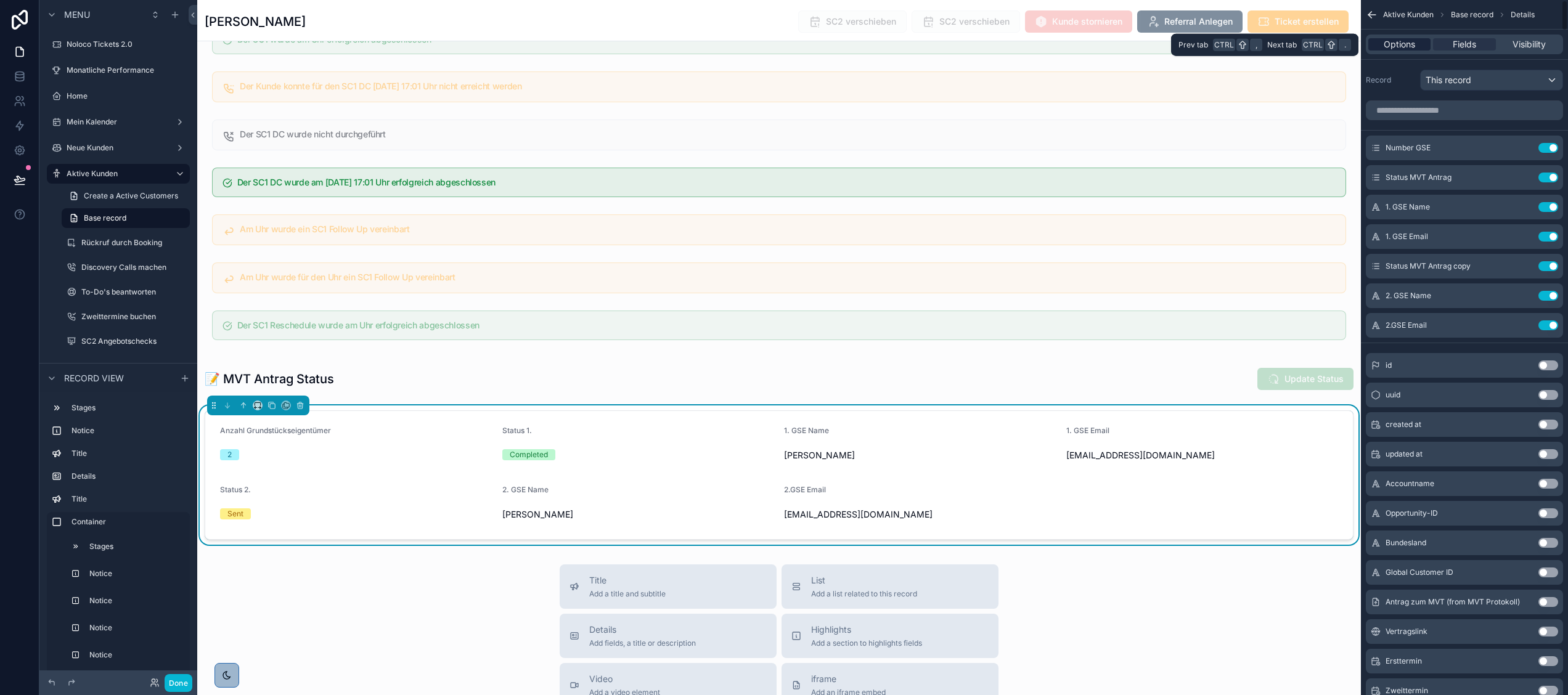
click at [1396, 44] on span "Options" at bounding box center [1399, 44] width 31 height 13
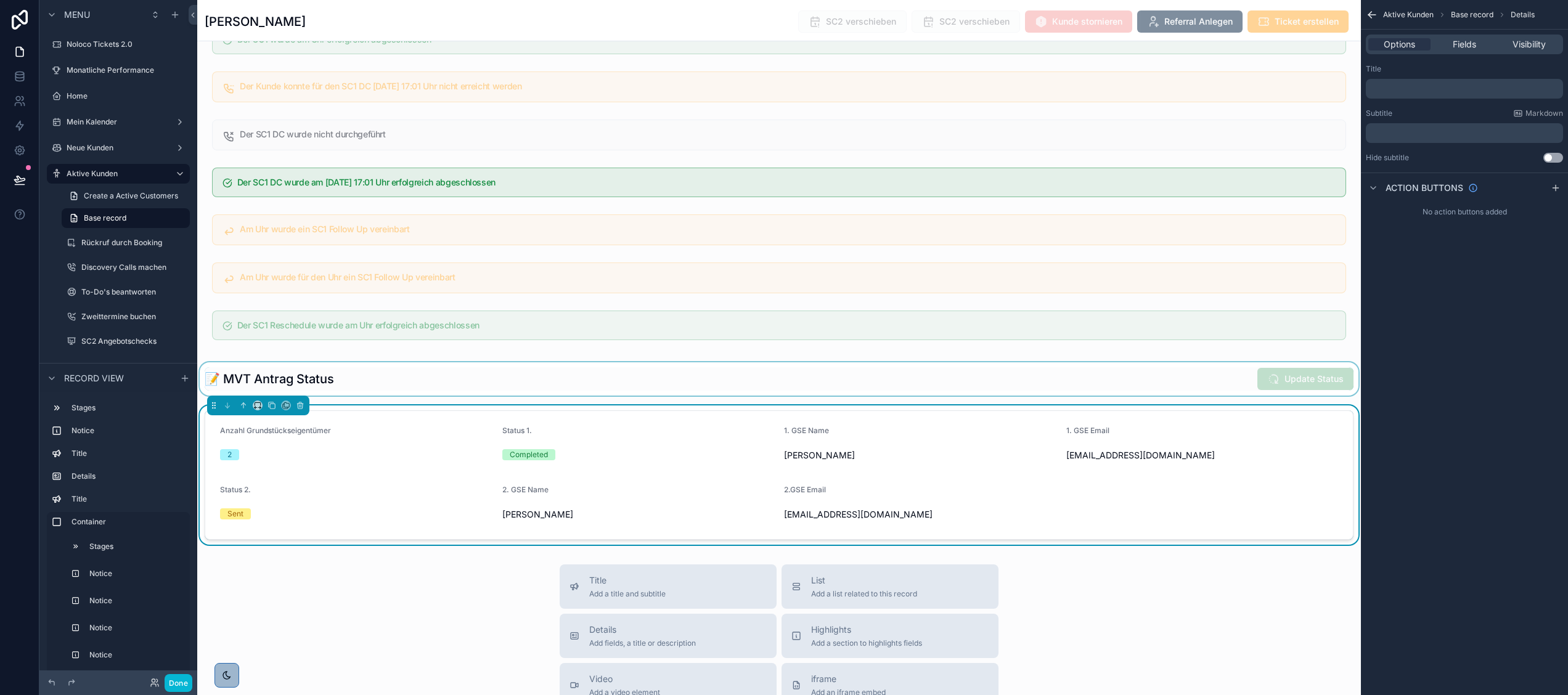
click at [1287, 396] on div "scrollable content" at bounding box center [778, 379] width 1163 height 33
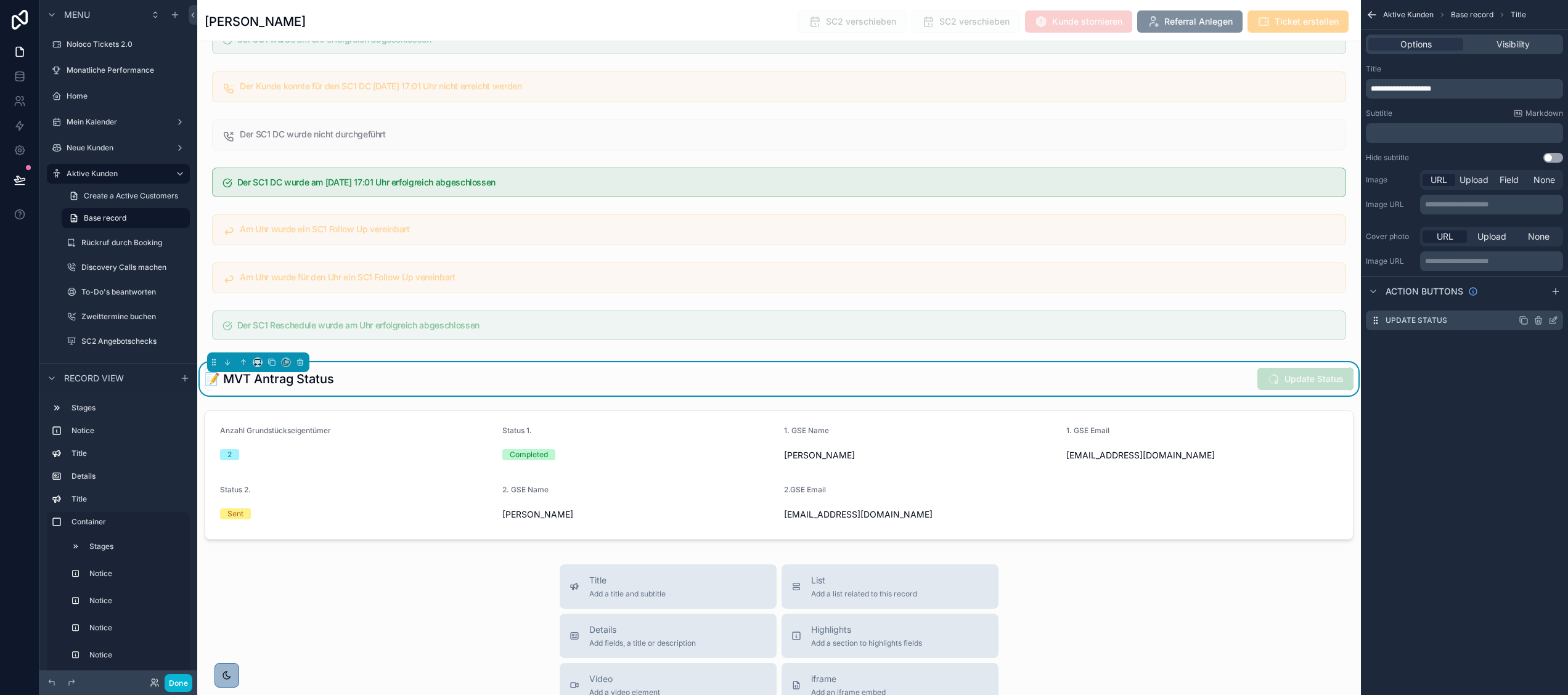
click at [1551, 317] on icon "scrollable content" at bounding box center [1553, 321] width 10 height 10
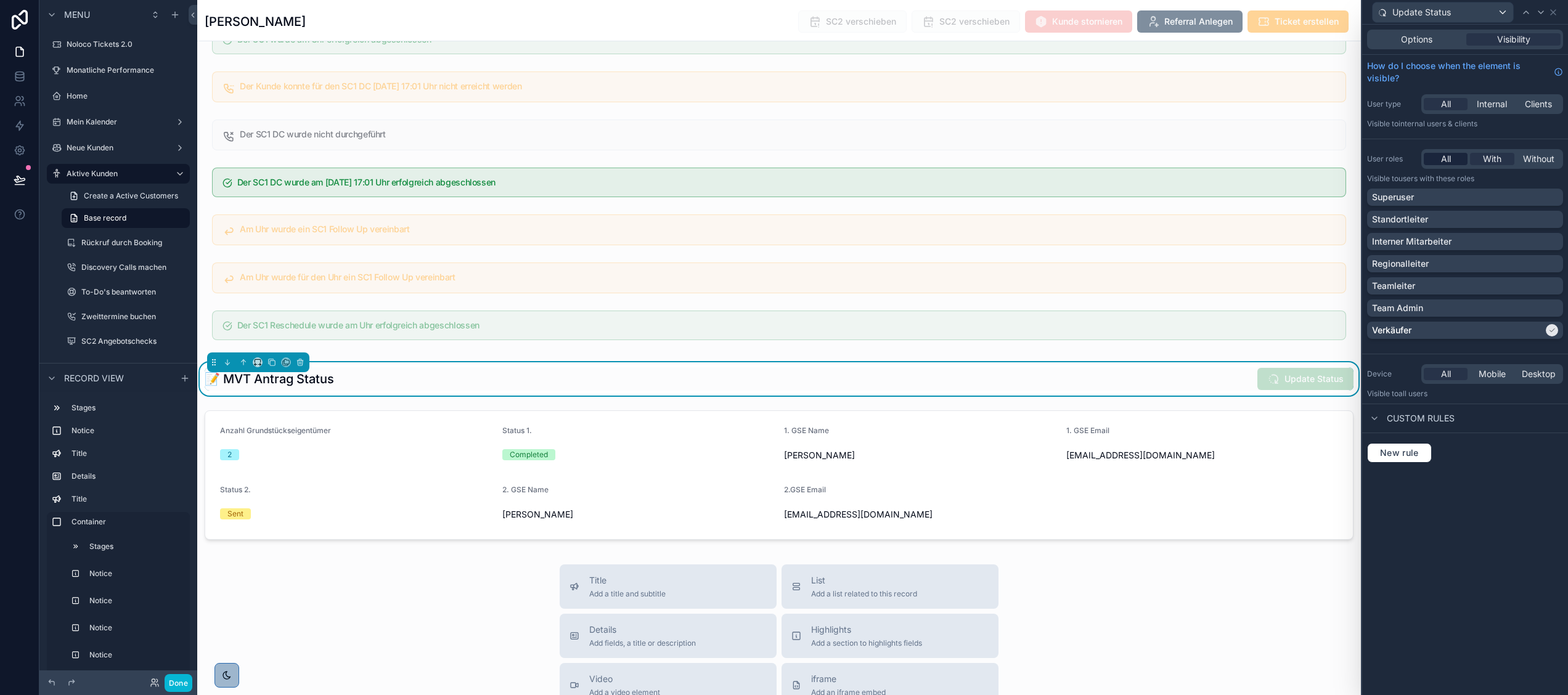
click at [1446, 156] on span "All" at bounding box center [1446, 159] width 10 height 13
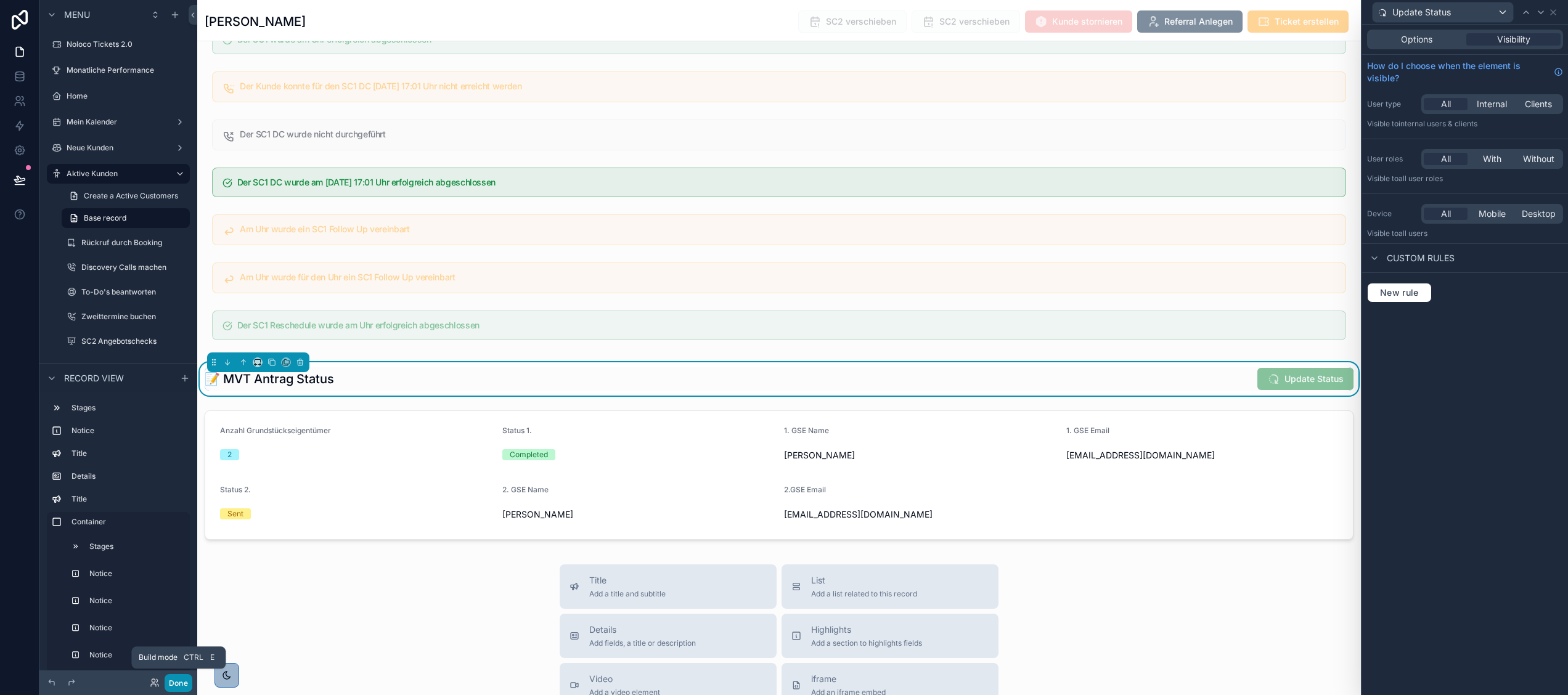
click at [172, 678] on button "Done" at bounding box center [178, 683] width 27 height 18
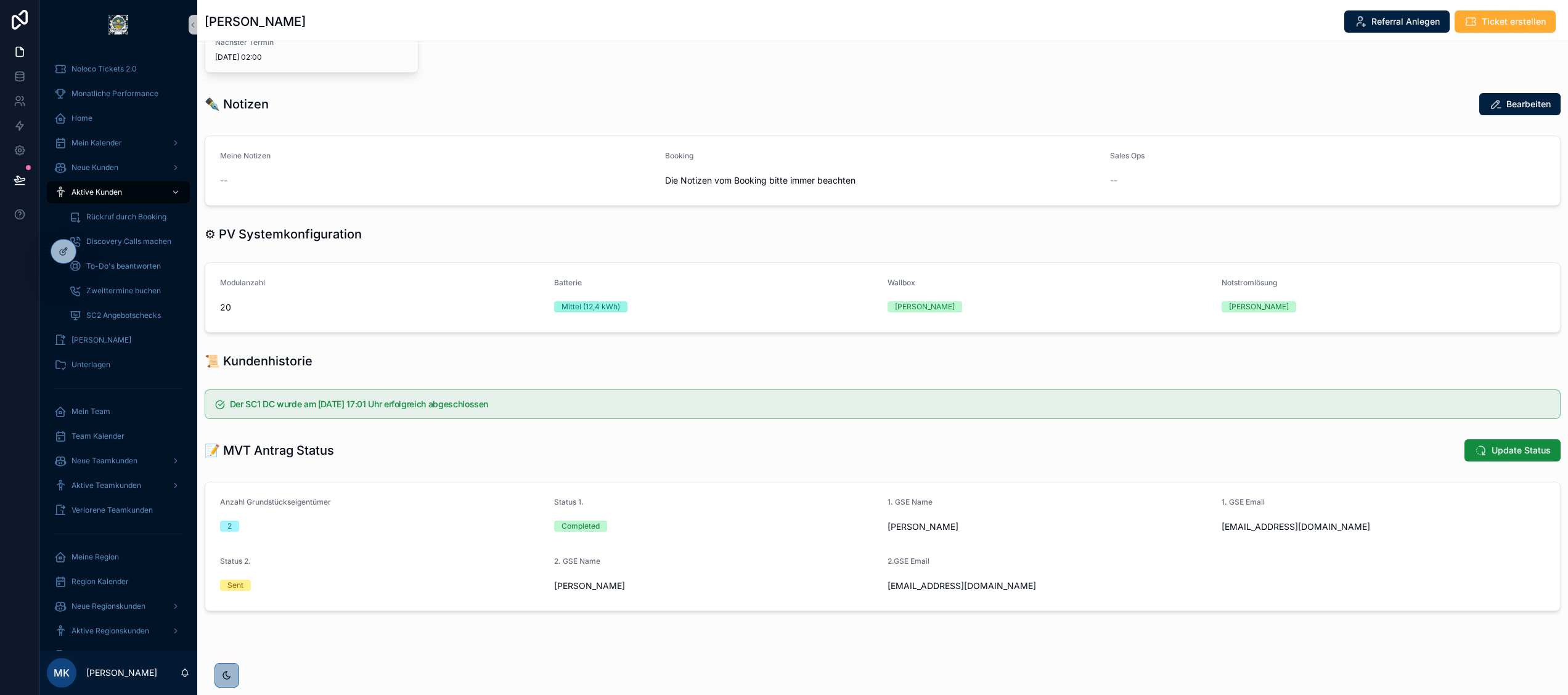
scroll to position [432, 0]
click at [61, 252] on icon at bounding box center [64, 252] width 10 height 10
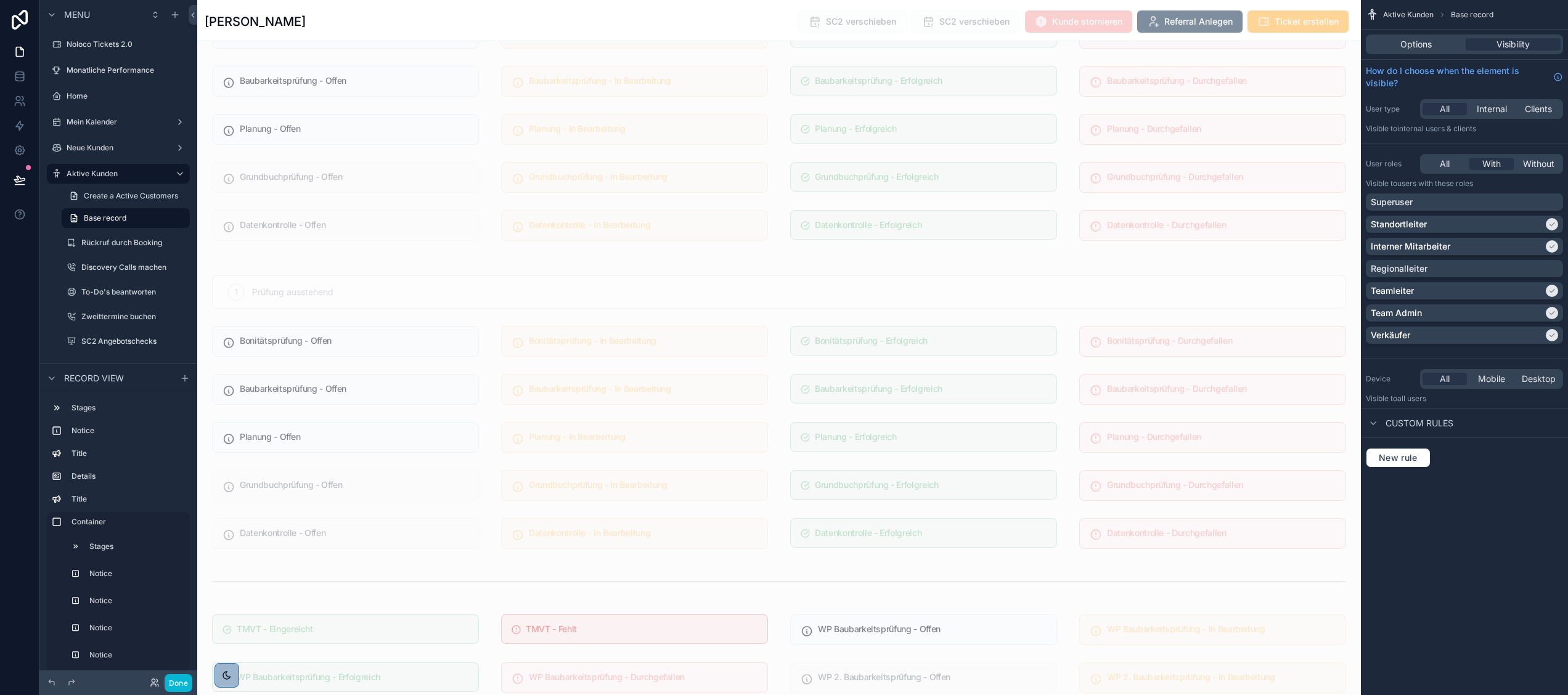
scroll to position [3386, 0]
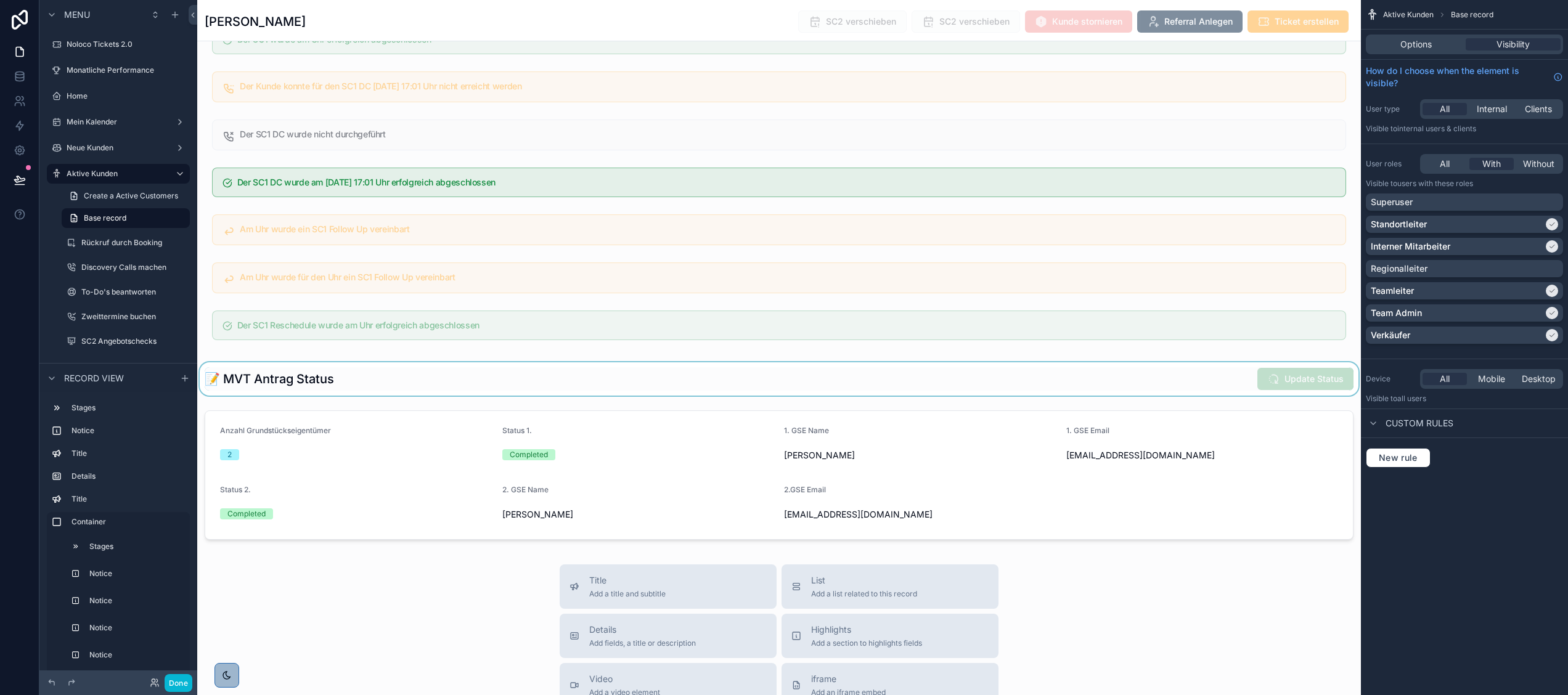
click at [1282, 396] on div "scrollable content" at bounding box center [778, 379] width 1163 height 33
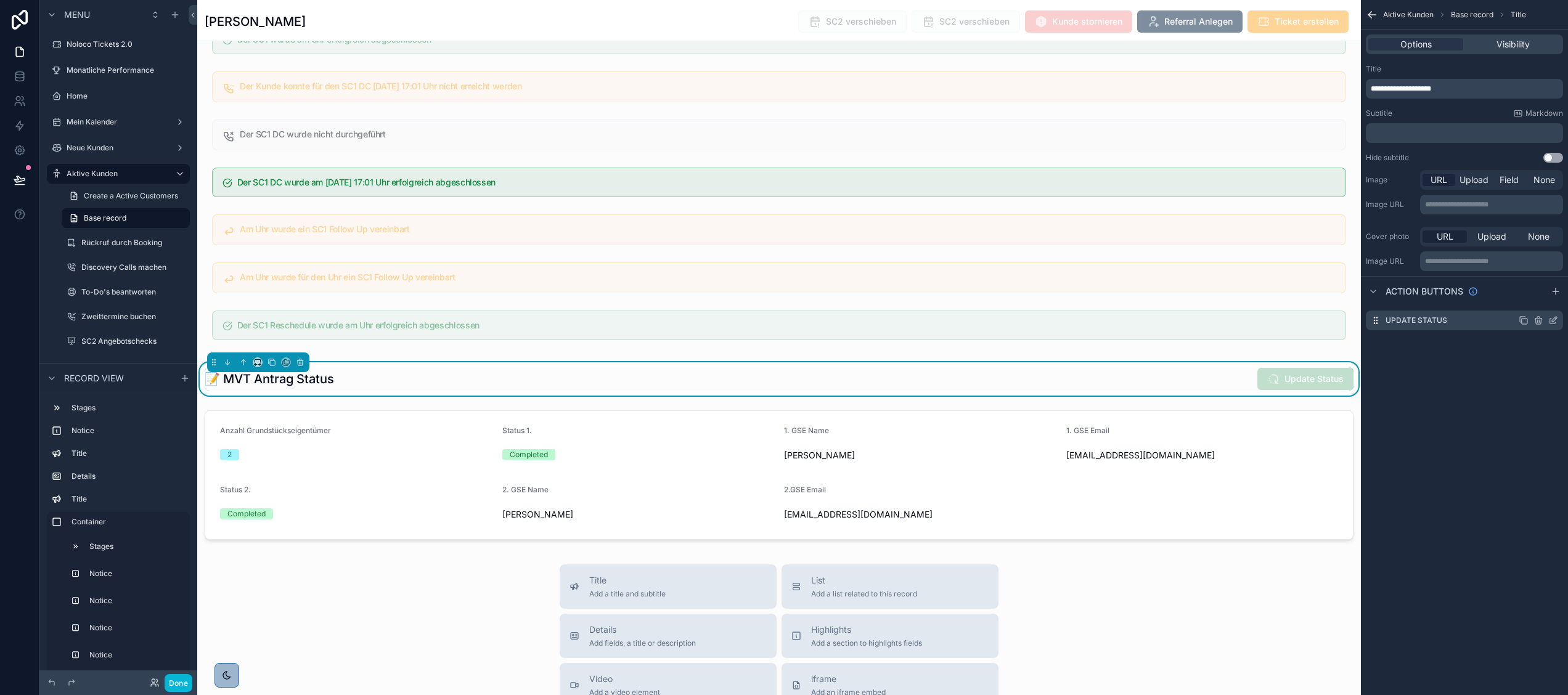
click at [1555, 318] on icon "scrollable content" at bounding box center [1555, 318] width 1 height 1
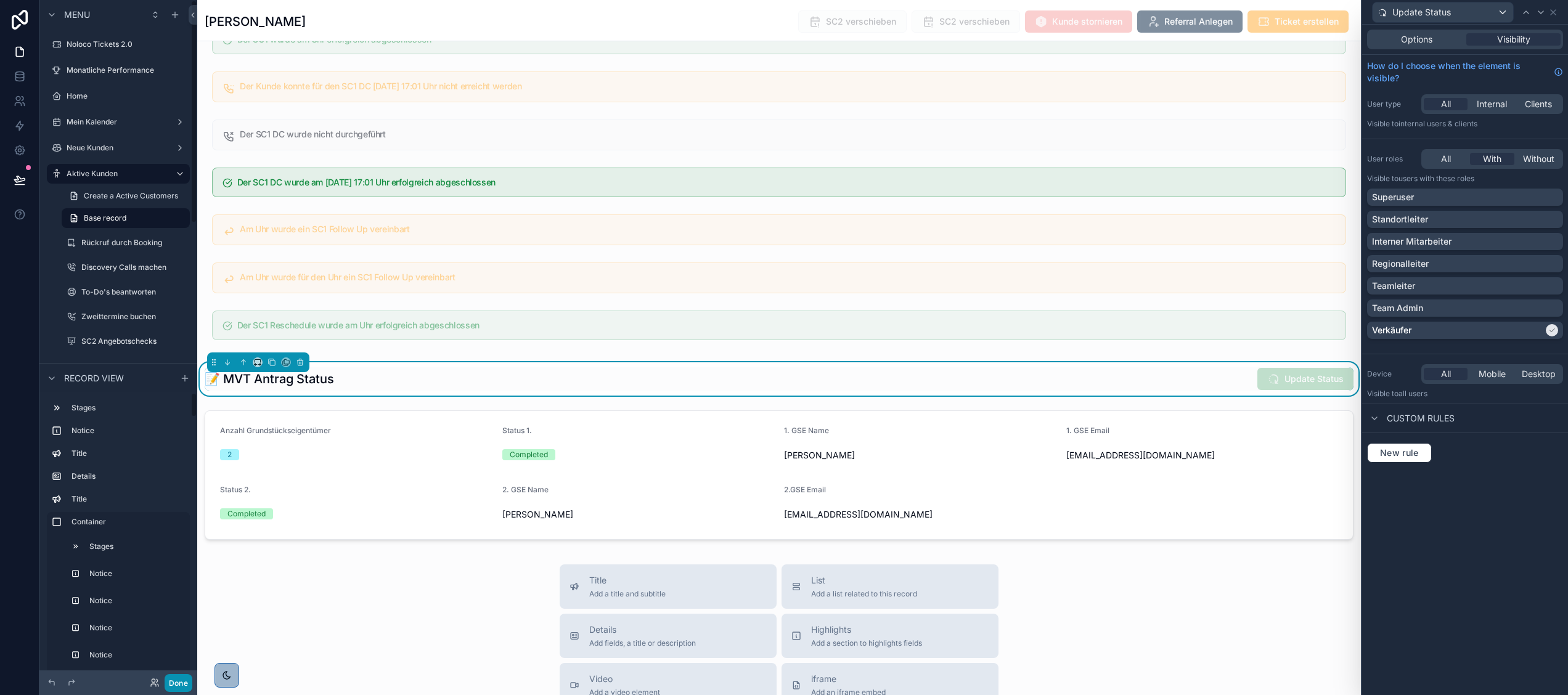
click at [173, 675] on button "Done" at bounding box center [178, 683] width 27 height 18
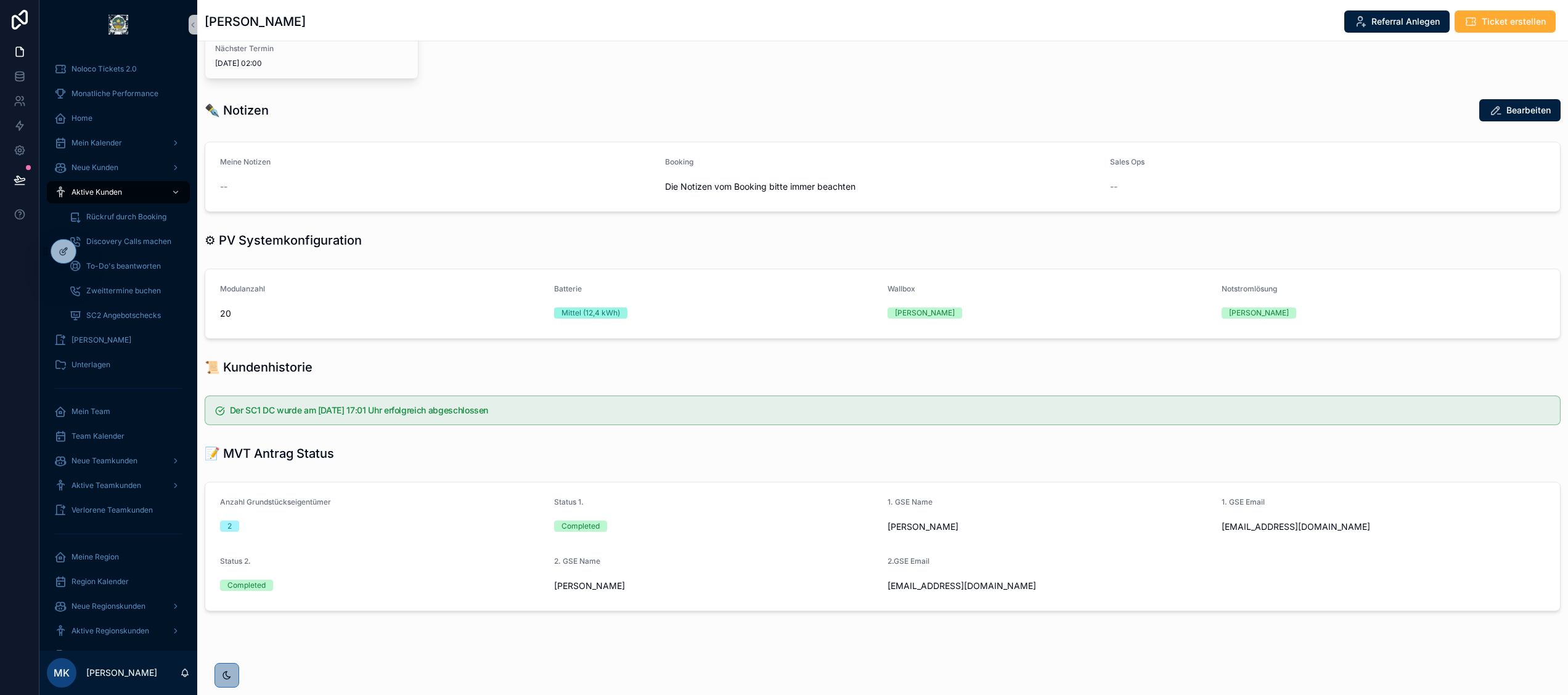
scroll to position [426, 0]
click at [68, 247] on icon at bounding box center [64, 252] width 10 height 10
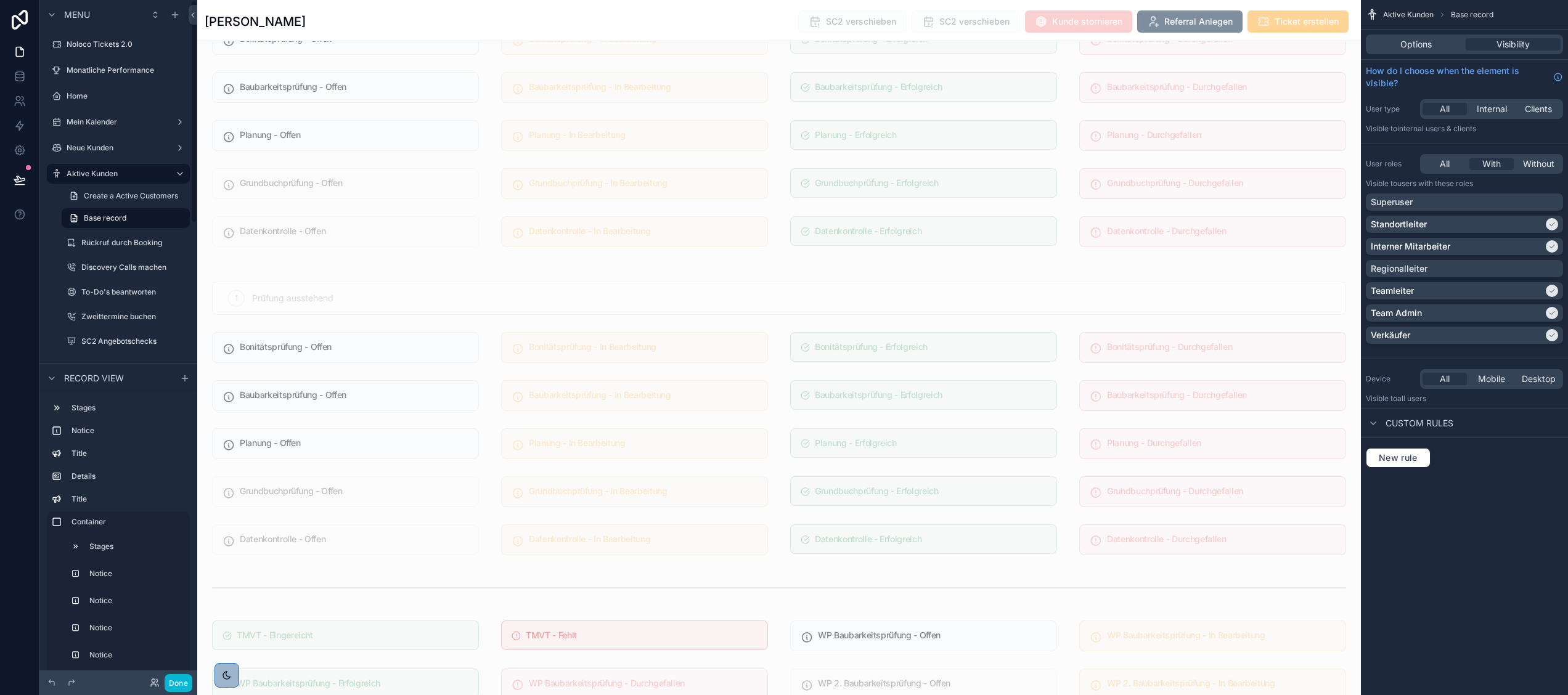
scroll to position [3386, 0]
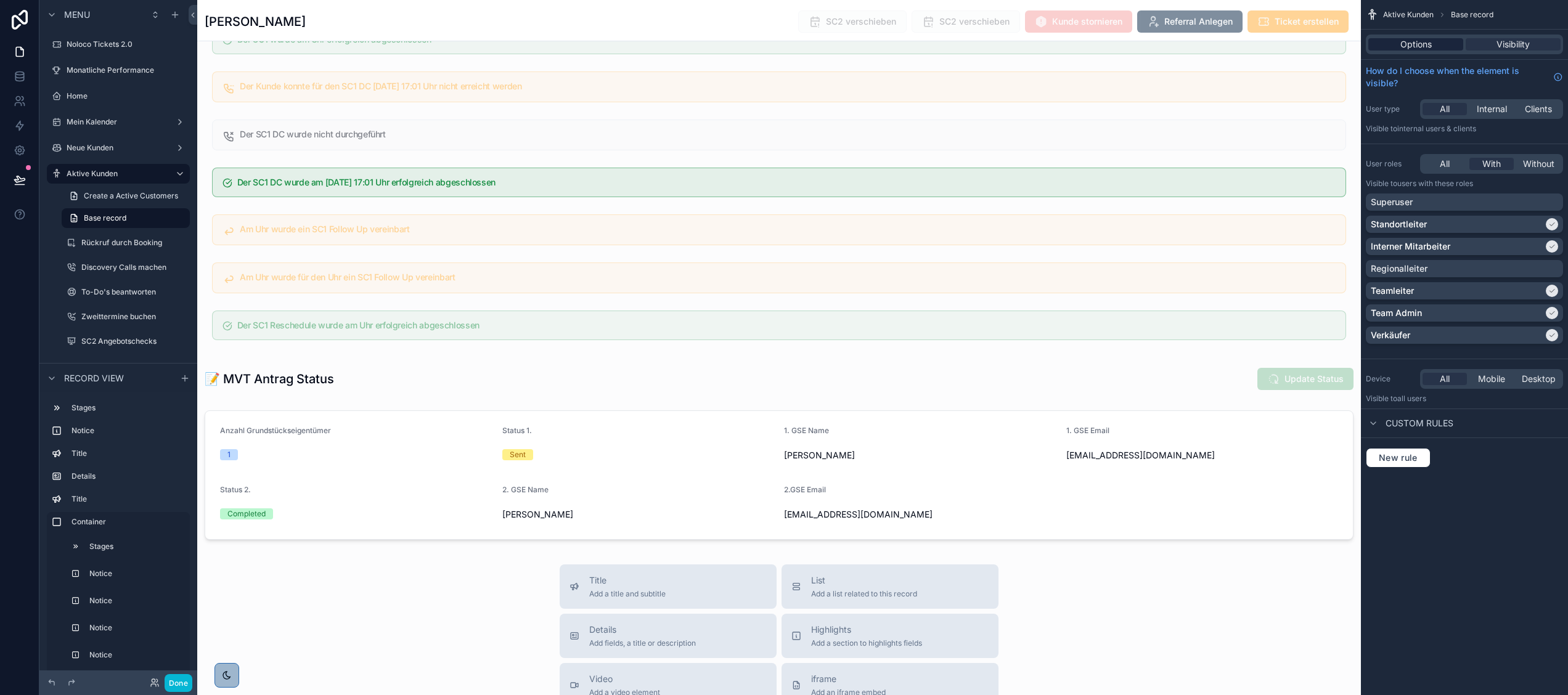
click at [1411, 44] on span "Options" at bounding box center [1416, 44] width 31 height 13
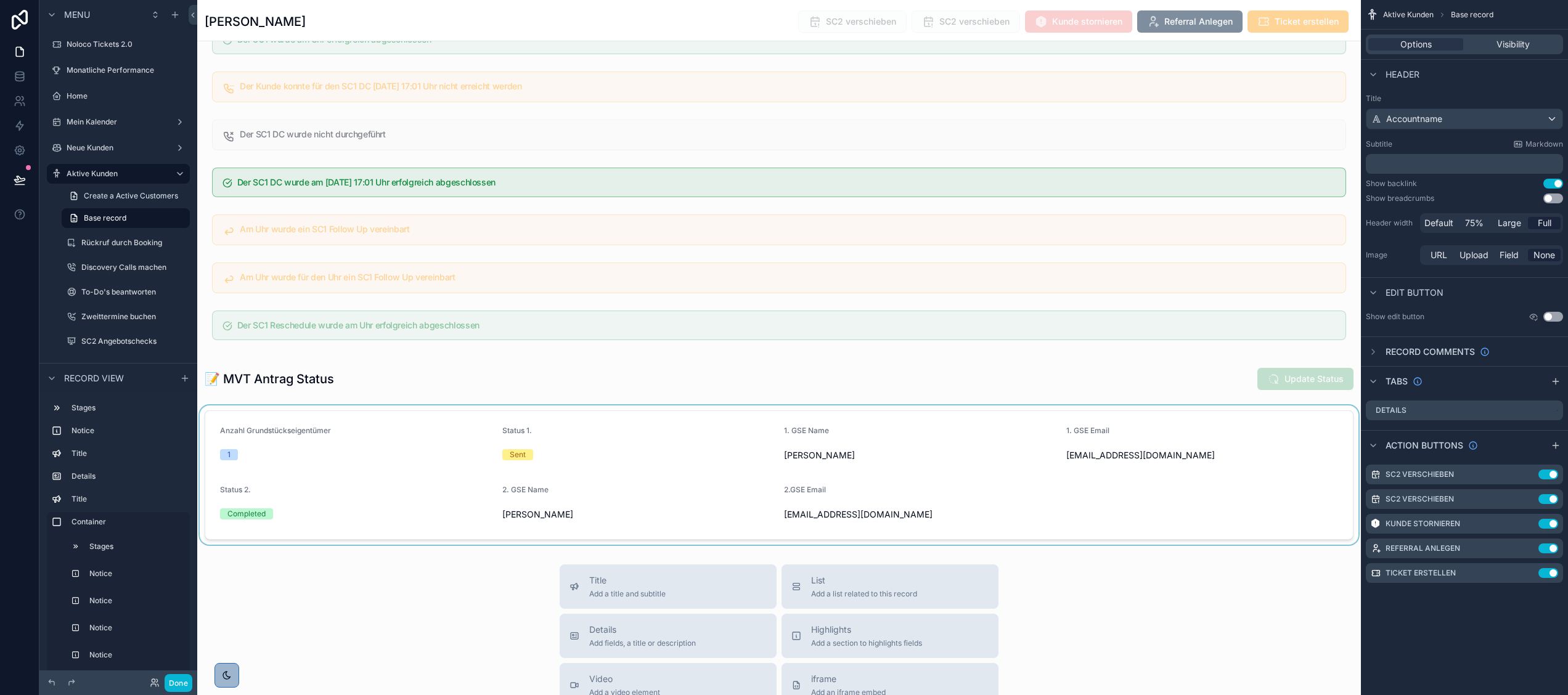
click at [1182, 512] on div "scrollable content" at bounding box center [778, 475] width 1163 height 139
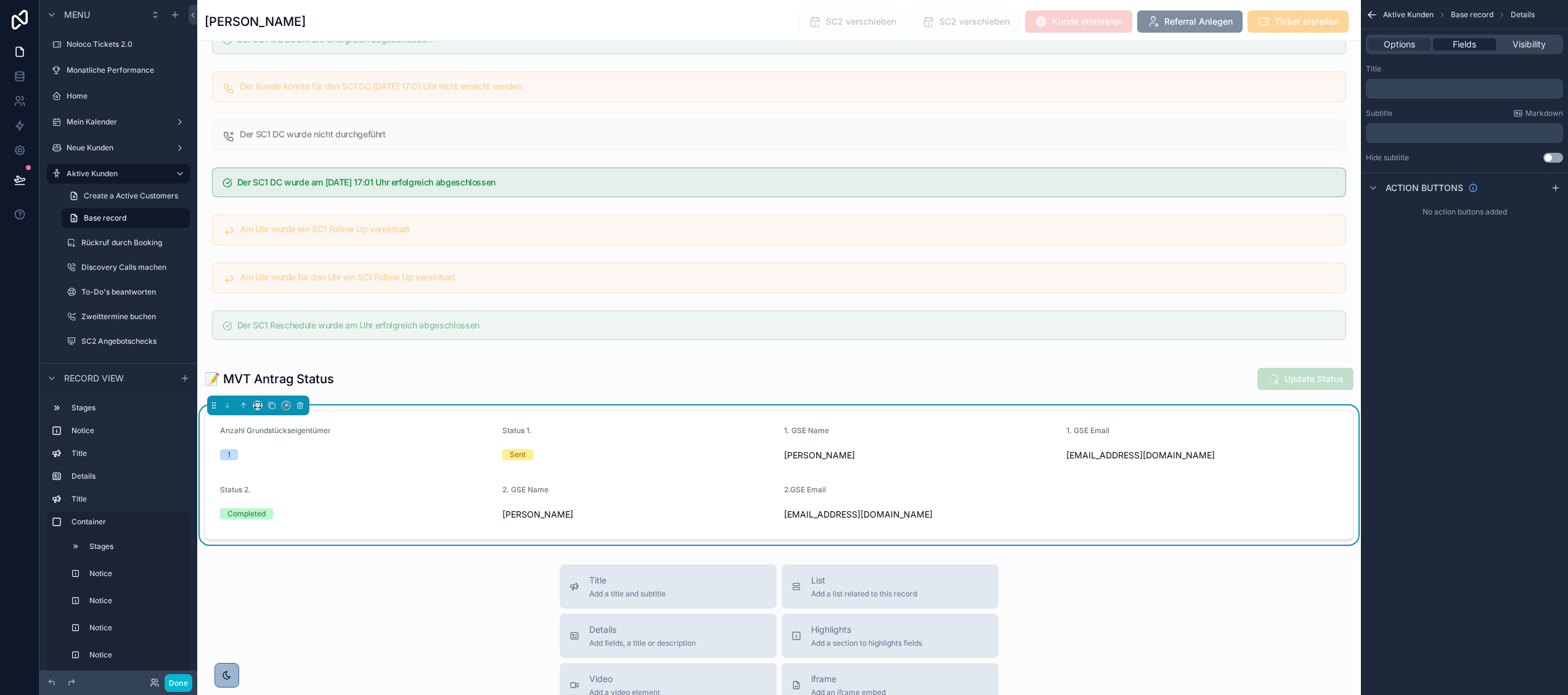
click at [1458, 42] on span "Fields" at bounding box center [1464, 44] width 24 height 13
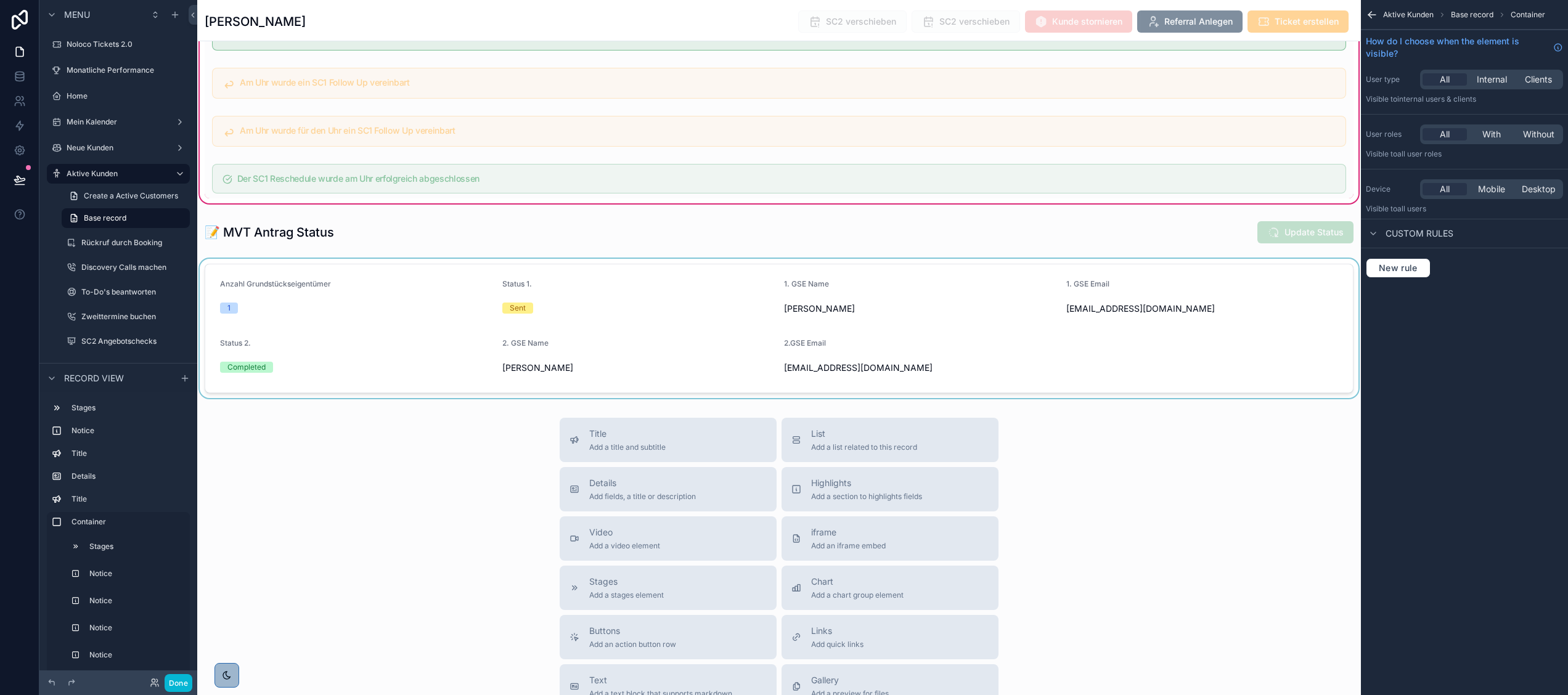
scroll to position [3532, 0]
click at [1024, 356] on div "scrollable content" at bounding box center [778, 329] width 1163 height 139
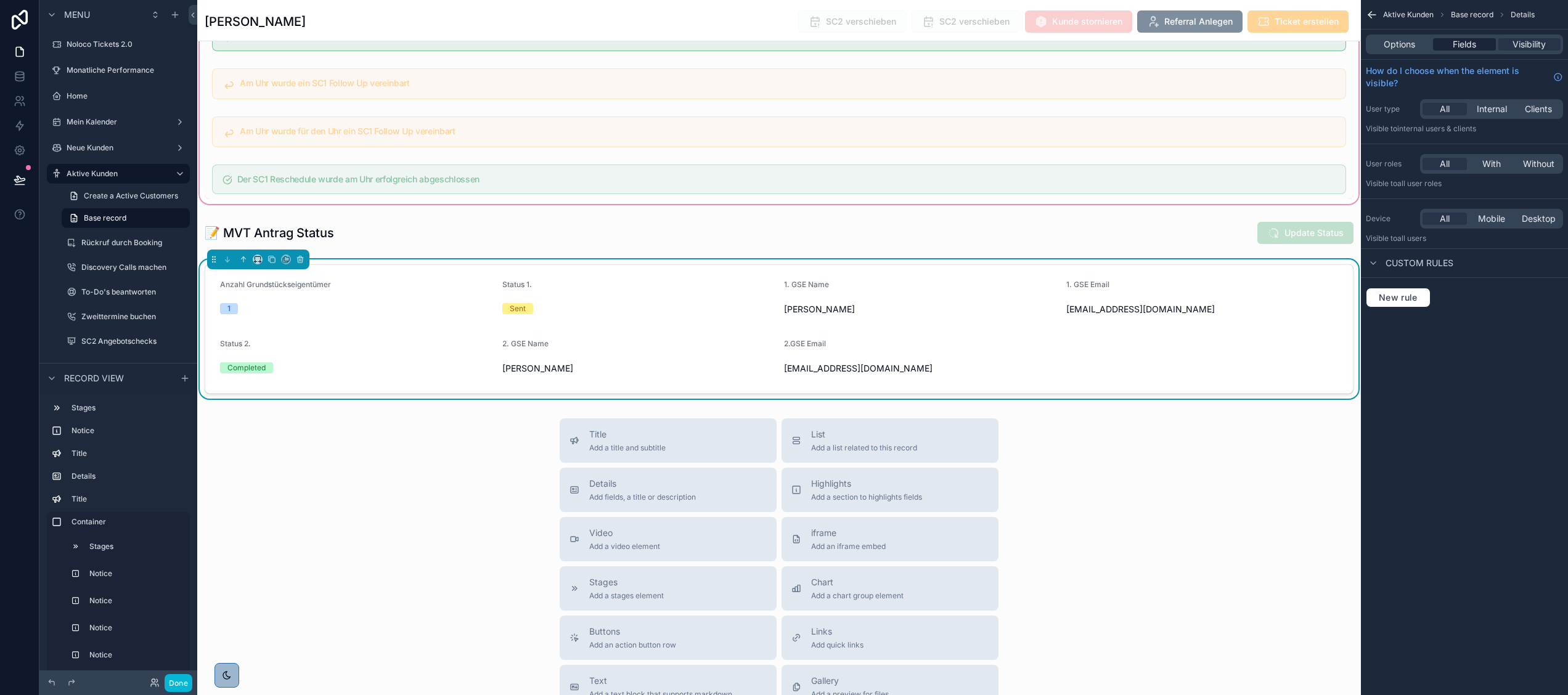
click at [1470, 42] on span "Fields" at bounding box center [1464, 44] width 24 height 13
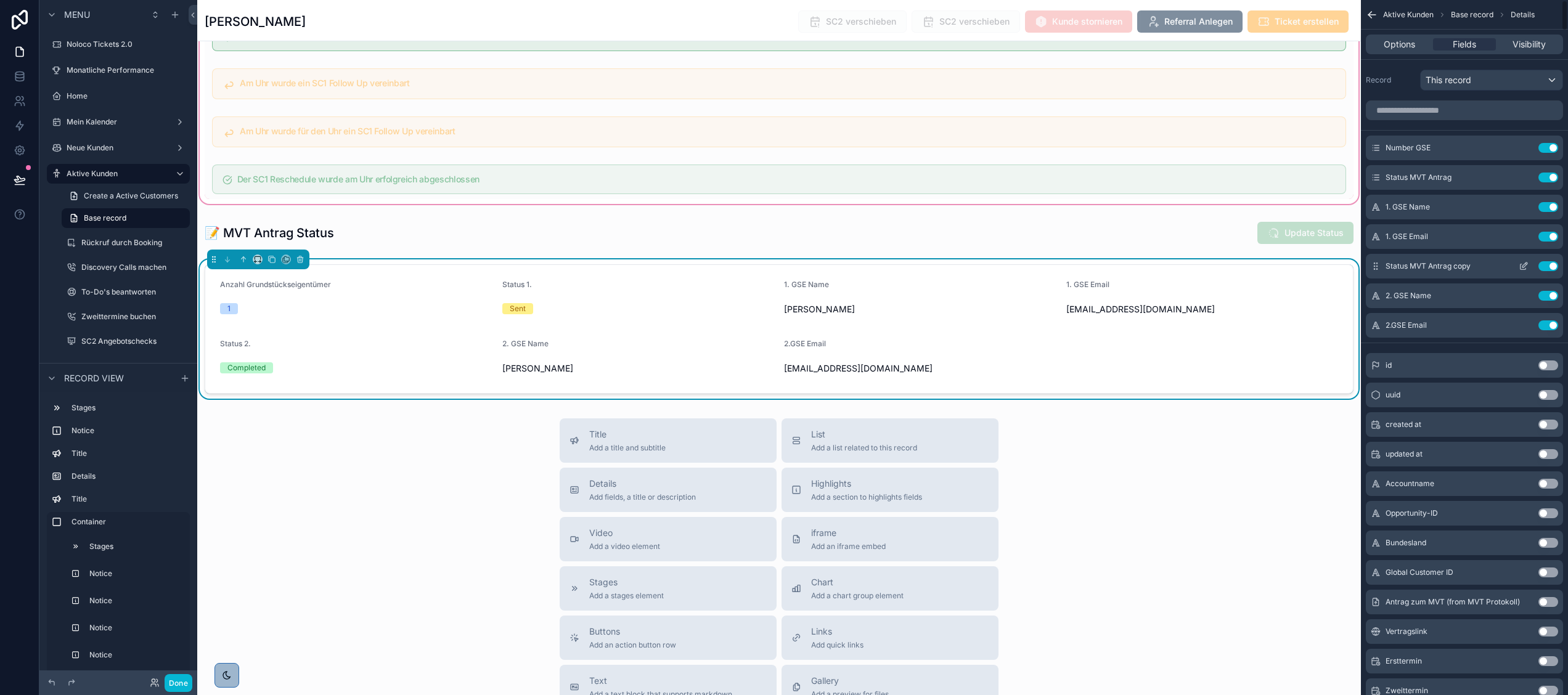
click at [1546, 268] on button "Use setting" at bounding box center [1548, 267] width 20 height 10
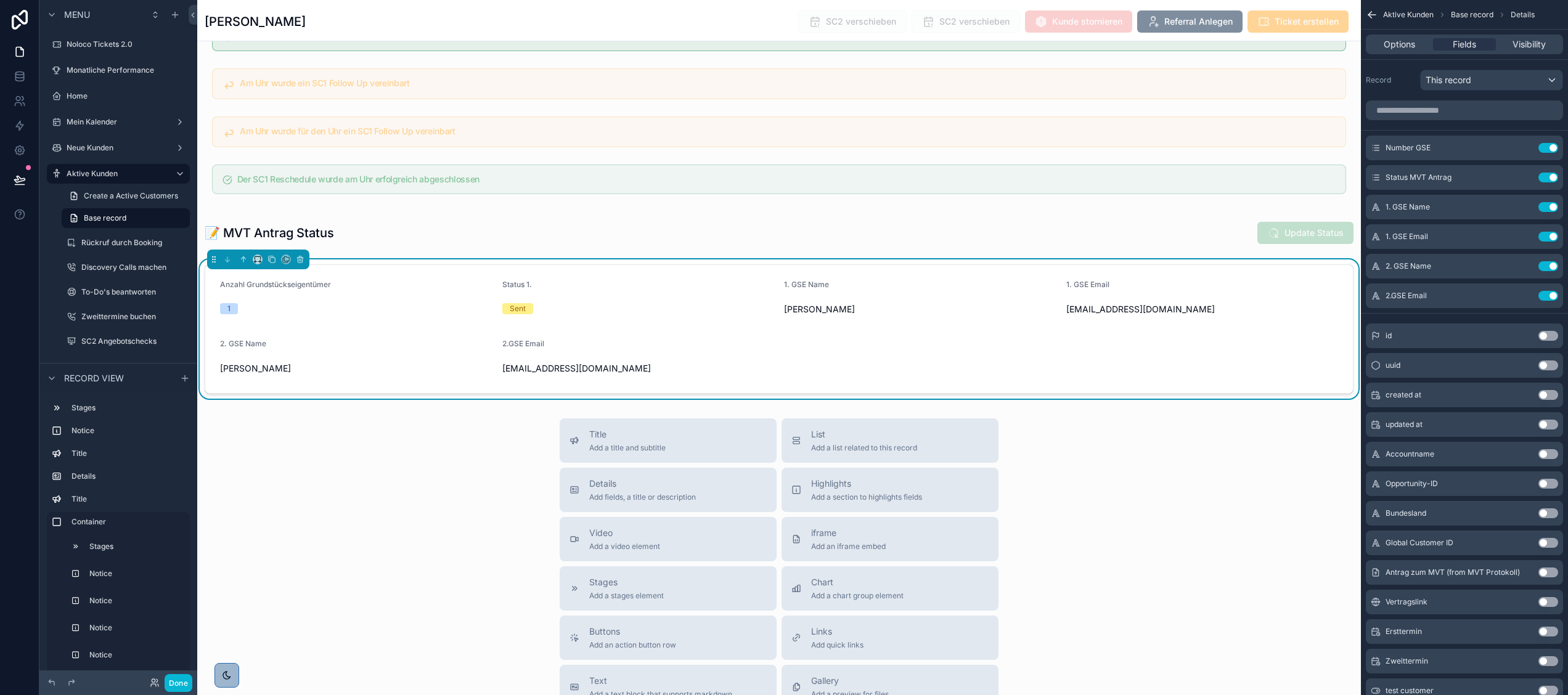
click at [1546, 268] on button "Use setting" at bounding box center [1548, 267] width 20 height 10
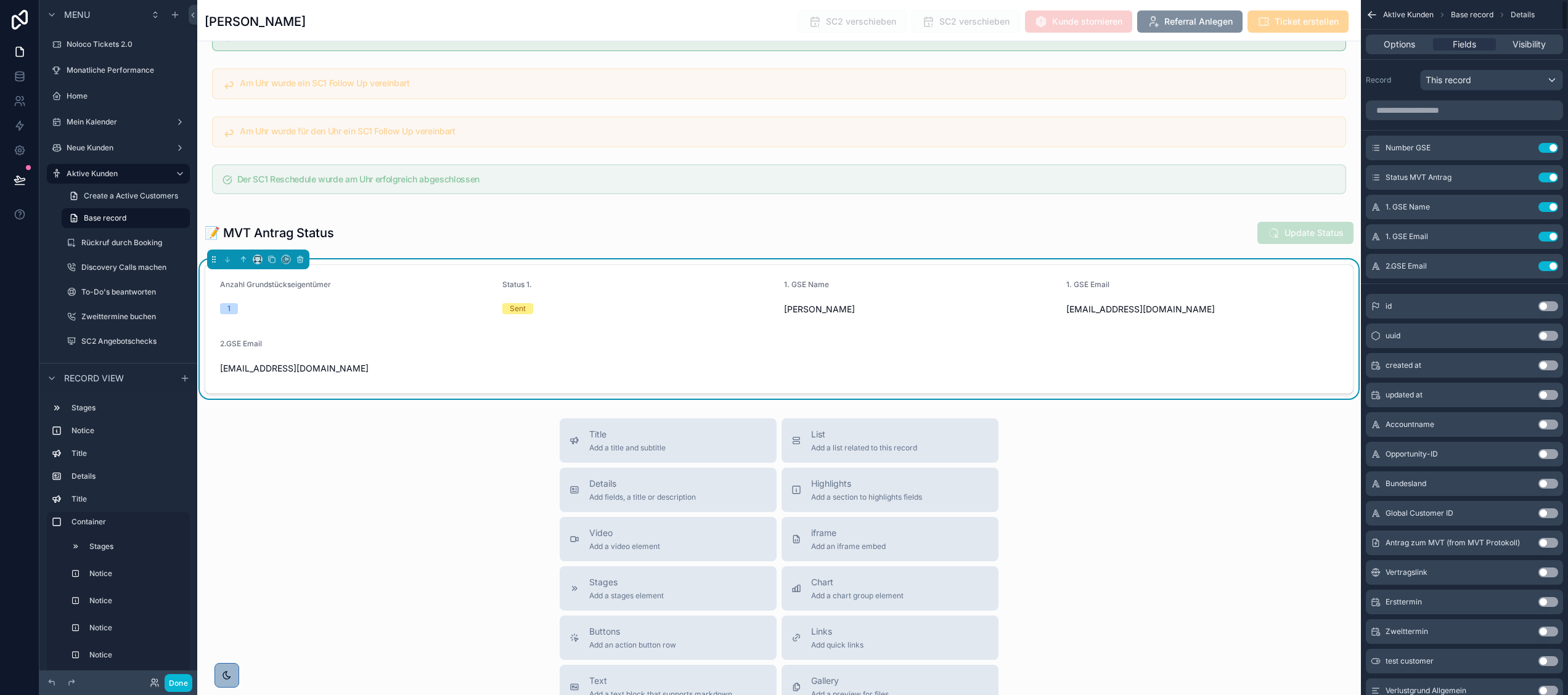
click at [1546, 268] on button "Use setting" at bounding box center [1548, 267] width 20 height 10
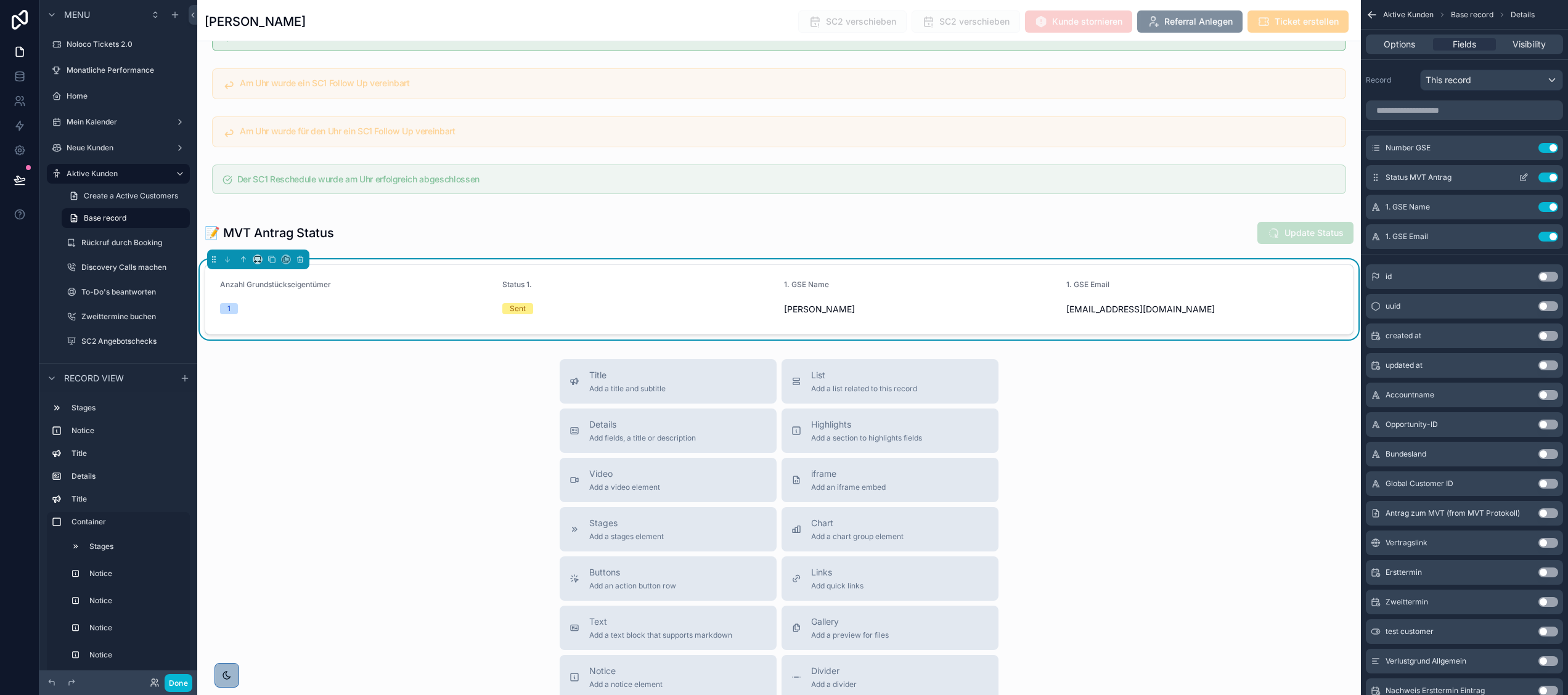
click at [1519, 175] on icon "scrollable content" at bounding box center [1523, 177] width 10 height 10
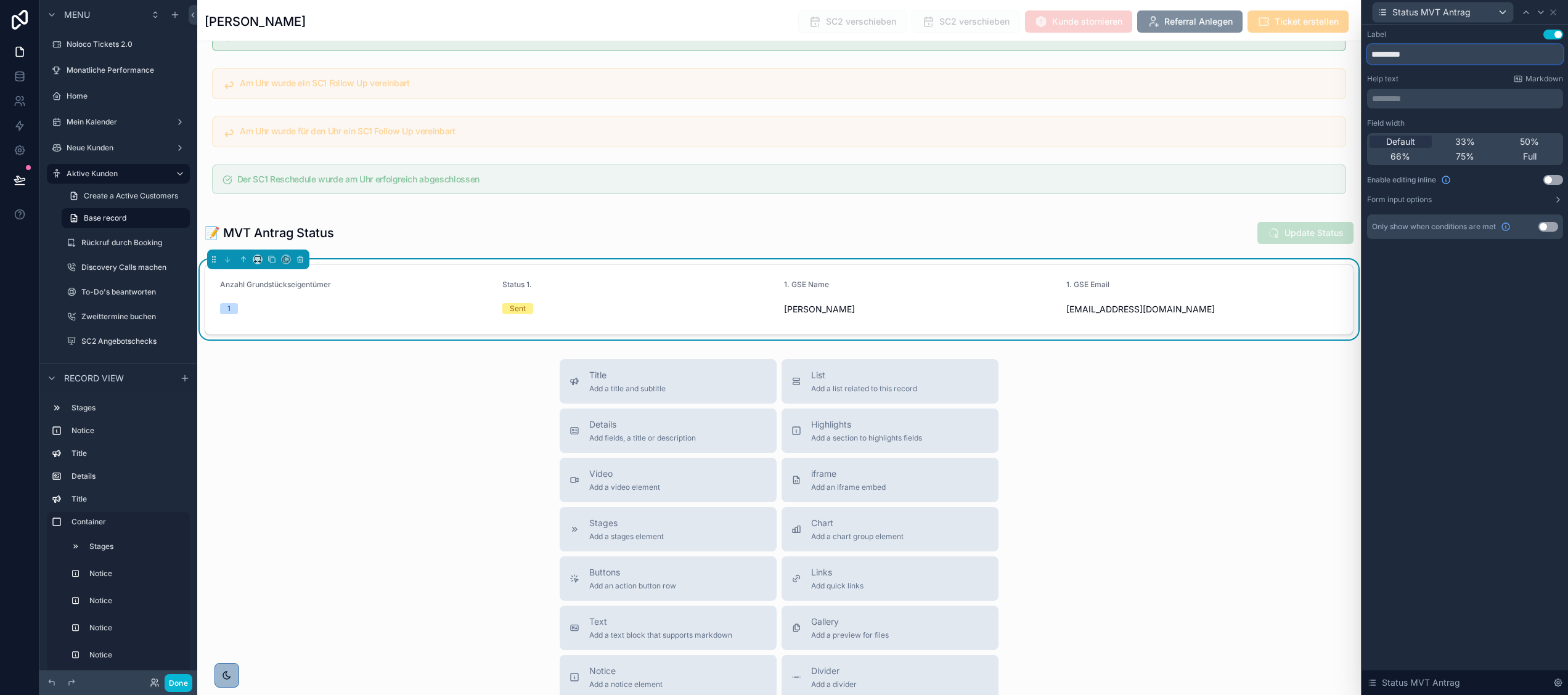
click at [1415, 54] on input "*********" at bounding box center [1465, 54] width 196 height 20
type input "******"
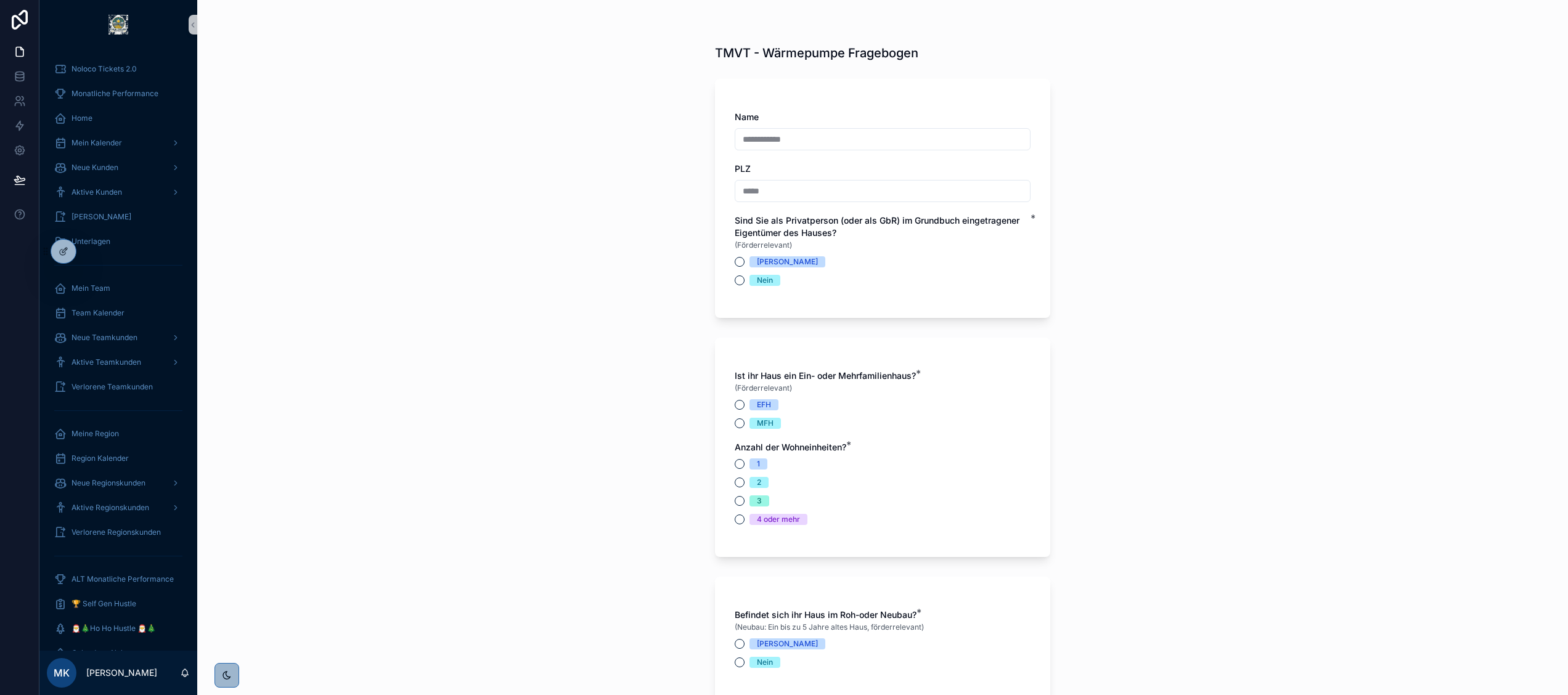
scroll to position [429, 0]
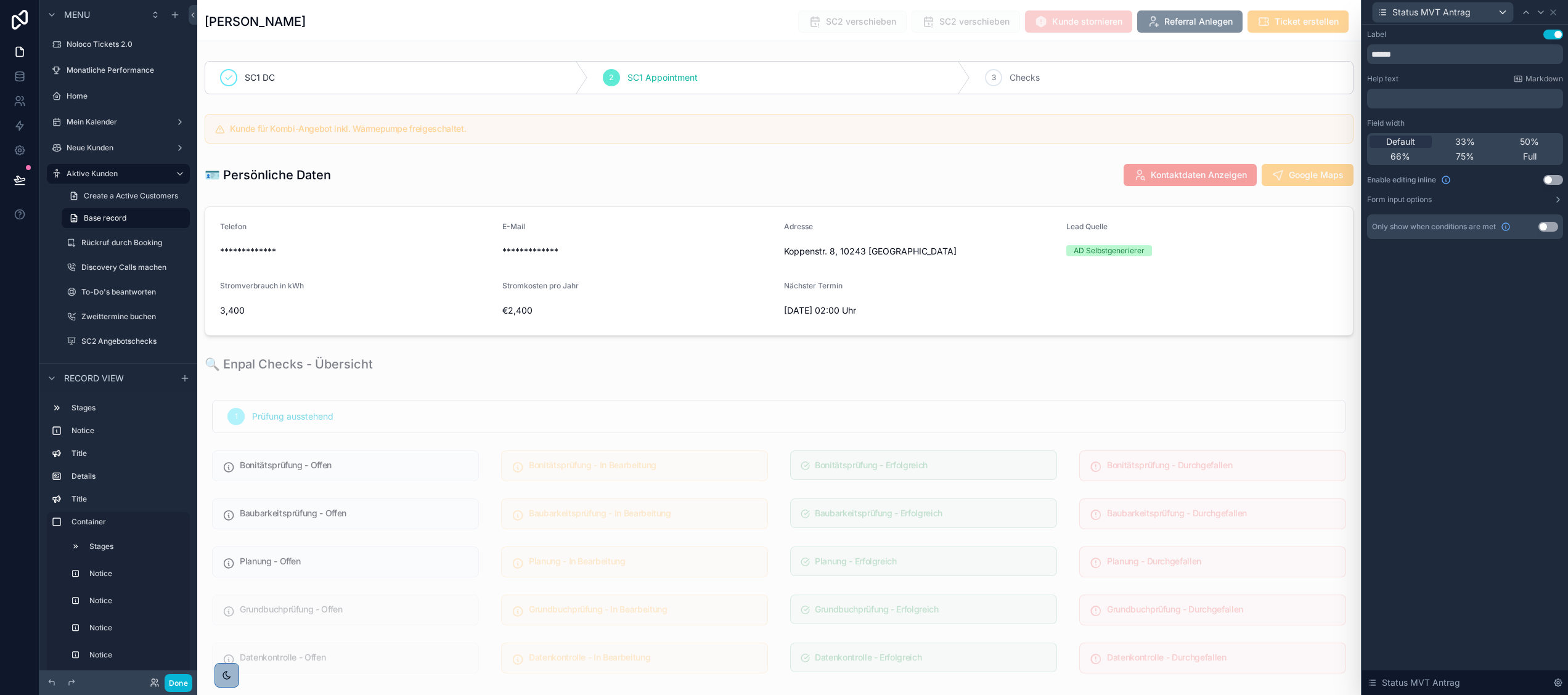
scroll to position [3532, 0]
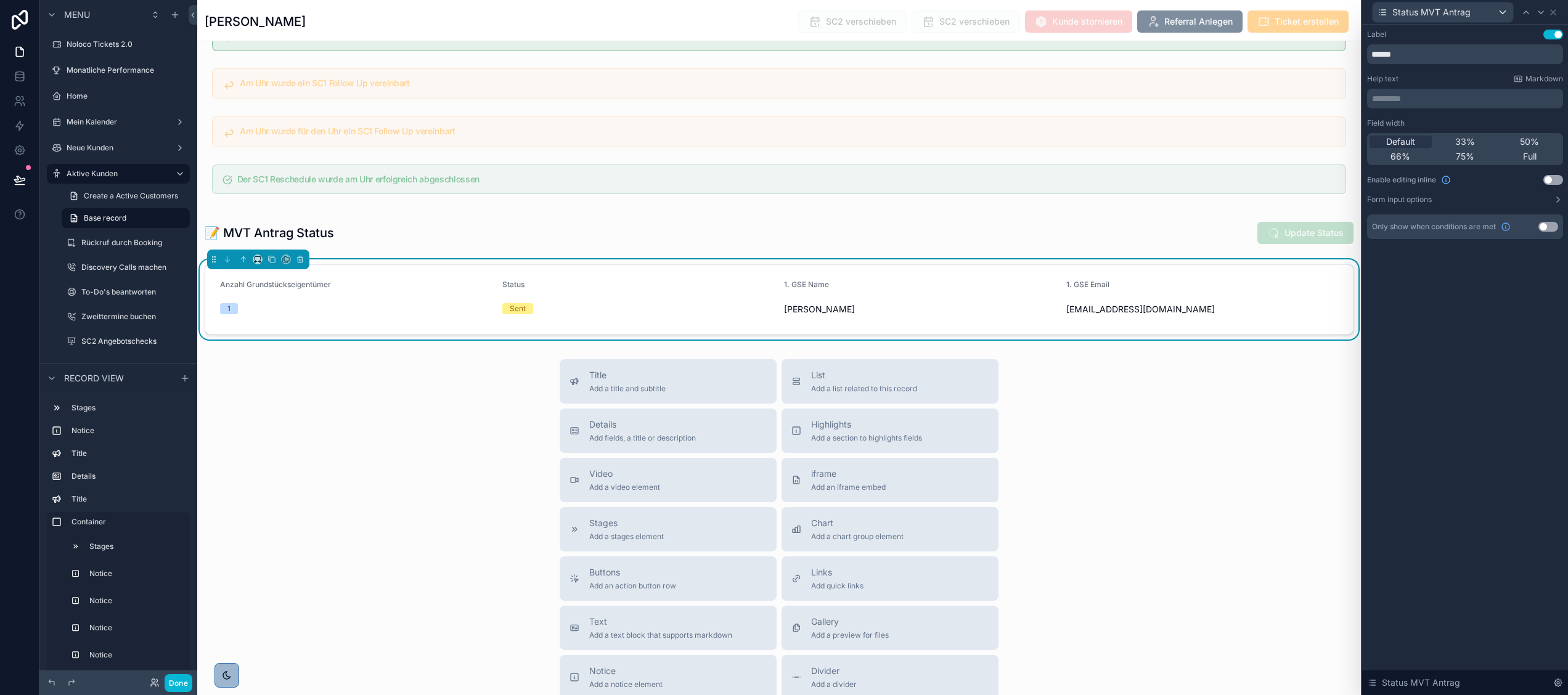
type input "******"
click at [1195, 470] on div "Title Add a title and subtitle List Add a list related to this record Details A…" at bounding box center [778, 579] width 1163 height 439
click at [172, 676] on button "Done" at bounding box center [178, 683] width 27 height 18
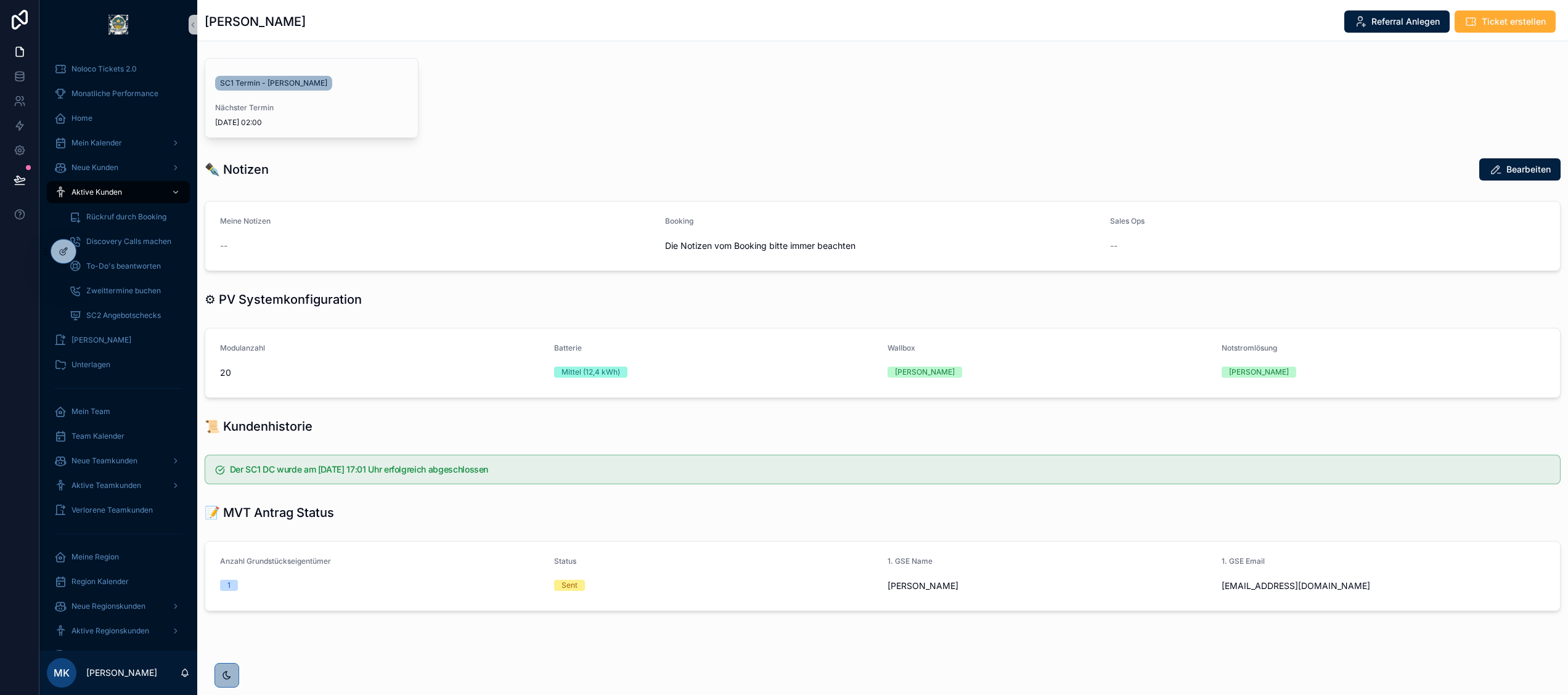
scroll to position [368, 0]
click at [61, 247] on icon at bounding box center [64, 252] width 10 height 10
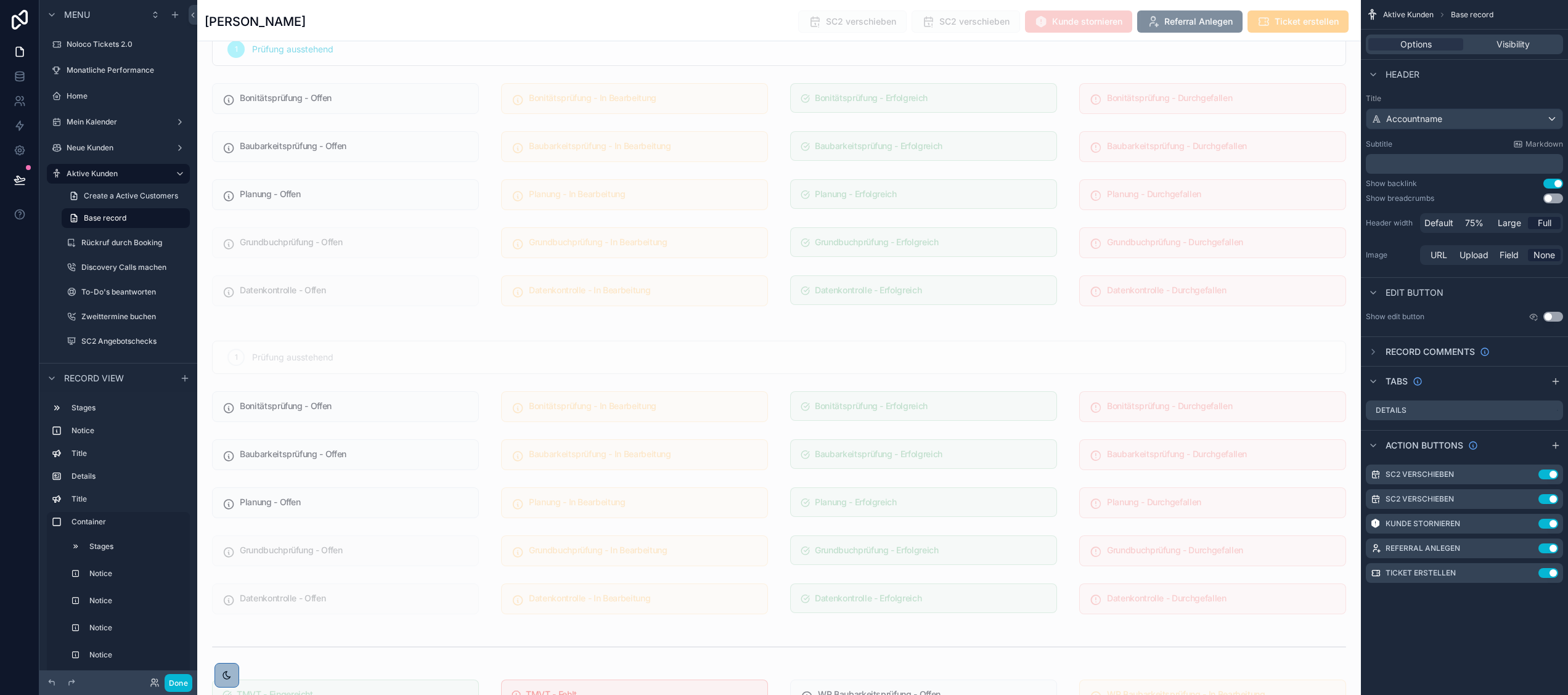
scroll to position [3532, 0]
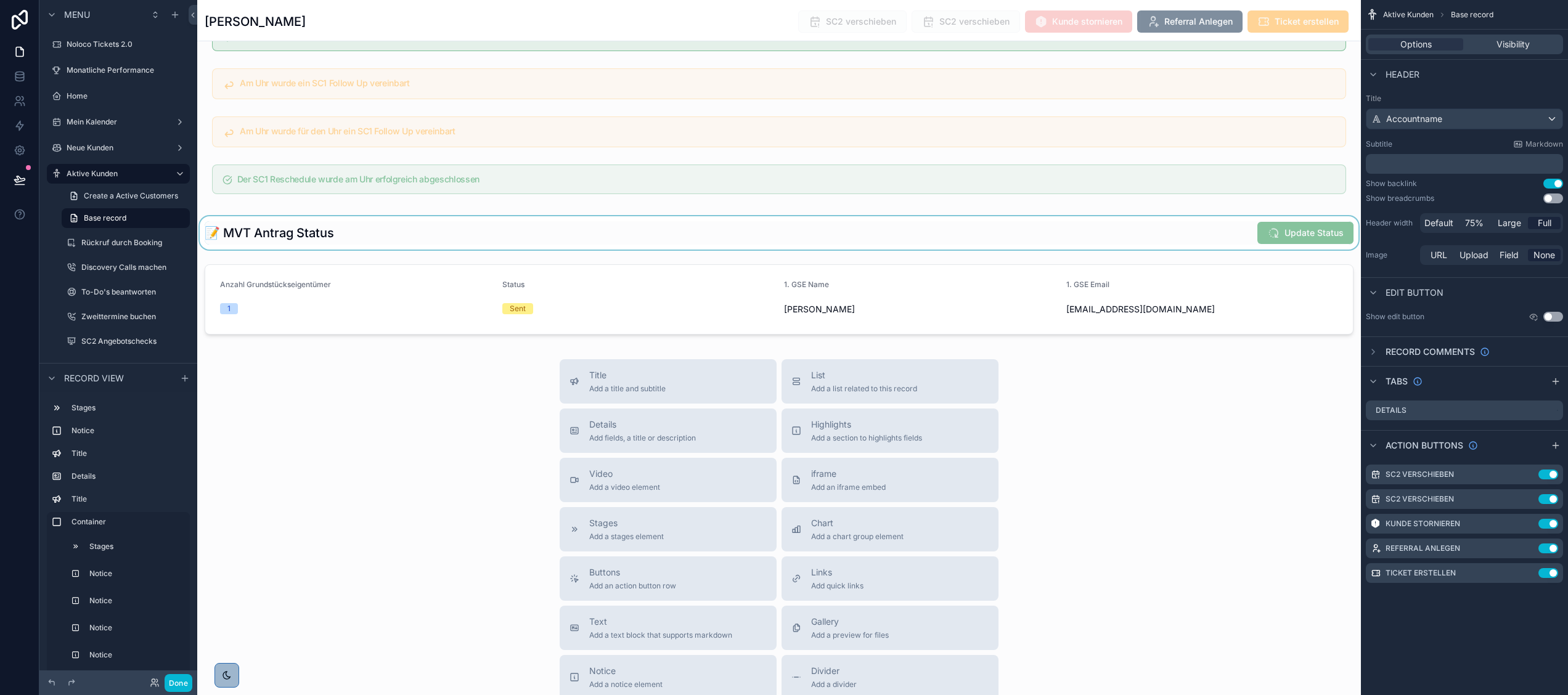
click at [1259, 250] on div "scrollable content" at bounding box center [778, 233] width 1163 height 33
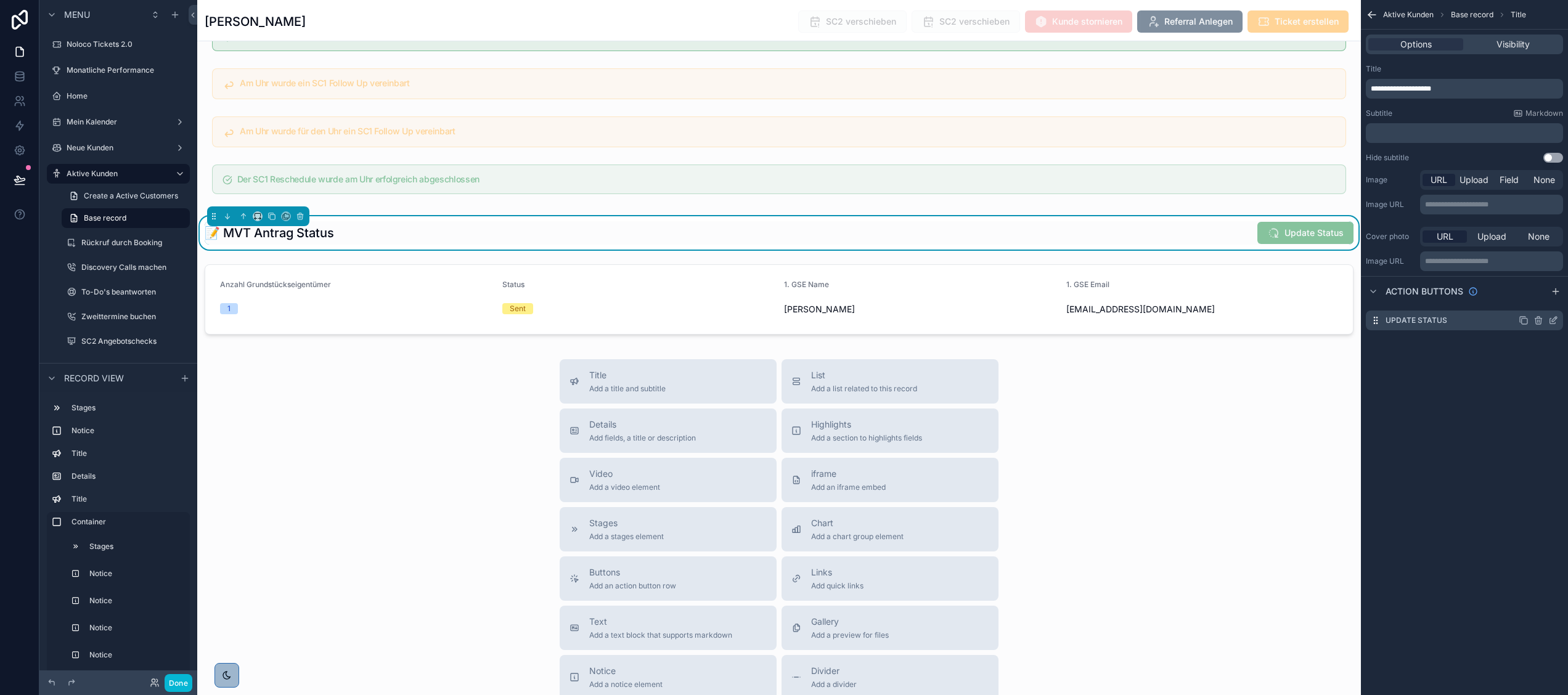
click at [1553, 318] on icon "scrollable content" at bounding box center [1553, 319] width 5 height 5
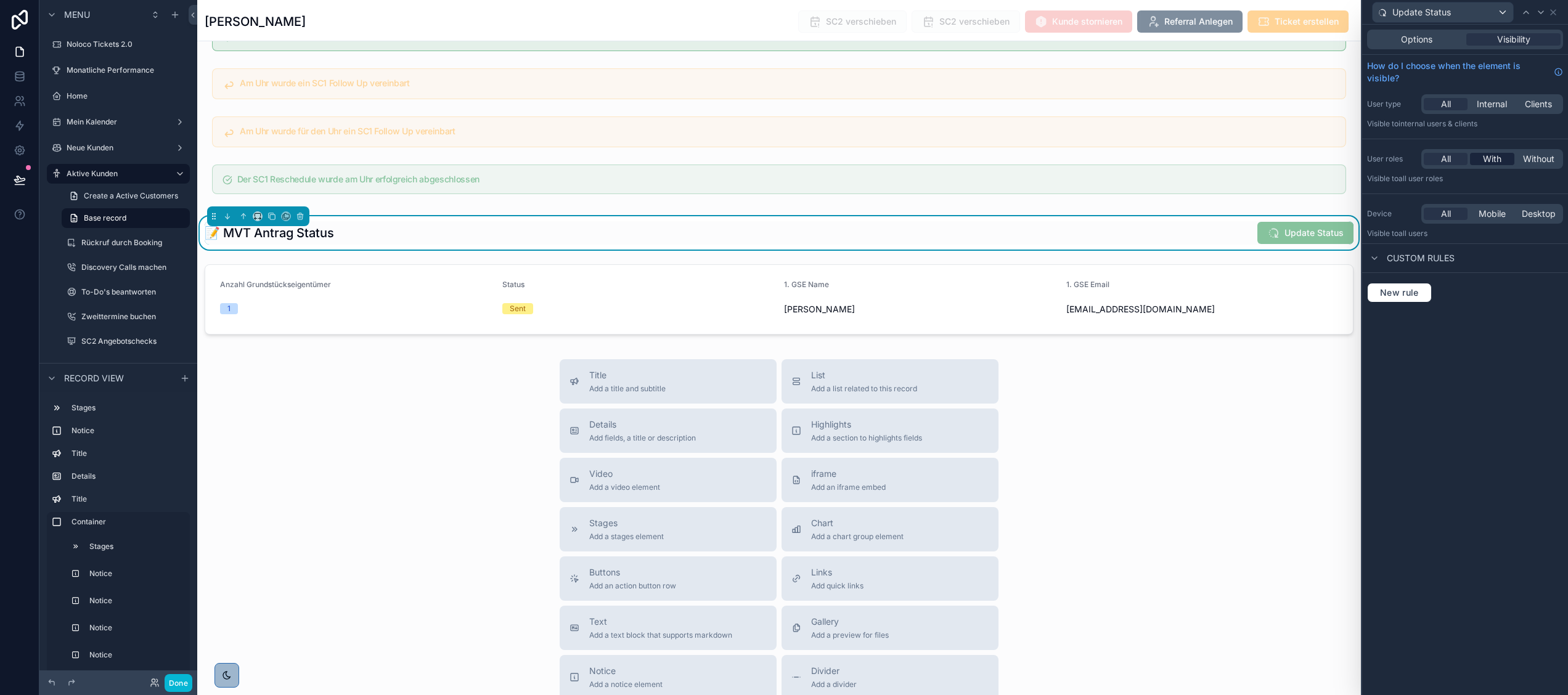
click at [1487, 157] on span "With" at bounding box center [1492, 159] width 19 height 13
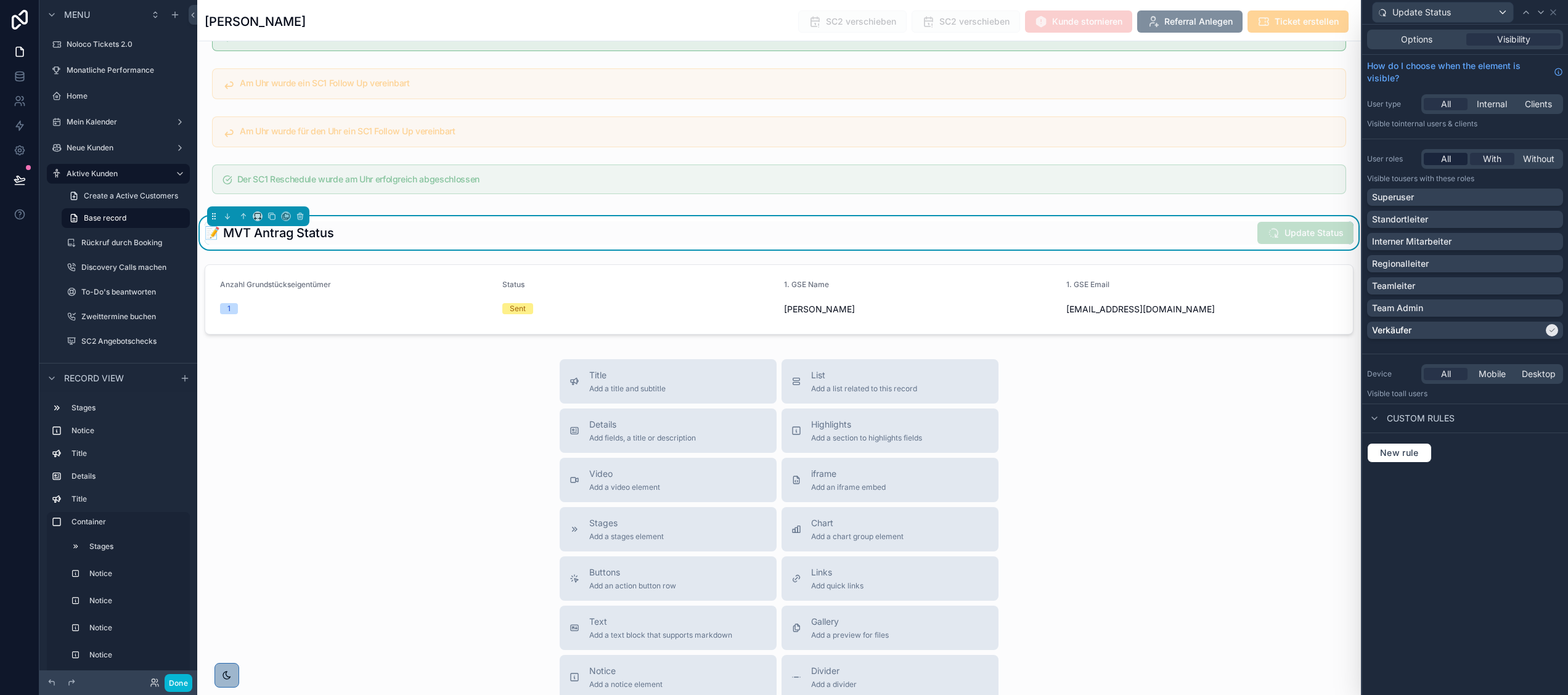
click at [1436, 158] on div "All" at bounding box center [1446, 159] width 44 height 13
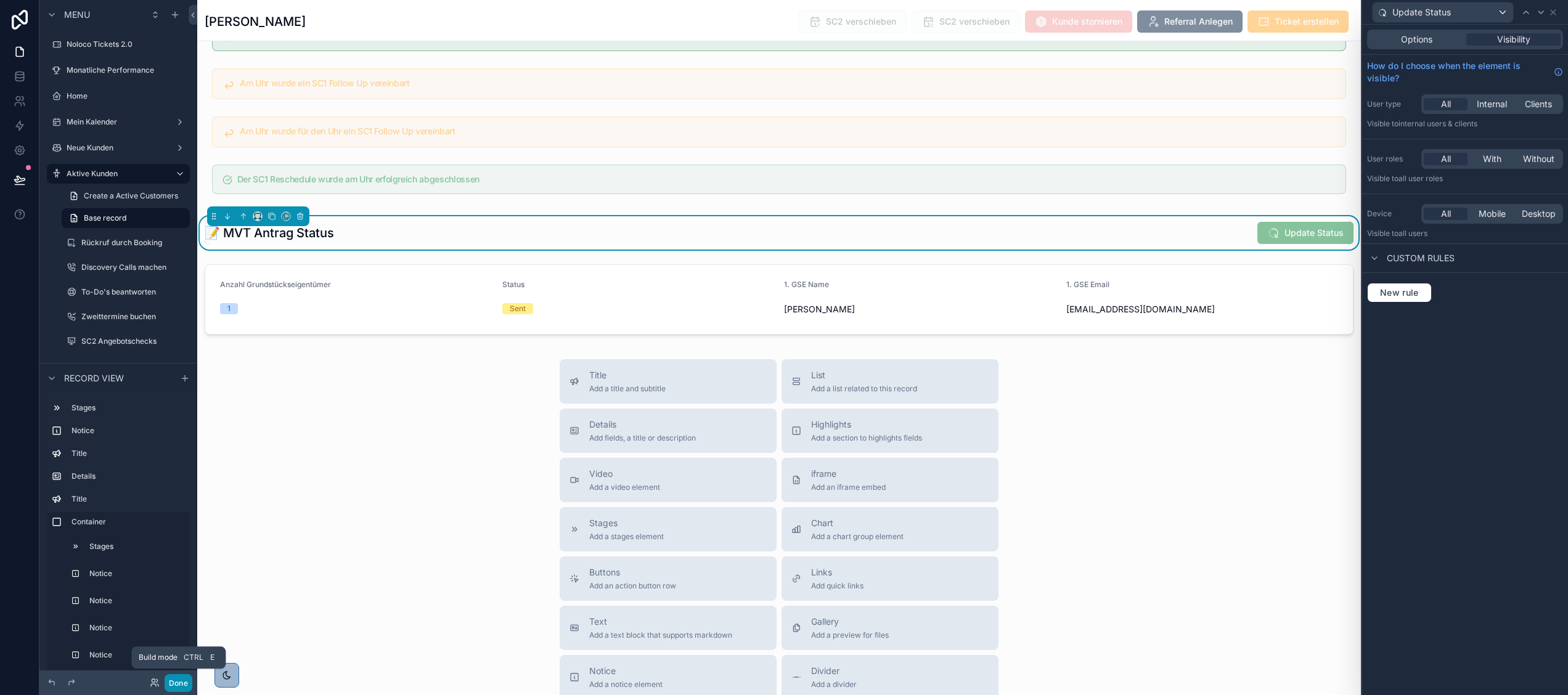
click at [173, 680] on button "Done" at bounding box center [178, 683] width 27 height 18
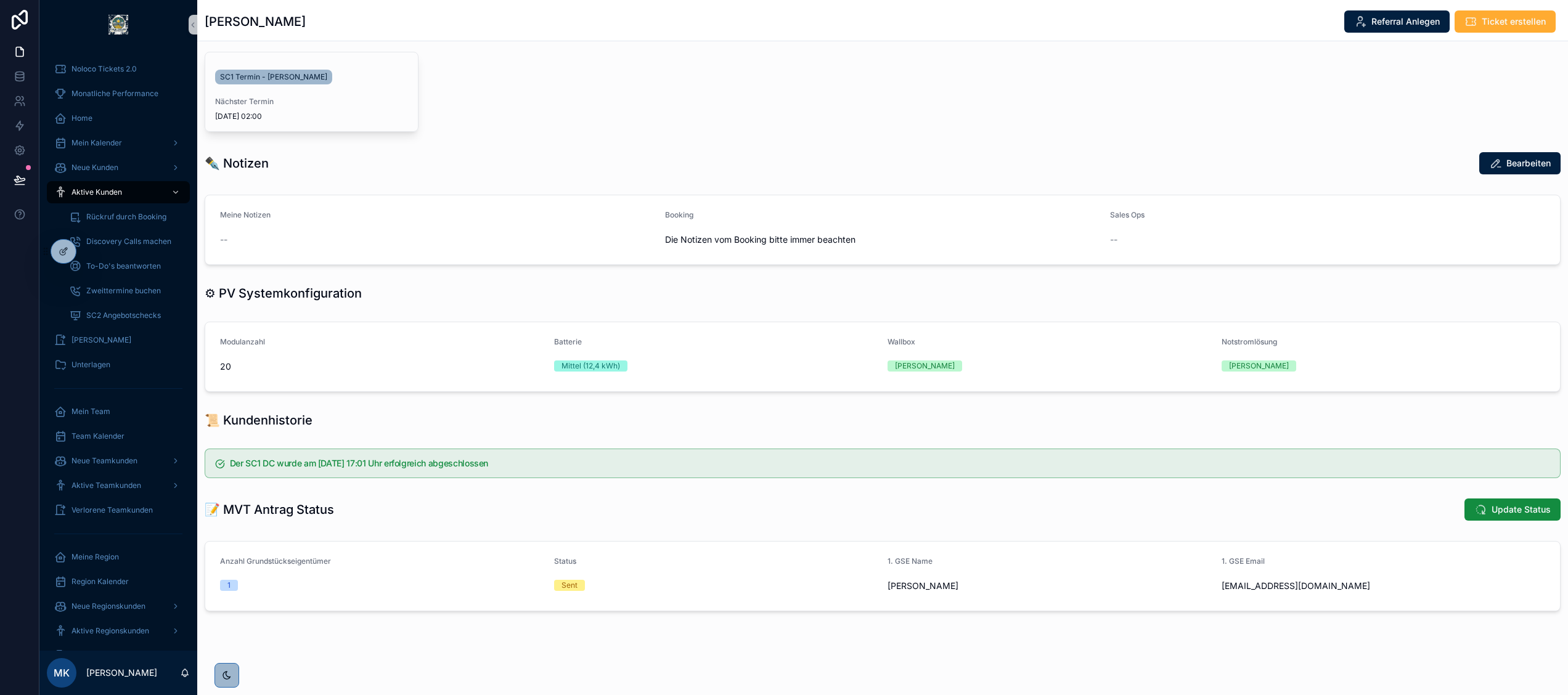
scroll to position [373, 0]
click at [68, 255] on icon at bounding box center [64, 252] width 10 height 10
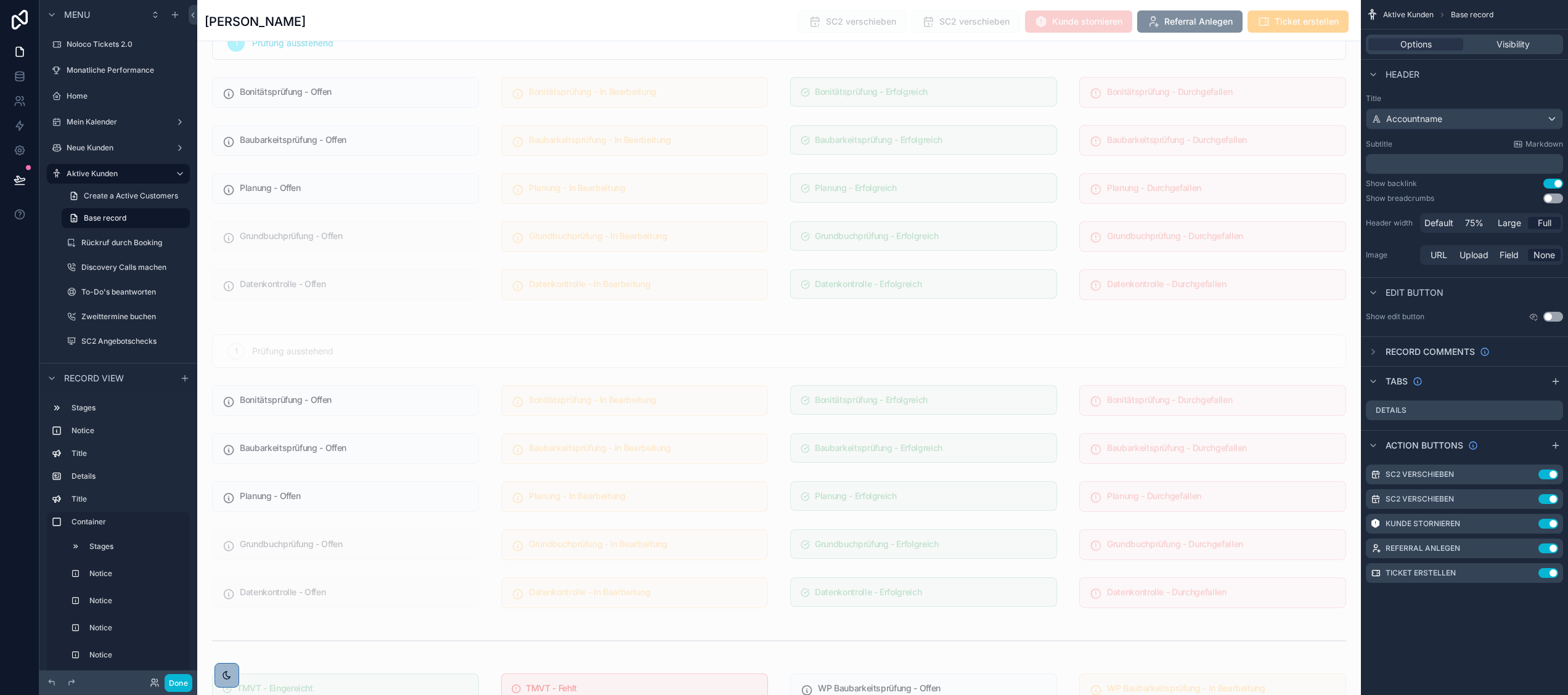
scroll to position [3532, 0]
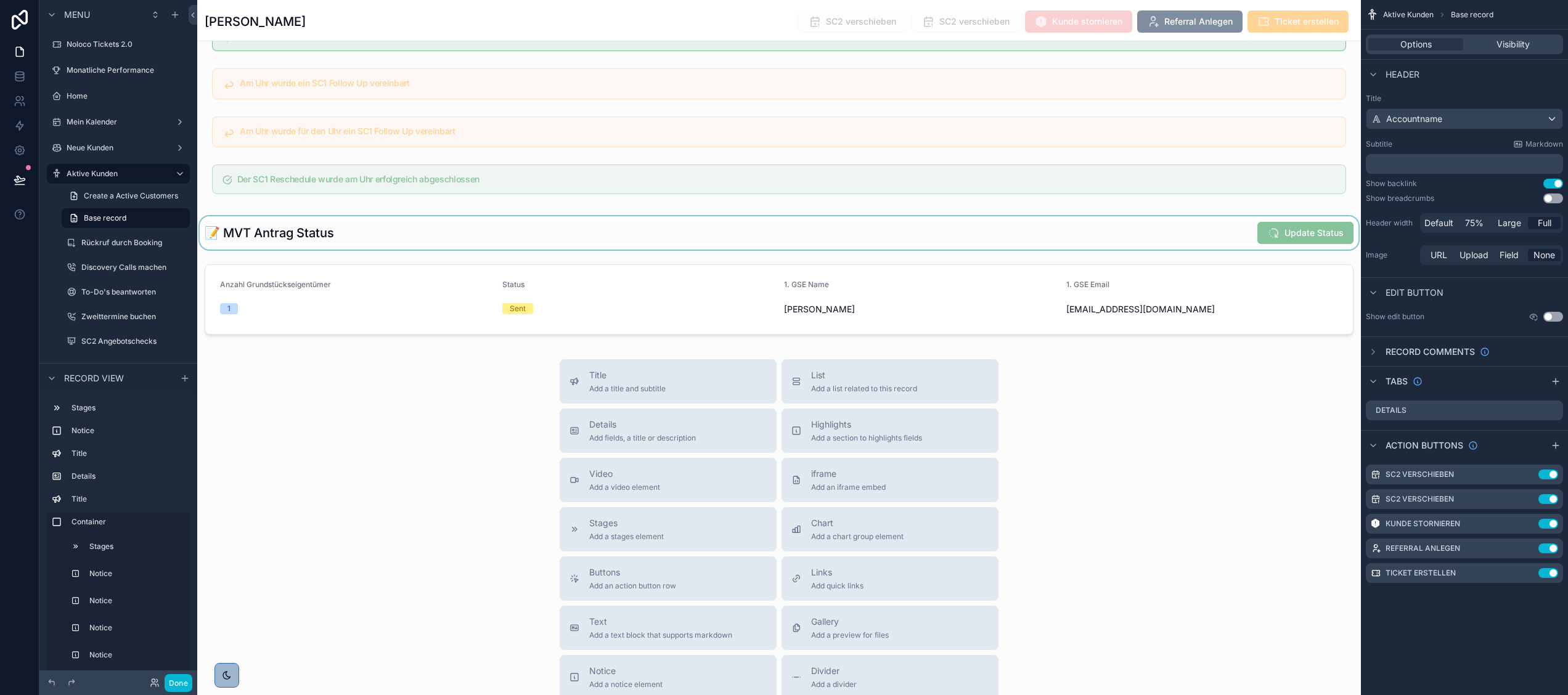
click at [454, 250] on div "scrollable content" at bounding box center [778, 233] width 1163 height 33
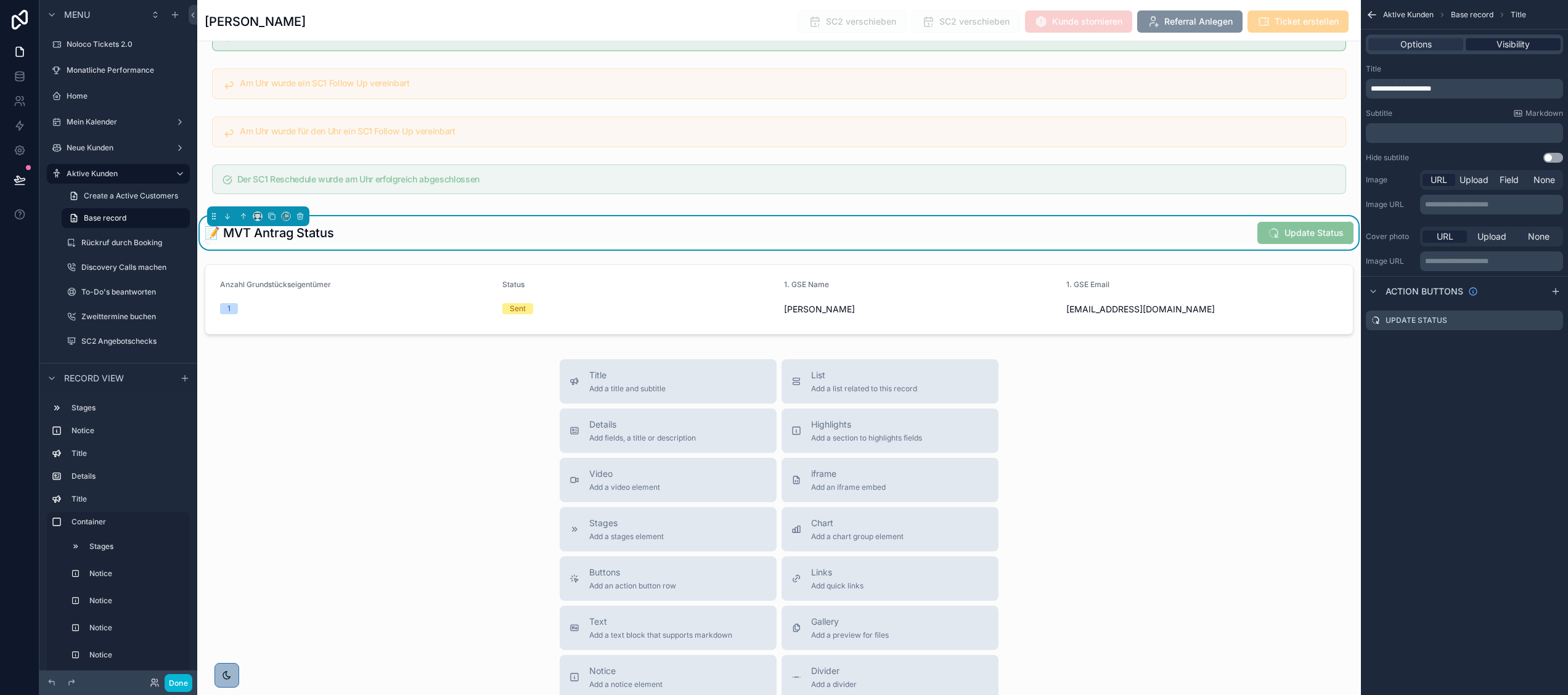
click at [1498, 47] on span "Visibility" at bounding box center [1513, 44] width 33 height 13
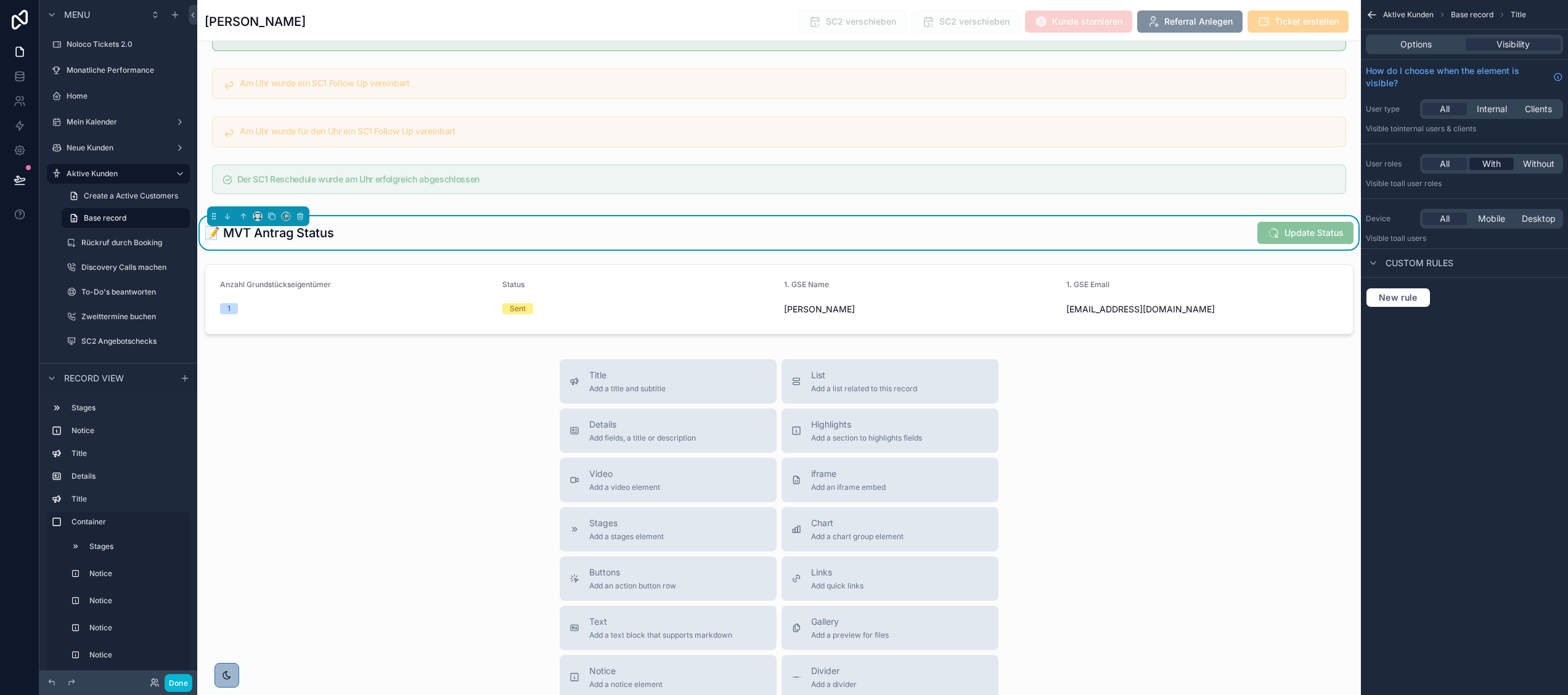
click at [1492, 167] on span "With" at bounding box center [1491, 164] width 19 height 13
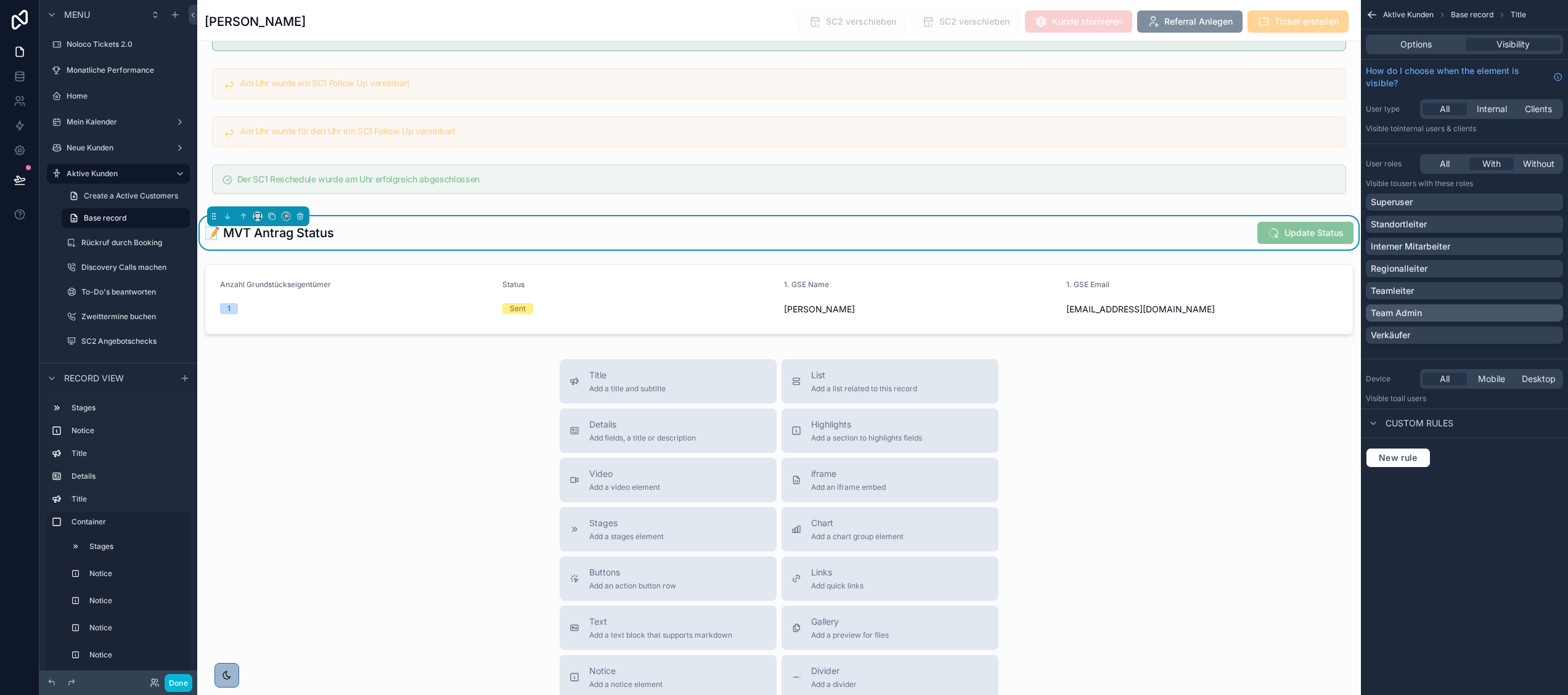
click at [1414, 305] on div "Team Admin" at bounding box center [1464, 314] width 197 height 18
click at [1191, 319] on div "scrollable content" at bounding box center [778, 300] width 1163 height 80
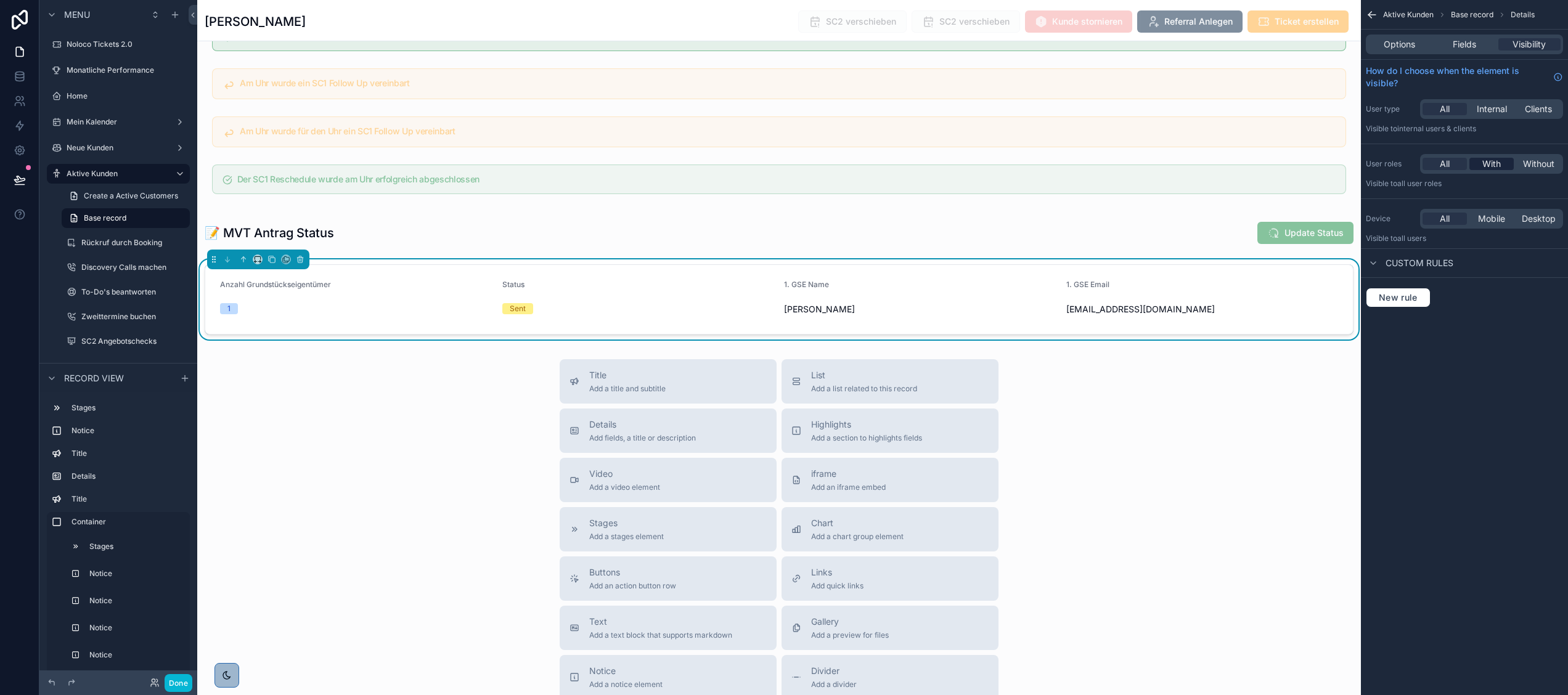
click at [1479, 164] on div "With" at bounding box center [1491, 164] width 44 height 13
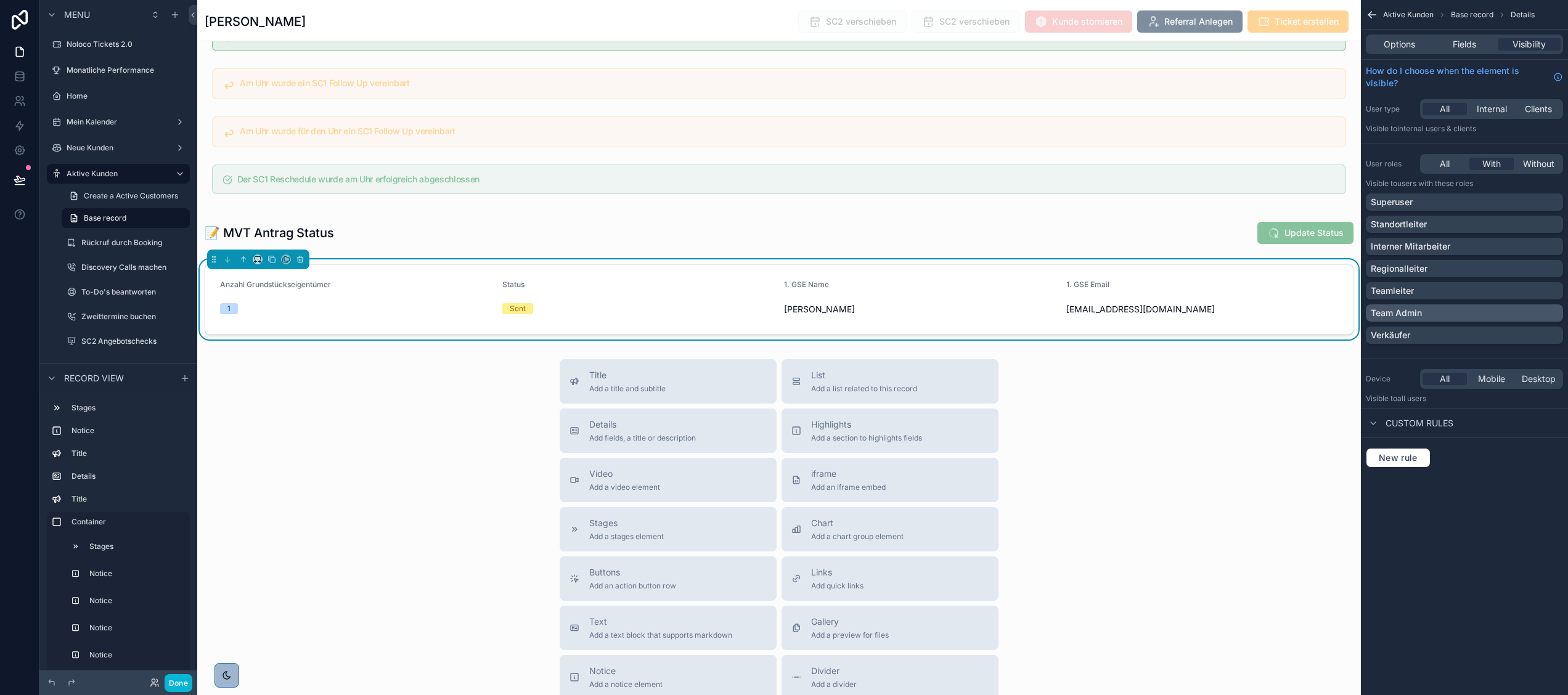
click at [1426, 315] on div "Team Admin" at bounding box center [1464, 313] width 187 height 13
click at [1200, 474] on div "Title Add a title and subtitle List Add a list related to this record Details A…" at bounding box center [778, 579] width 1163 height 439
click at [167, 683] on button "Done" at bounding box center [178, 683] width 27 height 18
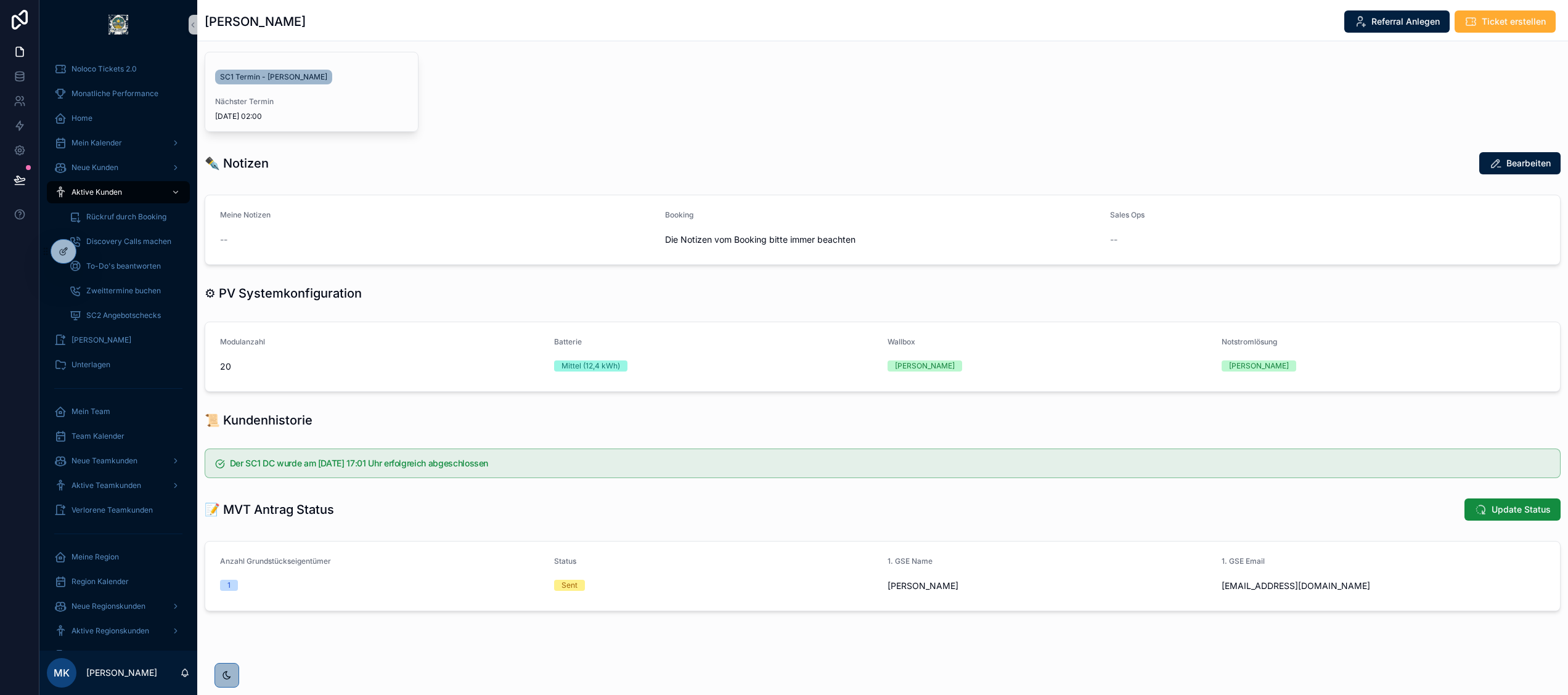
scroll to position [373, 0]
